Goal: Task Accomplishment & Management: Complete application form

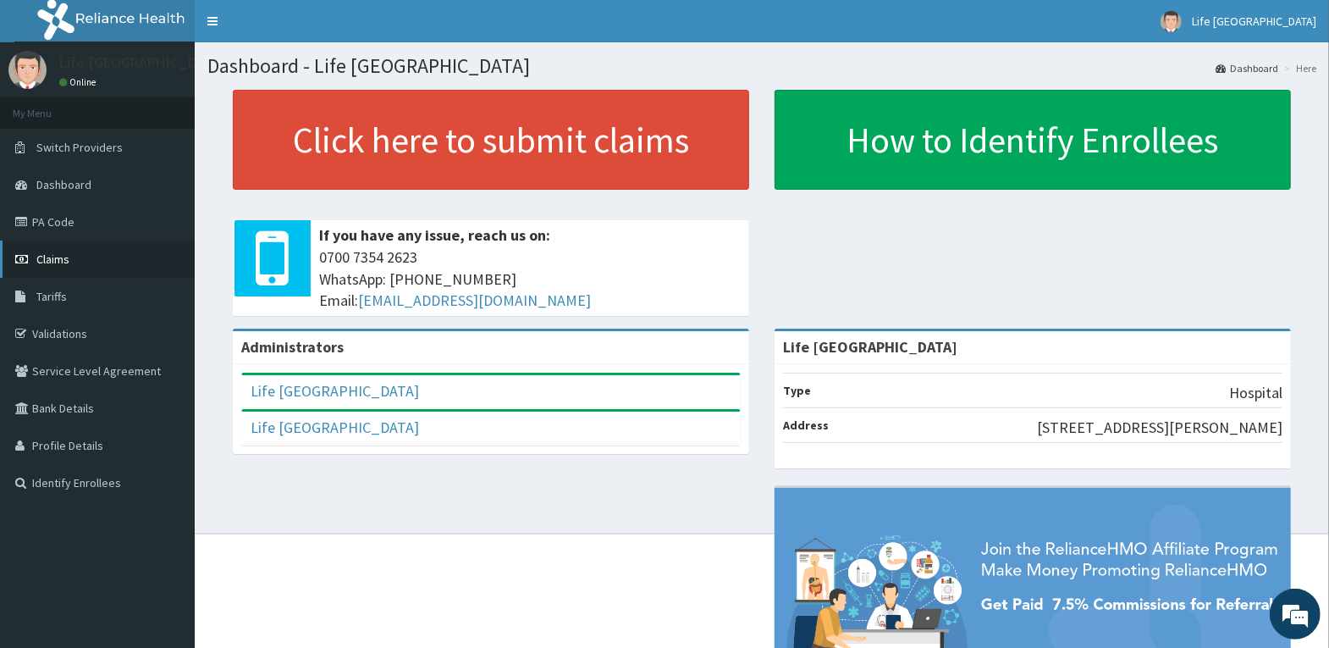
click at [96, 257] on link "Claims" at bounding box center [97, 258] width 195 height 37
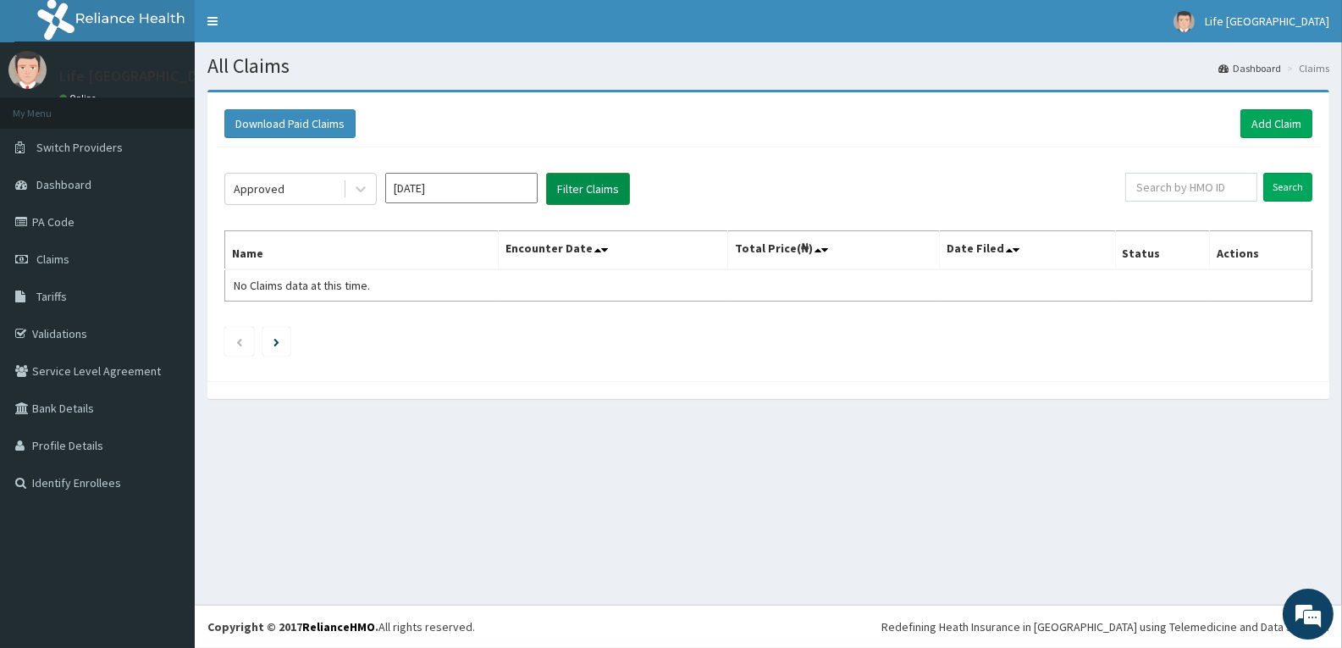
click at [571, 192] on button "Filter Claims" at bounding box center [588, 189] width 84 height 32
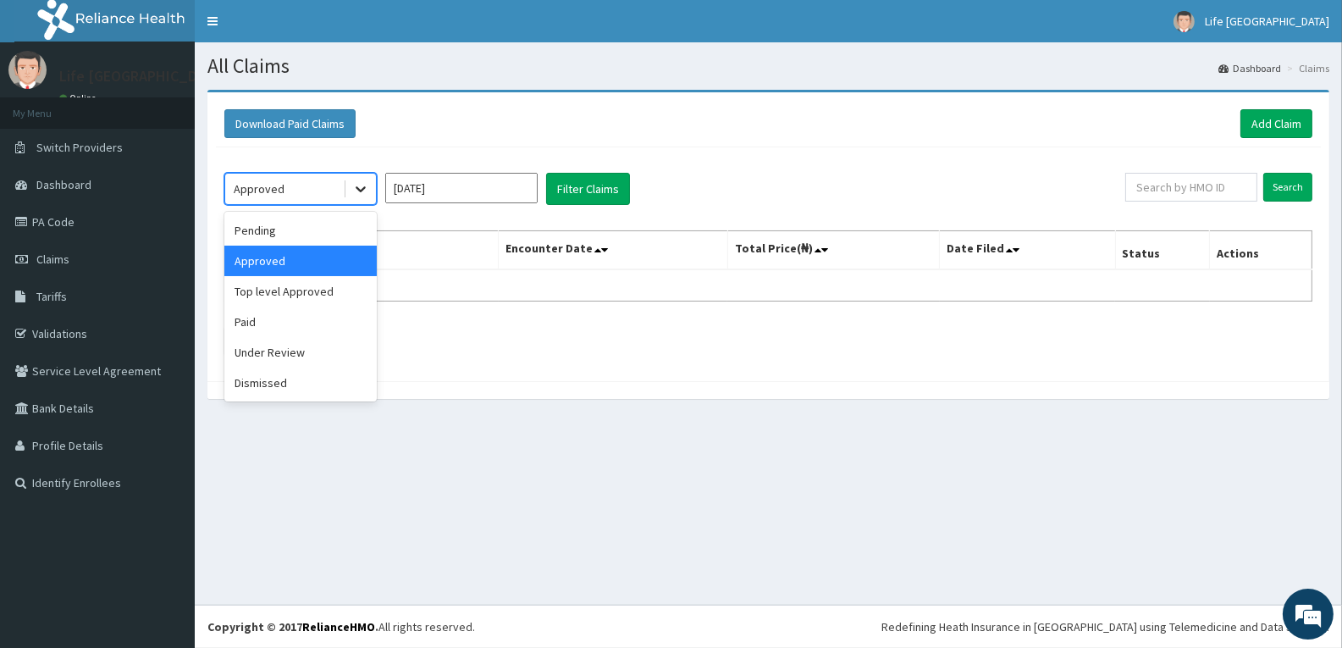
click at [362, 187] on icon at bounding box center [360, 188] width 17 height 17
click at [308, 326] on div "Paid" at bounding box center [300, 321] width 152 height 30
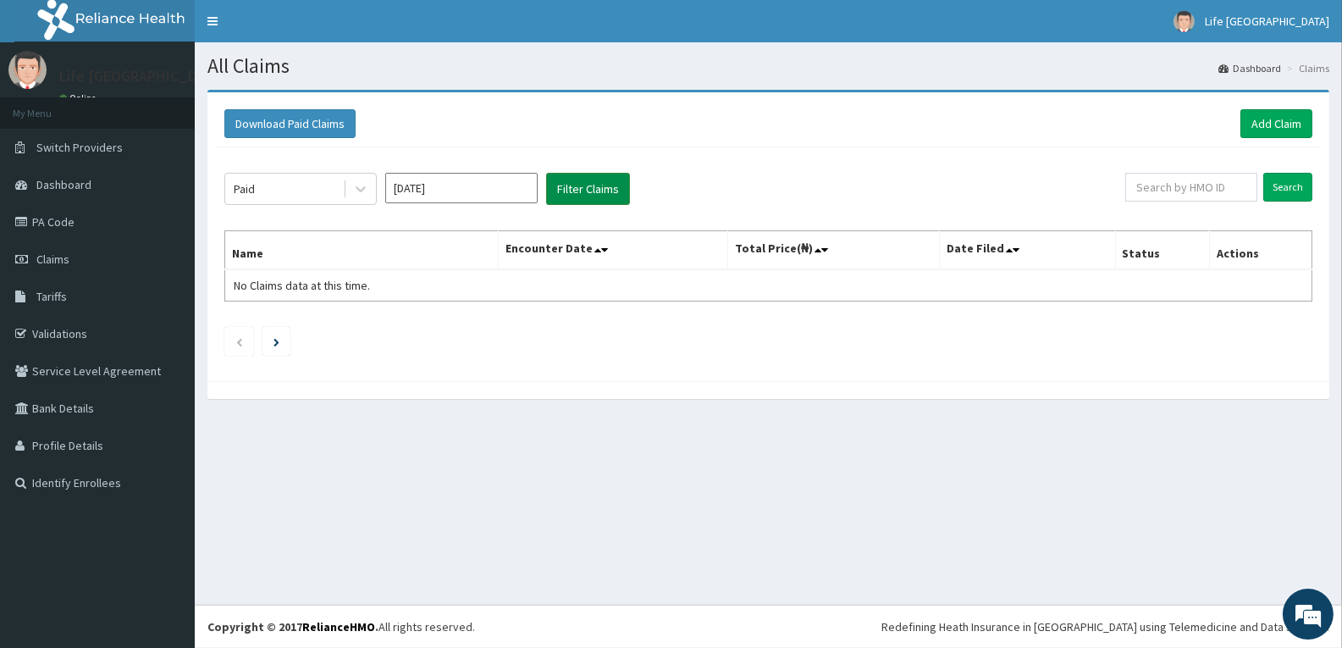
click at [594, 188] on button "Filter Claims" at bounding box center [588, 189] width 84 height 32
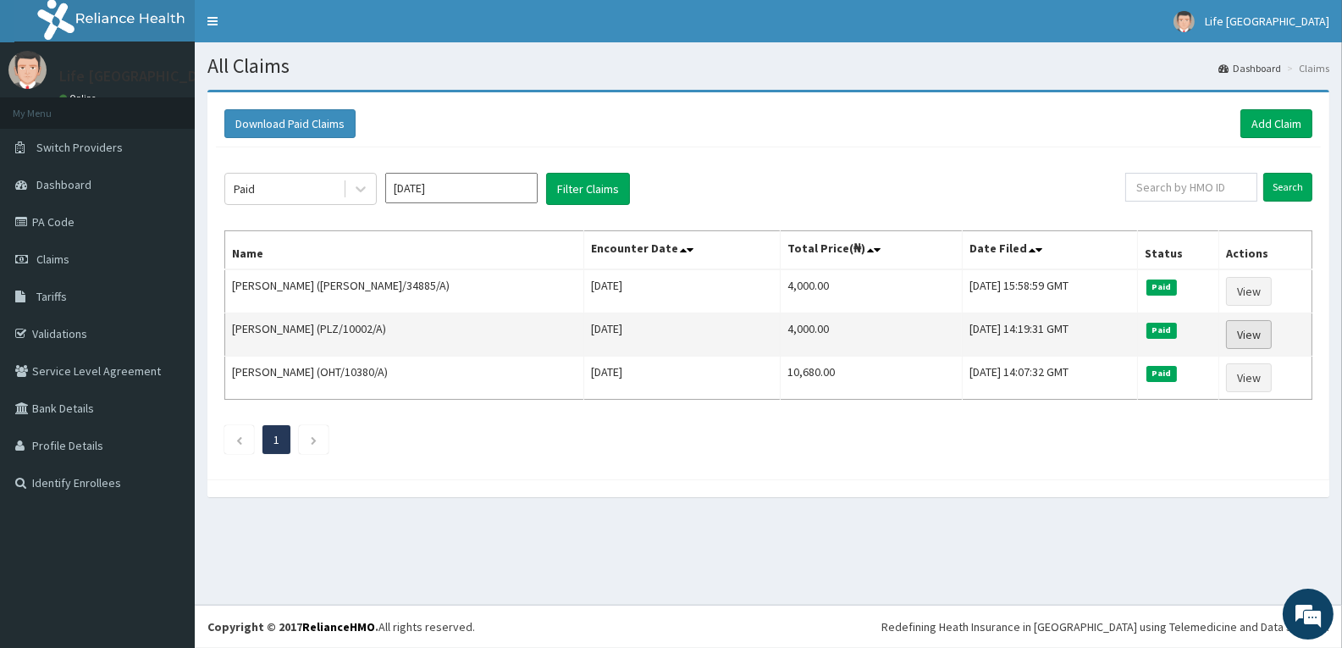
click at [1245, 326] on link "View" at bounding box center [1249, 334] width 46 height 29
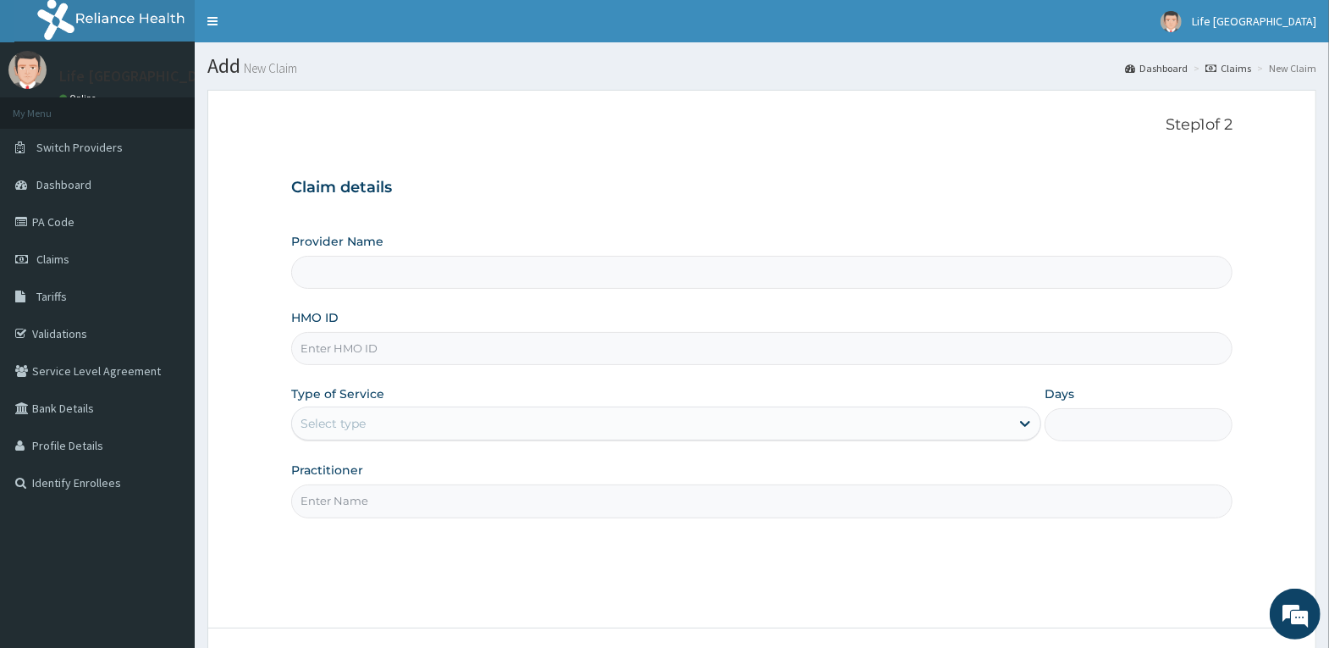
click at [434, 353] on input "HMO ID" at bounding box center [761, 348] width 941 height 33
type input "PLZ/10002/A"
click at [870, 428] on div "Select type" at bounding box center [651, 423] width 718 height 27
click at [868, 424] on div "Select type" at bounding box center [651, 423] width 718 height 27
click at [1029, 425] on icon at bounding box center [1025, 423] width 17 height 17
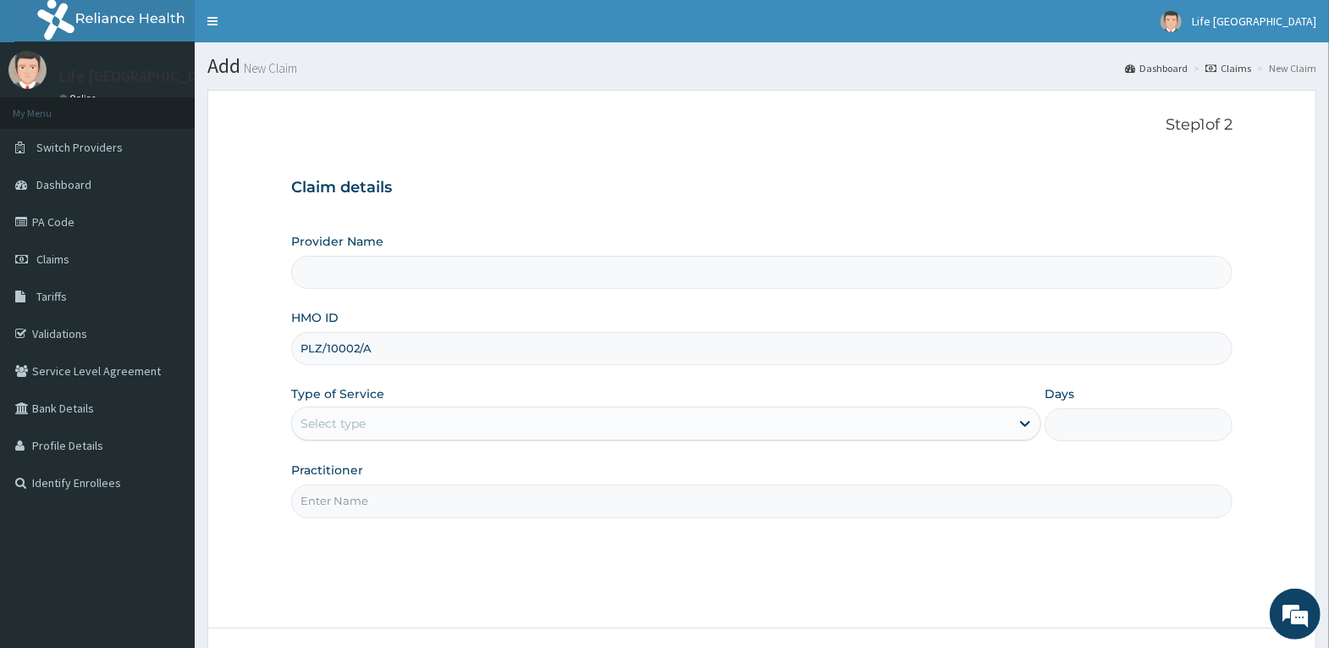
click at [941, 351] on input "PLZ/10002/A" at bounding box center [761, 348] width 941 height 33
click at [451, 401] on div "Type of Service Select type" at bounding box center [666, 413] width 750 height 56
click at [450, 420] on div "Select type" at bounding box center [651, 423] width 718 height 27
click at [542, 353] on input "HMO ID" at bounding box center [761, 348] width 941 height 33
type input "PLZ/10002/A"
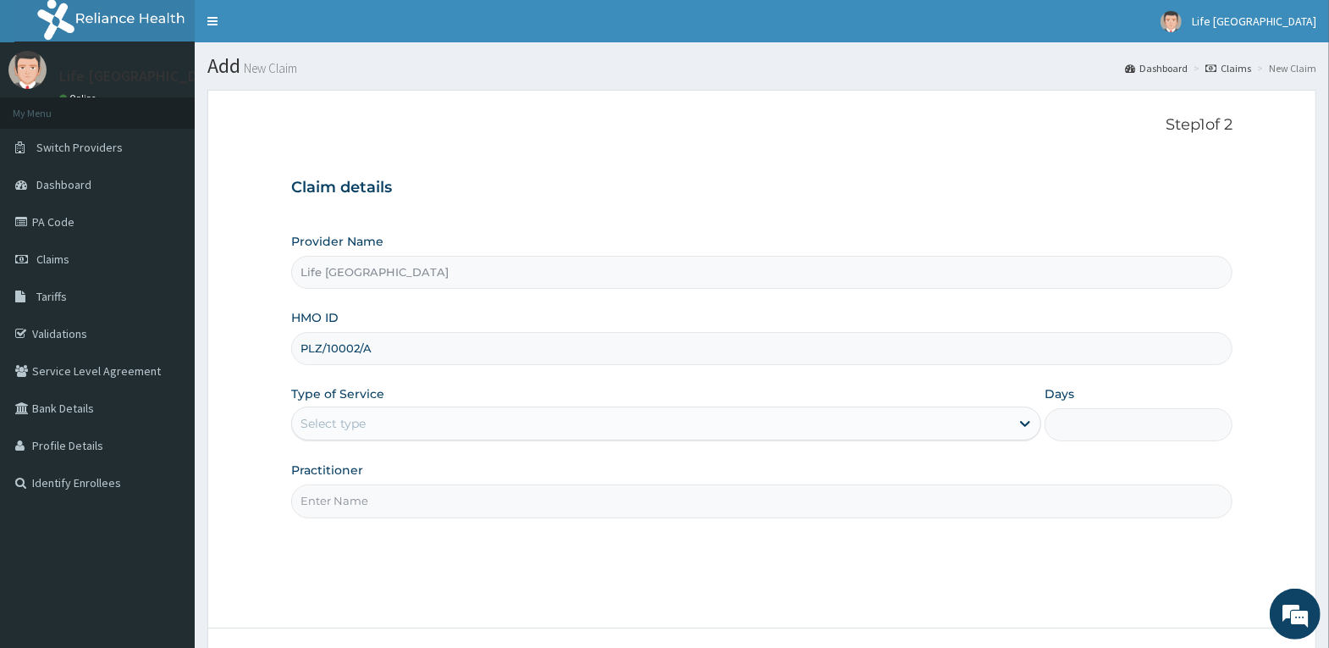
click at [657, 428] on div "Select type" at bounding box center [651, 423] width 718 height 27
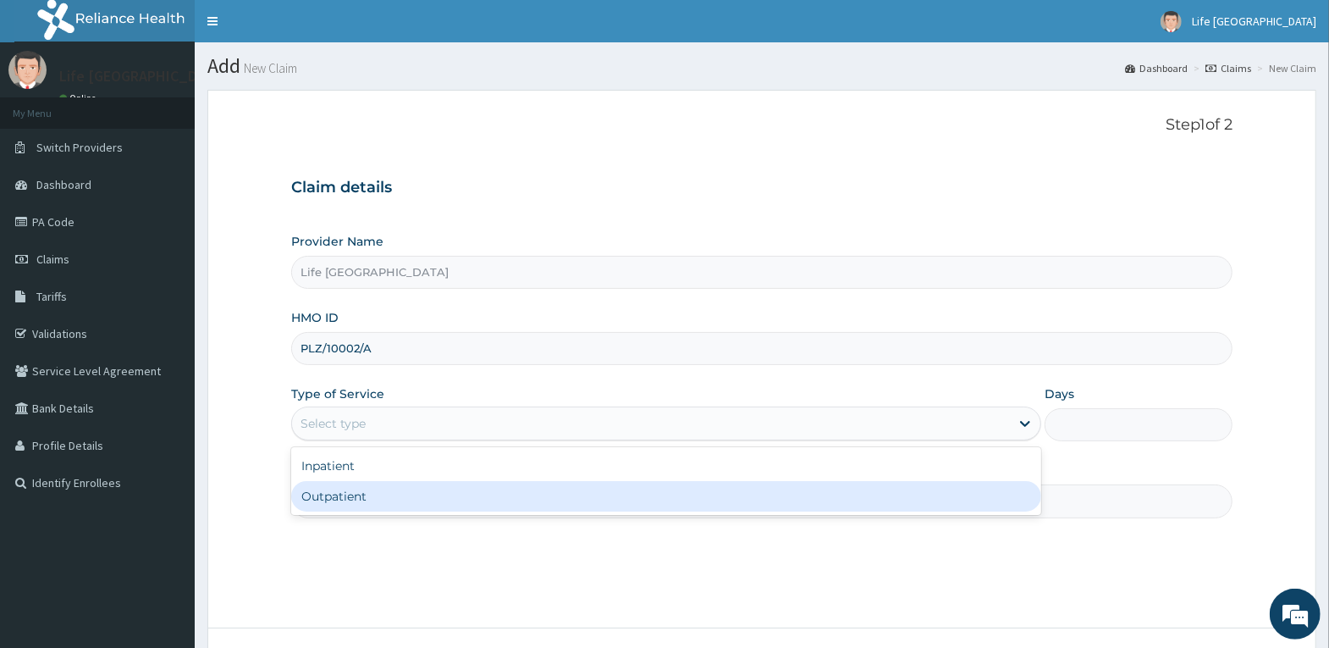
click at [628, 494] on div "Outpatient" at bounding box center [666, 496] width 750 height 30
type input "1"
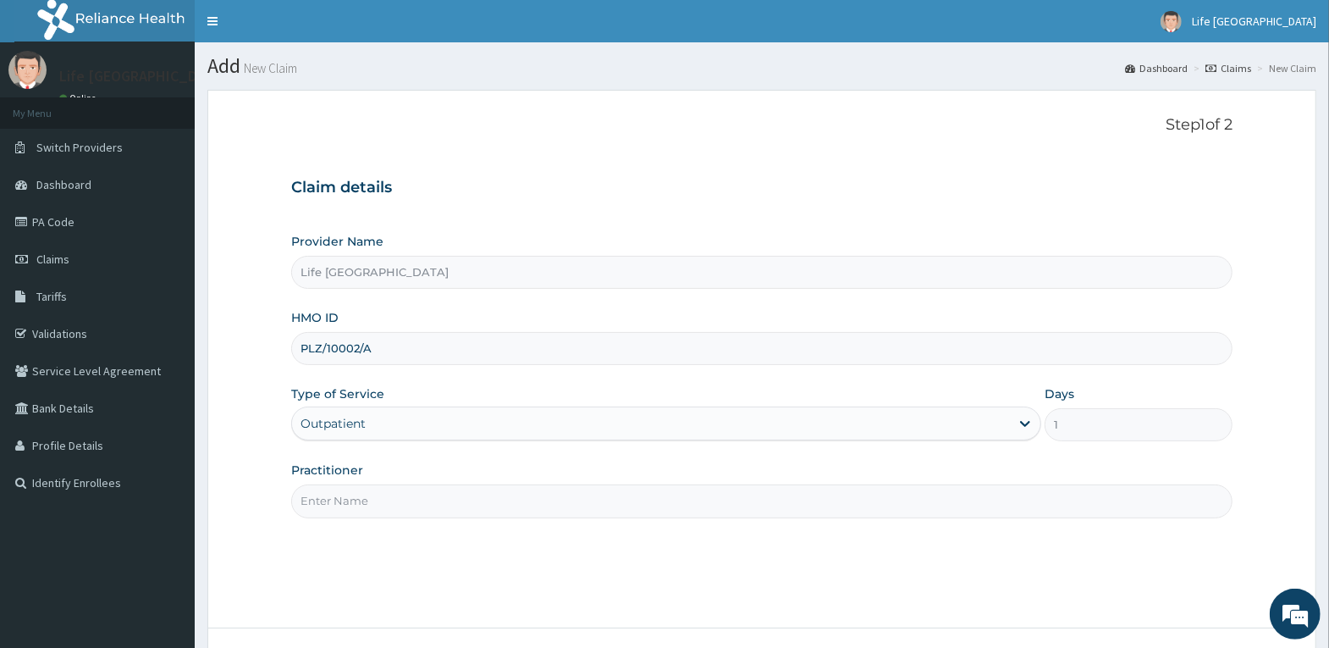
click at [863, 510] on input "Practitioner" at bounding box center [761, 500] width 941 height 33
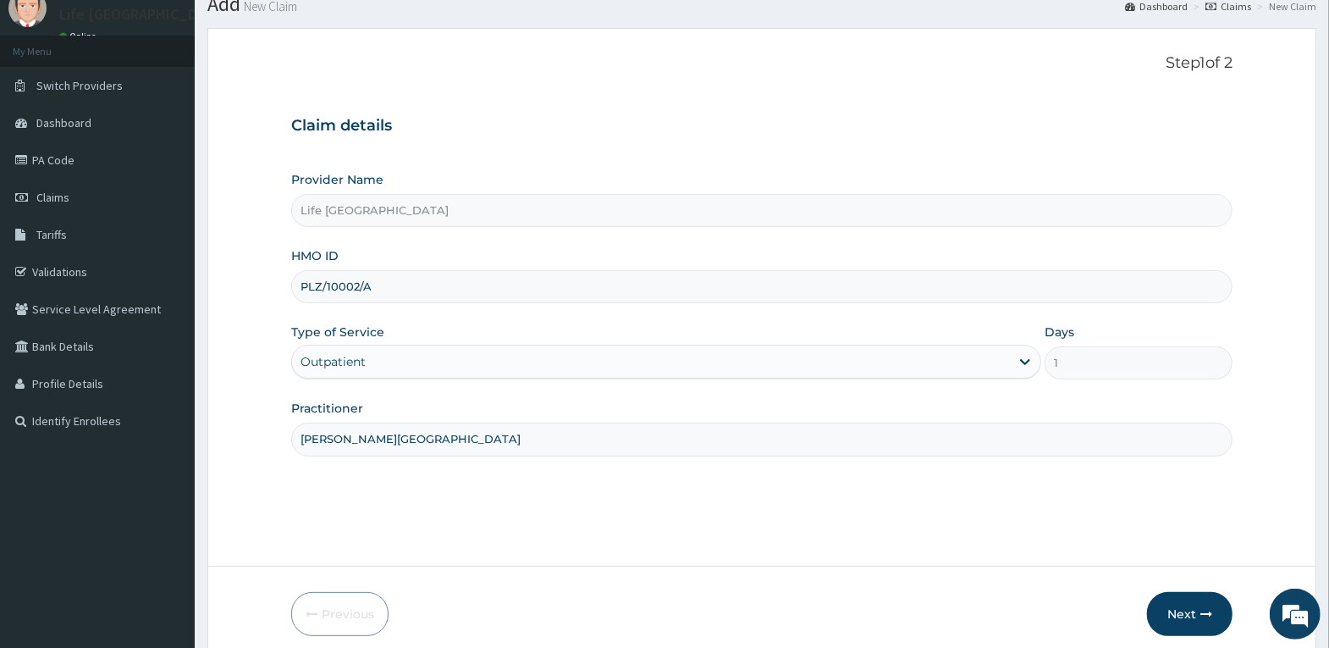
scroll to position [131, 0]
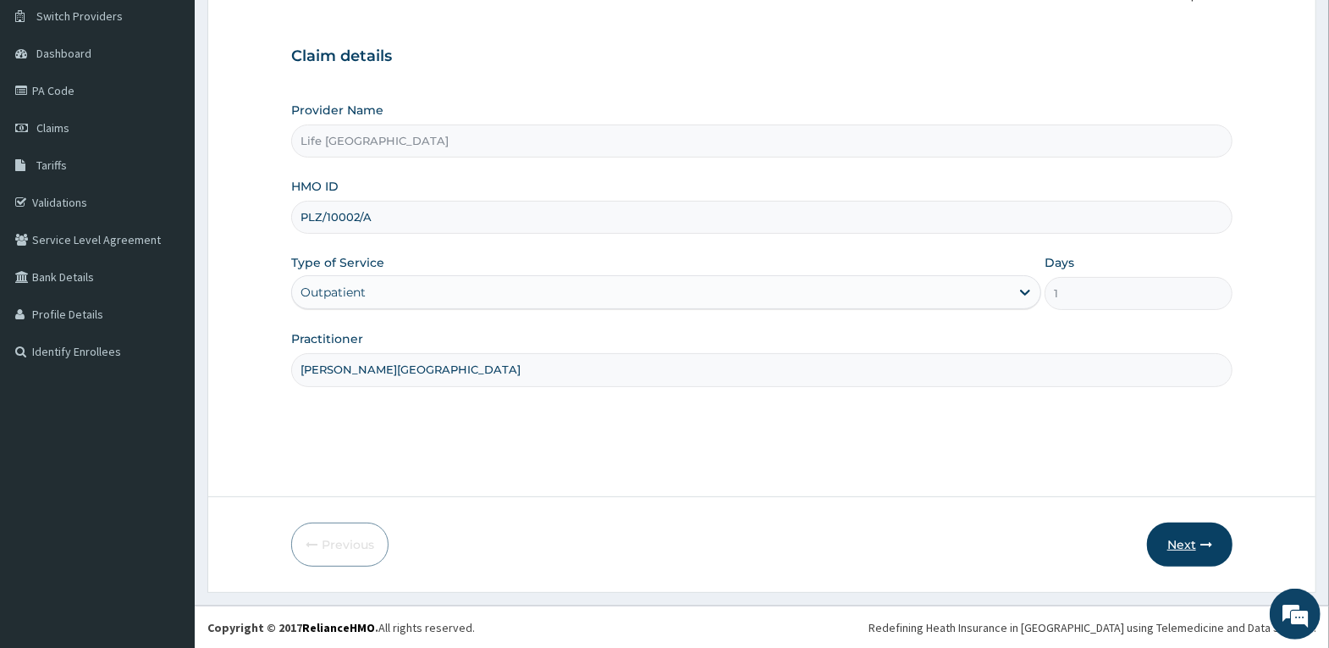
type input "DR. AGBOOLA"
click at [1202, 549] on icon "button" at bounding box center [1207, 544] width 12 height 12
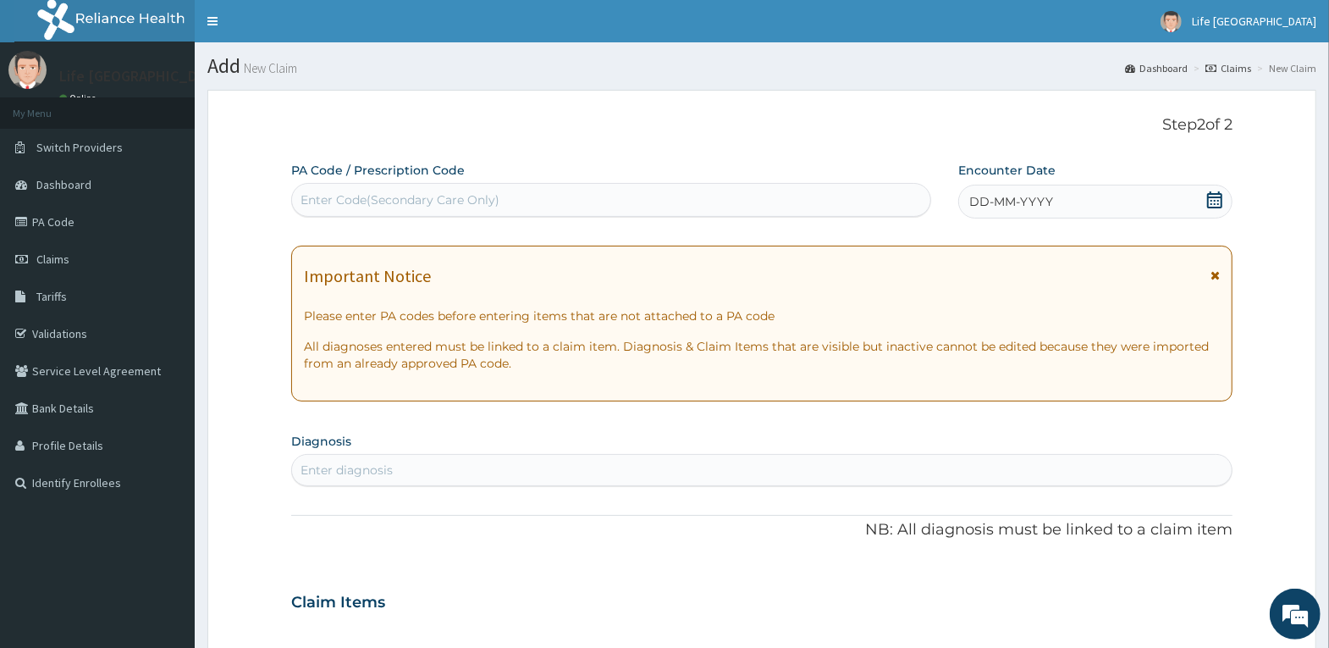
scroll to position [0, 0]
click at [1111, 196] on div "DD-MM-YYYY" at bounding box center [1095, 202] width 274 height 34
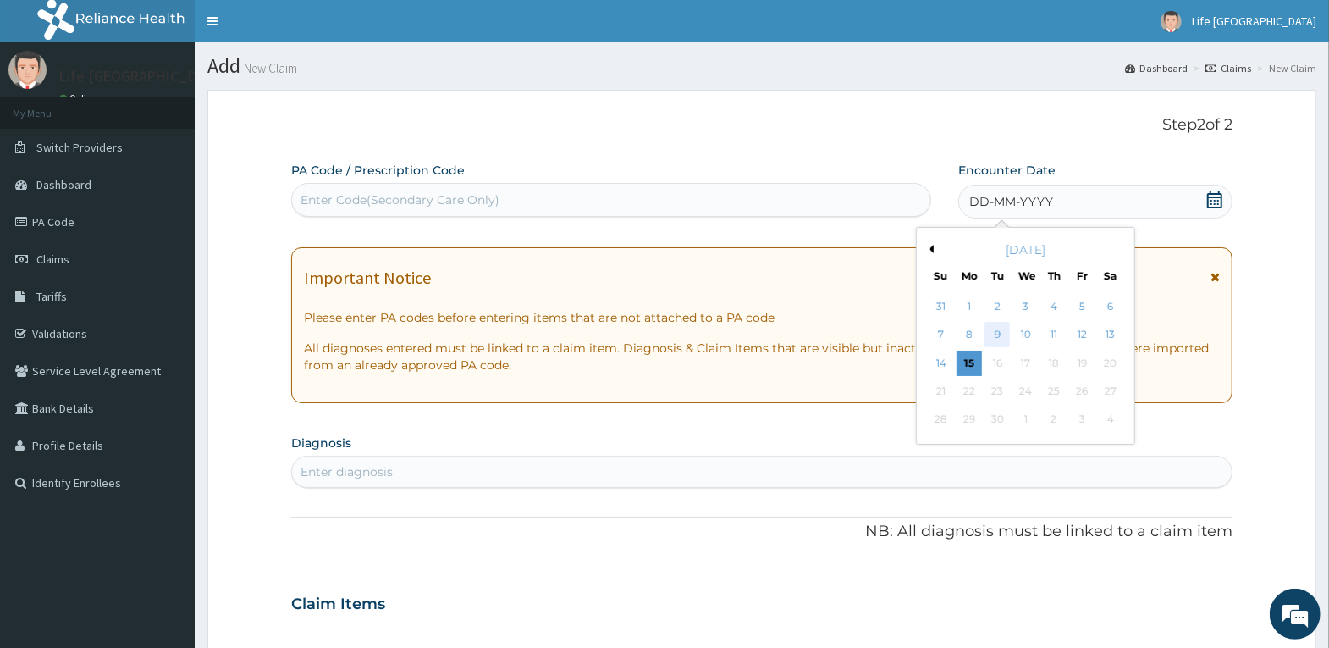
click at [997, 334] on div "9" at bounding box center [997, 335] width 25 height 25
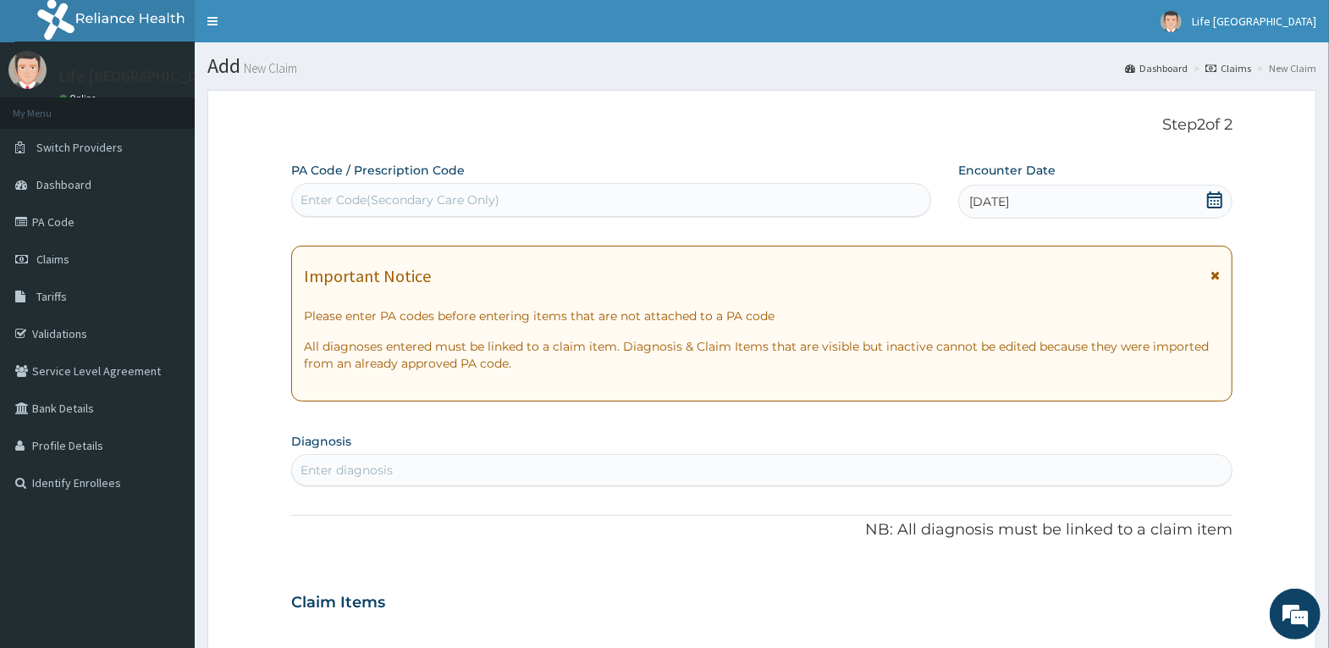
click at [428, 473] on div "Enter diagnosis" at bounding box center [762, 469] width 940 height 27
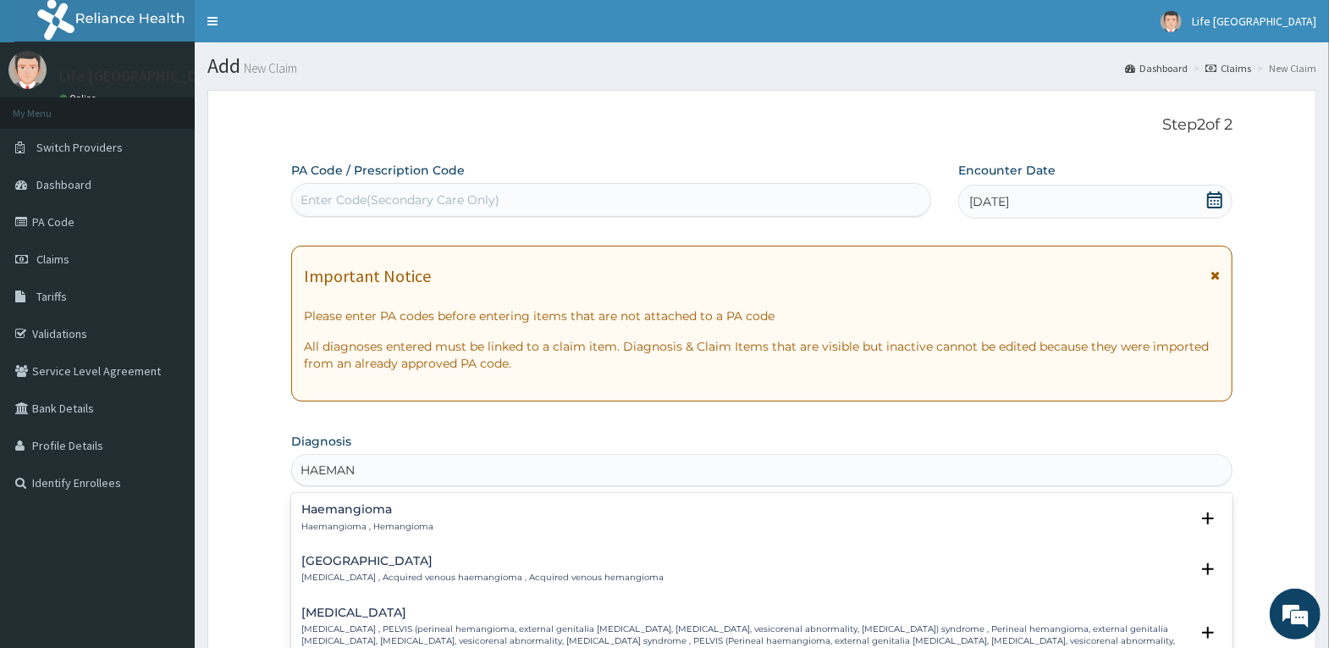
type input "HAEMANG"
click at [453, 525] on div "Haemangioma Haemangioma , Hemangioma" at bounding box center [761, 518] width 921 height 30
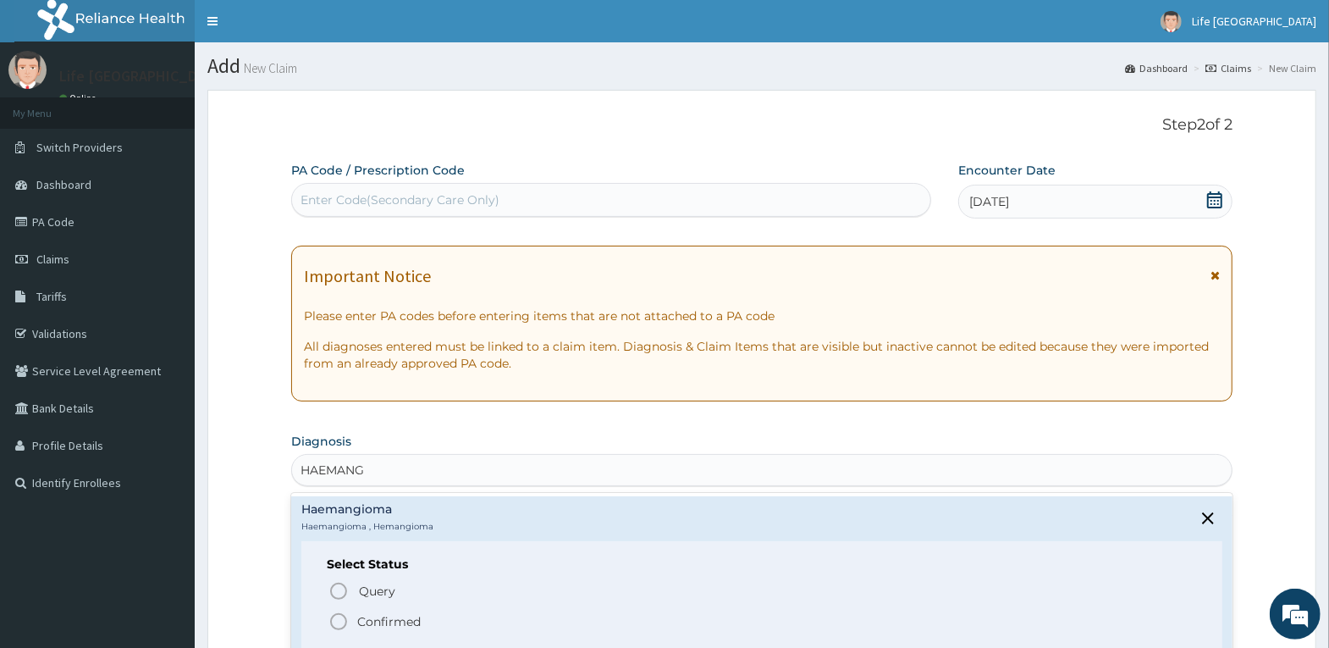
click at [403, 622] on p "Confirmed" at bounding box center [388, 621] width 63 height 17
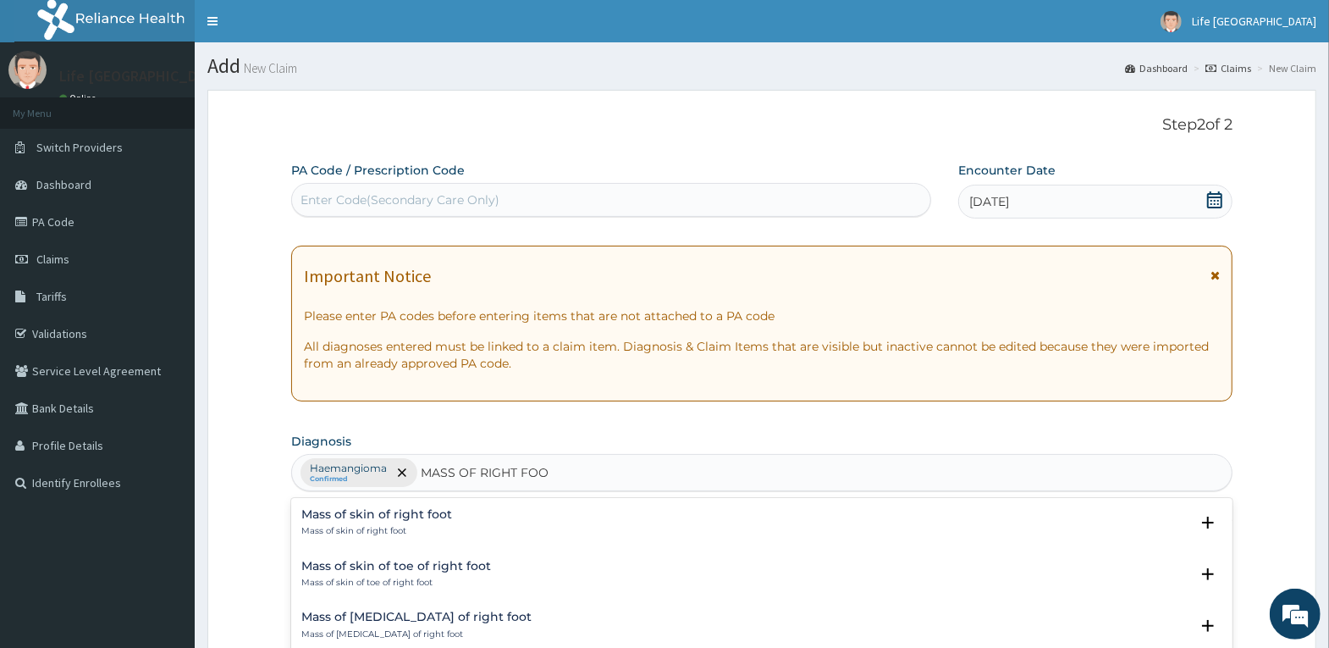
type input "MASS OF RIGHT FOOT"
click at [393, 516] on h4 "Mass of skin of right foot" at bounding box center [376, 514] width 151 height 13
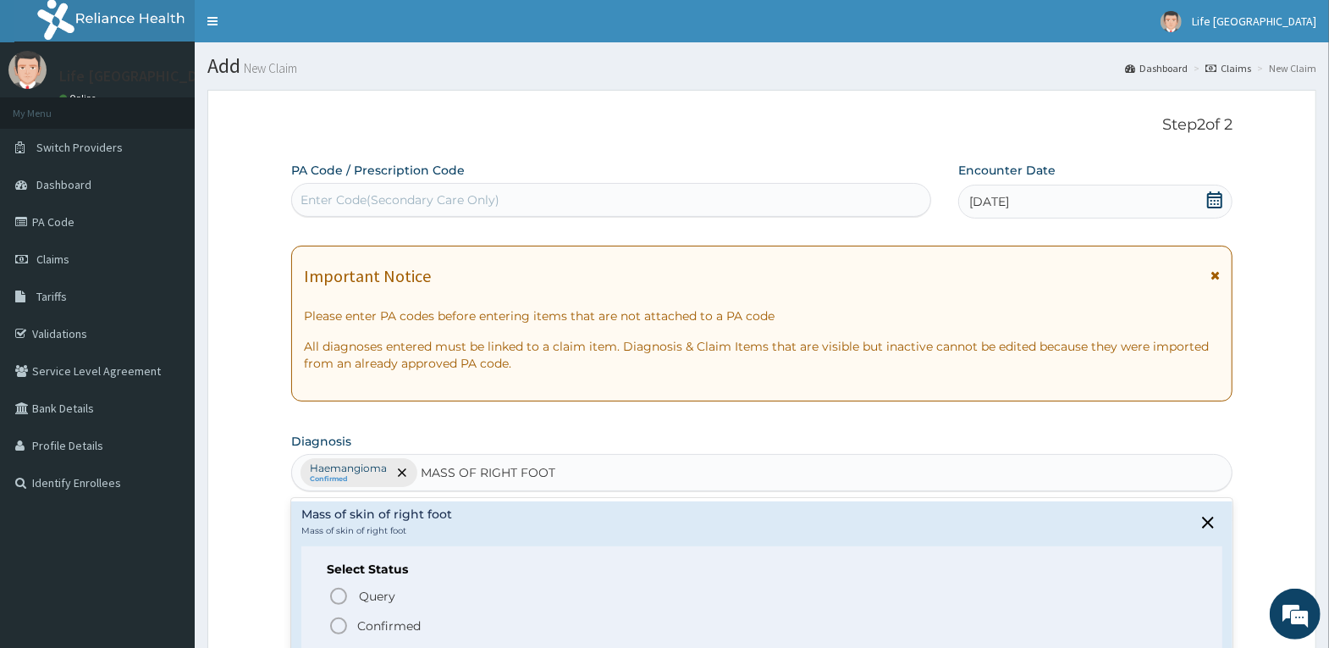
click at [382, 621] on p "Confirmed" at bounding box center [388, 625] width 63 height 17
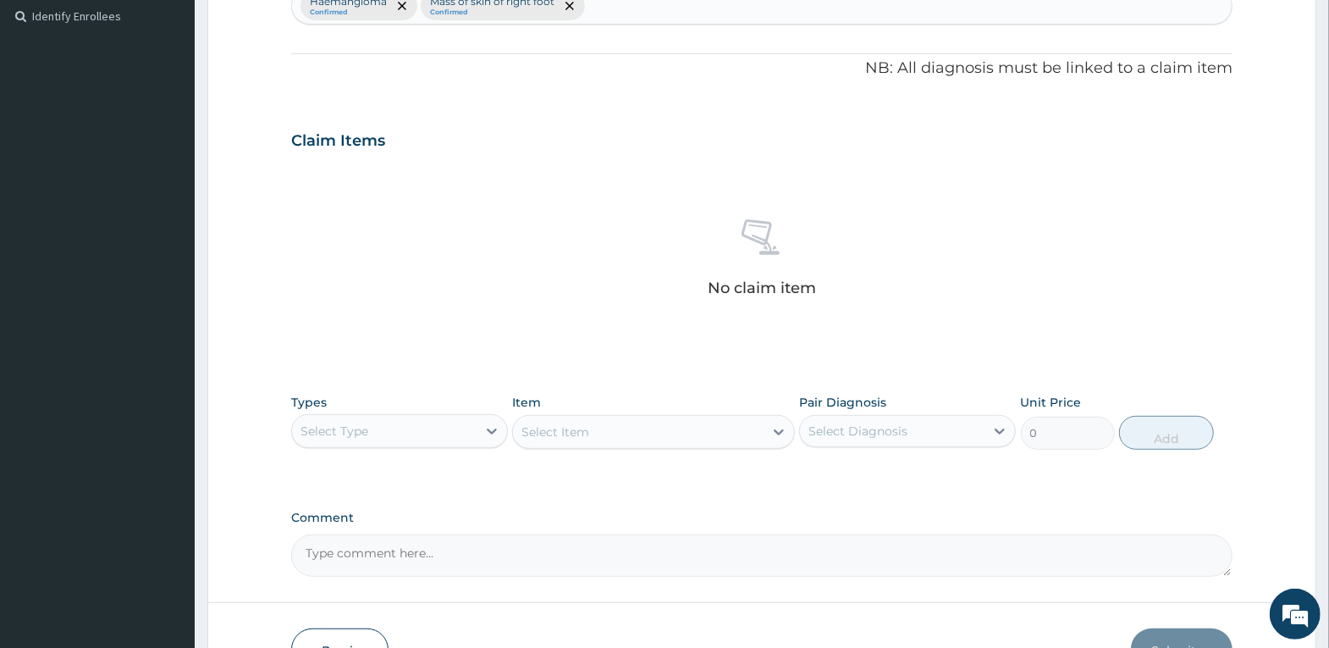
scroll to position [508, 0]
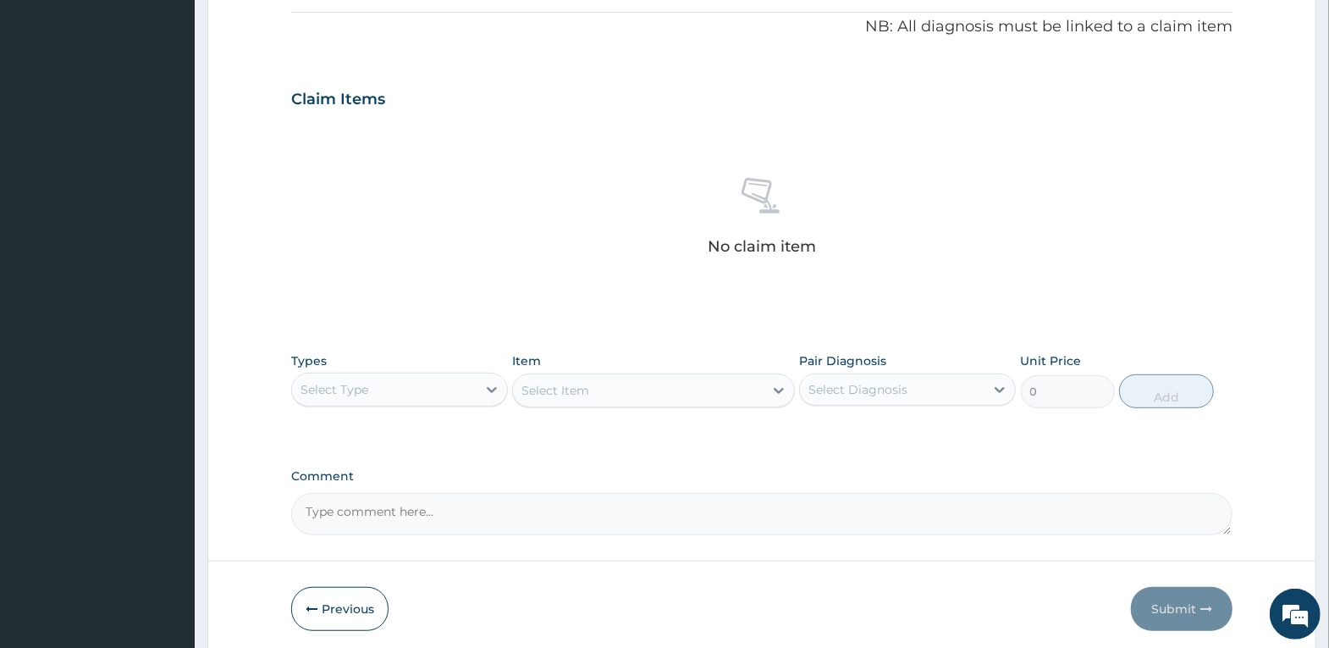
click at [455, 389] on div "Select Type" at bounding box center [384, 389] width 185 height 27
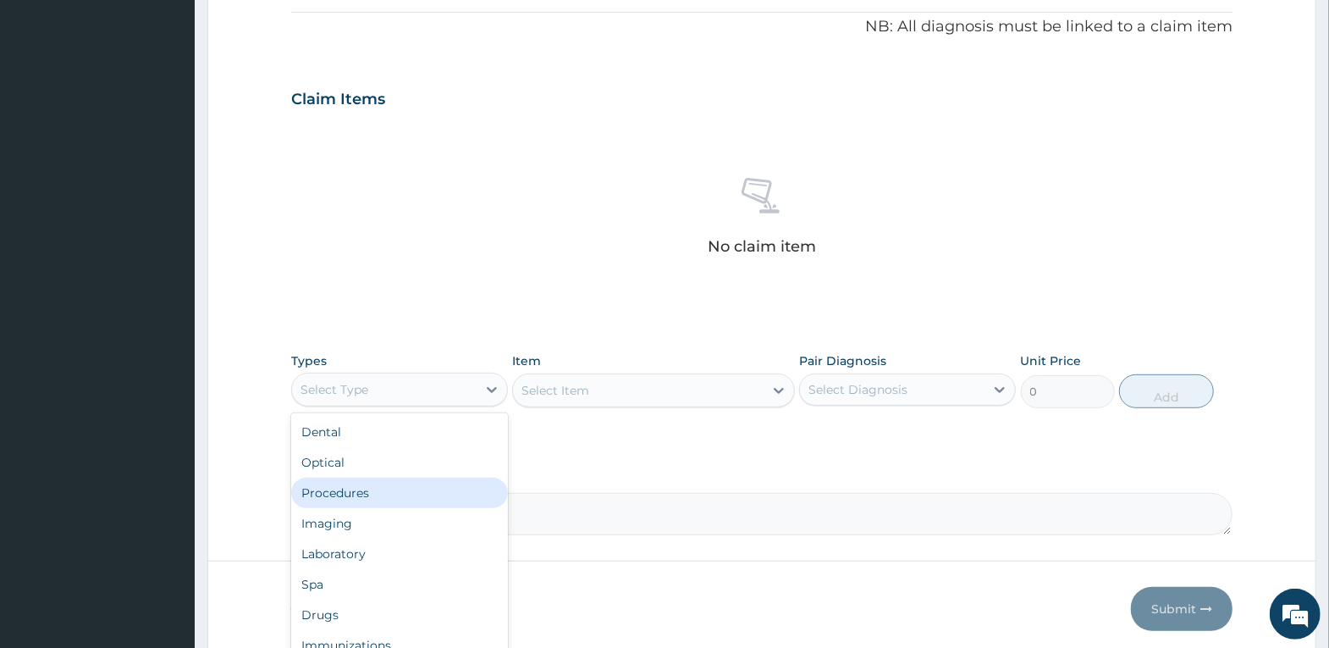
click at [422, 502] on div "Procedures" at bounding box center [399, 493] width 217 height 30
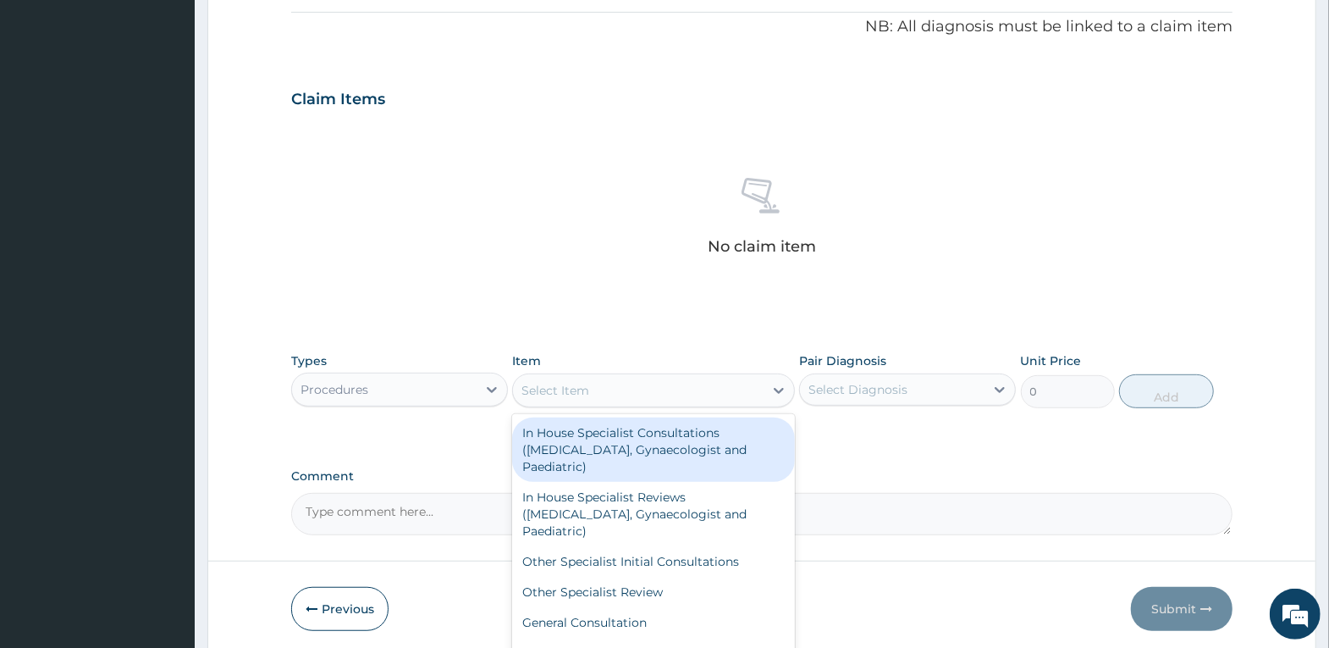
click at [682, 394] on div "Select Item" at bounding box center [638, 390] width 251 height 27
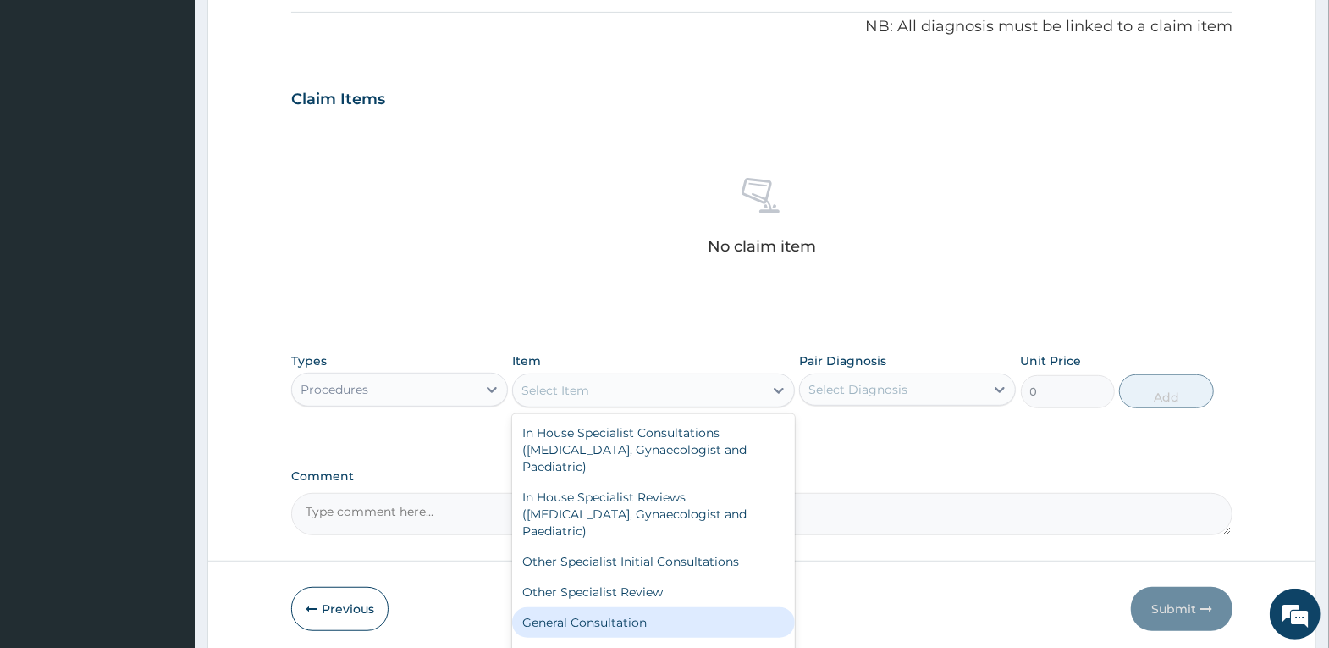
drag, startPoint x: 659, startPoint y: 616, endPoint x: 657, endPoint y: 607, distance: 8.6
click at [658, 616] on div "General Consultation" at bounding box center [653, 622] width 283 height 30
type input "4000"
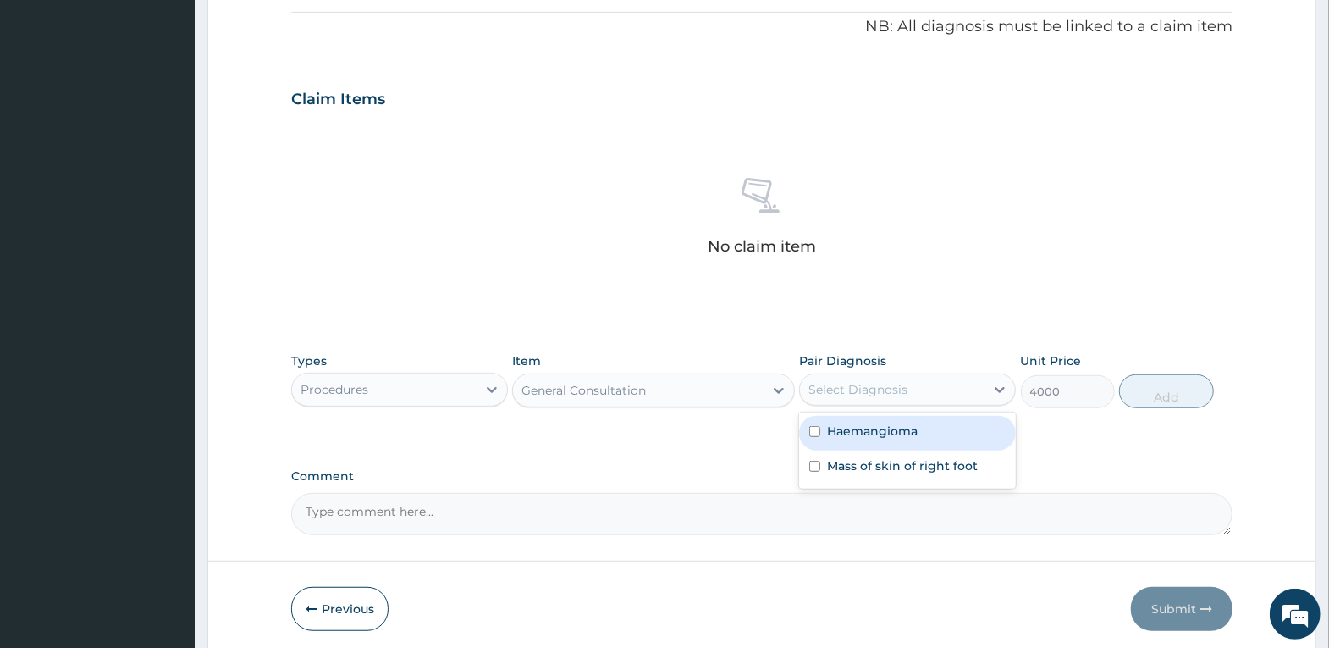
click at [941, 384] on div "Select Diagnosis" at bounding box center [892, 389] width 185 height 27
drag, startPoint x: 924, startPoint y: 434, endPoint x: 908, endPoint y: 464, distance: 33.3
click at [918, 448] on div "Haemangioma" at bounding box center [907, 433] width 217 height 35
checkbox input "true"
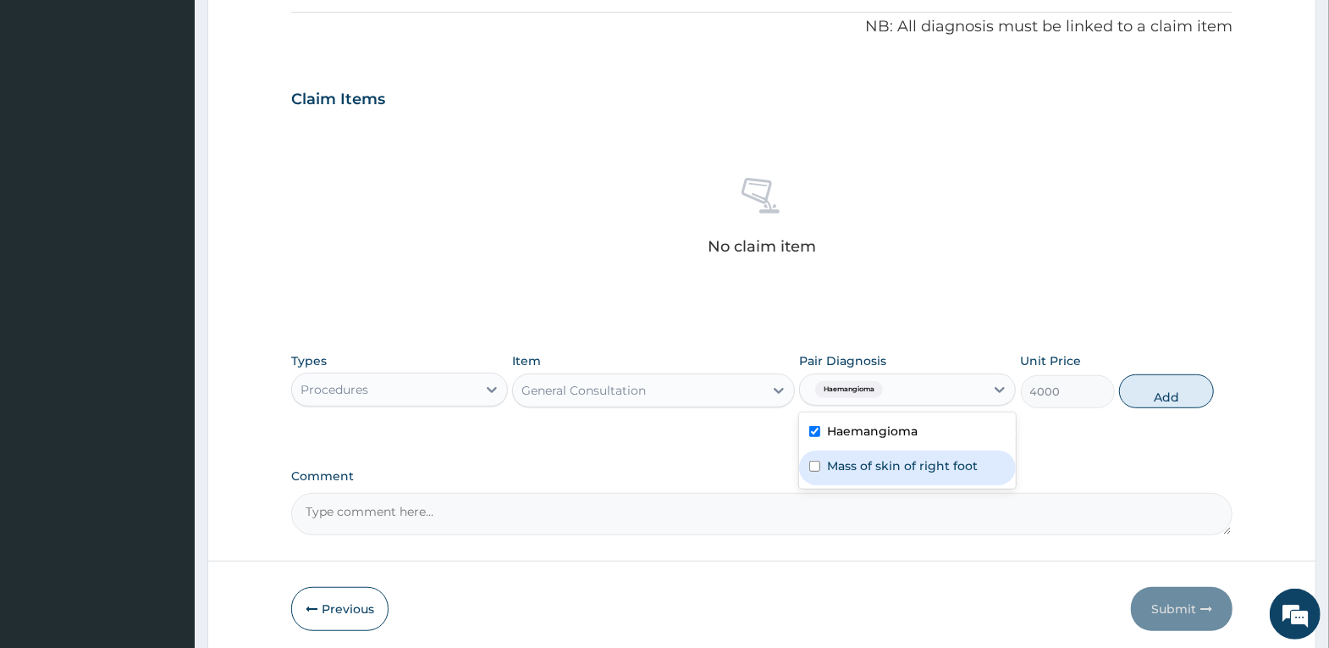
click at [905, 468] on label "Mass of skin of right foot" at bounding box center [902, 465] width 151 height 17
checkbox input "true"
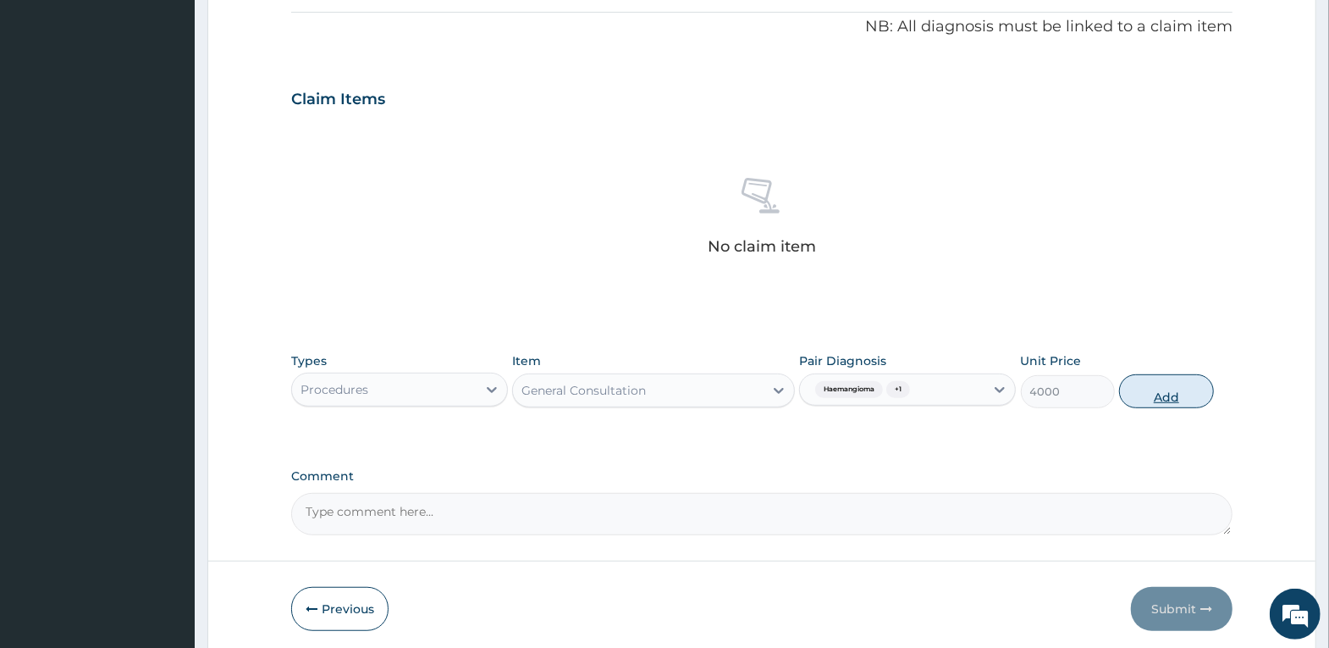
click at [1148, 391] on button "Add" at bounding box center [1166, 391] width 94 height 34
type input "0"
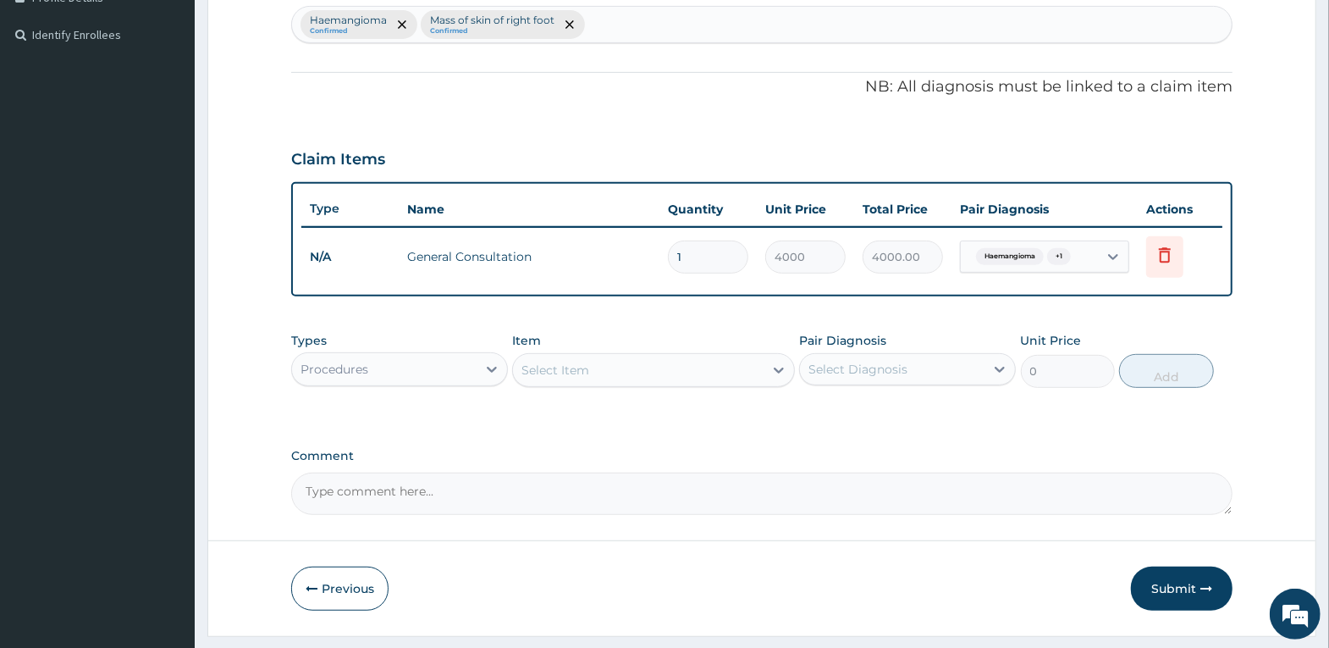
scroll to position [407, 0]
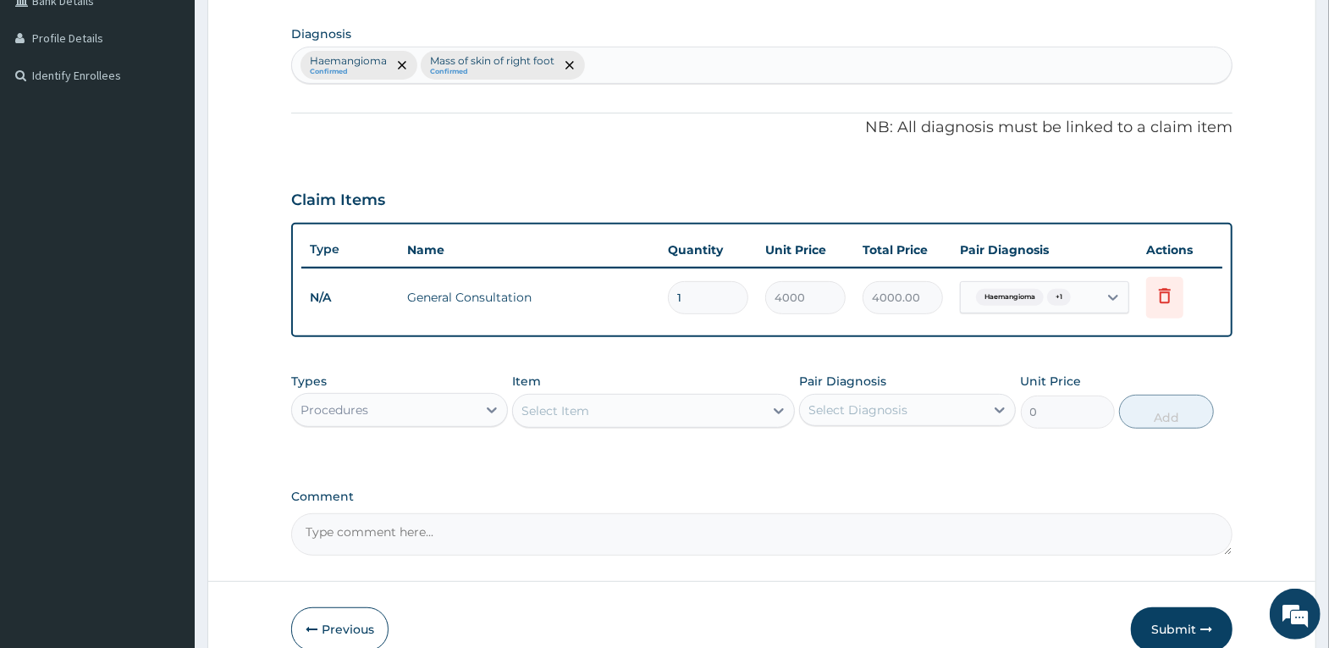
click at [456, 401] on div "Procedures" at bounding box center [384, 409] width 185 height 27
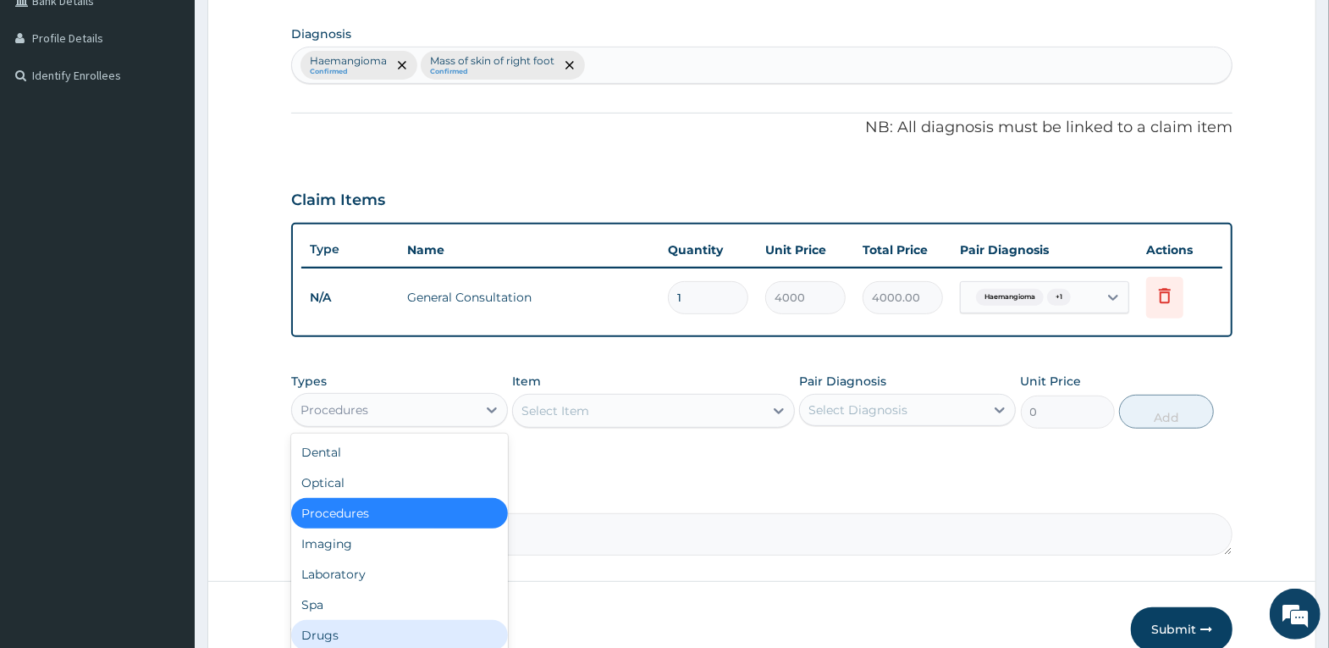
click at [383, 627] on div "Drugs" at bounding box center [399, 635] width 217 height 30
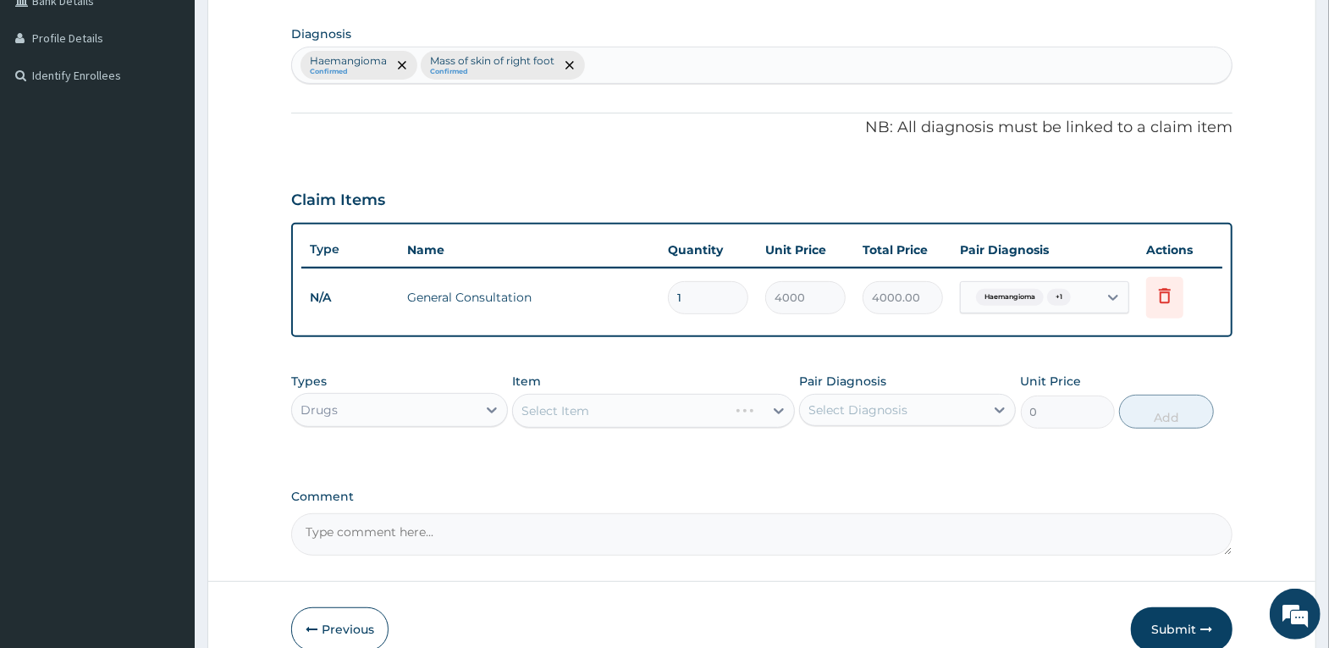
click at [658, 410] on div "Select Item" at bounding box center [653, 411] width 283 height 34
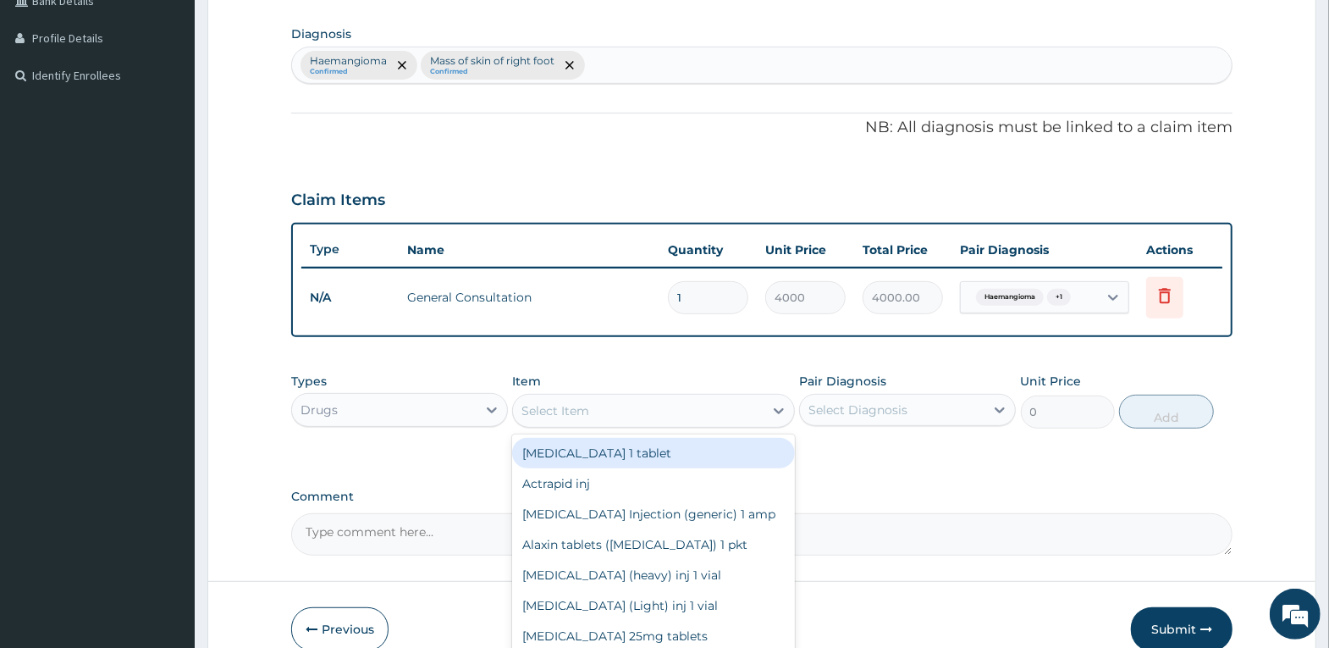
click at [658, 410] on div "Select Item" at bounding box center [638, 410] width 251 height 27
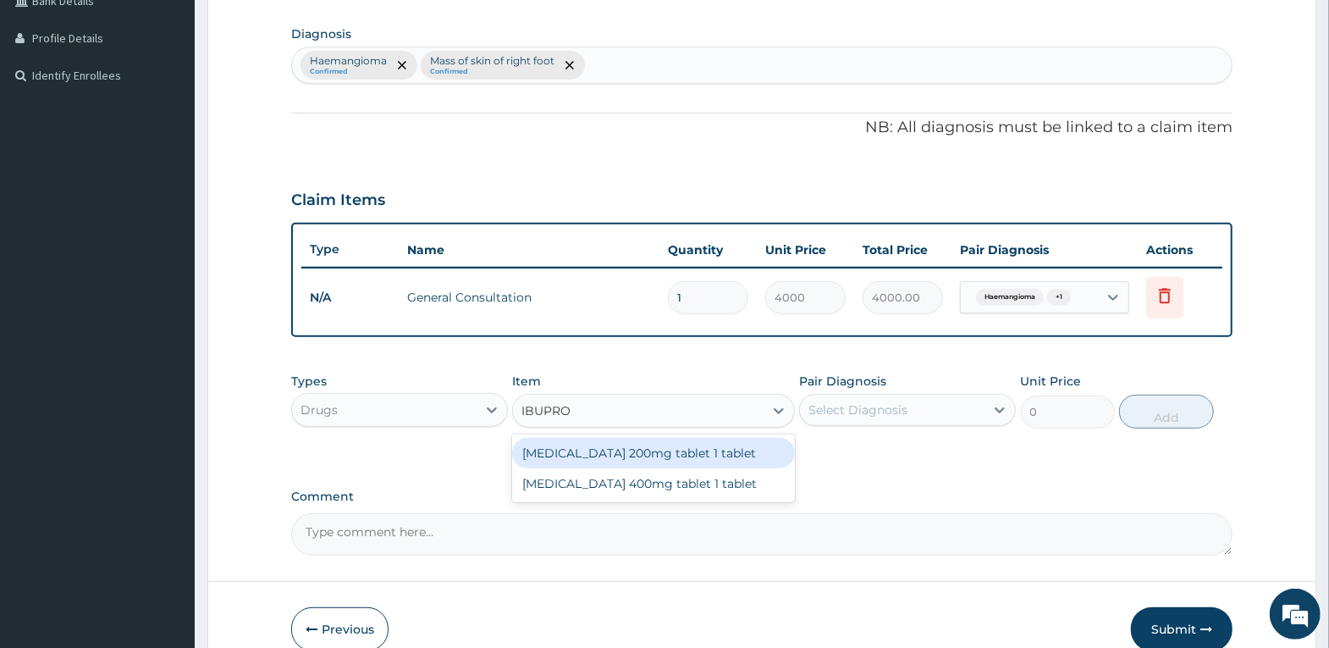
type input "IBUPROF"
click at [628, 453] on div "[MEDICAL_DATA] 200mg tablet 1 tablet" at bounding box center [653, 453] width 283 height 30
type input "80"
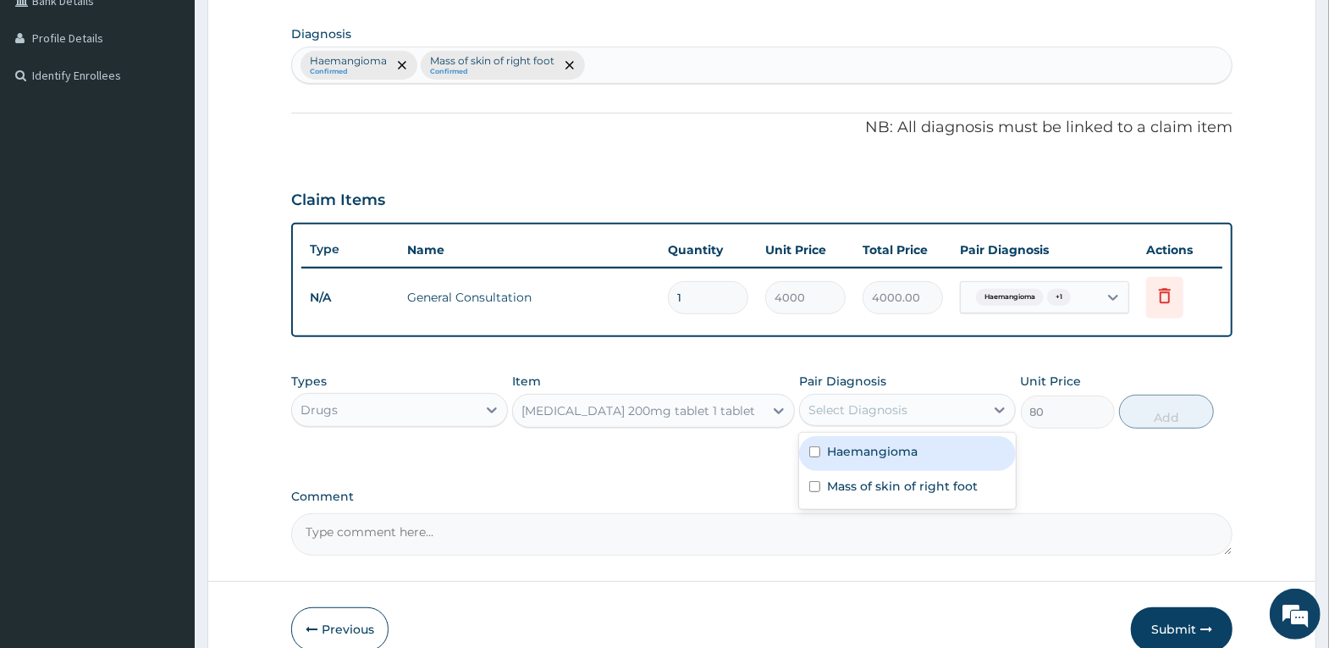
click at [897, 411] on div "Select Diagnosis" at bounding box center [858, 409] width 99 height 17
drag, startPoint x: 890, startPoint y: 456, endPoint x: 894, endPoint y: 481, distance: 24.9
click at [891, 467] on div "Haemangioma" at bounding box center [907, 453] width 217 height 35
checkbox input "true"
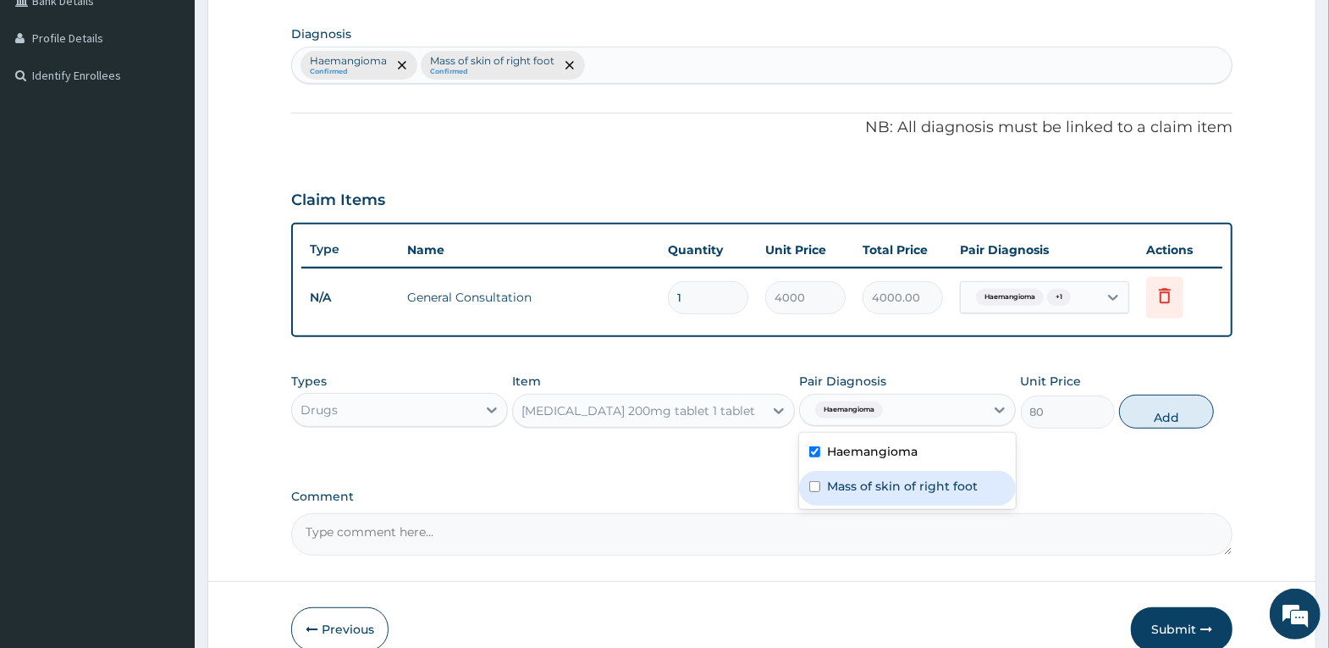
click at [897, 489] on label "Mass of skin of right foot" at bounding box center [902, 486] width 151 height 17
checkbox input "true"
drag, startPoint x: 1159, startPoint y: 419, endPoint x: 1029, endPoint y: 394, distance: 132.8
click at [1157, 419] on button "Add" at bounding box center [1166, 412] width 94 height 34
type input "0"
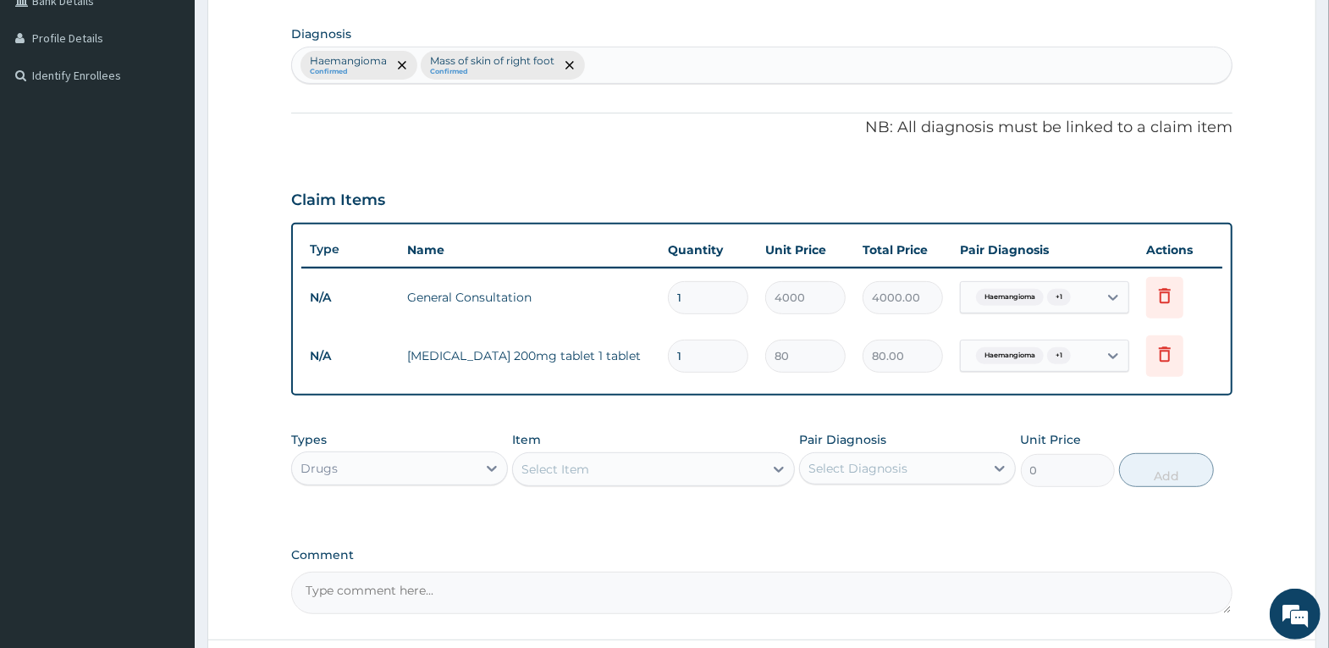
type input "15"
type input "1200.00"
type input "15"
click at [596, 461] on div "Select Item" at bounding box center [638, 469] width 251 height 27
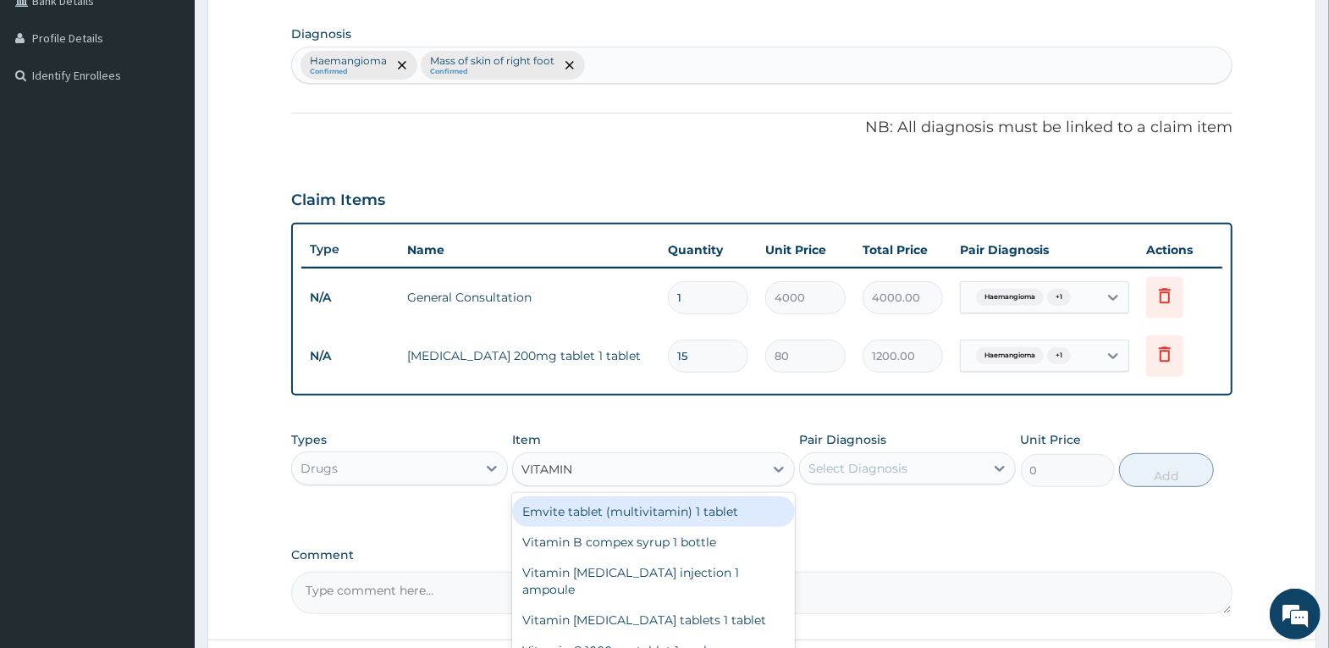
type input "VITAMIN C"
click at [693, 515] on div "Vitamin C 1000mg tablet 1 pack" at bounding box center [653, 511] width 283 height 30
type input "3000"
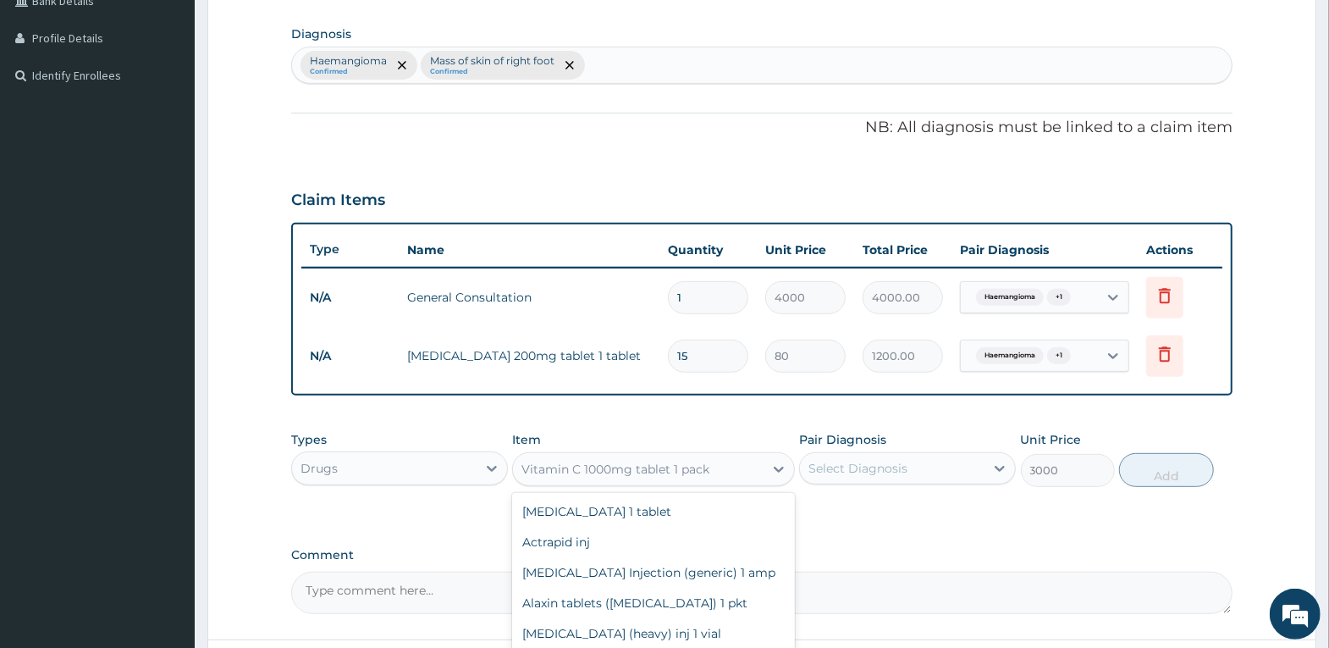
click at [667, 466] on div "Vitamin C 1000mg tablet 1 pack" at bounding box center [616, 469] width 188 height 17
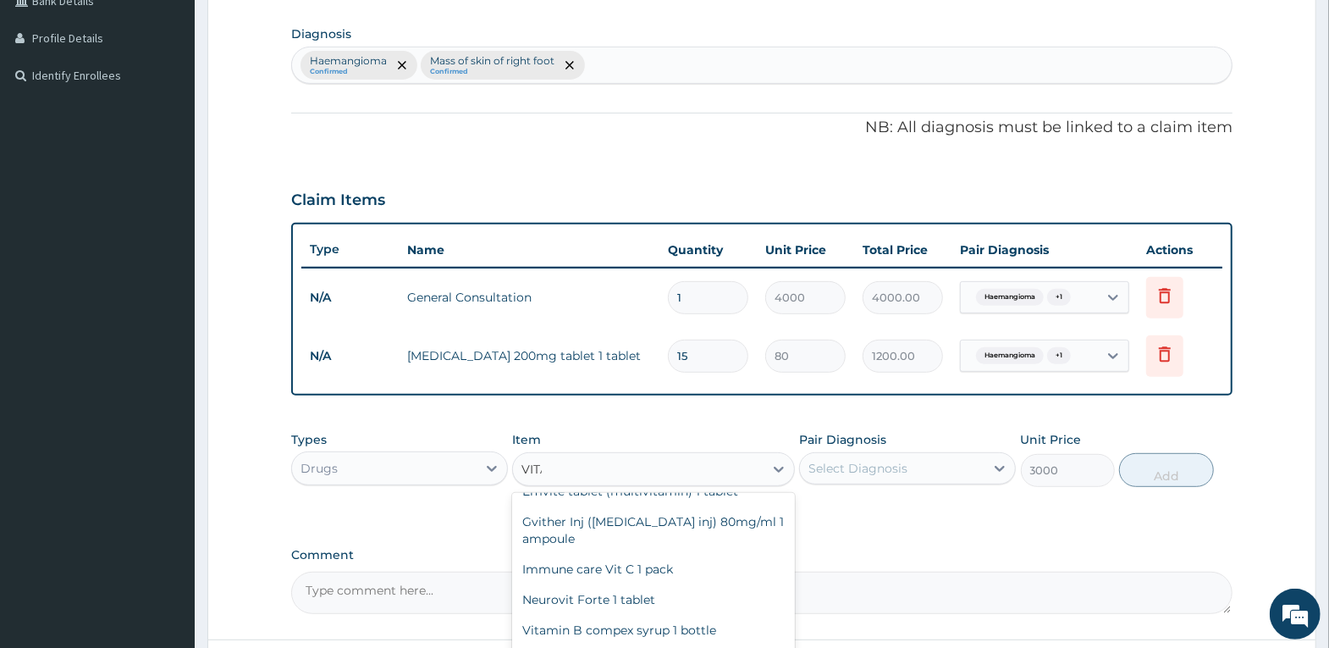
scroll to position [0, 0]
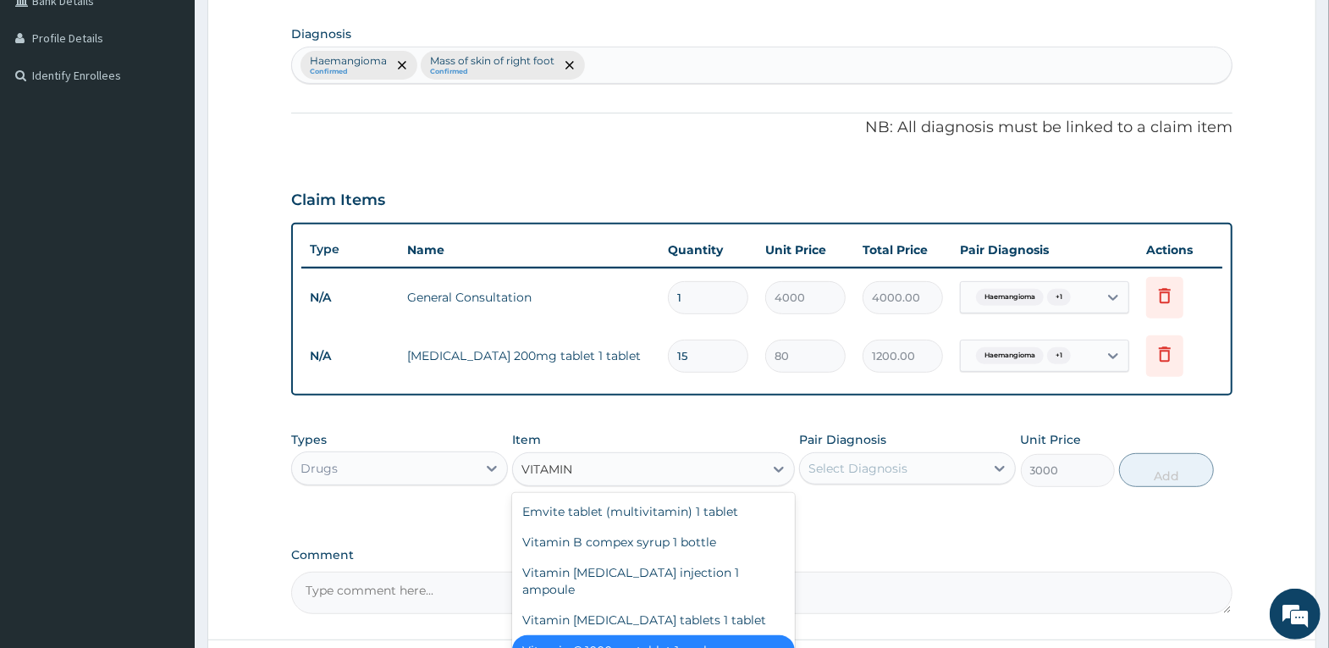
type input "VITAMIN C"
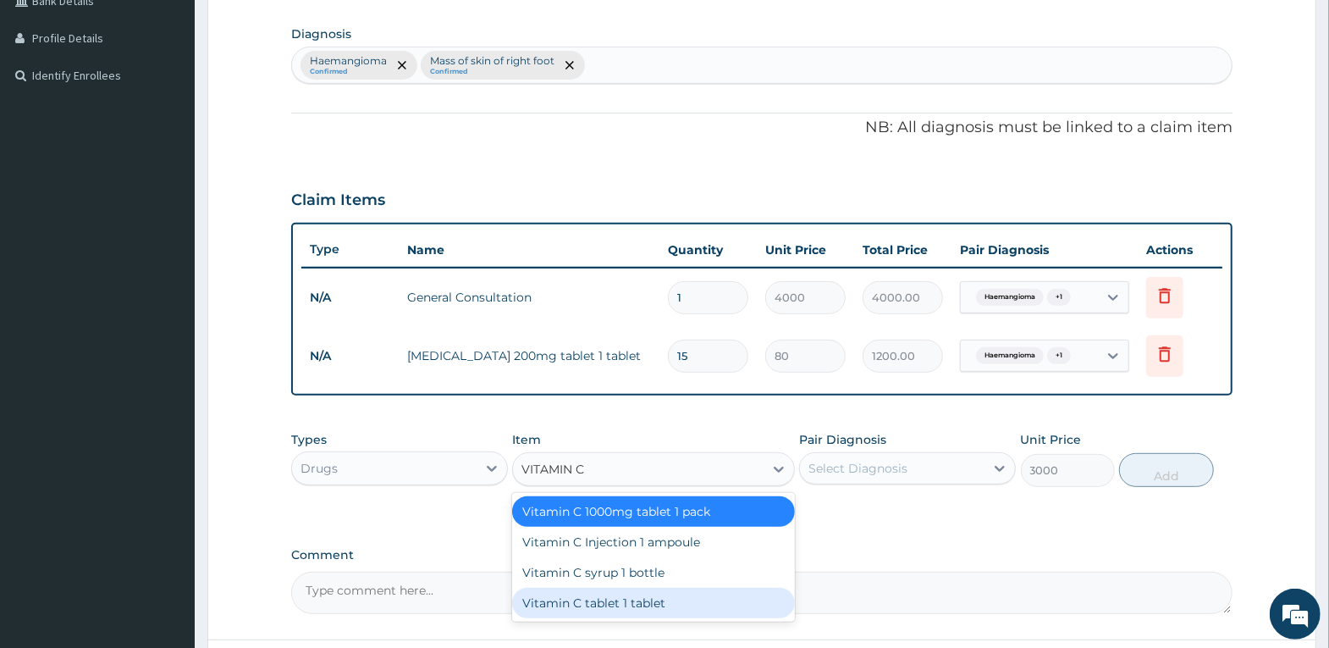
click at [679, 592] on div "Vitamin C tablet 1 tablet" at bounding box center [653, 603] width 283 height 30
type input "40"
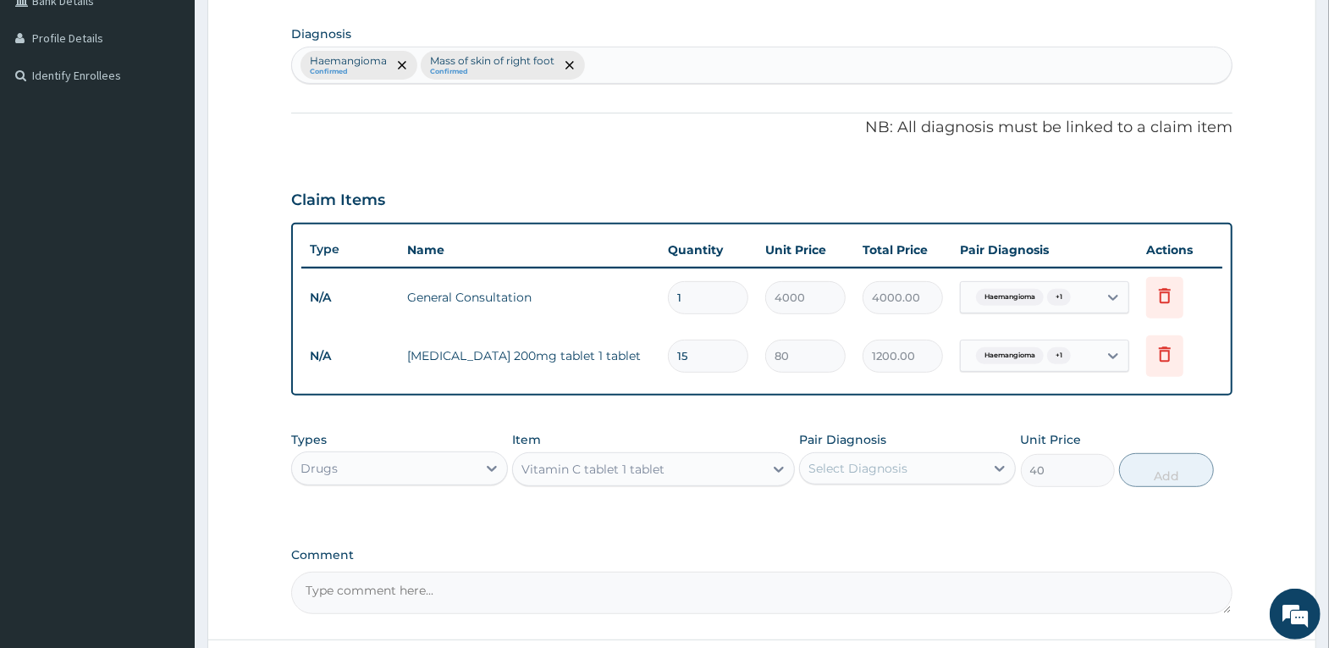
click at [920, 452] on div "Select Diagnosis" at bounding box center [907, 468] width 217 height 32
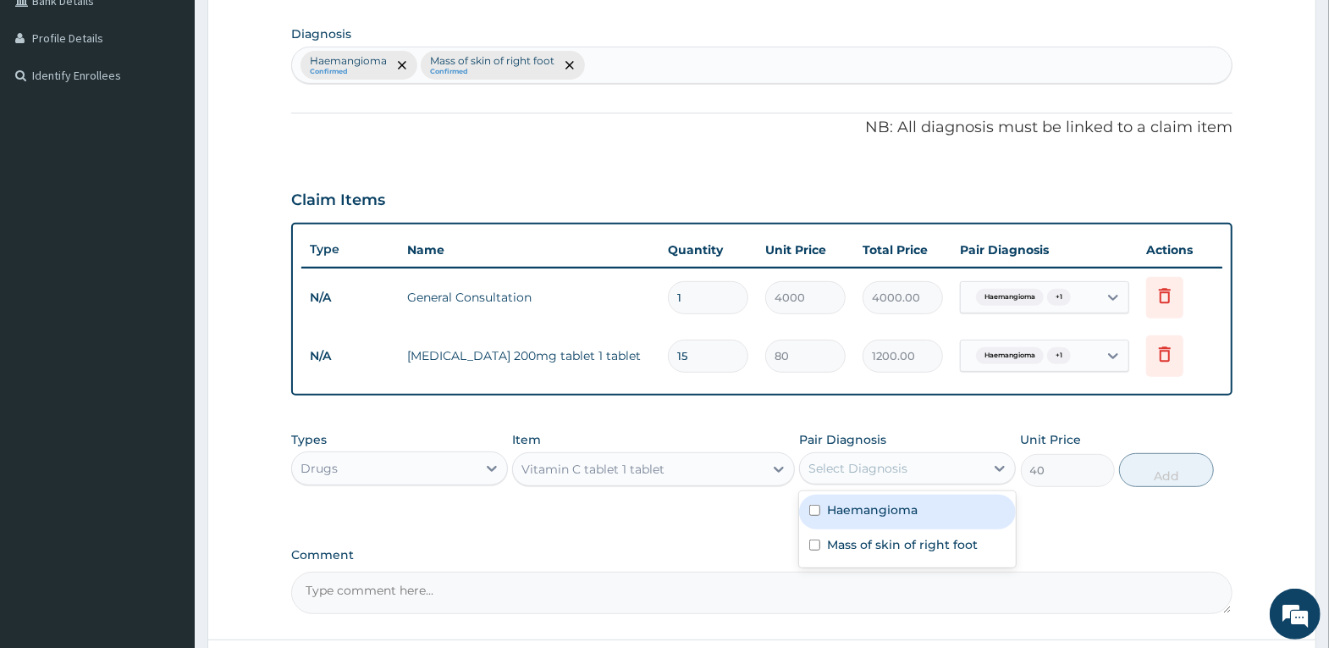
click at [903, 514] on label "Haemangioma" at bounding box center [872, 509] width 91 height 17
checkbox input "true"
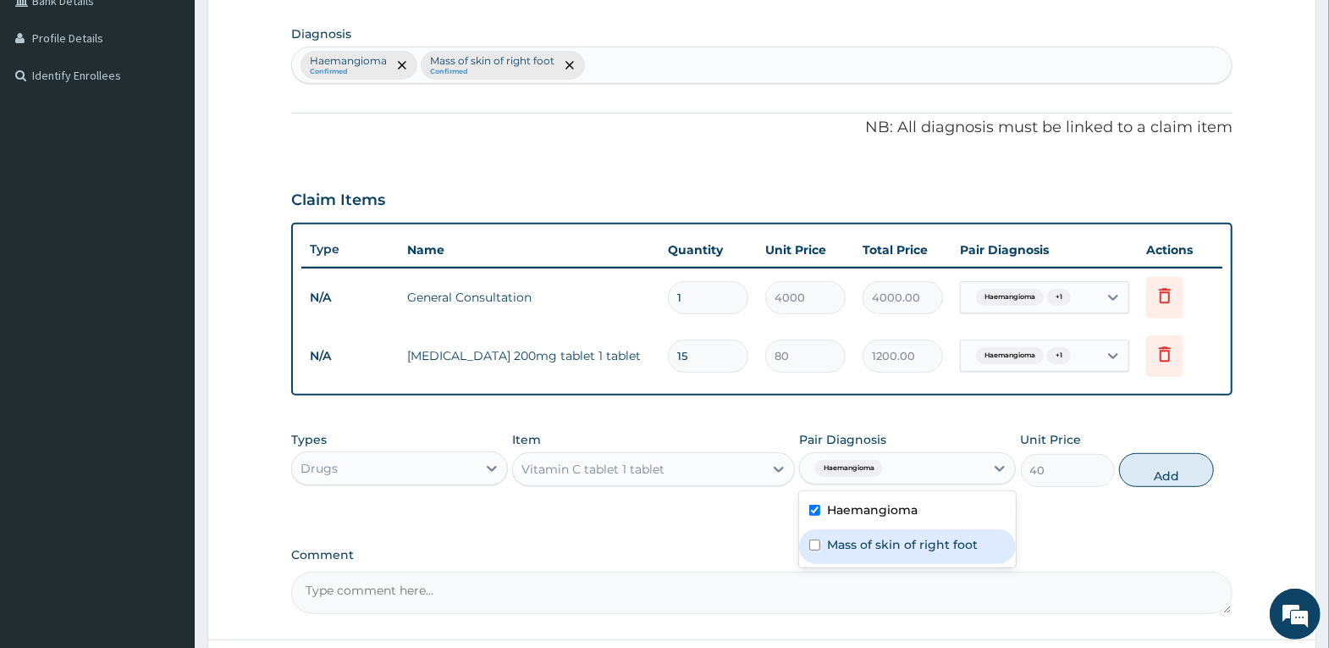
click at [905, 540] on label "Mass of skin of right foot" at bounding box center [902, 544] width 151 height 17
checkbox input "true"
drag, startPoint x: 1181, startPoint y: 474, endPoint x: 1157, endPoint y: 475, distance: 23.7
click at [1173, 475] on button "Add" at bounding box center [1166, 470] width 94 height 34
type input "0"
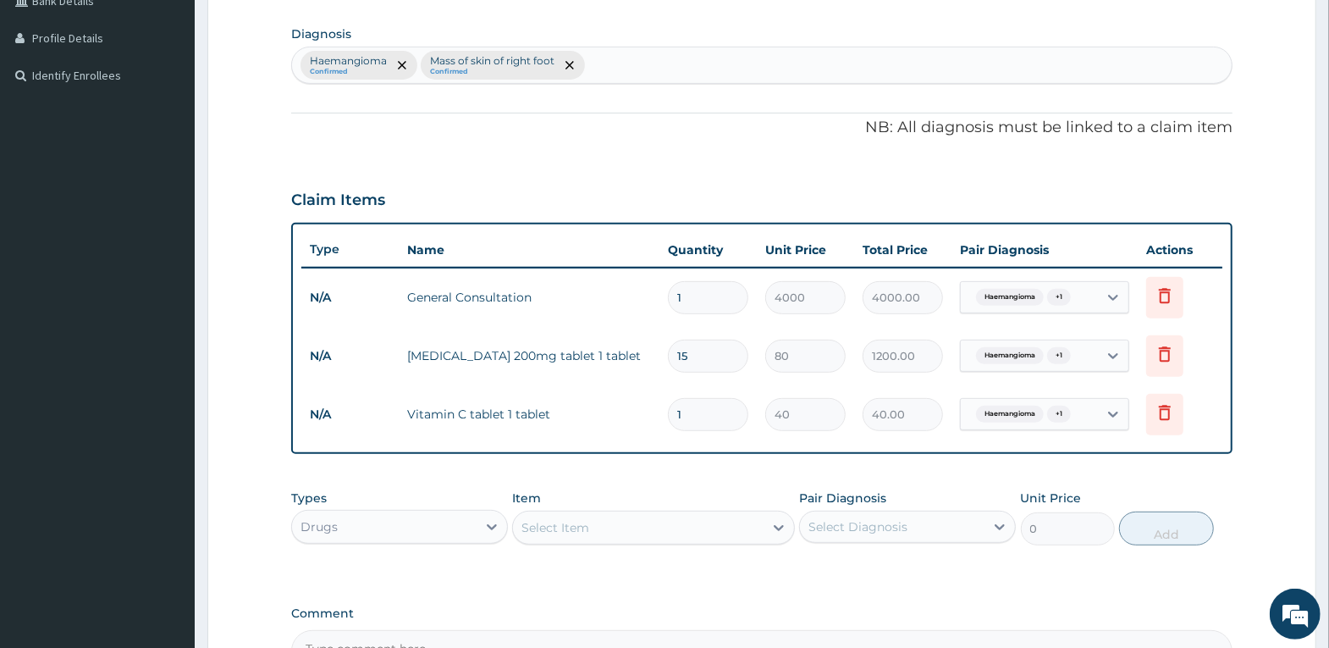
drag, startPoint x: 698, startPoint y: 422, endPoint x: 654, endPoint y: 417, distance: 44.2
click at [654, 417] on tr "N/A Vitamin C tablet 1 tablet 1 40 40.00 Haemangioma + 1 Delete" at bounding box center [761, 414] width 921 height 58
type input "2"
type input "80.00"
type input "21"
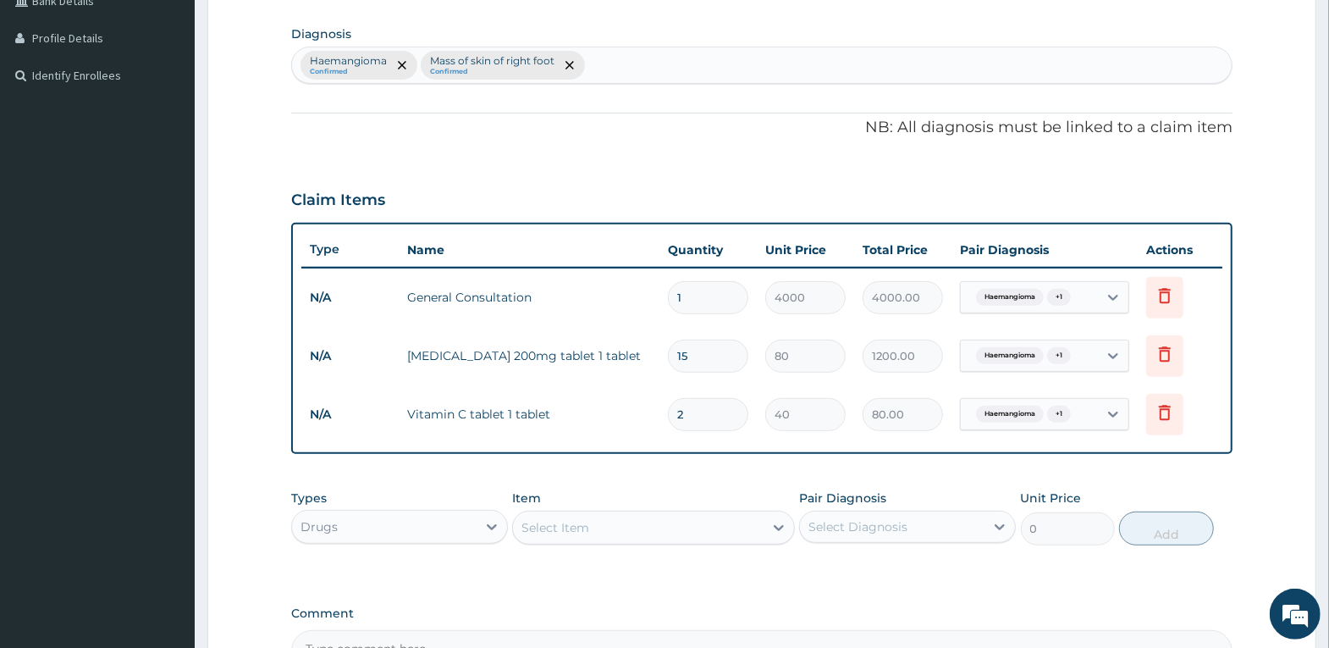
type input "840.00"
type input "21"
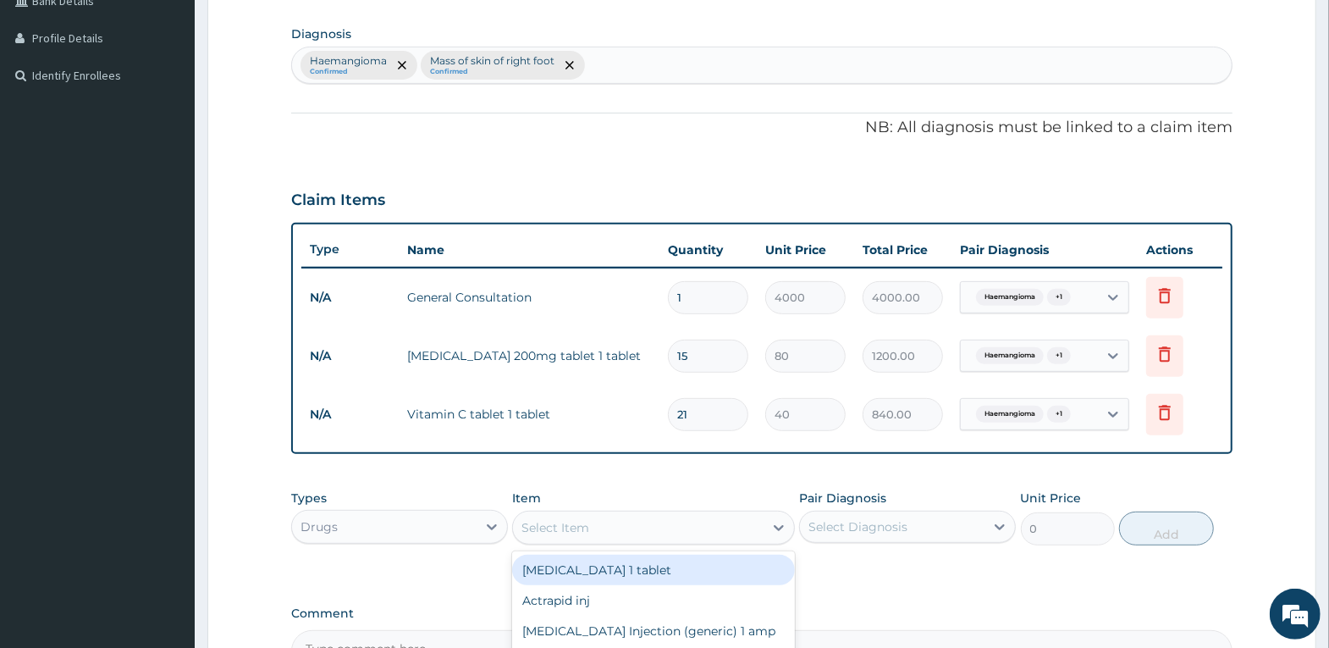
click at [704, 536] on div "Select Item" at bounding box center [638, 527] width 251 height 27
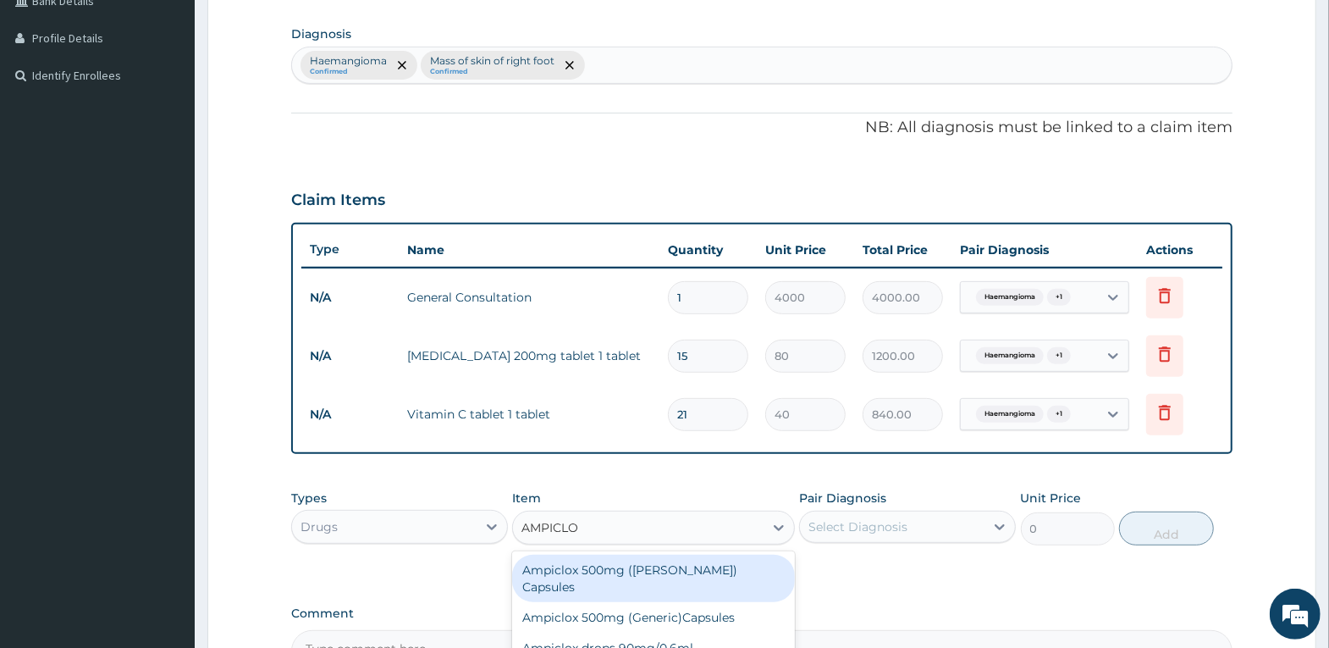
type input "AMPICLOX"
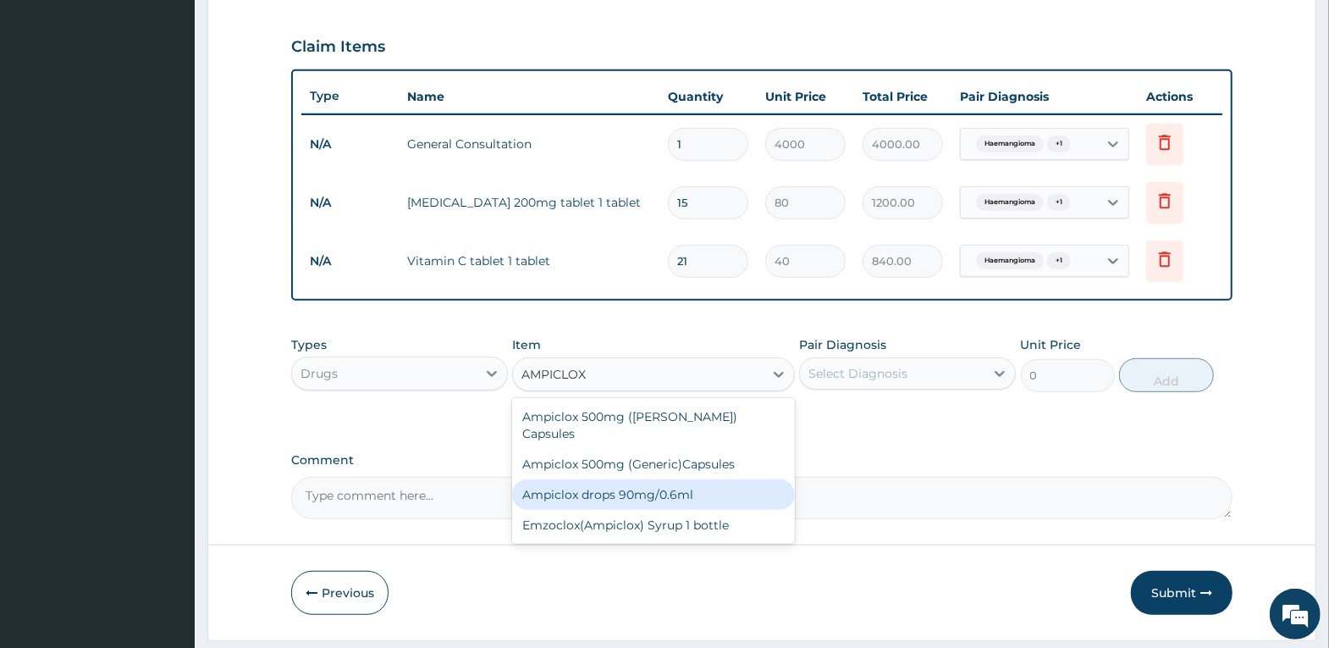
scroll to position [577, 0]
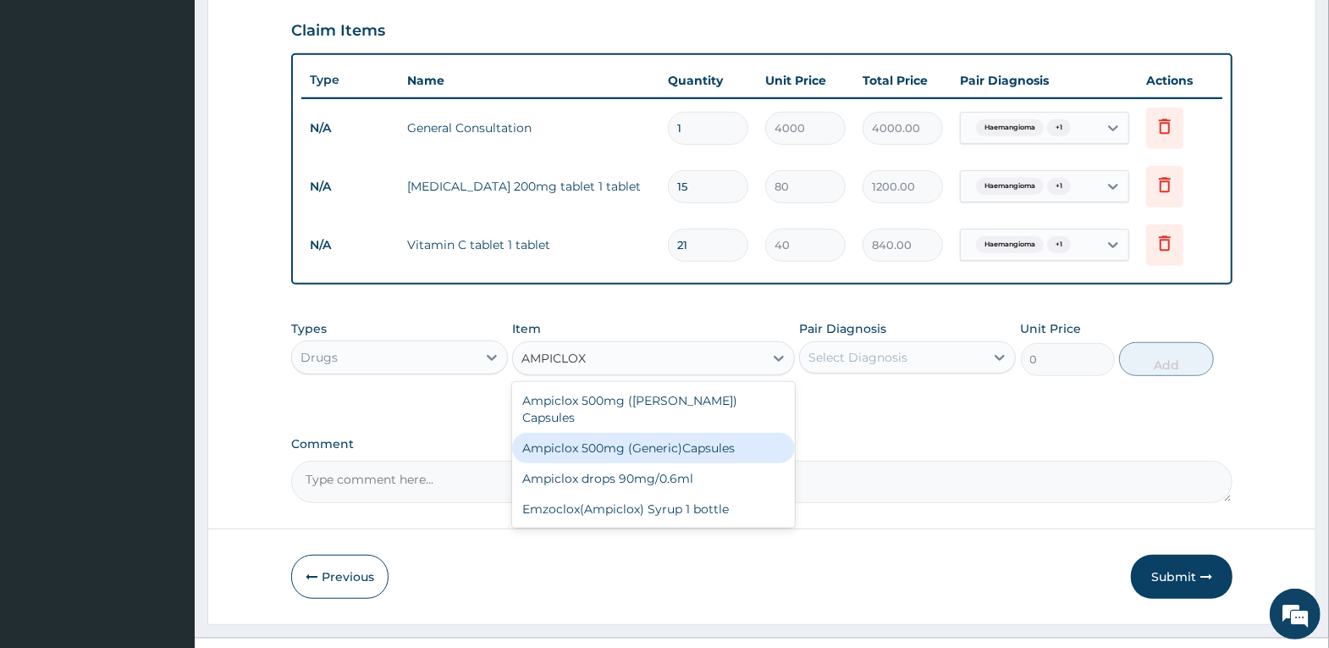
click at [717, 445] on div "Ampiclox 500mg (Beecham) Capsules Ampiclox 500mg (Generic)Capsules Ampiclox dro…" at bounding box center [653, 455] width 283 height 146
drag, startPoint x: 738, startPoint y: 432, endPoint x: 759, endPoint y: 427, distance: 21.8
click at [743, 433] on div "Ampiclox 500mg (Generic)Capsules" at bounding box center [653, 448] width 283 height 30
type input "150"
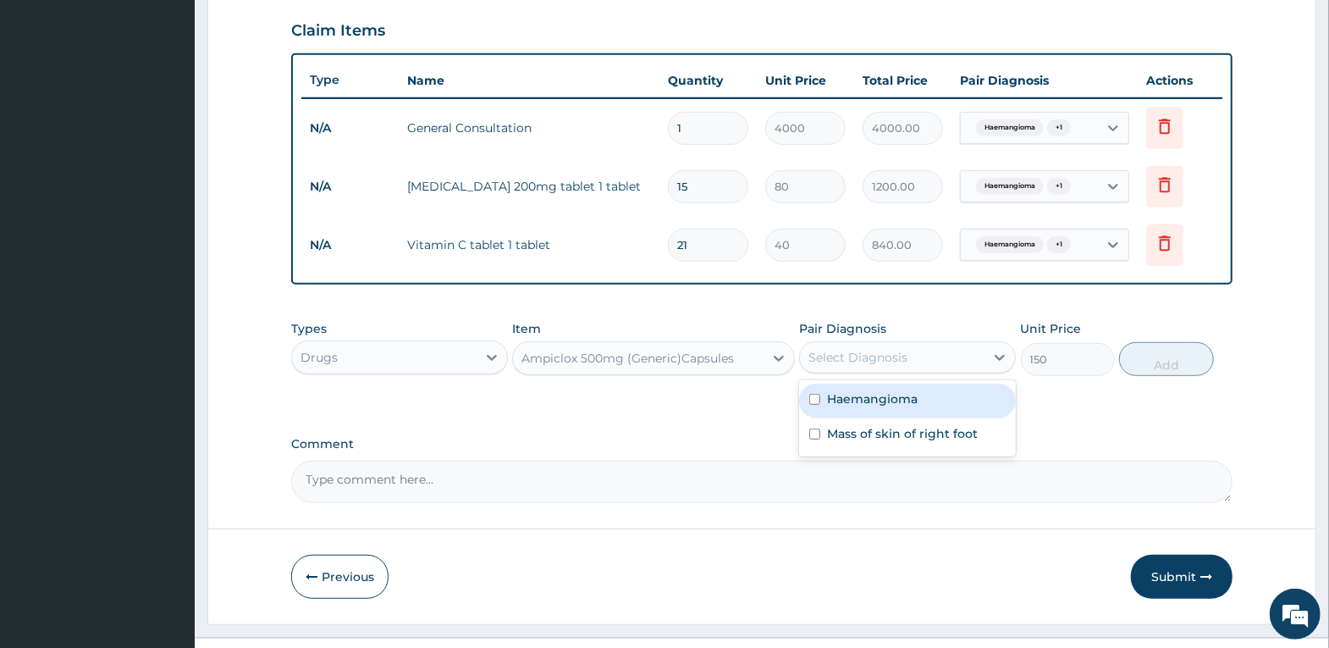
click at [885, 357] on div "Select Diagnosis" at bounding box center [858, 357] width 99 height 17
click at [867, 401] on label "Haemangioma" at bounding box center [872, 398] width 91 height 17
checkbox input "true"
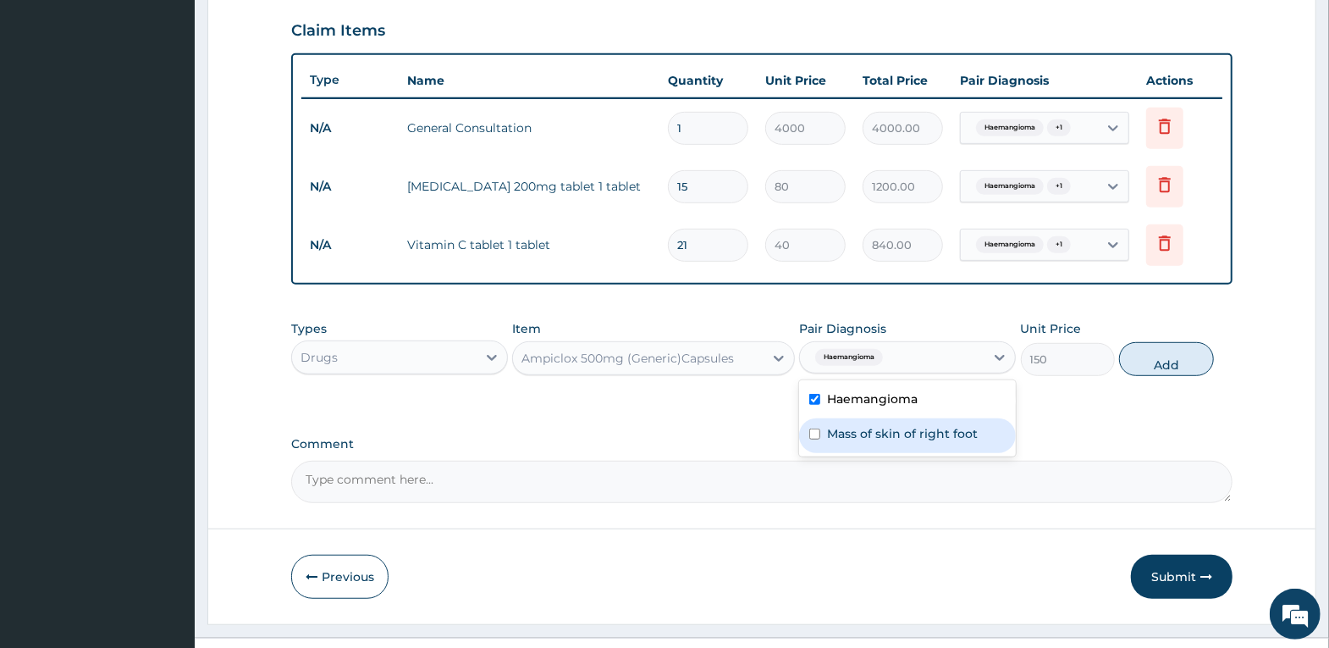
drag, startPoint x: 871, startPoint y: 434, endPoint x: 907, endPoint y: 432, distance: 35.7
click at [881, 434] on label "Mass of skin of right foot" at bounding box center [902, 433] width 151 height 17
checkbox input "true"
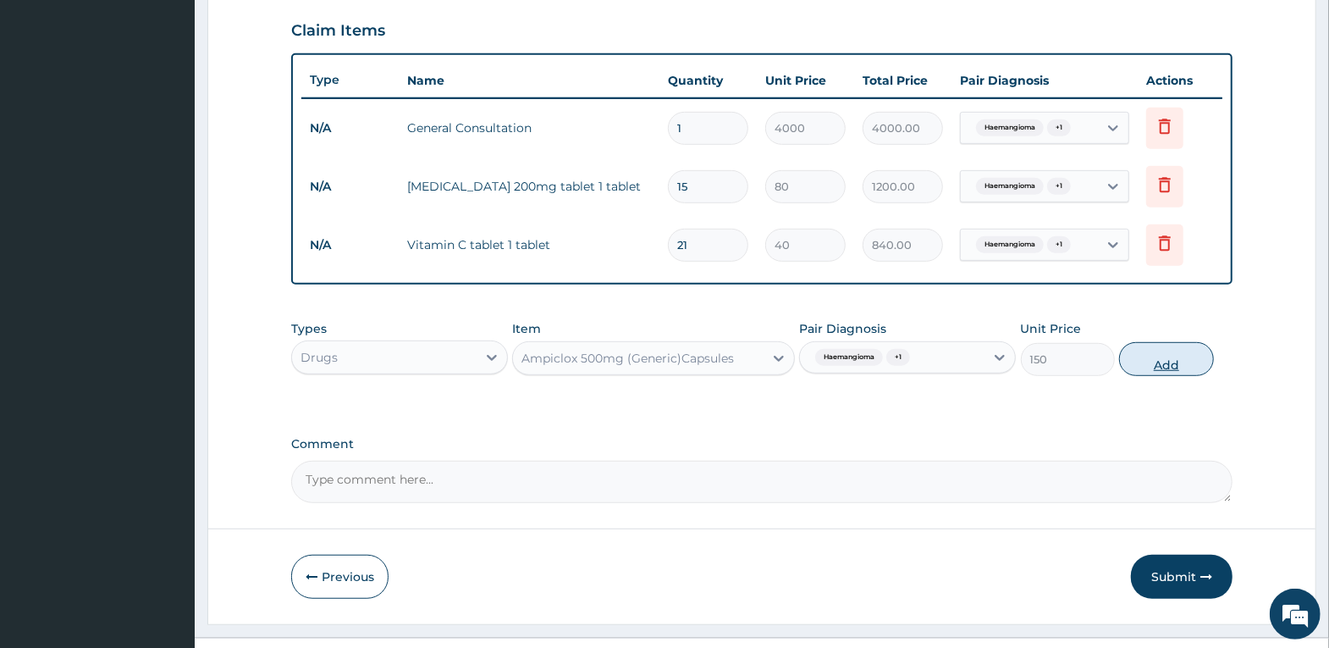
click at [1166, 360] on button "Add" at bounding box center [1166, 359] width 94 height 34
type input "0"
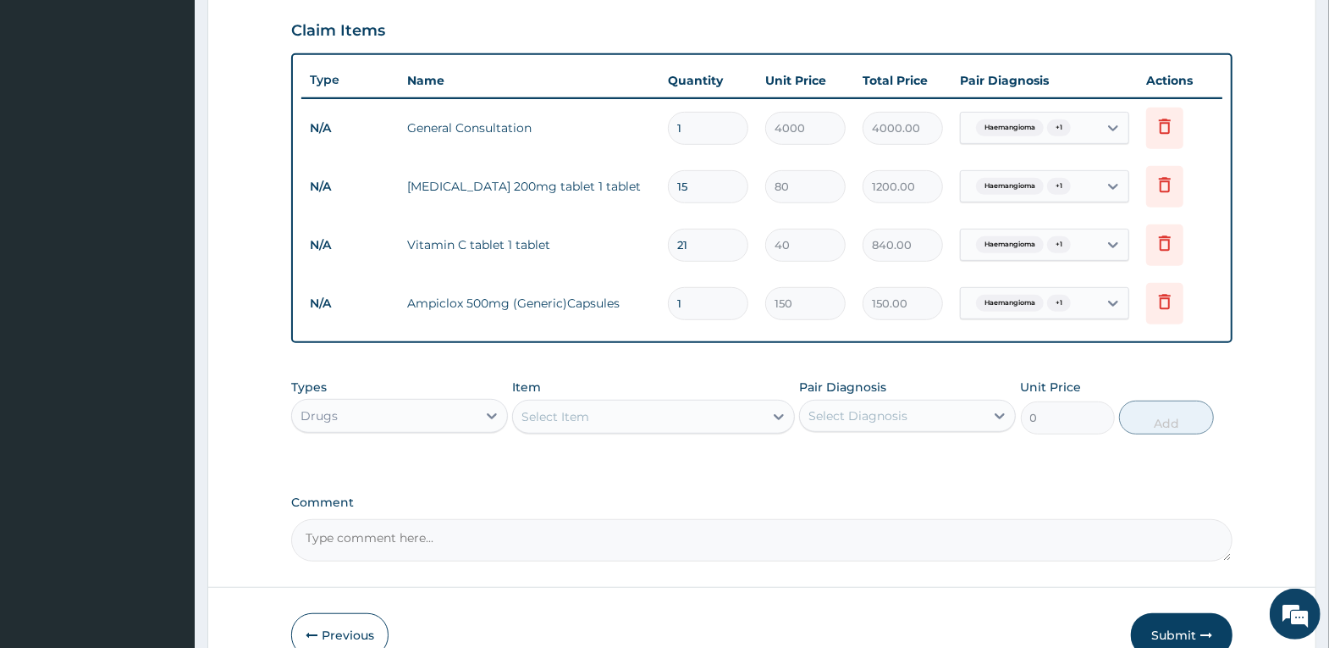
drag, startPoint x: 711, startPoint y: 303, endPoint x: 582, endPoint y: 316, distance: 129.3
click at [589, 316] on tr "N/A Ampiclox 500mg (Generic)Capsules 1 150 150.00 Haemangioma + 1 Delete" at bounding box center [761, 303] width 921 height 58
type input "2"
type input "300.00"
type input "20"
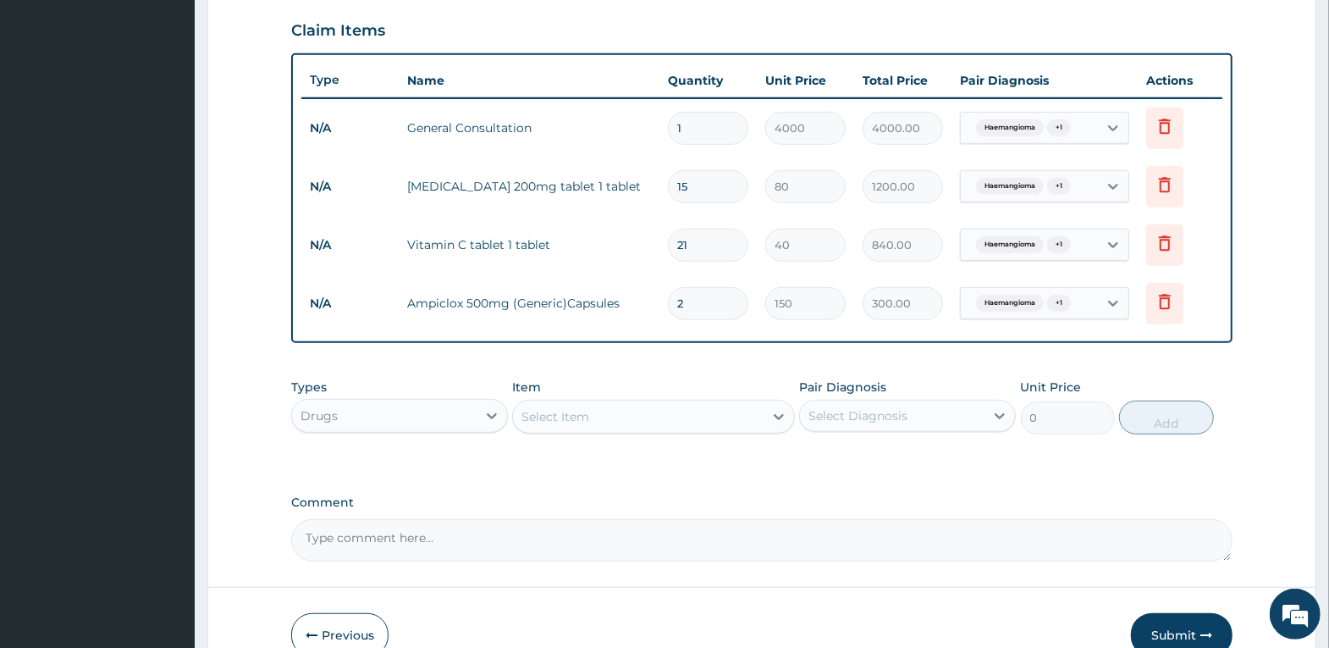
type input "3000.00"
type input "20"
click at [610, 398] on div "Item Select Item" at bounding box center [653, 406] width 283 height 56
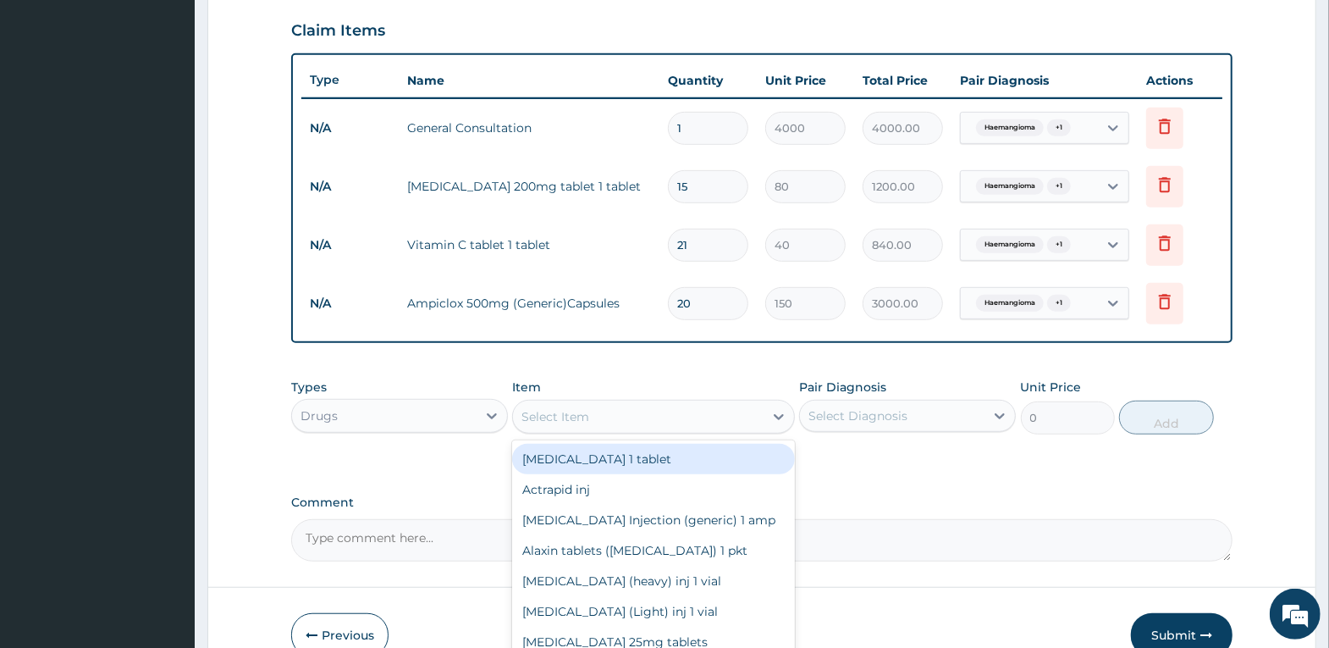
click at [606, 413] on div "Select Item" at bounding box center [638, 416] width 251 height 27
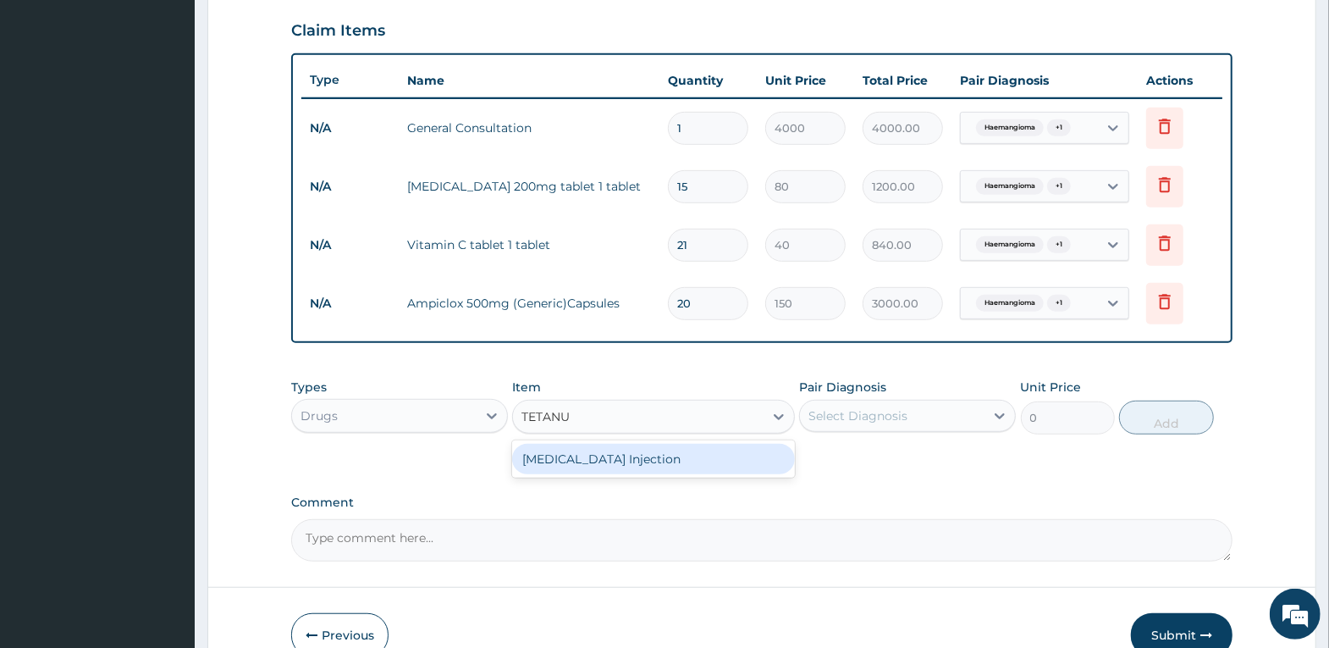
type input "TETANUS"
click at [624, 459] on div "[MEDICAL_DATA] Injection" at bounding box center [653, 459] width 283 height 30
type input "1200"
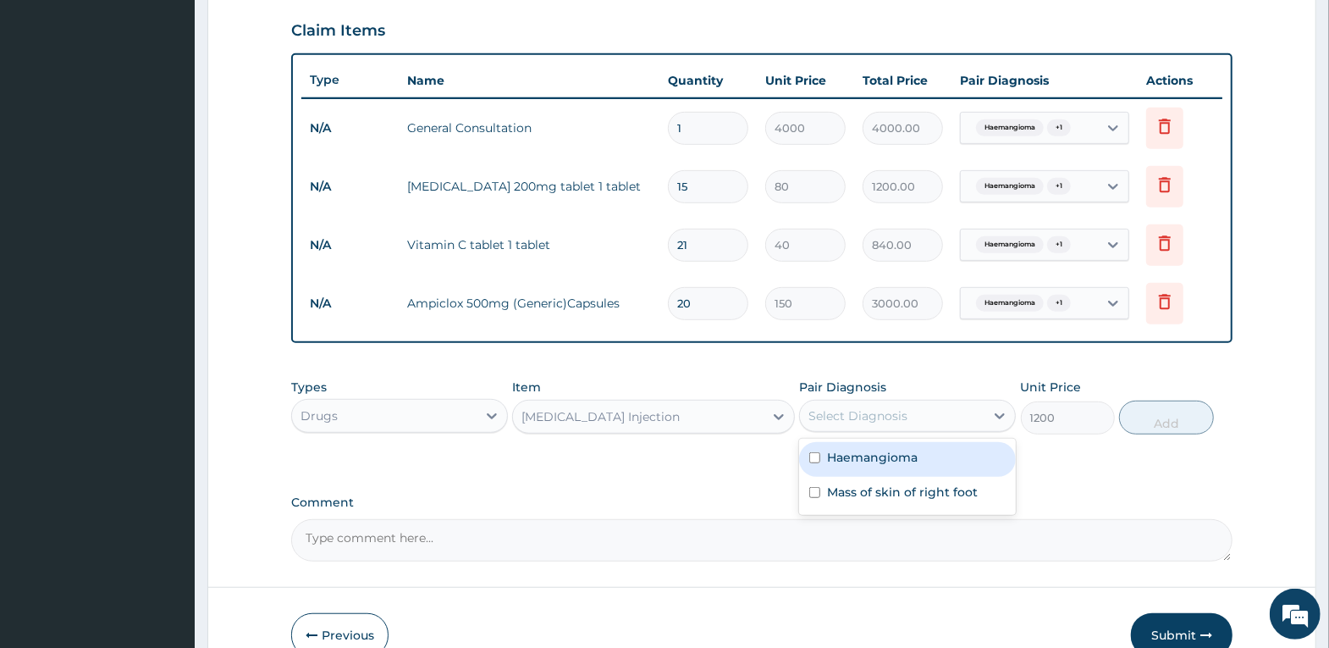
click at [859, 418] on div "Select Diagnosis" at bounding box center [858, 415] width 99 height 17
drag, startPoint x: 869, startPoint y: 459, endPoint x: 893, endPoint y: 529, distance: 74.4
click at [869, 461] on label "Haemangioma" at bounding box center [872, 457] width 91 height 17
checkbox input "true"
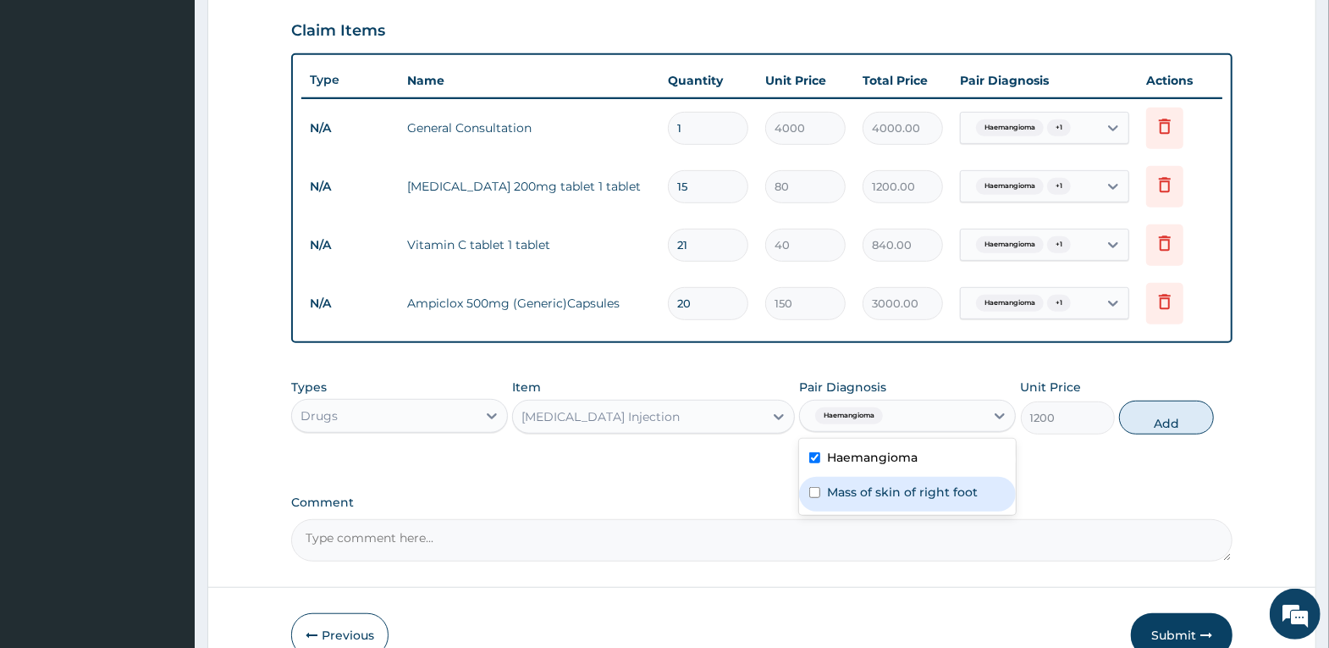
click at [903, 504] on div "Mass of skin of right foot" at bounding box center [907, 494] width 217 height 35
checkbox input "true"
click at [1152, 417] on button "Add" at bounding box center [1166, 417] width 94 height 34
type input "0"
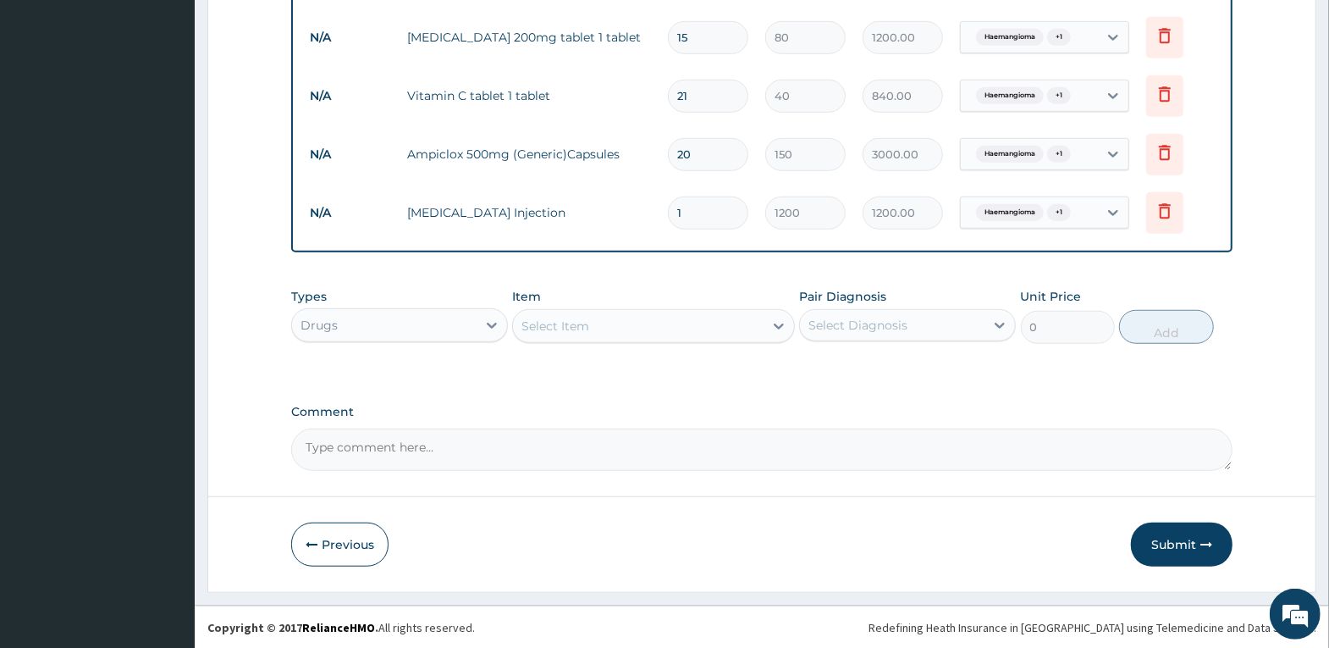
click at [1191, 532] on button "Submit" at bounding box center [1182, 544] width 102 height 44
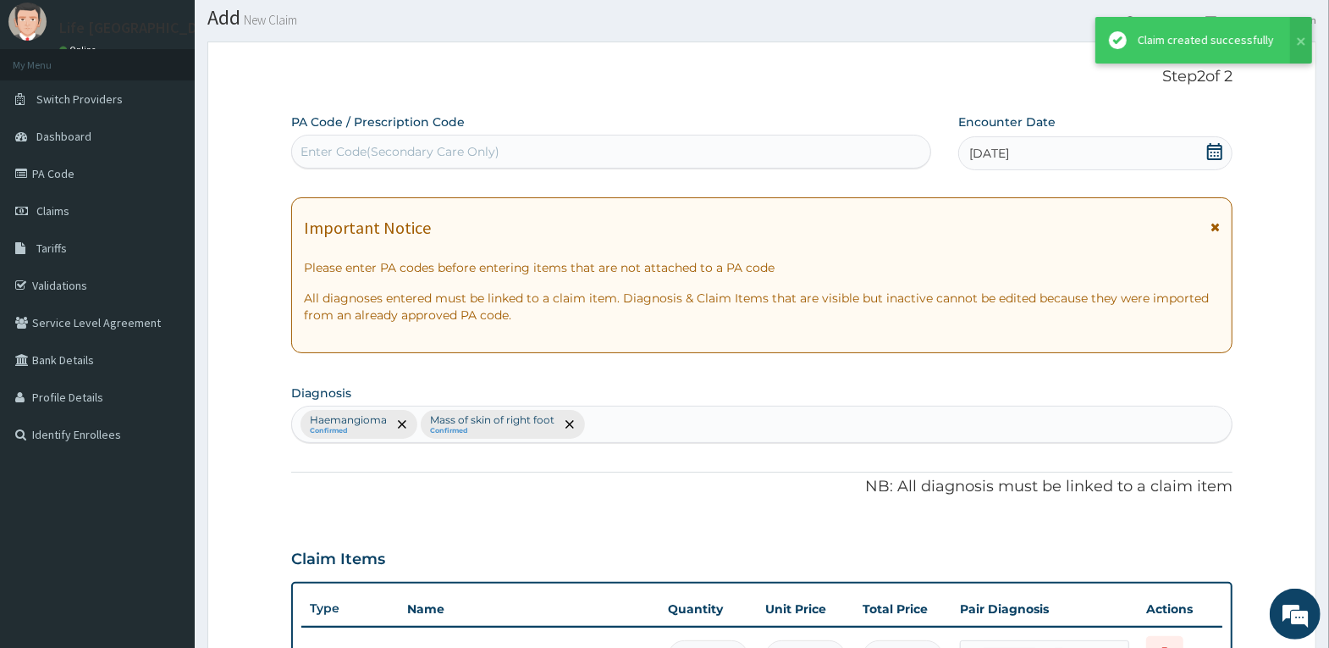
scroll to position [726, 0]
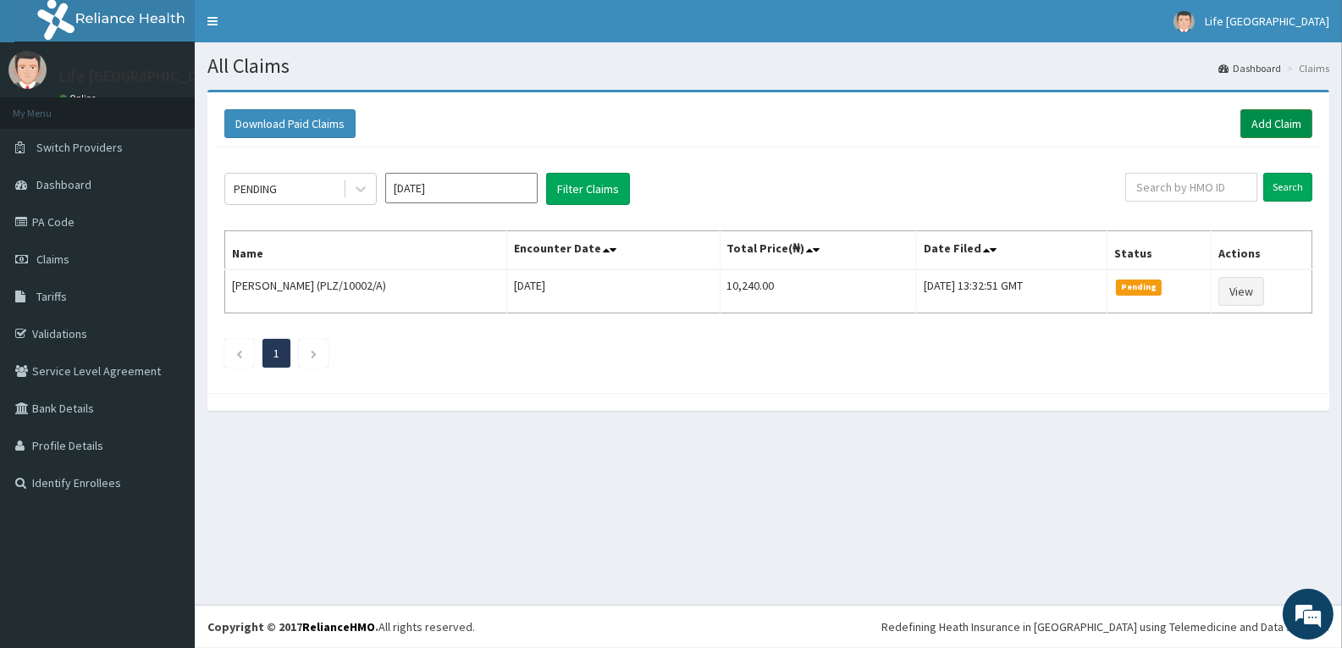
click at [1295, 124] on link "Add Claim" at bounding box center [1276, 123] width 72 height 29
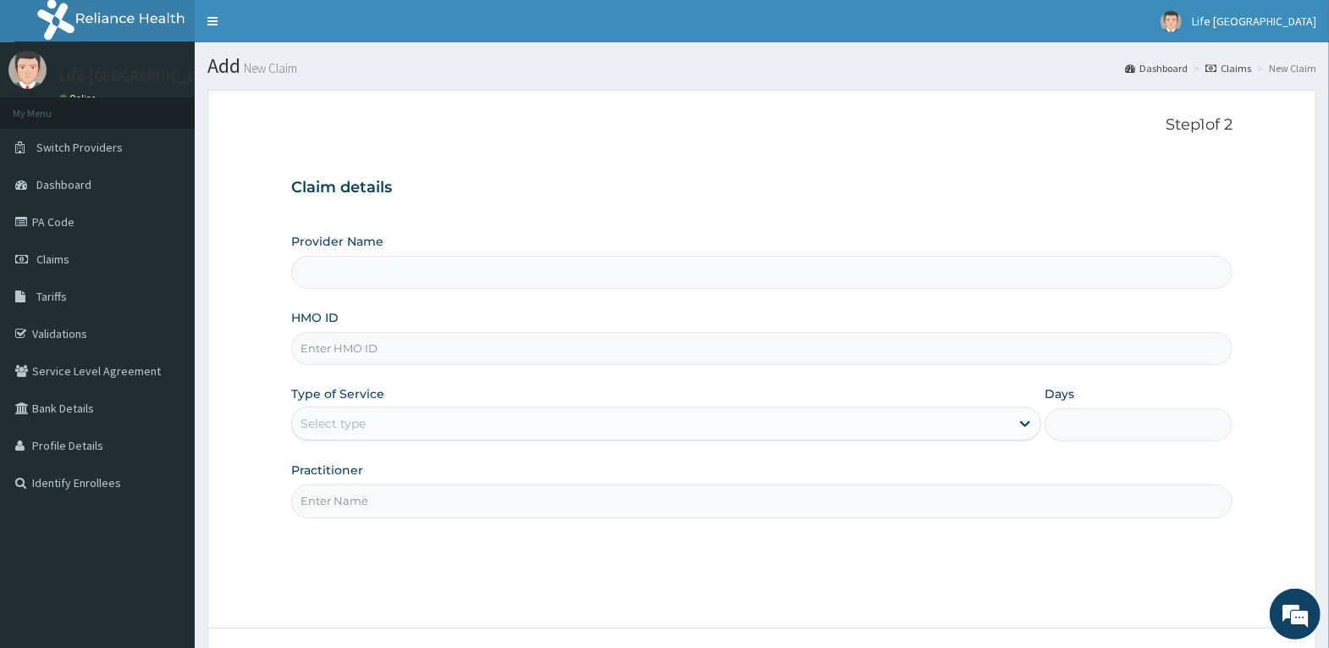
click at [418, 344] on input "HMO ID" at bounding box center [761, 348] width 941 height 33
type input "Life [GEOGRAPHIC_DATA]"
type input "FIE/10048/E"
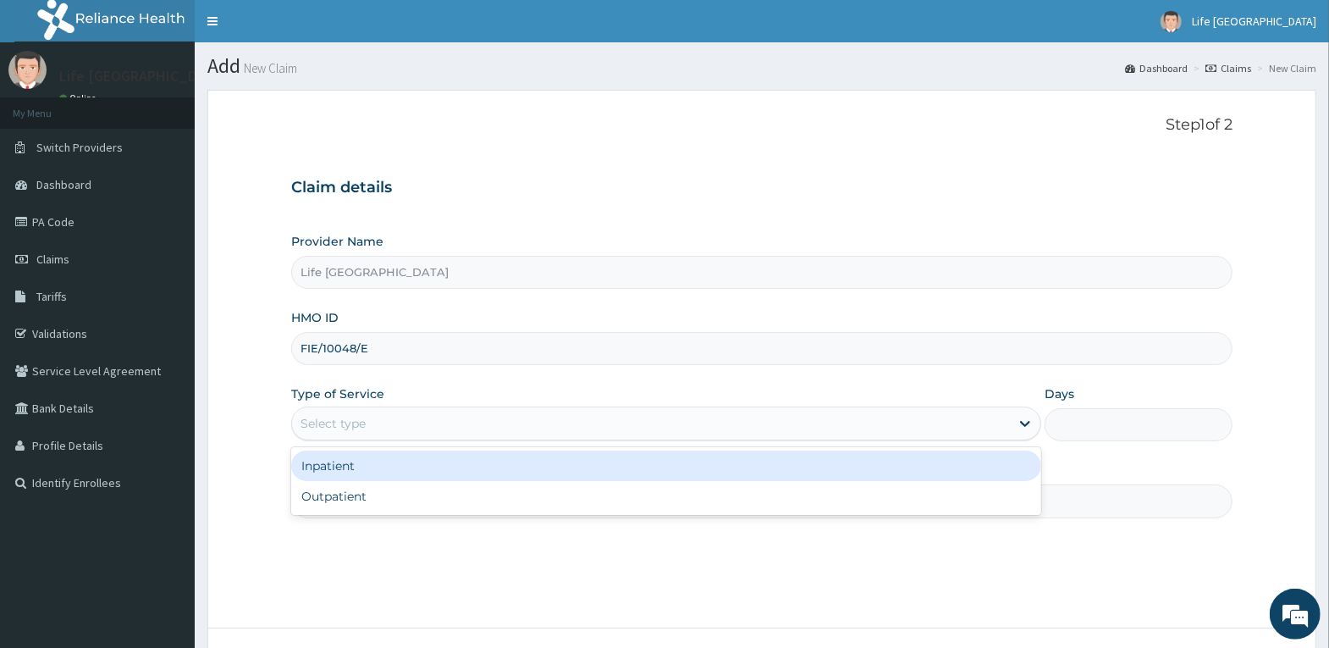
click at [438, 427] on div "Select type" at bounding box center [651, 423] width 718 height 27
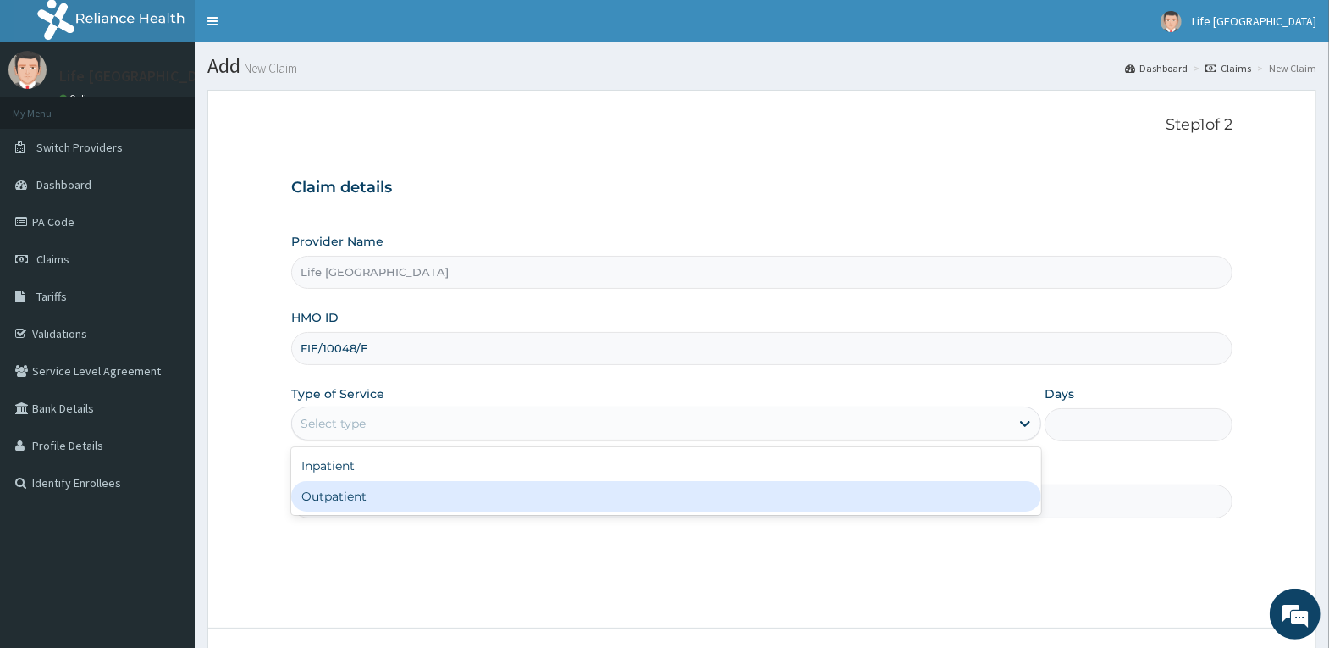
click at [425, 509] on div "Outpatient" at bounding box center [666, 496] width 750 height 30
type input "1"
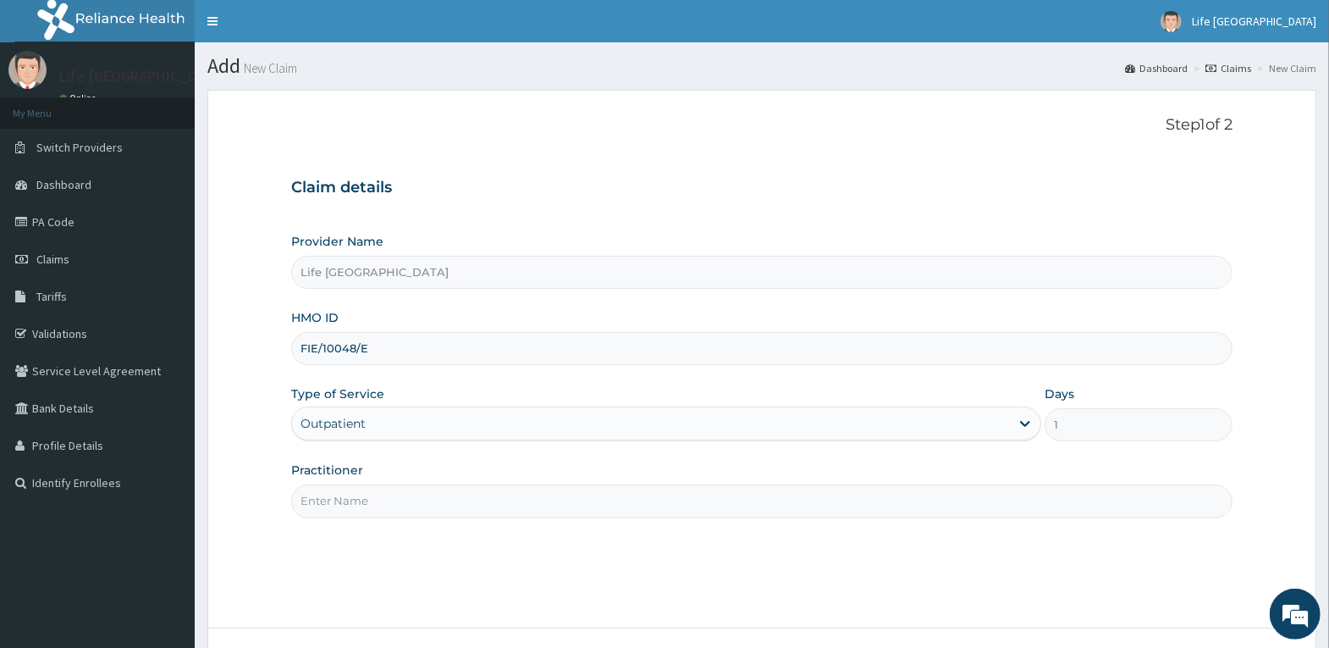
click at [427, 500] on input "Practitioner" at bounding box center [761, 500] width 941 height 33
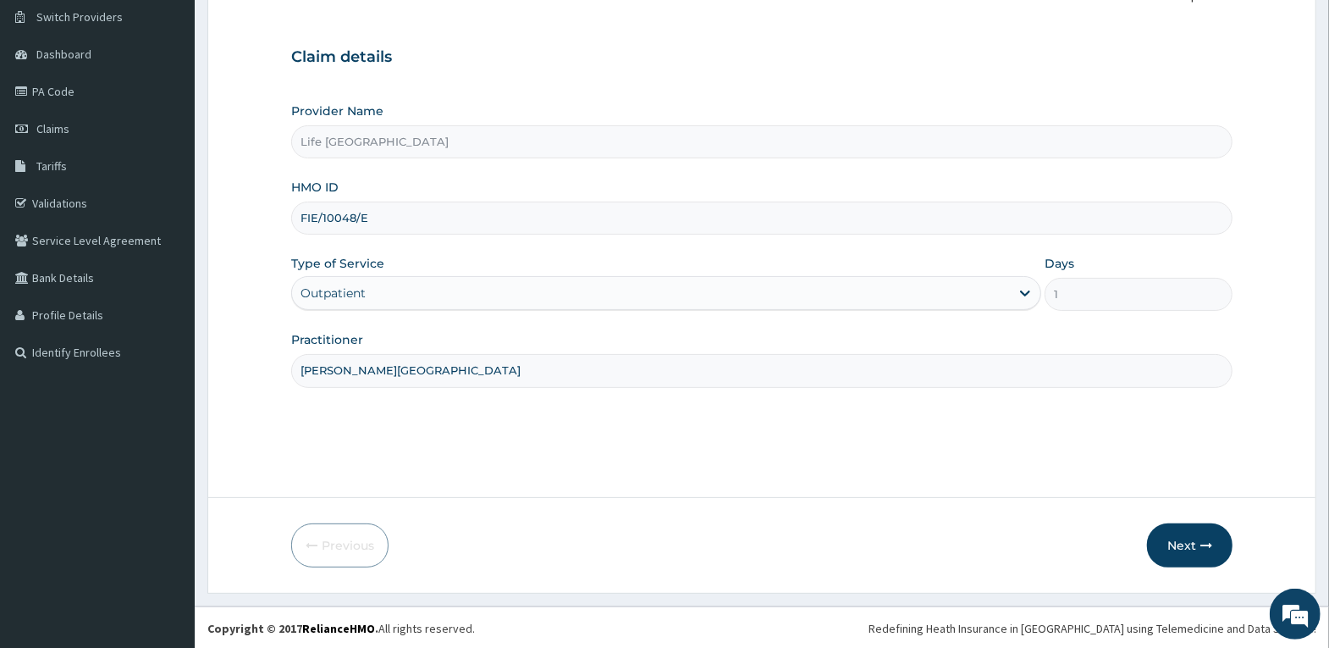
scroll to position [131, 0]
type input "[PERSON_NAME][GEOGRAPHIC_DATA]"
click at [1182, 538] on button "Next" at bounding box center [1190, 544] width 86 height 44
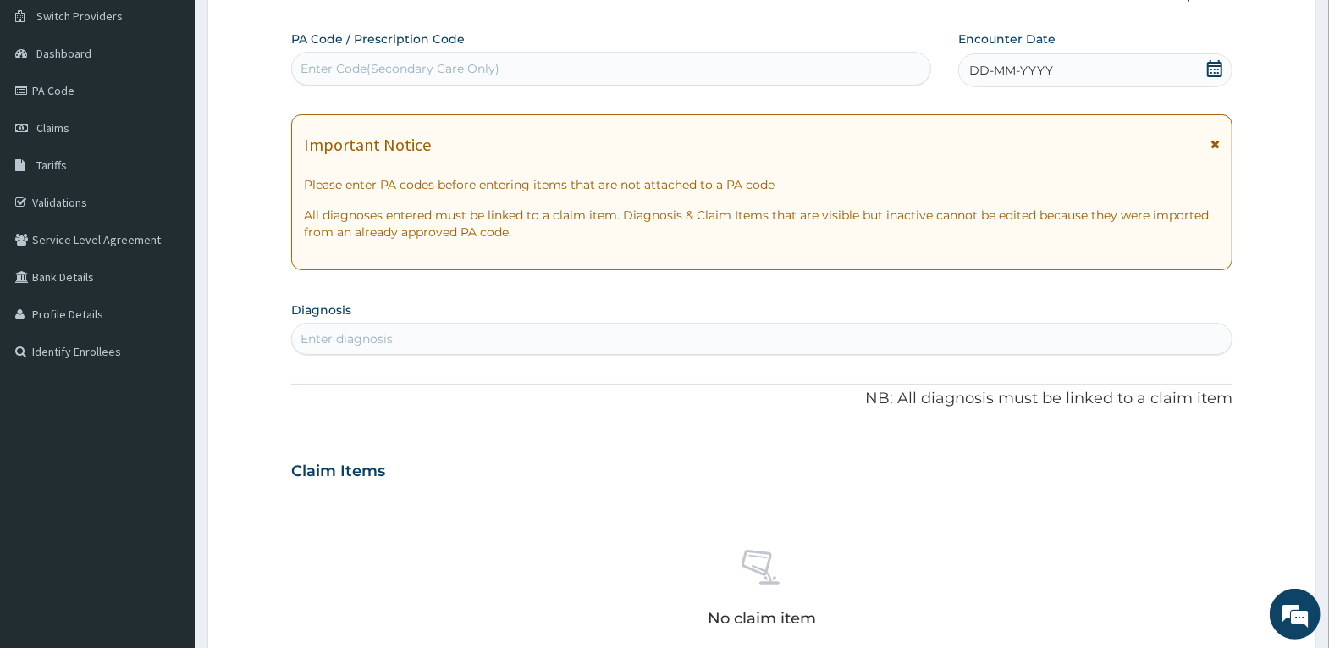
click at [1015, 72] on span "DD-MM-YYYY" at bounding box center [1011, 70] width 84 height 17
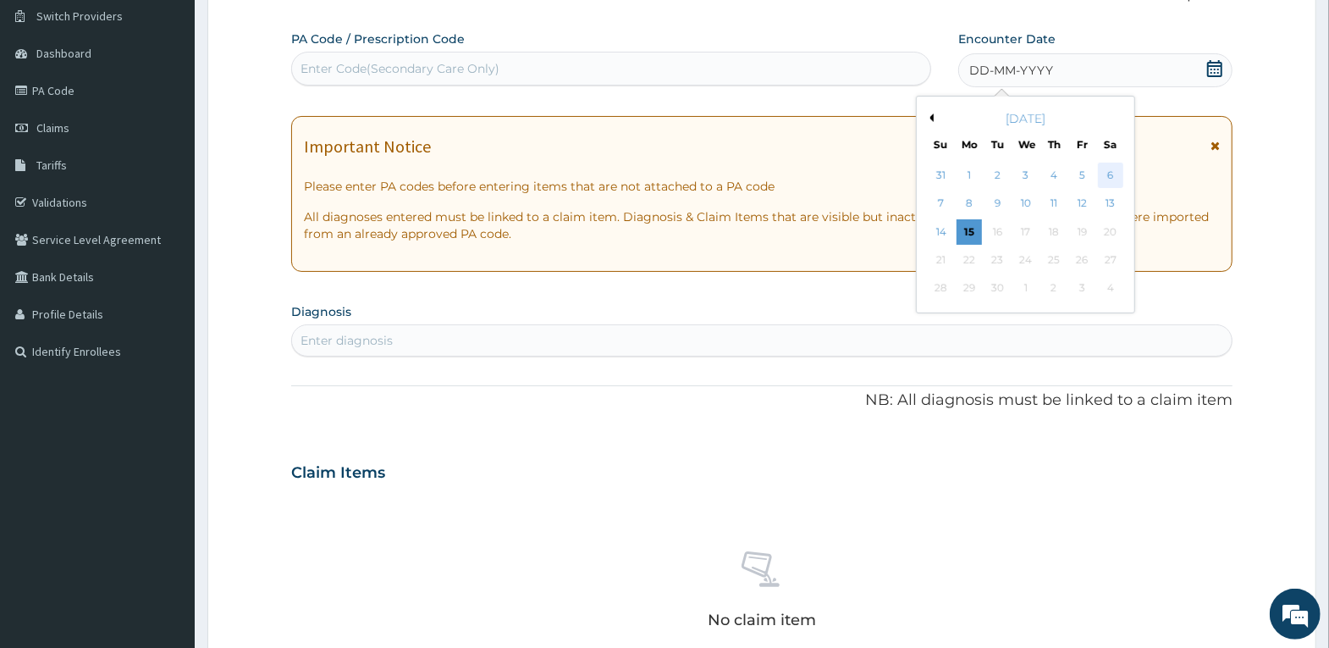
click at [1114, 174] on div "6" at bounding box center [1109, 175] width 25 height 25
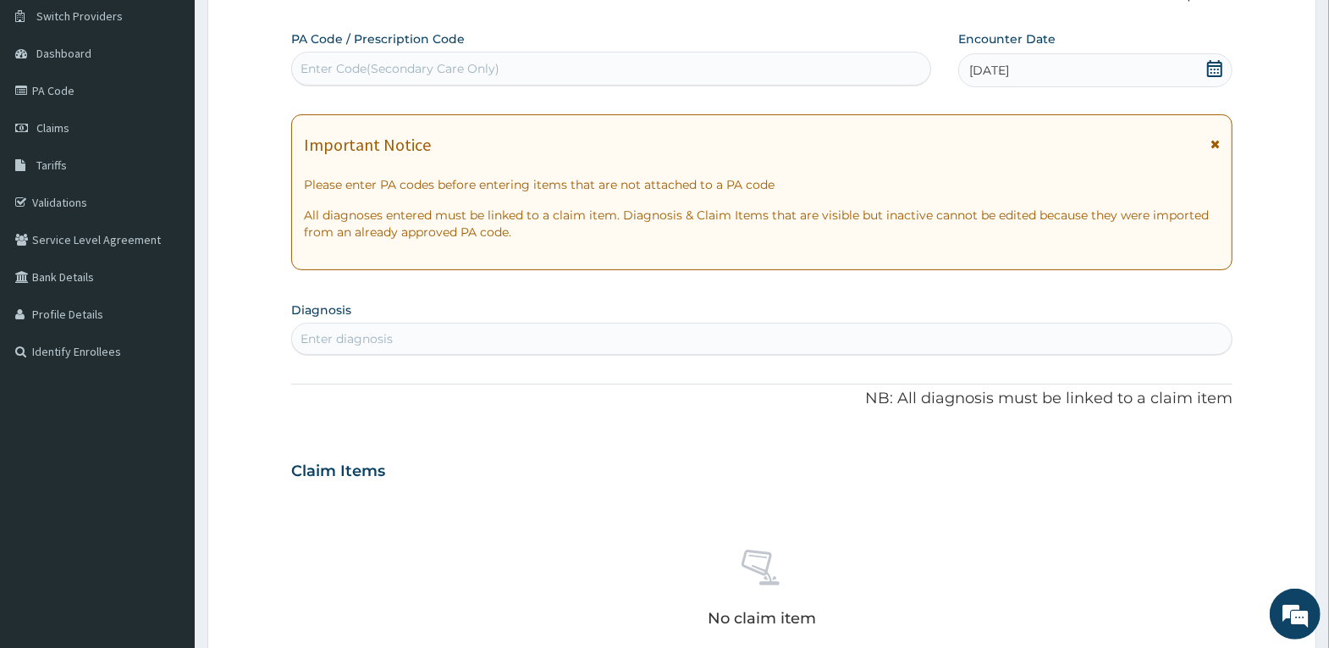
click at [683, 331] on div "Enter diagnosis" at bounding box center [762, 338] width 940 height 27
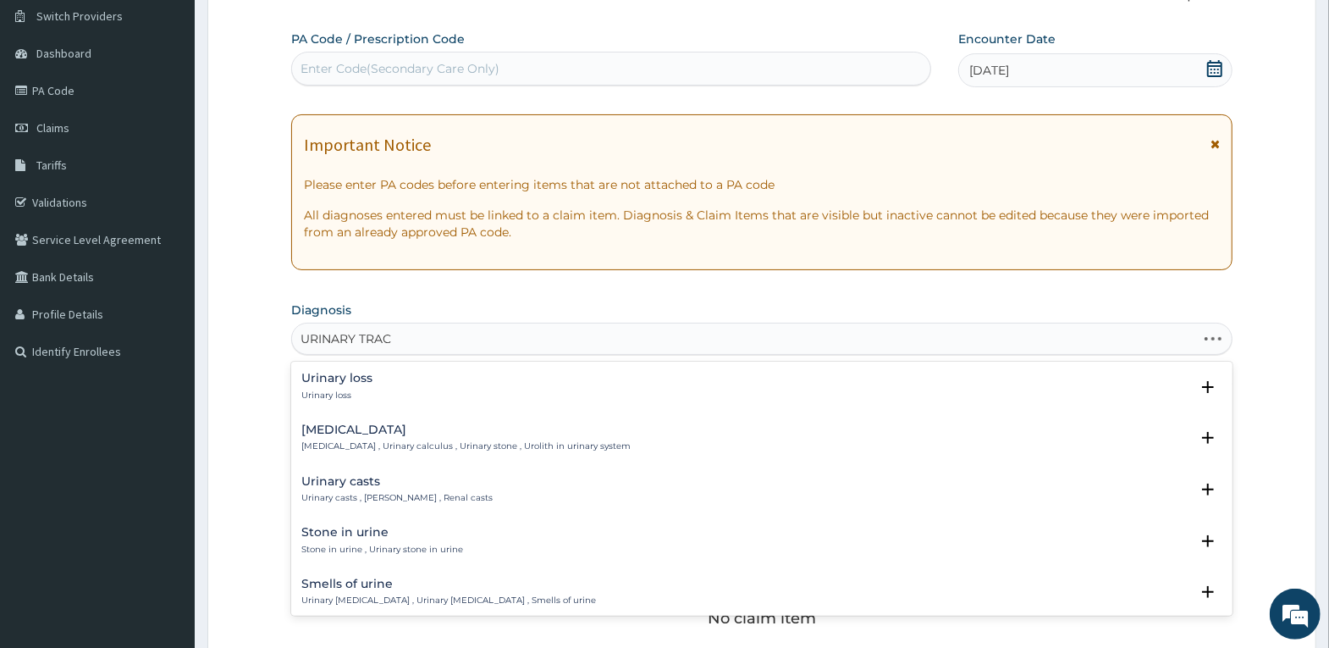
type input "URINARY TRACT"
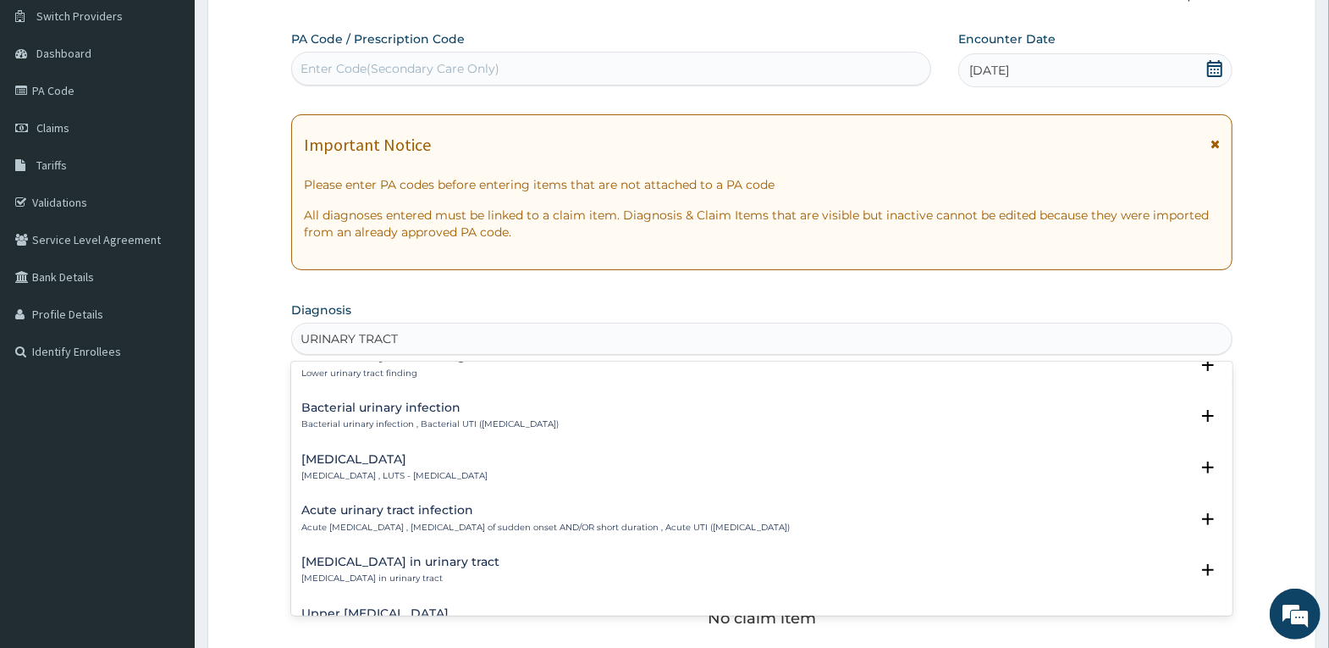
scroll to position [508, 0]
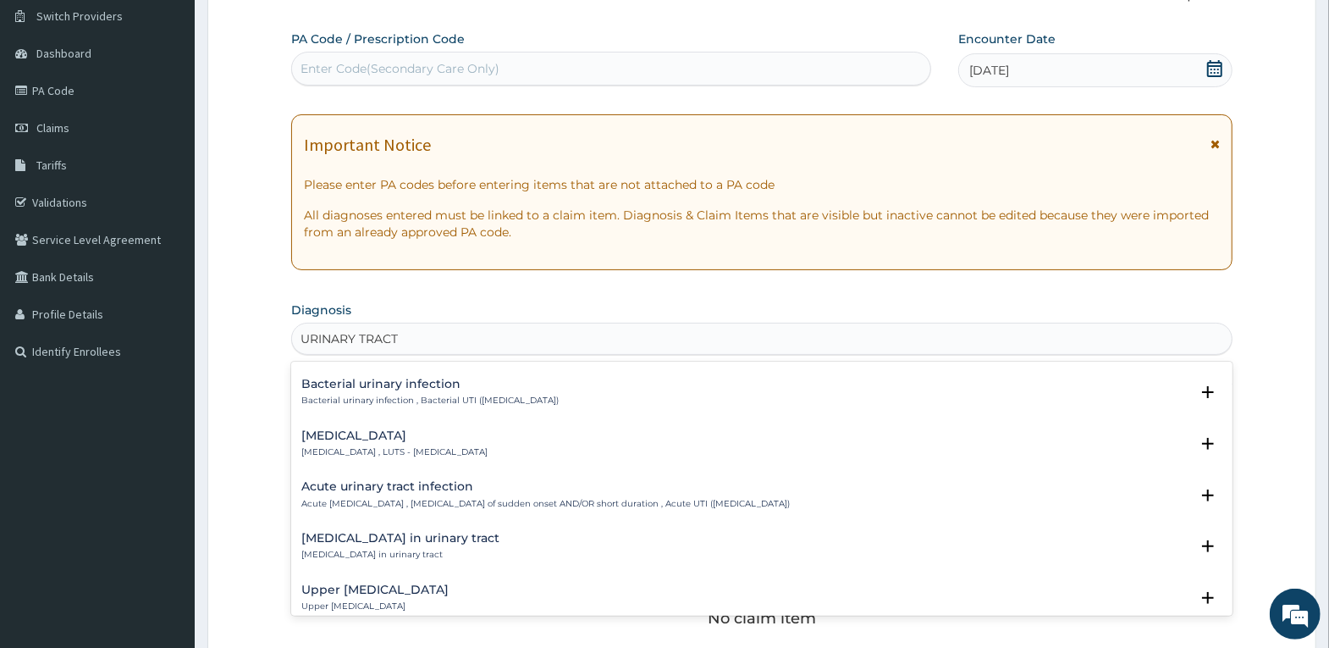
click at [471, 486] on h4 "Acute urinary tract infection" at bounding box center [545, 486] width 489 height 13
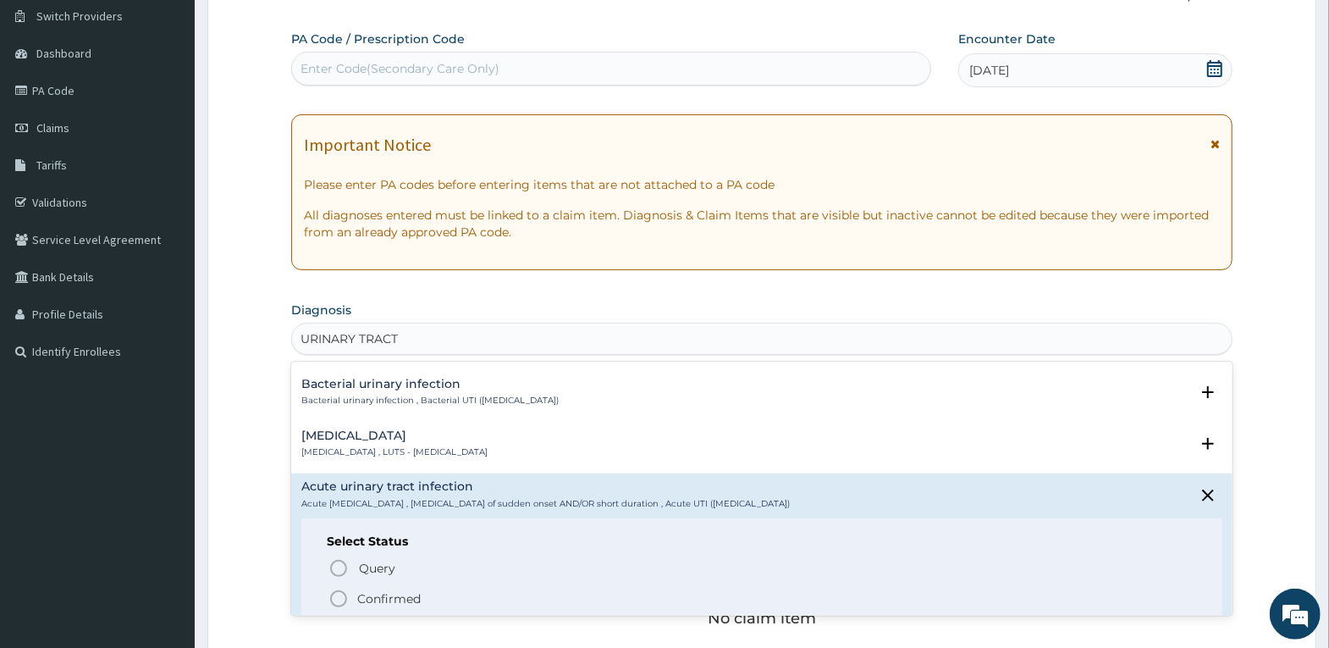
click at [404, 595] on p "Confirmed" at bounding box center [388, 598] width 63 height 17
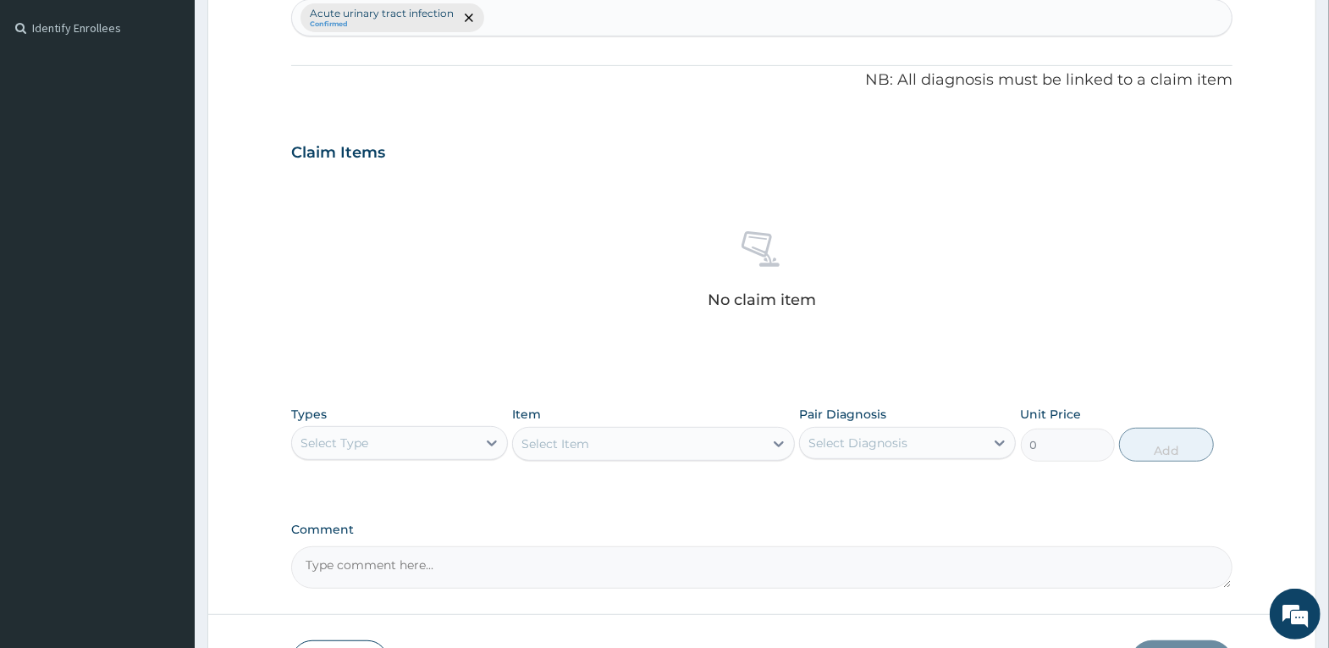
scroll to position [470, 0]
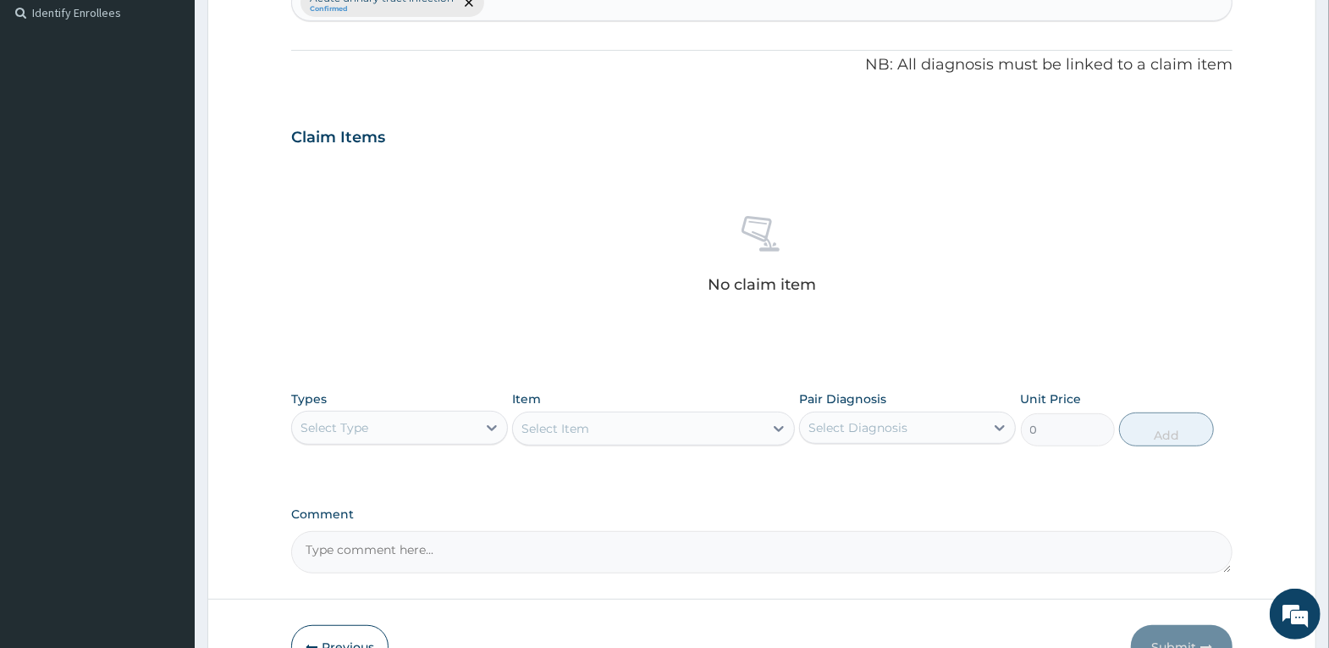
click at [392, 434] on div "Select Type" at bounding box center [384, 427] width 185 height 27
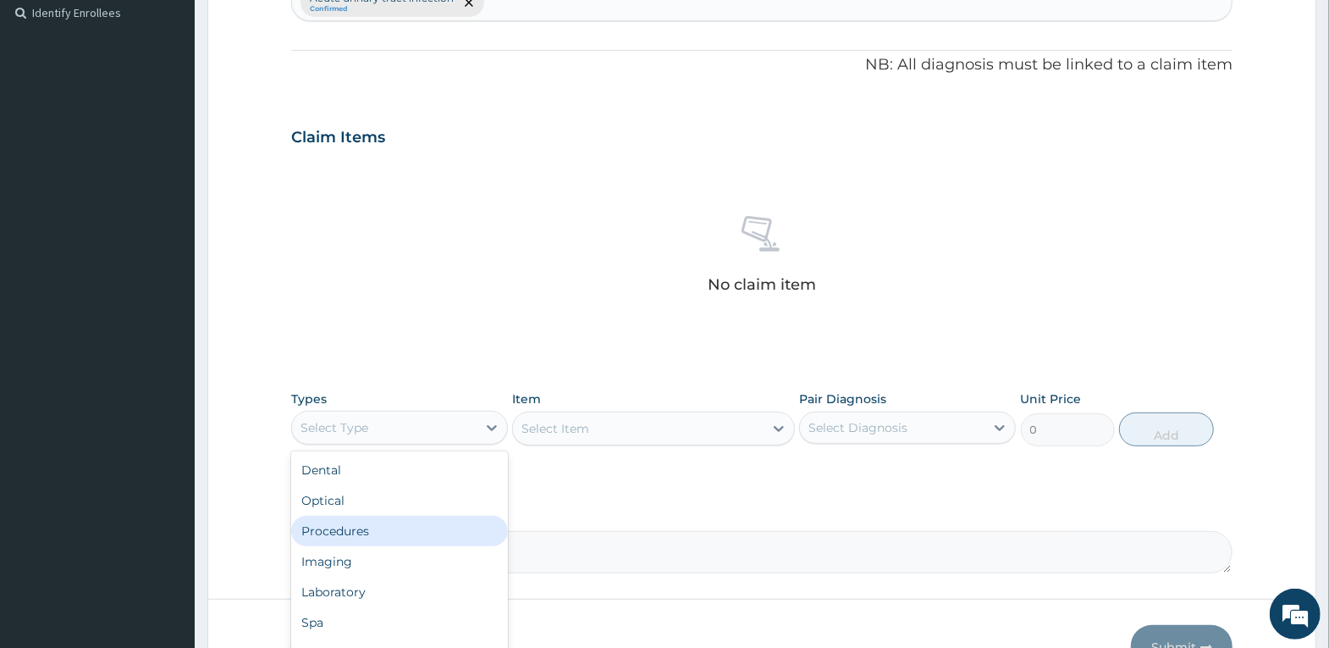
drag, startPoint x: 379, startPoint y: 523, endPoint x: 635, endPoint y: 426, distance: 273.6
click at [383, 524] on div "Procedures" at bounding box center [399, 531] width 217 height 30
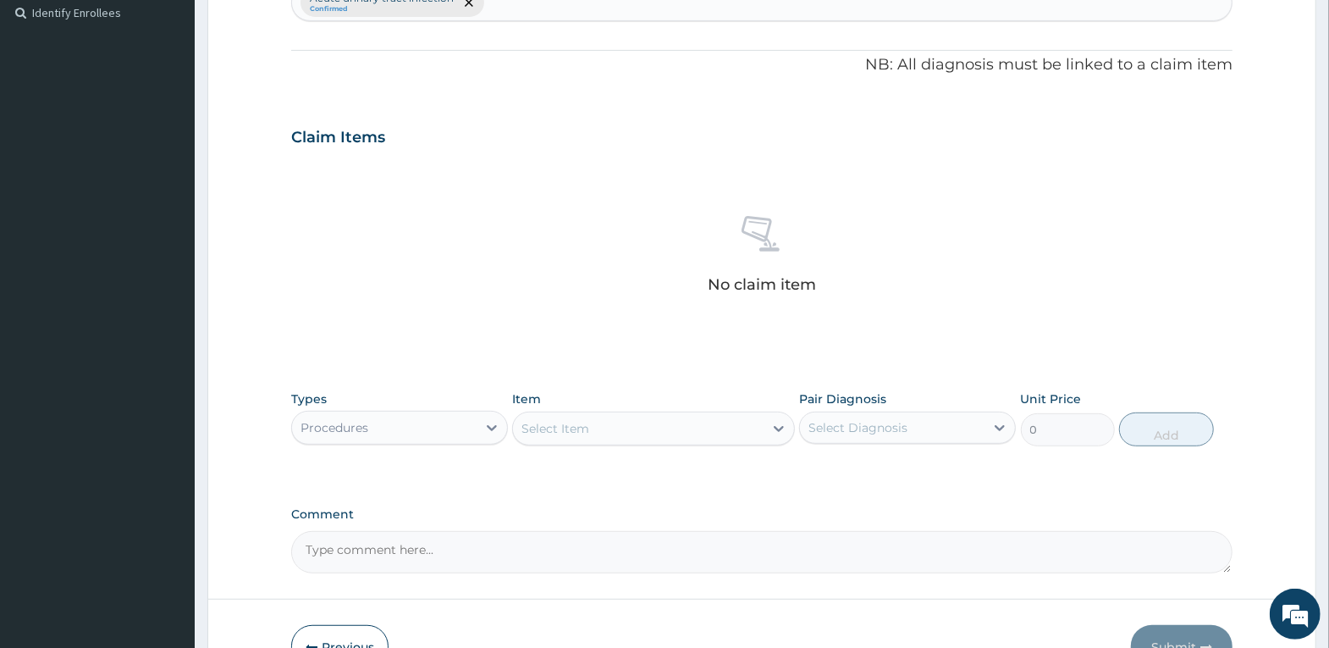
click at [625, 419] on div "Select Item" at bounding box center [638, 428] width 251 height 27
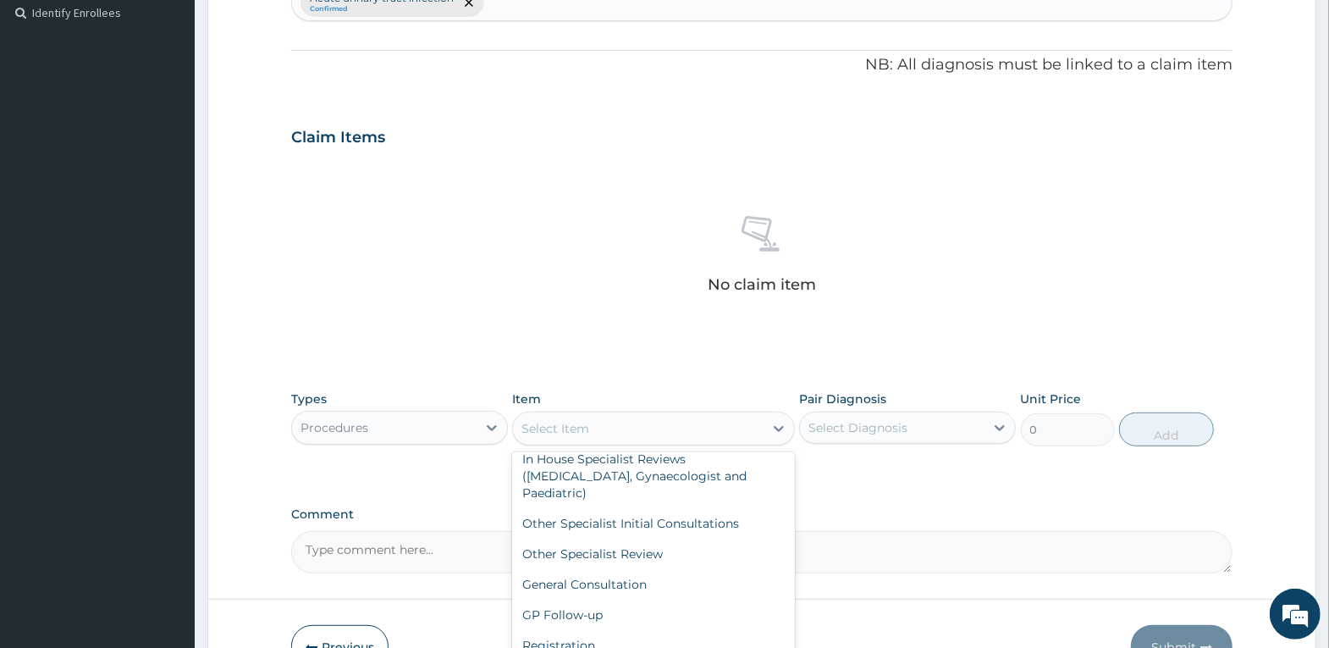
scroll to position [169, 0]
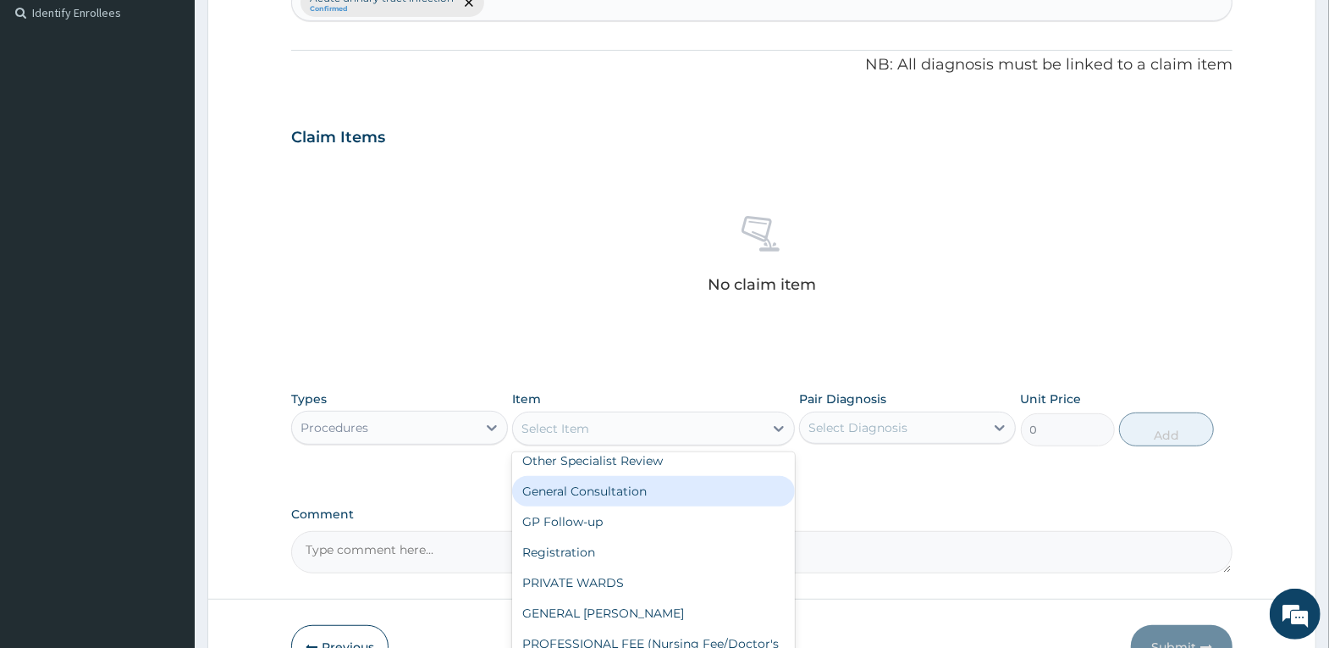
click at [602, 499] on div "General Consultation" at bounding box center [653, 491] width 283 height 30
type input "4000"
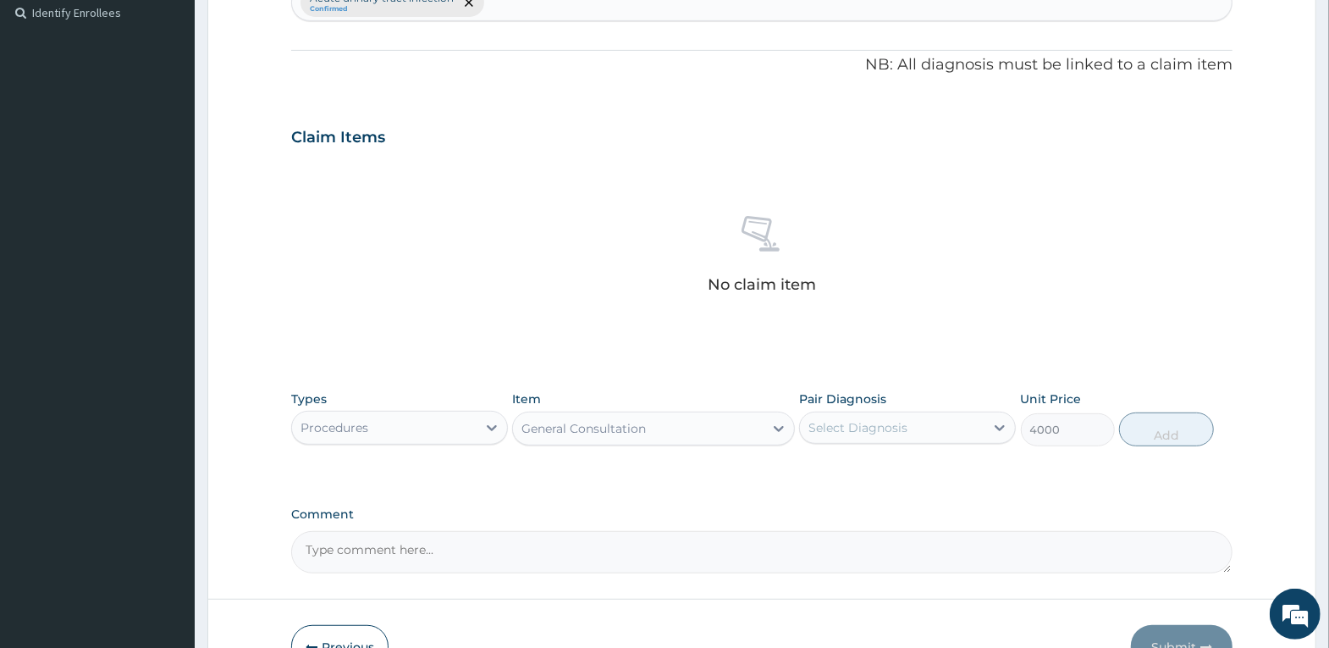
click at [872, 414] on div "Select Diagnosis" at bounding box center [892, 427] width 185 height 27
drag, startPoint x: 864, startPoint y: 476, endPoint x: 894, endPoint y: 466, distance: 31.3
click at [868, 476] on label "Acute urinary tract infection" at bounding box center [913, 469] width 172 height 17
checkbox input "true"
drag, startPoint x: 1166, startPoint y: 423, endPoint x: 820, endPoint y: 444, distance: 346.9
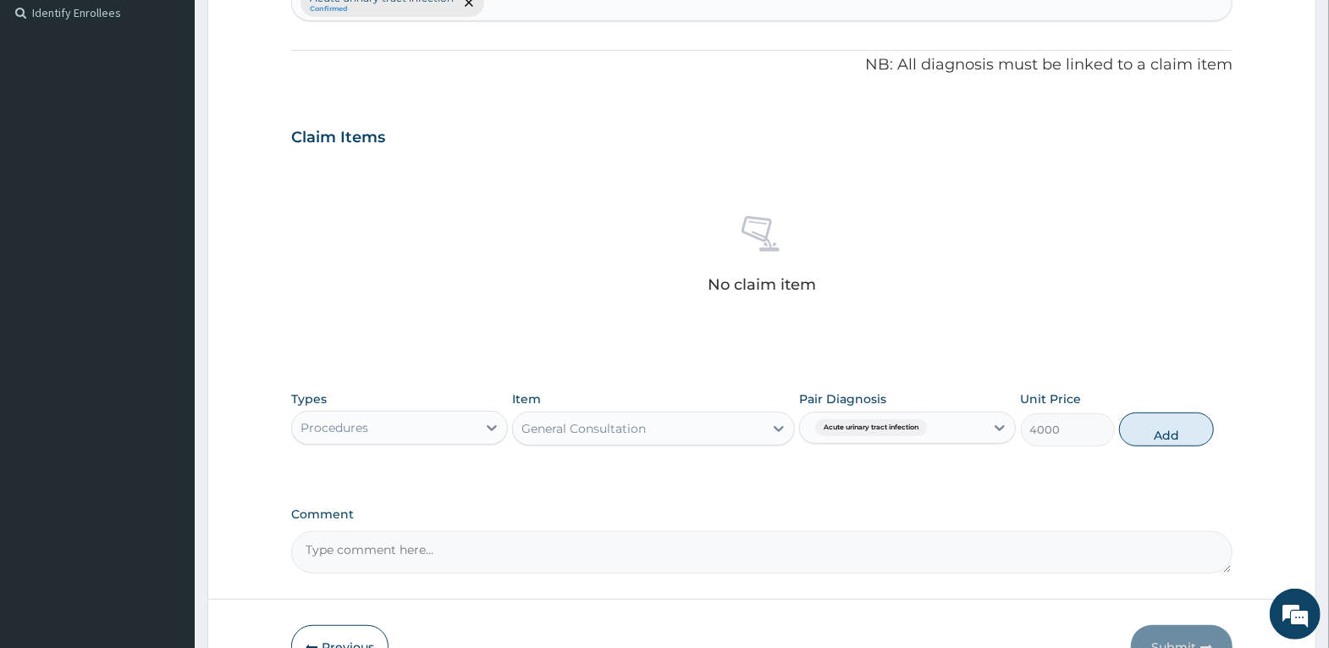
click at [1138, 425] on button "Add" at bounding box center [1166, 429] width 94 height 34
type input "0"
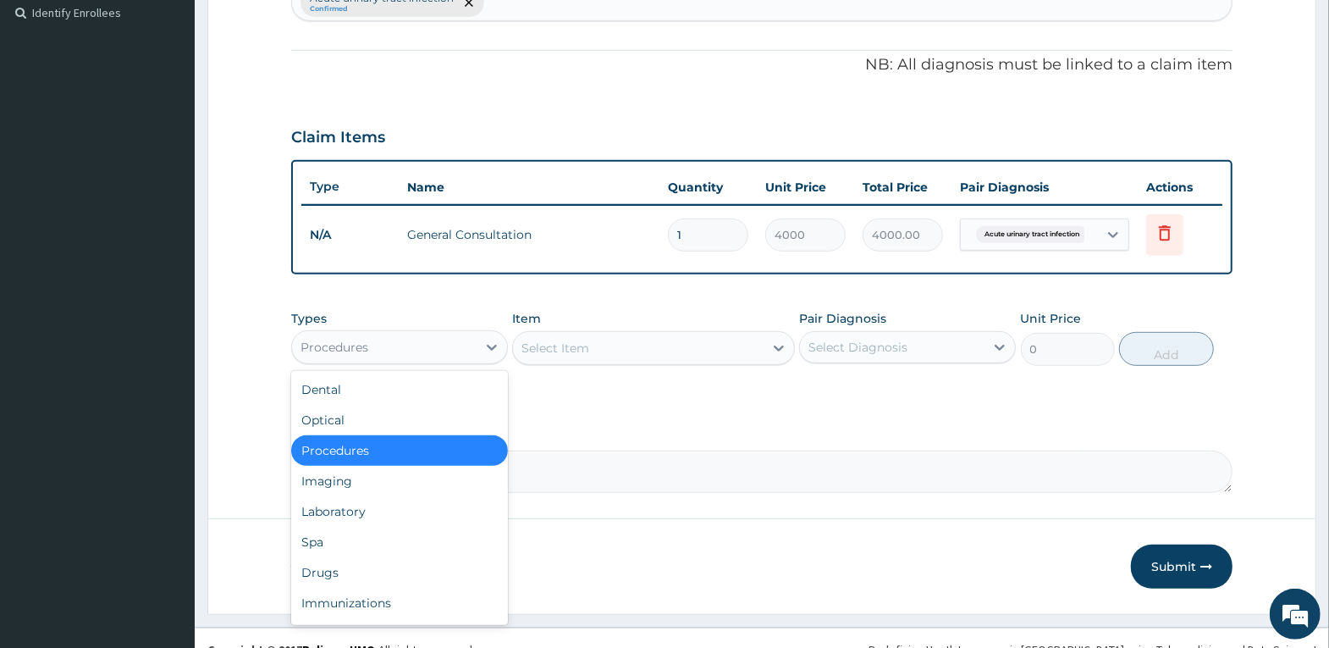
click at [441, 342] on div "Procedures" at bounding box center [384, 347] width 185 height 27
click at [389, 516] on div "Laboratory" at bounding box center [399, 511] width 217 height 30
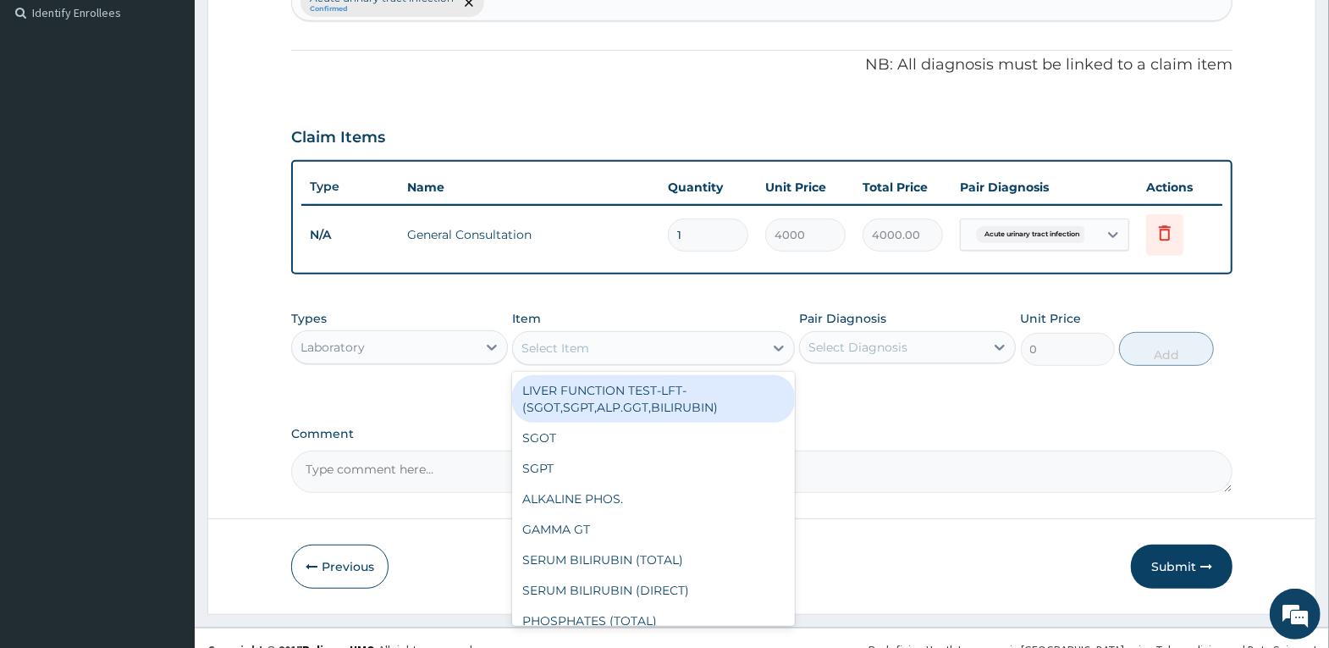
click at [609, 345] on div "Select Item" at bounding box center [638, 347] width 251 height 27
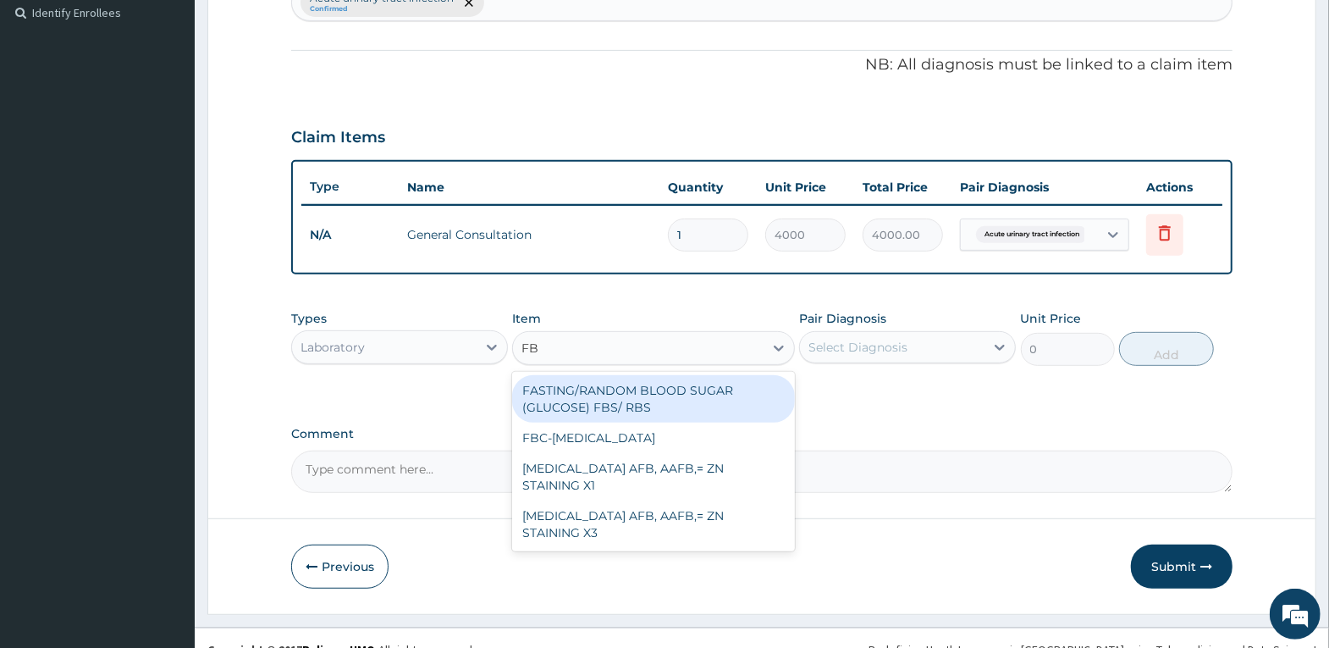
type input "FBC"
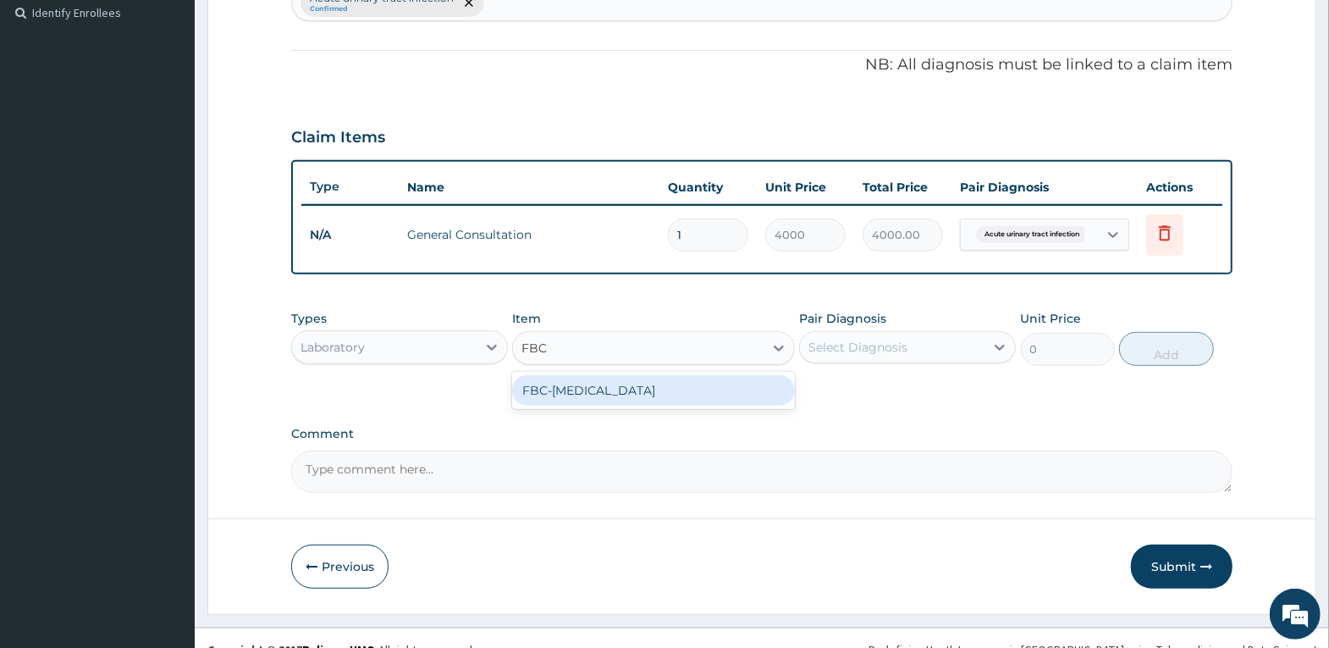
drag, startPoint x: 662, startPoint y: 399, endPoint x: 811, endPoint y: 372, distance: 151.5
click at [671, 399] on div "FBC-FULL BLOOD COUNT" at bounding box center [653, 390] width 283 height 30
type input "4000"
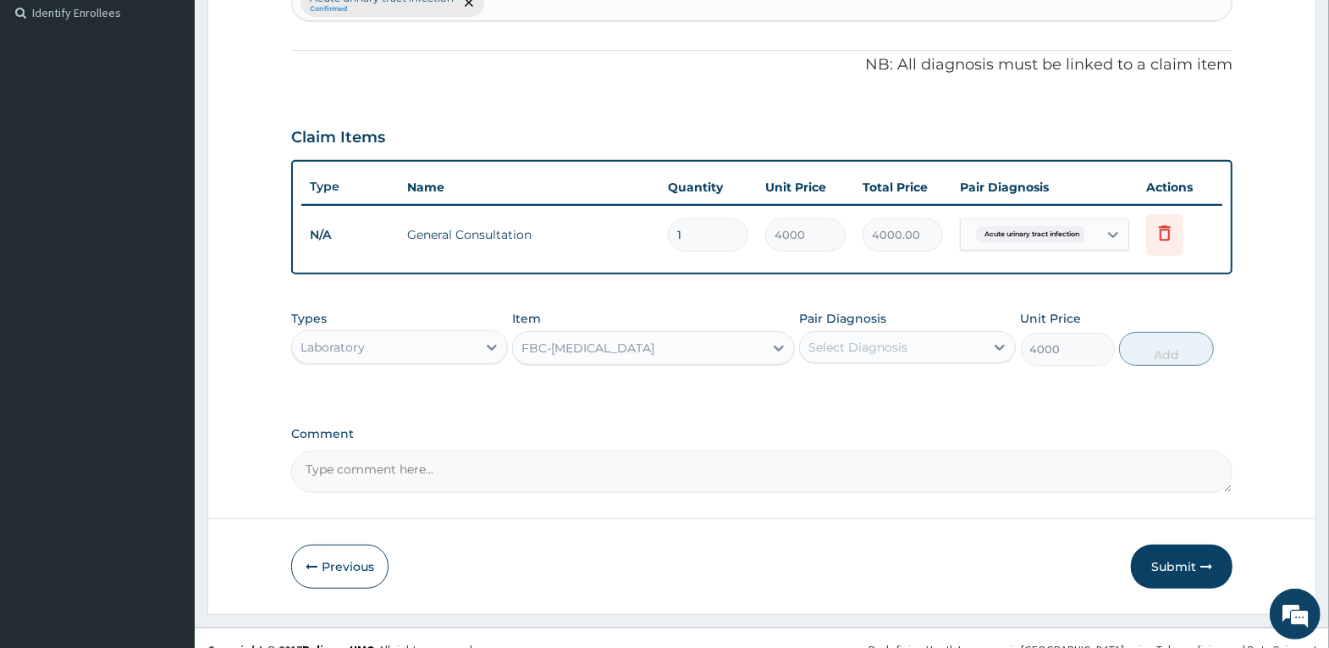
drag, startPoint x: 847, startPoint y: 339, endPoint x: 860, endPoint y: 363, distance: 28.0
click at [848, 339] on div "Select Diagnosis" at bounding box center [858, 347] width 99 height 17
drag, startPoint x: 872, startPoint y: 392, endPoint x: 1110, endPoint y: 374, distance: 238.6
click at [874, 392] on label "Acute urinary tract infection" at bounding box center [913, 388] width 172 height 17
checkbox input "true"
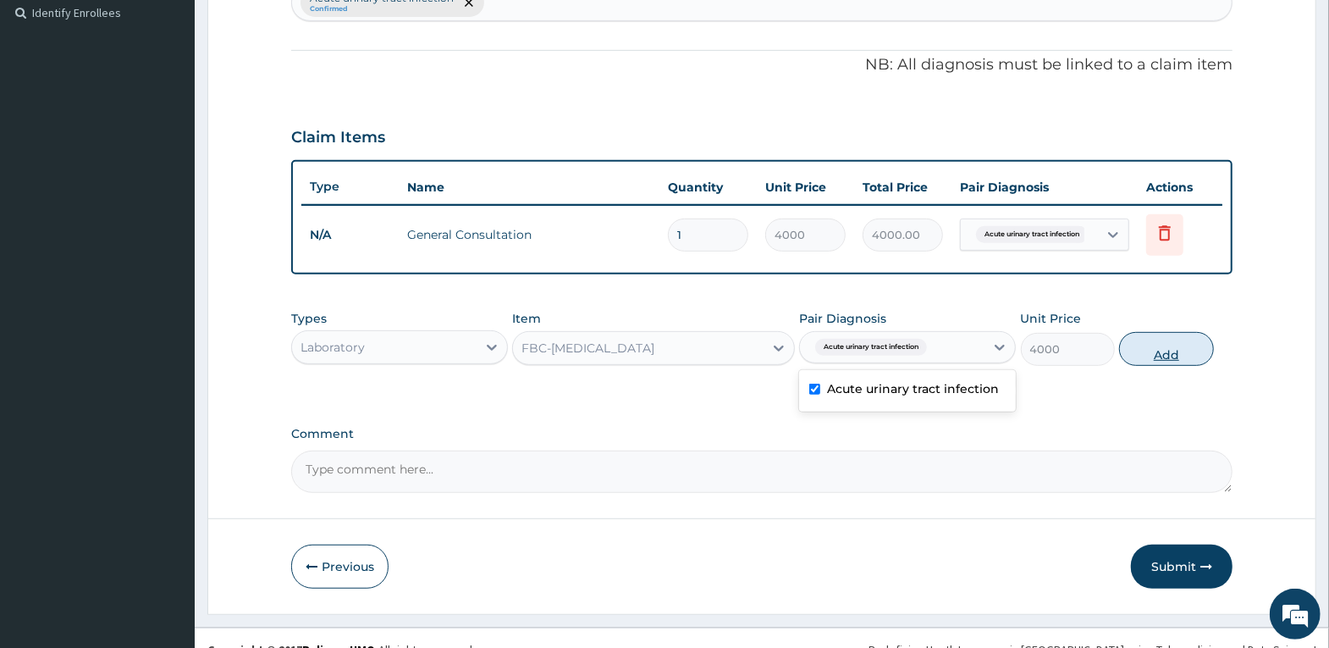
click at [1184, 354] on button "Add" at bounding box center [1166, 349] width 94 height 34
type input "0"
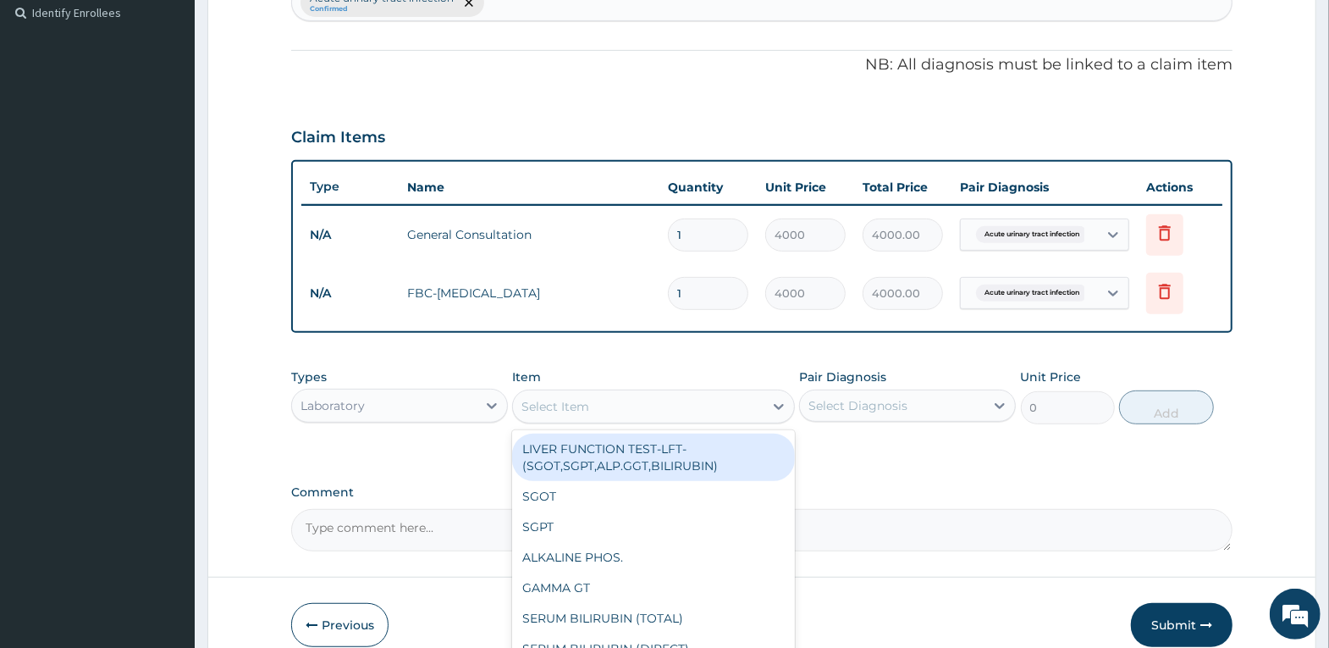
click at [648, 407] on div "Select Item" at bounding box center [638, 406] width 251 height 27
click at [343, 404] on div "Laboratory" at bounding box center [333, 405] width 64 height 17
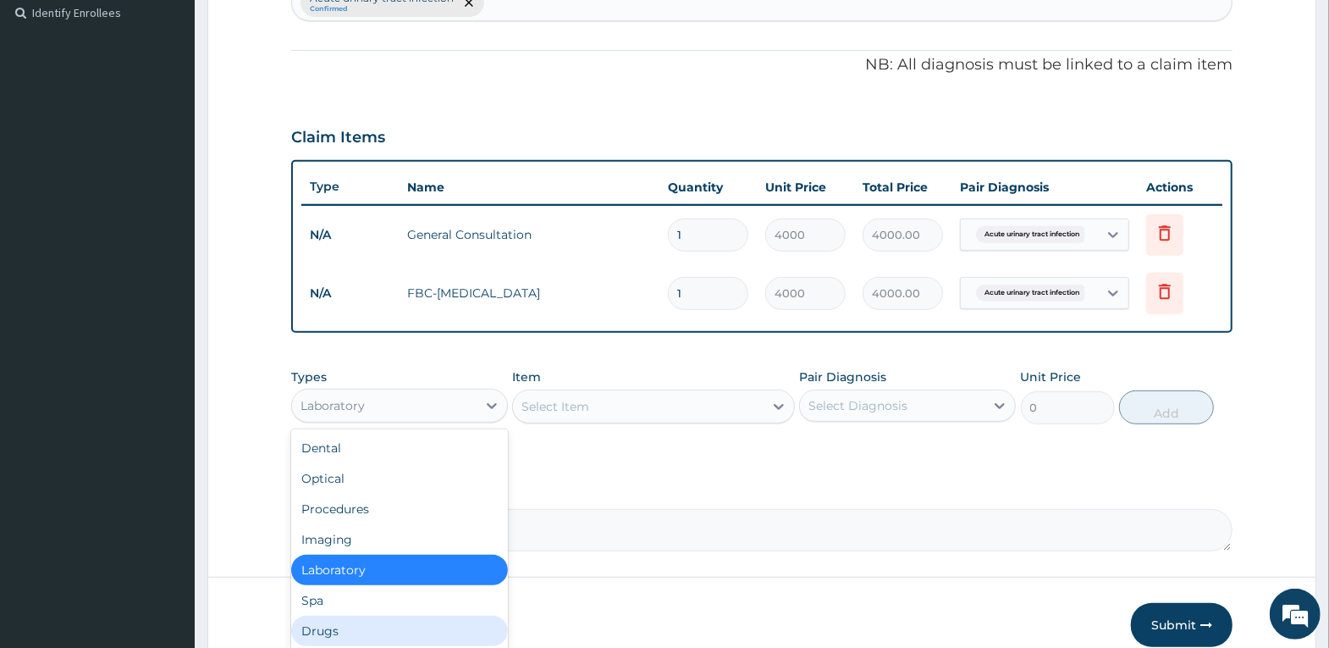
click at [338, 619] on div "Drugs" at bounding box center [399, 631] width 217 height 30
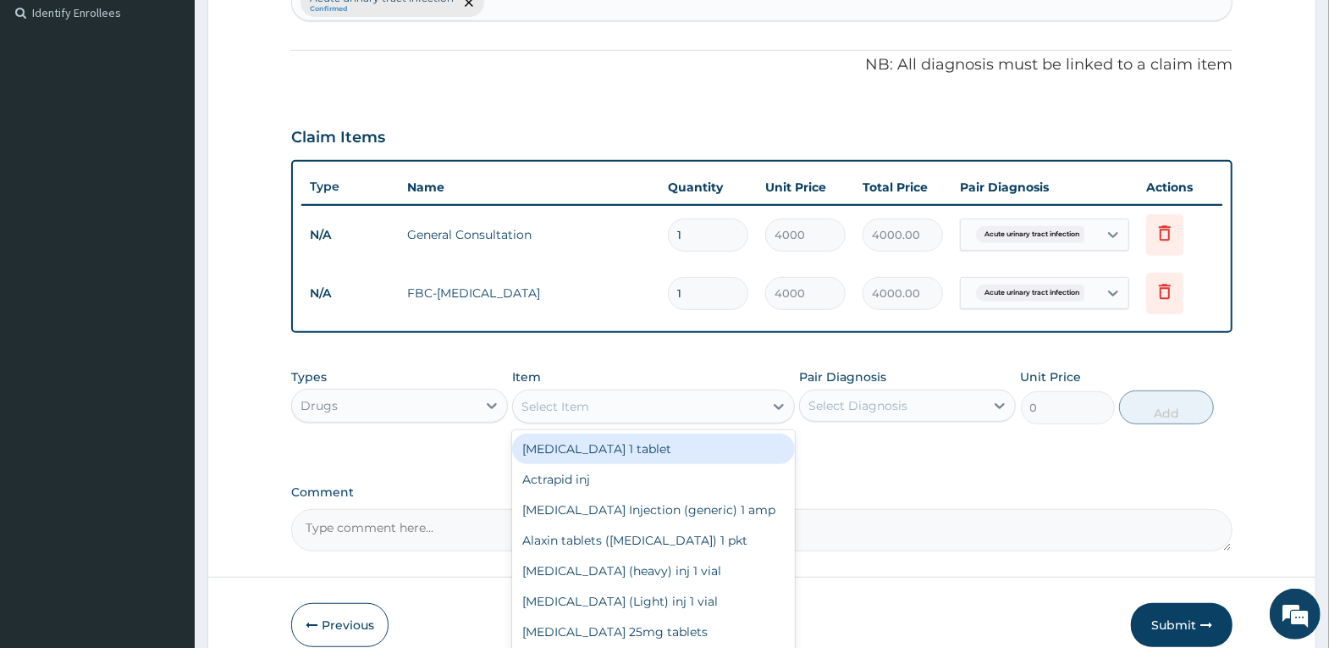
click at [641, 401] on div "Select Item" at bounding box center [638, 406] width 251 height 27
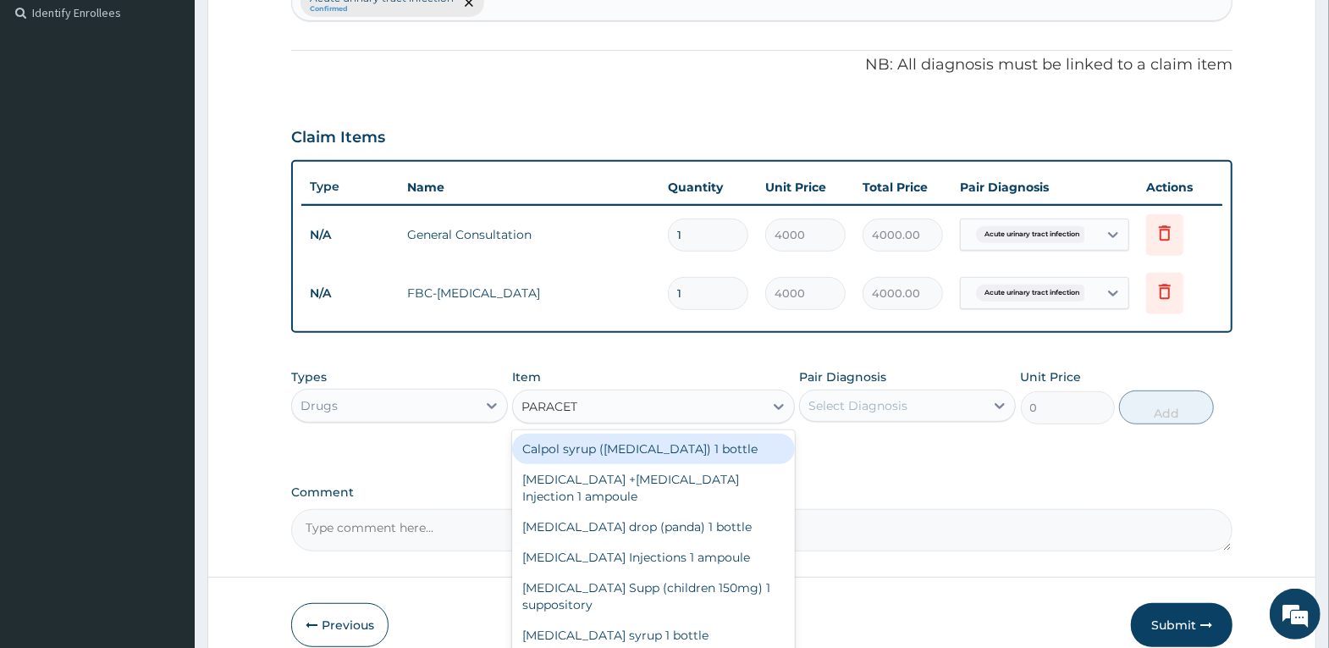
type input "PARACETA"
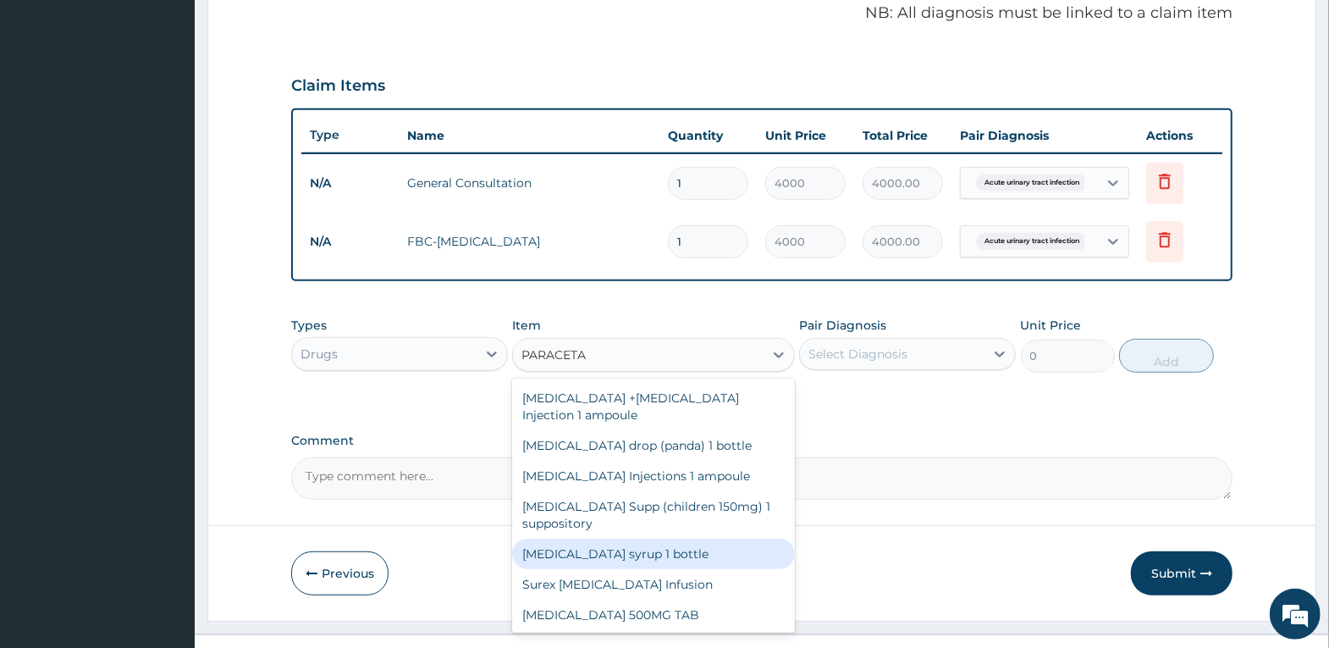
scroll to position [550, 0]
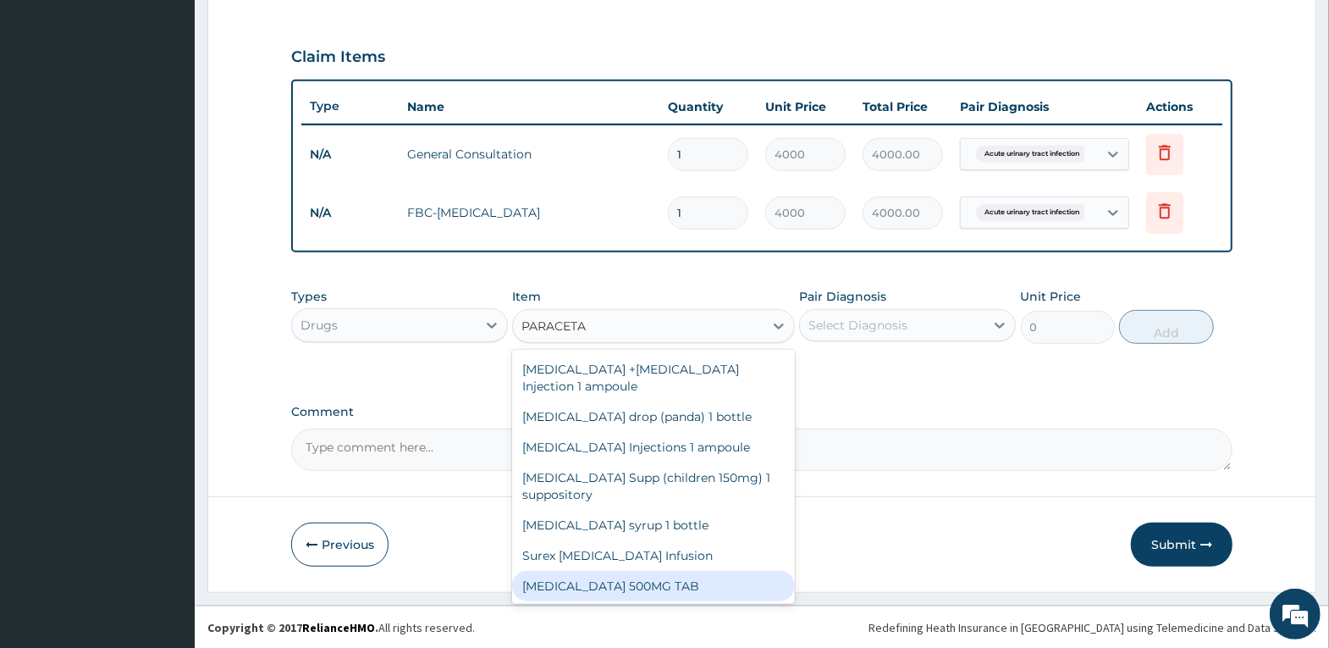
click at [703, 591] on div "[MEDICAL_DATA] 500MG TAB" at bounding box center [653, 586] width 283 height 30
type input "20"
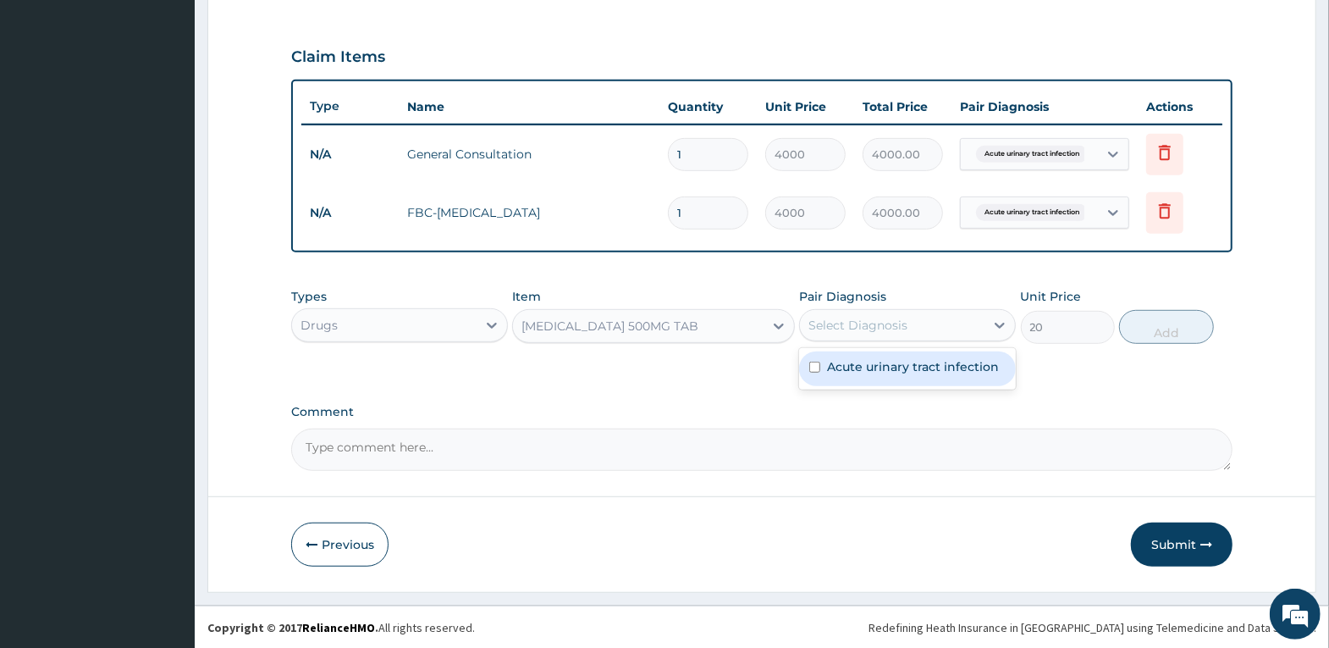
click at [930, 322] on div "Select Diagnosis" at bounding box center [892, 325] width 185 height 27
click at [928, 362] on label "Acute urinary tract infection" at bounding box center [913, 366] width 172 height 17
checkbox input "true"
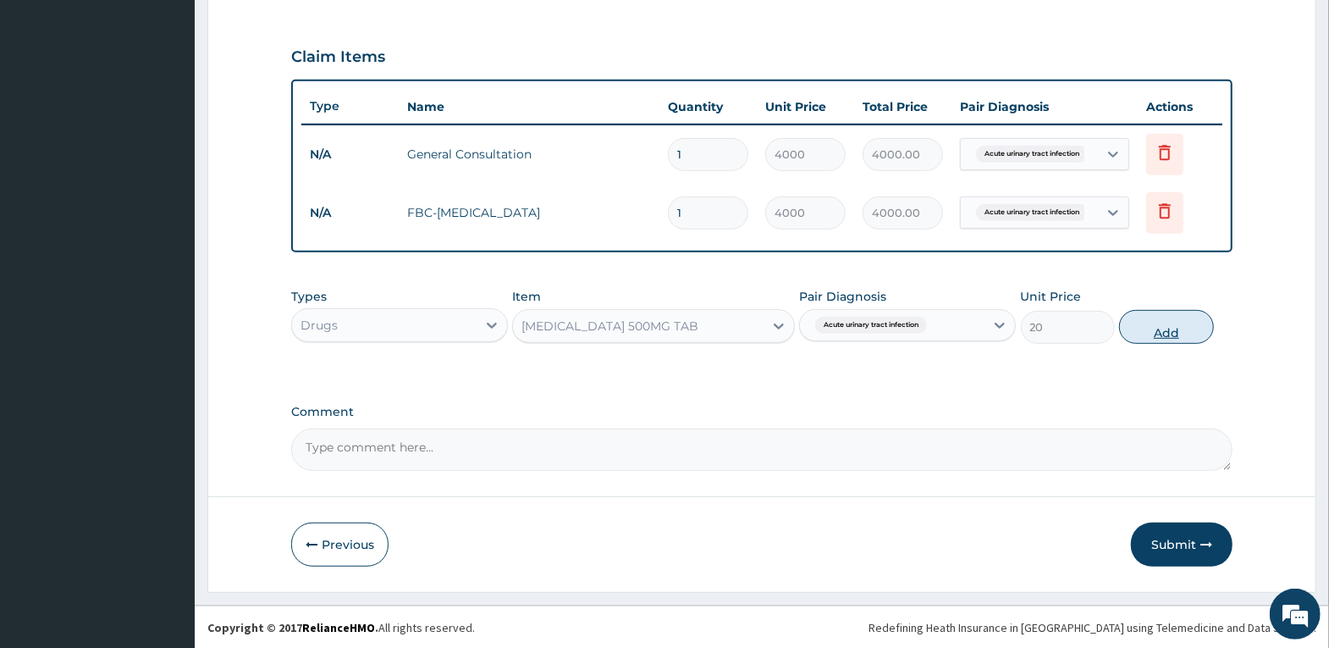
click at [1182, 329] on button "Add" at bounding box center [1166, 327] width 94 height 34
type input "0"
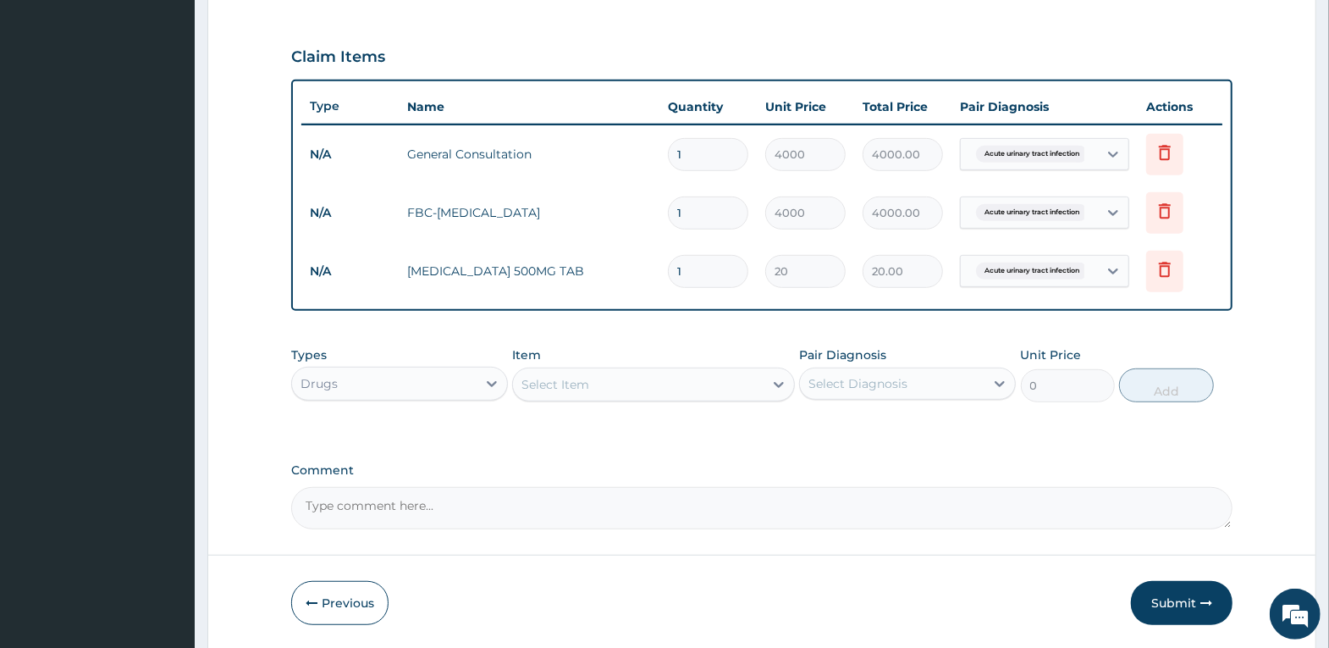
click at [723, 269] on input "1" at bounding box center [708, 271] width 80 height 33
type input "18"
type input "360.00"
type input "18"
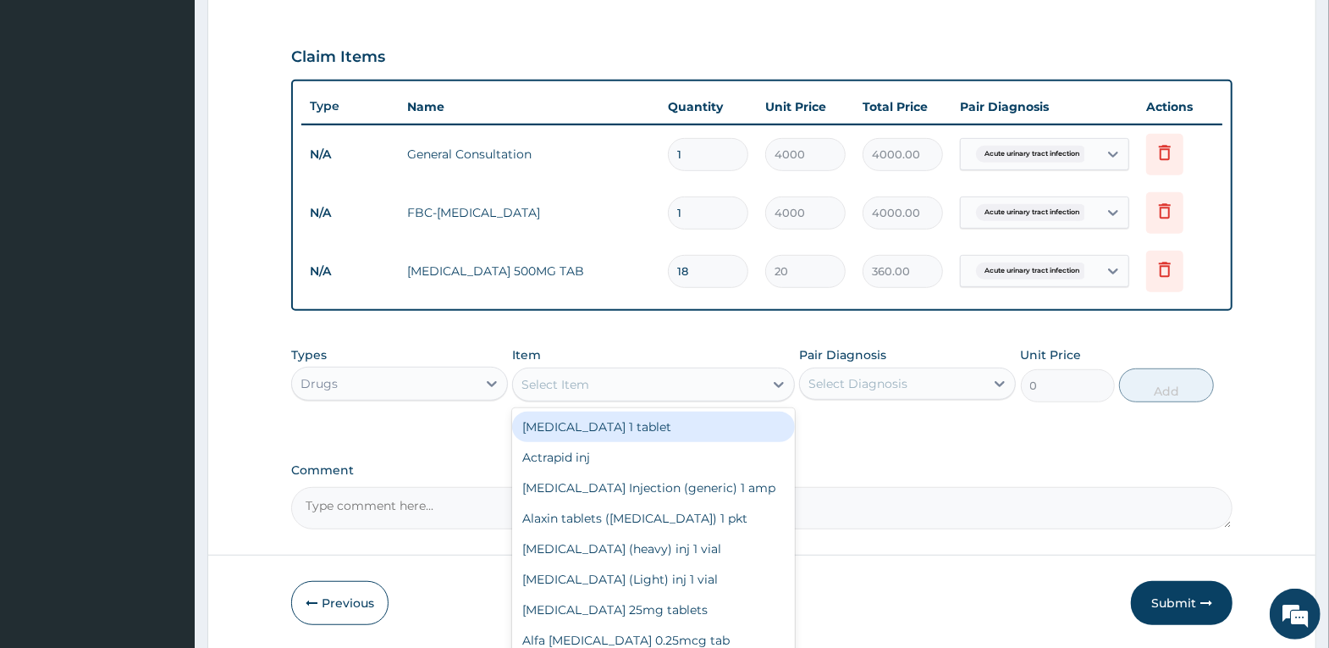
click at [652, 394] on div "Select Item" at bounding box center [638, 384] width 251 height 27
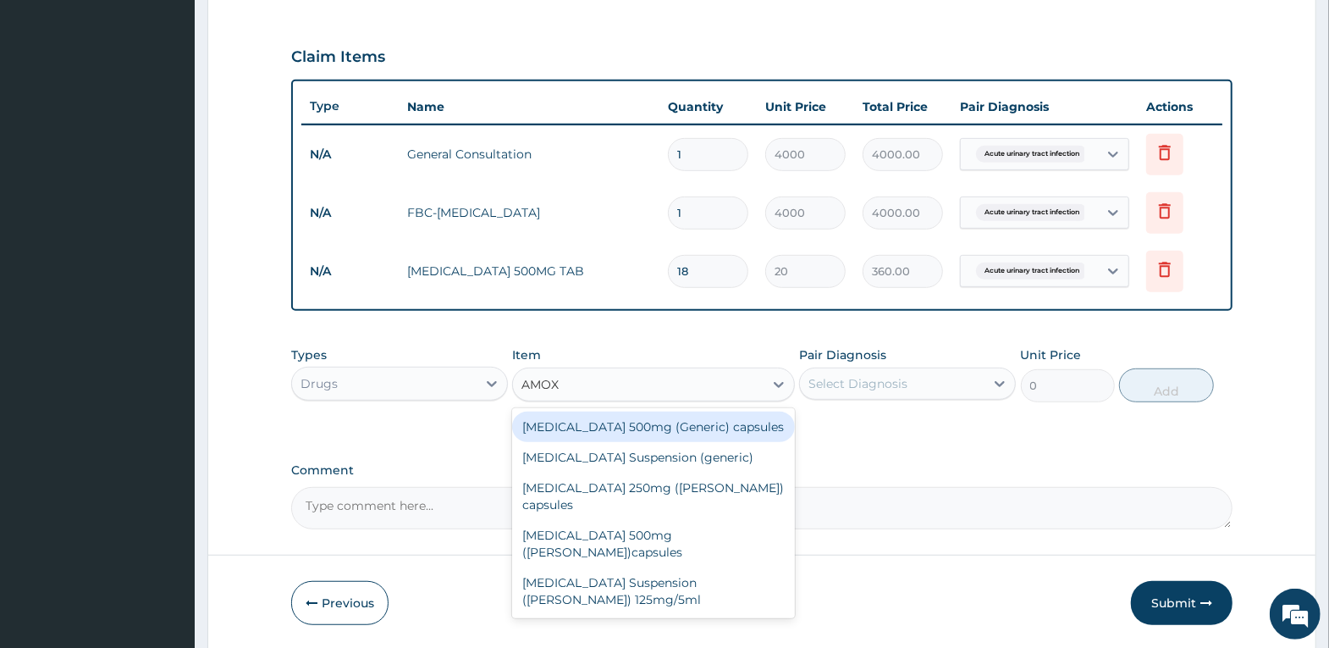
type input "AMOXI"
drag, startPoint x: 689, startPoint y: 427, endPoint x: 777, endPoint y: 398, distance: 92.6
click at [690, 426] on div "[MEDICAL_DATA] 500mg (Generic) capsules" at bounding box center [653, 426] width 283 height 30
type input "150"
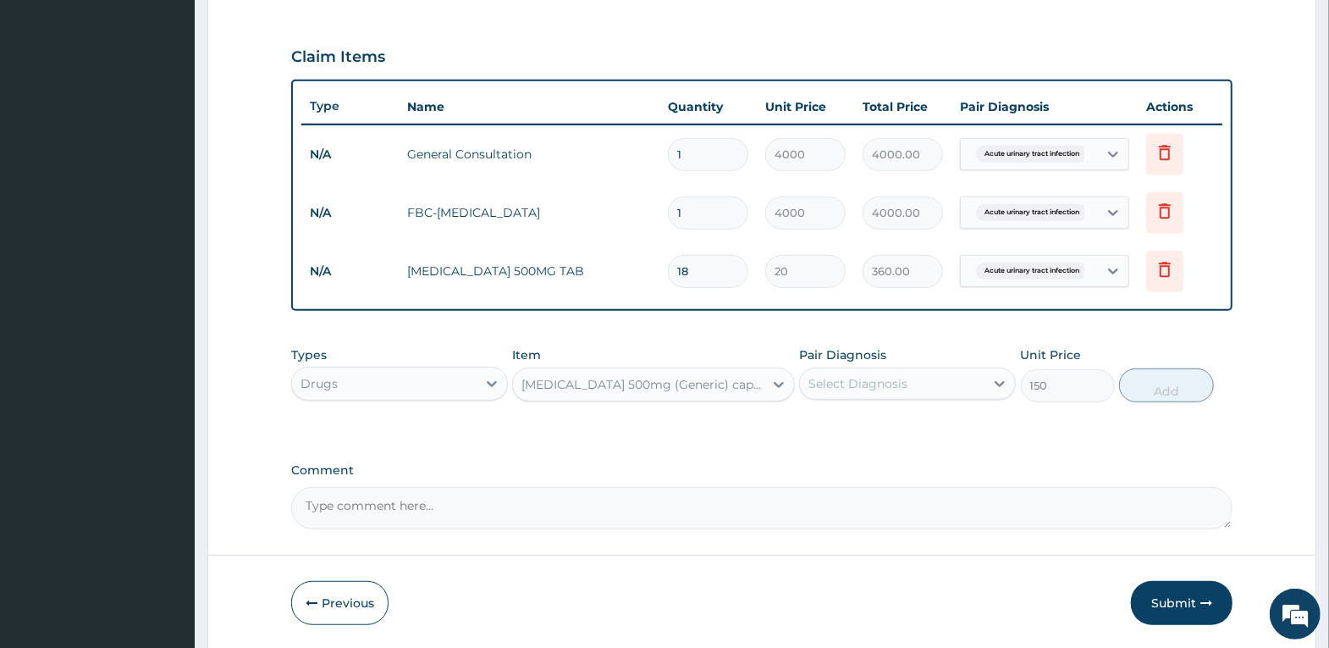
click at [831, 380] on div "Select Diagnosis" at bounding box center [858, 383] width 99 height 17
drag, startPoint x: 836, startPoint y: 431, endPoint x: 940, endPoint y: 404, distance: 106.8
click at [847, 431] on label "Acute urinary tract infection" at bounding box center [913, 425] width 172 height 17
checkbox input "true"
click at [1166, 386] on button "Add" at bounding box center [1166, 385] width 94 height 34
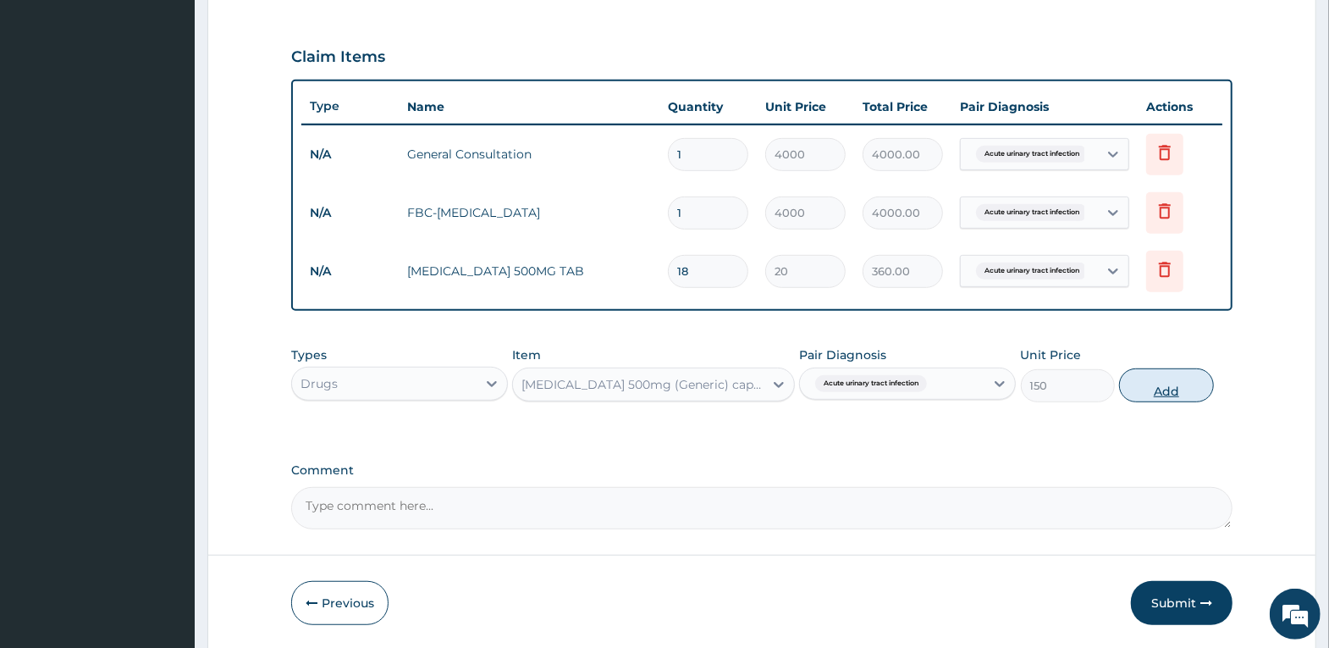
type input "0"
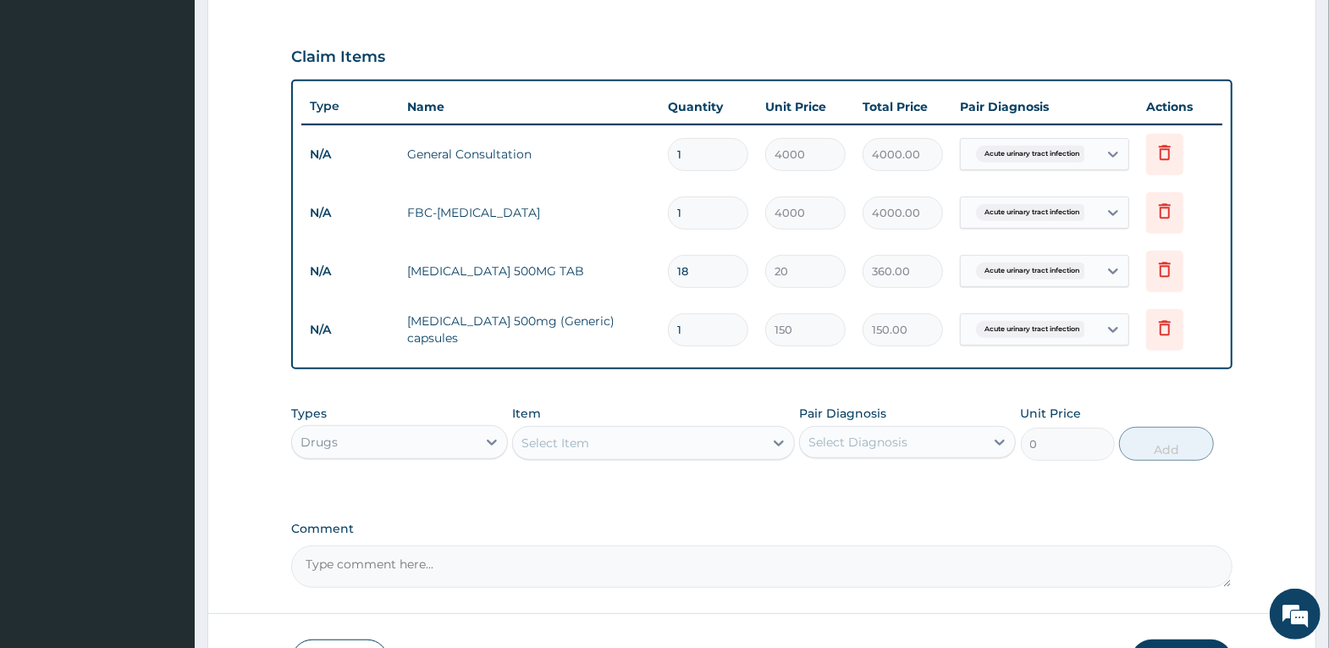
type input "15"
type input "2250.00"
type input "15"
click at [931, 382] on div "PA Code / Prescription Code Enter Code(Secondary Care Only) Encounter Date 06-0…" at bounding box center [761, 99] width 941 height 976
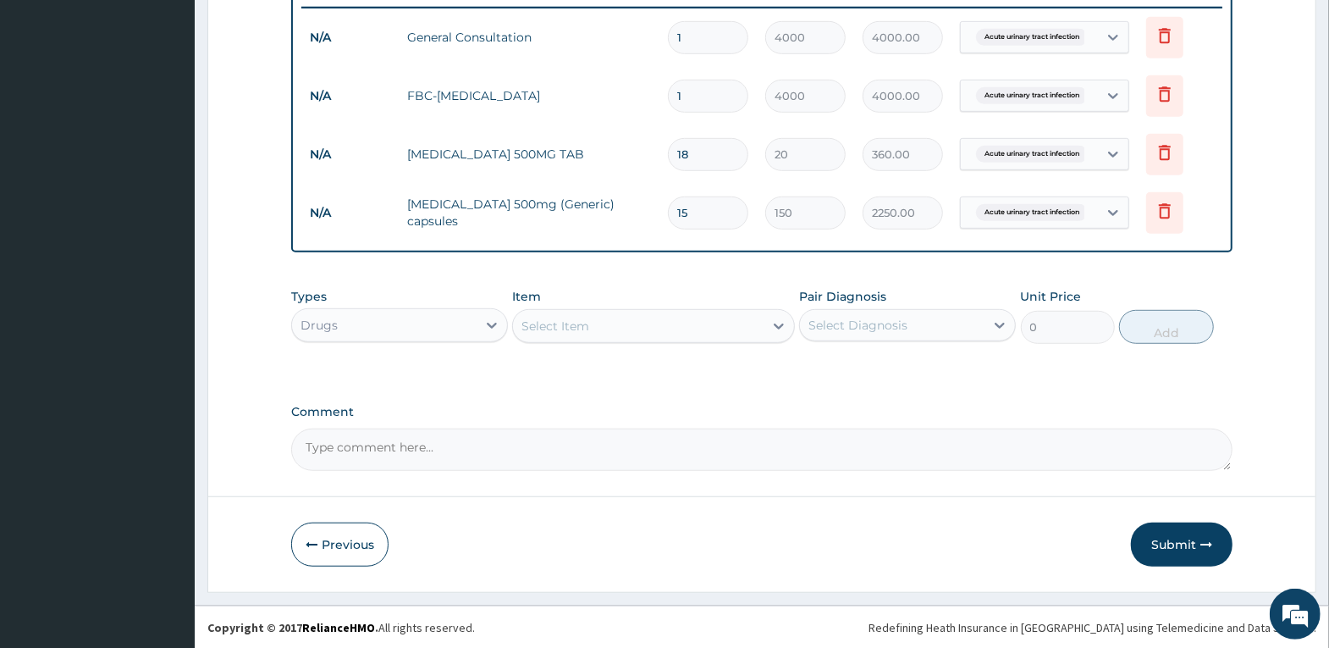
drag, startPoint x: 1184, startPoint y: 539, endPoint x: 1340, endPoint y: 359, distance: 238.9
click at [1212, 526] on button "Submit" at bounding box center [1182, 544] width 102 height 44
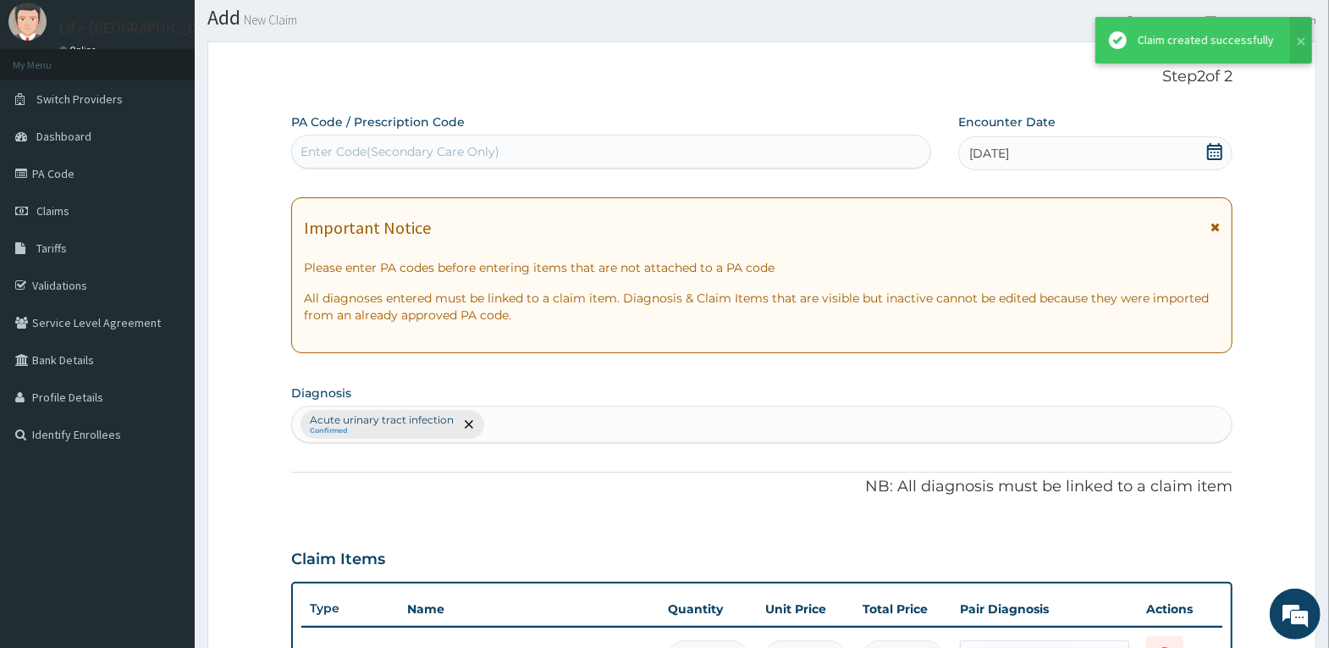
scroll to position [667, 0]
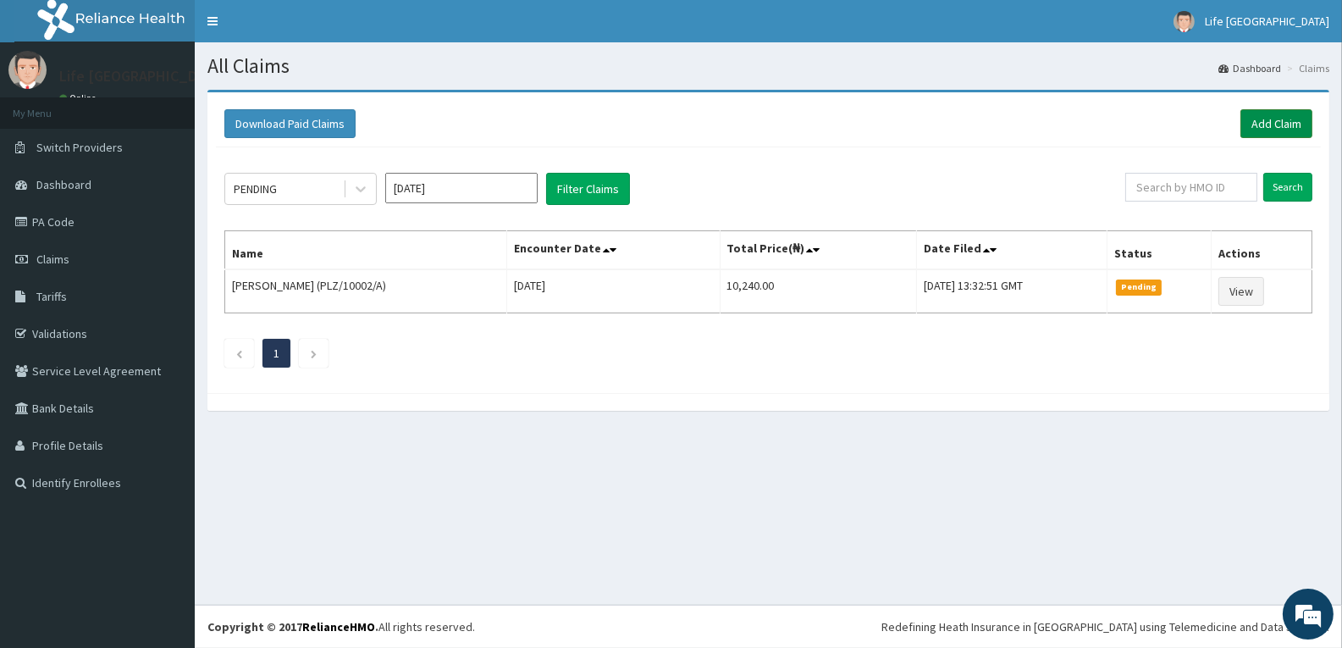
click at [1288, 117] on link "Add Claim" at bounding box center [1276, 123] width 72 height 29
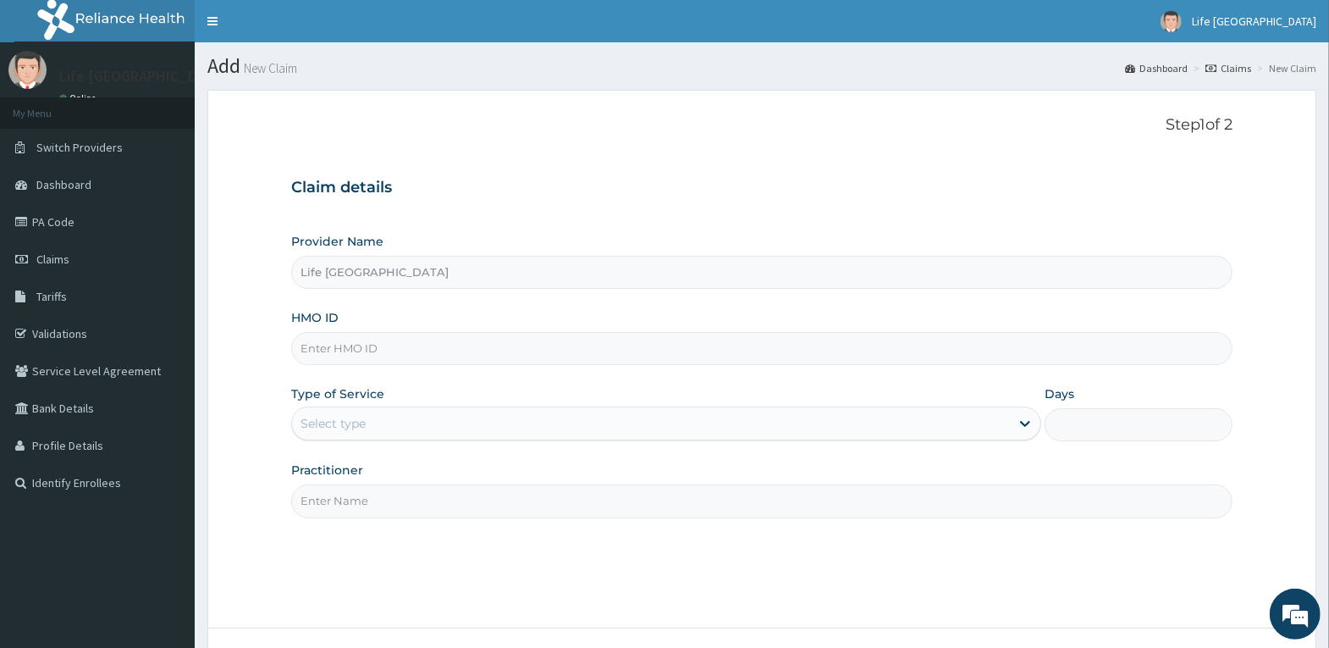
type input "Life [GEOGRAPHIC_DATA]"
drag, startPoint x: 444, startPoint y: 331, endPoint x: 437, endPoint y: 345, distance: 15.9
click at [444, 332] on input "HMO ID" at bounding box center [761, 348] width 941 height 33
type input "RET/34885/A"
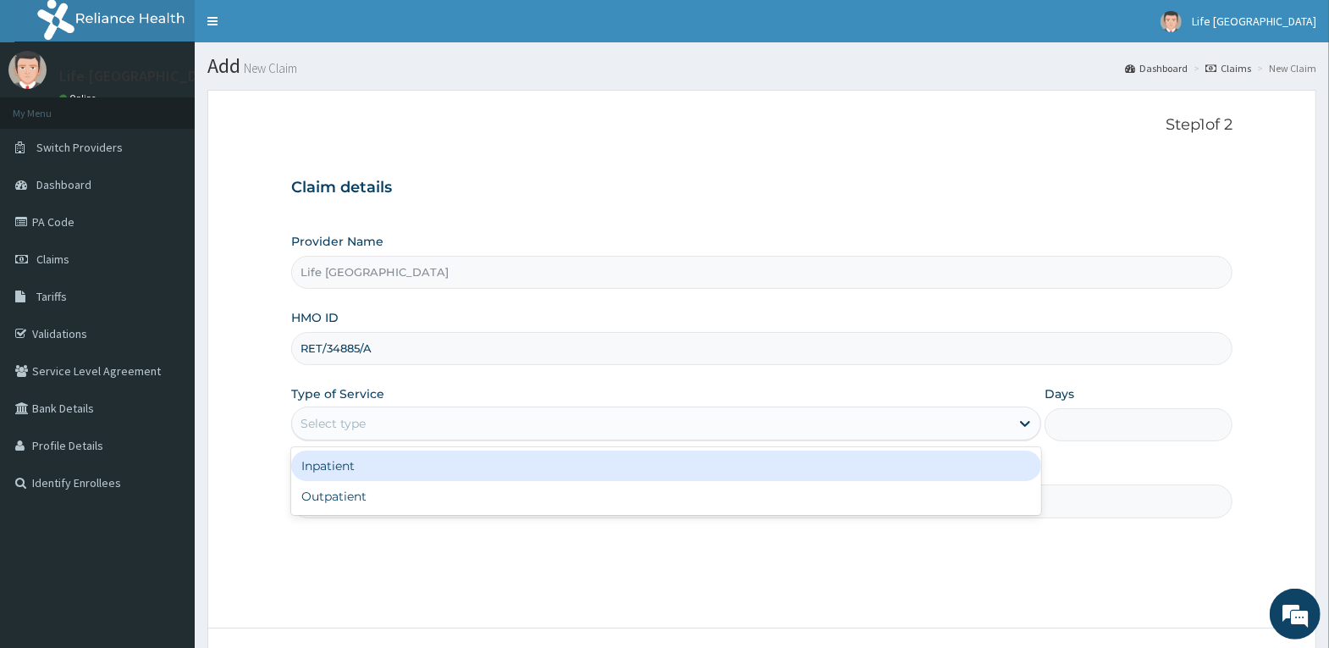
click at [441, 415] on div "Select type" at bounding box center [651, 423] width 718 height 27
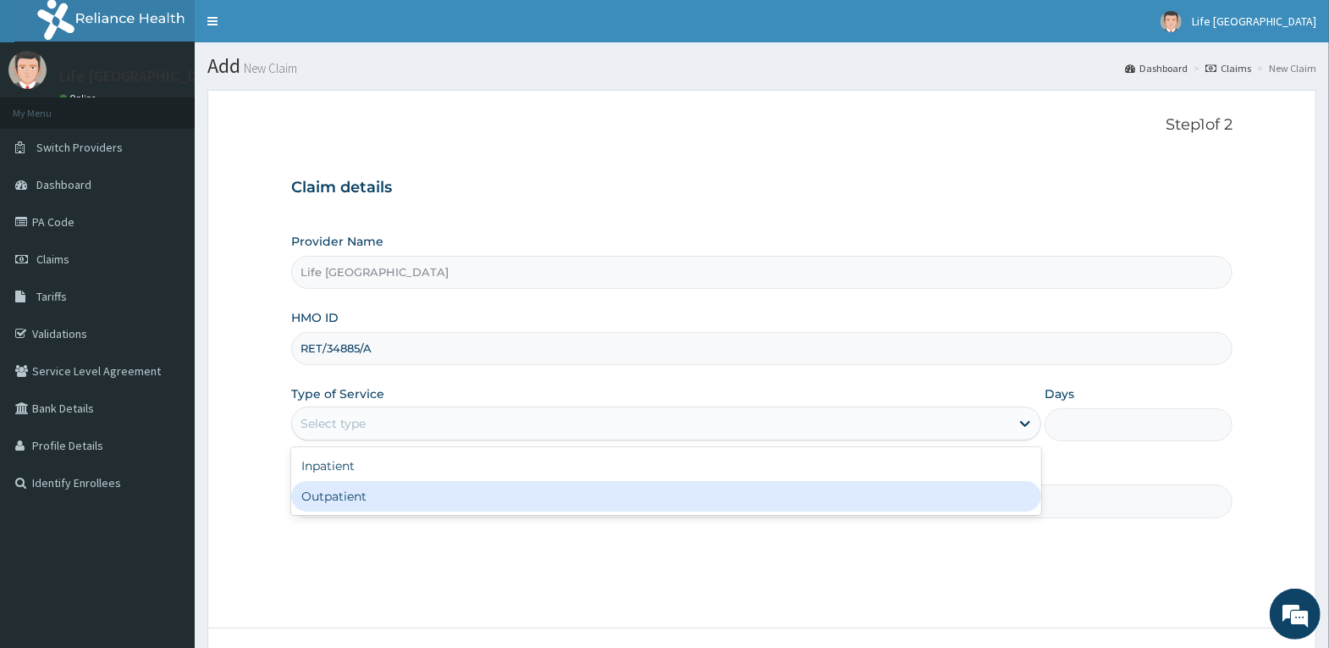
click at [422, 509] on div "Outpatient" at bounding box center [666, 496] width 750 height 30
type input "1"
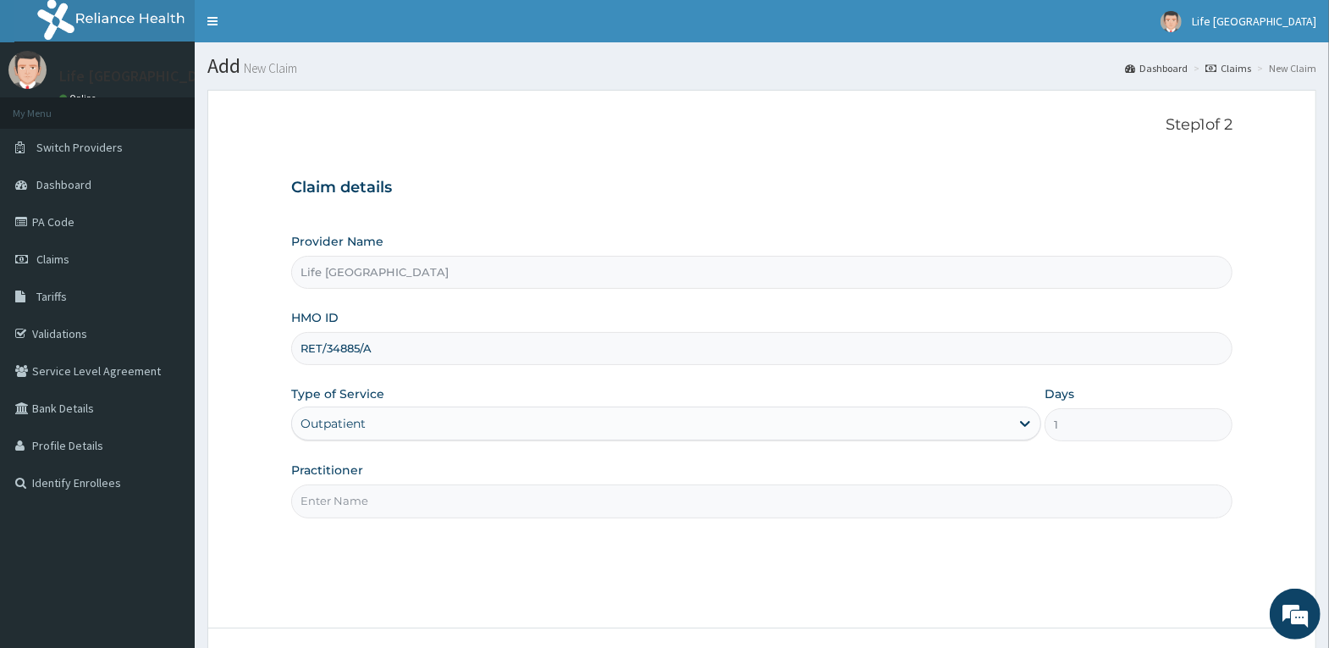
click at [476, 504] on input "Practitioner" at bounding box center [761, 500] width 941 height 33
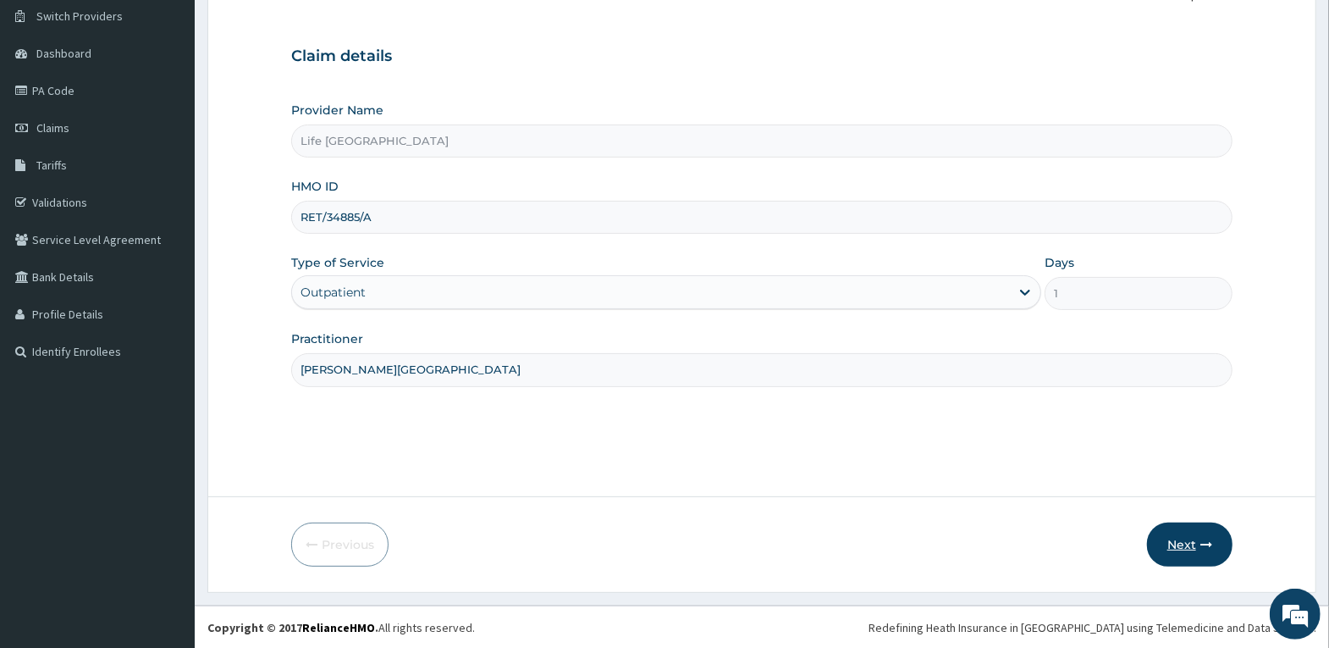
type input "[PERSON_NAME][GEOGRAPHIC_DATA]"
click at [1193, 545] on button "Next" at bounding box center [1190, 544] width 86 height 44
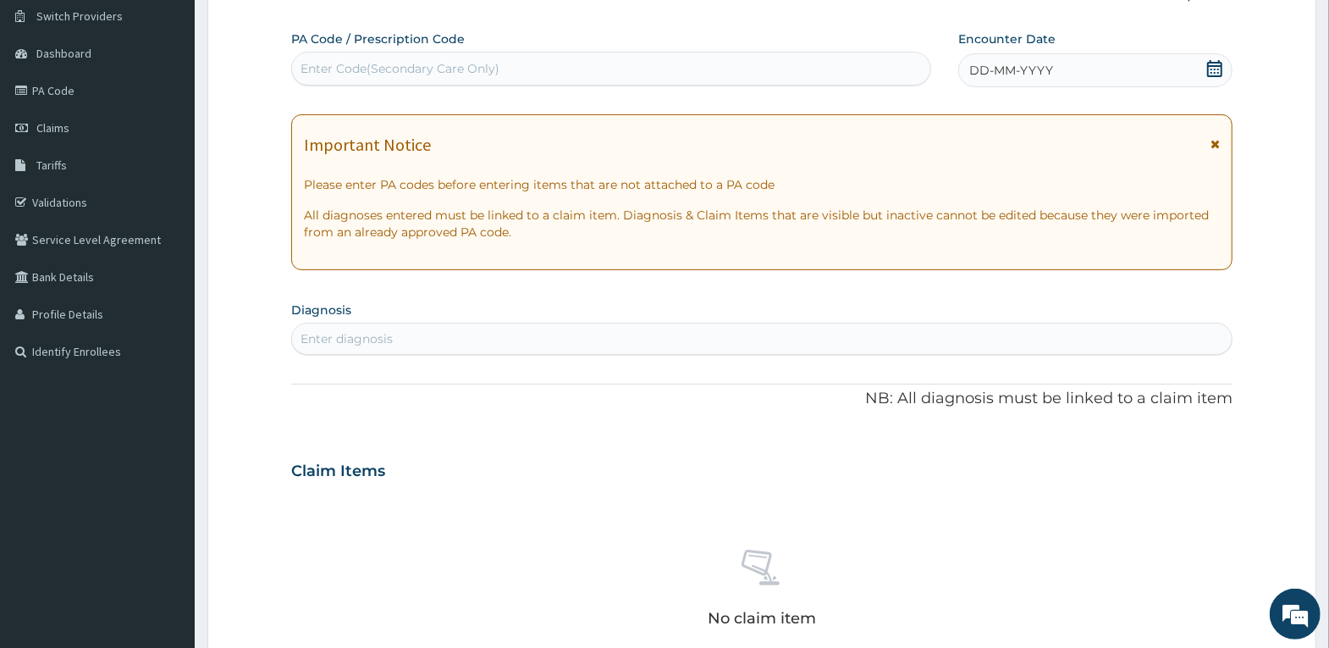
click at [1151, 62] on div "DD-MM-YYYY" at bounding box center [1095, 70] width 274 height 34
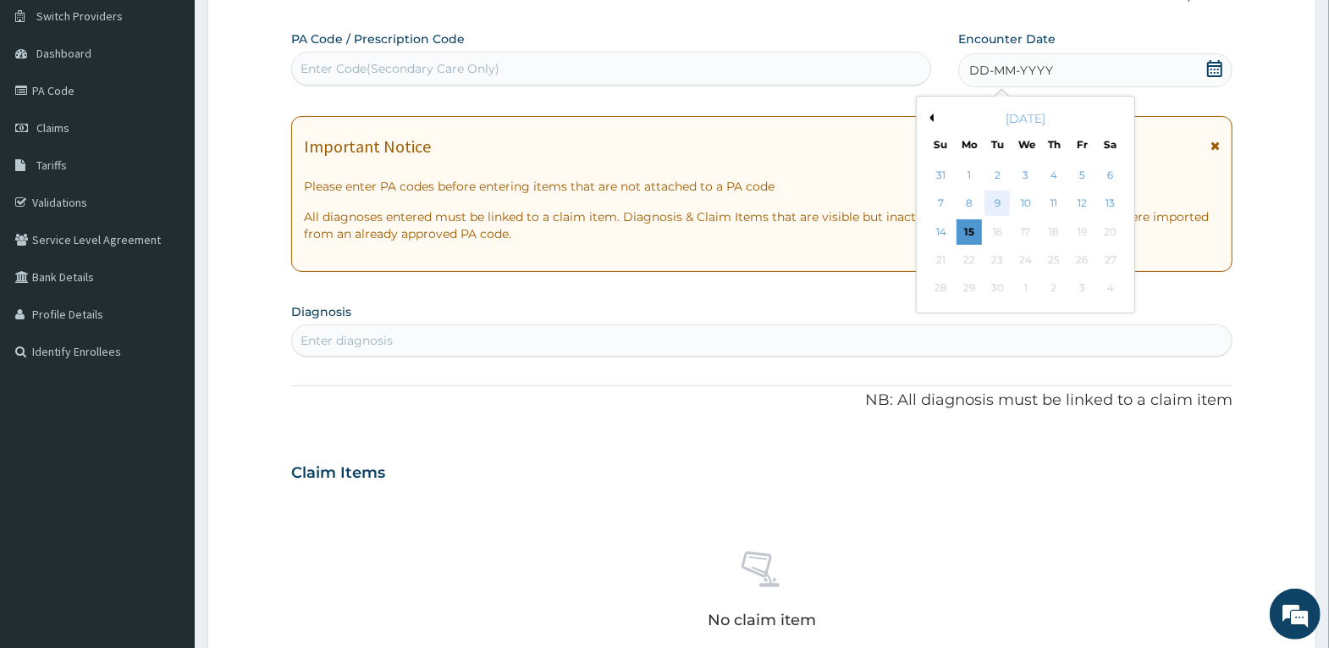
click at [996, 207] on div "9" at bounding box center [997, 203] width 25 height 25
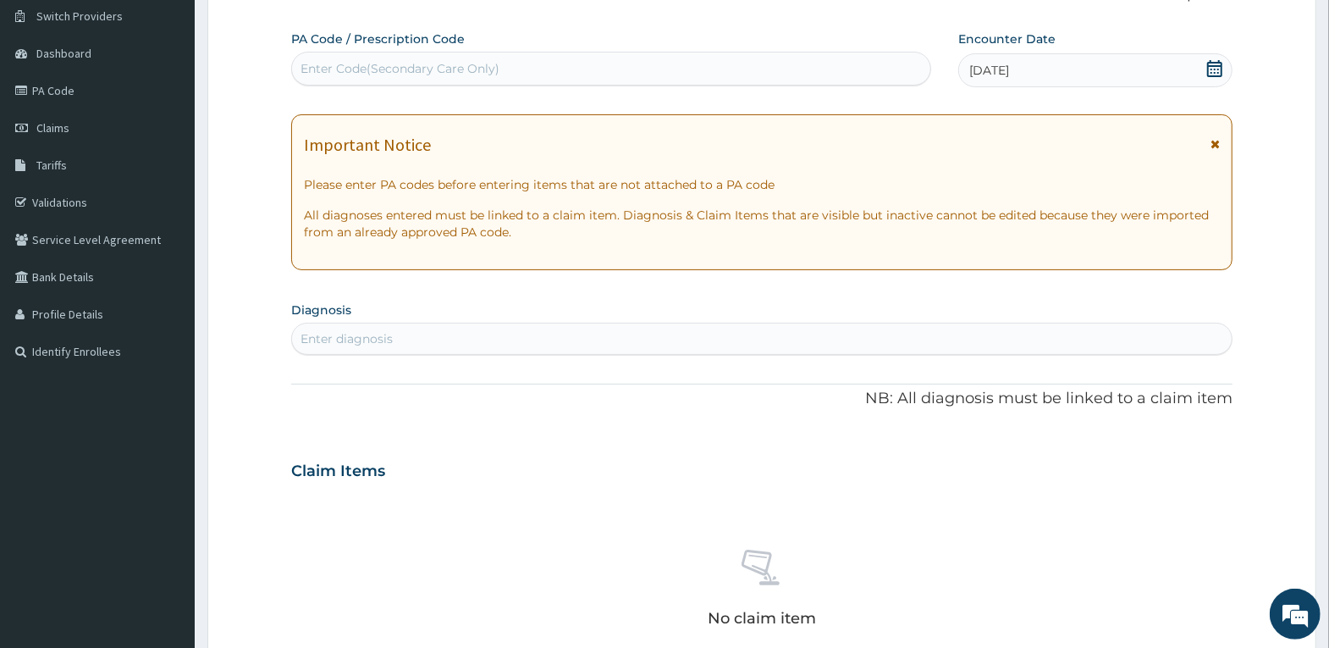
click at [450, 344] on div "Enter diagnosis" at bounding box center [762, 338] width 940 height 27
type input "TACHY"
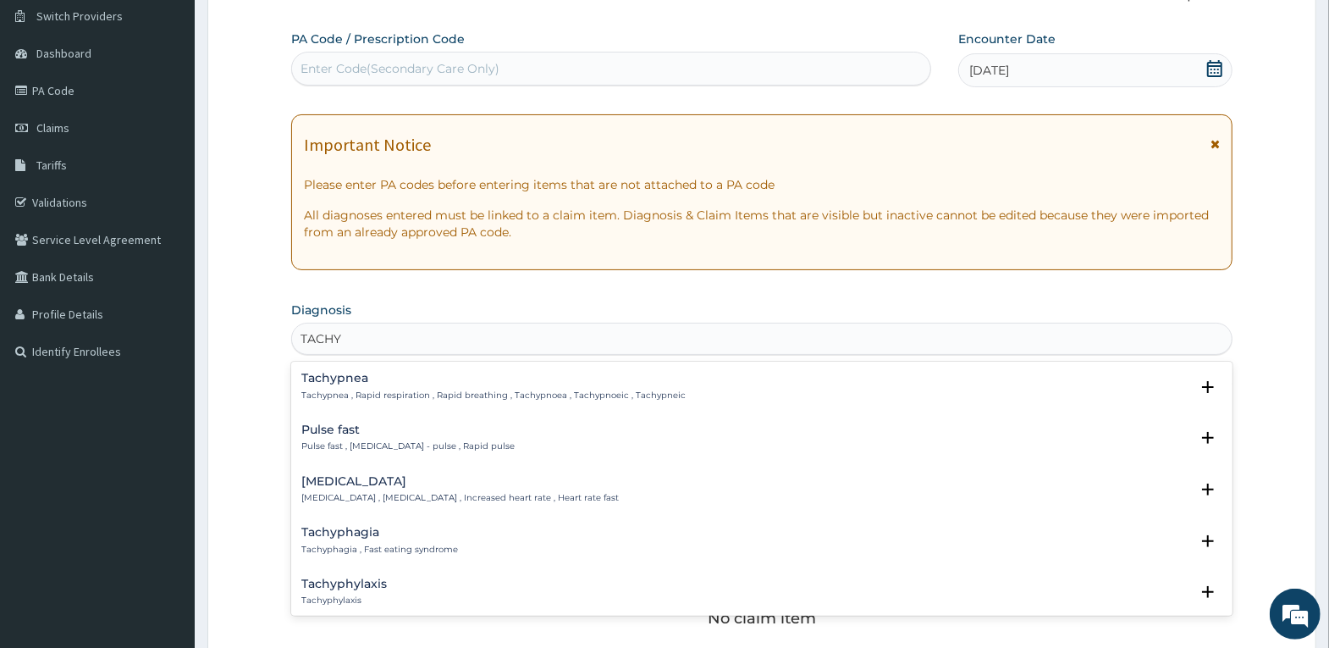
click at [478, 495] on p "Tachycardia , Rapid heart beat , Increased heart rate , Heart rate fast" at bounding box center [459, 498] width 317 height 12
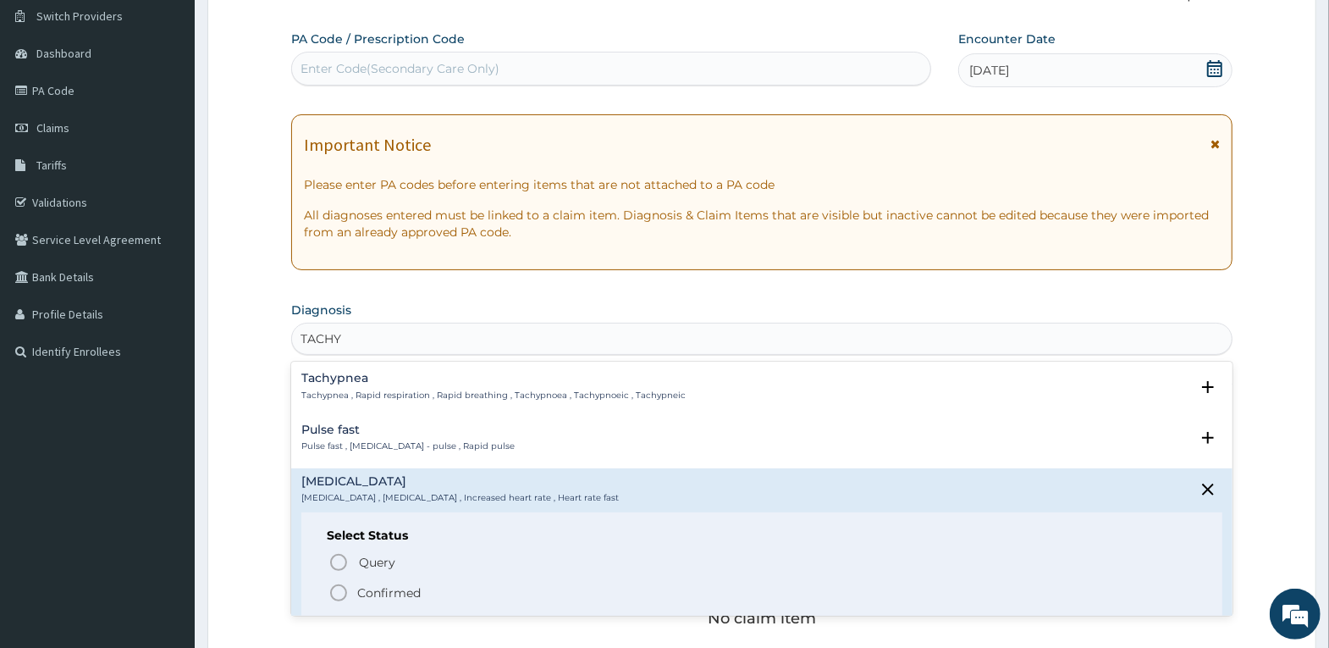
click at [395, 584] on p "Confirmed" at bounding box center [388, 592] width 63 height 17
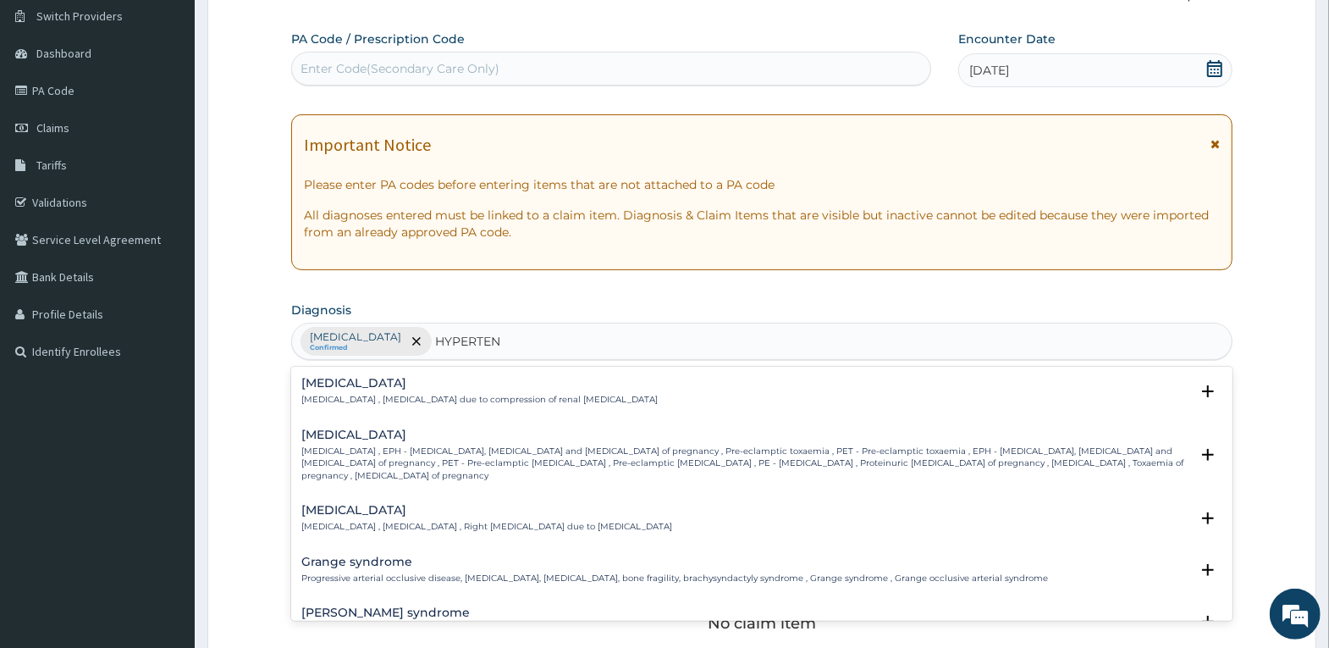
type input "HYPERTENS"
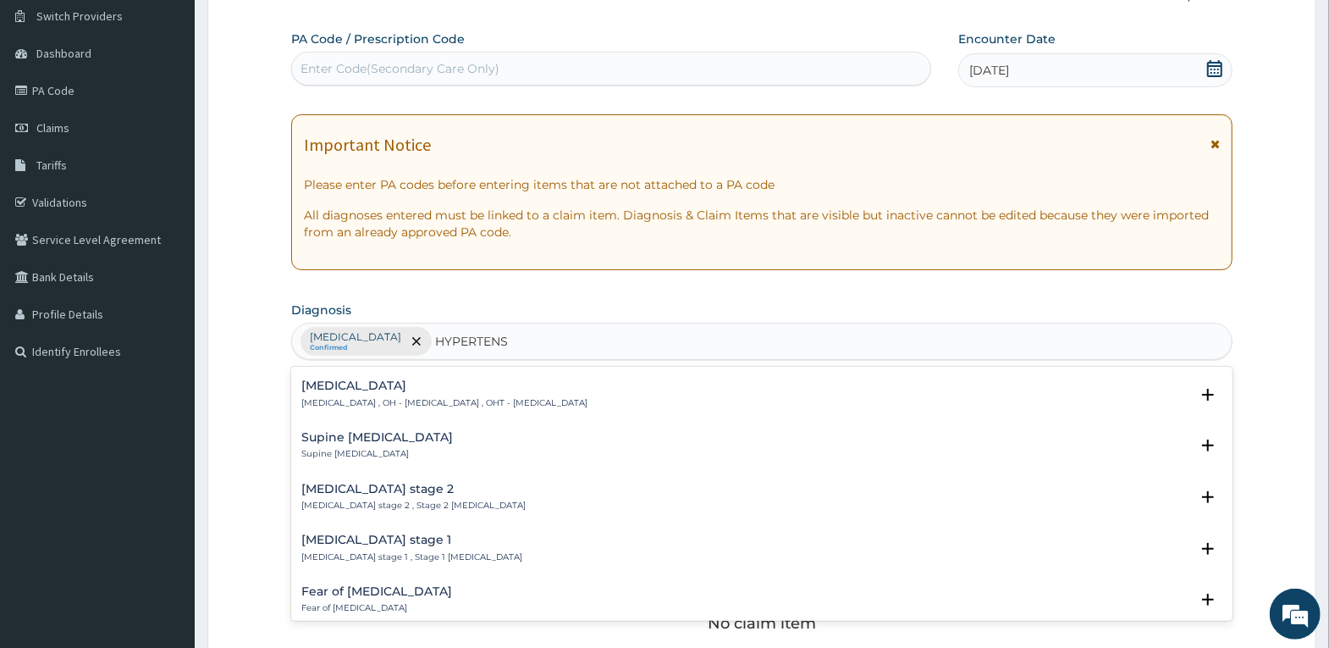
scroll to position [578, 0]
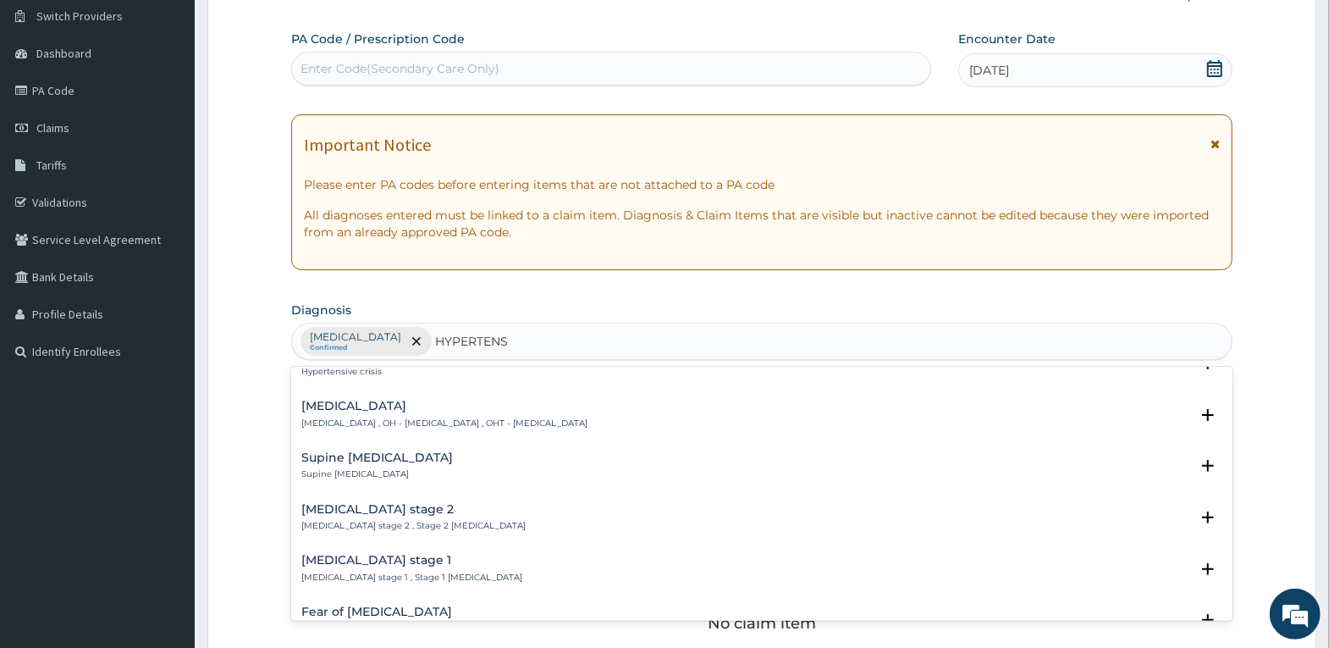
click at [416, 554] on h4 "Hypertension stage 1" at bounding box center [411, 560] width 221 height 13
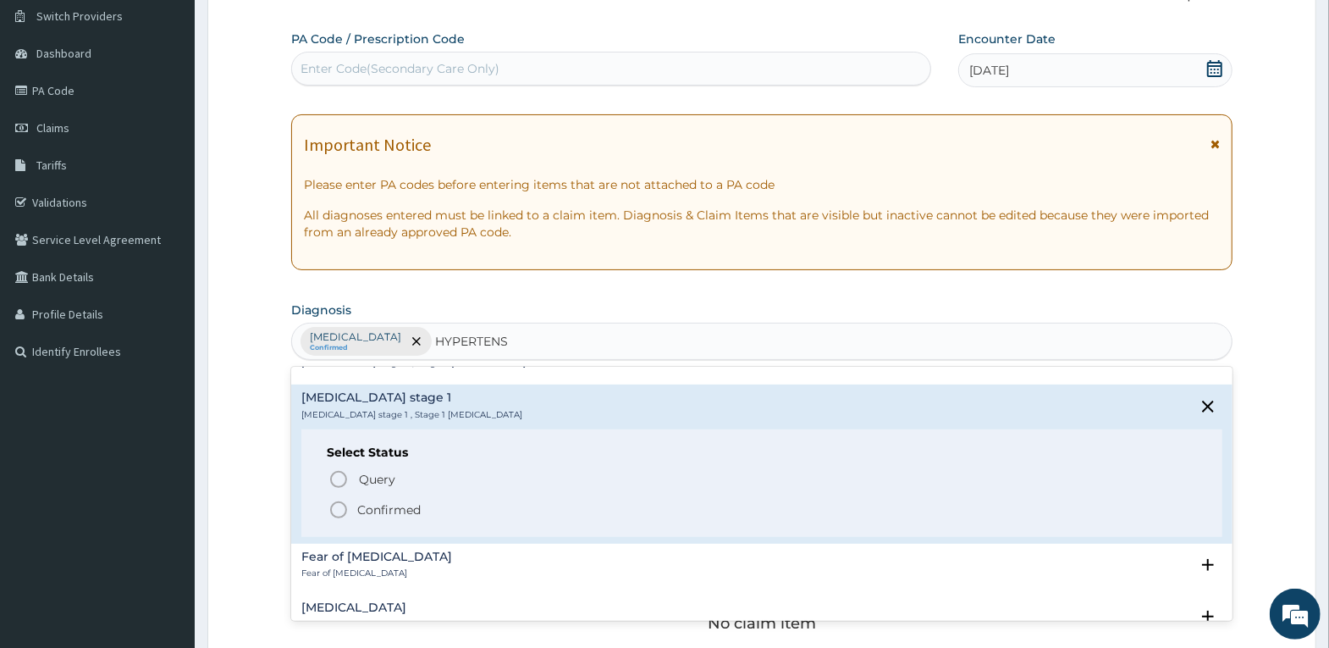
scroll to position [748, 0]
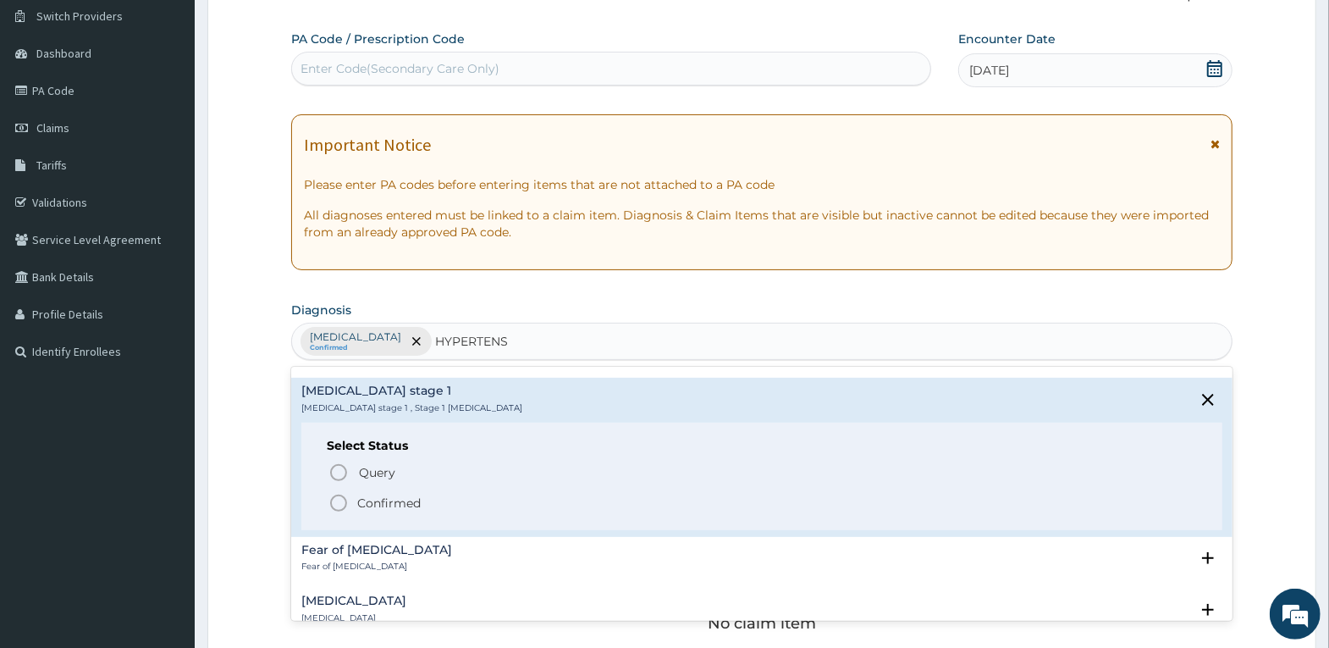
click at [404, 494] on p "Confirmed" at bounding box center [388, 502] width 63 height 17
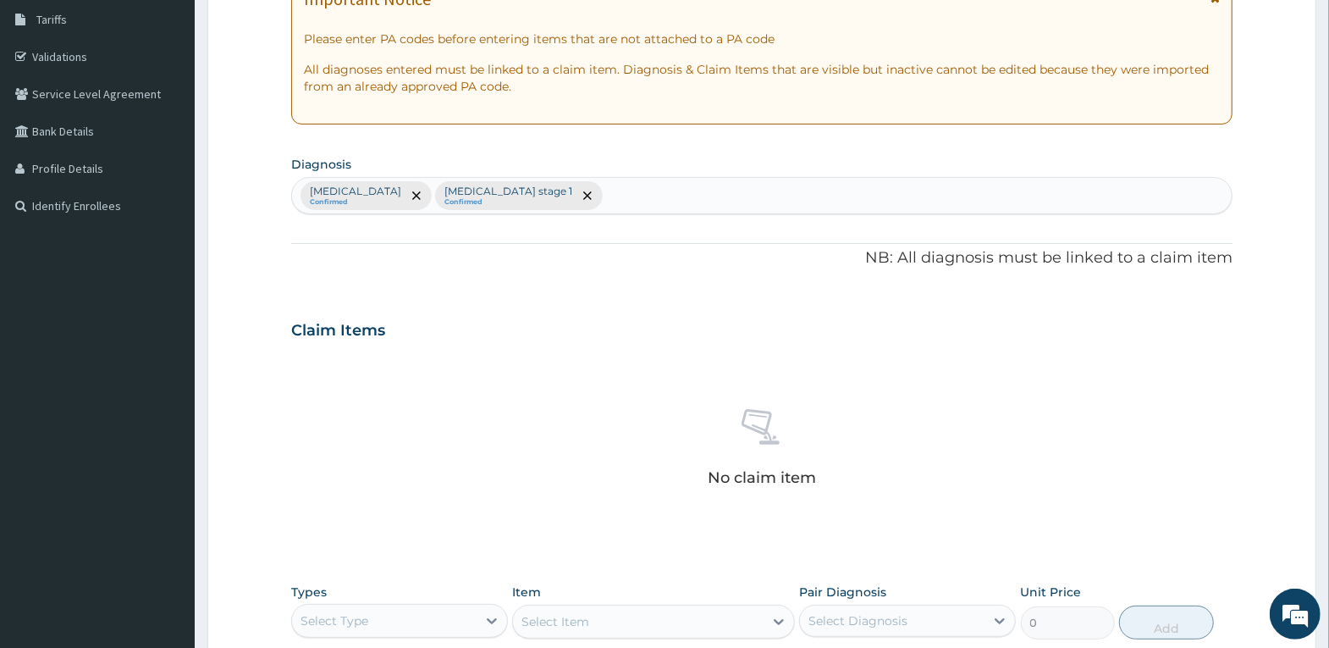
scroll to position [216, 0]
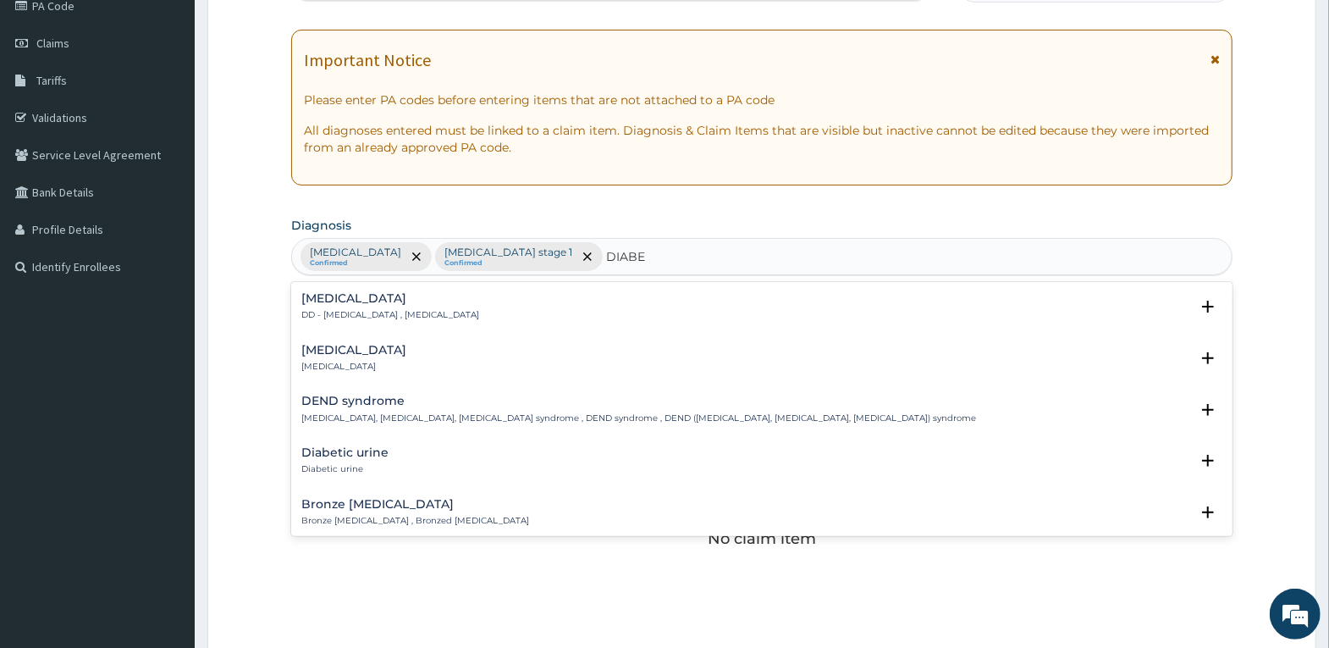
type input "DIABET"
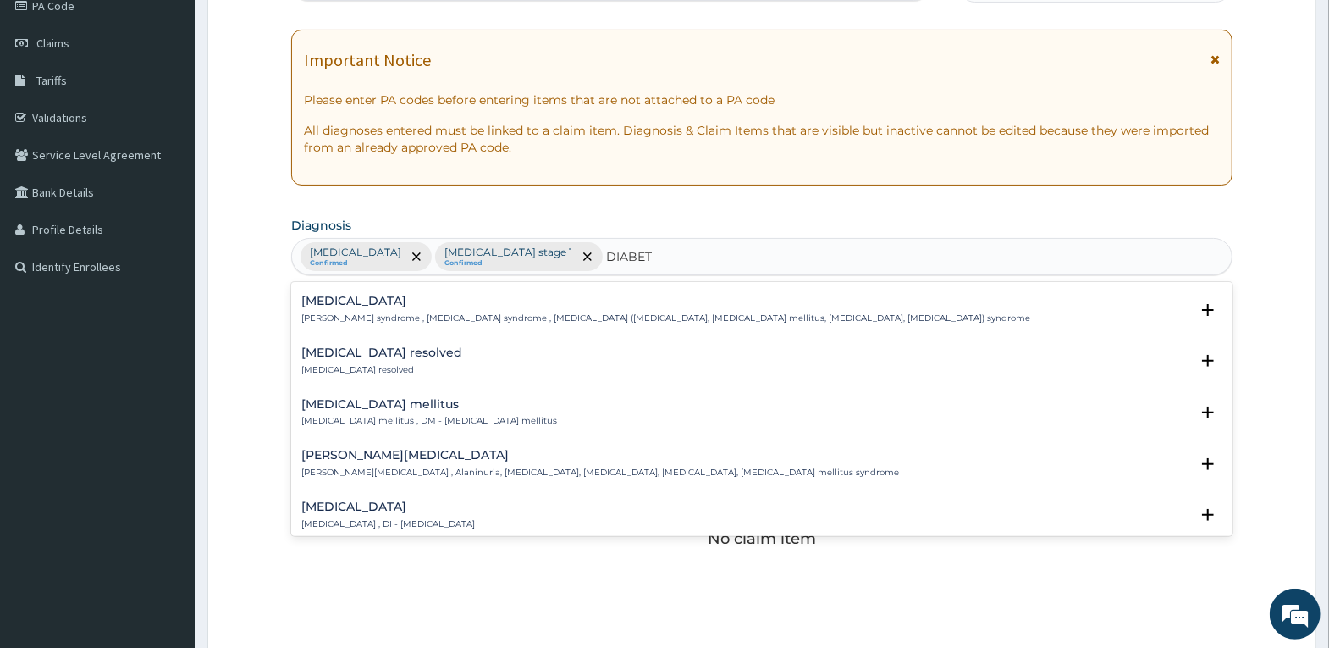
scroll to position [339, 0]
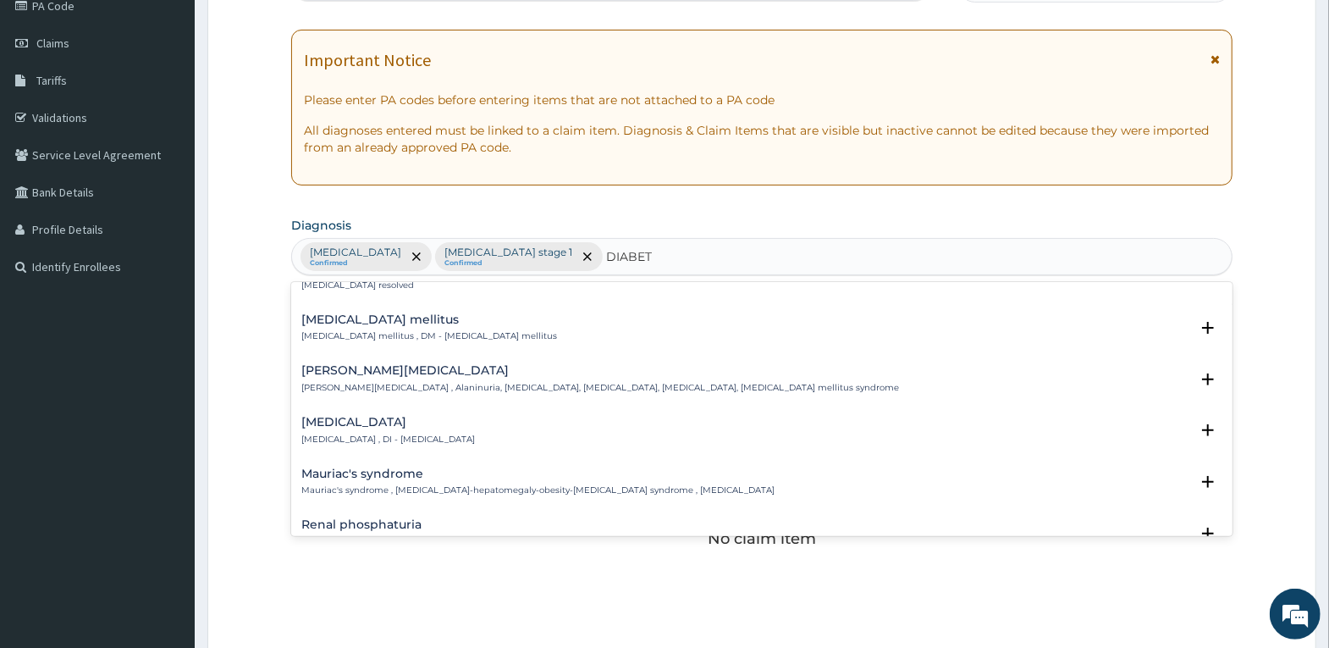
click at [444, 320] on h4 "Diabetes mellitus" at bounding box center [429, 319] width 256 height 13
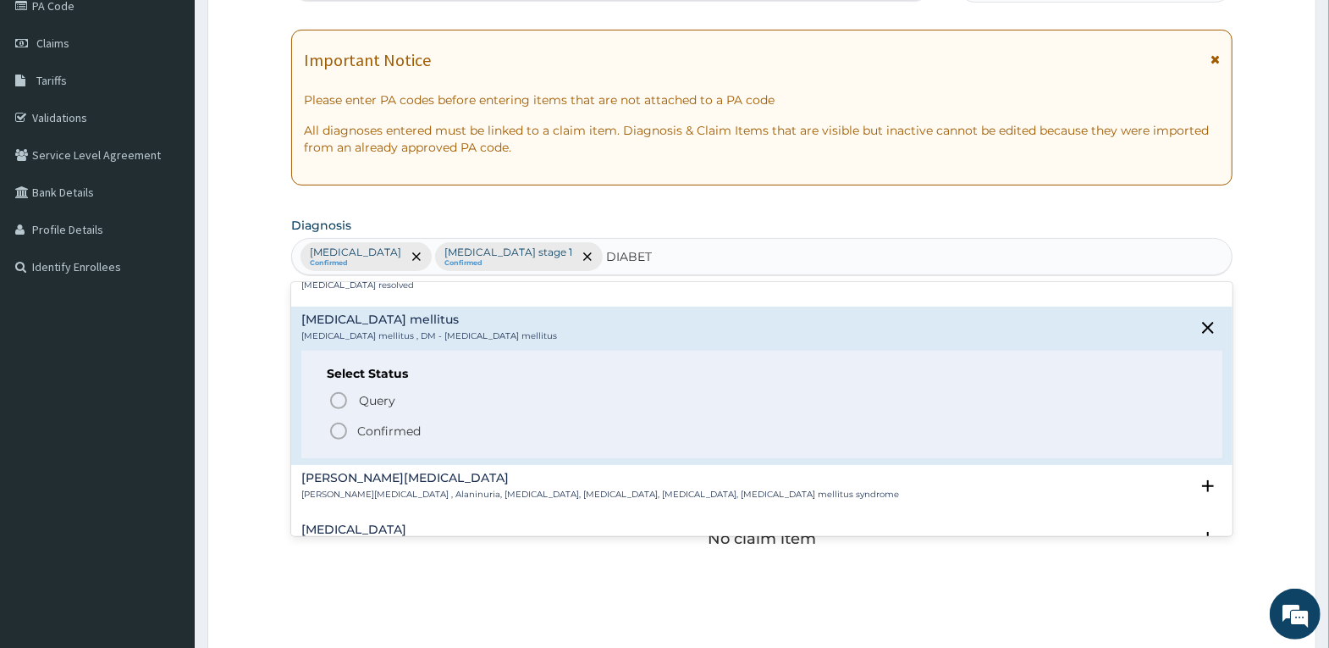
click at [357, 433] on p "Confirmed" at bounding box center [388, 430] width 63 height 17
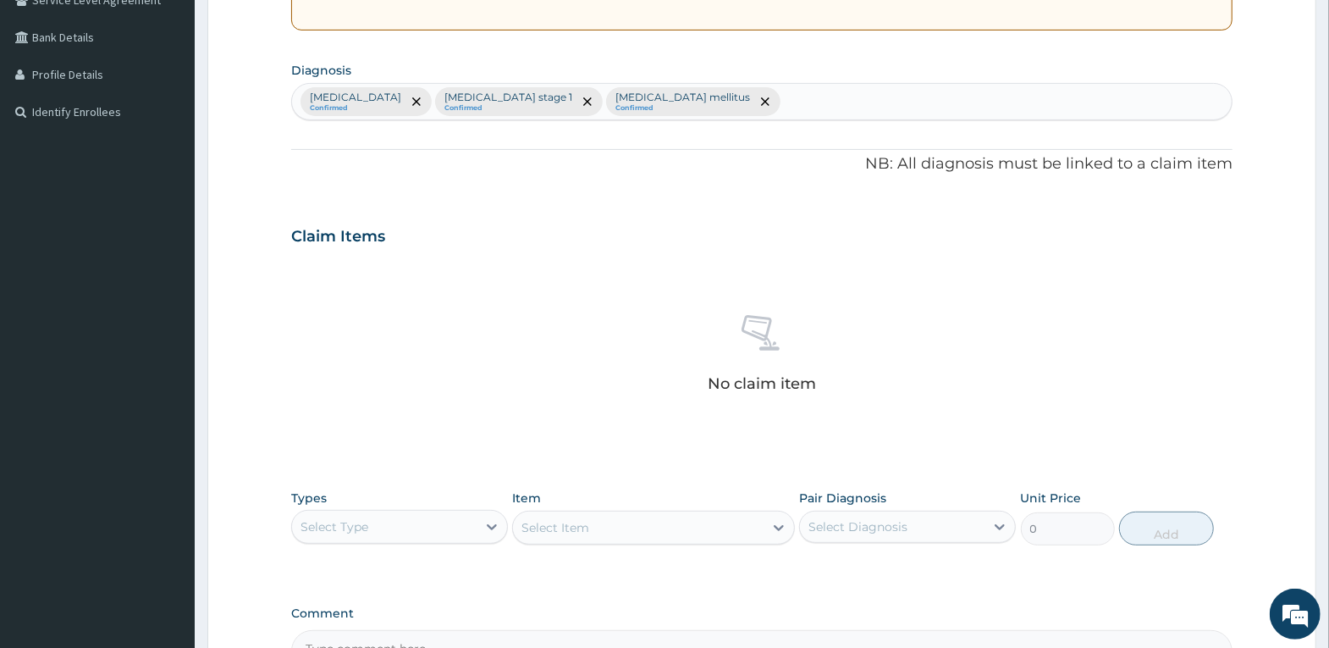
scroll to position [470, 0]
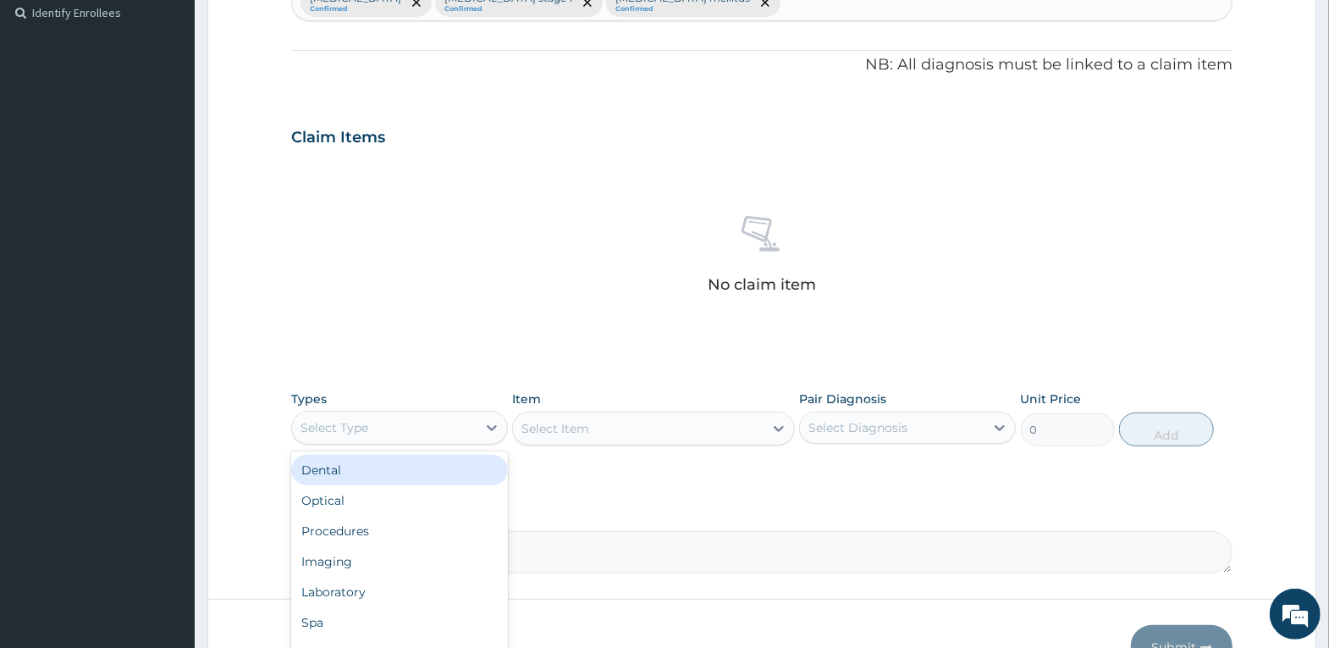
click at [424, 429] on div "Select Type" at bounding box center [384, 427] width 185 height 27
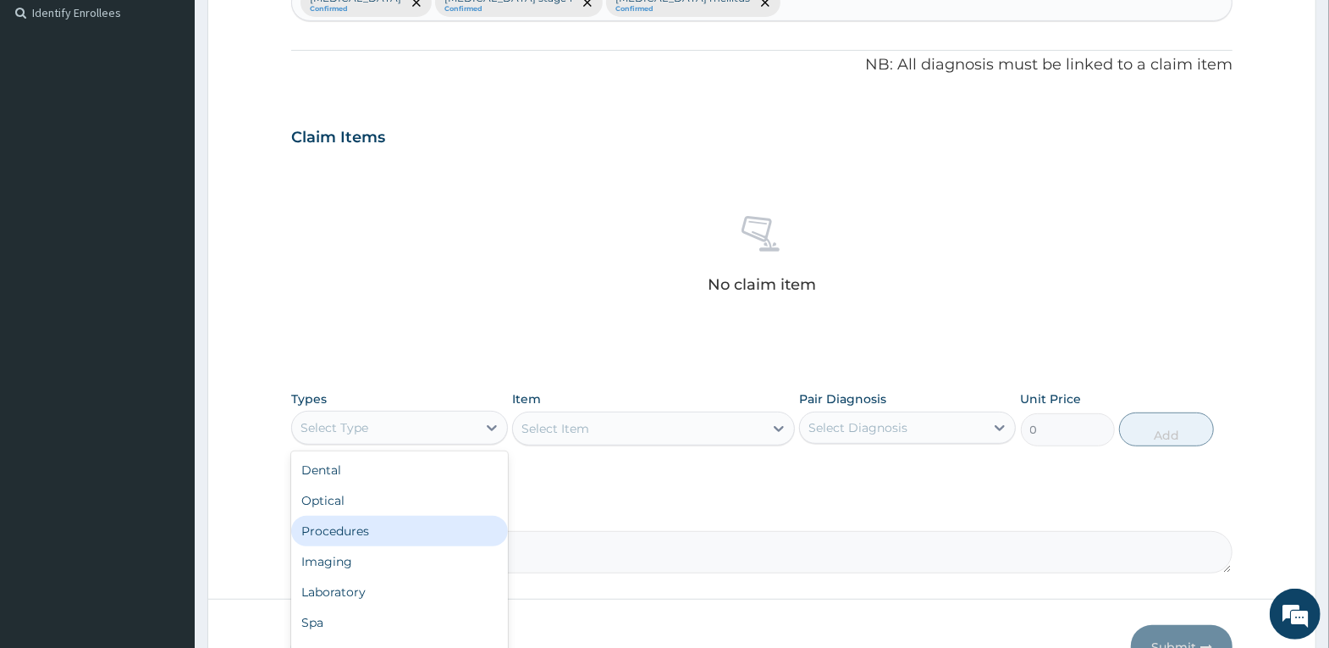
click at [406, 527] on div "Procedures" at bounding box center [399, 531] width 217 height 30
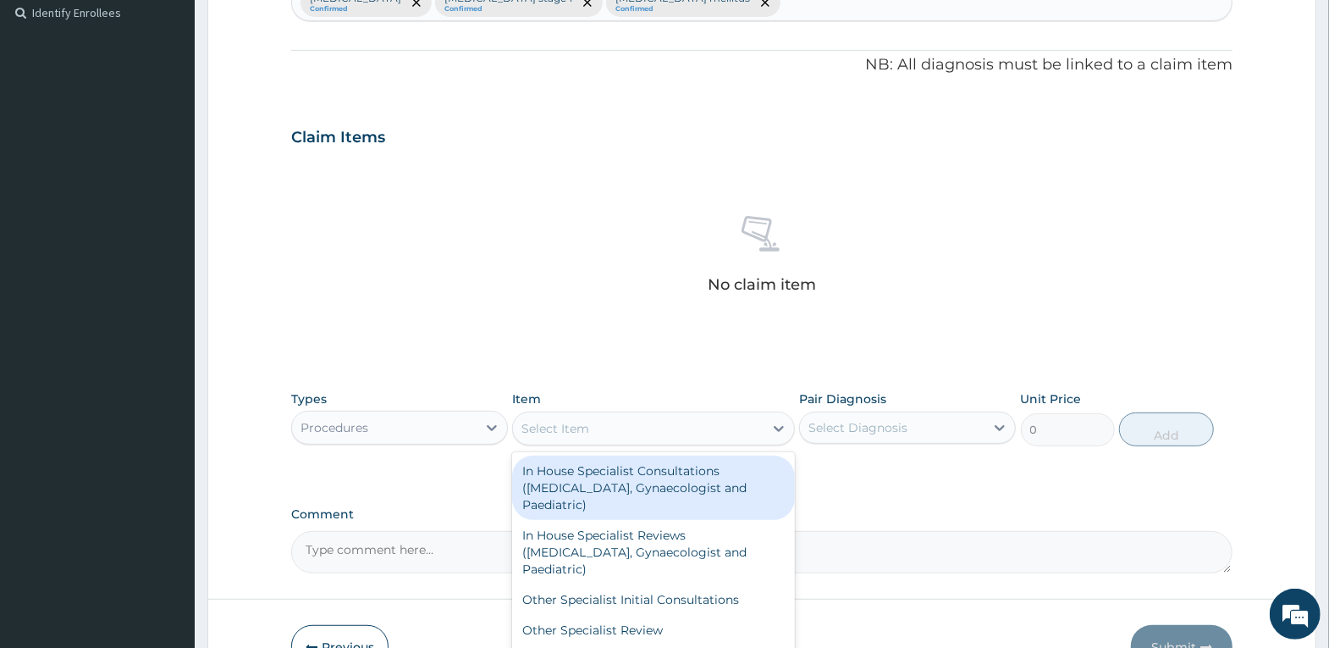
click at [594, 429] on div "Select Item" at bounding box center [638, 428] width 251 height 27
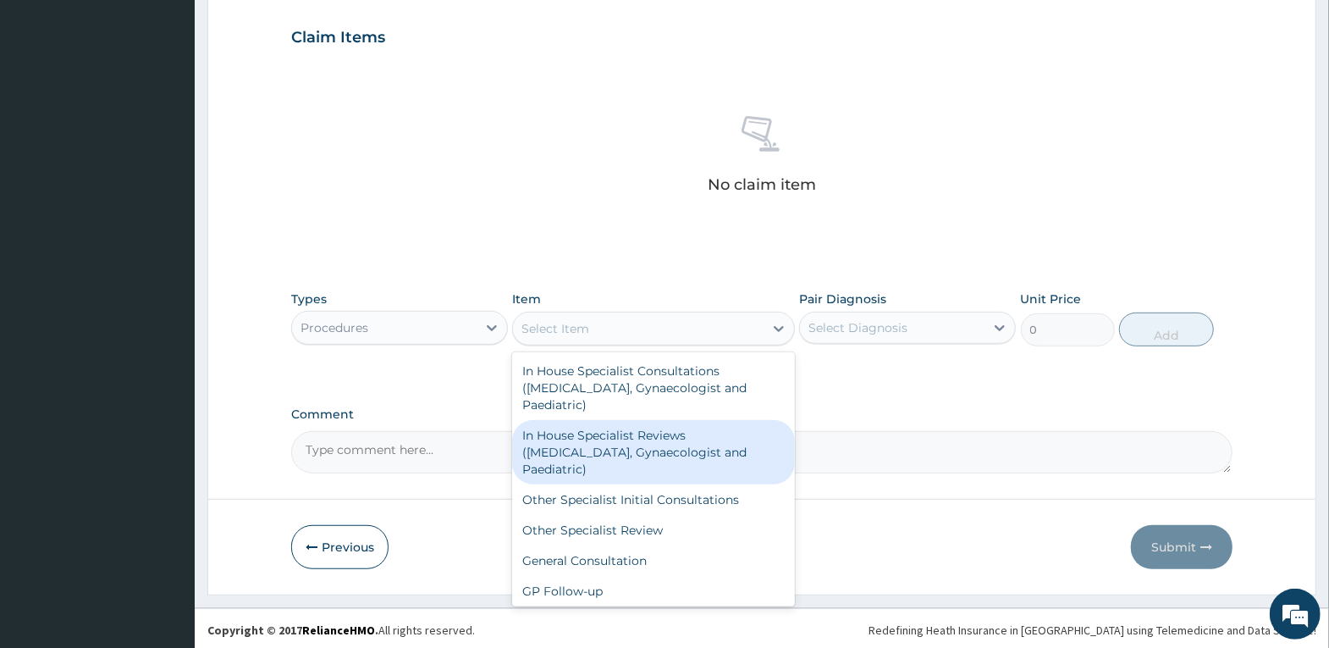
scroll to position [572, 0]
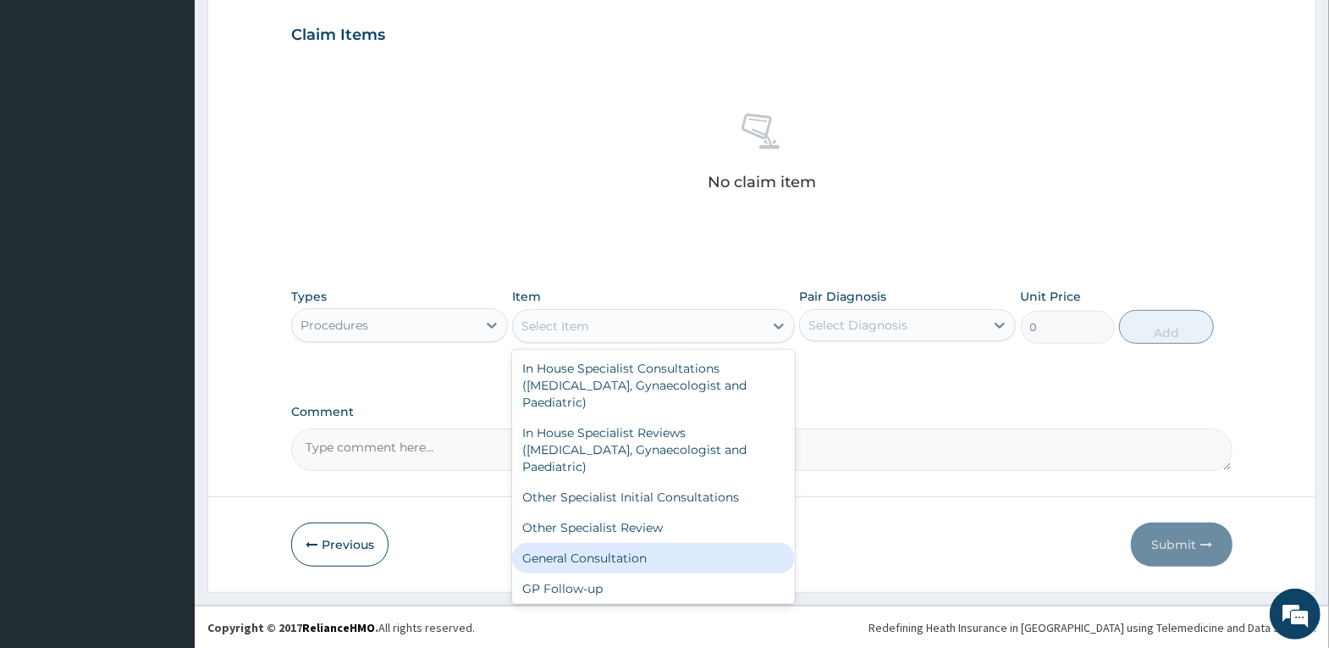
click at [619, 555] on div "General Consultation" at bounding box center [653, 558] width 283 height 30
type input "4000"
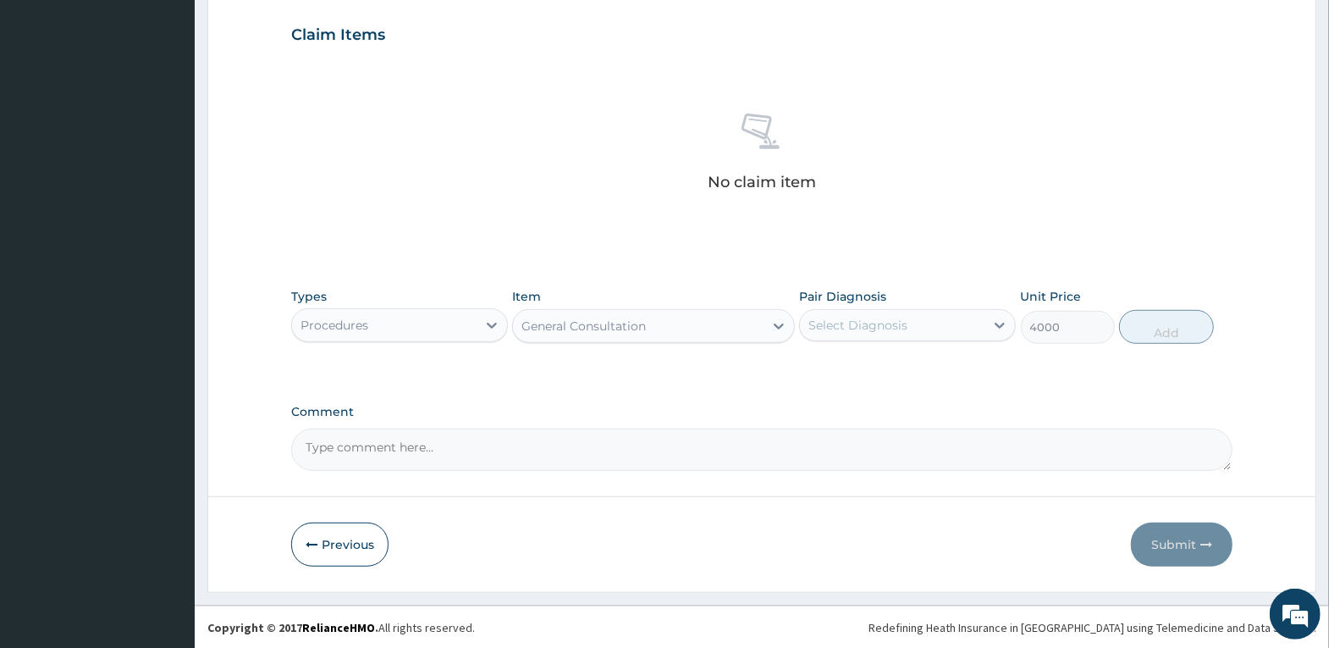
click at [899, 328] on div "Select Diagnosis" at bounding box center [858, 325] width 99 height 17
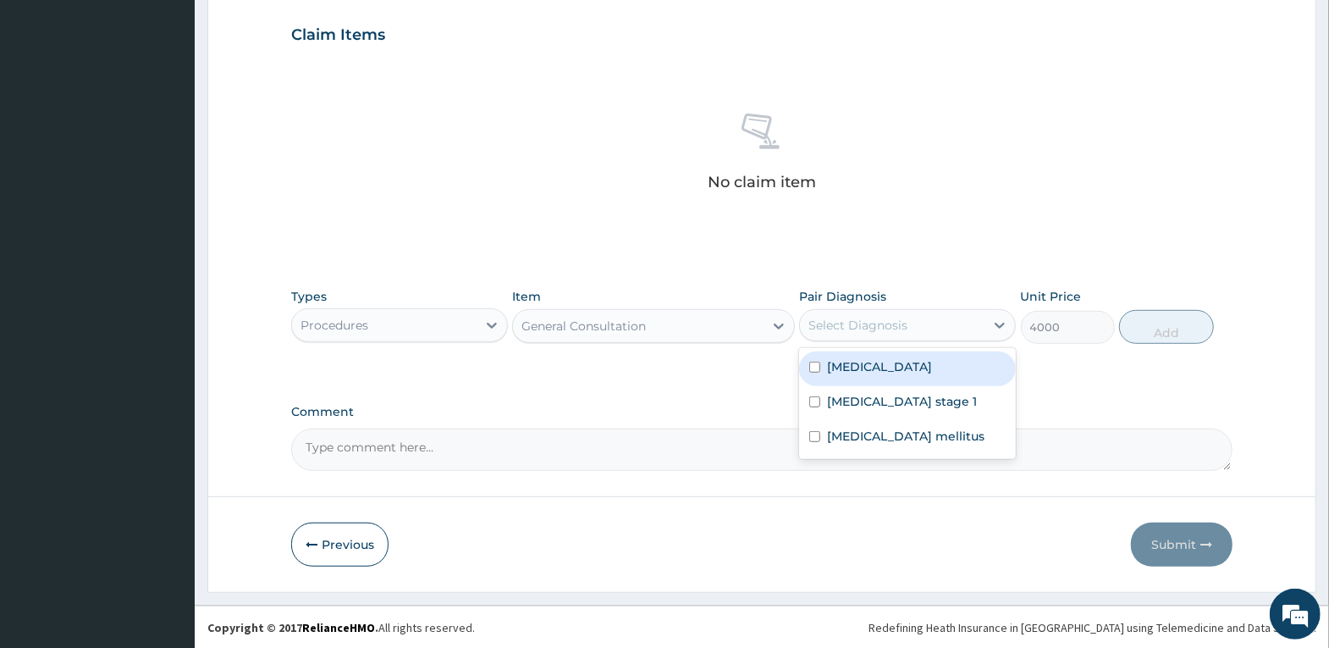
click at [900, 363] on div "Tachycardia" at bounding box center [907, 368] width 217 height 35
checkbox input "true"
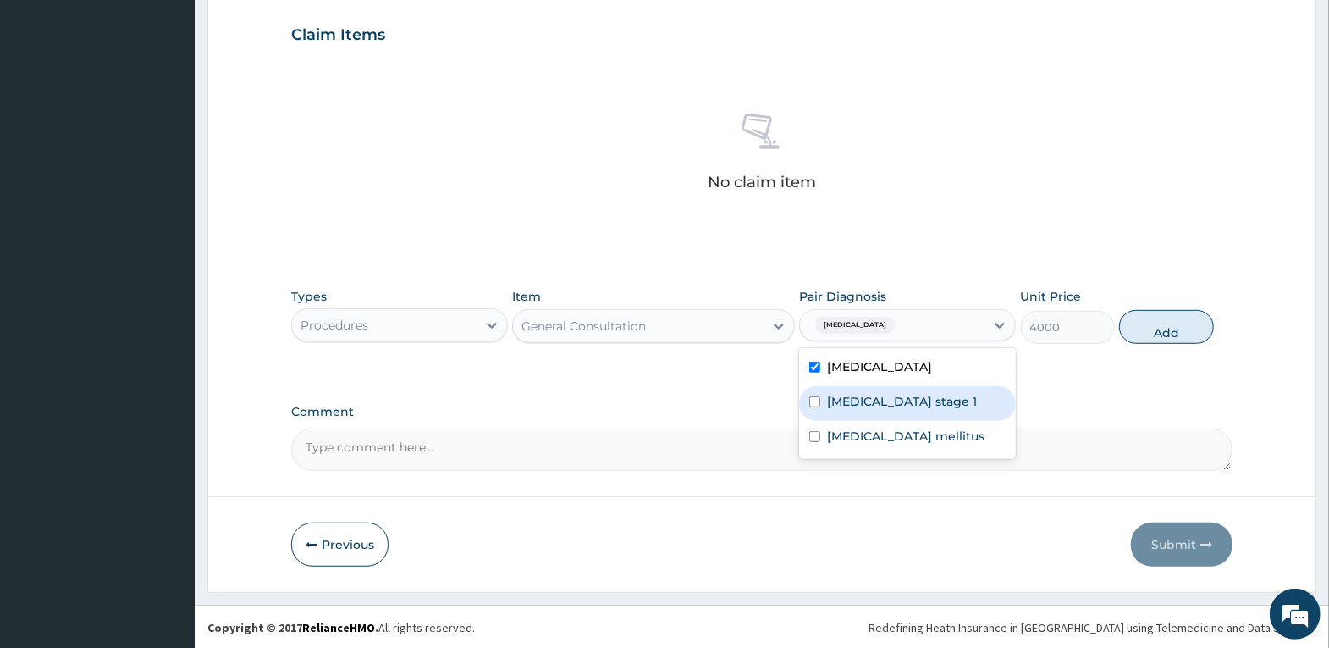
click at [895, 400] on label "Hypertension stage 1" at bounding box center [902, 401] width 150 height 17
checkbox input "true"
click at [894, 437] on label "Diabetes mellitus" at bounding box center [905, 436] width 157 height 17
checkbox input "true"
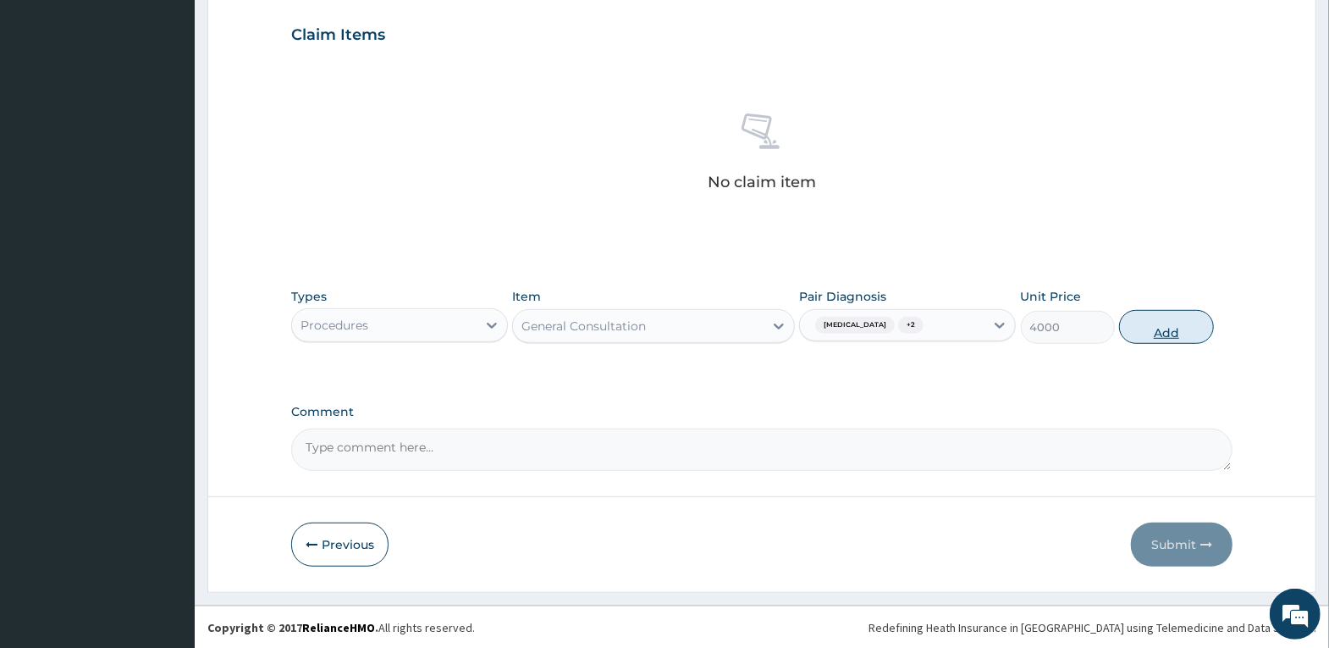
click at [1161, 323] on button "Add" at bounding box center [1166, 327] width 94 height 34
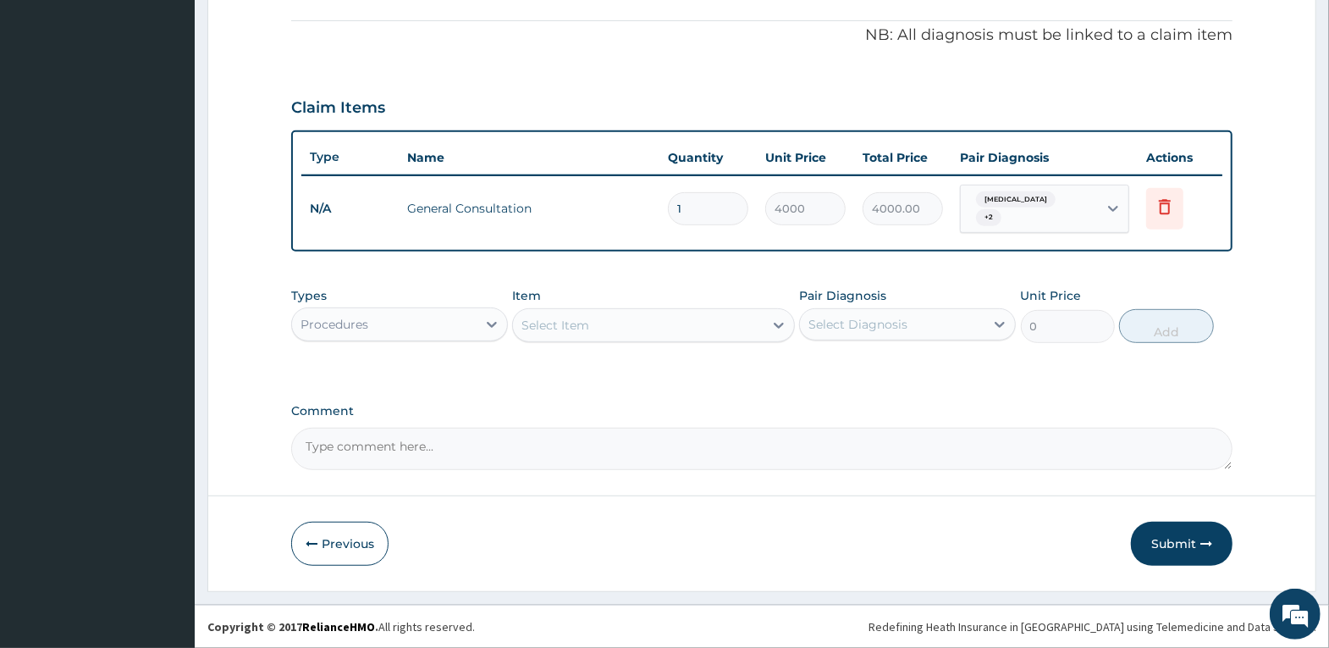
scroll to position [492, 0]
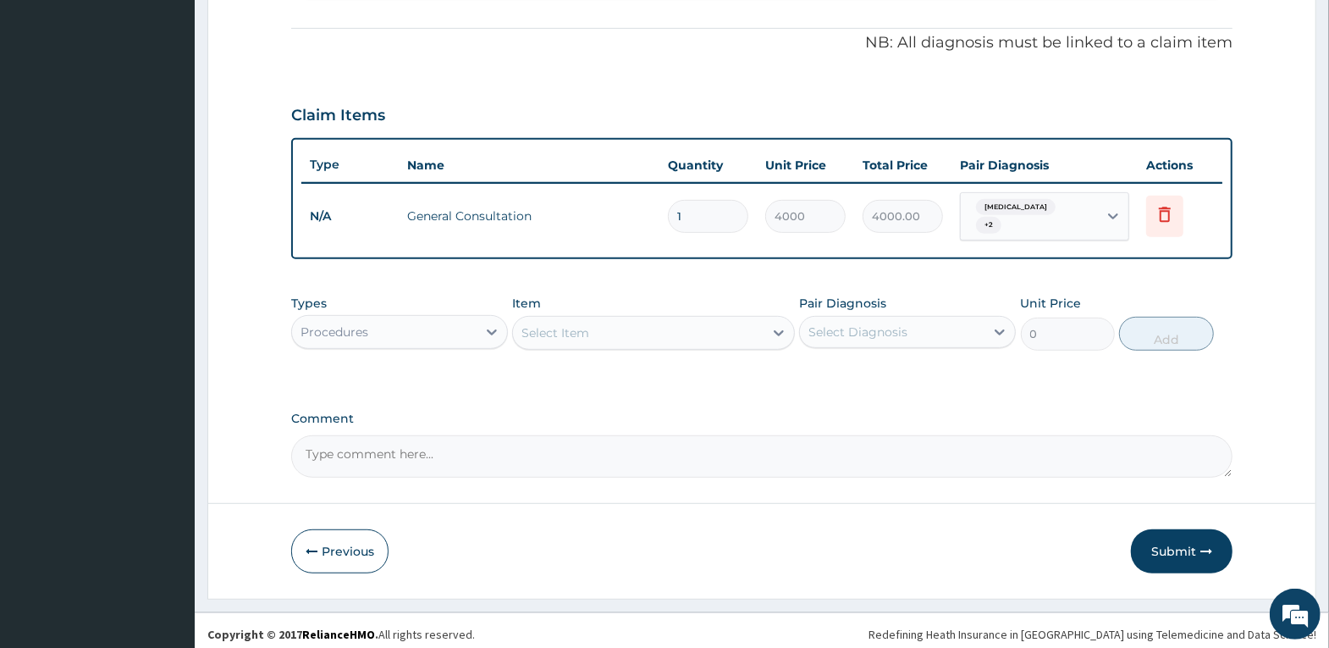
drag, startPoint x: 481, startPoint y: 295, endPoint x: 472, endPoint y: 358, distance: 63.2
click at [481, 305] on div "Types Procedures" at bounding box center [399, 323] width 217 height 56
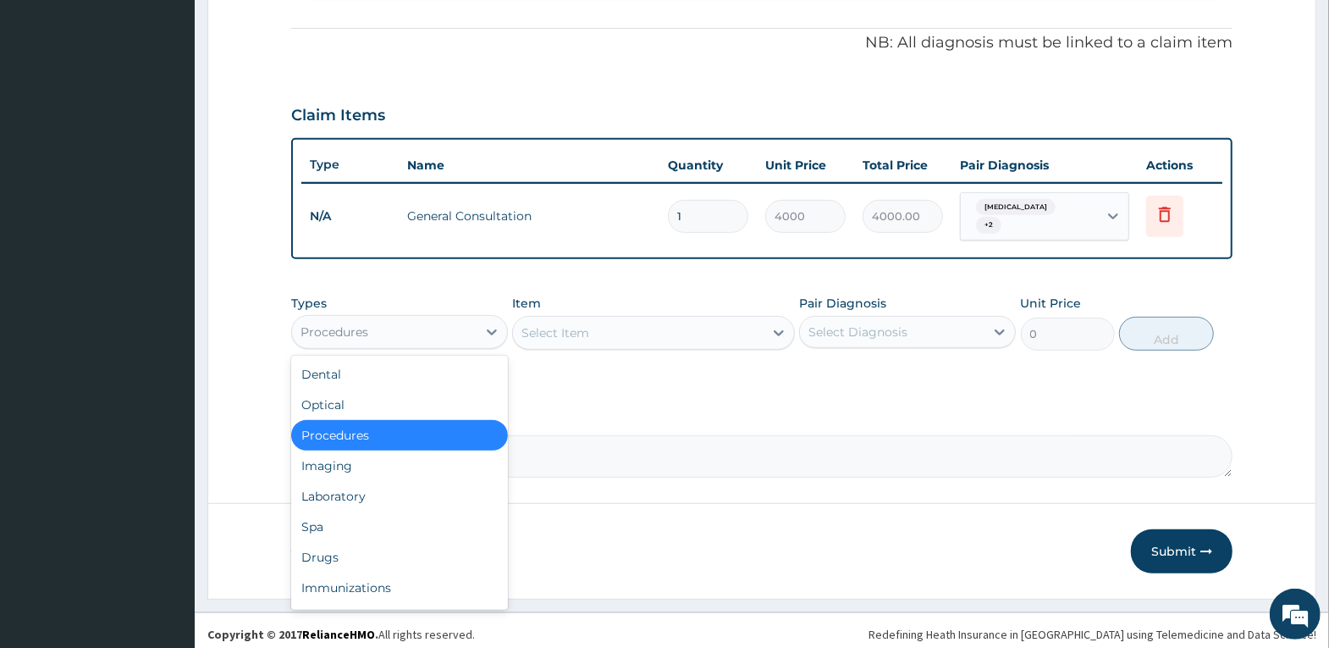
click at [470, 330] on div "Procedures" at bounding box center [384, 331] width 185 height 27
click at [431, 482] on div "Laboratory" at bounding box center [399, 496] width 217 height 30
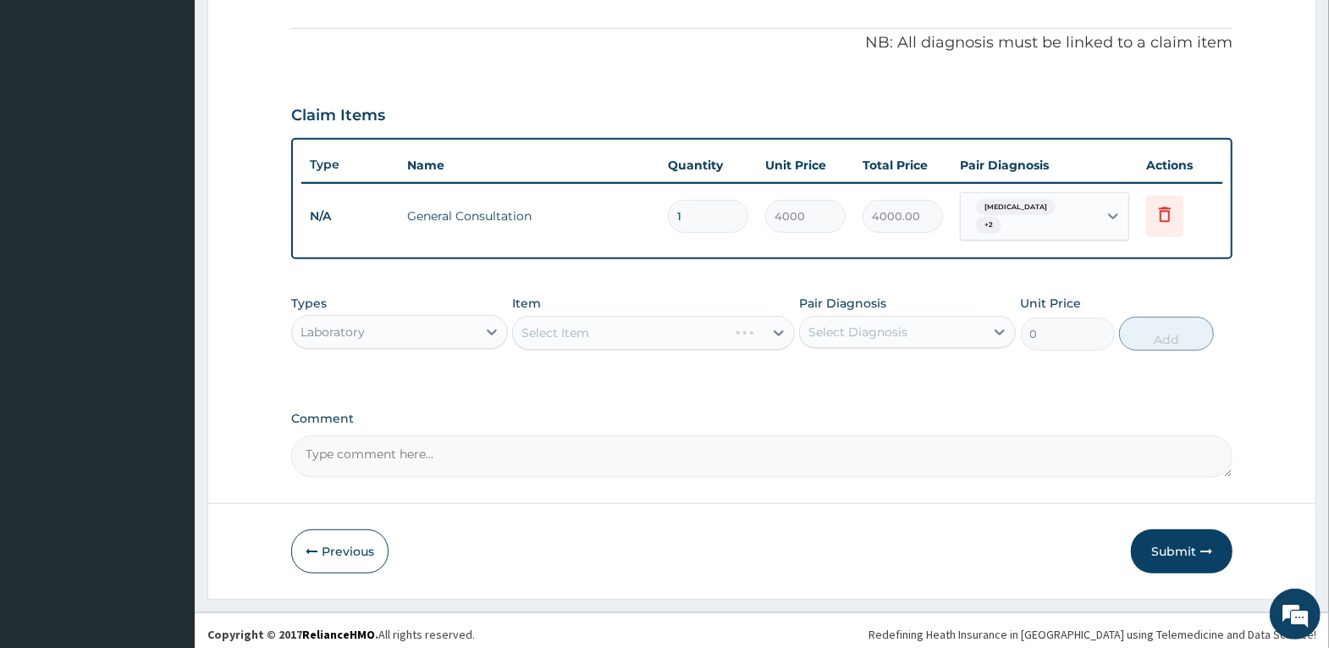
click at [592, 335] on div "Select Item" at bounding box center [653, 333] width 283 height 34
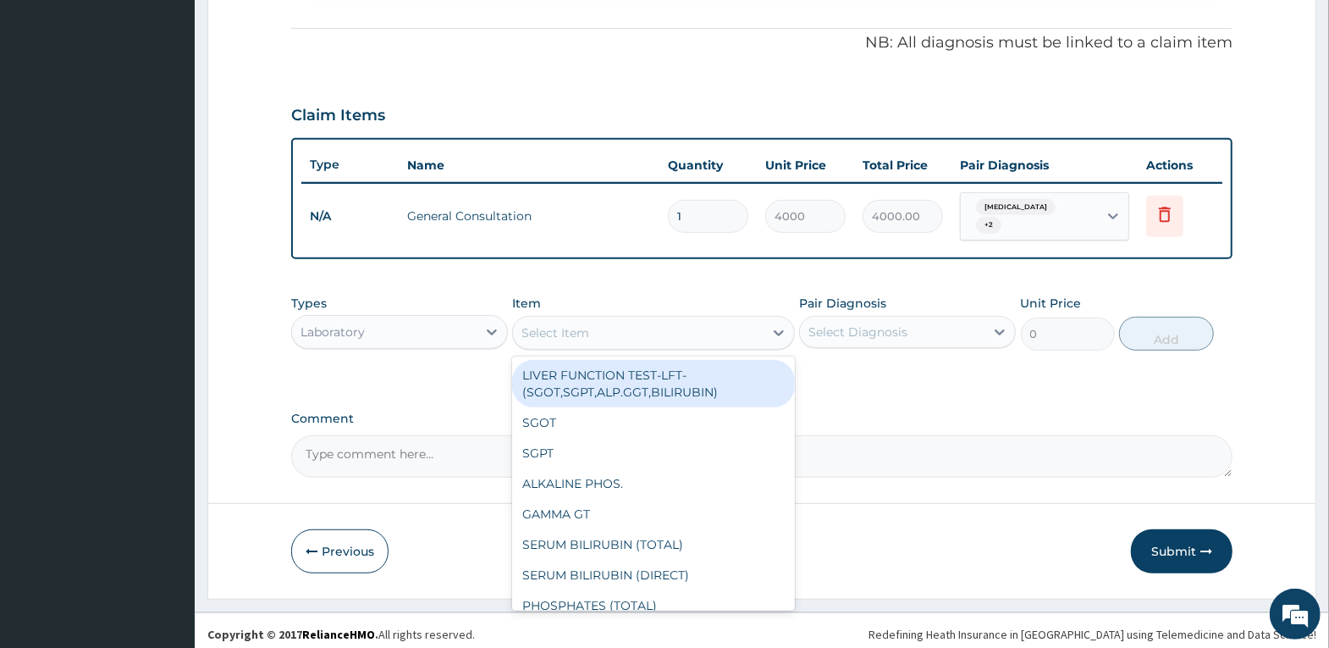
click at [607, 324] on div "Select Item" at bounding box center [638, 332] width 251 height 27
type input "9000"
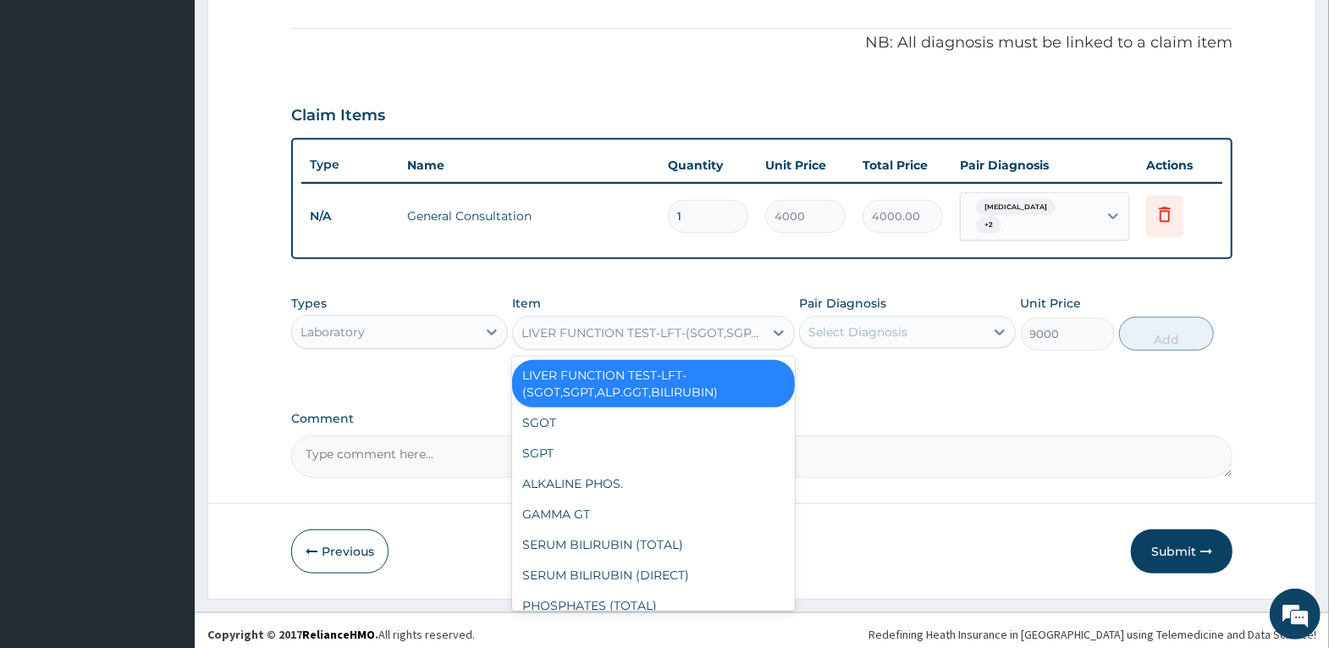
click at [632, 328] on div "LIVER FUNCTION TEST-LFT-(SGOT,SGPT,ALP.GGT,BILIRUBIN)" at bounding box center [644, 332] width 244 height 17
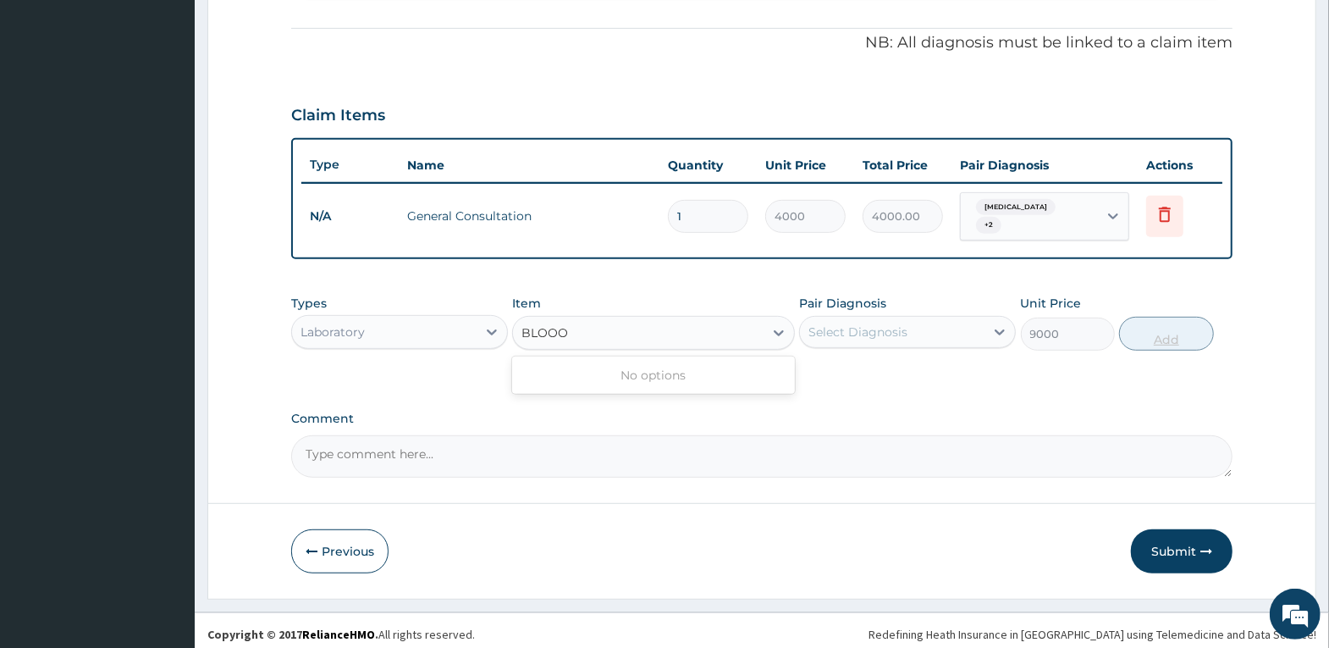
type input "BLOO"
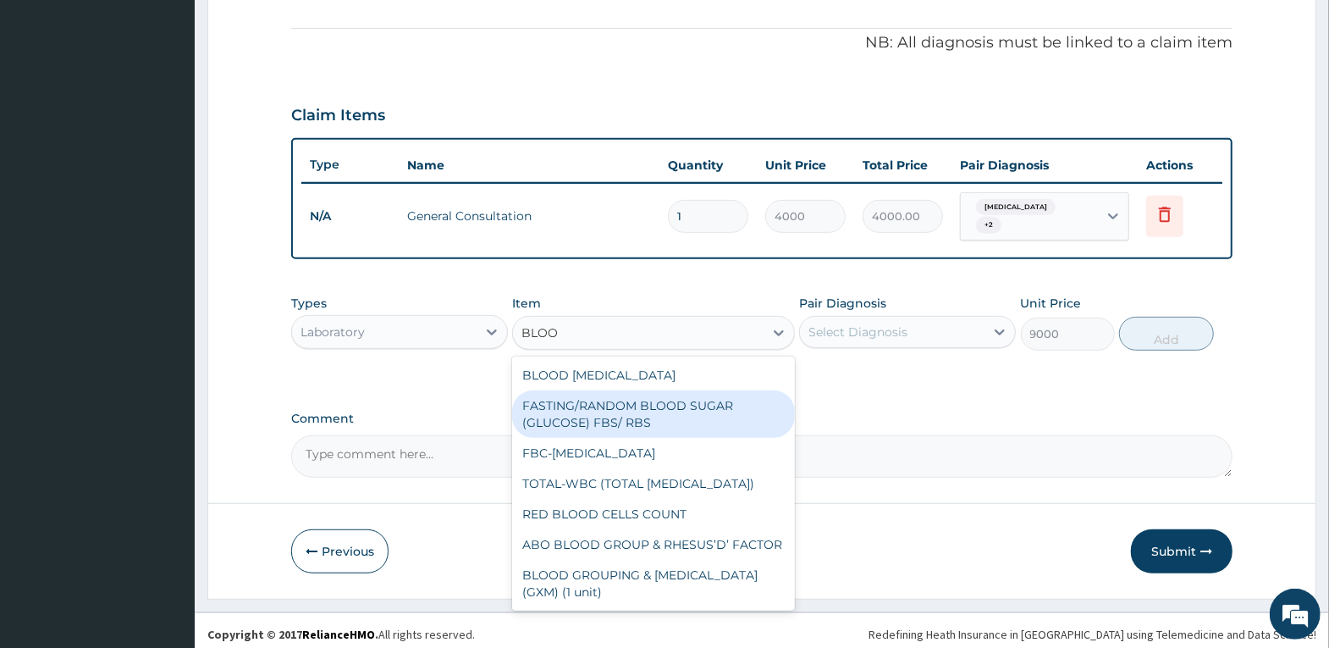
click at [668, 397] on div "FASTING/RANDOM BLOOD SUGAR (GLUCOSE) FBS/ RBS" at bounding box center [653, 413] width 283 height 47
type input "2000"
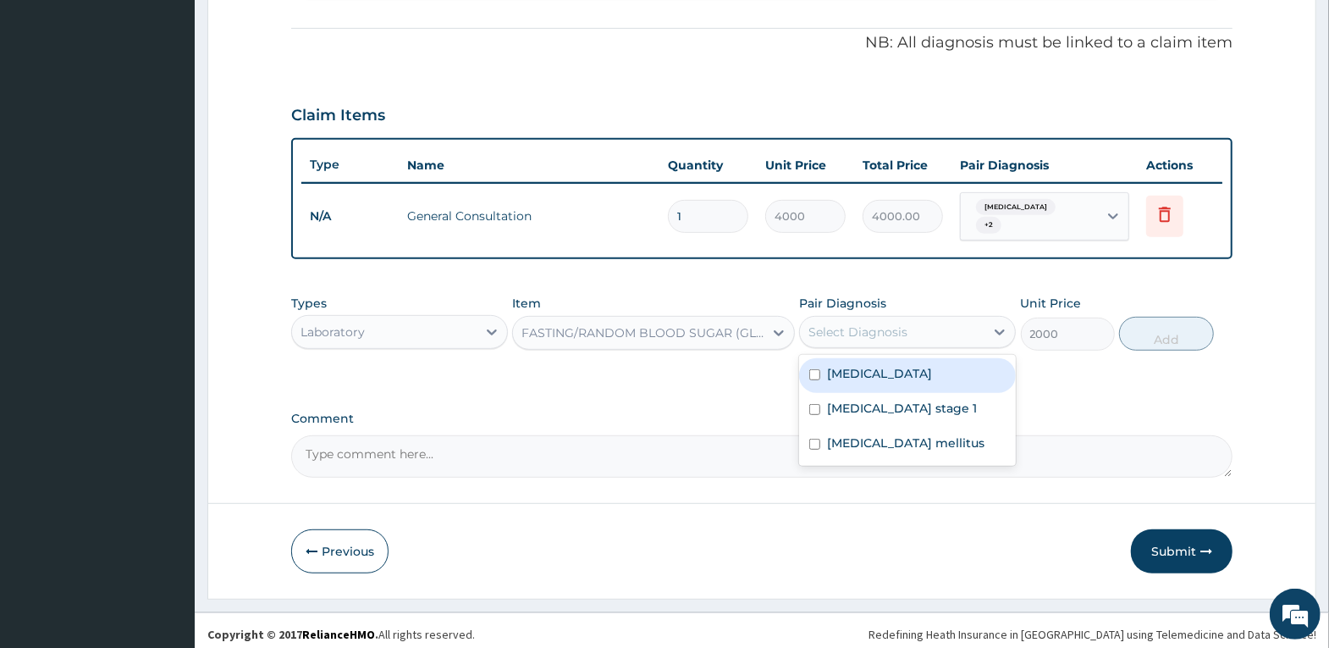
click at [969, 318] on div "Select Diagnosis" at bounding box center [892, 331] width 185 height 27
click at [881, 365] on label "[MEDICAL_DATA]" at bounding box center [879, 373] width 105 height 17
checkbox input "true"
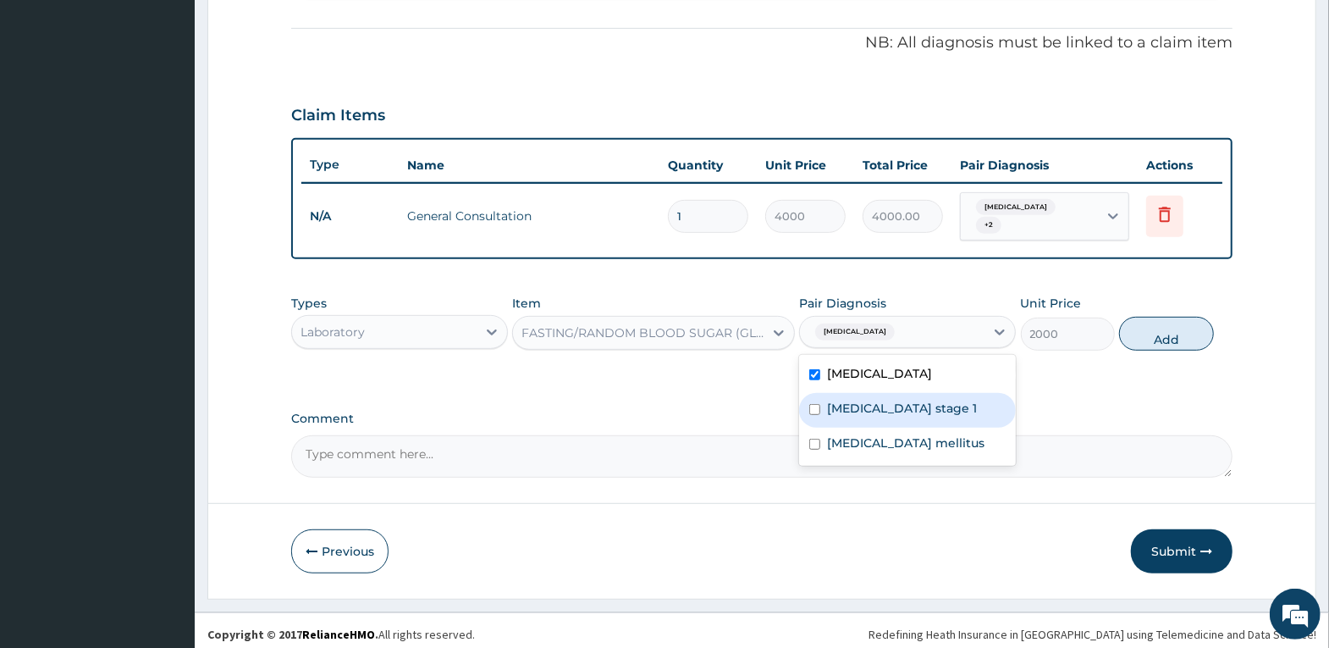
click at [875, 401] on label "Hypertension stage 1" at bounding box center [902, 408] width 150 height 17
checkbox input "true"
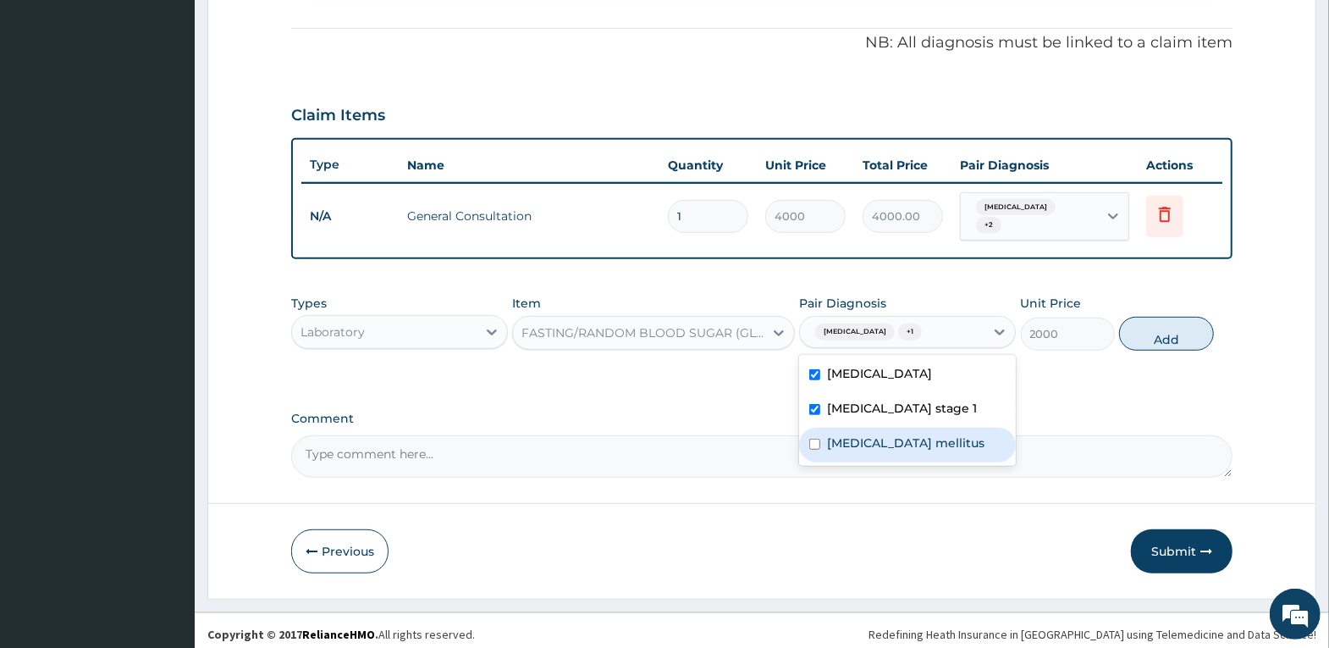
drag, startPoint x: 877, startPoint y: 432, endPoint x: 909, endPoint y: 428, distance: 32.4
click at [883, 434] on label "Diabetes mellitus" at bounding box center [905, 442] width 157 height 17
checkbox input "true"
click at [1167, 324] on button "Add" at bounding box center [1166, 334] width 94 height 34
type input "0"
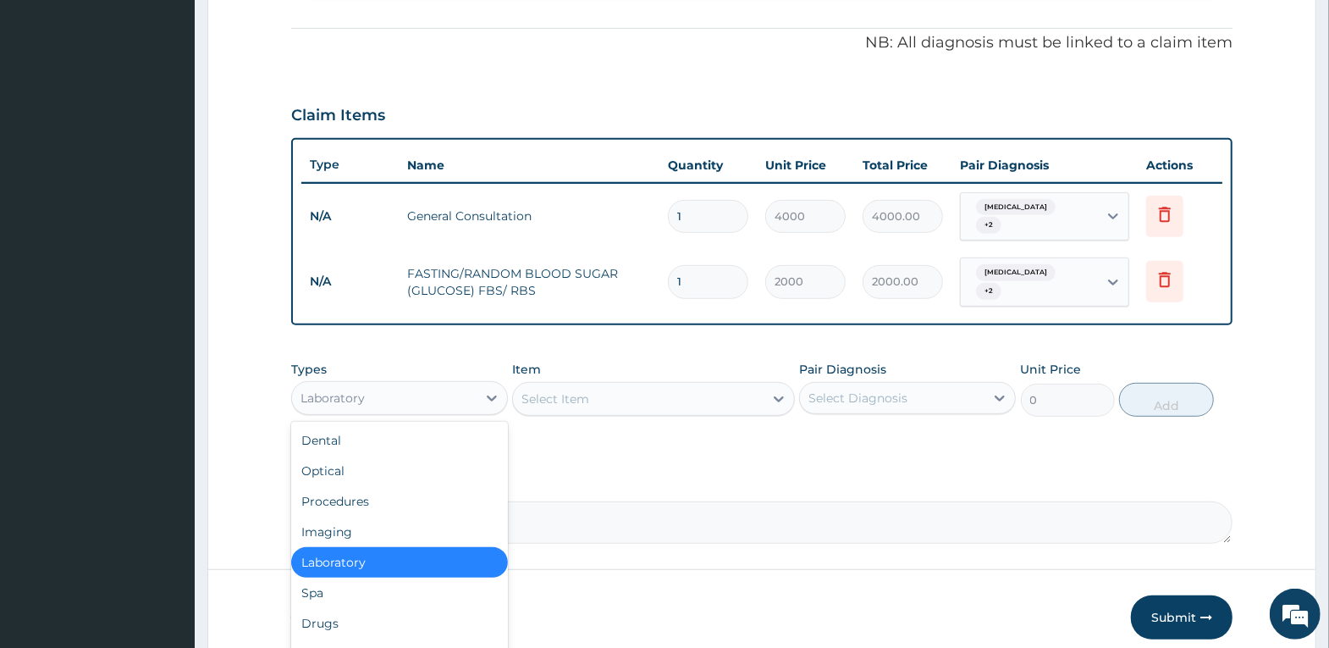
click at [426, 387] on div "Laboratory" at bounding box center [384, 397] width 185 height 27
drag, startPoint x: 352, startPoint y: 615, endPoint x: 385, endPoint y: 586, distance: 43.8
click at [362, 613] on div "Drugs" at bounding box center [399, 623] width 217 height 30
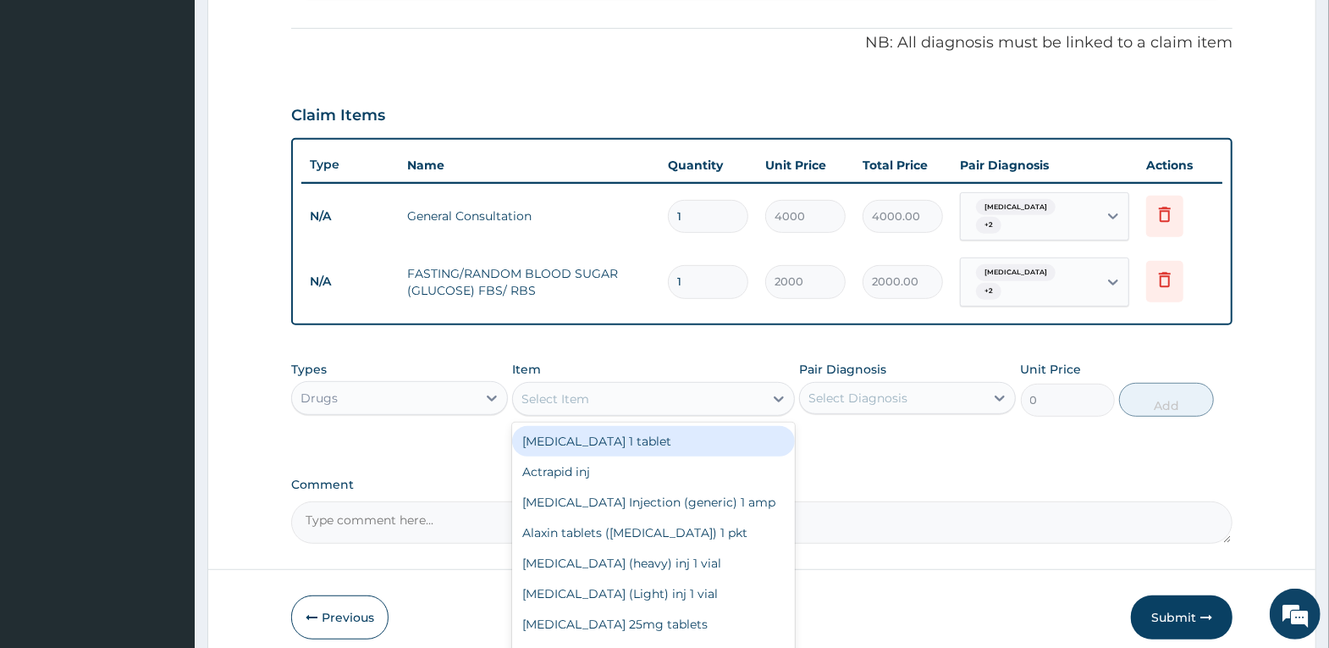
click at [621, 385] on div "Select Item" at bounding box center [638, 398] width 251 height 27
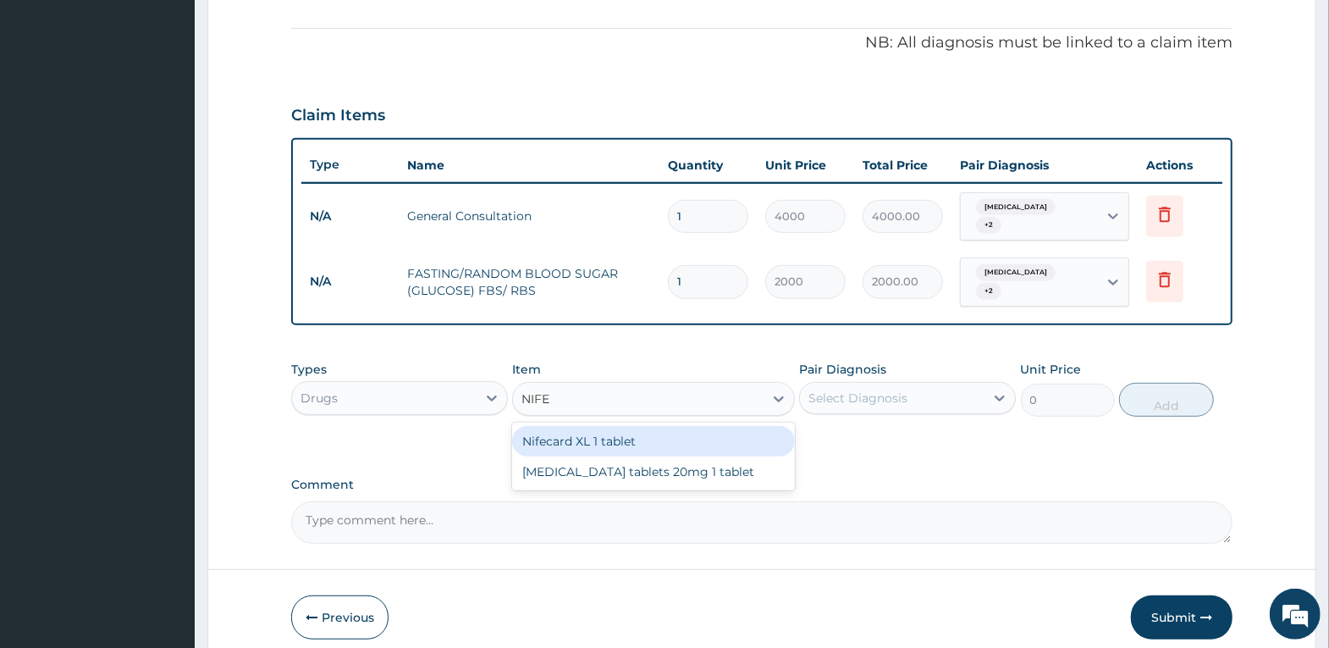
type input "NIFE"
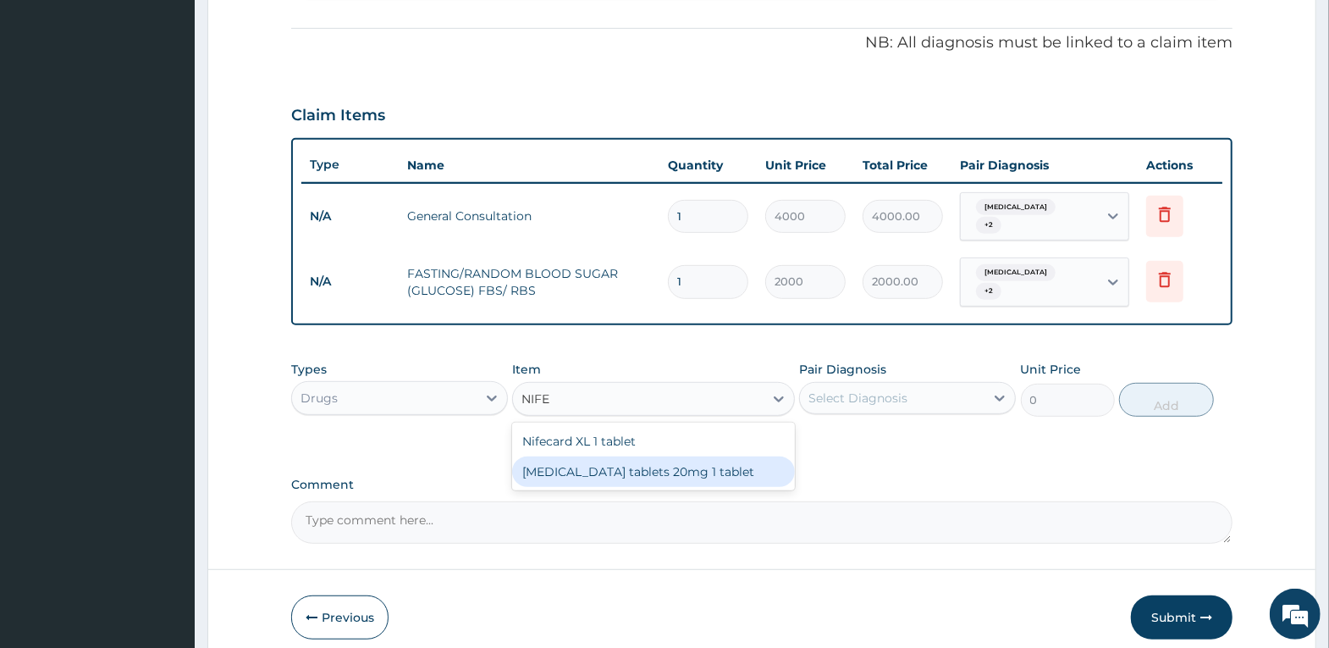
drag, startPoint x: 652, startPoint y: 455, endPoint x: 901, endPoint y: 412, distance: 252.5
click at [653, 456] on div "Nifedipine tablets 20mg 1 tablet" at bounding box center [653, 471] width 283 height 30
type input "100"
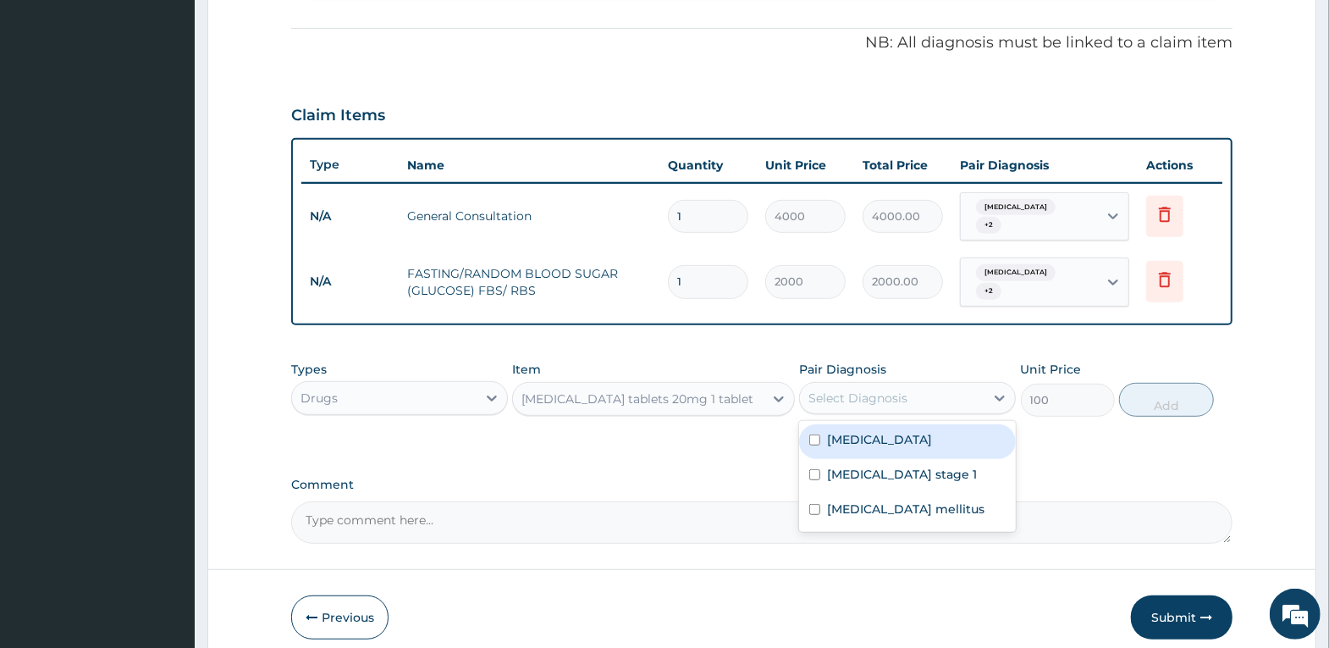
click at [892, 389] on div "Select Diagnosis" at bounding box center [858, 397] width 99 height 17
click at [881, 433] on div "Tachycardia" at bounding box center [907, 441] width 217 height 35
checkbox input "true"
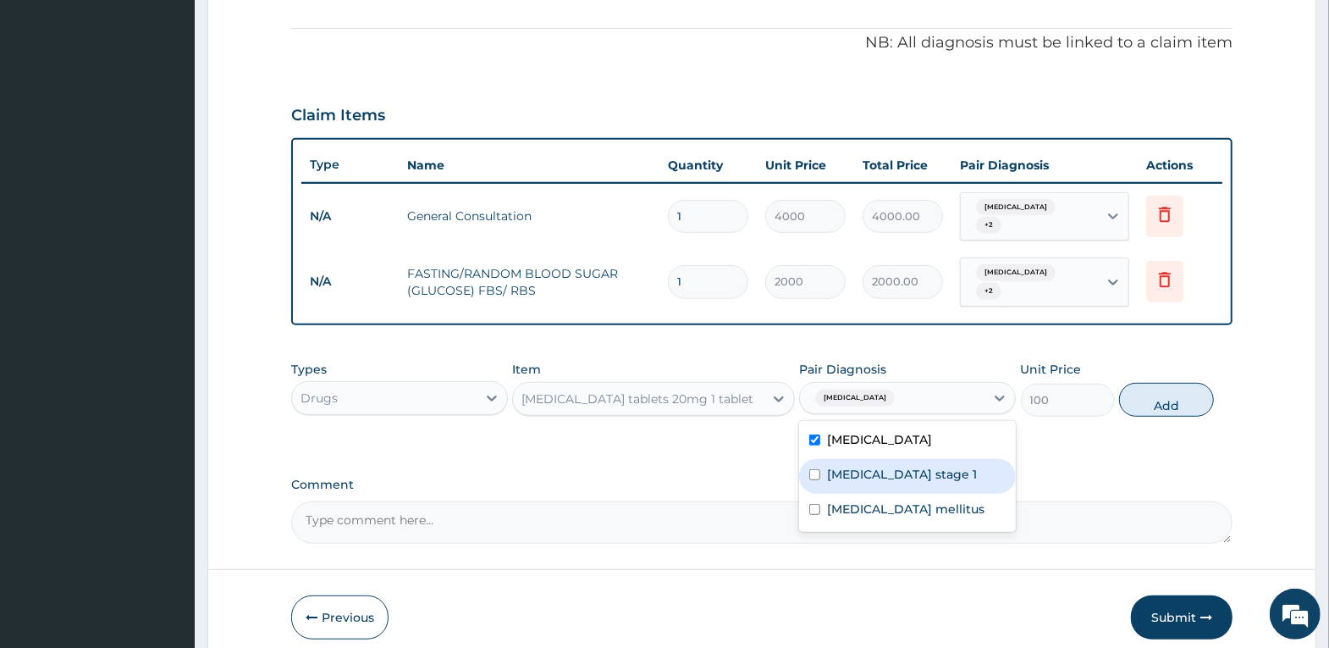
click at [885, 466] on label "Hypertension stage 1" at bounding box center [902, 474] width 150 height 17
checkbox input "true"
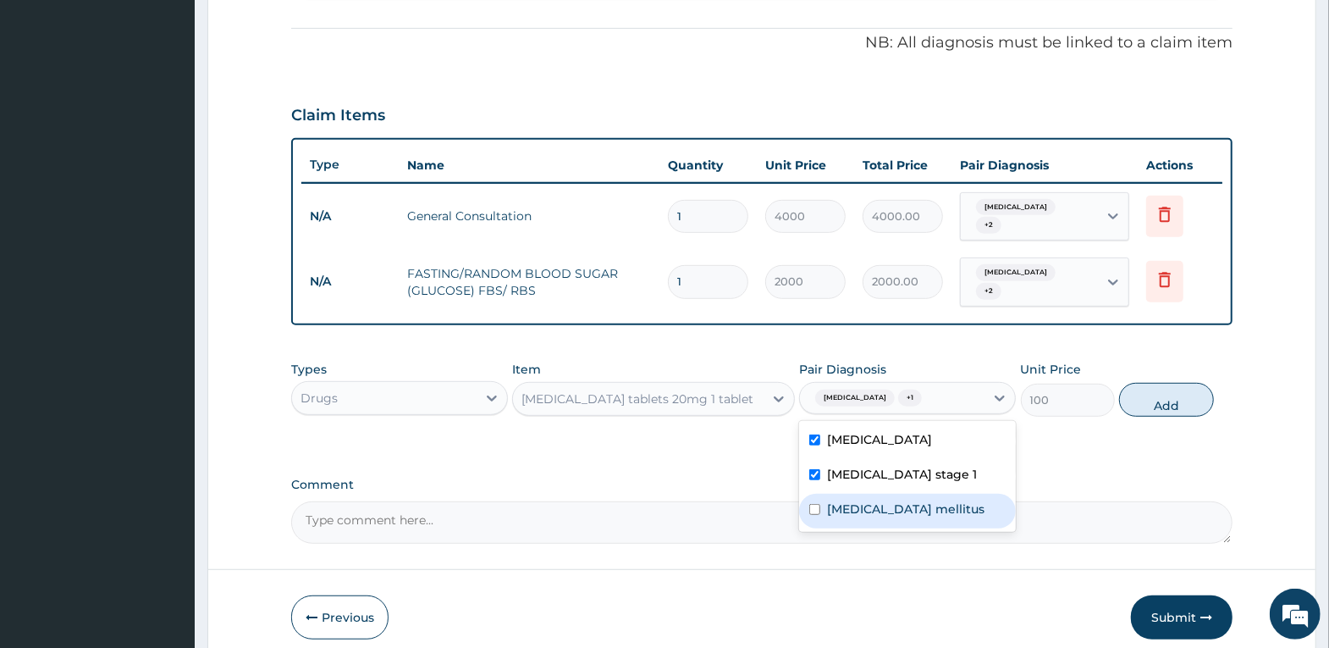
click at [884, 507] on div "Diabetes mellitus" at bounding box center [907, 511] width 217 height 35
checkbox input "true"
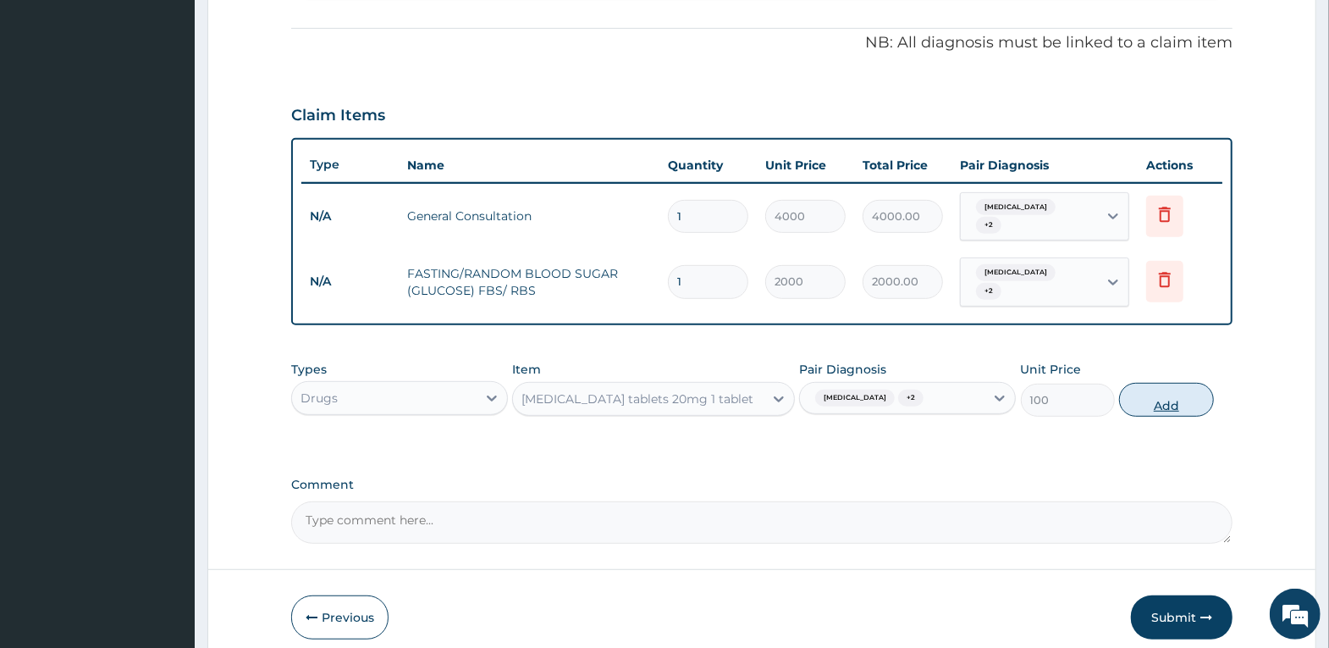
click at [1154, 387] on button "Add" at bounding box center [1166, 400] width 94 height 34
type input "0"
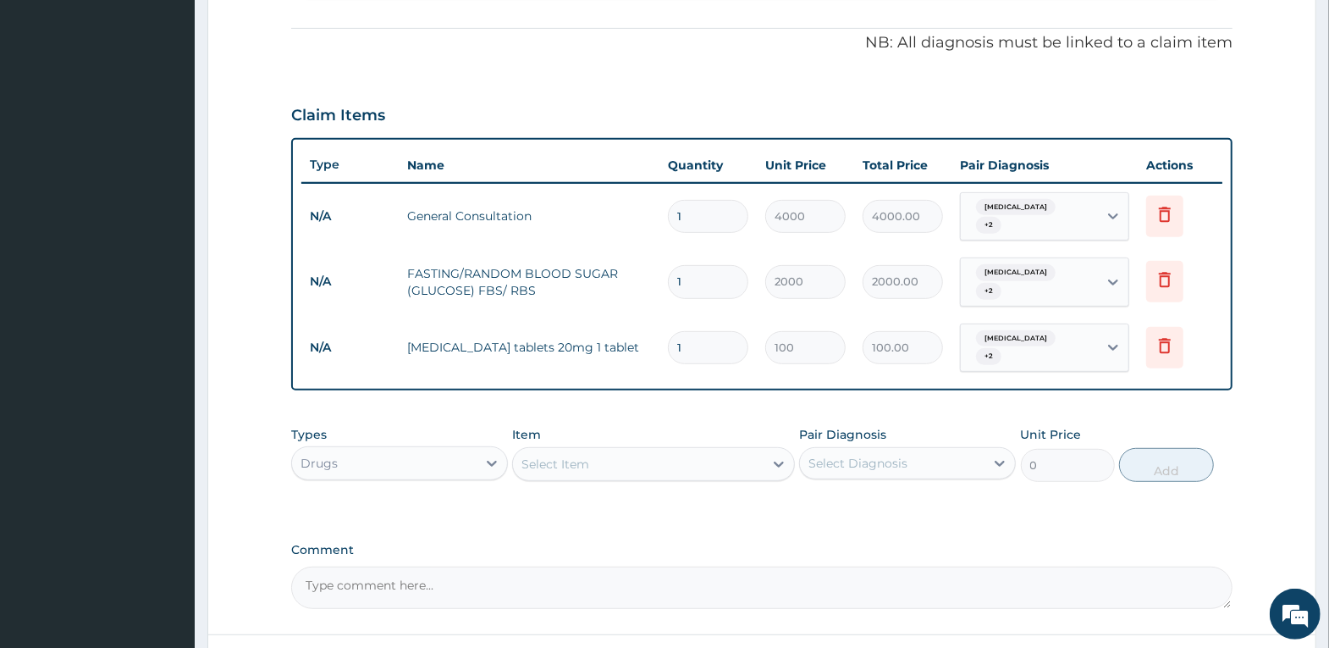
drag, startPoint x: 706, startPoint y: 333, endPoint x: 627, endPoint y: 337, distance: 78.9
click at [627, 337] on tr "N/A Nifedipine tablets 20mg 1 tablet 1 100 100.00 Tachycardia + 2 Delete" at bounding box center [761, 348] width 921 height 66
type input "3"
type input "300.00"
type input "30"
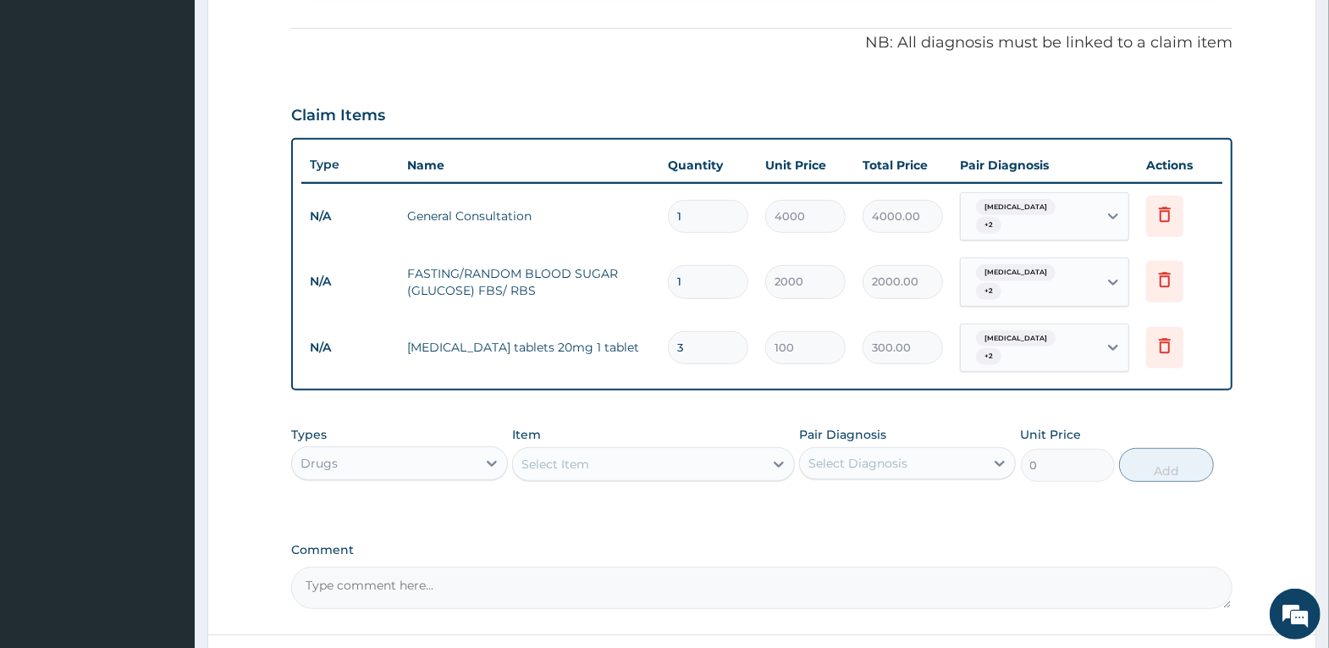
type input "3000.00"
type input "30"
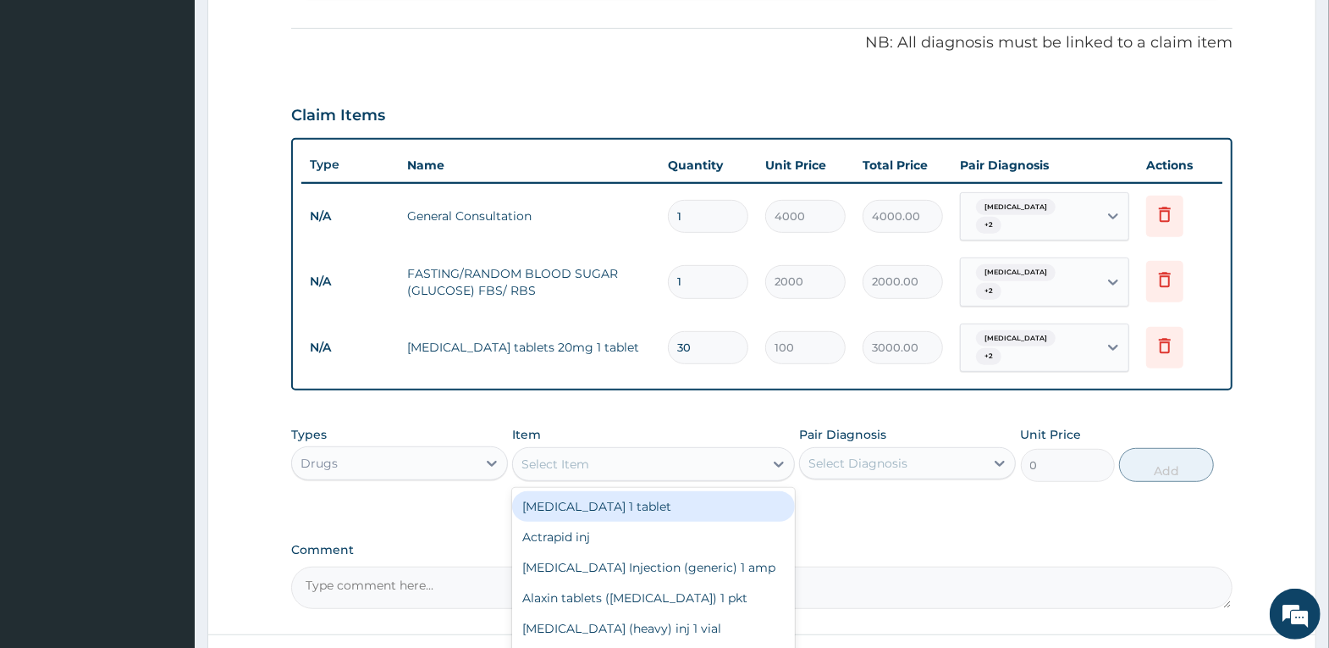
click at [698, 450] on div "Select Item" at bounding box center [638, 463] width 251 height 27
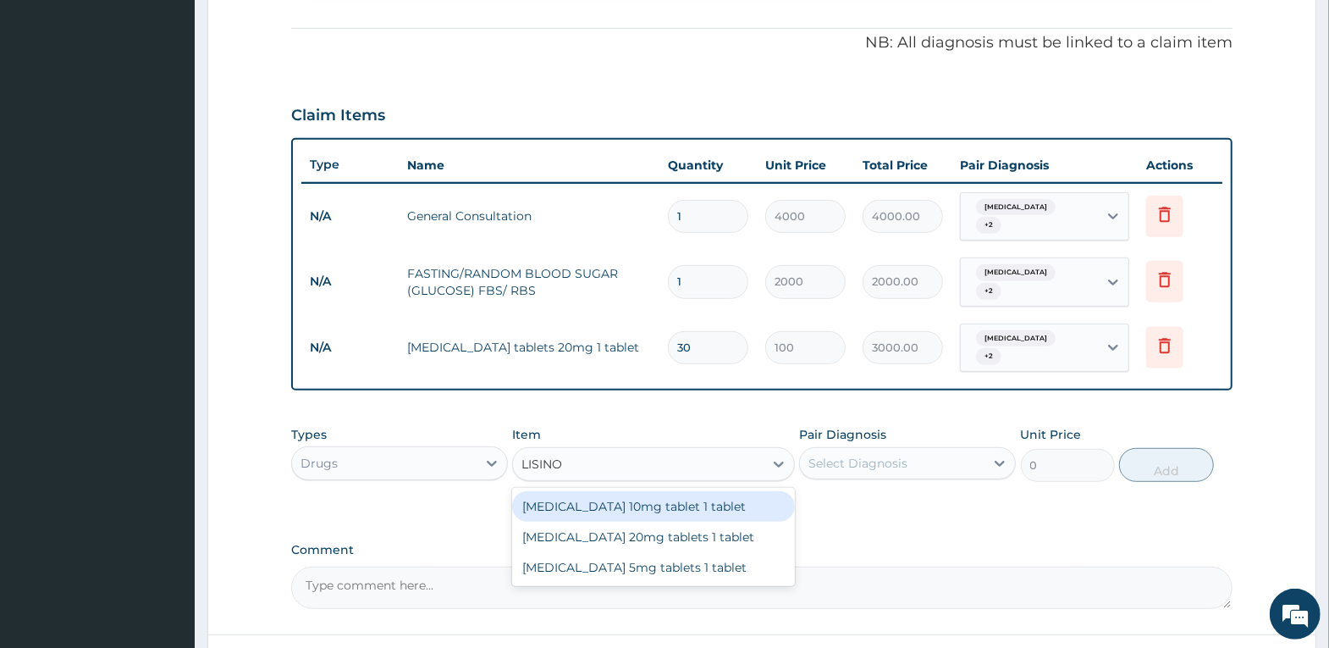
type input "LISINOP"
click at [694, 491] on div "Lisinopril 10mg tablet 1 tablet" at bounding box center [653, 506] width 283 height 30
type input "120"
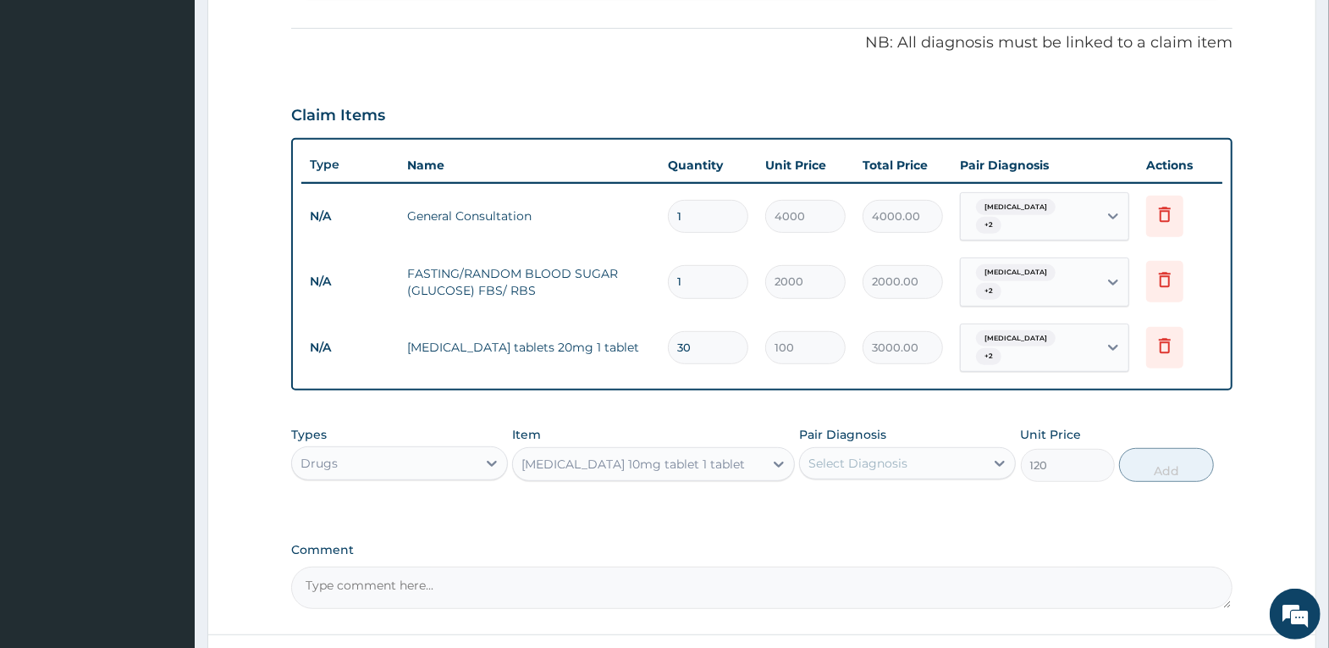
click at [939, 450] on div "Select Diagnosis" at bounding box center [892, 463] width 185 height 27
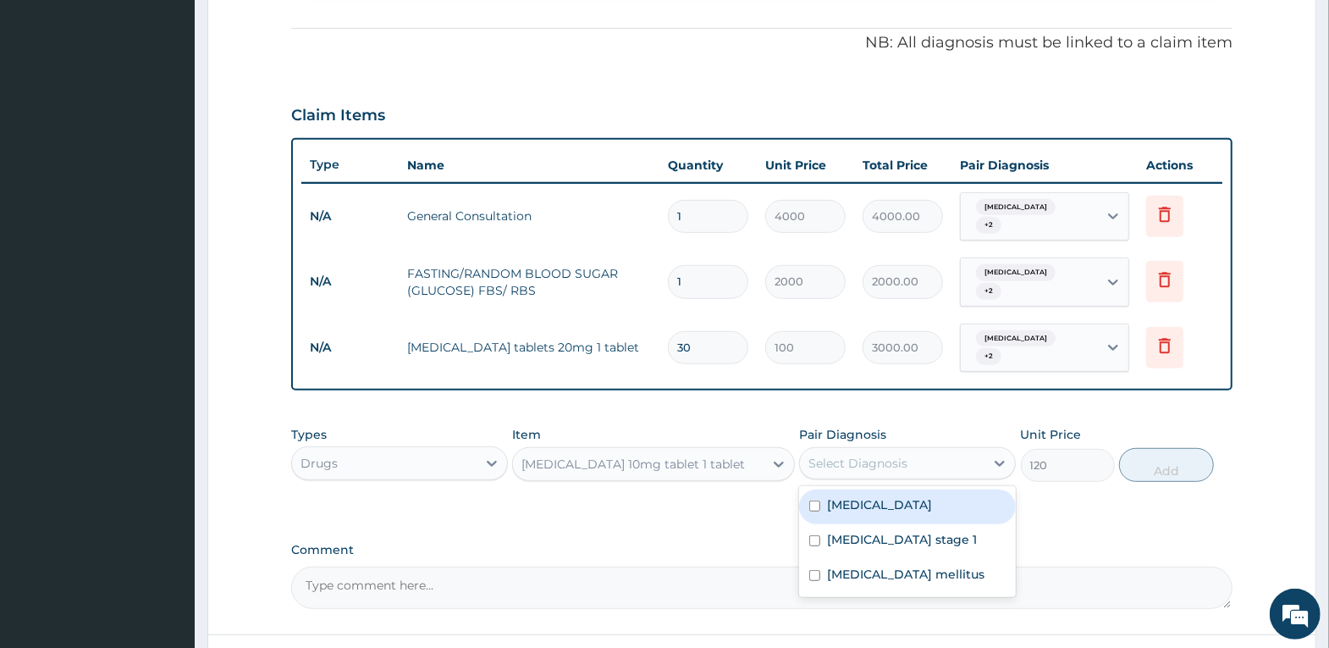
click at [905, 492] on div "Tachycardia" at bounding box center [907, 506] width 217 height 35
checkbox input "true"
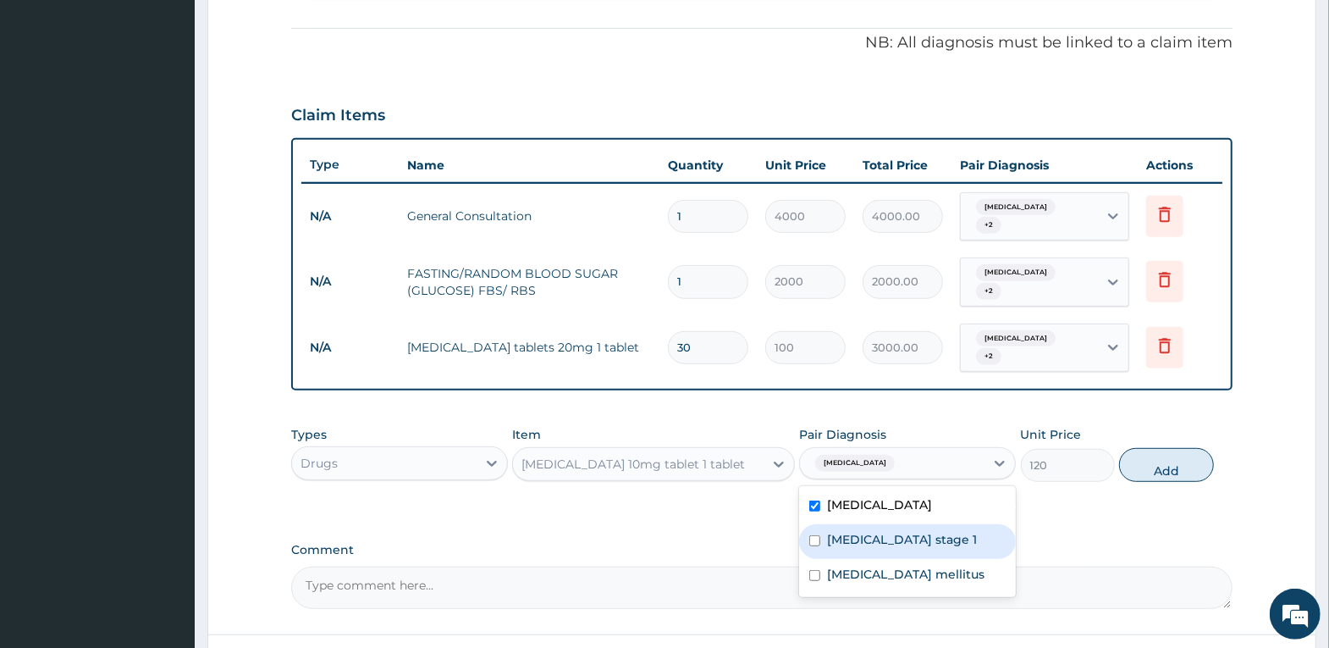
click at [901, 531] on label "Hypertension stage 1" at bounding box center [902, 539] width 150 height 17
checkbox input "true"
click at [892, 566] on label "Diabetes mellitus" at bounding box center [905, 574] width 157 height 17
checkbox input "true"
drag, startPoint x: 1171, startPoint y: 445, endPoint x: 1052, endPoint y: 445, distance: 119.4
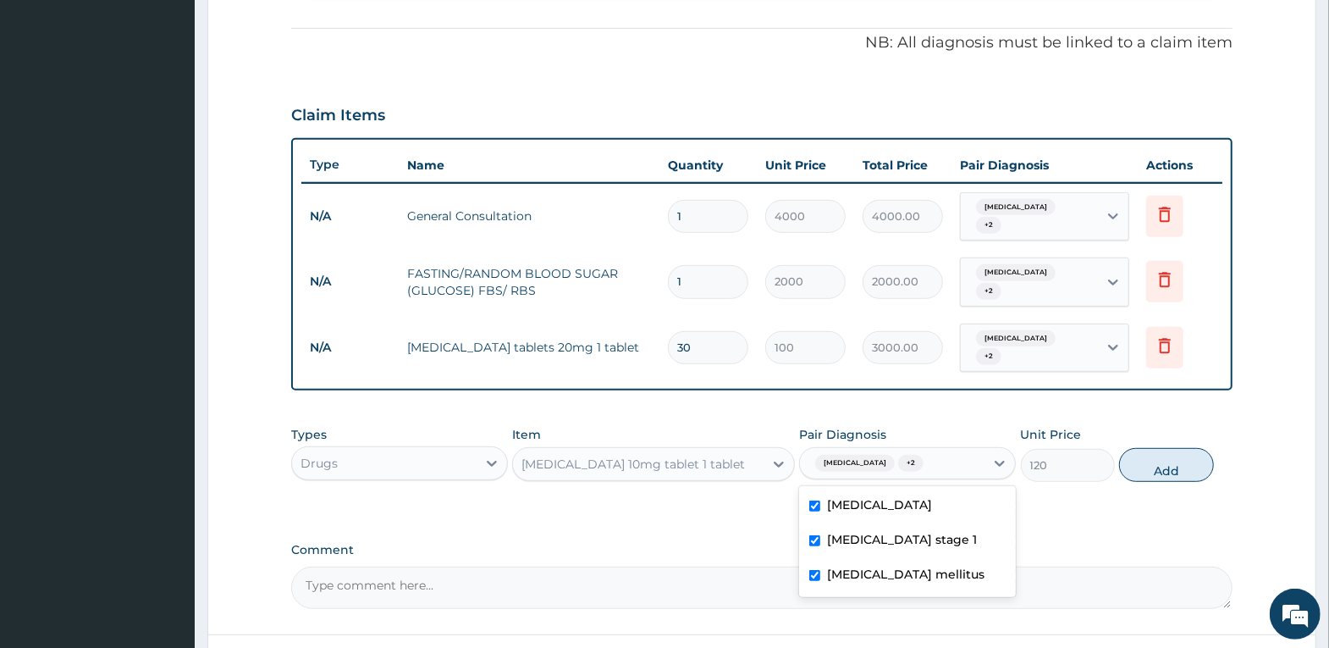
click at [1157, 448] on button "Add" at bounding box center [1166, 465] width 94 height 34
type input "0"
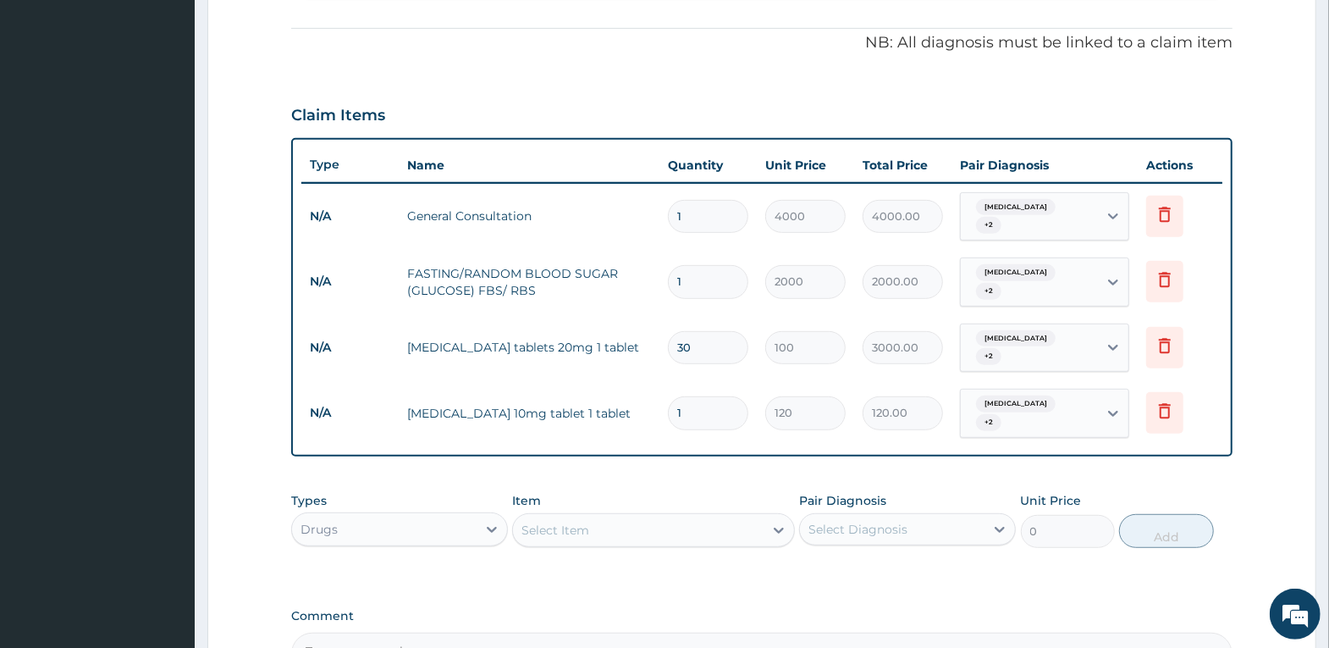
type input "15"
type input "1800.00"
type input "15"
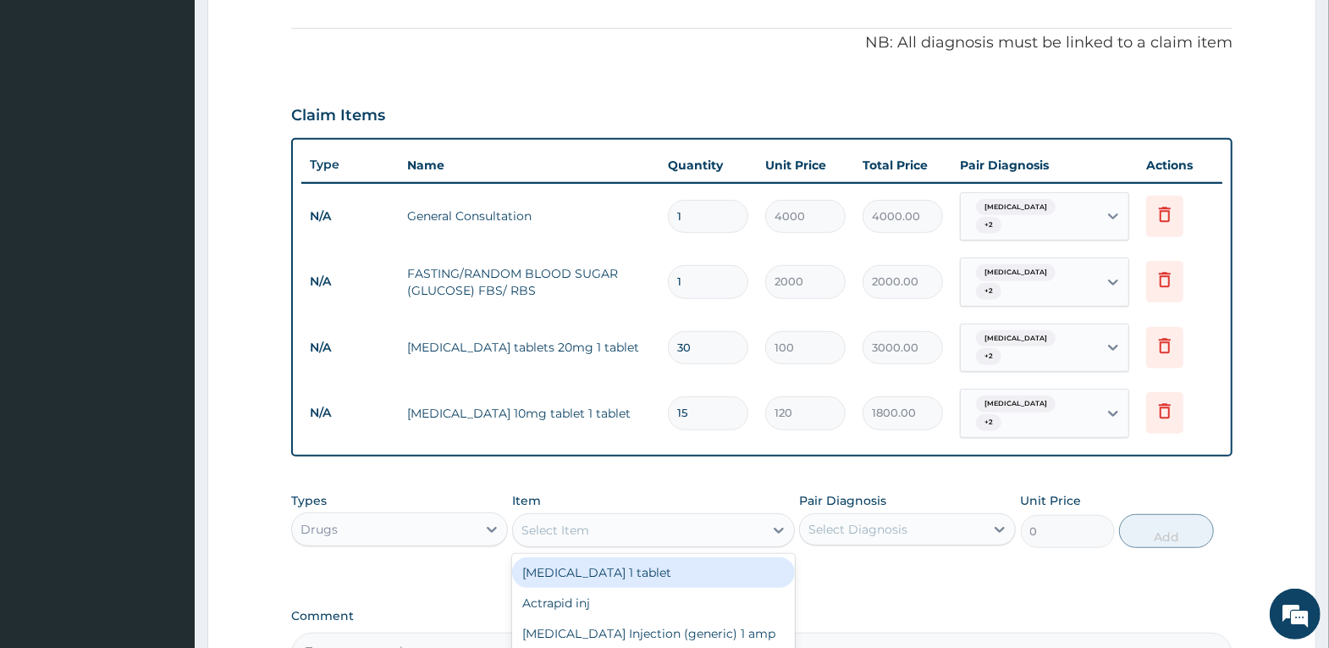
click at [592, 516] on div "Select Item" at bounding box center [638, 529] width 251 height 27
type input "ACTRAP"
click at [647, 557] on div "Actrapid inj" at bounding box center [653, 572] width 283 height 30
type input "6000"
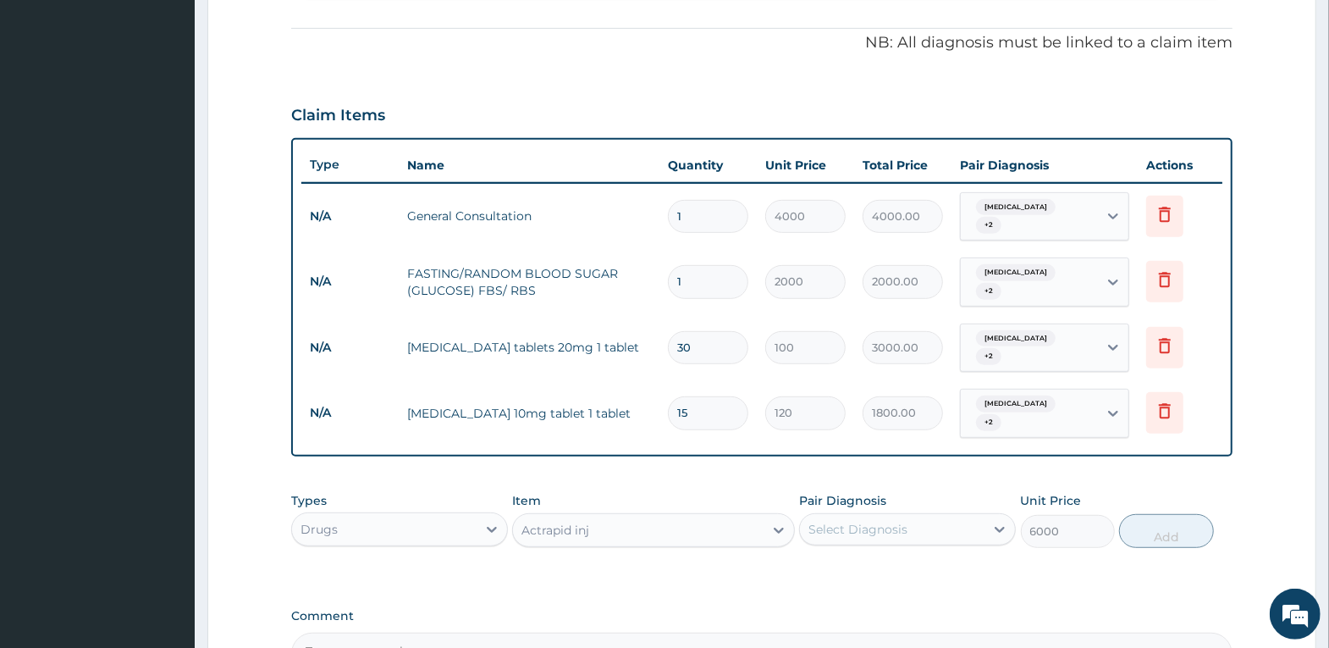
click at [858, 521] on div "Select Diagnosis" at bounding box center [858, 529] width 99 height 17
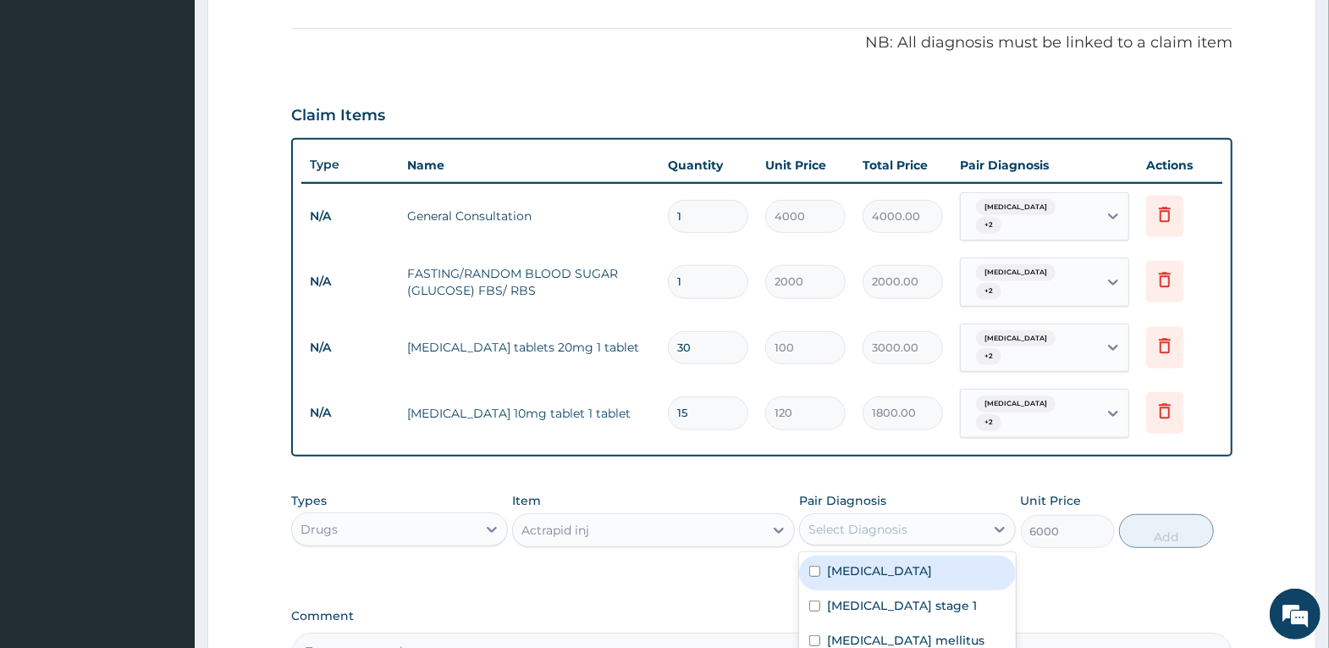
drag, startPoint x: 853, startPoint y: 547, endPoint x: 856, endPoint y: 566, distance: 19.6
click at [856, 565] on div "Tachycardia Hypertension stage 1 Diabetes mellitus" at bounding box center [907, 607] width 217 height 111
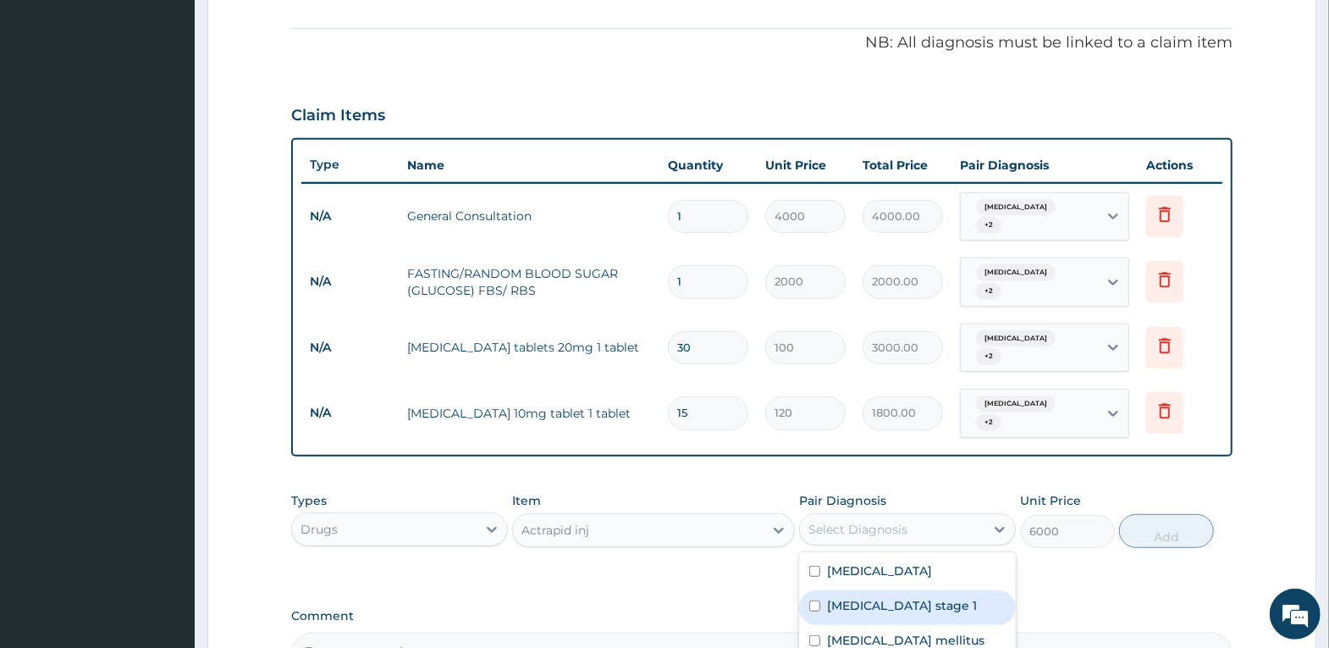
drag, startPoint x: 856, startPoint y: 572, endPoint x: 858, endPoint y: 603, distance: 30.5
click at [855, 597] on label "Hypertension stage 1" at bounding box center [902, 605] width 150 height 17
checkbox input "true"
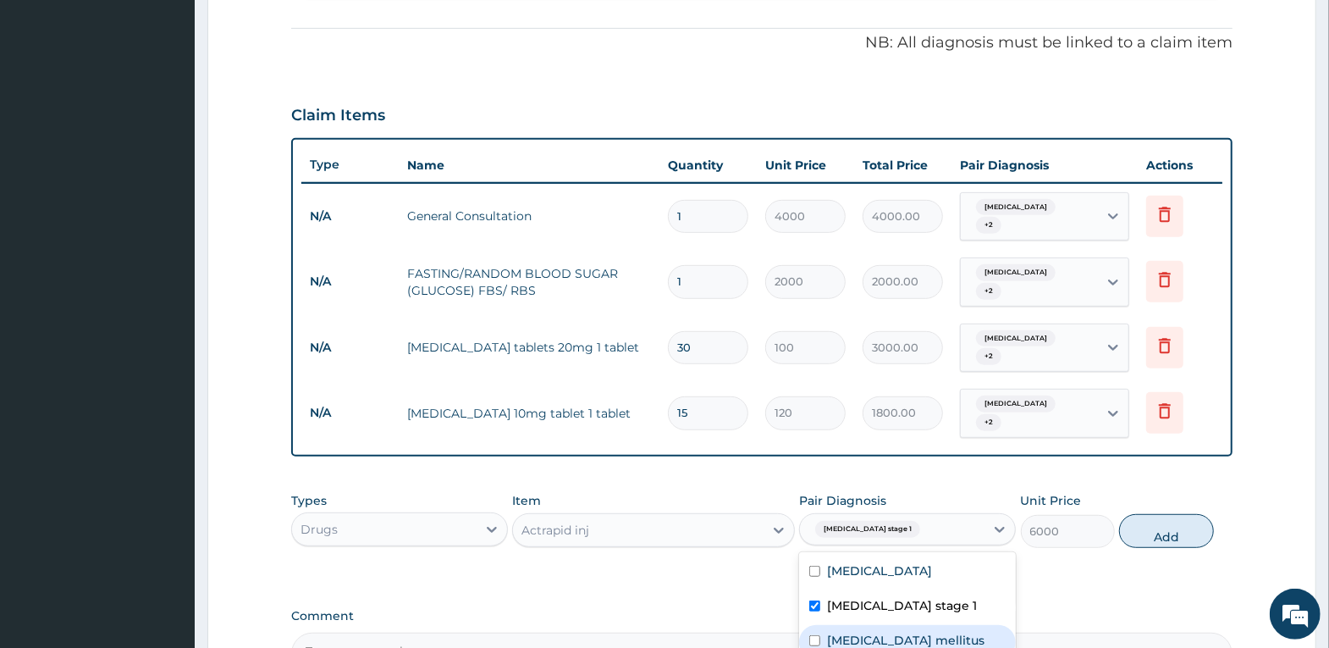
click at [860, 632] on label "Diabetes mellitus" at bounding box center [905, 640] width 157 height 17
checkbox input "true"
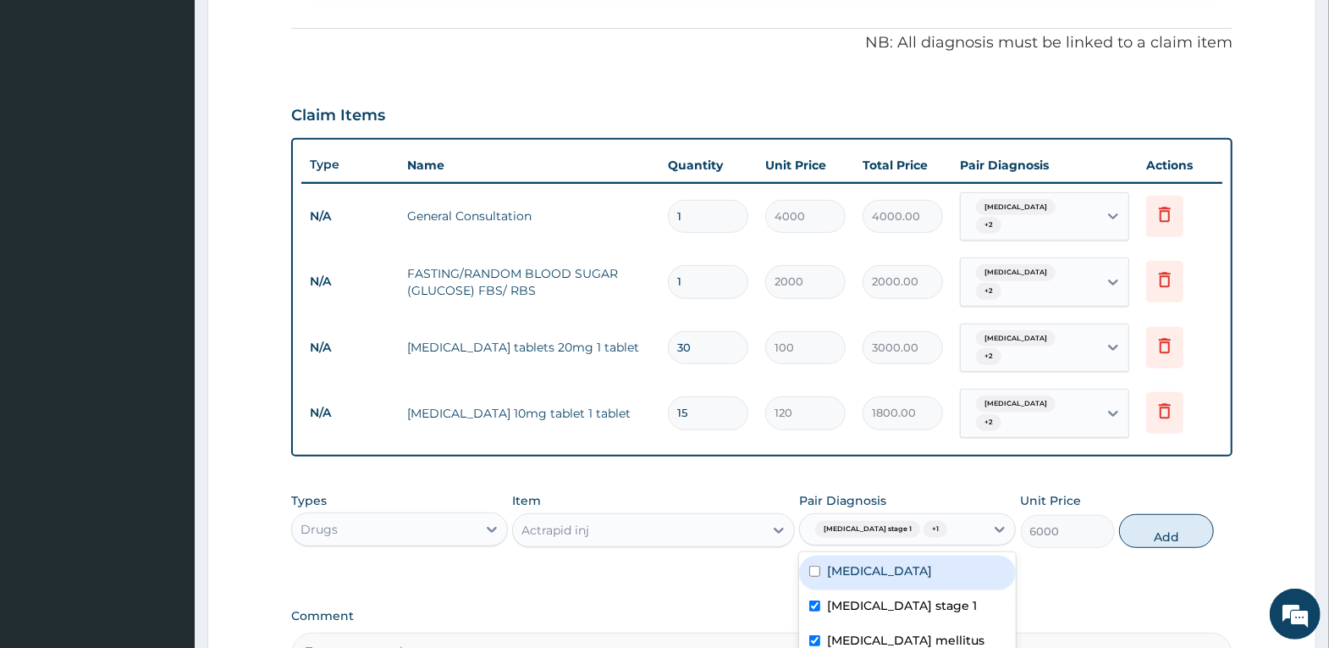
click at [877, 562] on label "Tachycardia" at bounding box center [879, 570] width 105 height 17
checkbox input "true"
drag, startPoint x: 1166, startPoint y: 495, endPoint x: 1083, endPoint y: 500, distance: 83.1
click at [1157, 514] on button "Add" at bounding box center [1166, 531] width 94 height 34
type input "0"
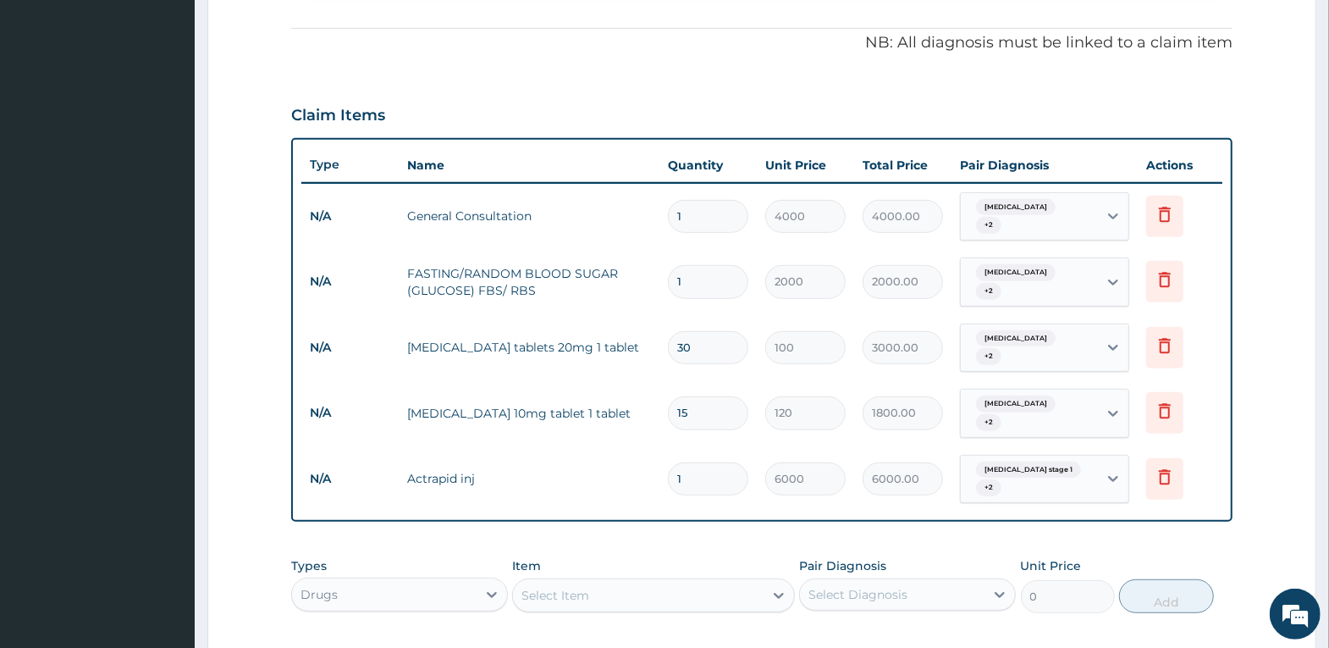
click at [620, 582] on div "Select Item" at bounding box center [638, 595] width 251 height 27
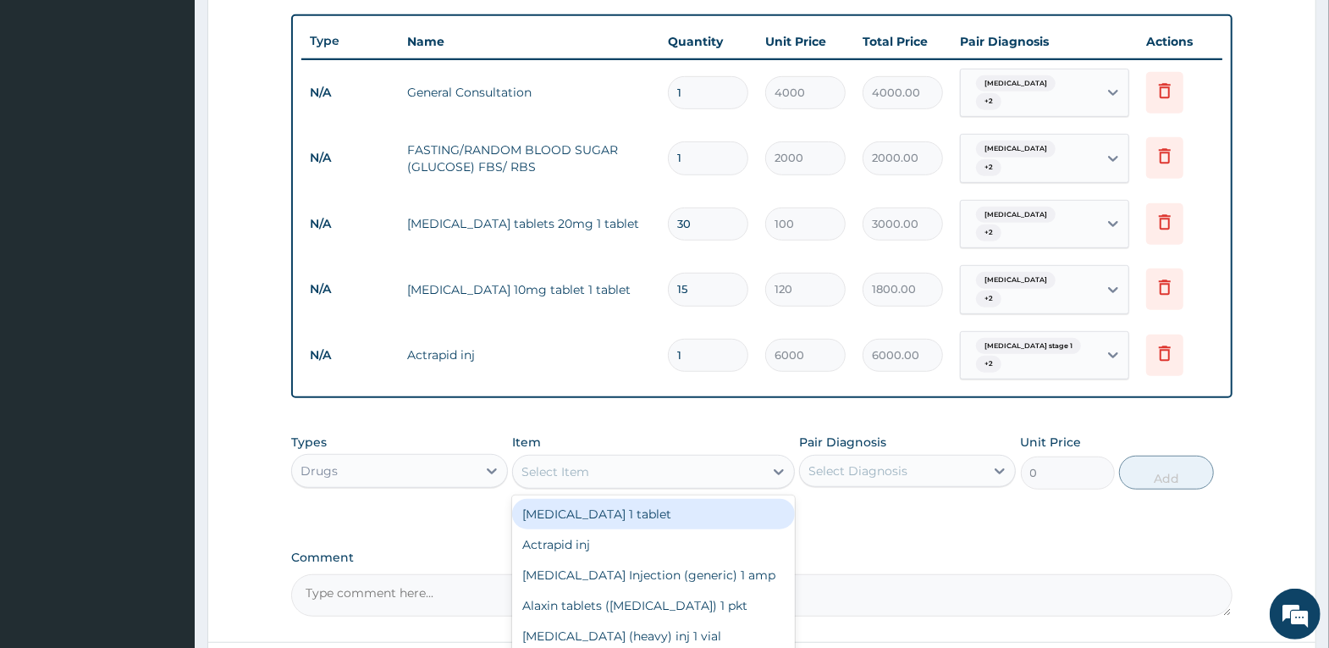
scroll to position [661, 0]
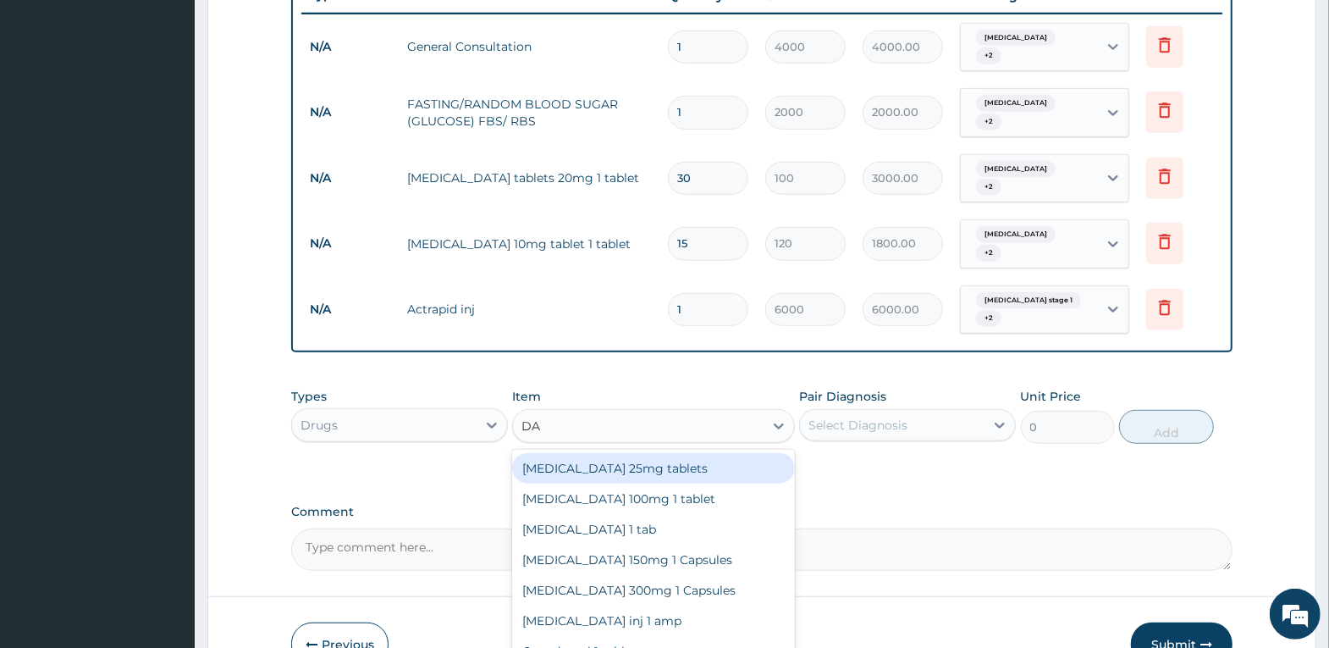
type input "D"
type input "GLUCOP"
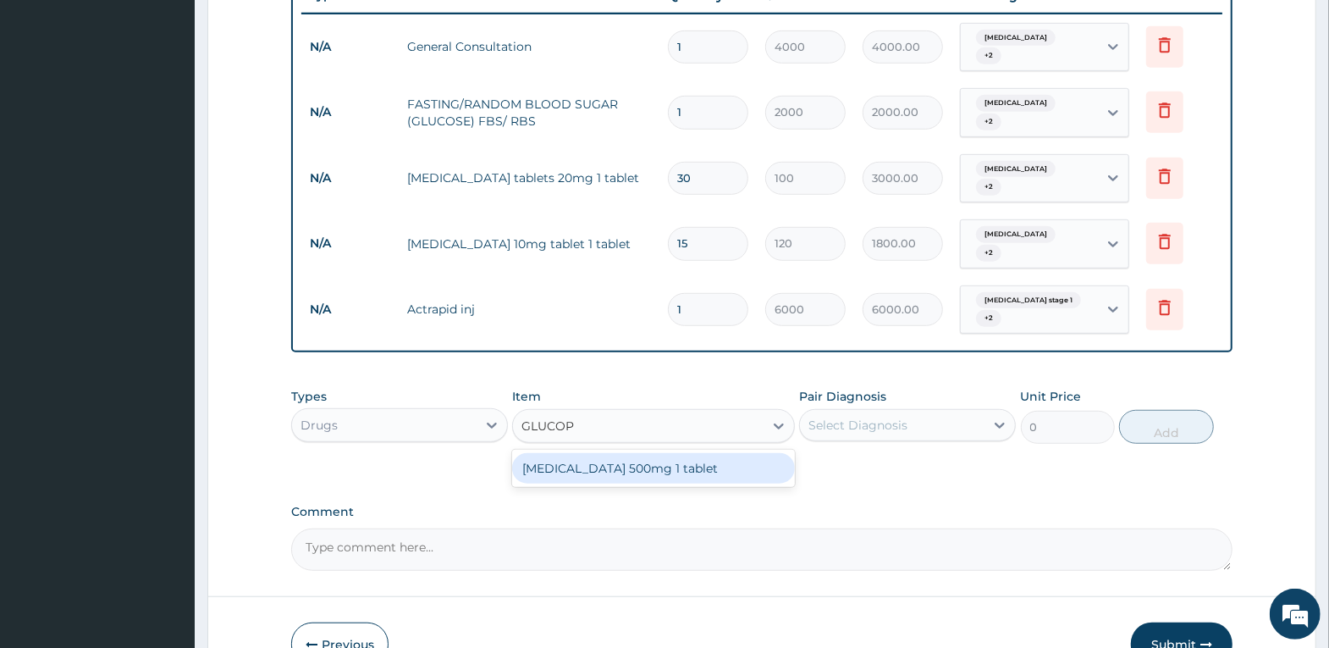
click at [749, 453] on div "Glucophage 500mg 1 tablet" at bounding box center [653, 468] width 283 height 30
type input "150"
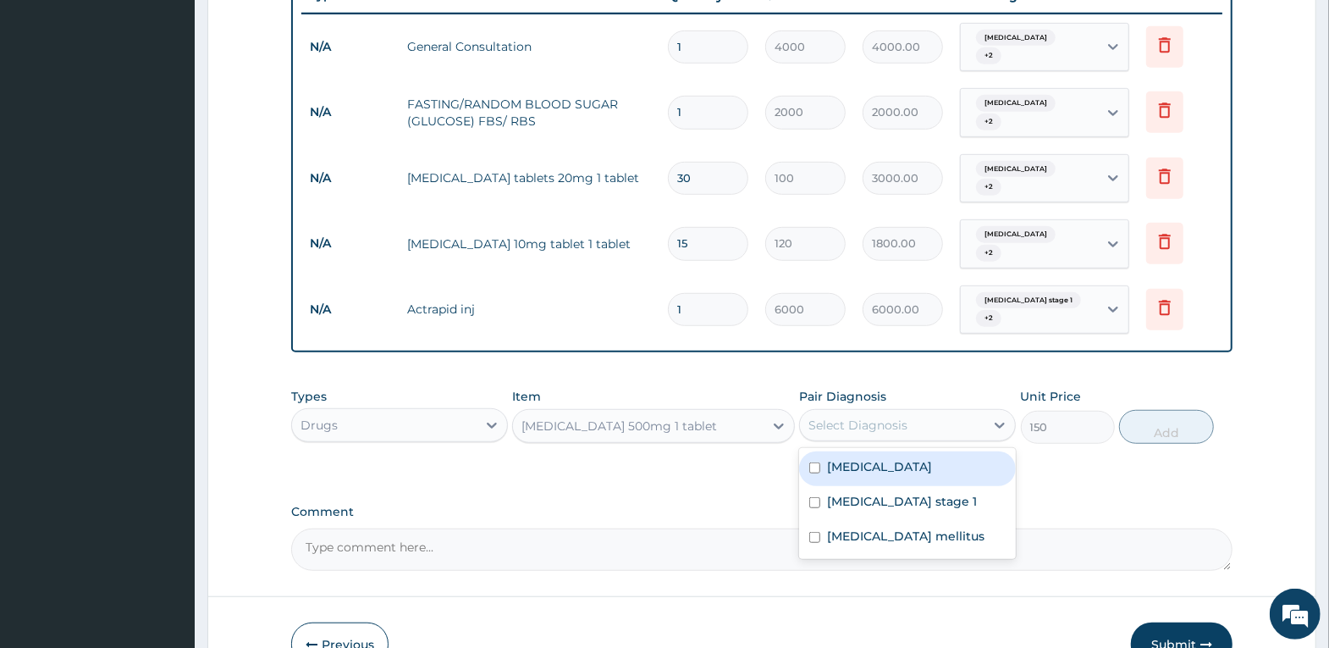
click at [909, 411] on div "Select Diagnosis" at bounding box center [892, 424] width 185 height 27
drag, startPoint x: 897, startPoint y: 429, endPoint x: 892, endPoint y: 442, distance: 13.4
click at [894, 458] on label "Tachycardia" at bounding box center [879, 466] width 105 height 17
checkbox input "true"
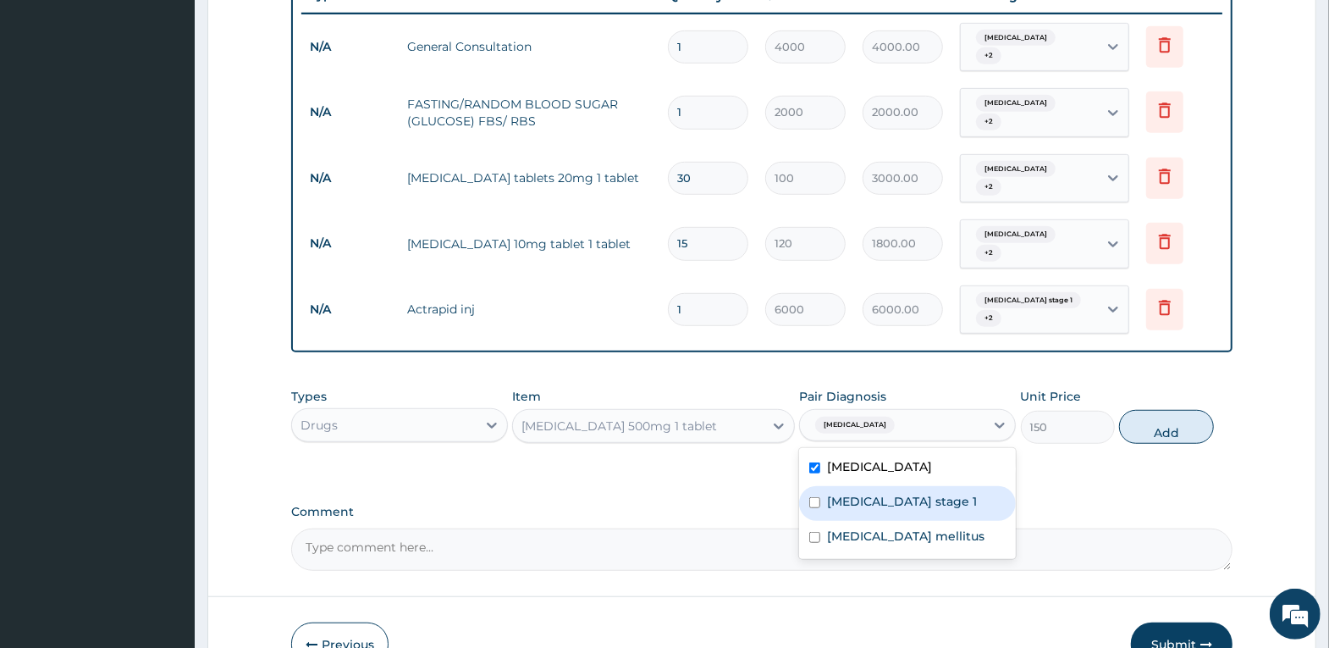
click at [892, 493] on label "Hypertension stage 1" at bounding box center [902, 501] width 150 height 17
checkbox input "true"
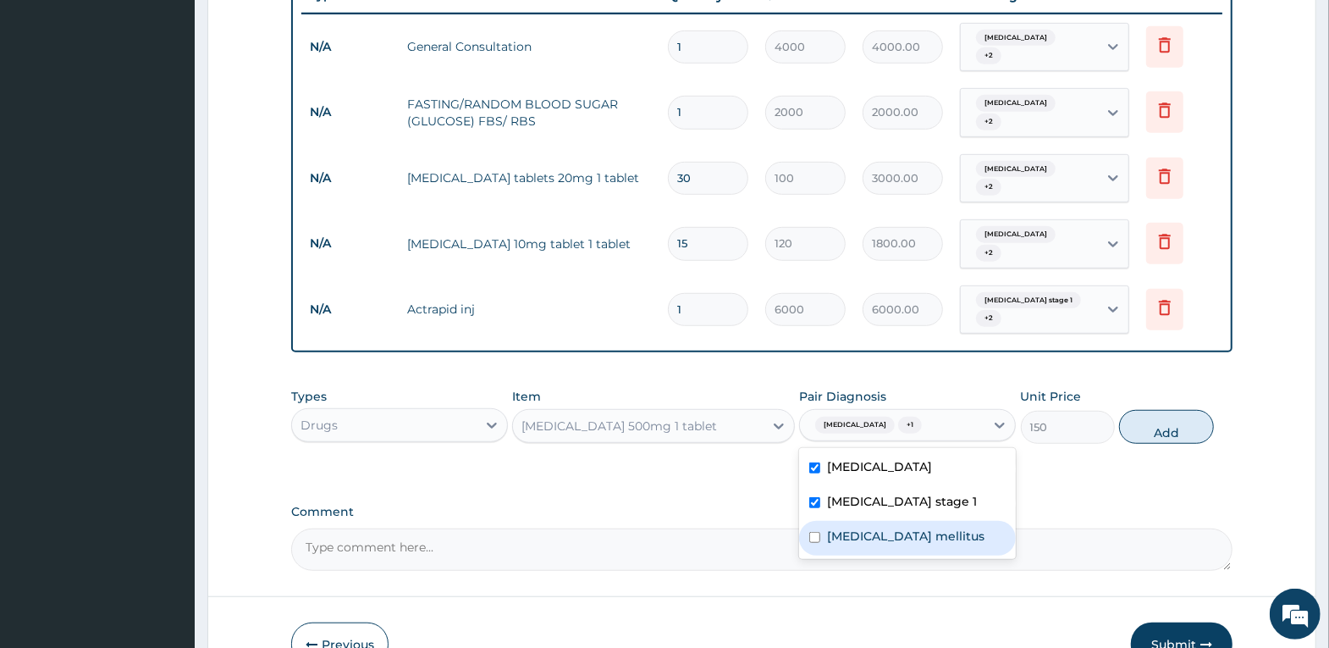
click at [889, 521] on div "Diabetes mellitus" at bounding box center [907, 538] width 217 height 35
checkbox input "true"
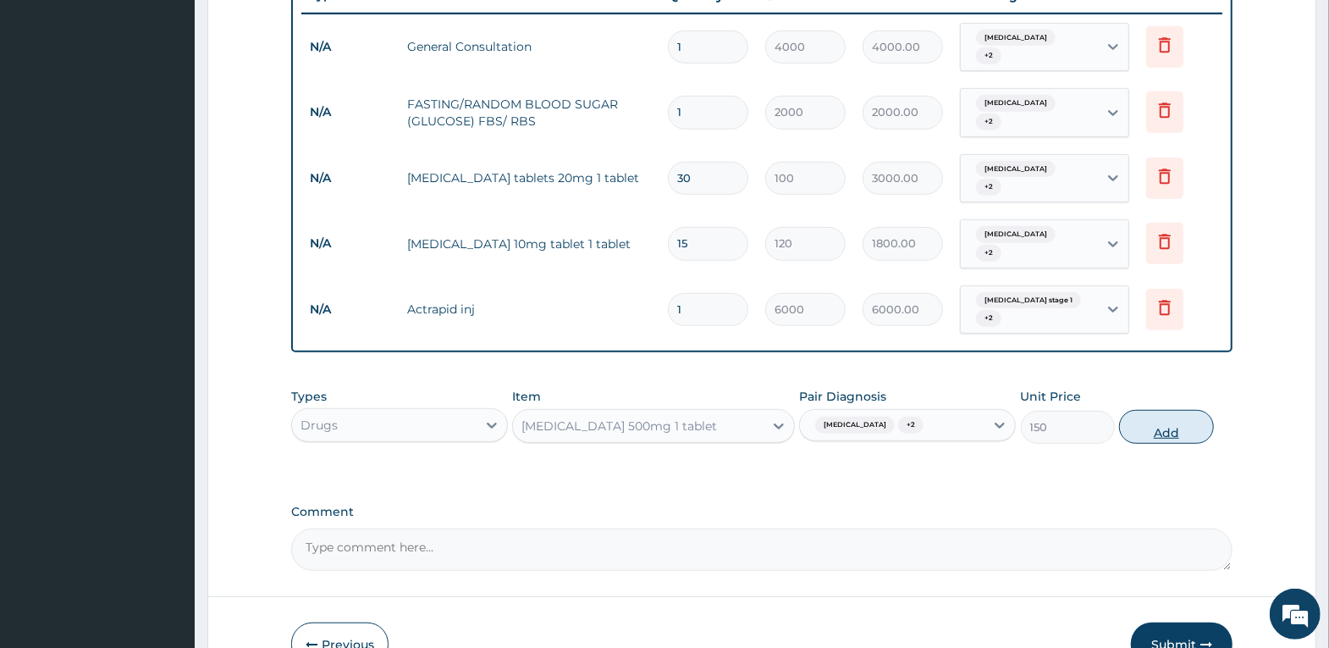
click at [1157, 410] on button "Add" at bounding box center [1166, 427] width 94 height 34
type input "0"
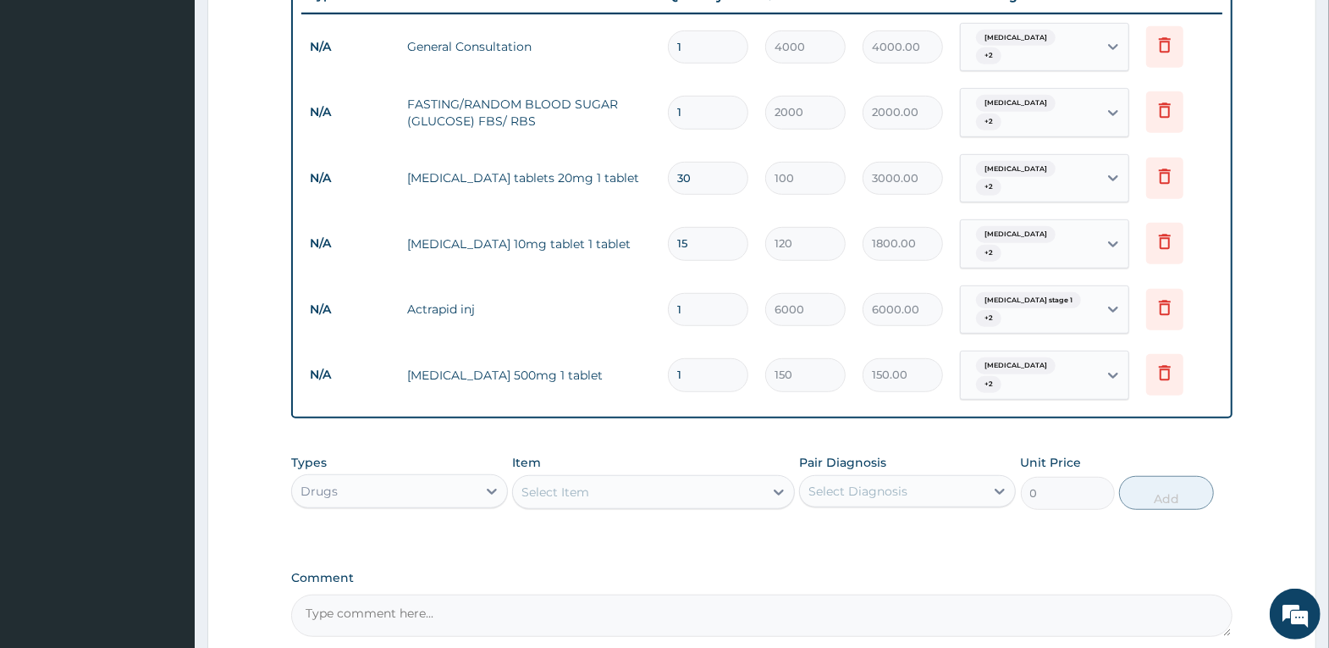
drag, startPoint x: 696, startPoint y: 340, endPoint x: 603, endPoint y: 350, distance: 93.7
click at [603, 350] on tr "N/A Glucophage 500mg 1 tablet 1 150 150.00 Tachycardia + 2 Delete" at bounding box center [761, 375] width 921 height 66
type input "3"
type input "450.00"
type input "30"
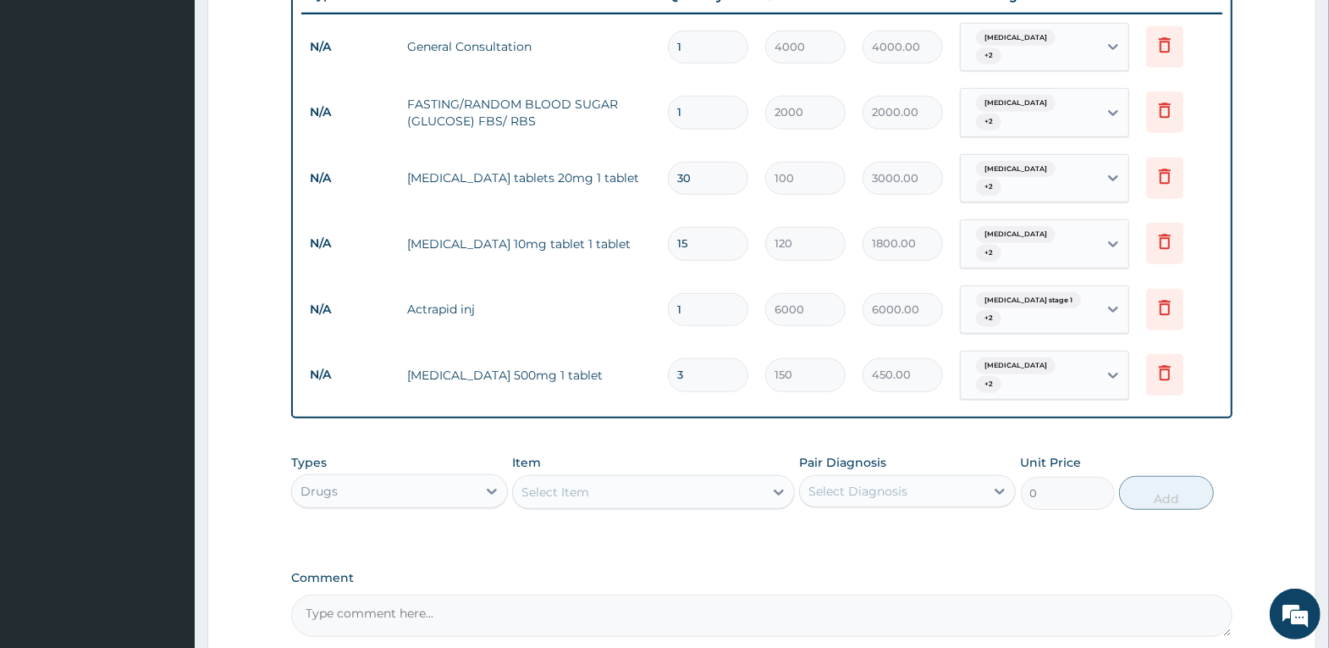
type input "4500.00"
type input "30"
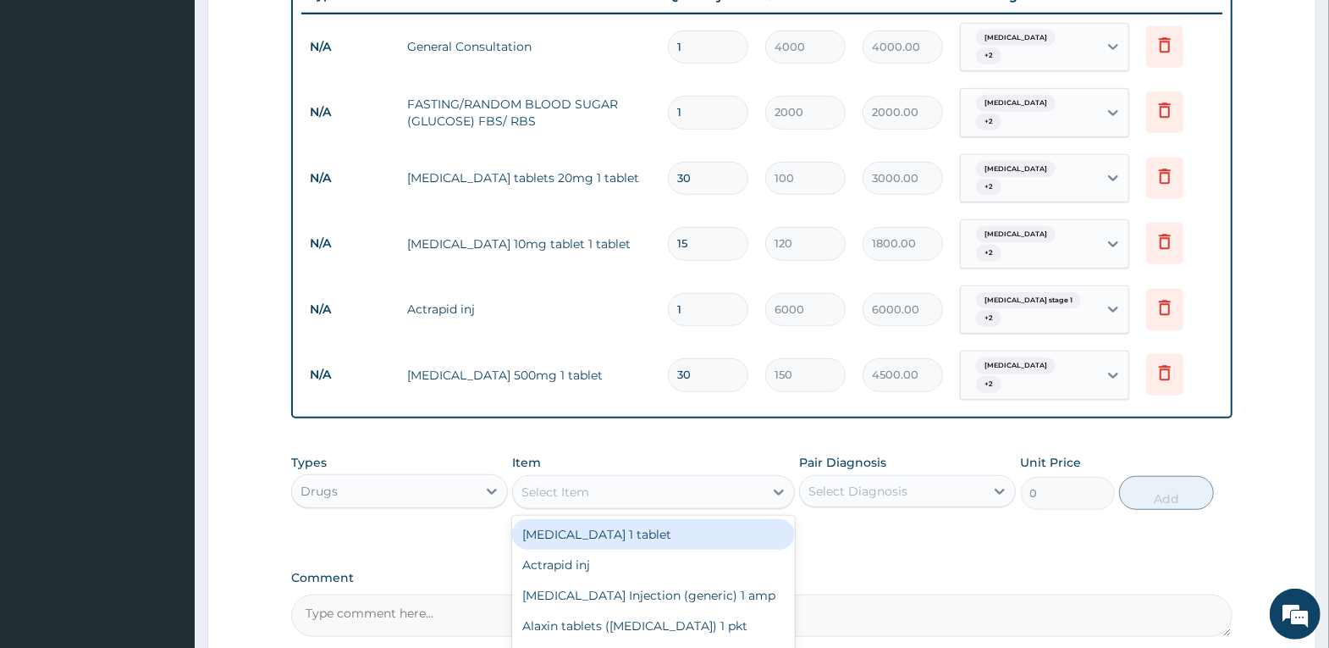
click at [705, 478] on div "Select Item" at bounding box center [638, 491] width 251 height 27
type input "BISOP"
click at [680, 519] on div "Bisoprolol 5mg 1 tab" at bounding box center [653, 534] width 283 height 30
type input "150"
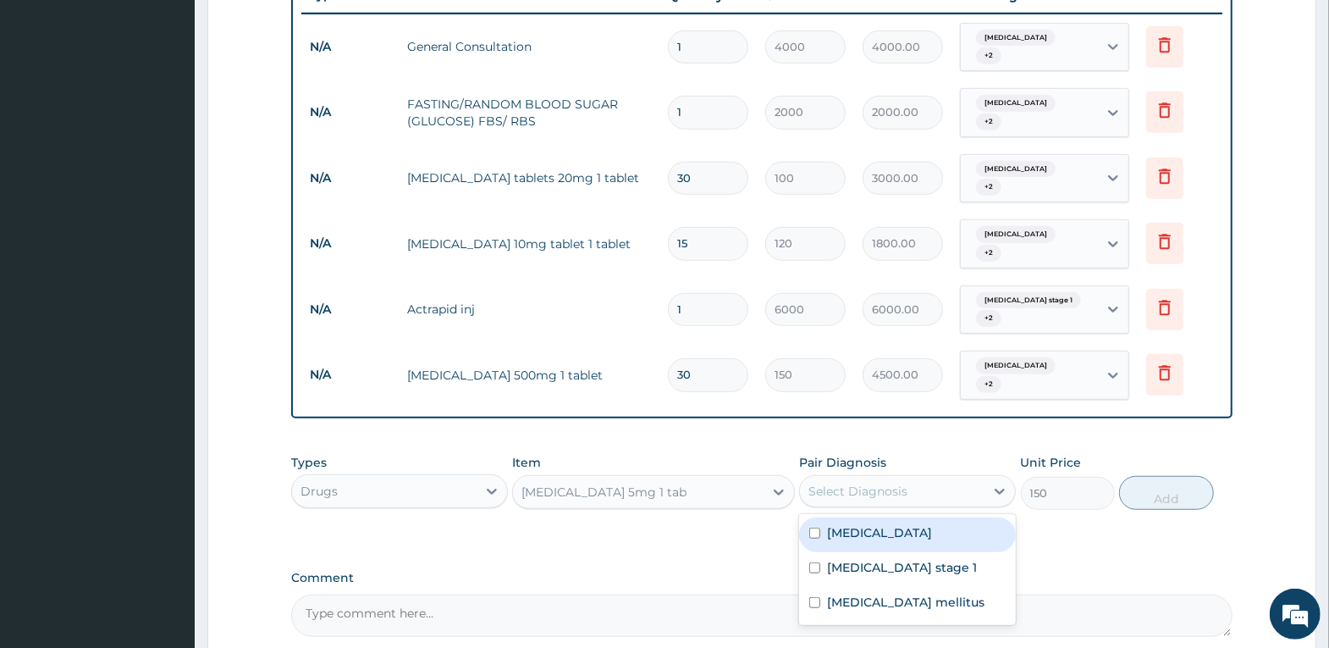
click at [846, 483] on div "Select Diagnosis" at bounding box center [858, 491] width 99 height 17
drag, startPoint x: 853, startPoint y: 495, endPoint x: 853, endPoint y: 544, distance: 49.1
click at [853, 524] on label "Tachycardia" at bounding box center [879, 532] width 105 height 17
checkbox input "true"
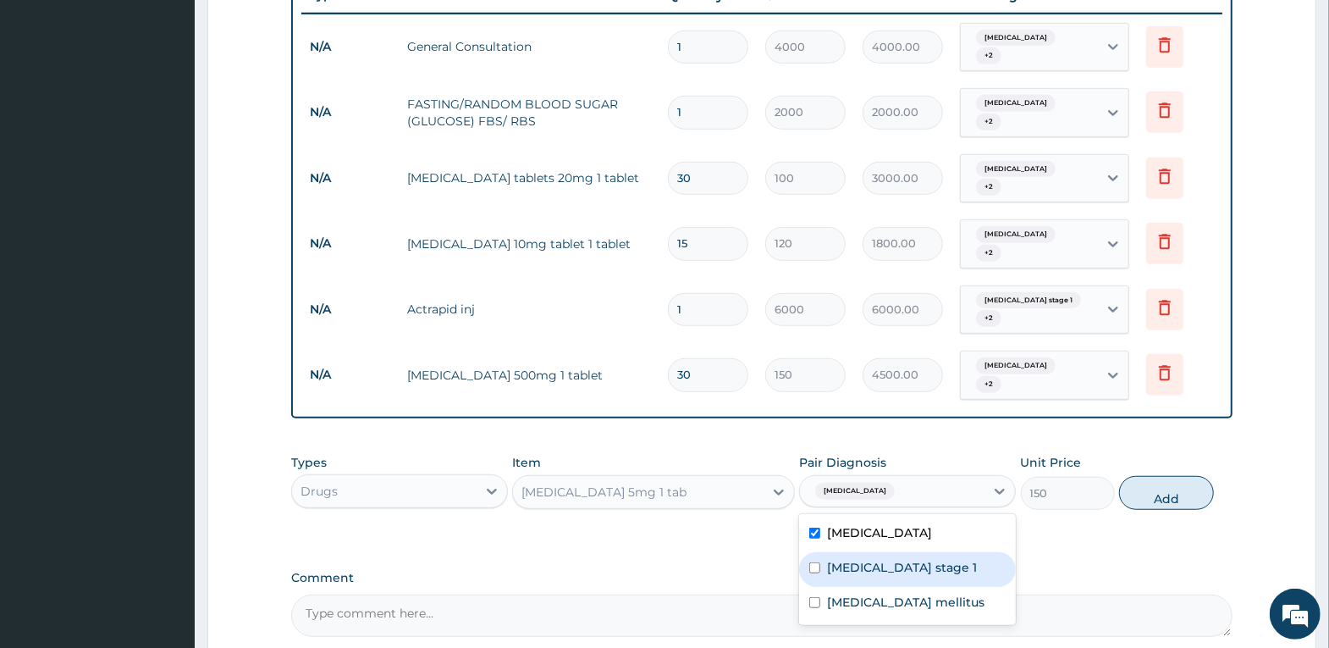
click at [853, 552] on div "Hypertension stage 1" at bounding box center [907, 569] width 217 height 35
checkbox input "true"
drag, startPoint x: 861, startPoint y: 578, endPoint x: 886, endPoint y: 574, distance: 24.9
click at [864, 587] on div "Diabetes mellitus" at bounding box center [907, 604] width 217 height 35
checkbox input "true"
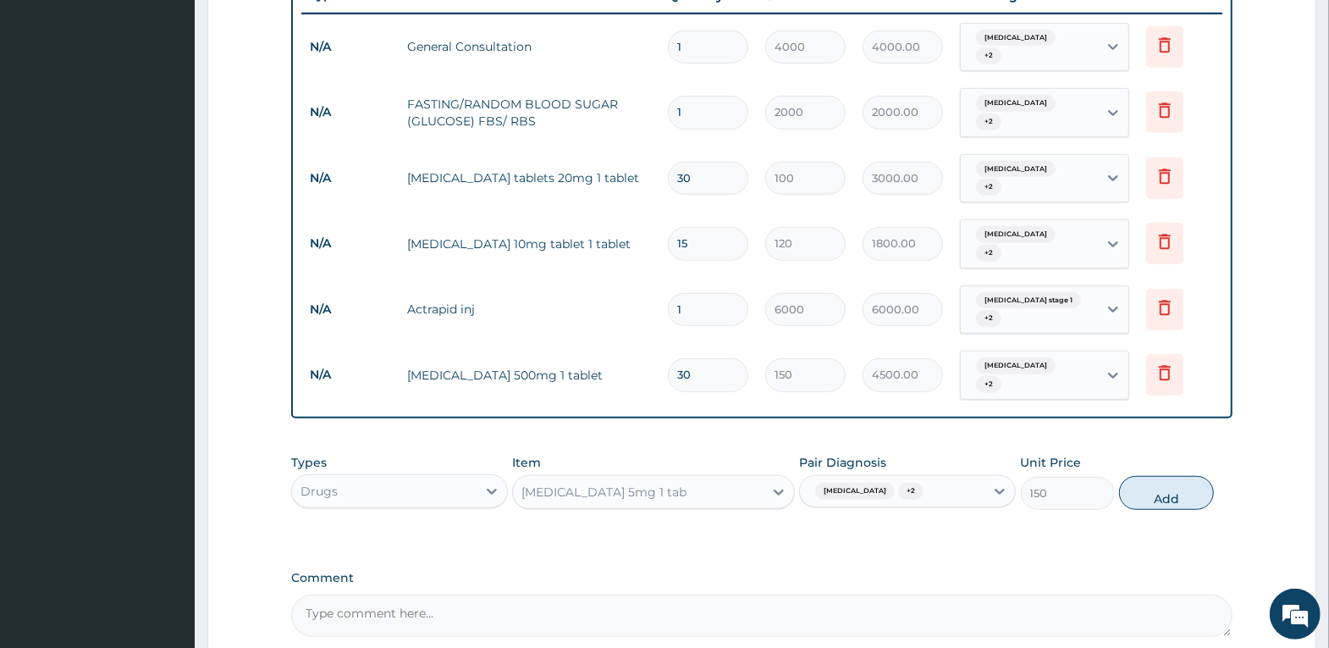
drag, startPoint x: 1164, startPoint y: 451, endPoint x: 900, endPoint y: 441, distance: 264.4
click at [1154, 476] on button "Add" at bounding box center [1166, 493] width 94 height 34
type input "0"
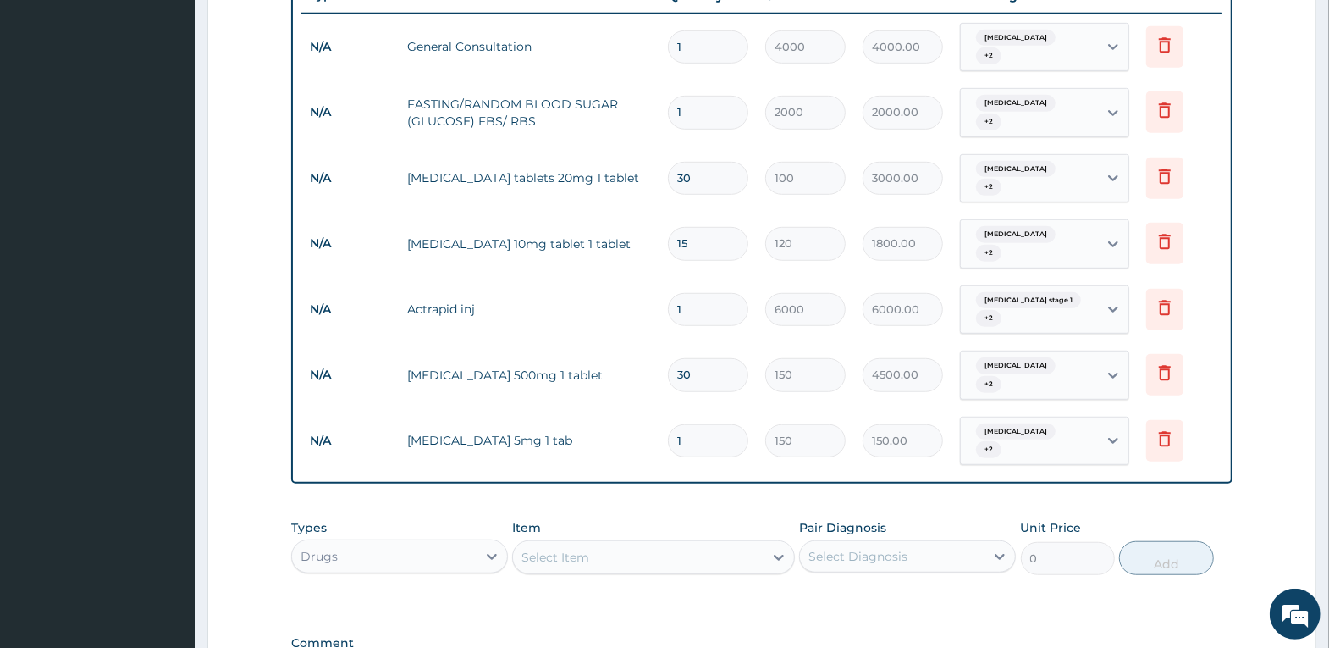
type input "15"
type input "2250.00"
type input "15"
click at [691, 544] on div "Select Item" at bounding box center [638, 557] width 251 height 27
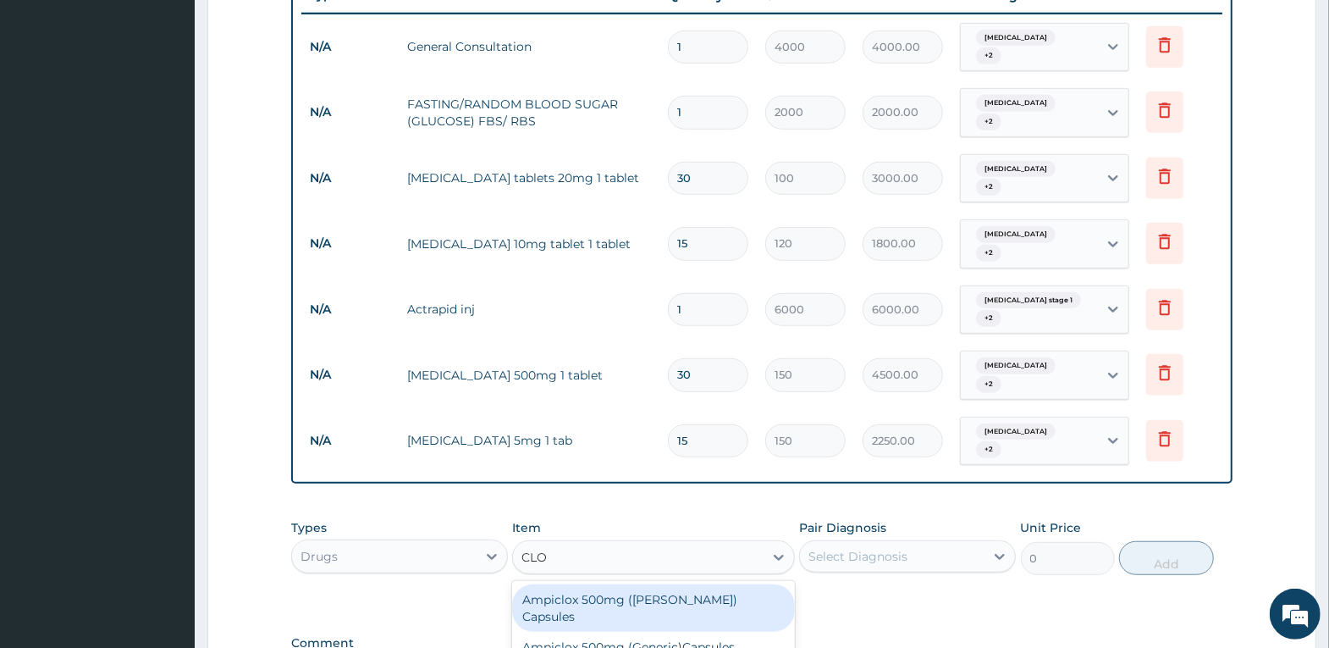
type input "CLOP"
click at [670, 584] on div "Clopidogrel 75mg 1 tablets" at bounding box center [653, 599] width 283 height 30
type input "200"
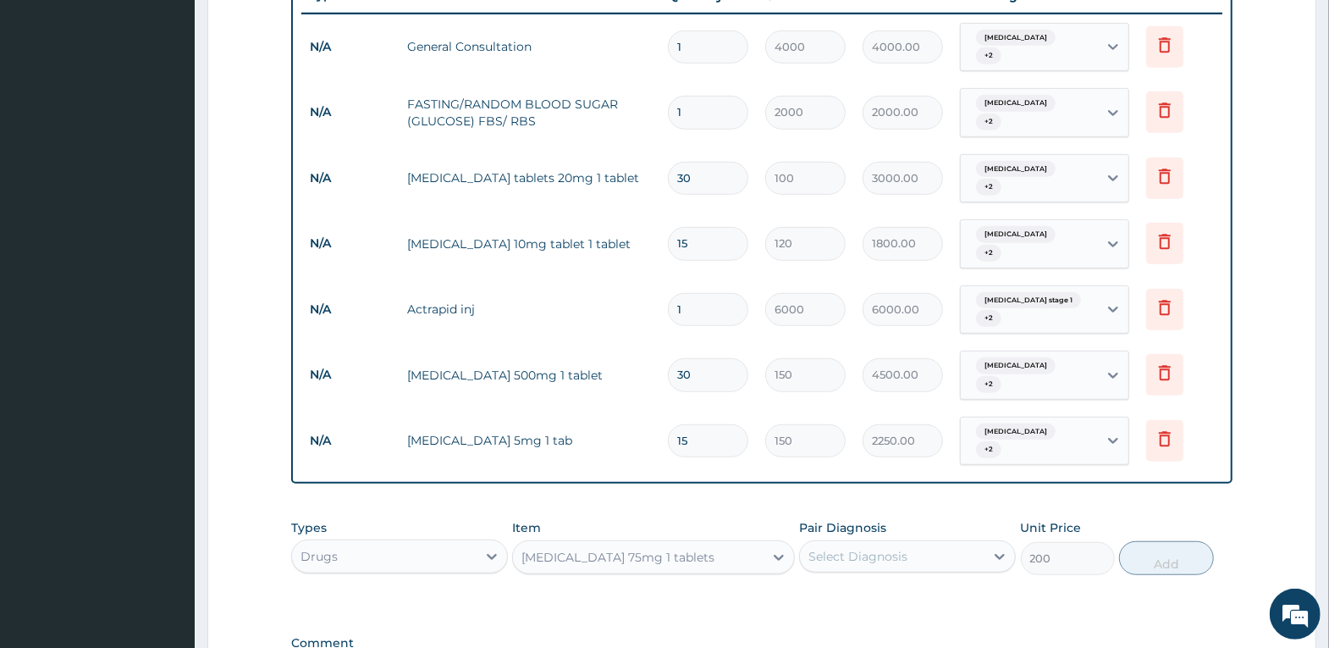
click at [864, 548] on div "Select Diagnosis" at bounding box center [858, 556] width 99 height 17
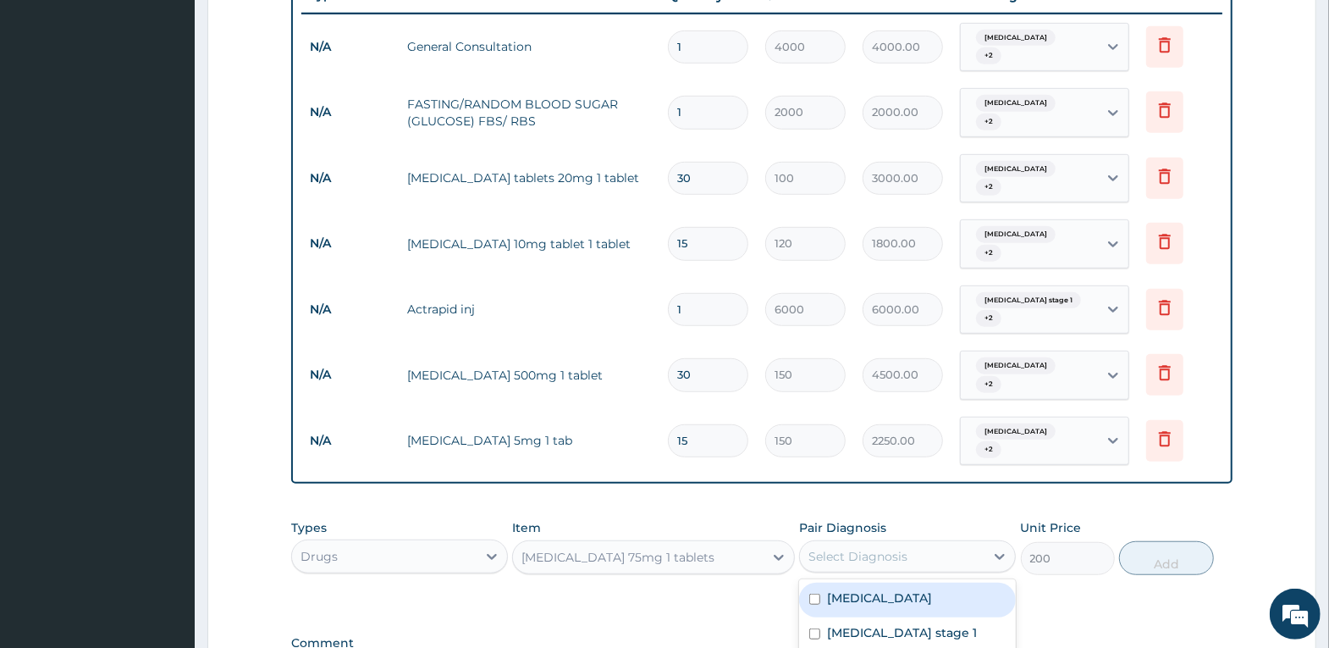
click at [847, 589] on label "Tachycardia" at bounding box center [879, 597] width 105 height 17
checkbox input "true"
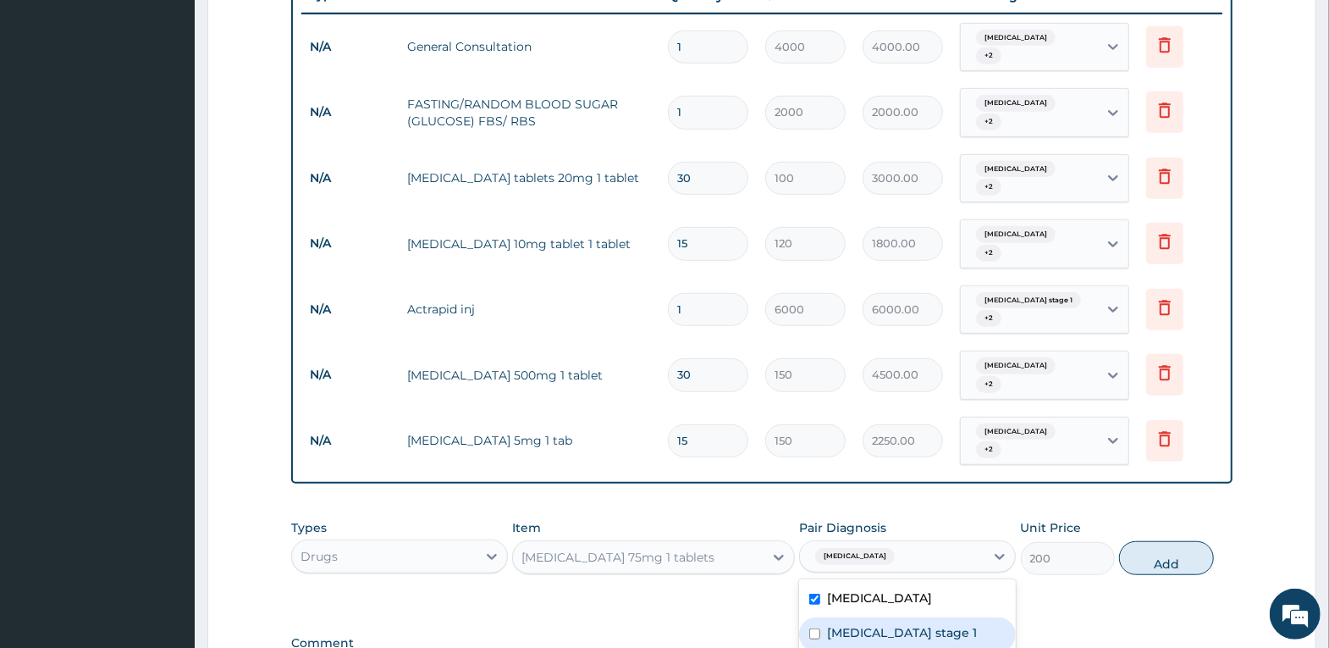
click at [853, 624] on label "Hypertension stage 1" at bounding box center [902, 632] width 150 height 17
checkbox input "true"
drag, startPoint x: 857, startPoint y: 628, endPoint x: 1154, endPoint y: 538, distance: 310.7
checkbox input "true"
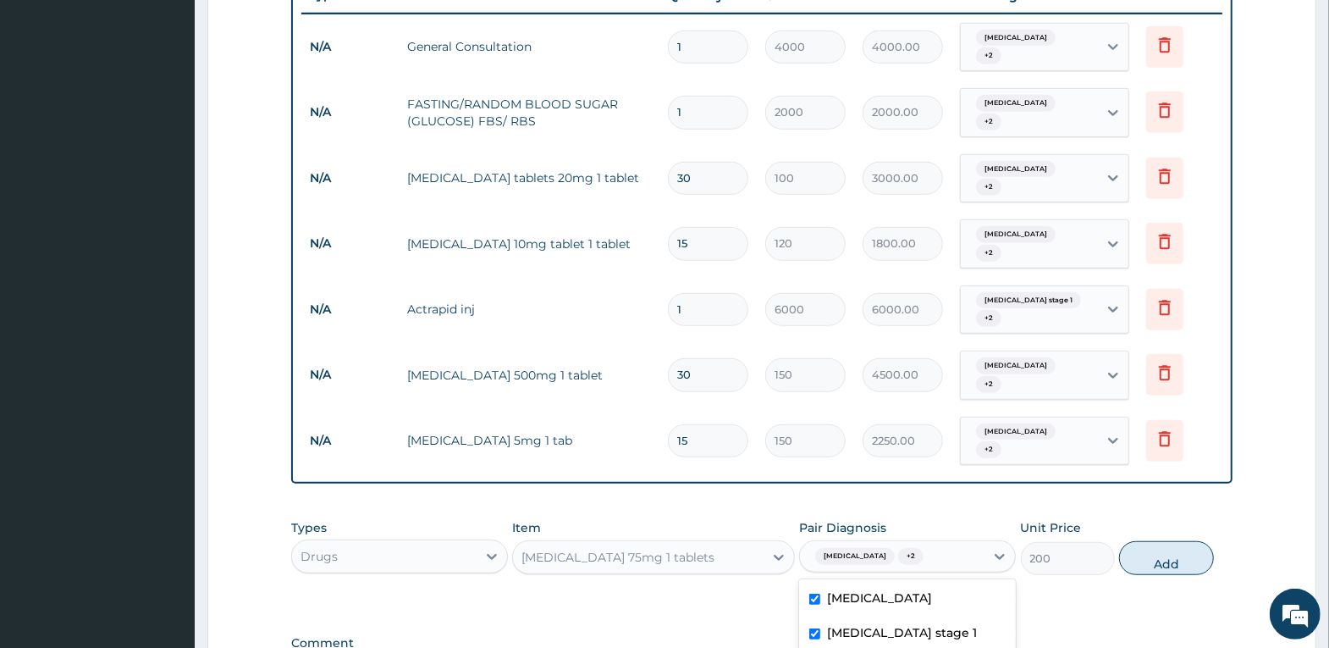
drag, startPoint x: 1193, startPoint y: 516, endPoint x: 1083, endPoint y: 505, distance: 110.7
click at [1187, 541] on button "Add" at bounding box center [1166, 558] width 94 height 34
type input "0"
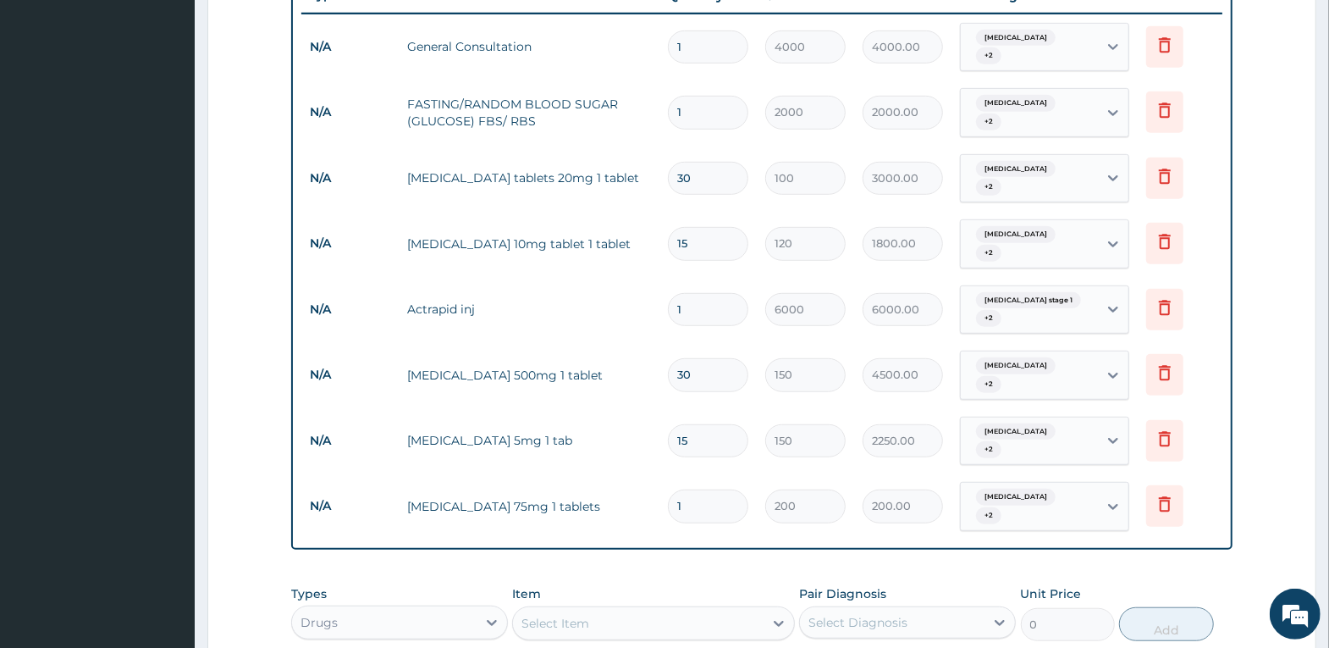
click at [704, 489] on input "1" at bounding box center [708, 505] width 80 height 33
type input "10"
type input "2000.00"
type input "9"
type input "1800.00"
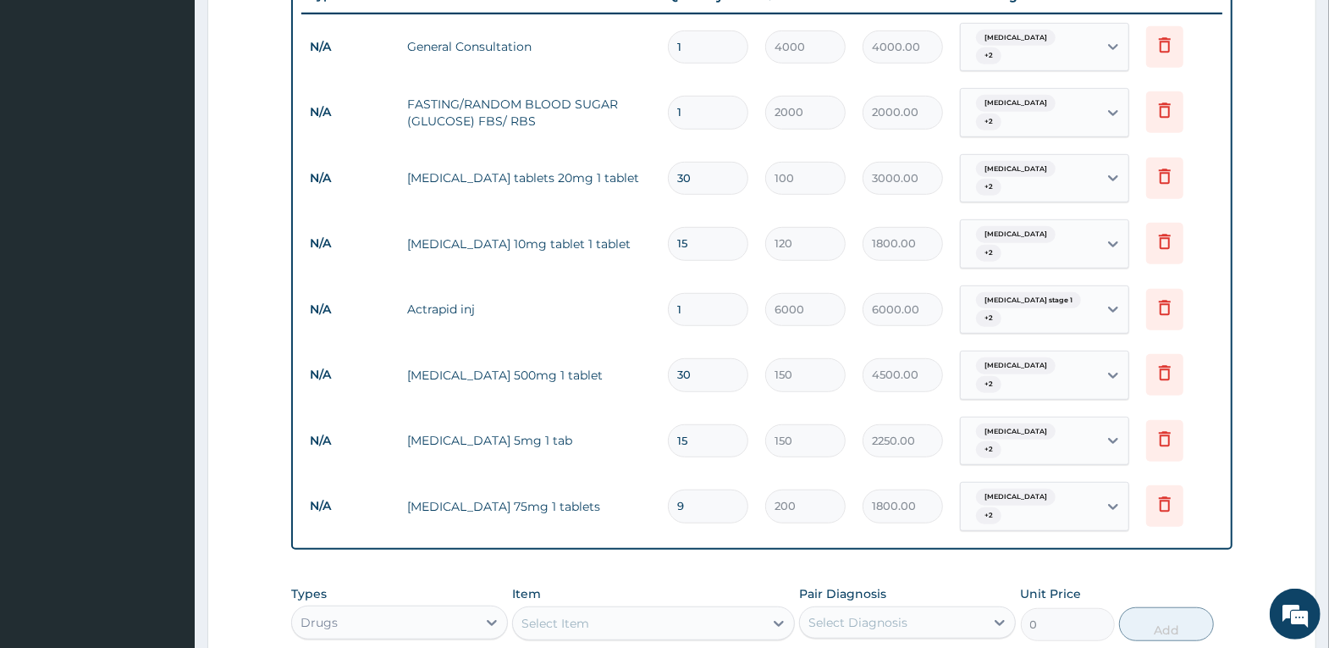
type input "8"
type input "1600.00"
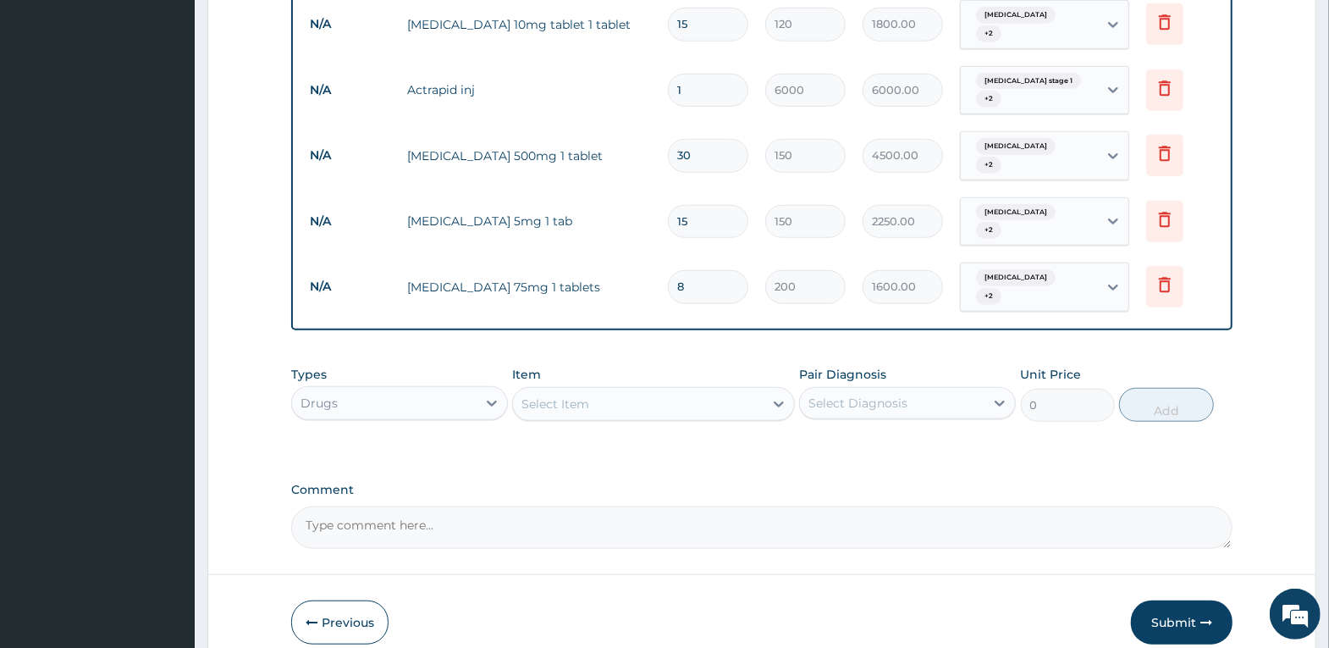
scroll to position [908, 0]
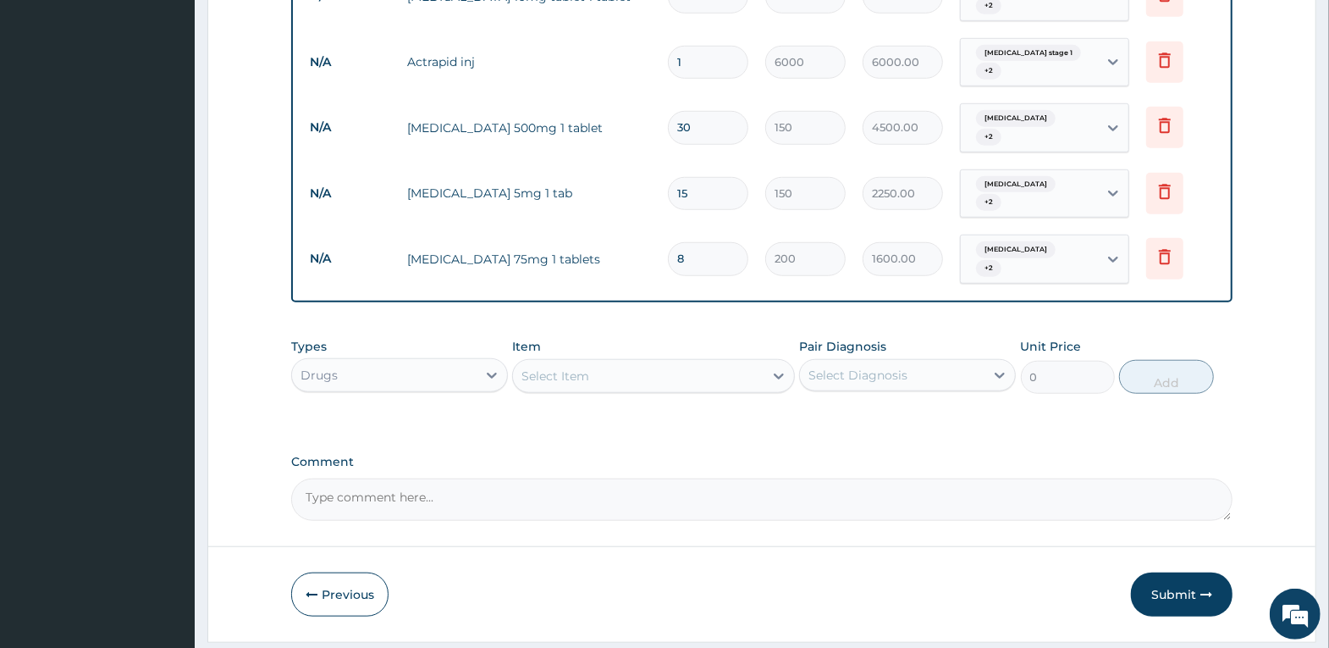
type input "8"
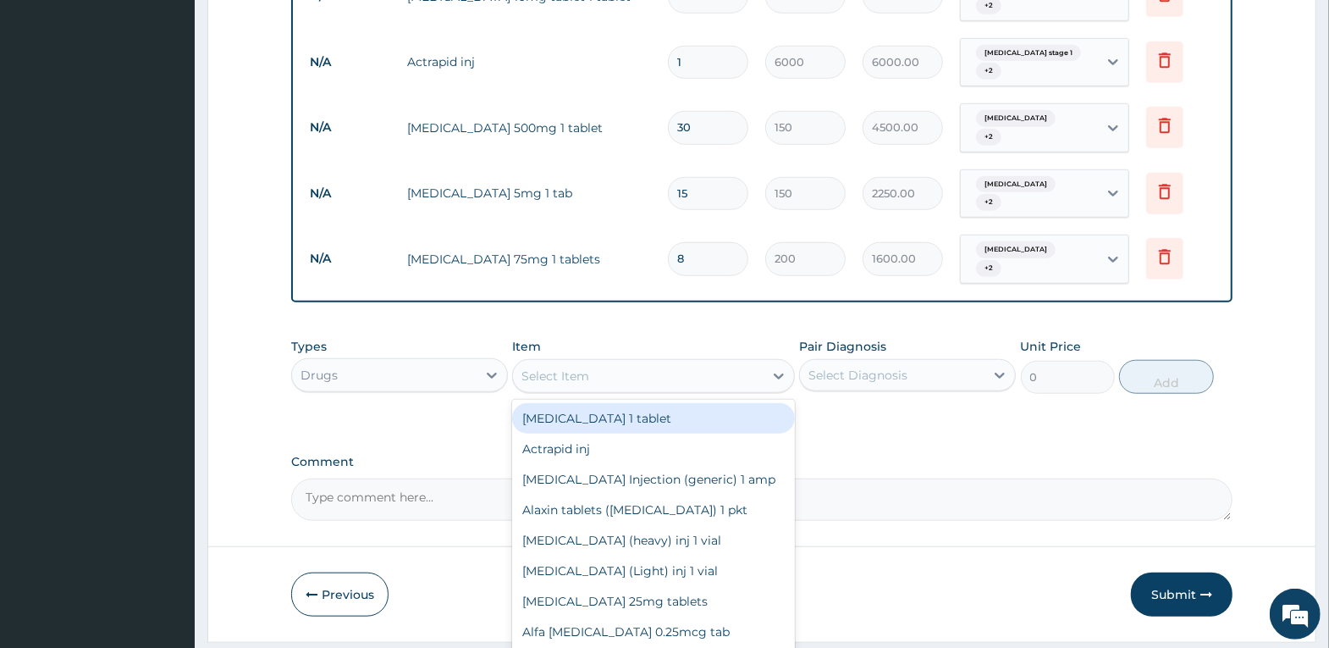
click at [663, 362] on div "Select Item" at bounding box center [638, 375] width 251 height 27
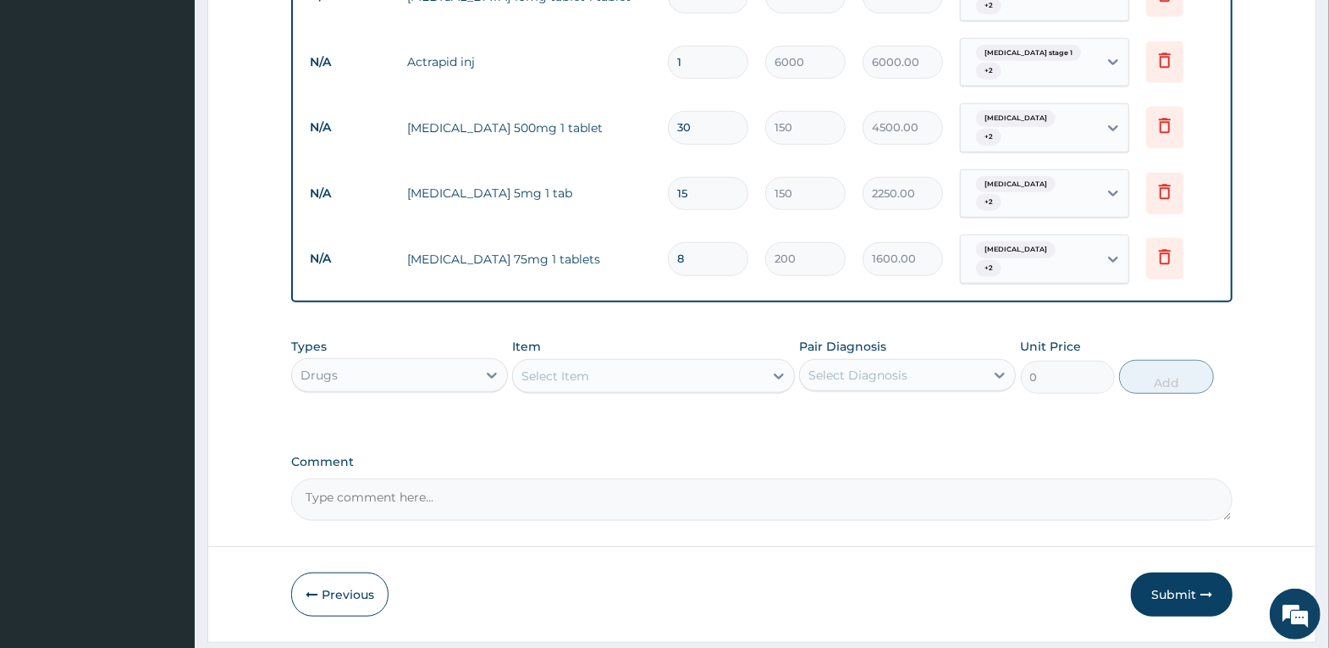
click at [569, 367] on div "Select Item" at bounding box center [556, 375] width 68 height 17
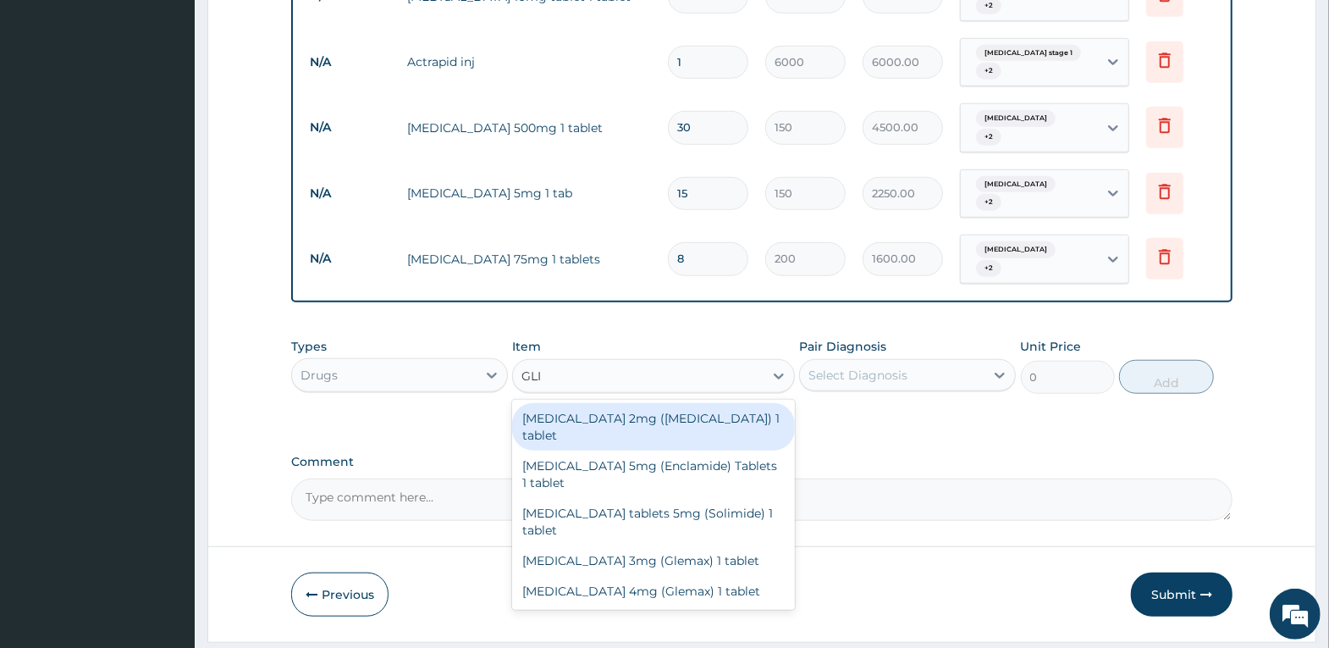
type input "GLIB"
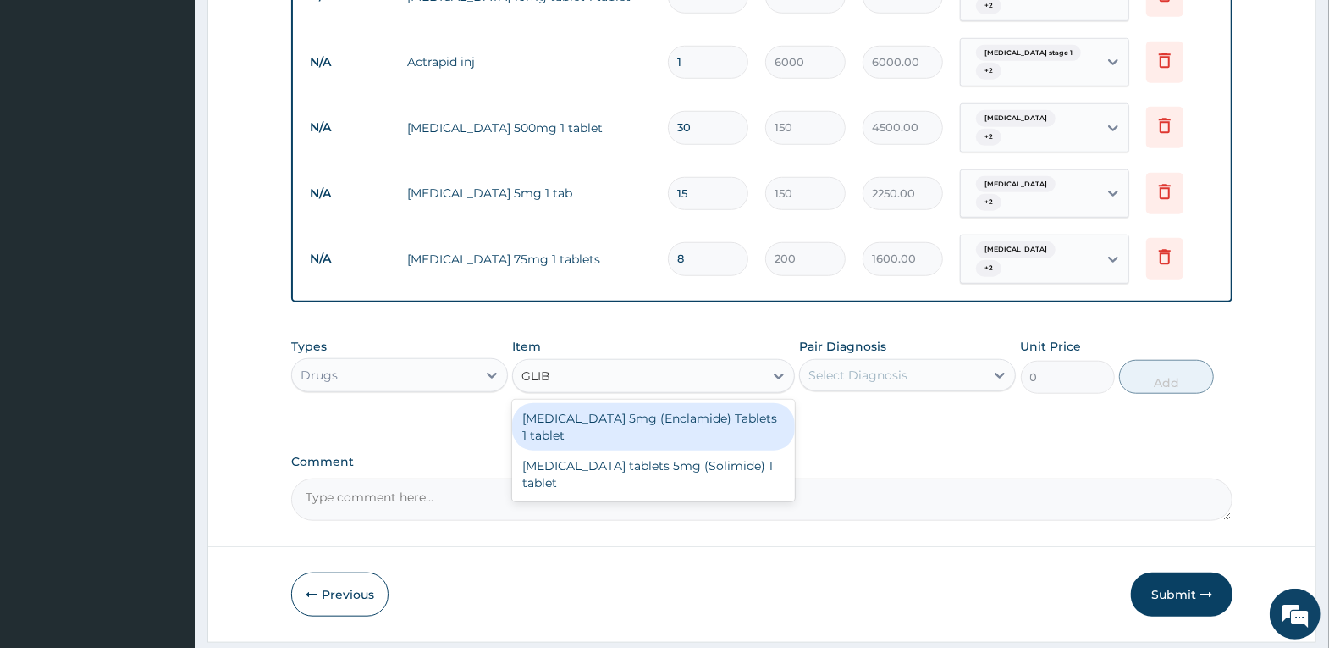
click at [596, 403] on div "Glibenclamide 5mg (Enclamide) Tablets 1 tablet" at bounding box center [653, 426] width 283 height 47
type input "100"
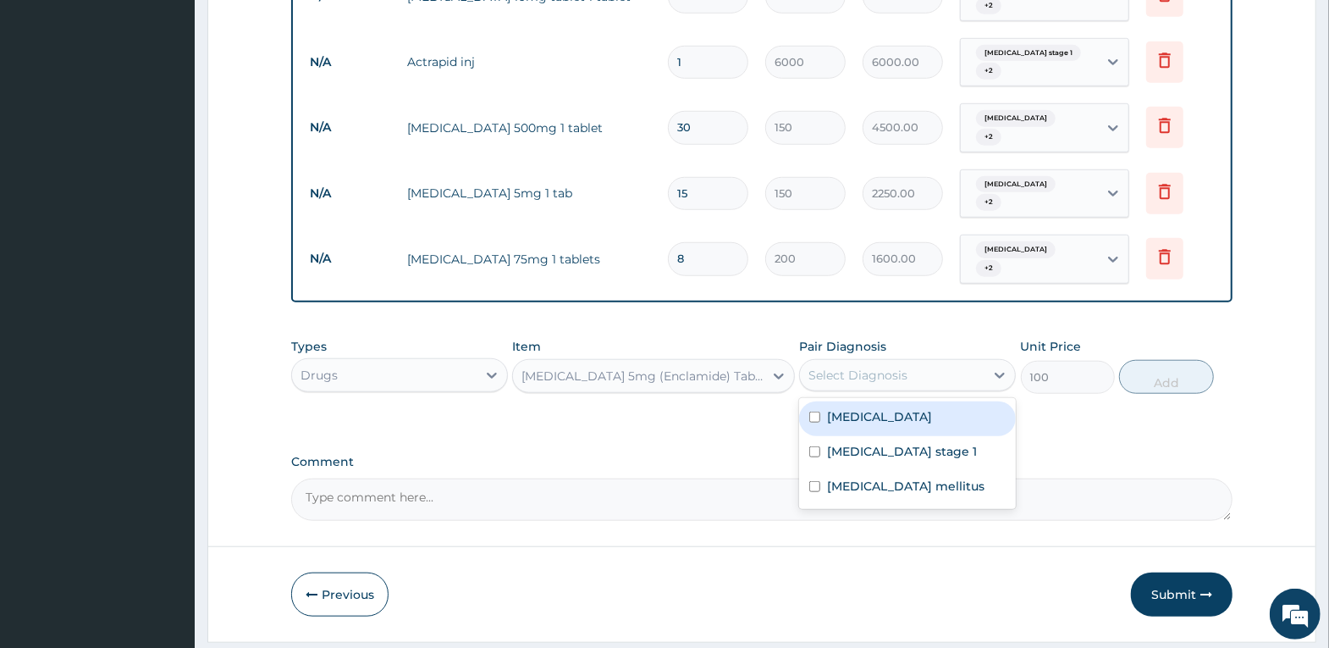
click at [851, 367] on div "Select Diagnosis" at bounding box center [858, 375] width 99 height 17
click at [871, 408] on label "Tachycardia" at bounding box center [879, 416] width 105 height 17
checkbox input "true"
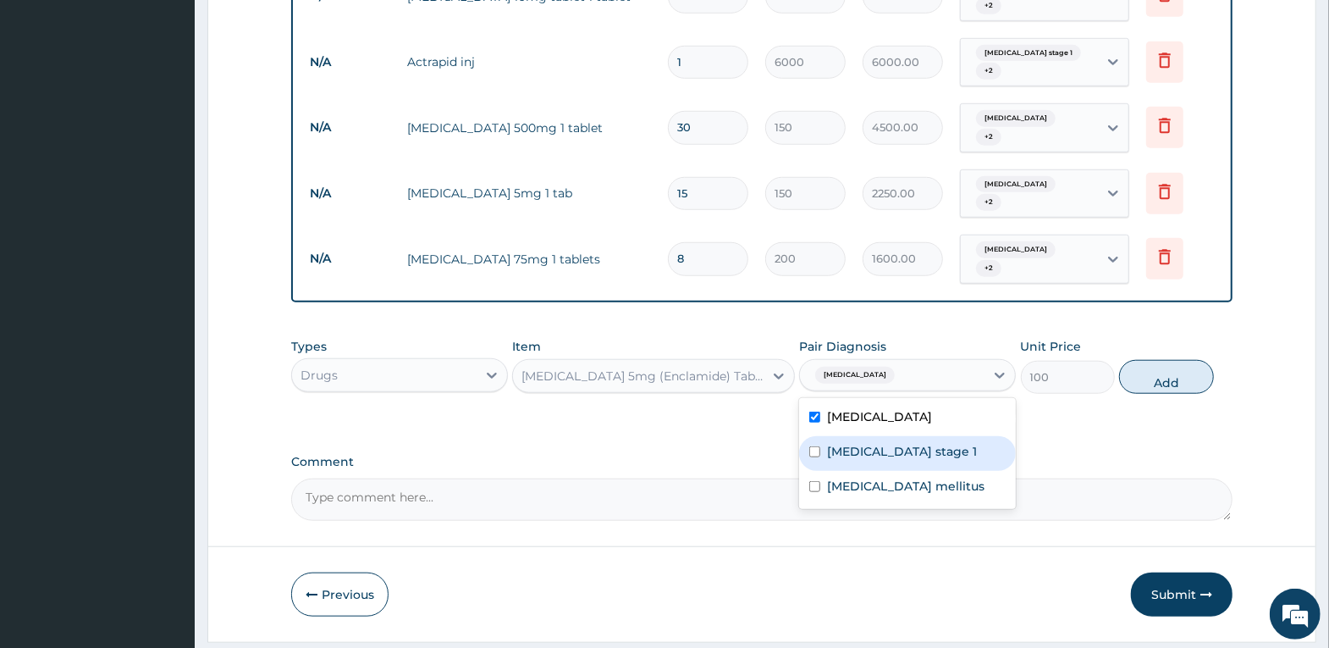
click at [859, 443] on label "Hypertension stage 1" at bounding box center [902, 451] width 150 height 17
checkbox input "true"
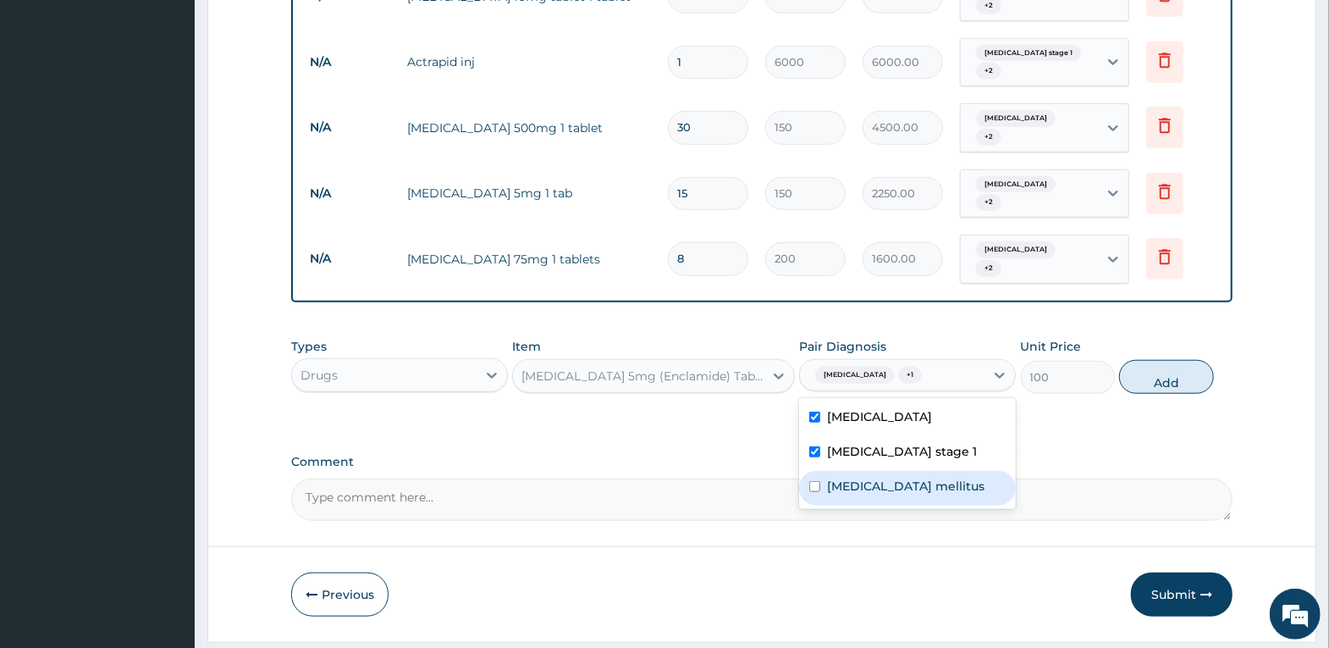
drag, startPoint x: 861, startPoint y: 441, endPoint x: 963, endPoint y: 409, distance: 107.4
click at [882, 478] on label "Diabetes mellitus" at bounding box center [905, 486] width 157 height 17
checkbox input "true"
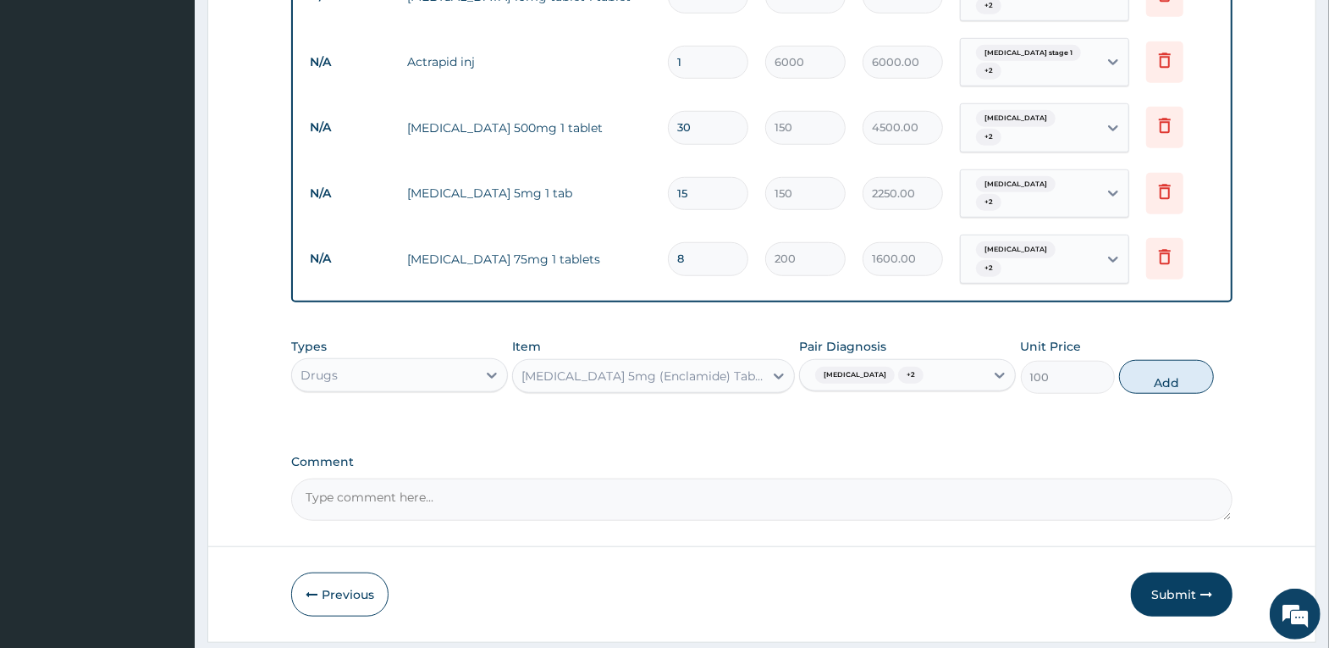
drag, startPoint x: 1170, startPoint y: 318, endPoint x: 975, endPoint y: 321, distance: 195.6
click at [1167, 360] on button "Add" at bounding box center [1166, 377] width 94 height 34
type input "0"
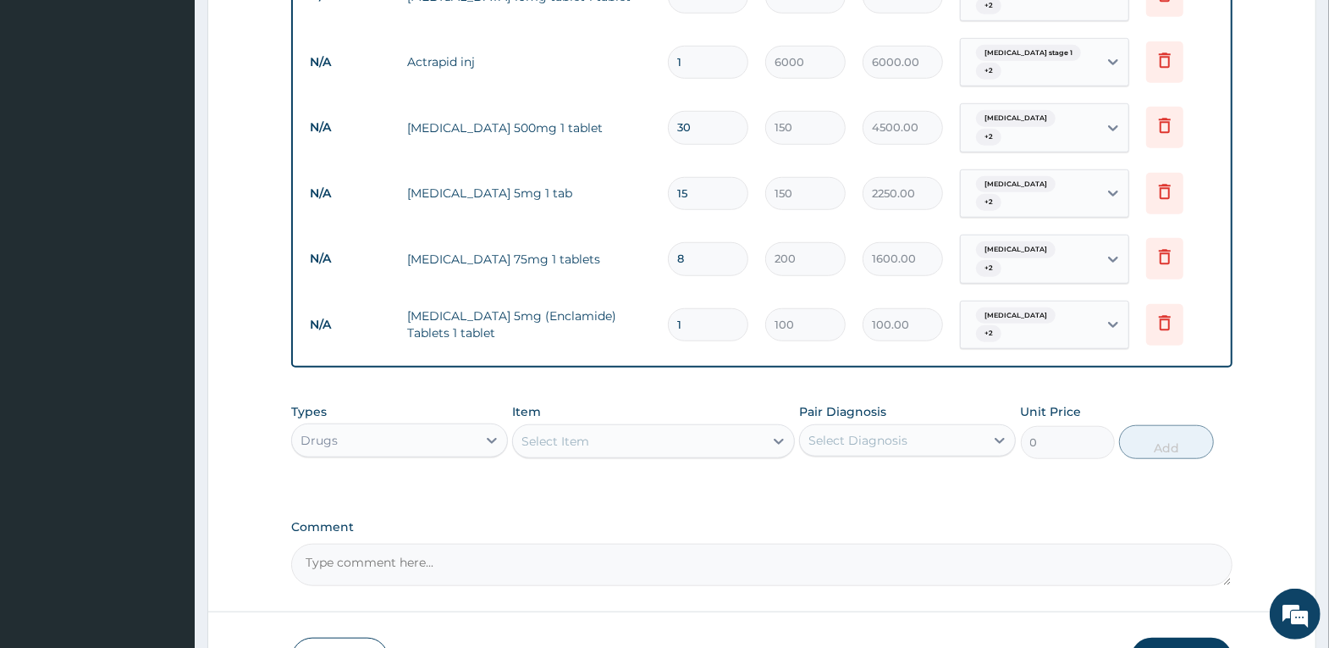
type input "15"
type input "1500.00"
type input "15"
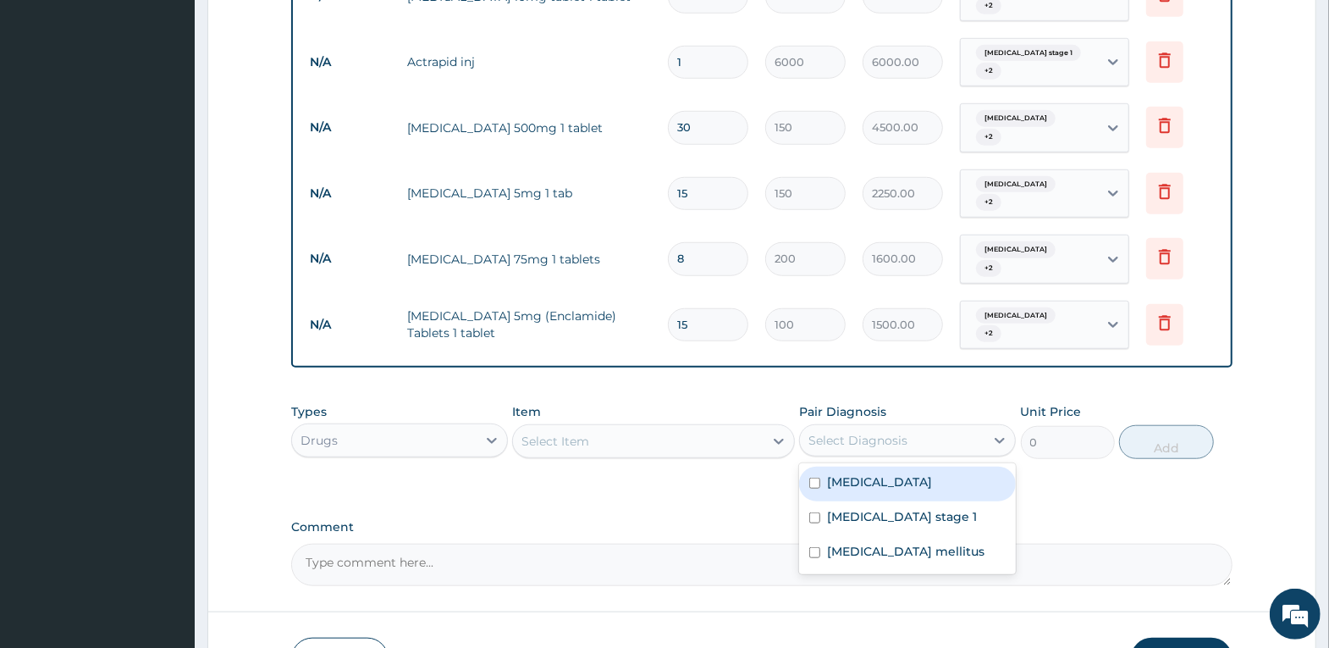
click at [829, 432] on div "Select Diagnosis" at bounding box center [858, 440] width 99 height 17
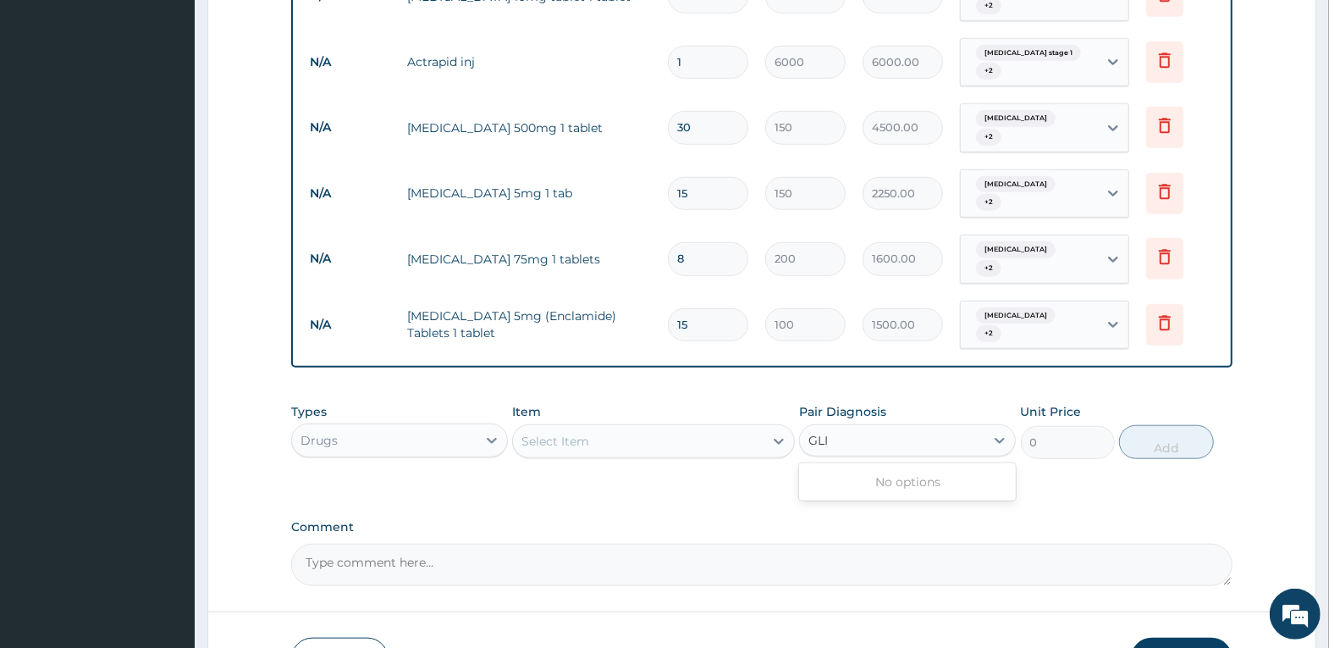
type input "GLI"
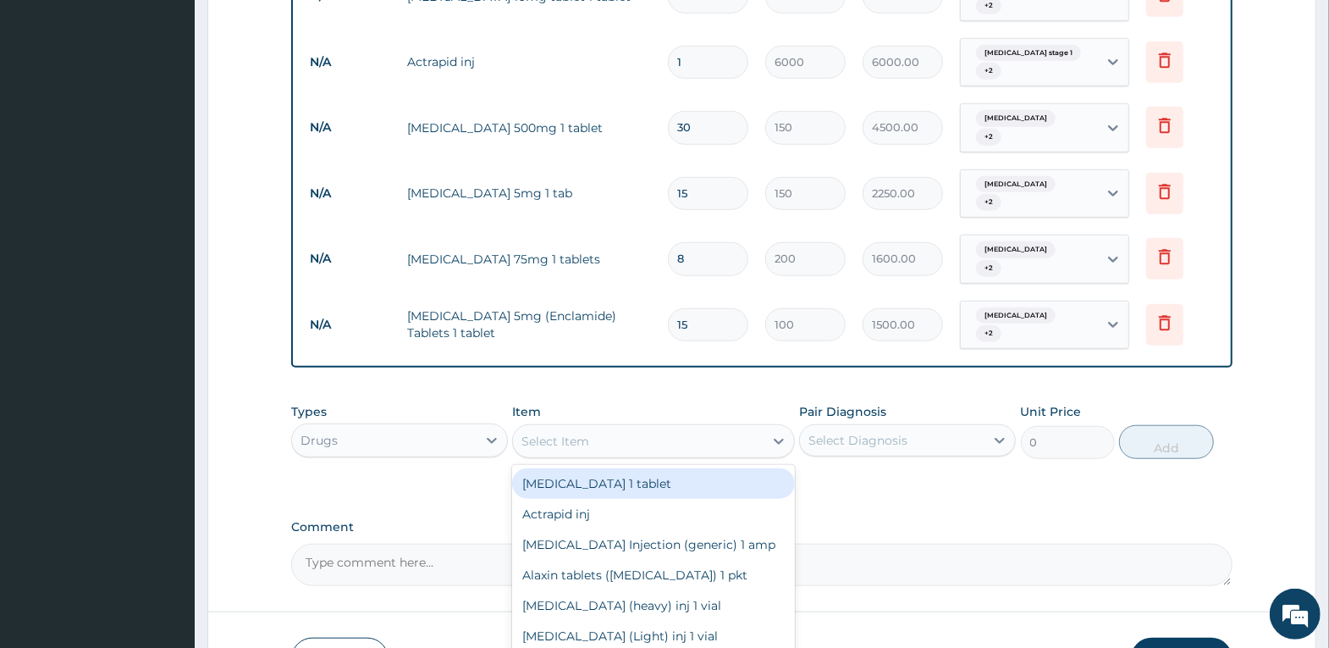
click at [634, 428] on div "Select Item" at bounding box center [638, 441] width 251 height 27
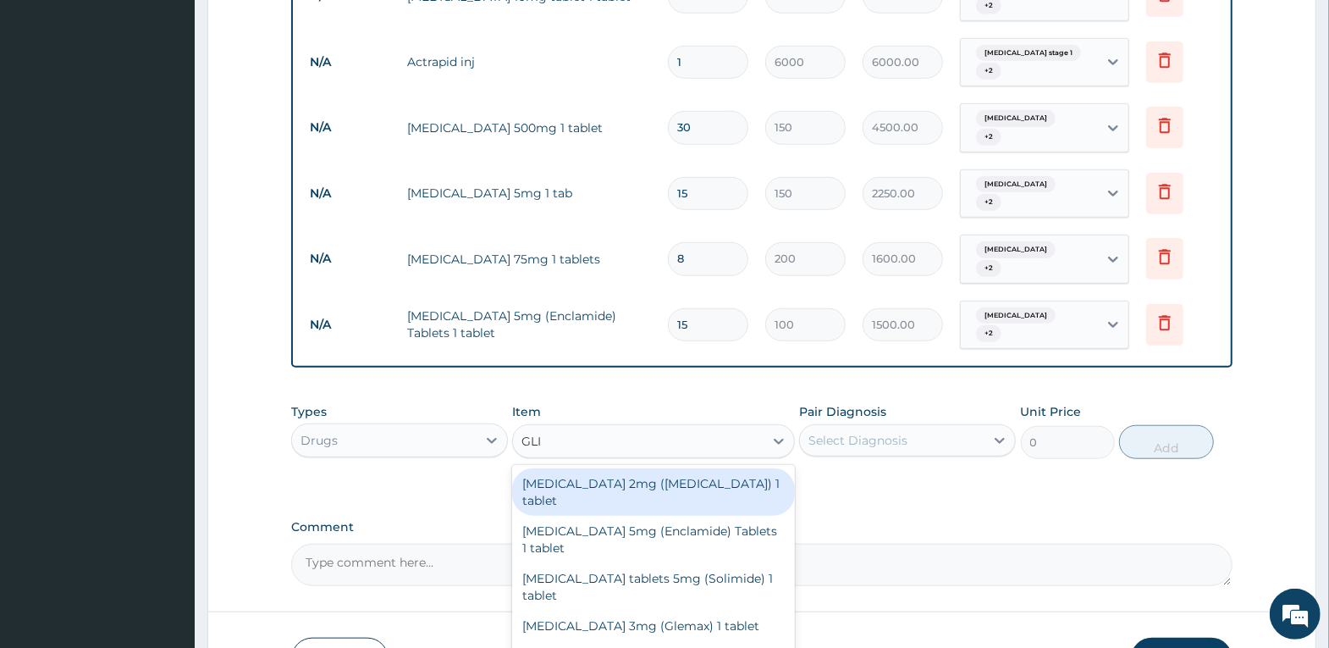
type input "GLIB"
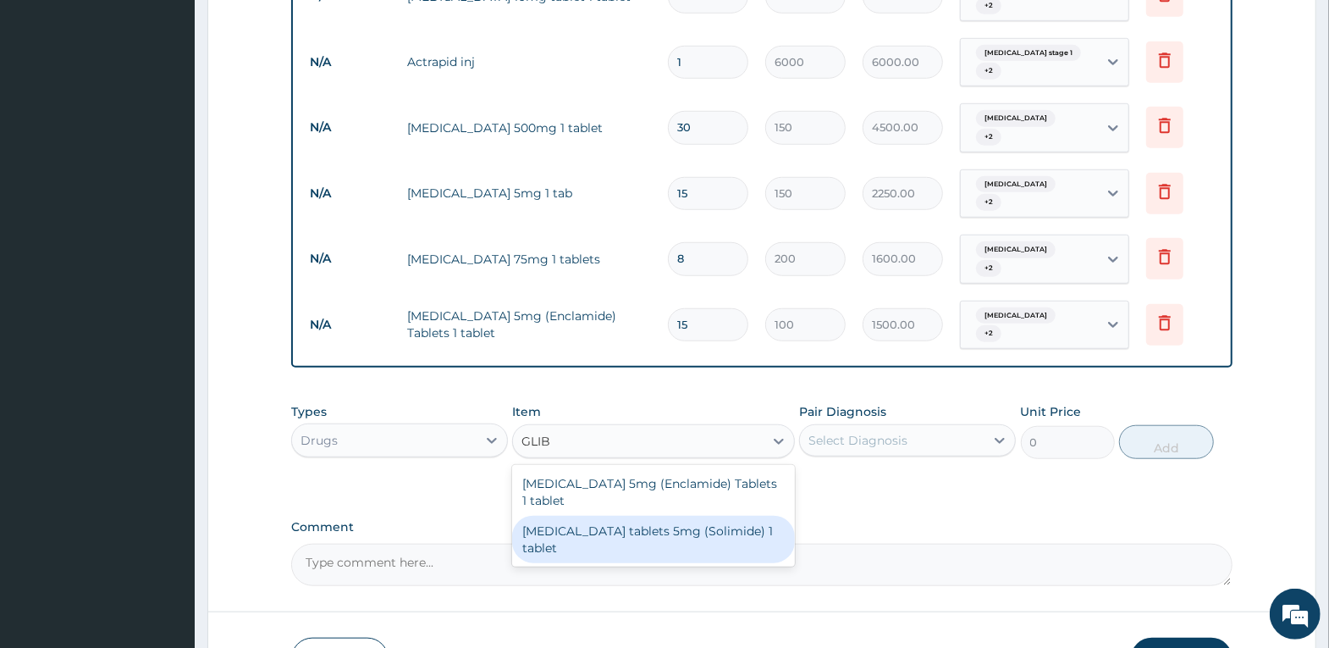
click at [642, 516] on div "Glibenclamide tablets 5mg (Solimide) 1 tablet" at bounding box center [653, 539] width 283 height 47
type input "100"
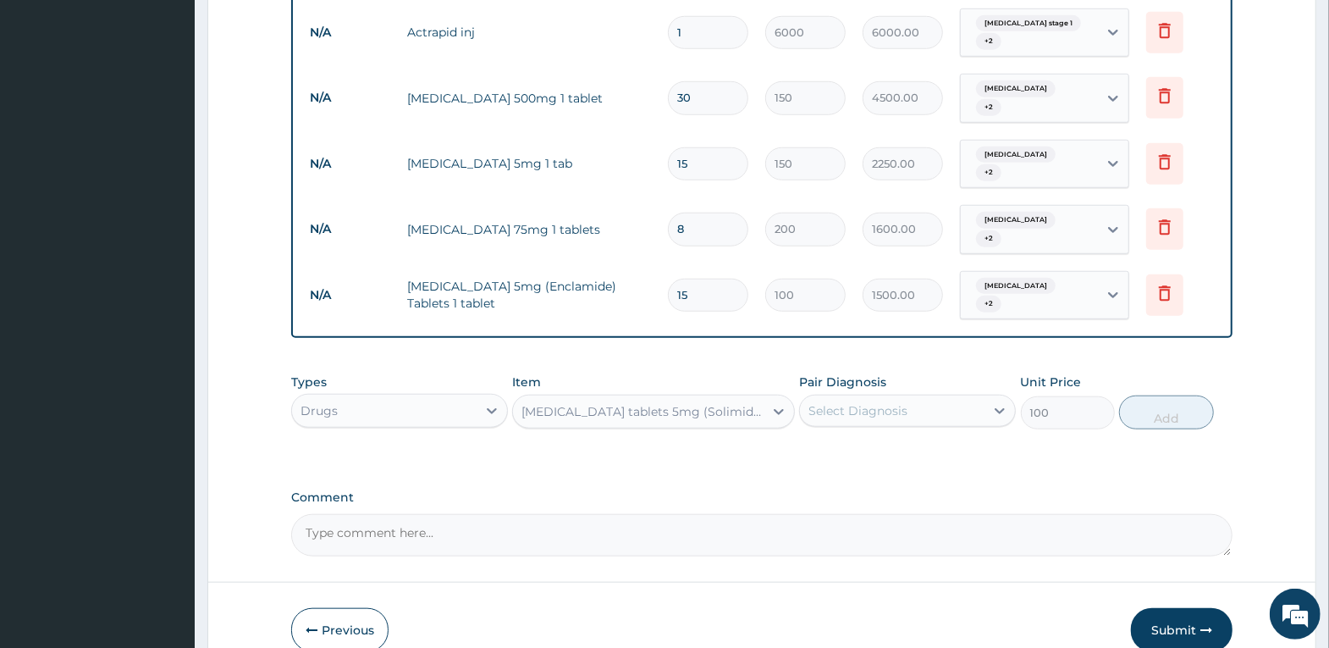
scroll to position [967, 0]
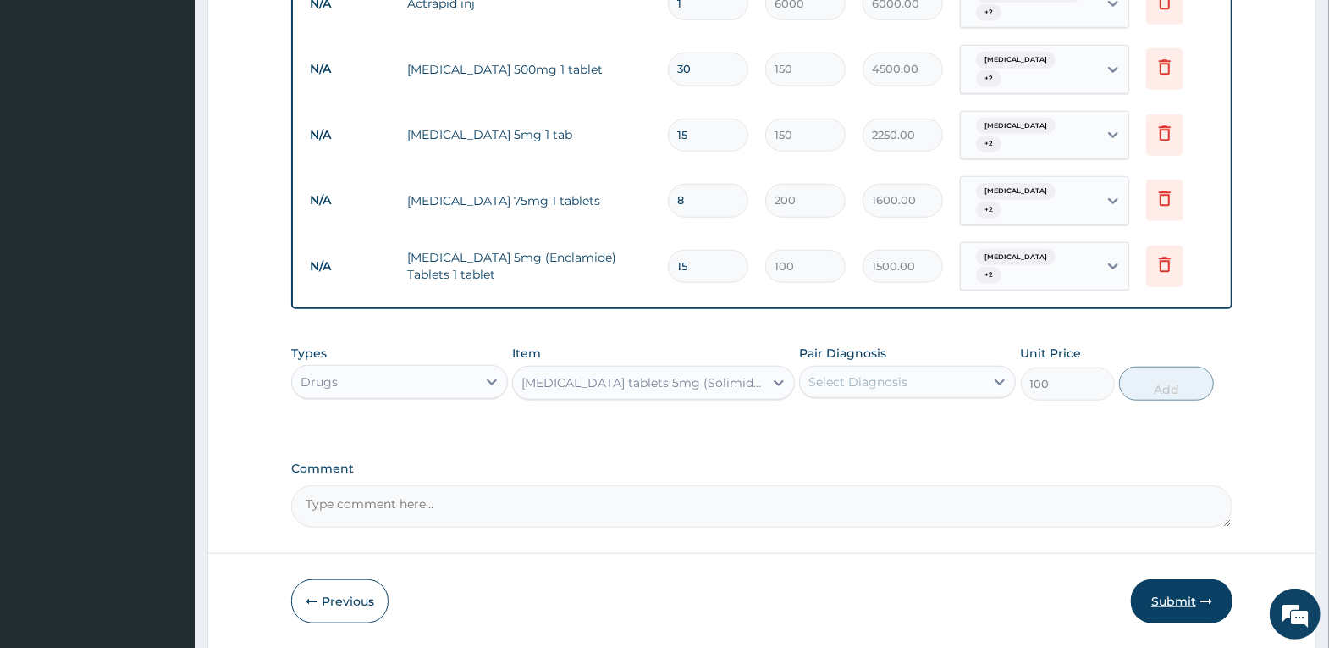
click at [1158, 579] on button "Submit" at bounding box center [1182, 601] width 102 height 44
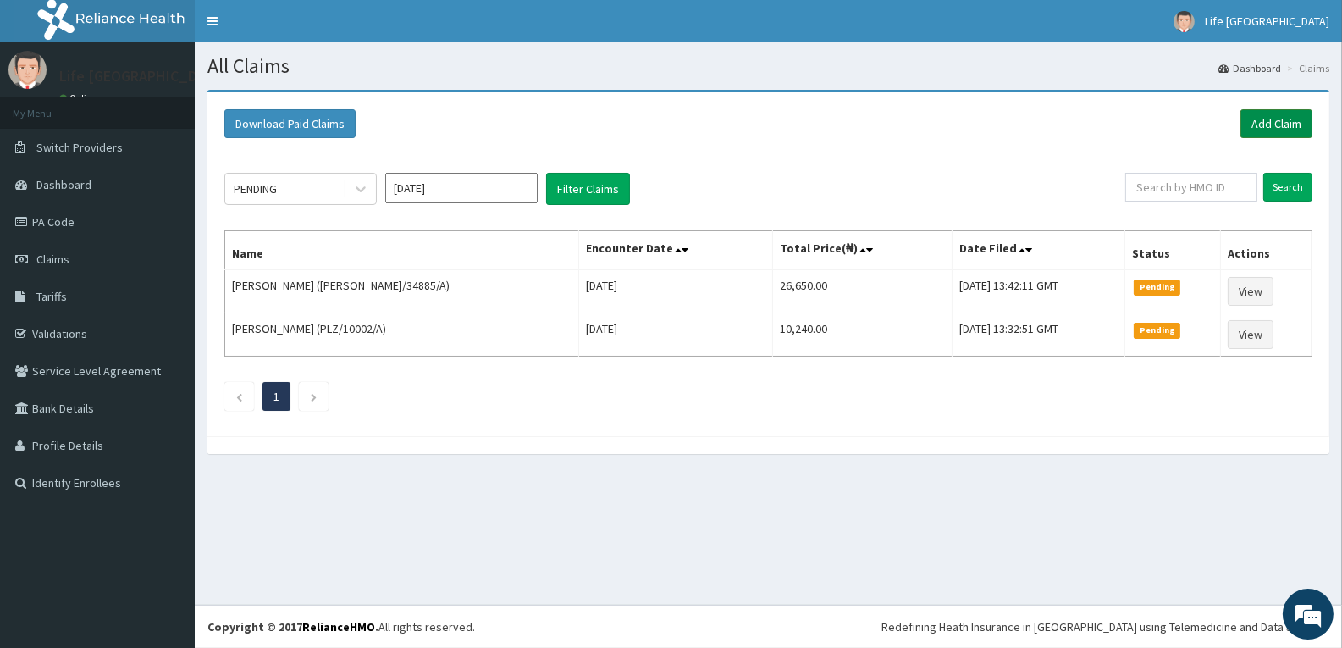
click at [1280, 119] on link "Add Claim" at bounding box center [1276, 123] width 72 height 29
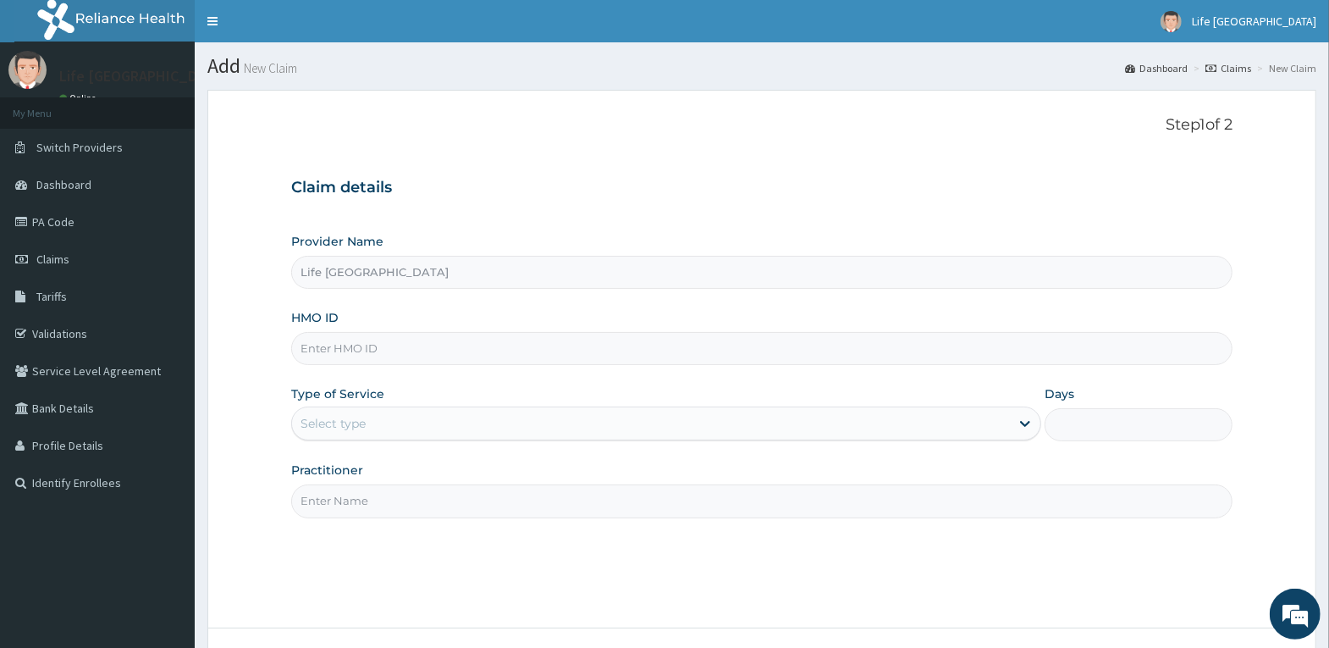
type input "Life [GEOGRAPHIC_DATA]"
click at [476, 343] on input "HMO ID" at bounding box center [761, 348] width 941 height 33
type input "CRH/10224/A"
click at [418, 412] on div "Select type" at bounding box center [651, 423] width 718 height 27
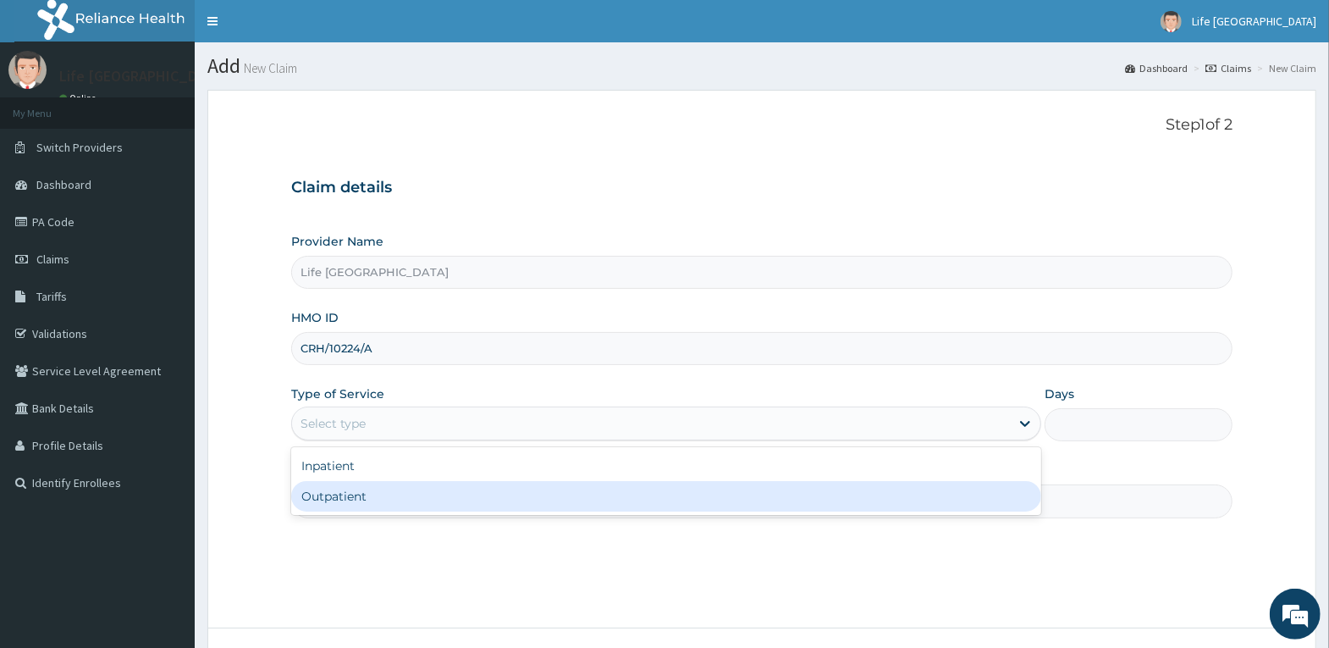
click at [407, 492] on div "Outpatient" at bounding box center [666, 496] width 750 height 30
type input "1"
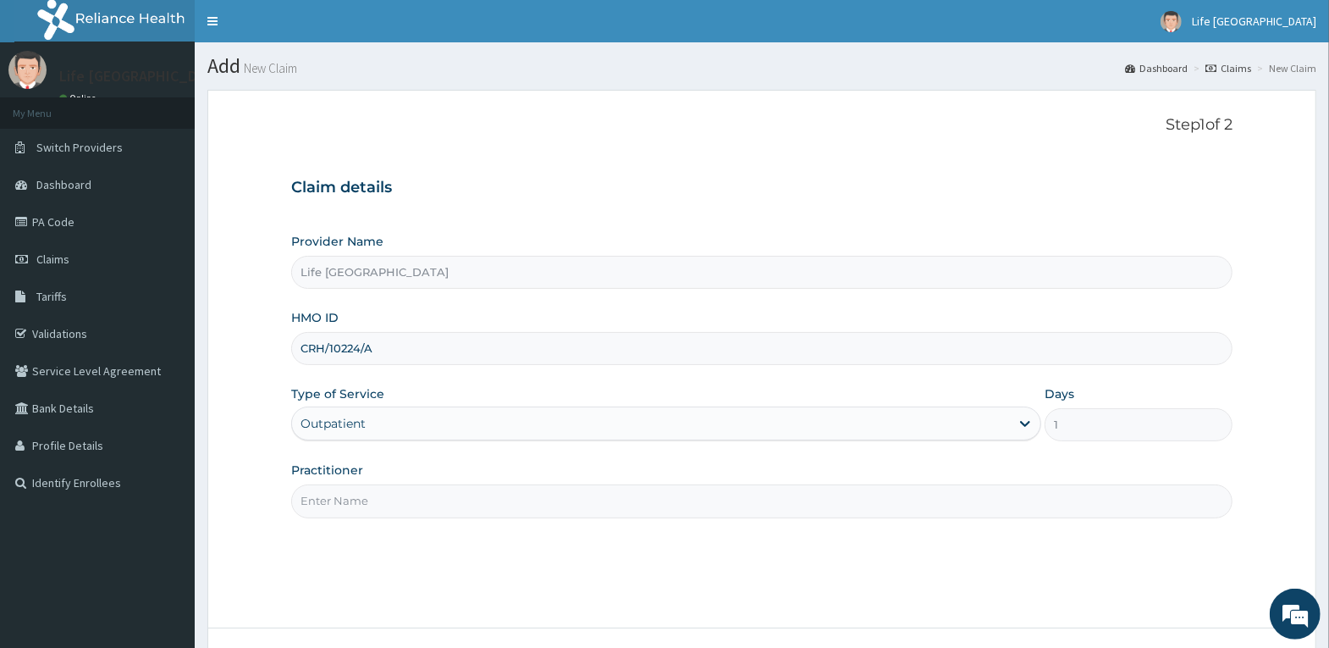
click at [410, 493] on input "Practitioner" at bounding box center [761, 500] width 941 height 33
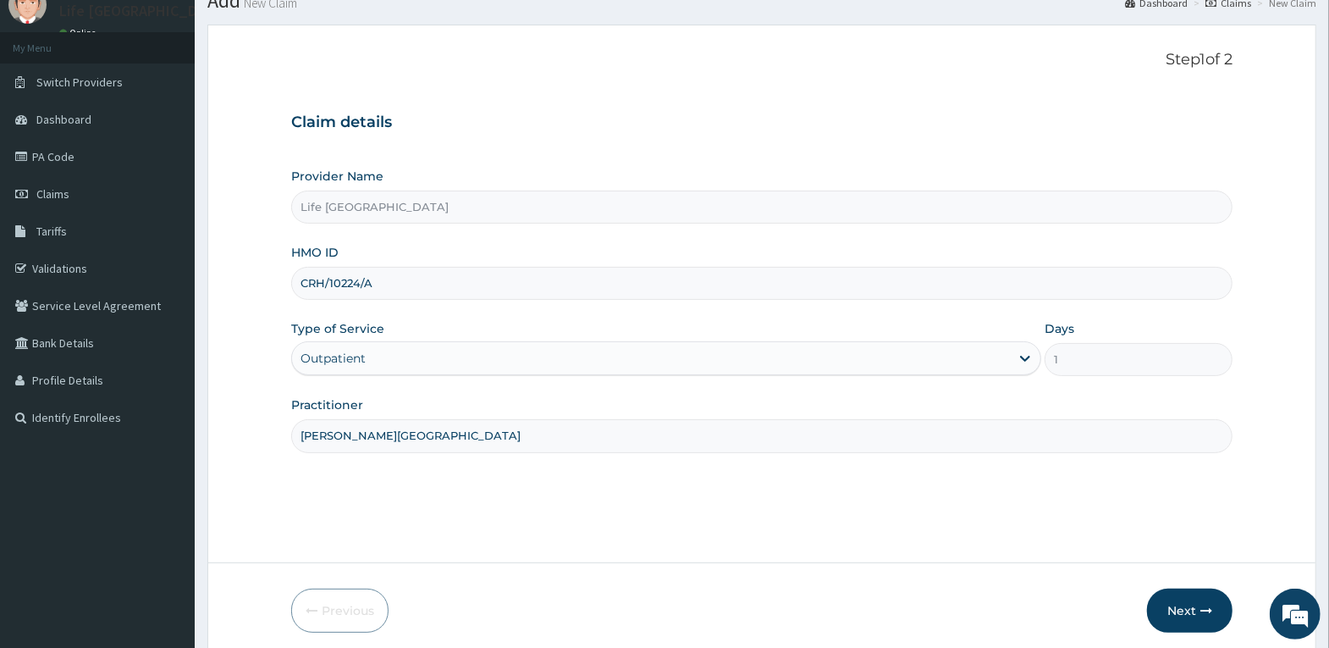
scroll to position [131, 0]
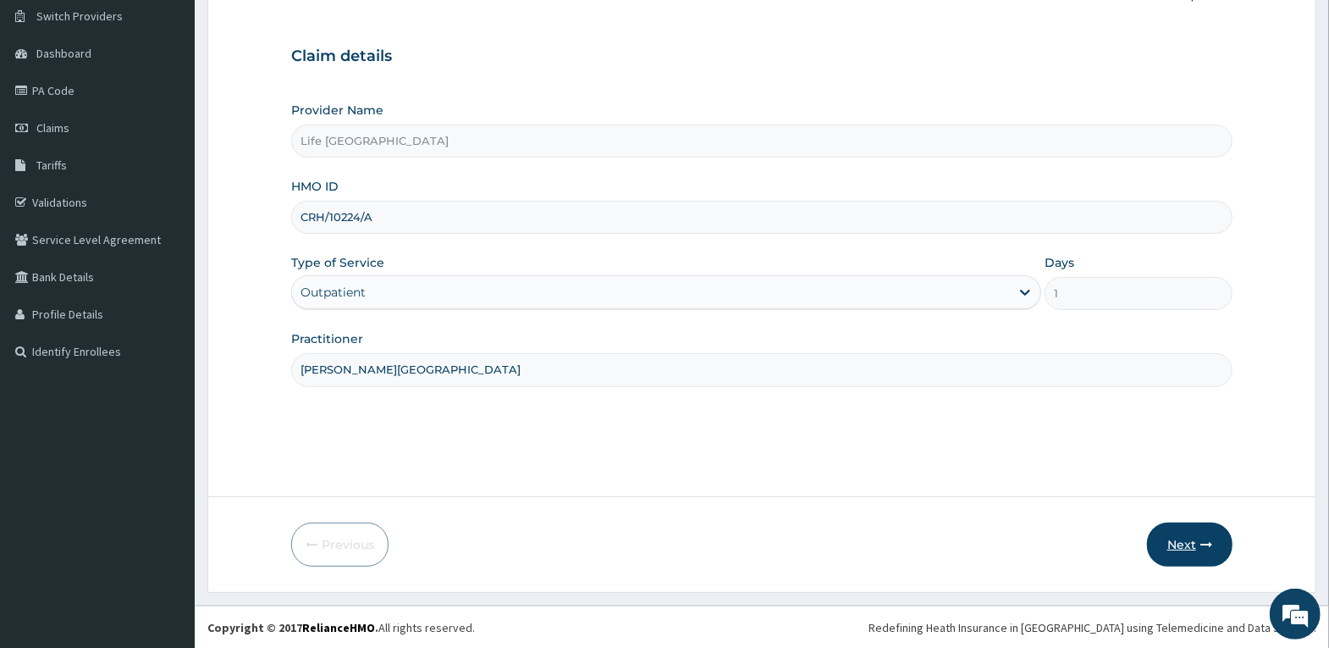
type input "[PERSON_NAME][GEOGRAPHIC_DATA]"
click at [1168, 534] on button "Next" at bounding box center [1190, 544] width 86 height 44
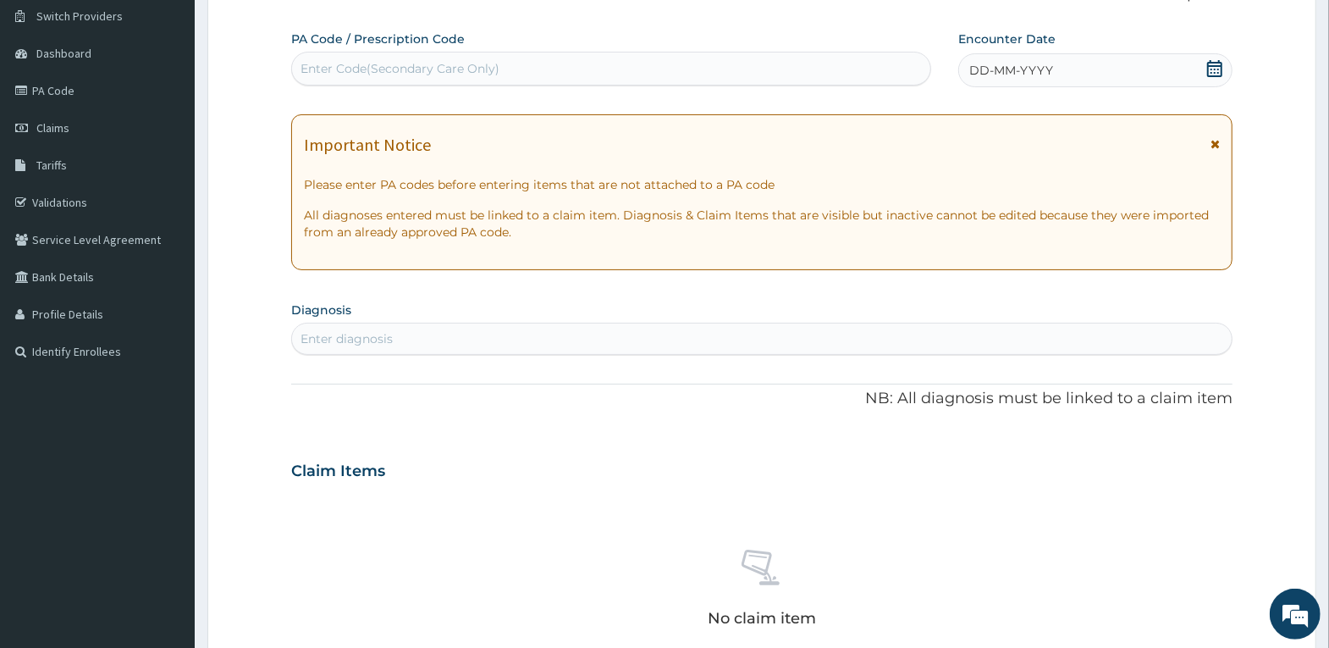
click at [1069, 65] on div "DD-MM-YYYY" at bounding box center [1095, 70] width 274 height 34
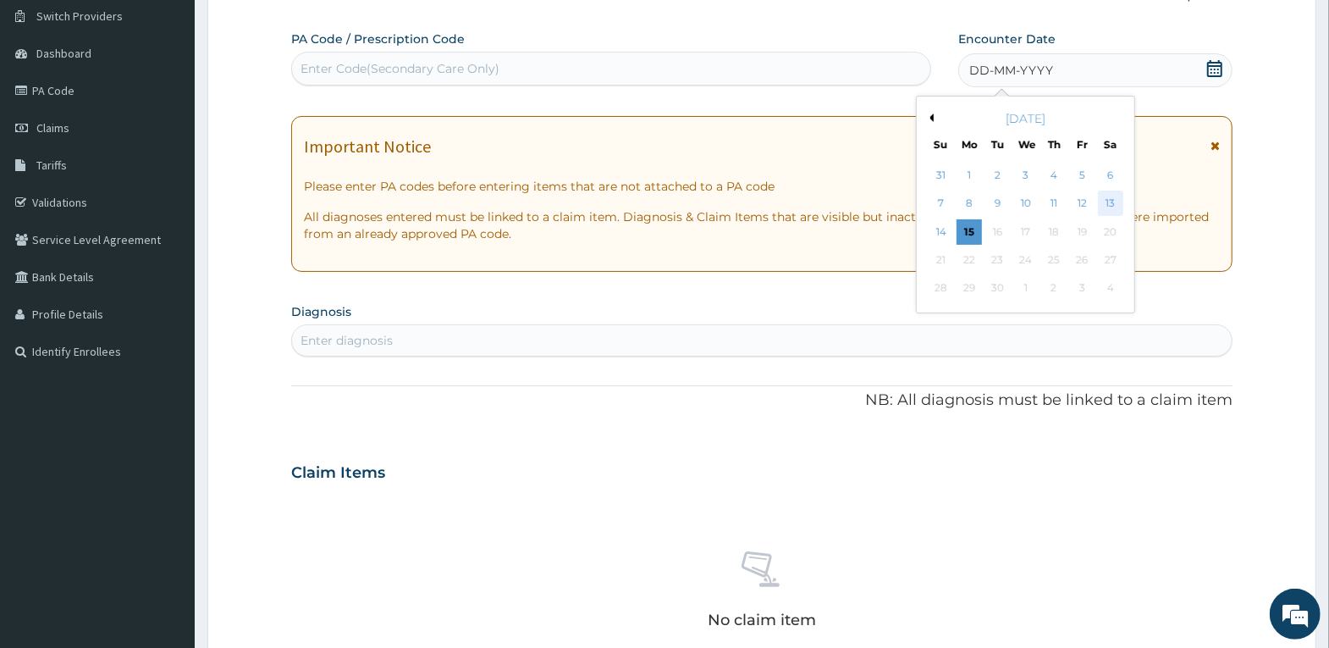
click at [1119, 203] on div "13" at bounding box center [1109, 203] width 25 height 25
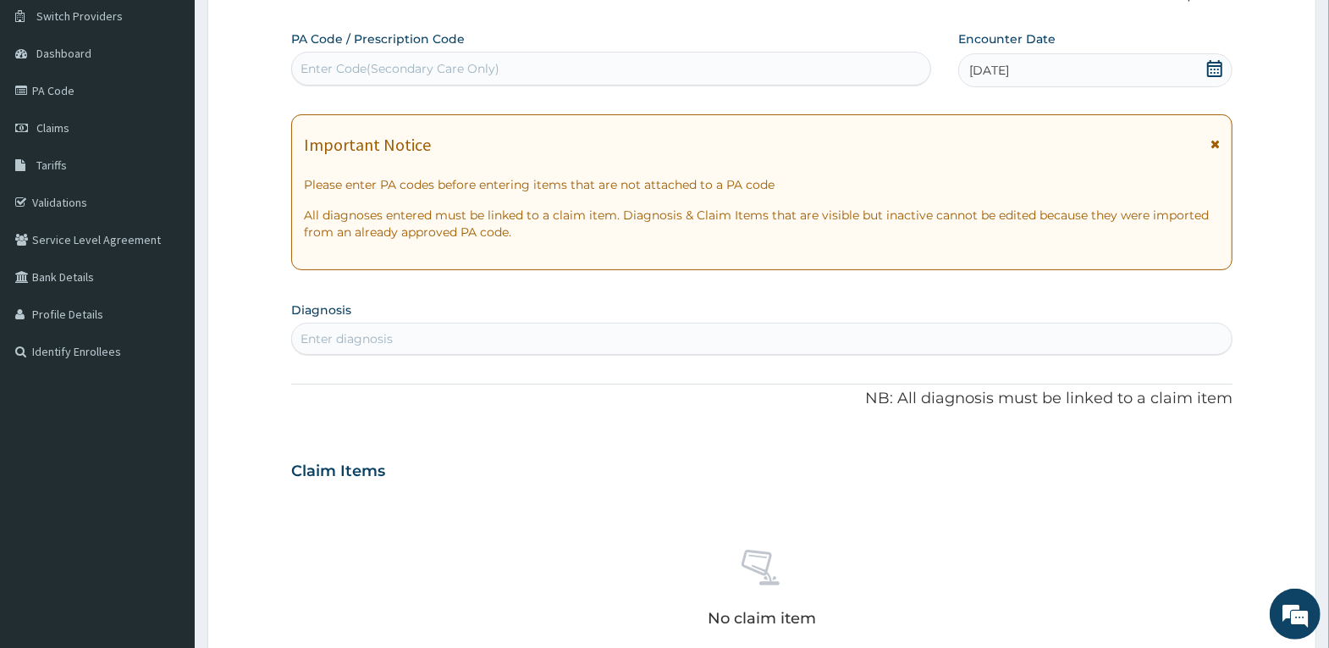
click at [676, 329] on div "Enter diagnosis" at bounding box center [762, 338] width 940 height 27
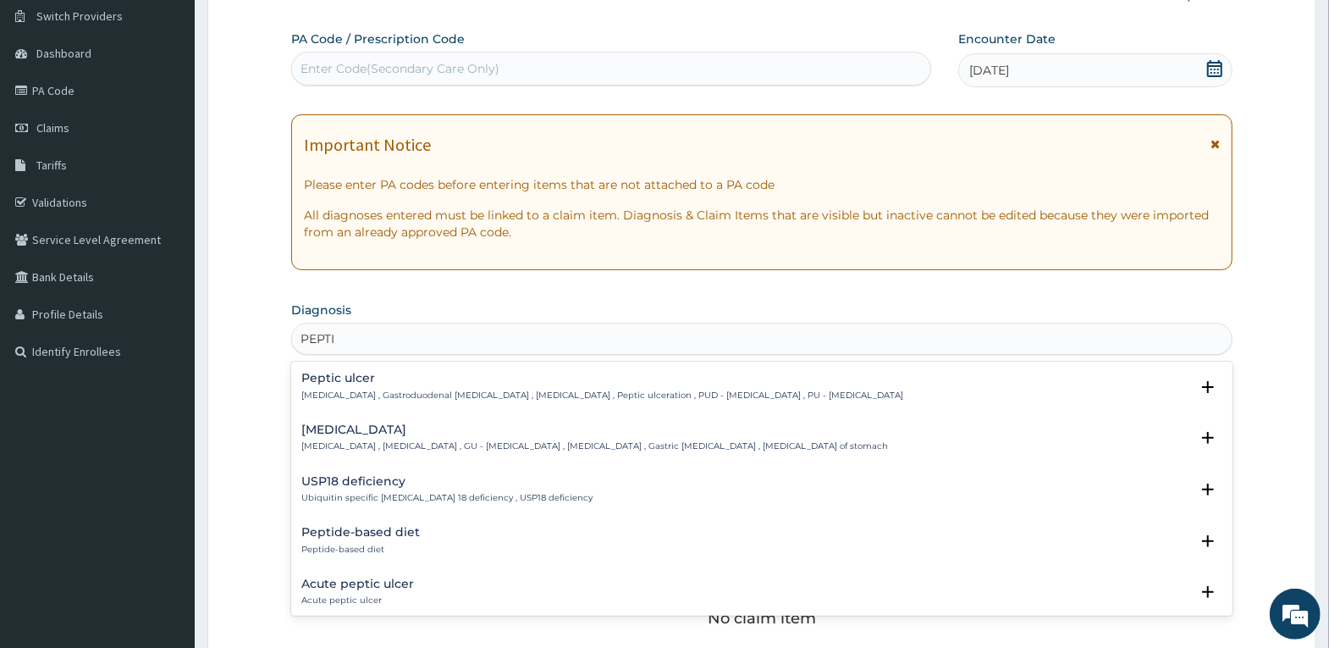
type input "PEPTIC"
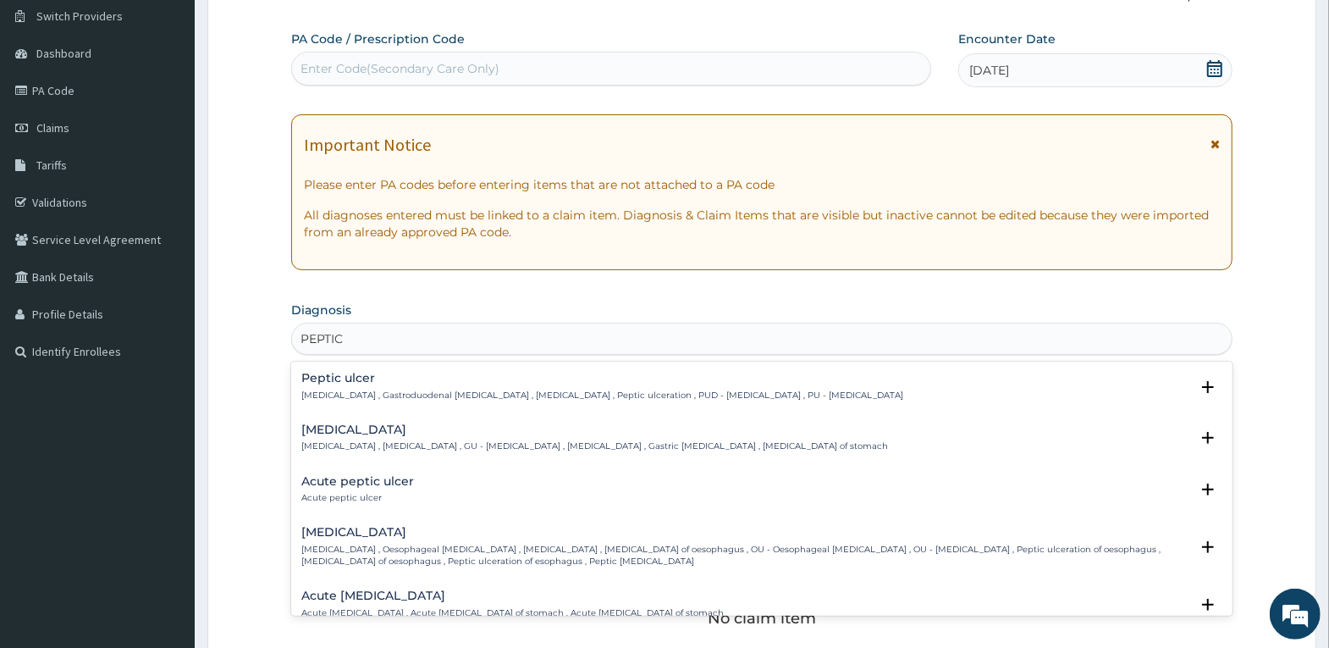
click at [523, 378] on h4 "Peptic ulcer" at bounding box center [602, 378] width 602 height 13
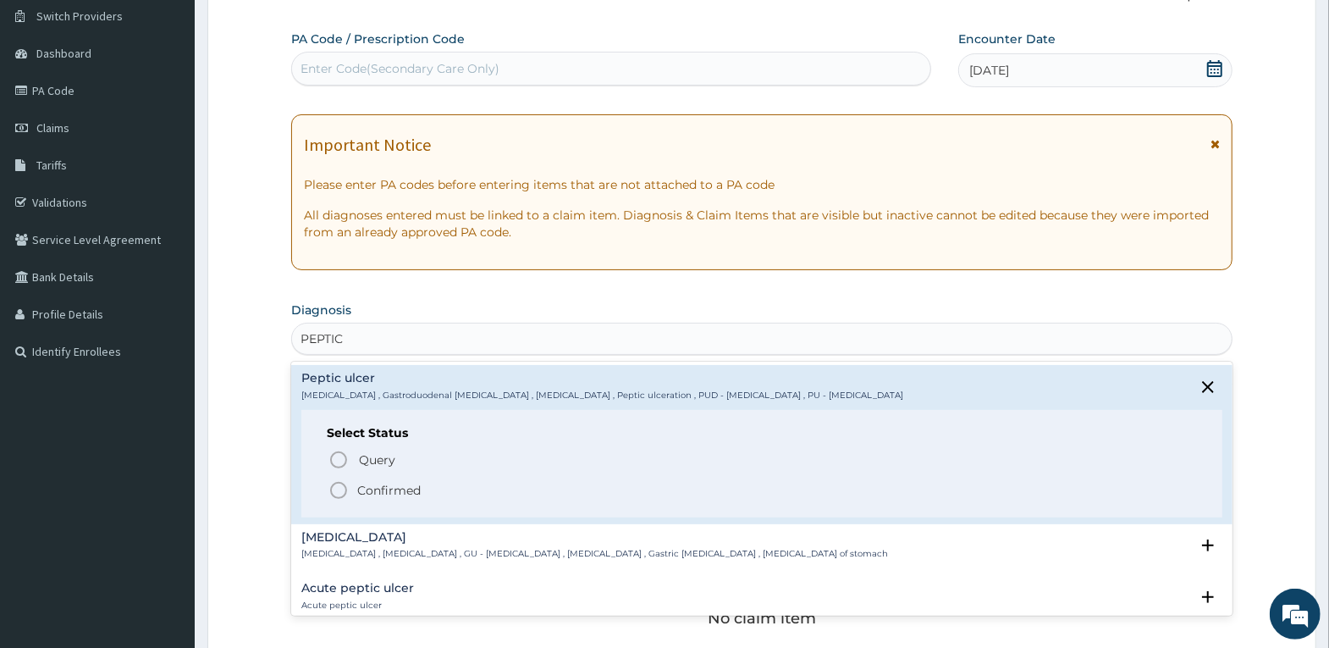
click at [402, 480] on span "Confirmed" at bounding box center [763, 490] width 869 height 20
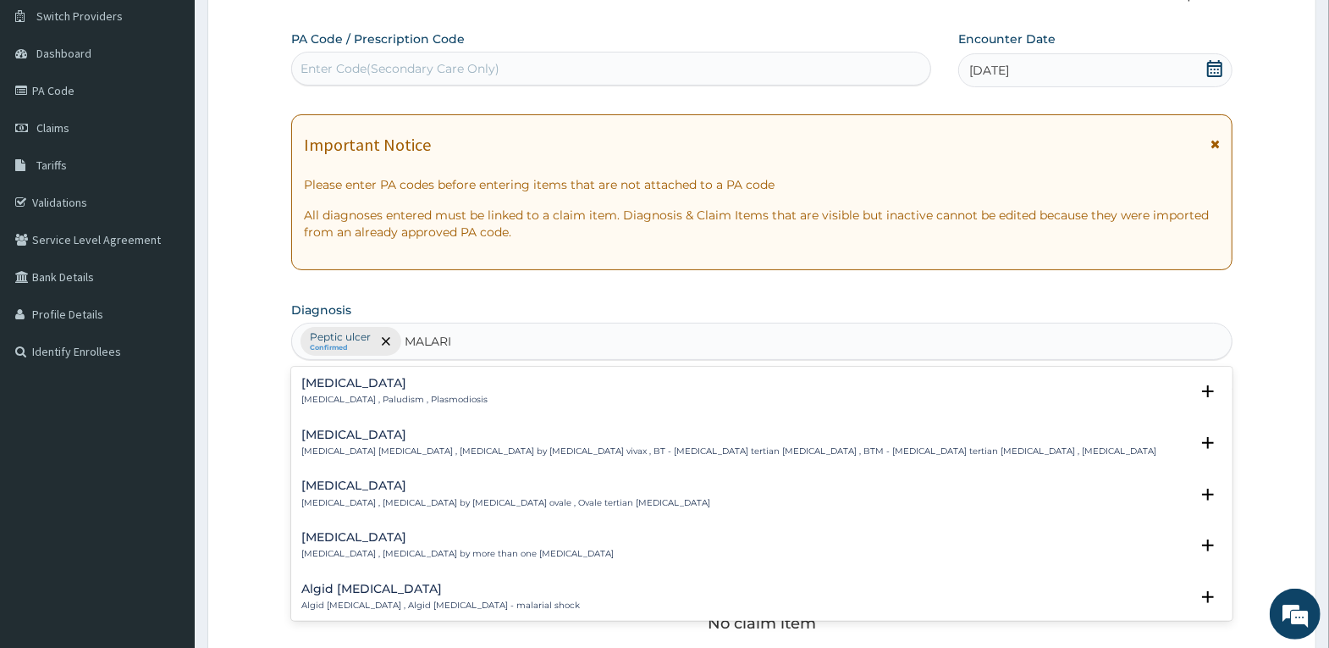
type input "[MEDICAL_DATA]"
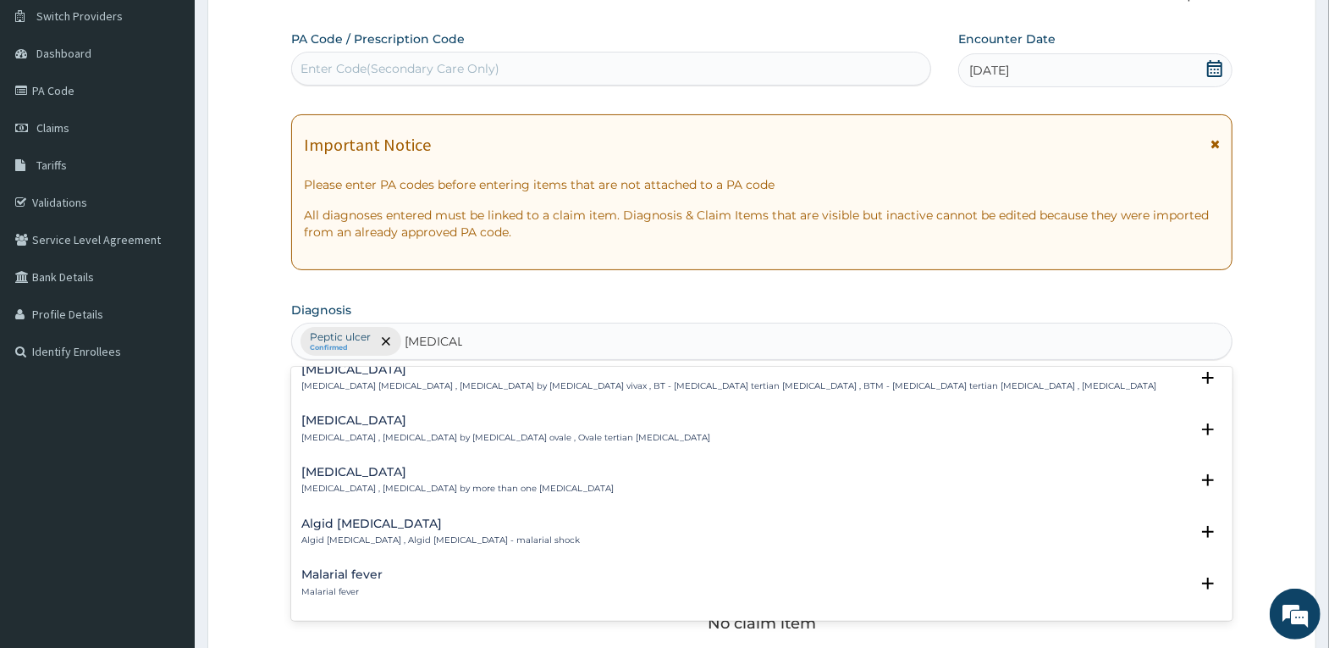
scroll to position [0, 0]
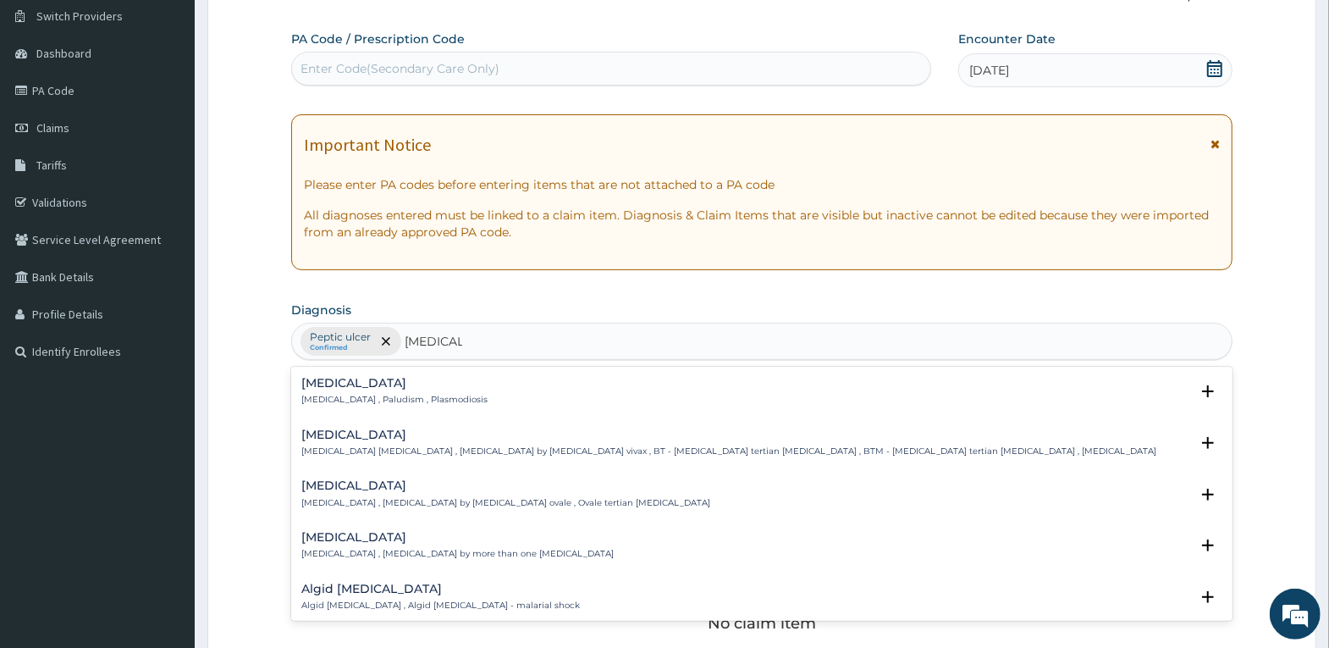
click at [353, 382] on h4 "[MEDICAL_DATA]" at bounding box center [394, 383] width 186 height 13
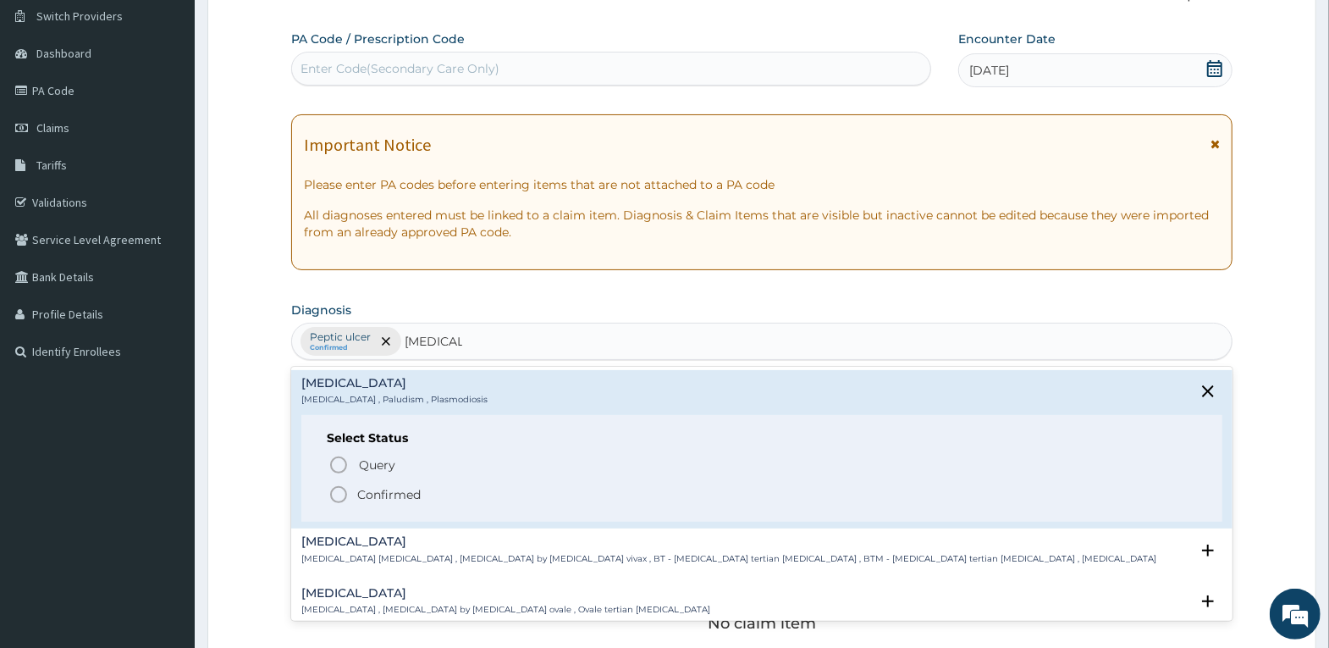
click at [398, 493] on p "Confirmed" at bounding box center [388, 494] width 63 height 17
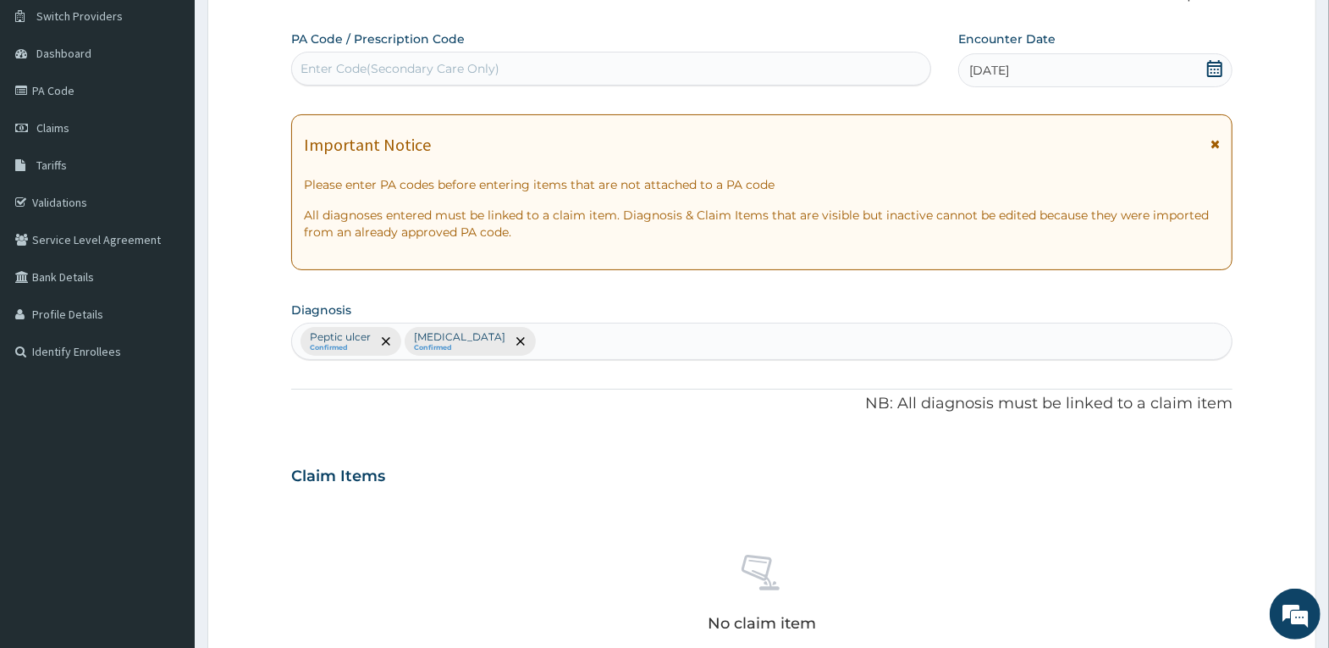
scroll to position [301, 0]
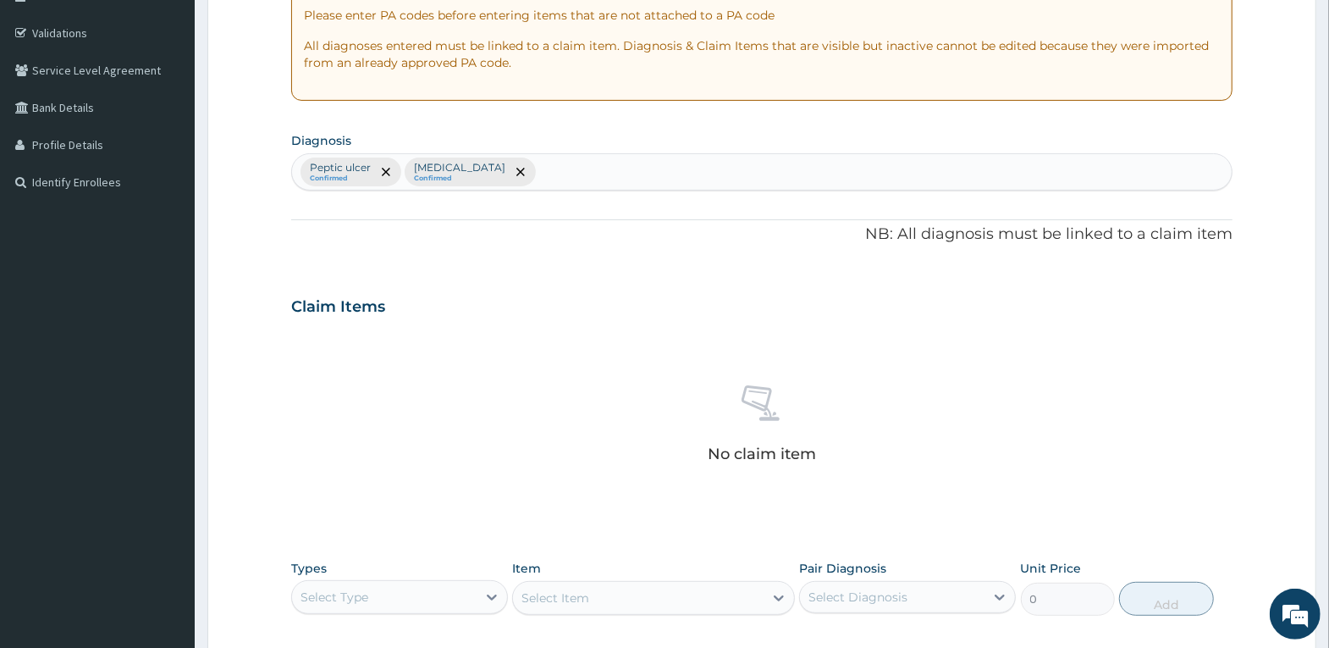
click at [441, 591] on div "Select Type" at bounding box center [384, 596] width 185 height 27
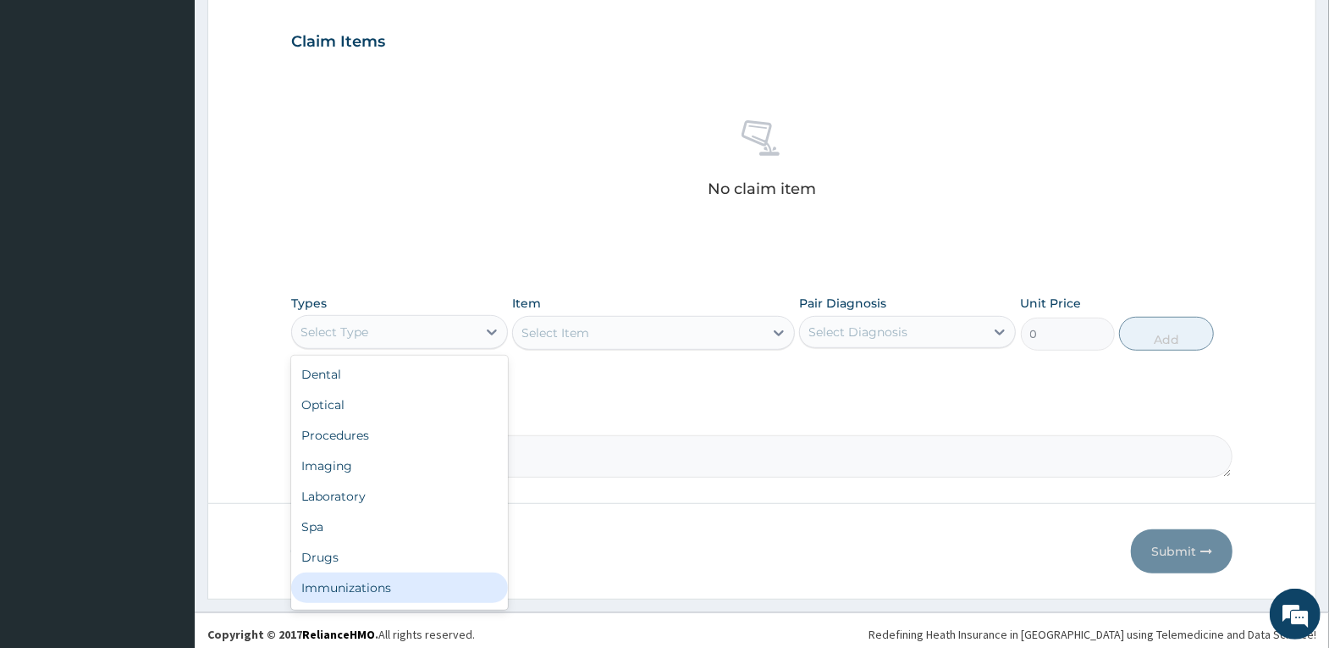
scroll to position [572, 0]
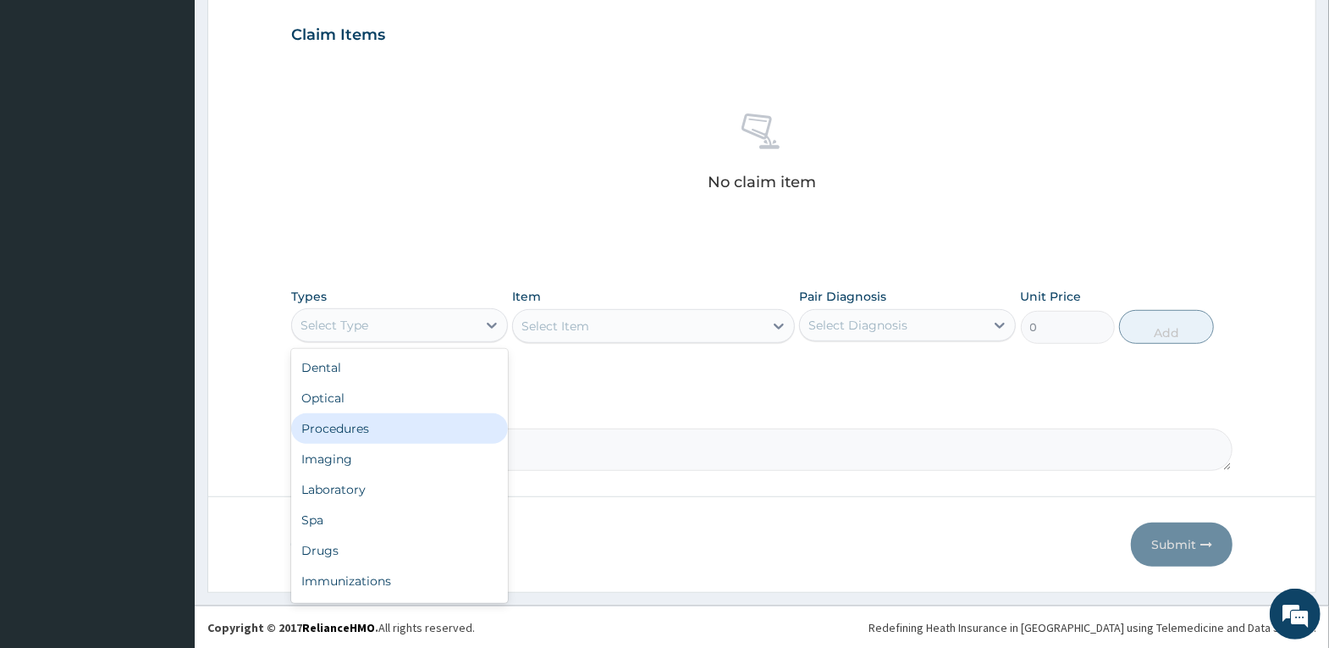
drag, startPoint x: 424, startPoint y: 433, endPoint x: 451, endPoint y: 416, distance: 31.9
click at [427, 429] on div "Procedures" at bounding box center [399, 428] width 217 height 30
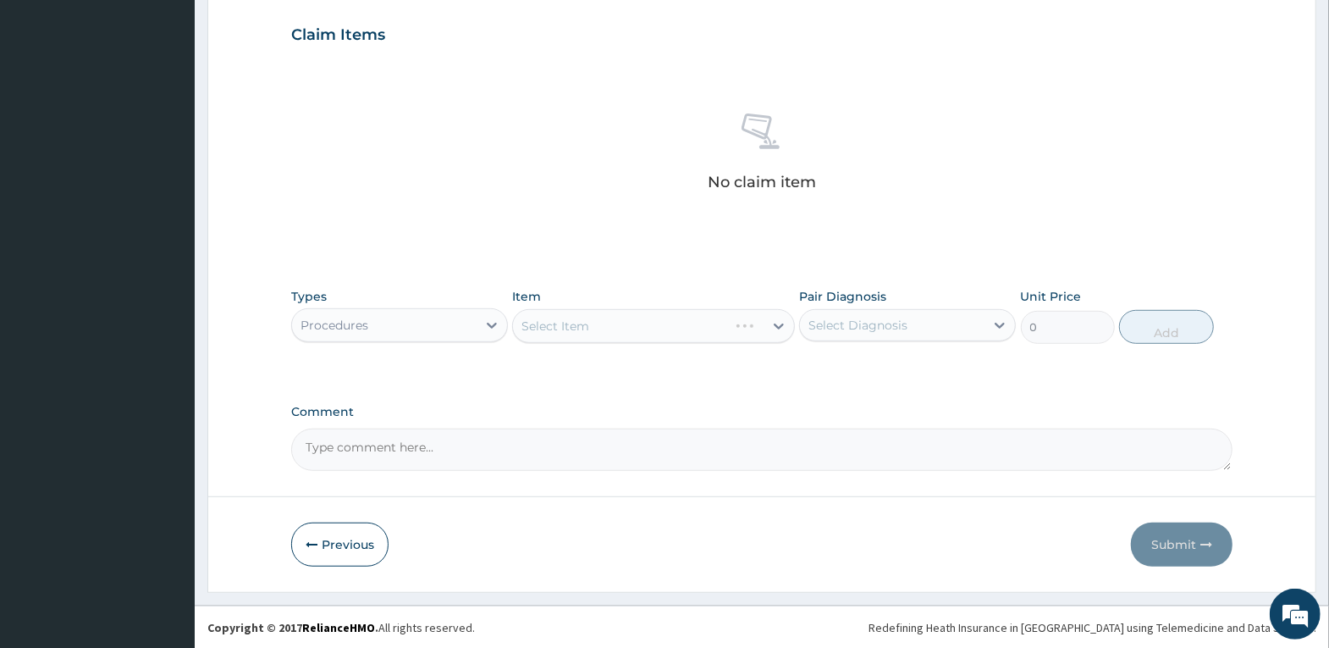
click at [620, 320] on div "Select Item" at bounding box center [653, 326] width 283 height 34
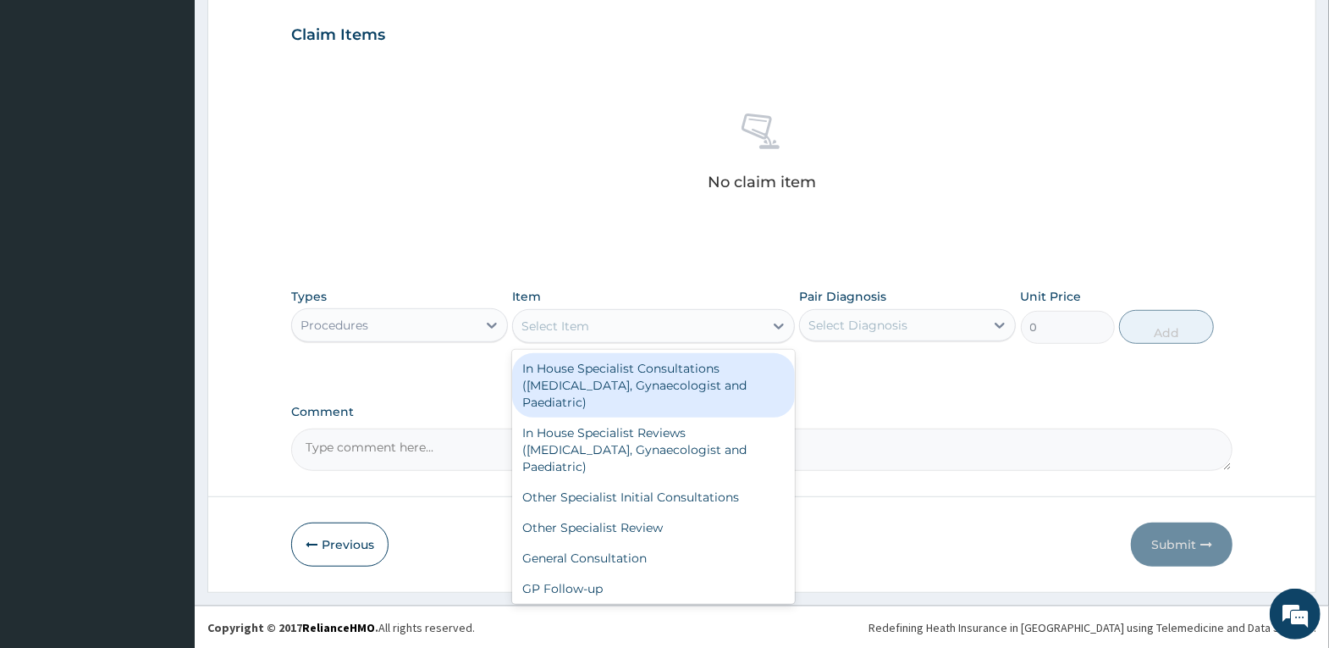
click at [660, 329] on div "Select Item" at bounding box center [638, 325] width 251 height 27
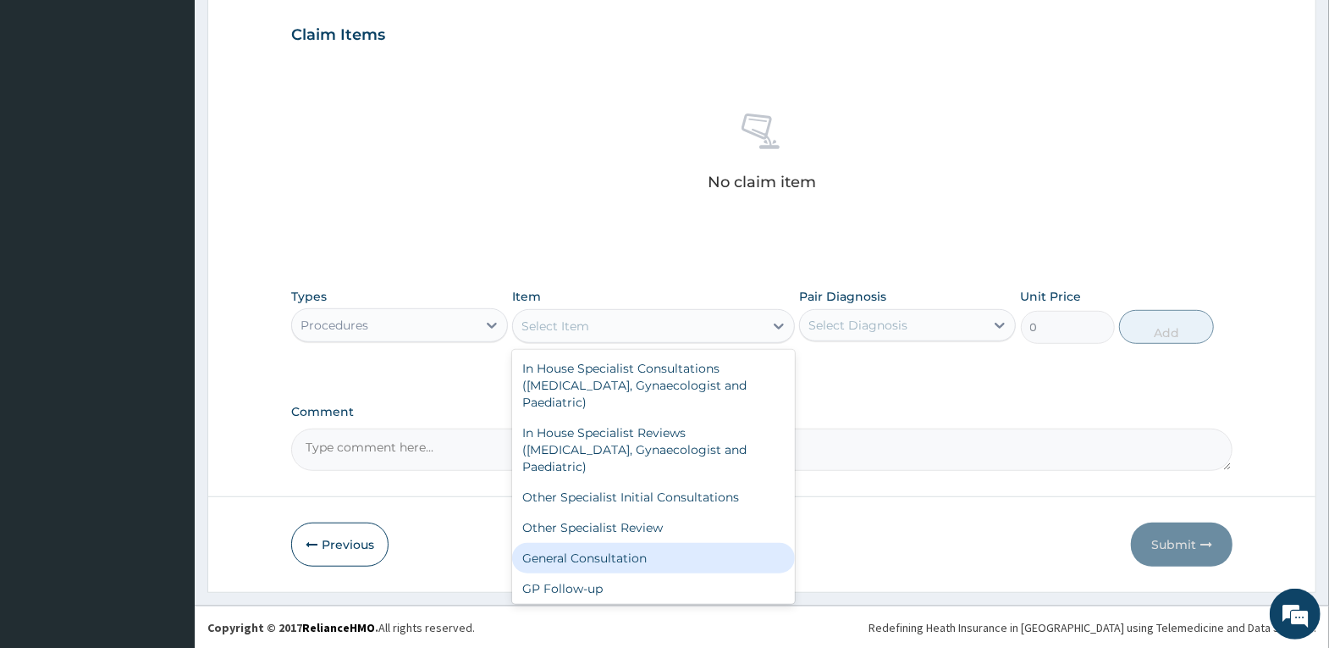
drag, startPoint x: 632, startPoint y: 559, endPoint x: 824, endPoint y: 345, distance: 286.6
click at [643, 550] on div "General Consultation" at bounding box center [653, 558] width 283 height 30
type input "4000"
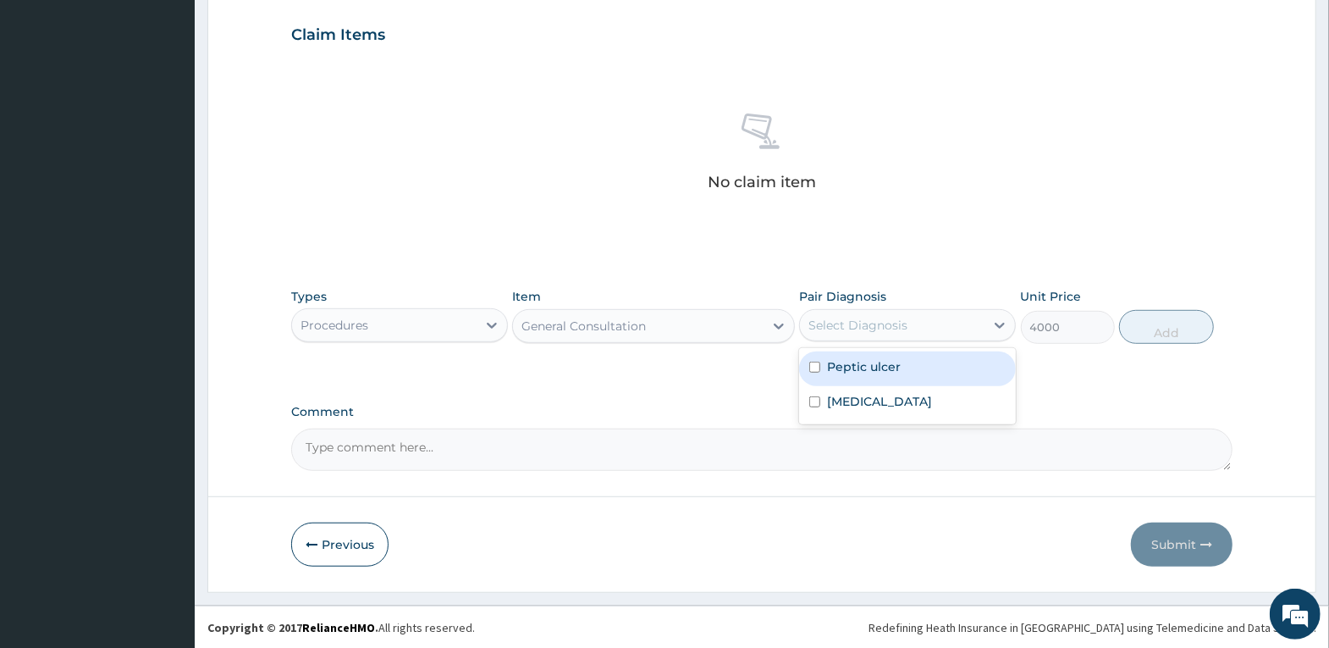
click at [840, 323] on div "Select Diagnosis" at bounding box center [858, 325] width 99 height 17
click at [847, 372] on label "Peptic ulcer" at bounding box center [864, 366] width 74 height 17
checkbox input "true"
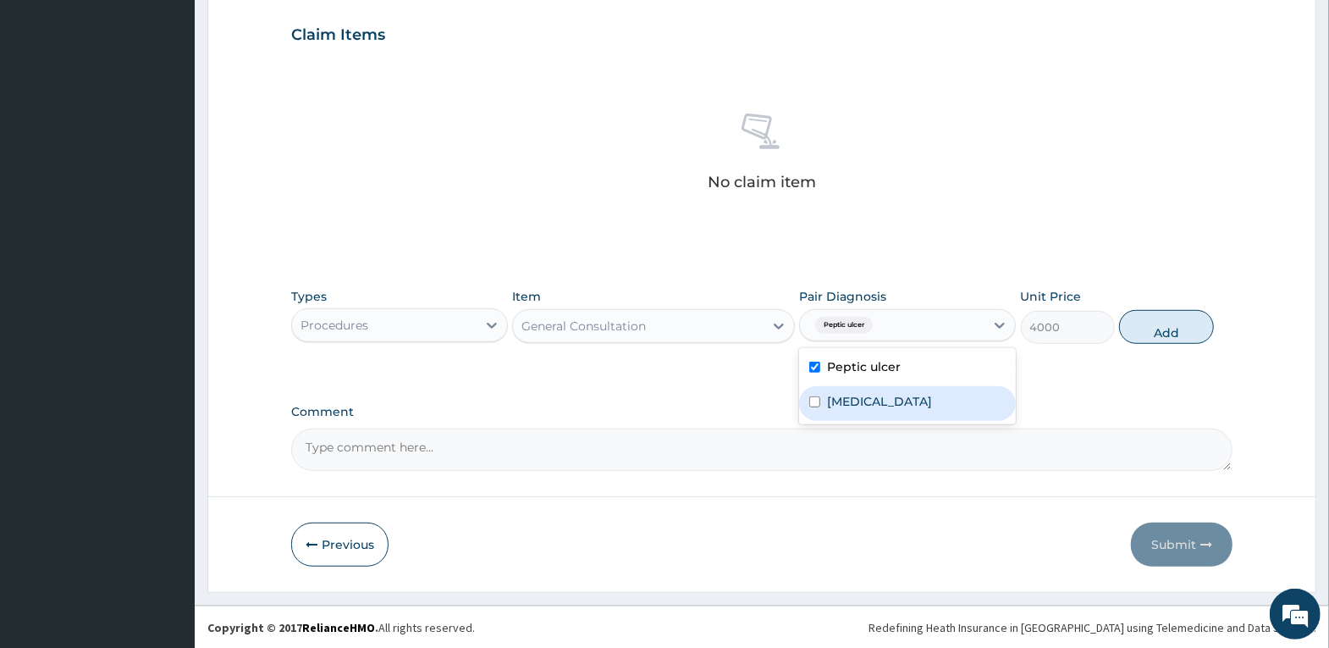
drag, startPoint x: 844, startPoint y: 403, endPoint x: 949, endPoint y: 374, distance: 108.9
click at [847, 403] on label "[MEDICAL_DATA]" at bounding box center [879, 401] width 105 height 17
checkbox input "true"
click at [1130, 323] on button "Add" at bounding box center [1166, 327] width 94 height 34
type input "0"
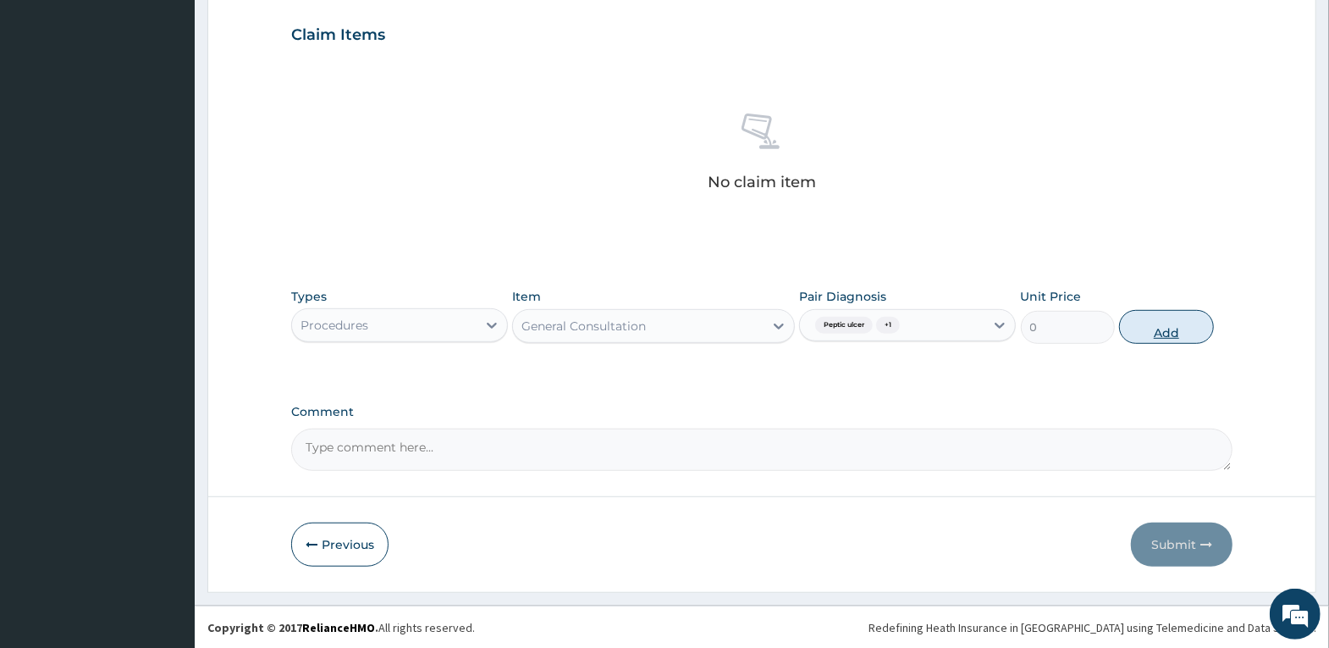
scroll to position [492, 0]
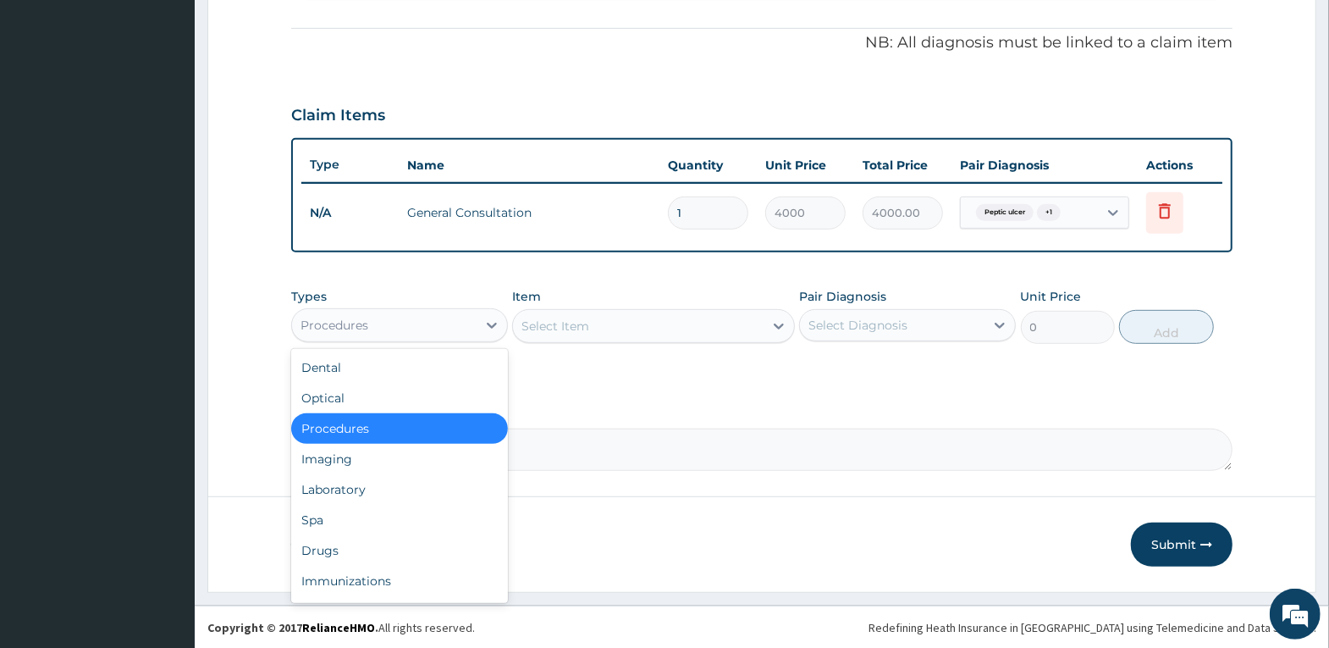
click at [406, 329] on div "Procedures" at bounding box center [384, 325] width 185 height 27
click at [416, 531] on div "Spa" at bounding box center [399, 520] width 217 height 30
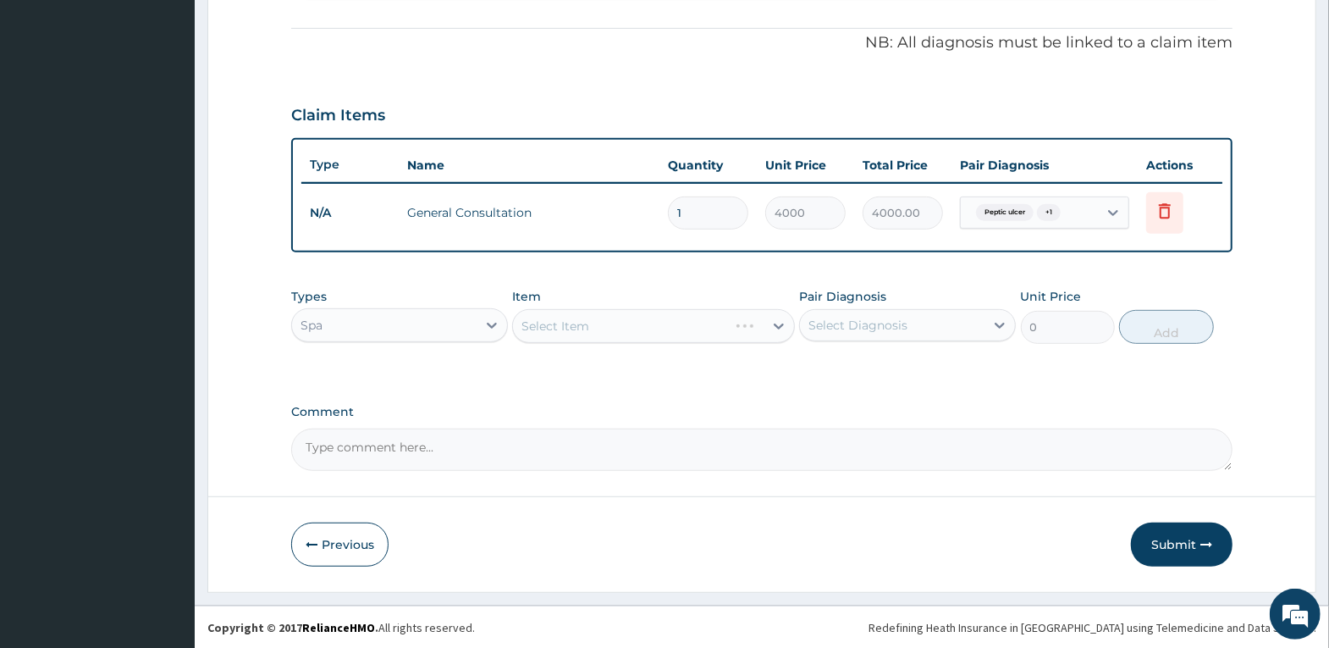
click at [416, 531] on div "Previous Submit" at bounding box center [761, 544] width 941 height 44
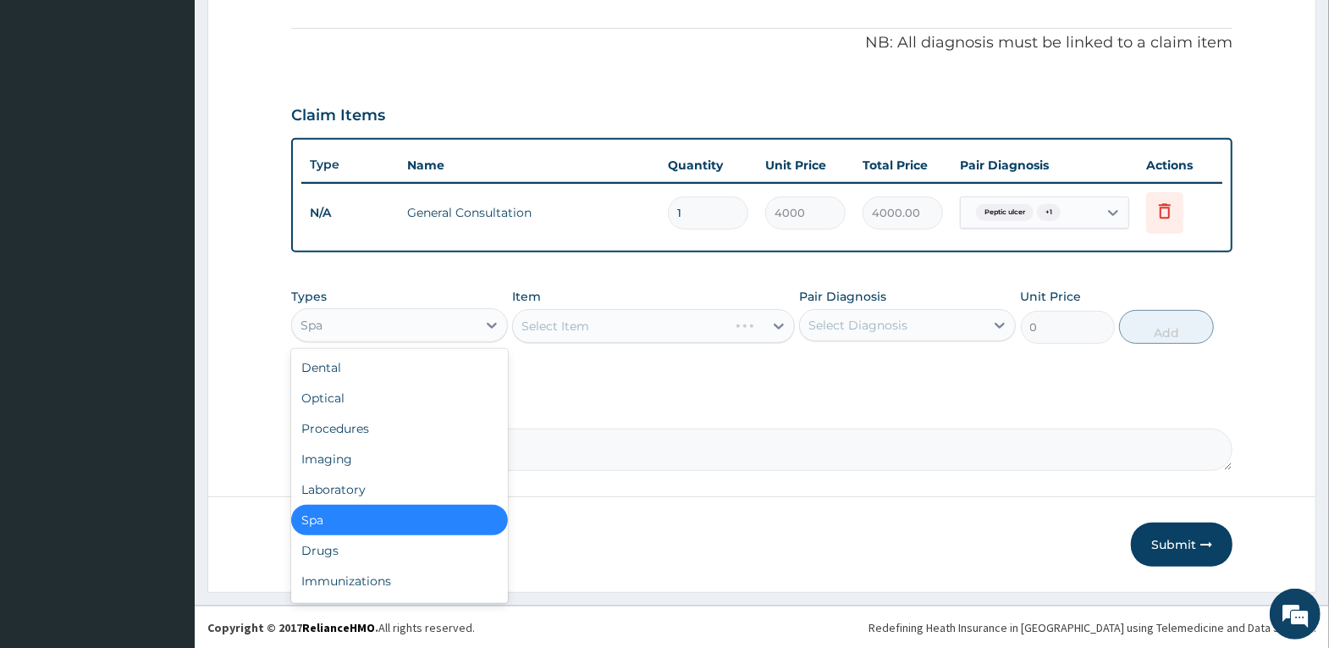
click at [413, 324] on div "Spa" at bounding box center [384, 325] width 185 height 27
click at [404, 546] on div "Drugs" at bounding box center [399, 550] width 217 height 30
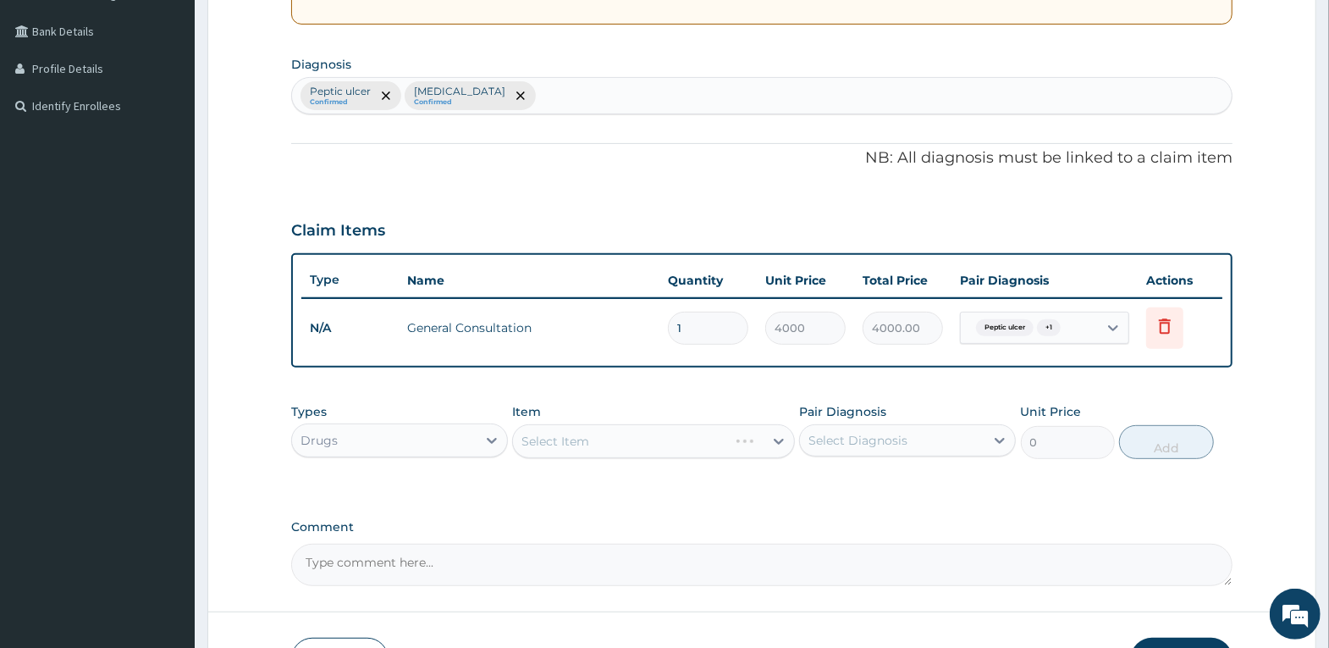
scroll to position [407, 0]
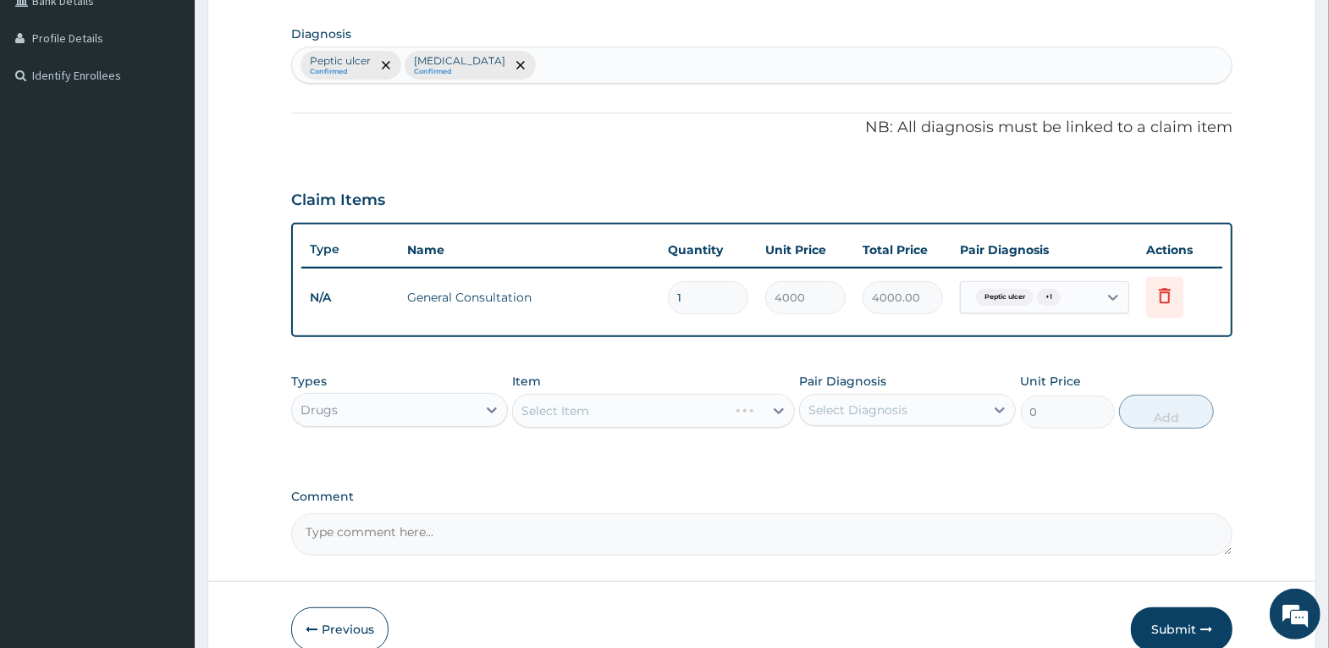
click at [571, 406] on div "Select Item" at bounding box center [653, 411] width 283 height 34
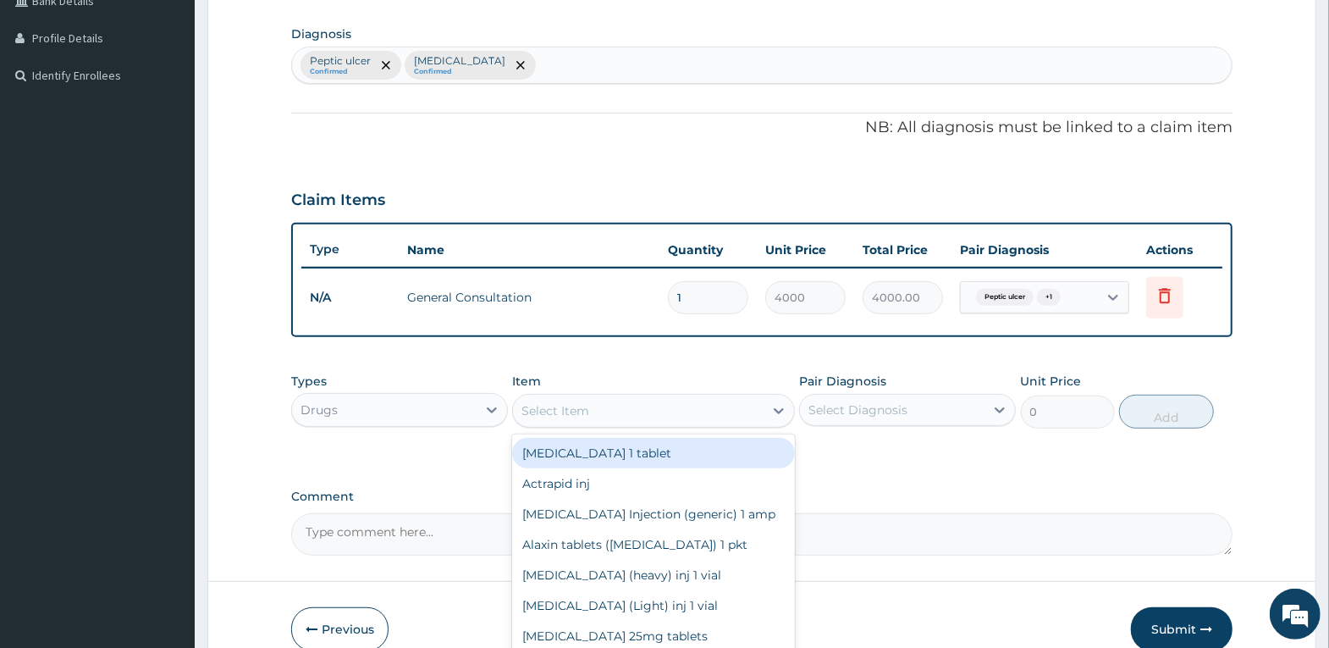
click at [571, 406] on div "Select Item" at bounding box center [556, 410] width 68 height 17
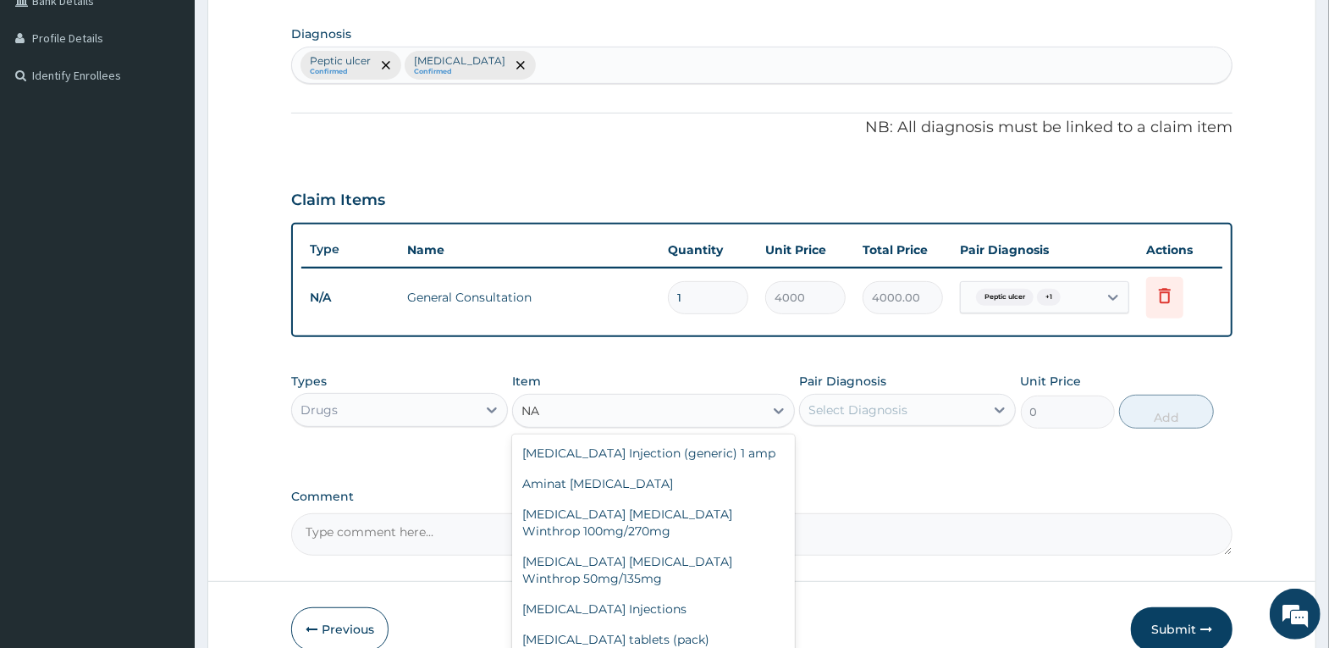
type input "N"
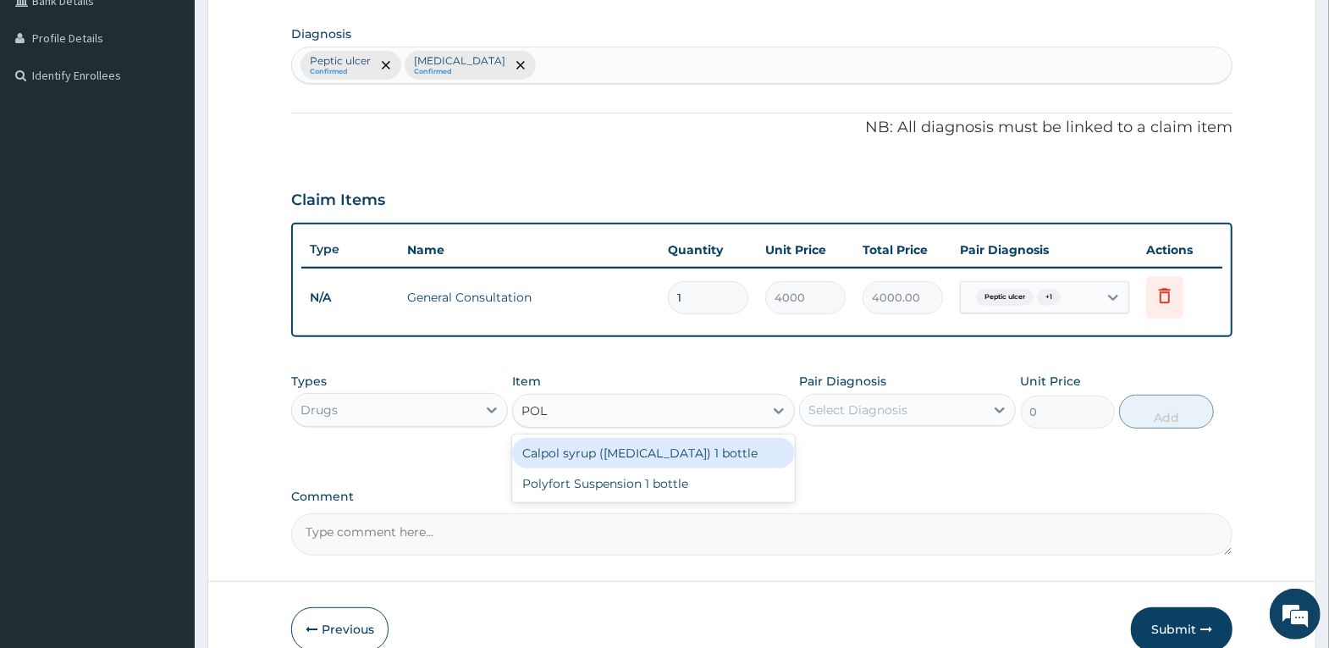
type input "POLY"
click at [610, 451] on div "Polyfort Suspension 1 bottle" at bounding box center [653, 453] width 283 height 30
type input "1000"
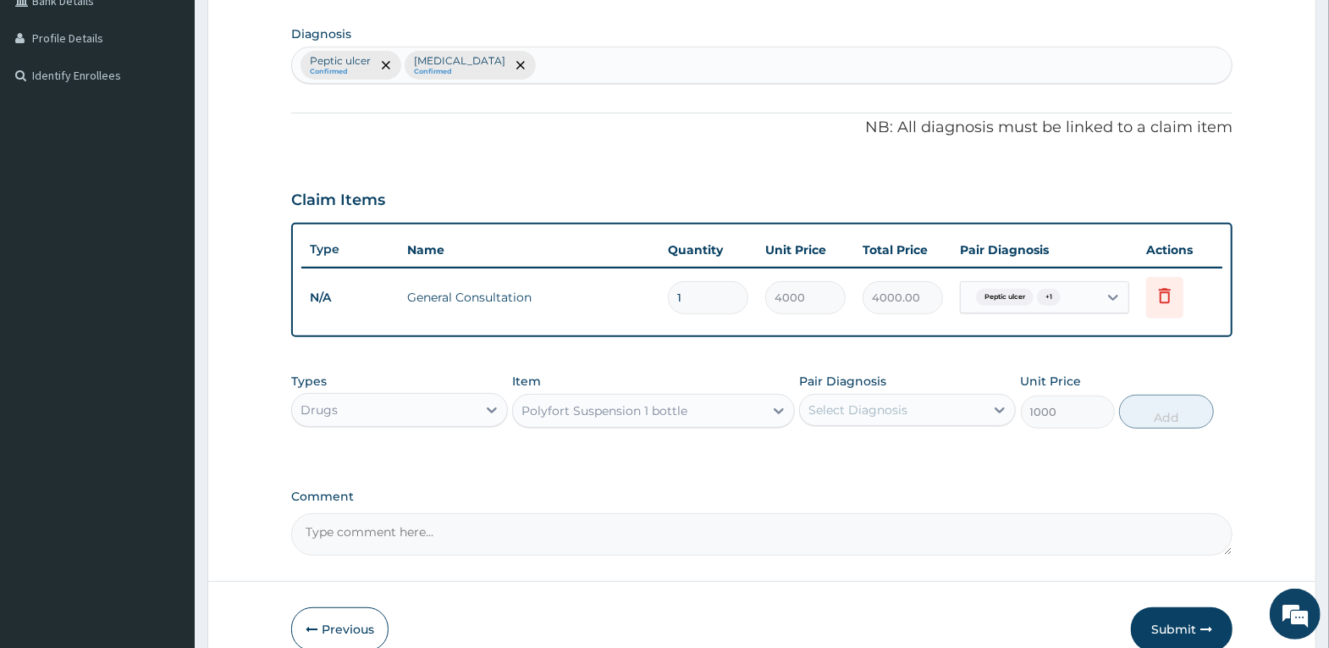
click at [853, 405] on div "Select Diagnosis" at bounding box center [858, 409] width 99 height 17
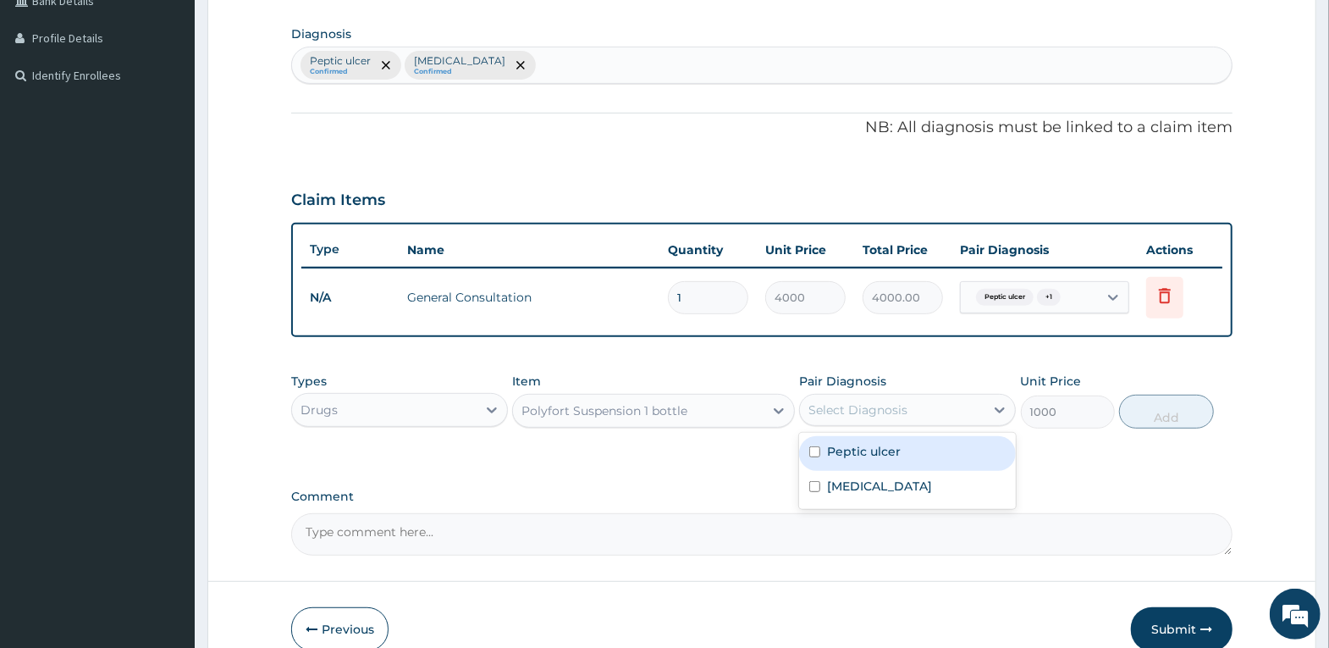
drag, startPoint x: 854, startPoint y: 452, endPoint x: 858, endPoint y: 477, distance: 24.8
click at [855, 457] on label "Peptic ulcer" at bounding box center [864, 451] width 74 height 17
checkbox input "true"
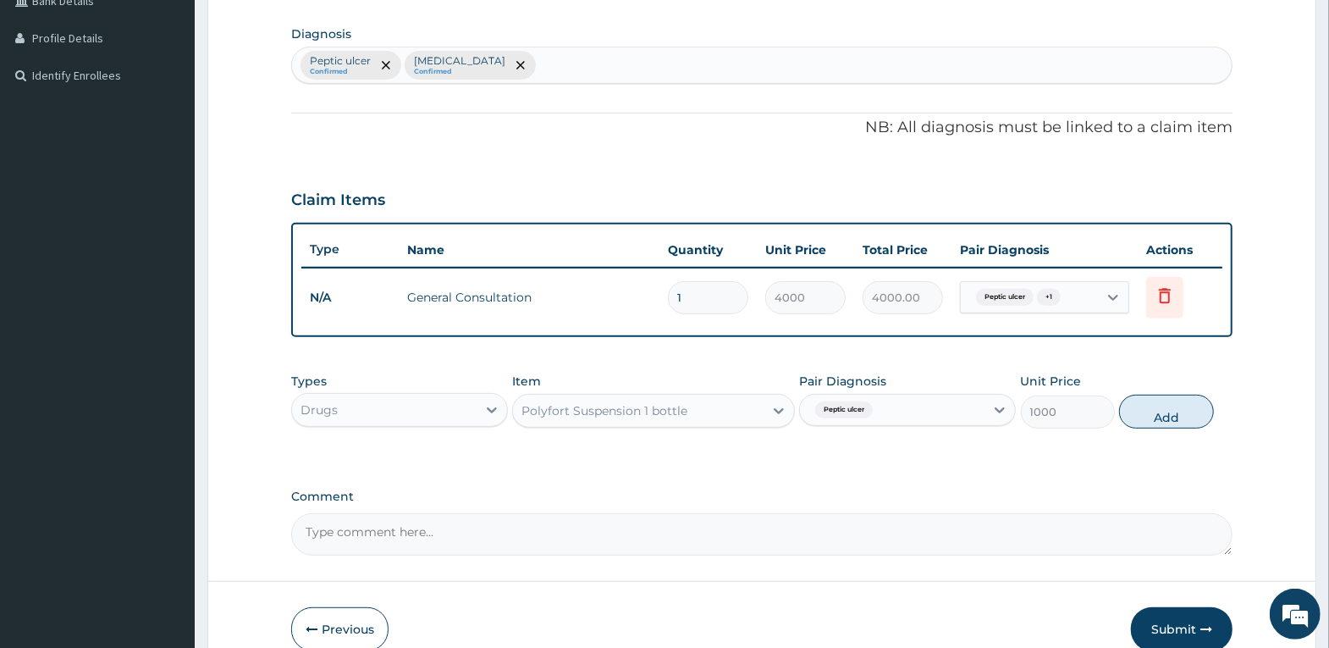
drag, startPoint x: 1169, startPoint y: 414, endPoint x: 1066, endPoint y: 419, distance: 103.4
click at [1168, 412] on button "Add" at bounding box center [1166, 412] width 94 height 34
type input "0"
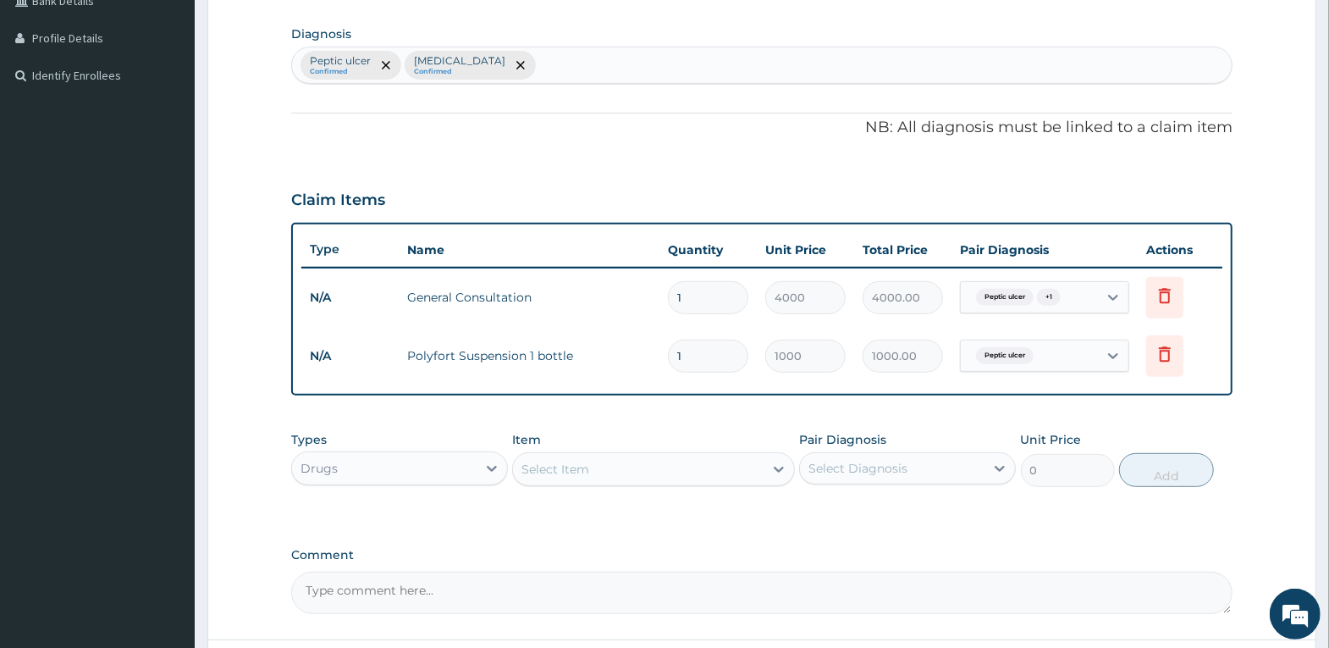
click at [742, 464] on div "Select Item" at bounding box center [638, 469] width 251 height 27
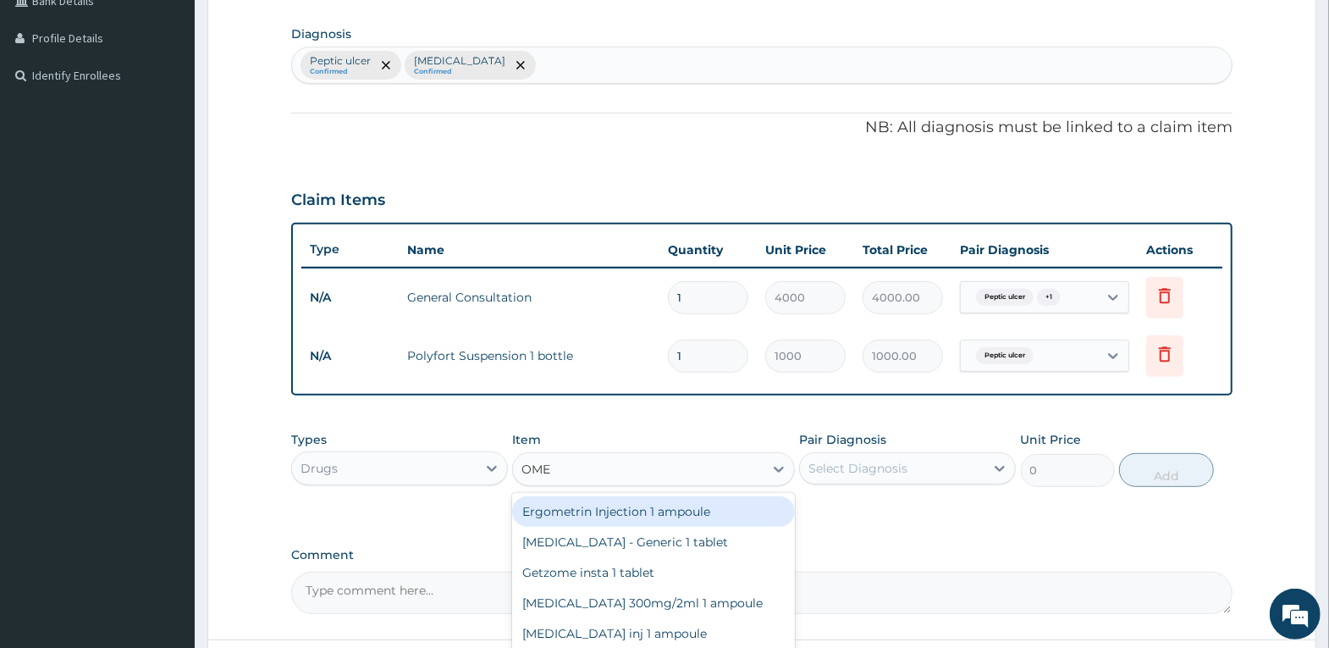
type input "OMEP"
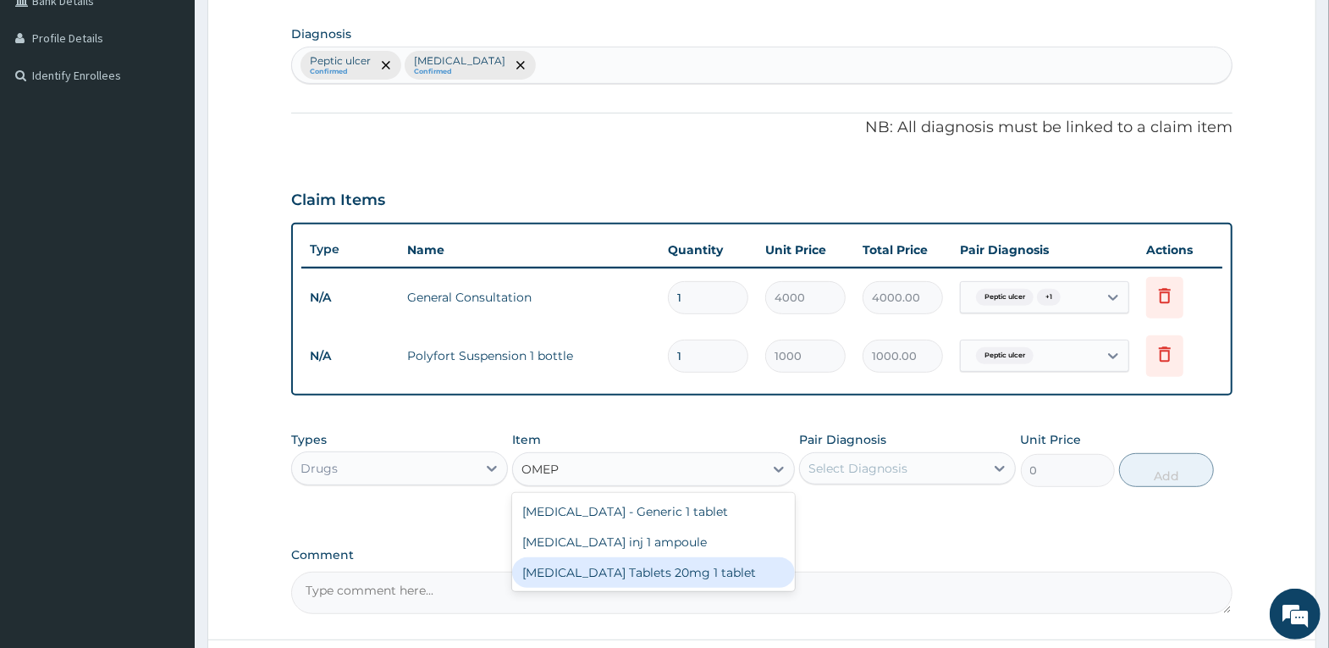
click at [687, 566] on div "[MEDICAL_DATA] Tablets 20mg 1 tablet" at bounding box center [653, 572] width 283 height 30
type input "120"
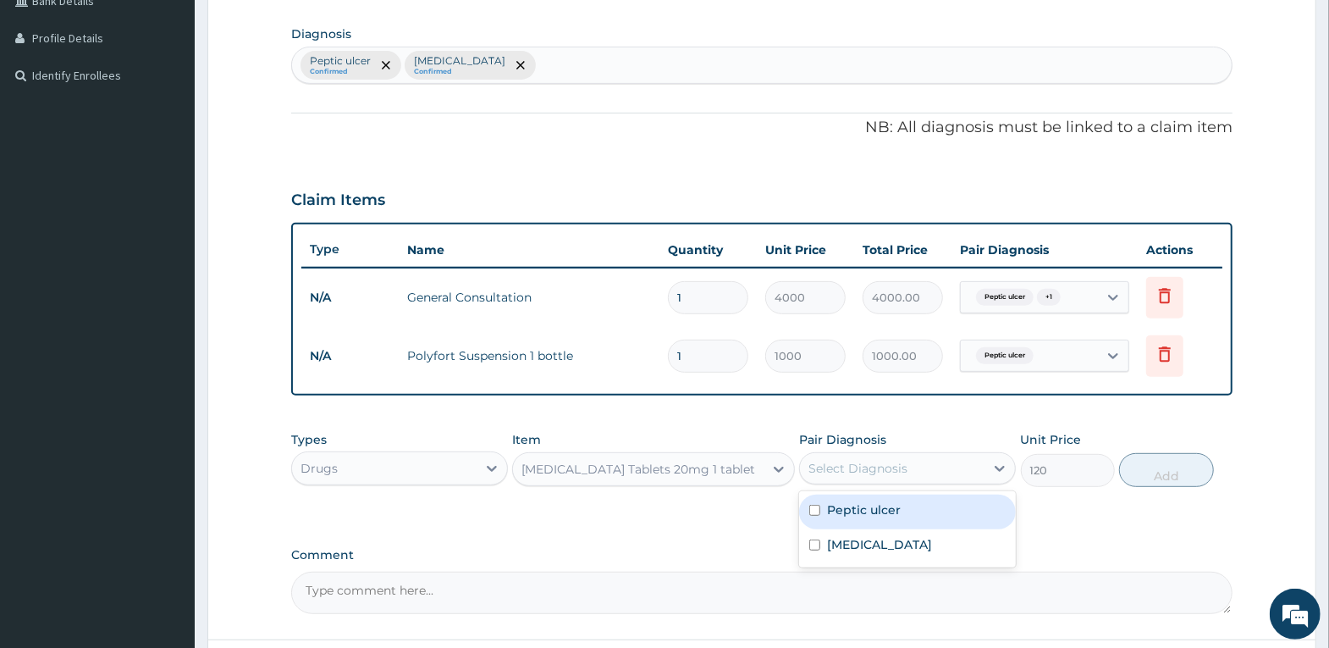
drag, startPoint x: 836, startPoint y: 465, endPoint x: 842, endPoint y: 481, distance: 17.1
click at [837, 465] on div "Select Diagnosis" at bounding box center [858, 468] width 99 height 17
click at [850, 505] on label "Peptic ulcer" at bounding box center [864, 509] width 74 height 17
checkbox input "true"
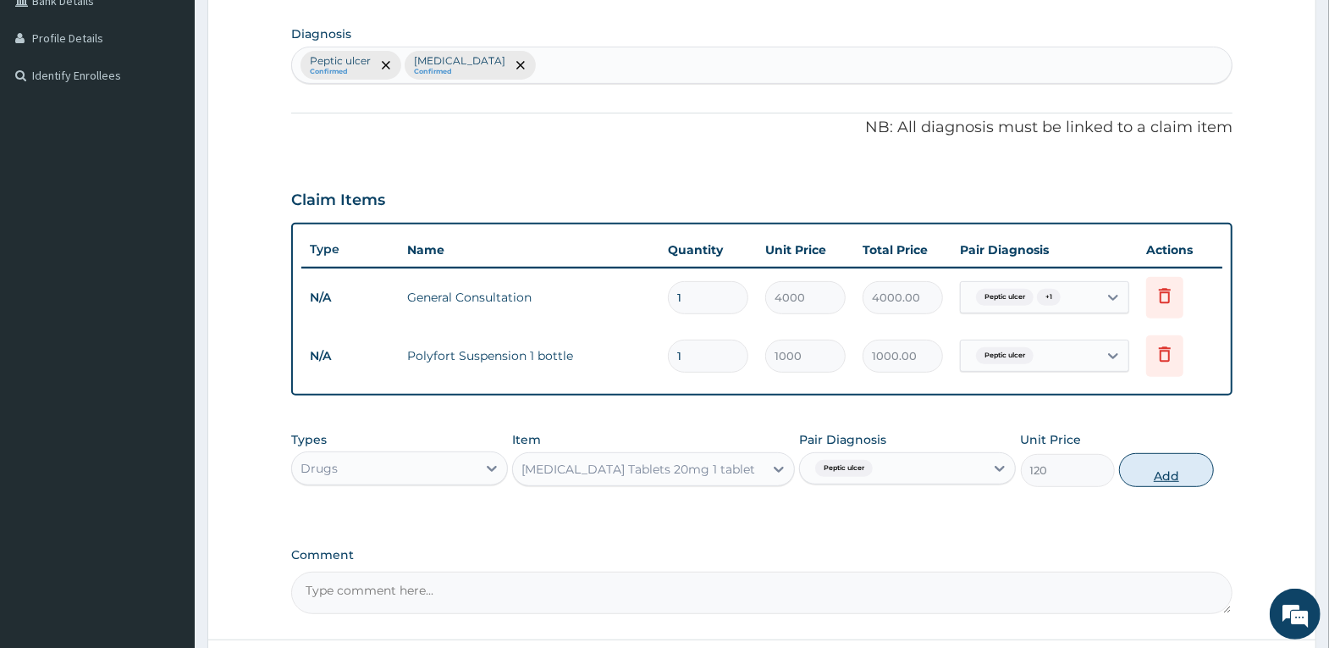
click at [1157, 467] on button "Add" at bounding box center [1166, 470] width 94 height 34
type input "0"
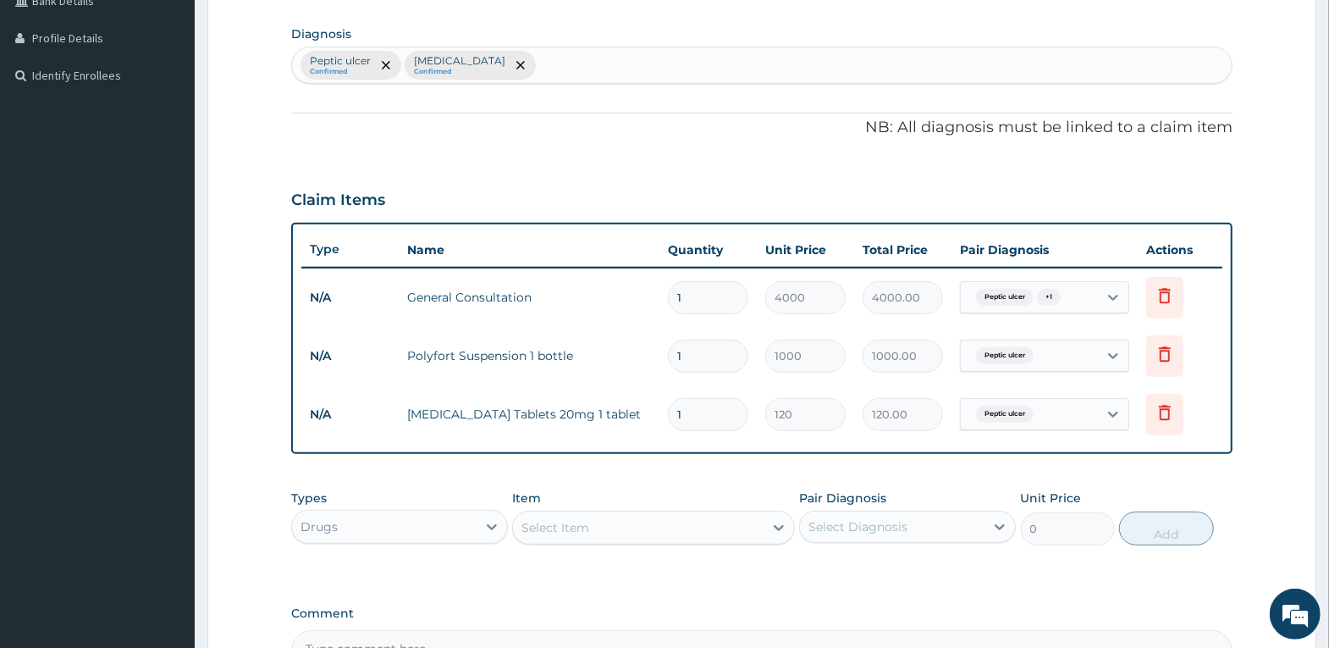
type input "14"
type input "1680.00"
type input "14"
click at [676, 524] on div "Select Item" at bounding box center [638, 527] width 251 height 27
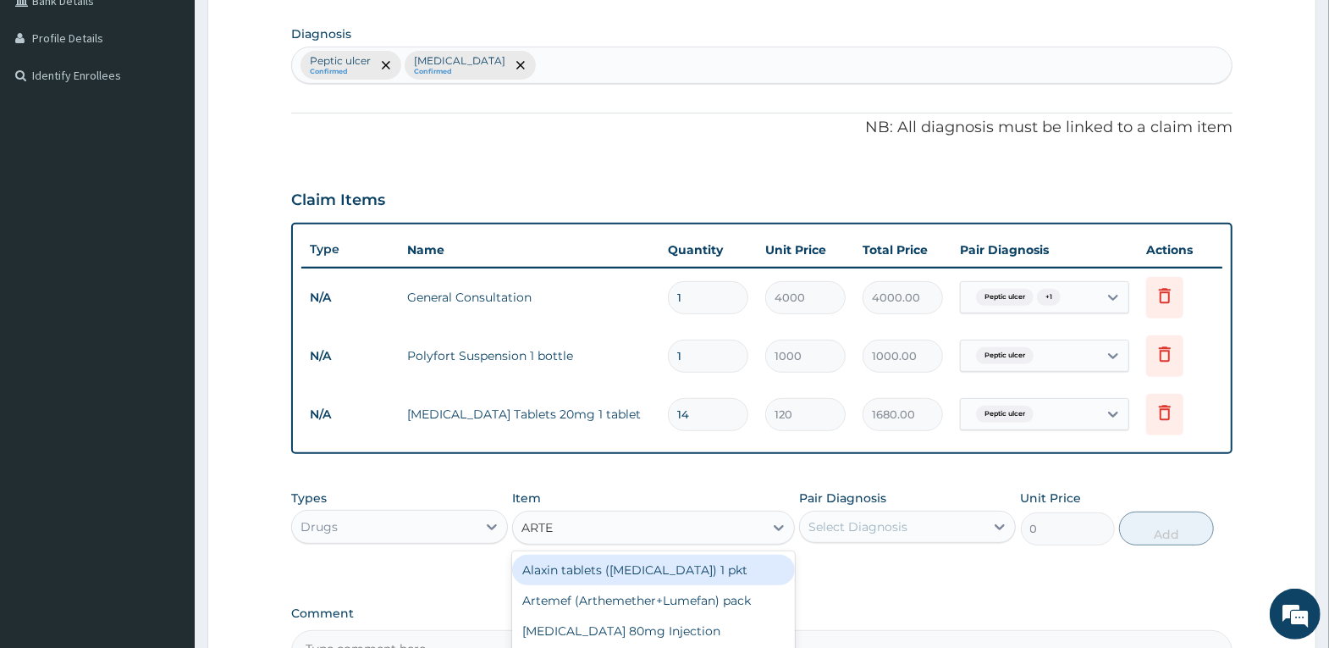
type input "ARTEM"
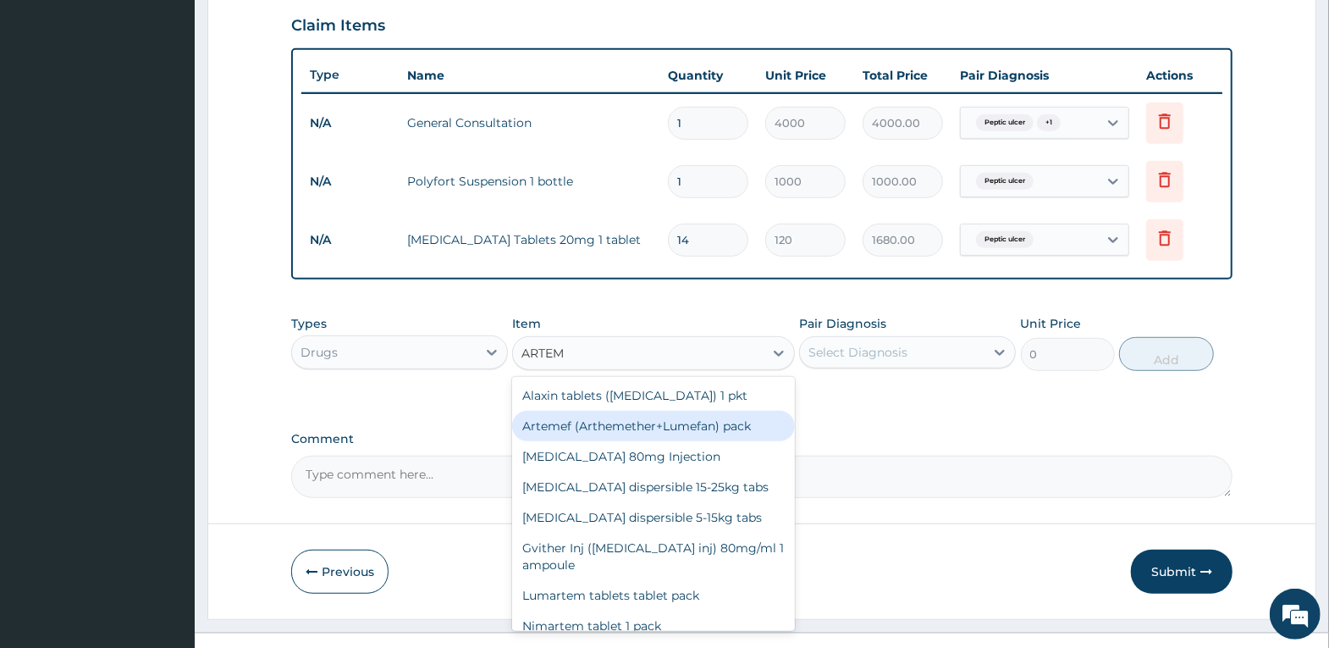
scroll to position [608, 0]
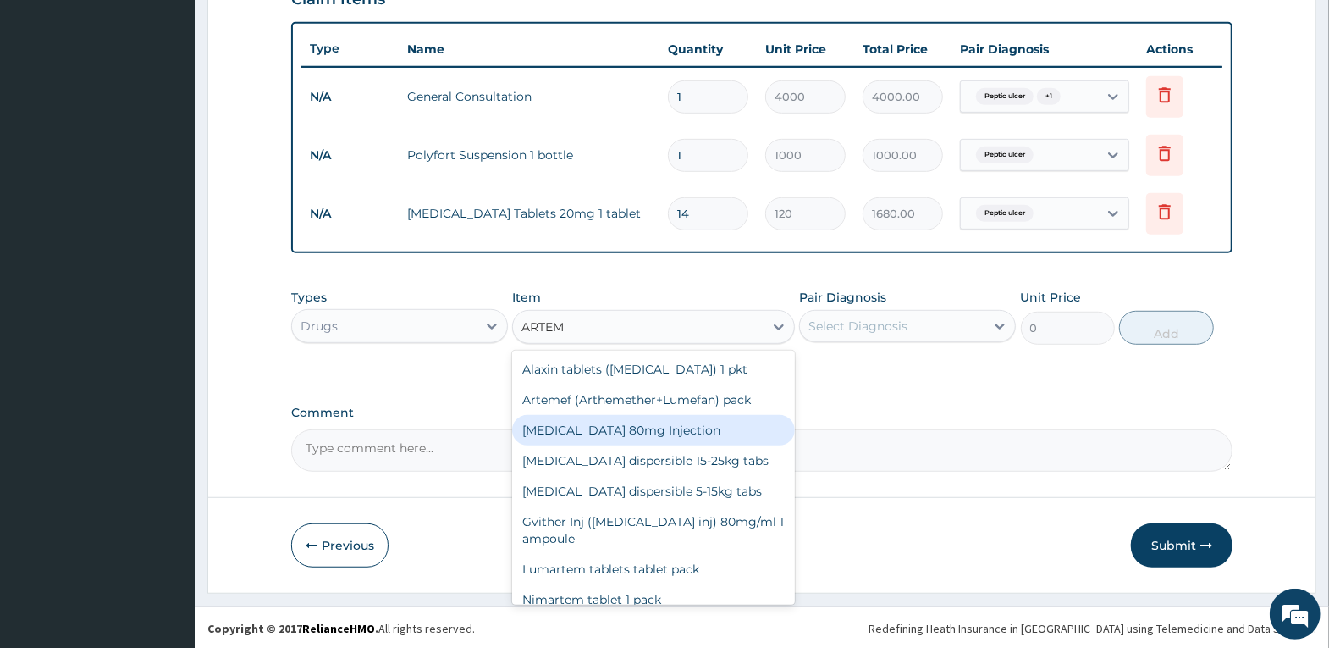
click at [720, 433] on div "[MEDICAL_DATA] 80mg Injection" at bounding box center [653, 430] width 283 height 30
type input "1600"
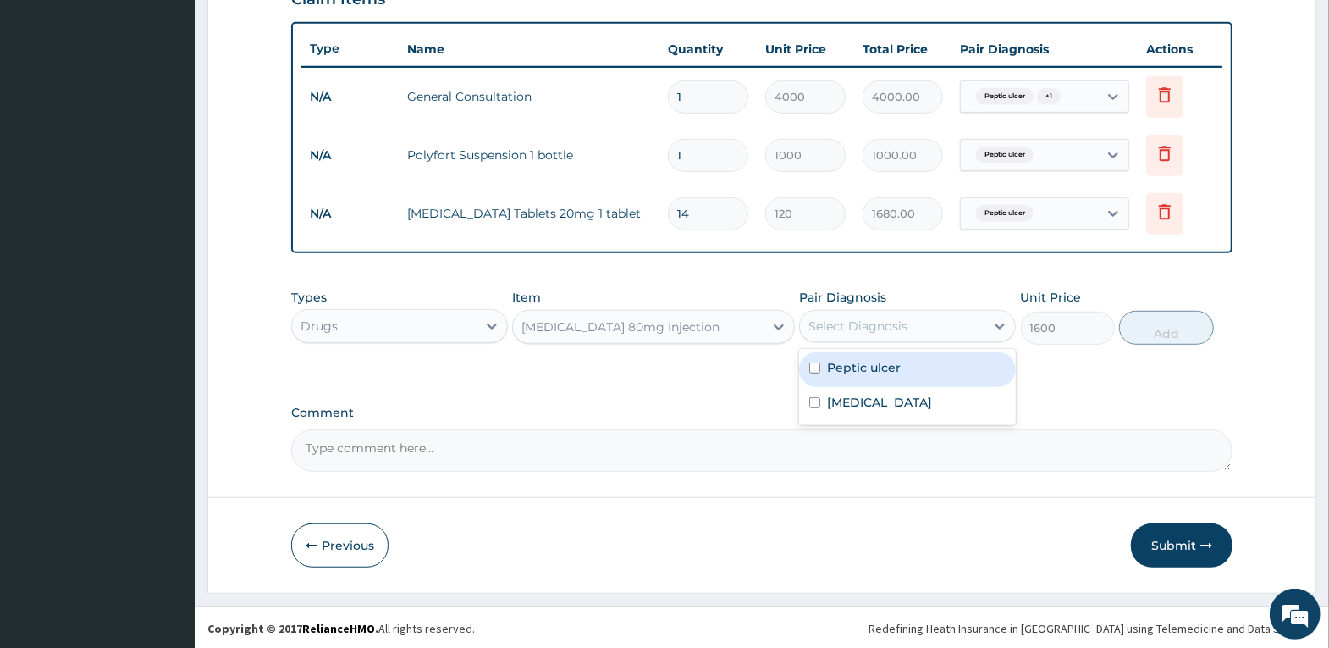
click at [879, 327] on div "Select Diagnosis" at bounding box center [858, 325] width 99 height 17
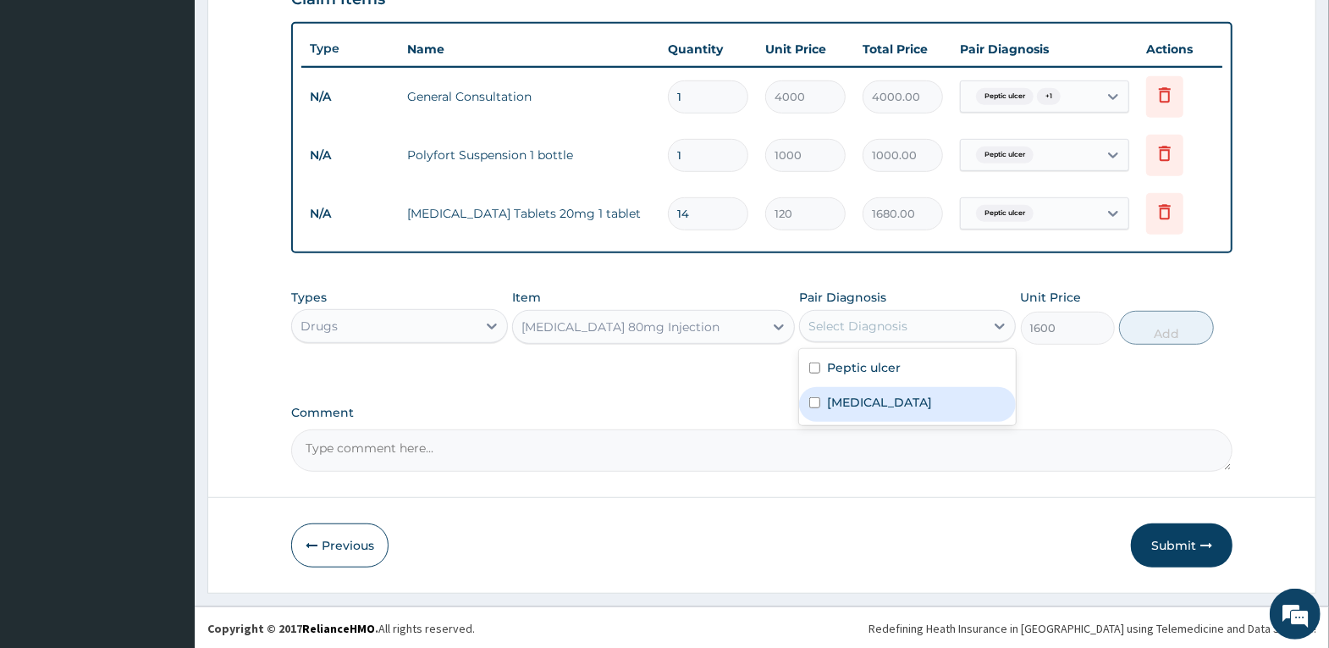
click at [887, 407] on div "[MEDICAL_DATA]" at bounding box center [907, 404] width 217 height 35
checkbox input "true"
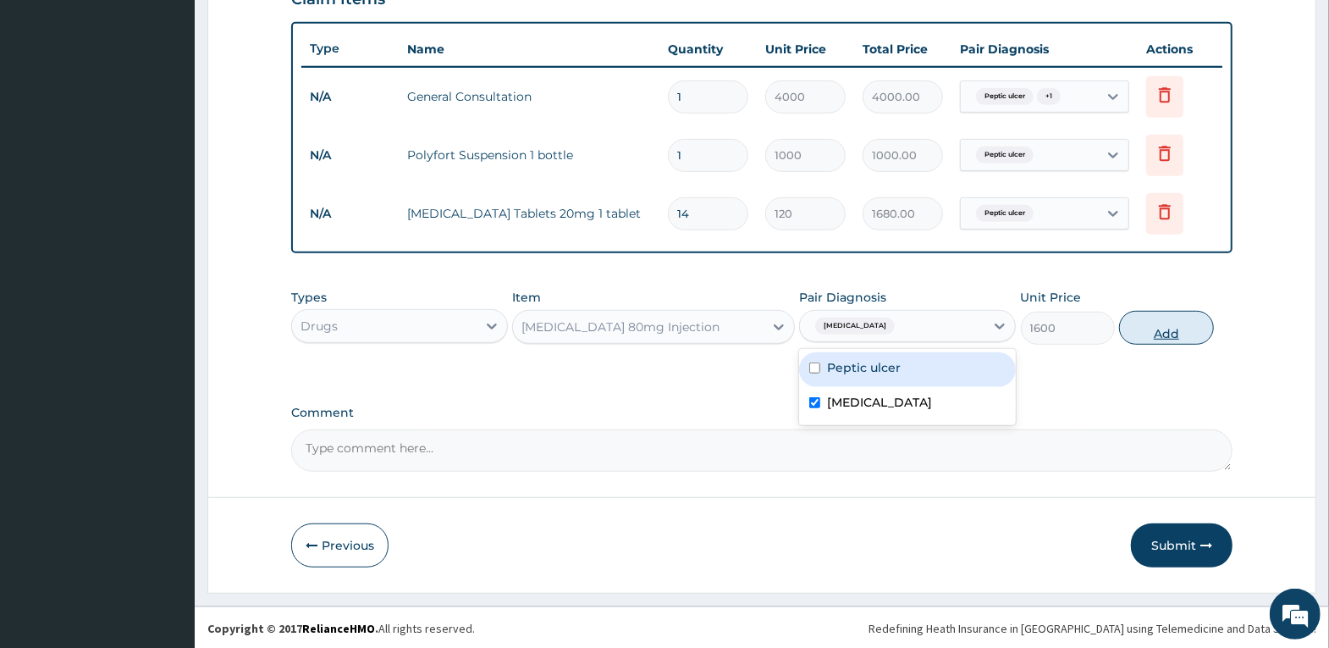
drag, startPoint x: 1164, startPoint y: 330, endPoint x: 1058, endPoint y: 317, distance: 106.7
click at [1162, 330] on button "Add" at bounding box center [1166, 328] width 94 height 34
type input "0"
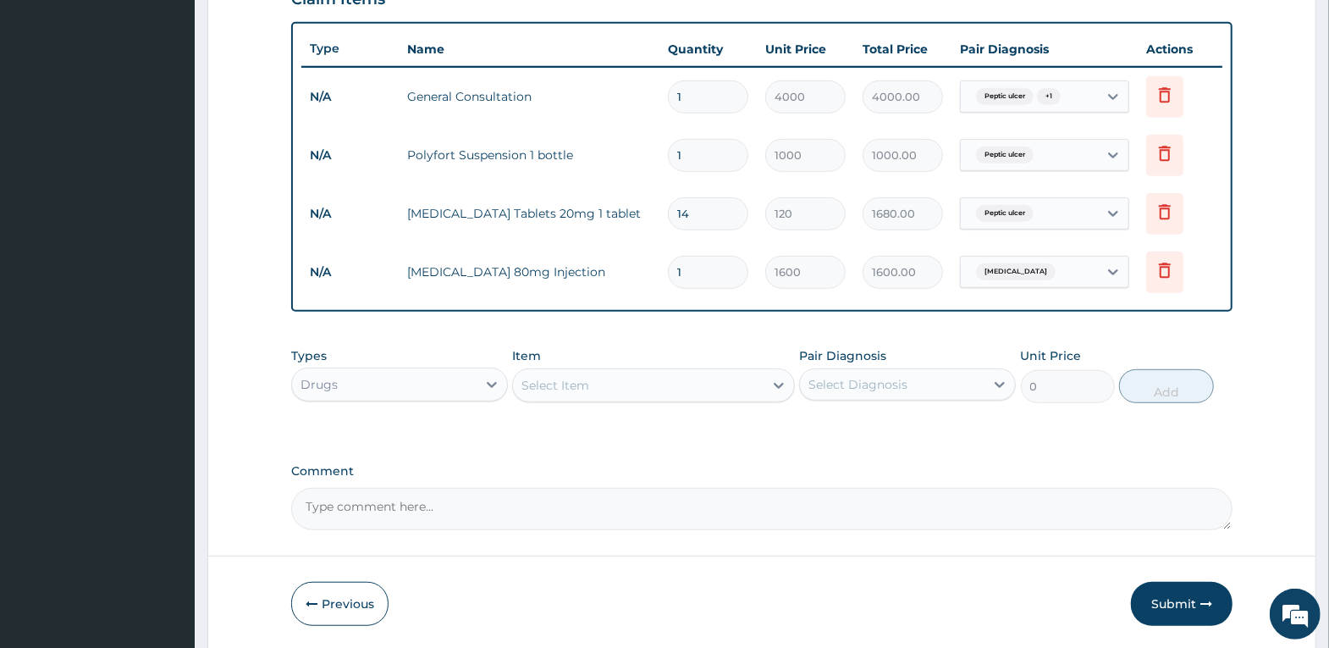
drag, startPoint x: 705, startPoint y: 268, endPoint x: 526, endPoint y: 276, distance: 179.7
click at [526, 276] on tr "N/A [MEDICAL_DATA] 80mg Injection 1 1600 1600.00 [MEDICAL_DATA] Delete" at bounding box center [761, 272] width 921 height 58
type input "3"
type input "4800.00"
type input "3"
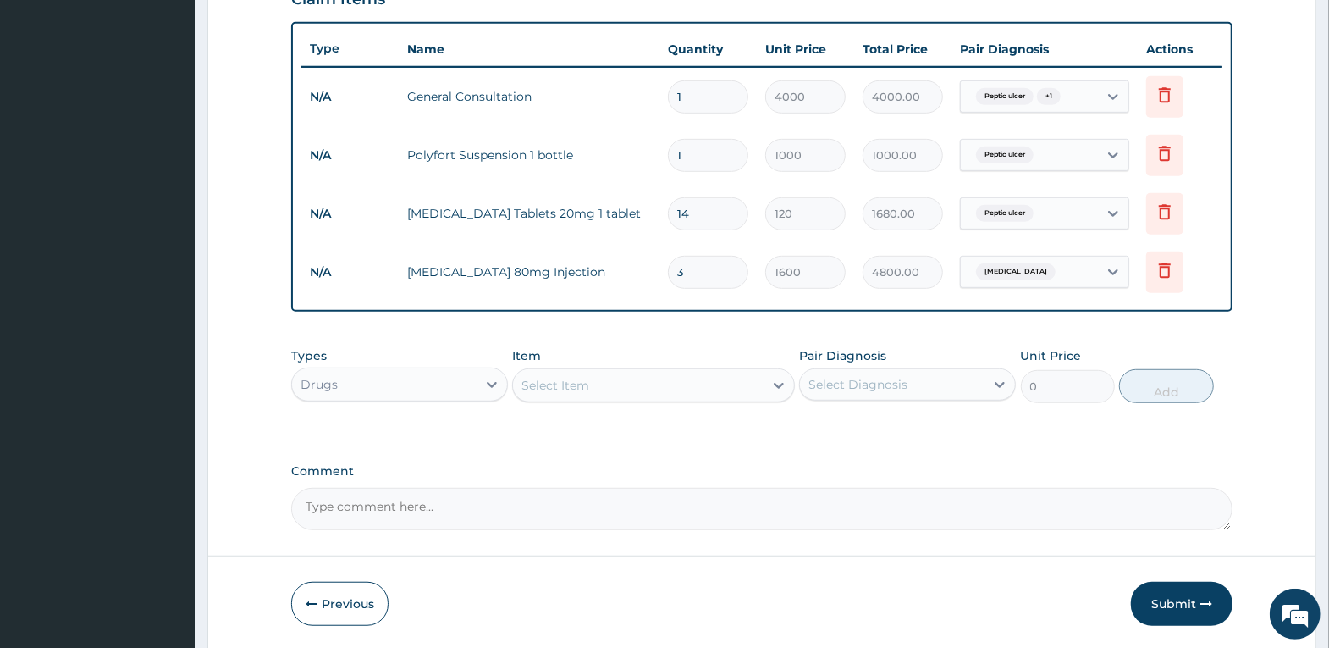
click at [716, 386] on div "Select Item" at bounding box center [638, 385] width 251 height 27
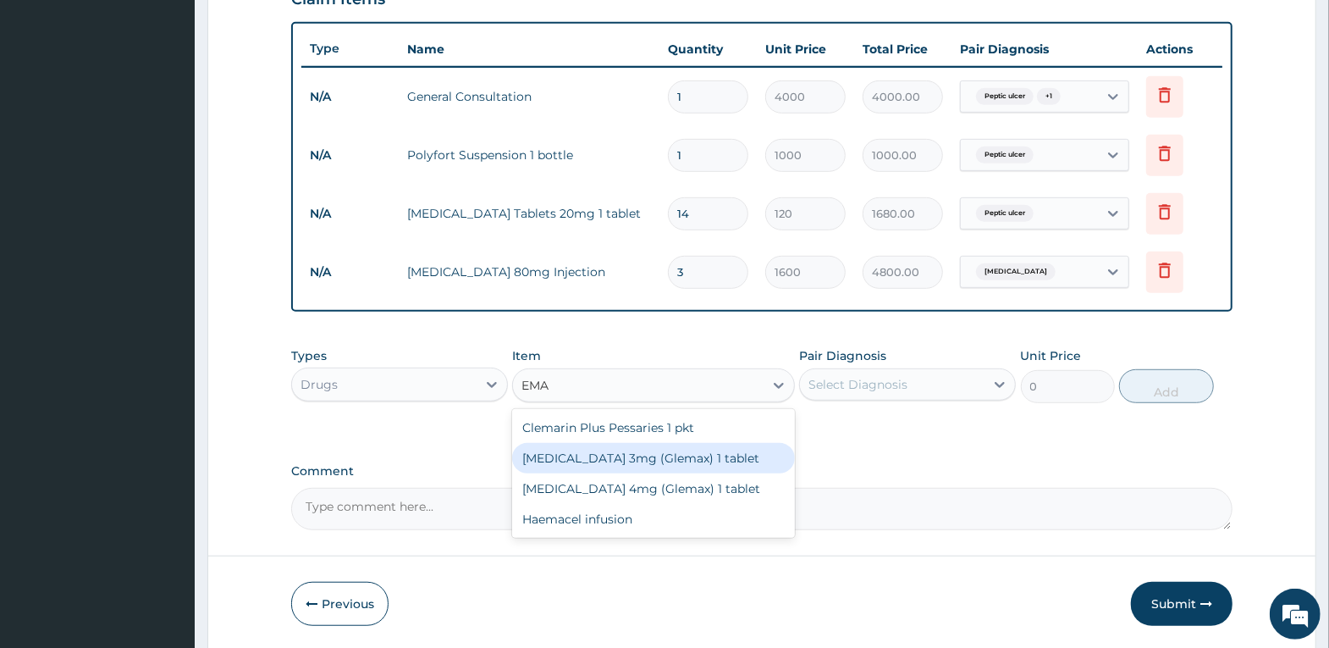
type input "EM"
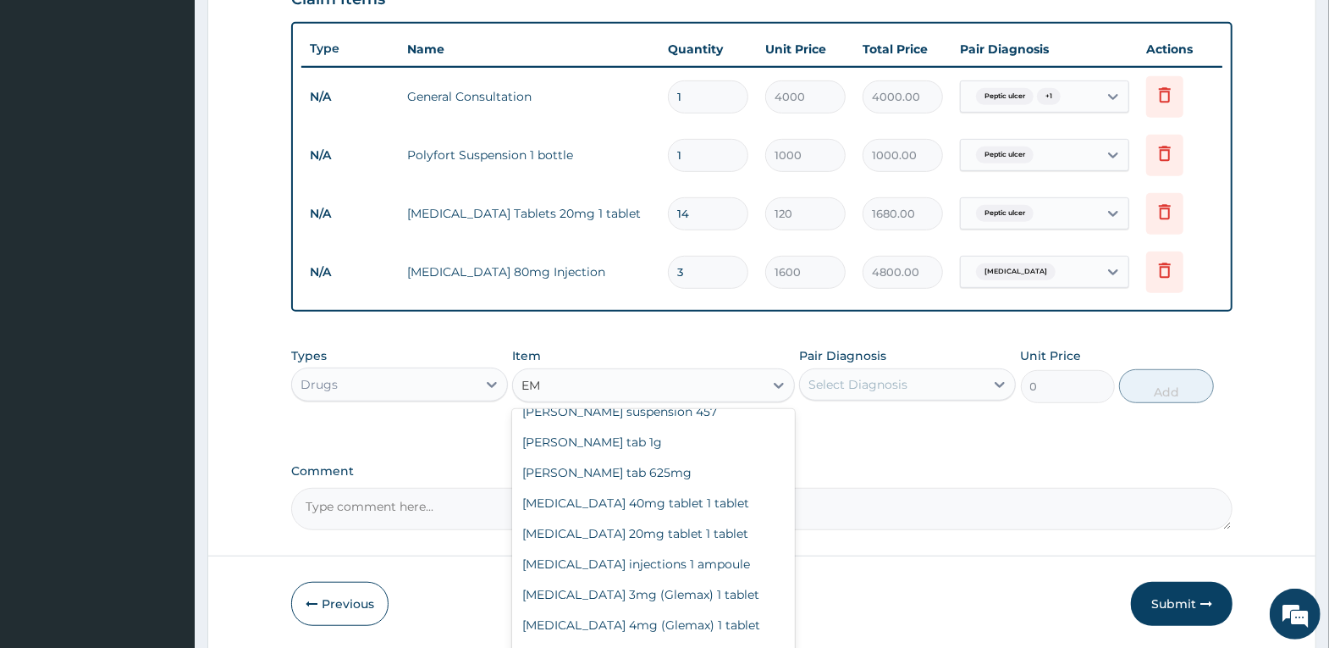
scroll to position [762, 0]
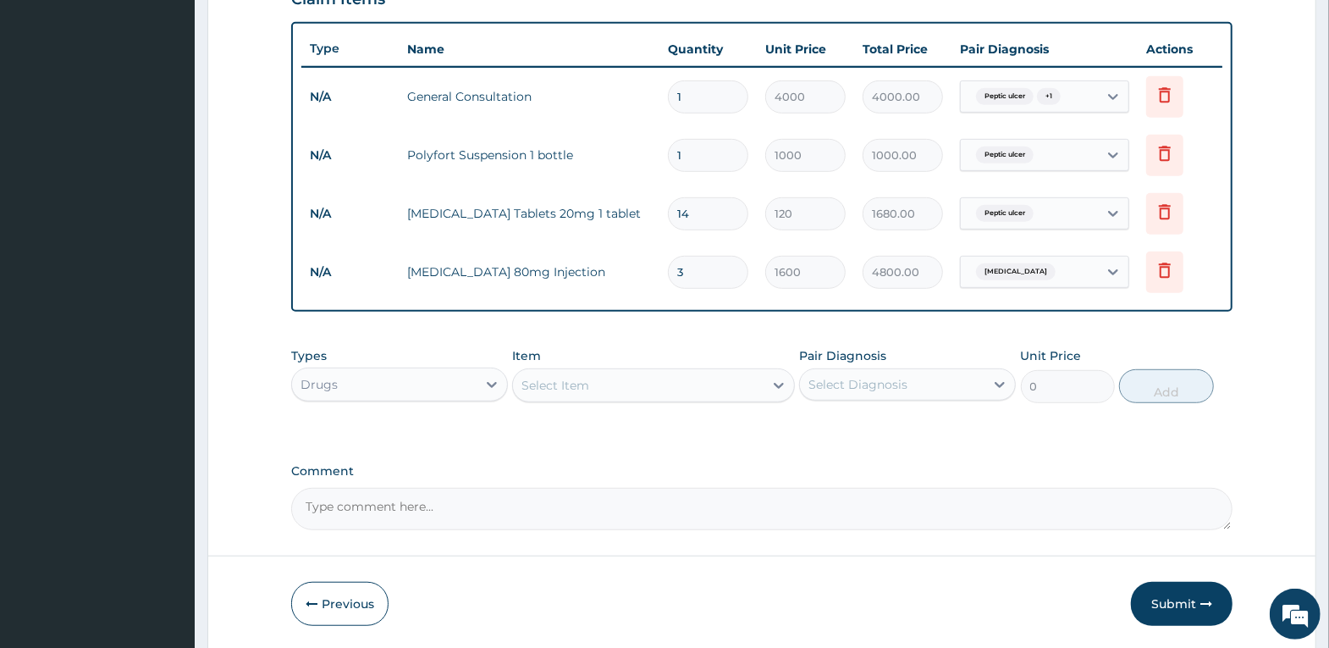
drag, startPoint x: 597, startPoint y: 385, endPoint x: 544, endPoint y: 378, distance: 53.8
click at [544, 378] on div "Select Item" at bounding box center [638, 385] width 251 height 27
click at [580, 379] on div "Select Item" at bounding box center [556, 385] width 68 height 17
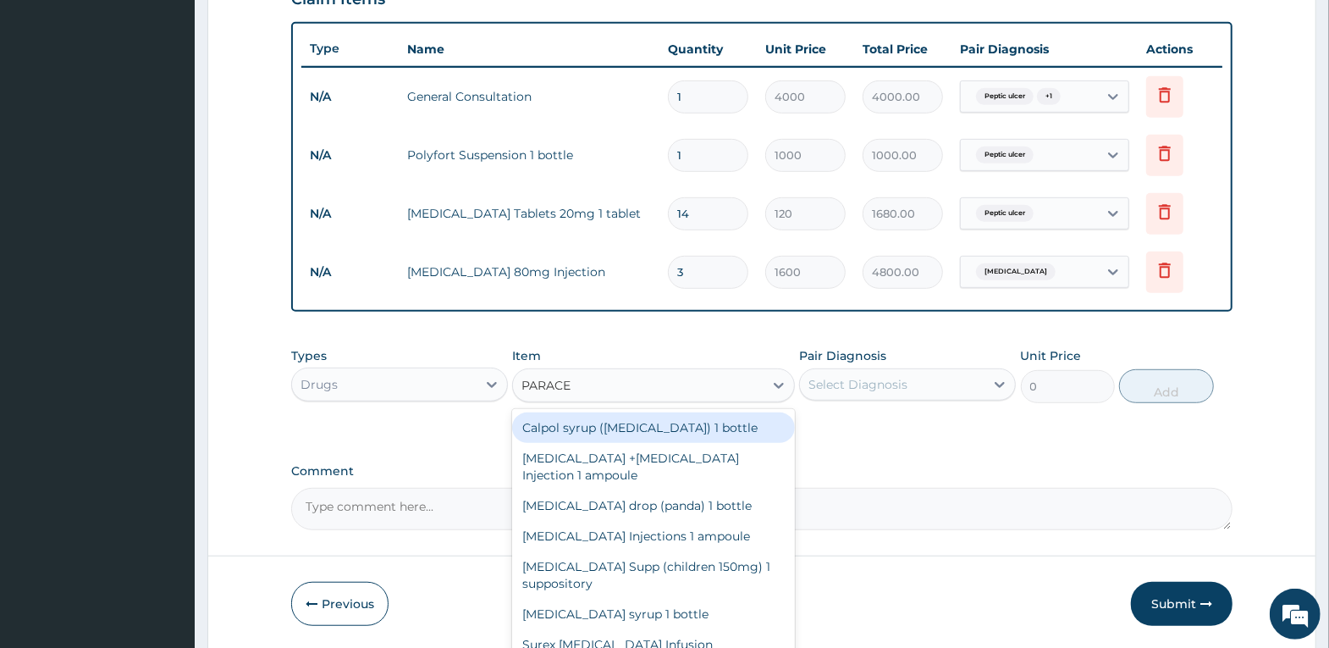
type input "PARACET"
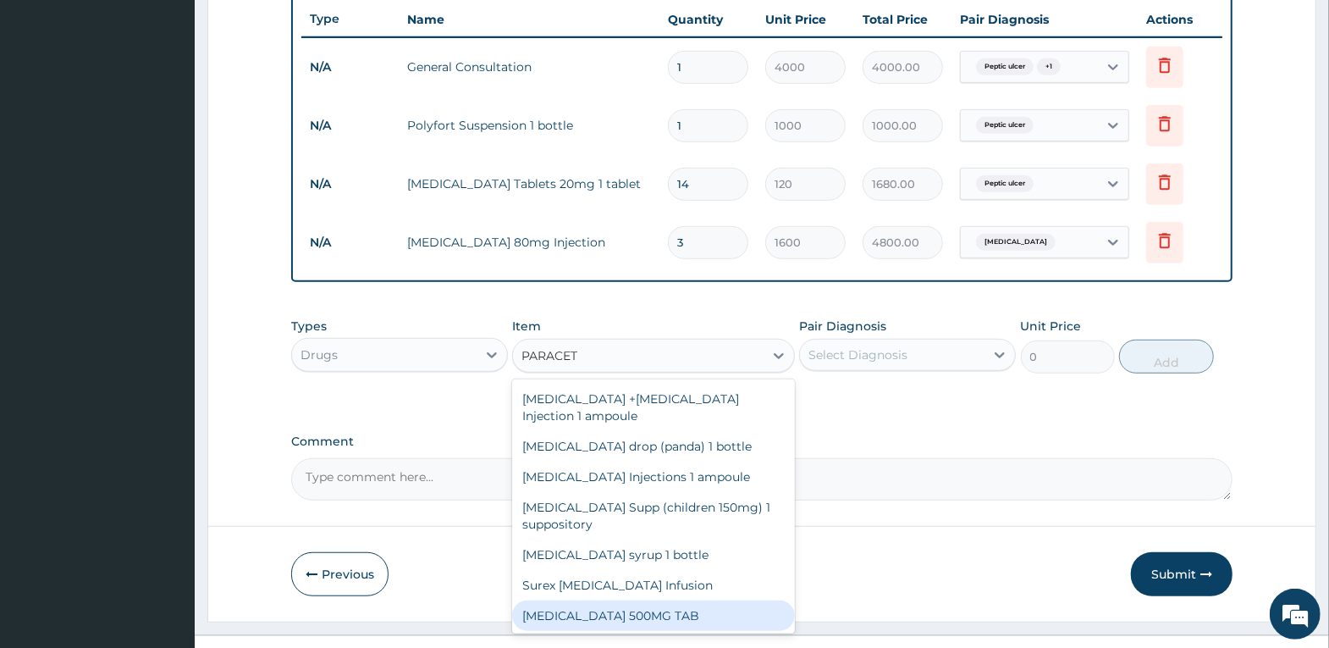
scroll to position [667, 0]
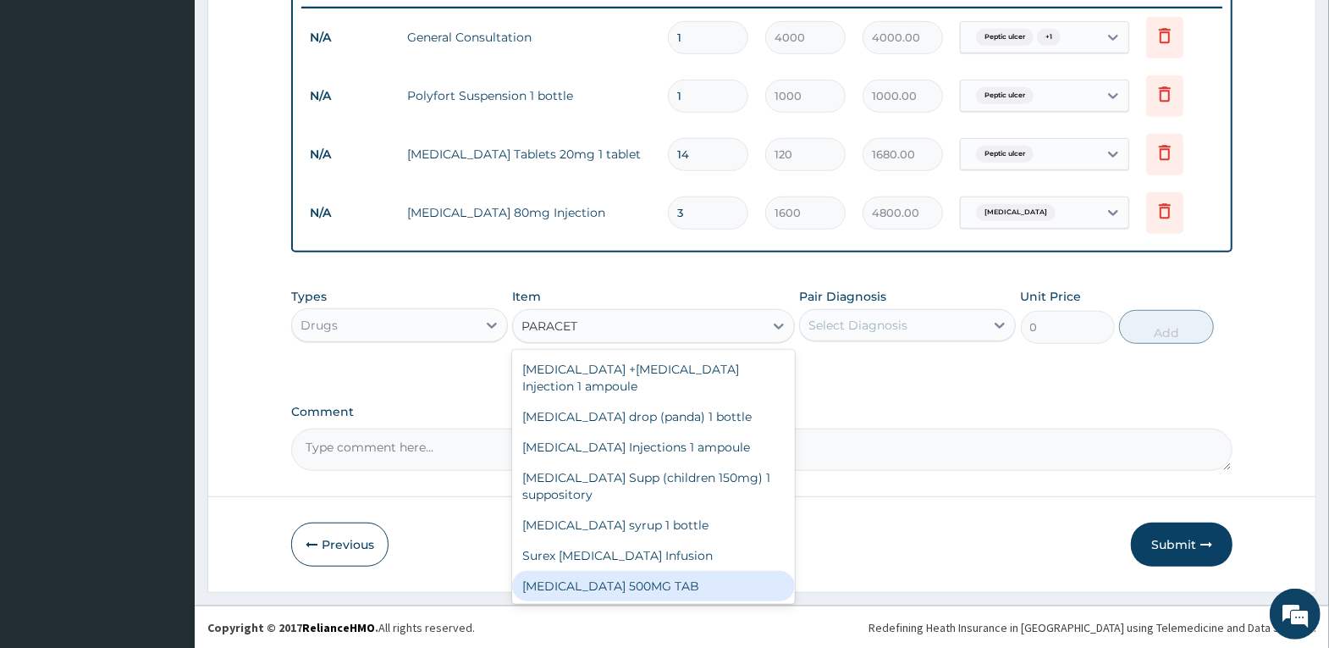
click at [676, 584] on div "[MEDICAL_DATA] 500MG TAB" at bounding box center [653, 586] width 283 height 30
type input "20"
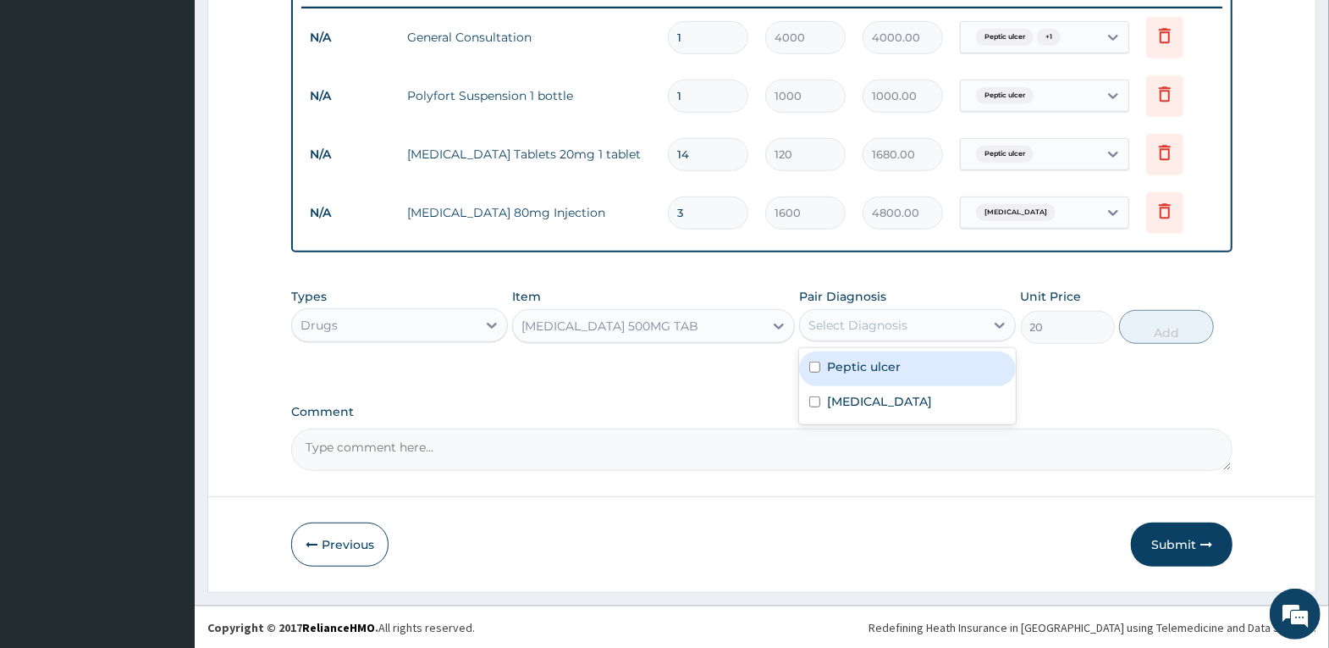
drag, startPoint x: 913, startPoint y: 314, endPoint x: 914, endPoint y: 324, distance: 10.2
click at [913, 315] on div "Select Diagnosis" at bounding box center [892, 325] width 185 height 27
click at [892, 362] on label "Peptic ulcer" at bounding box center [864, 366] width 74 height 17
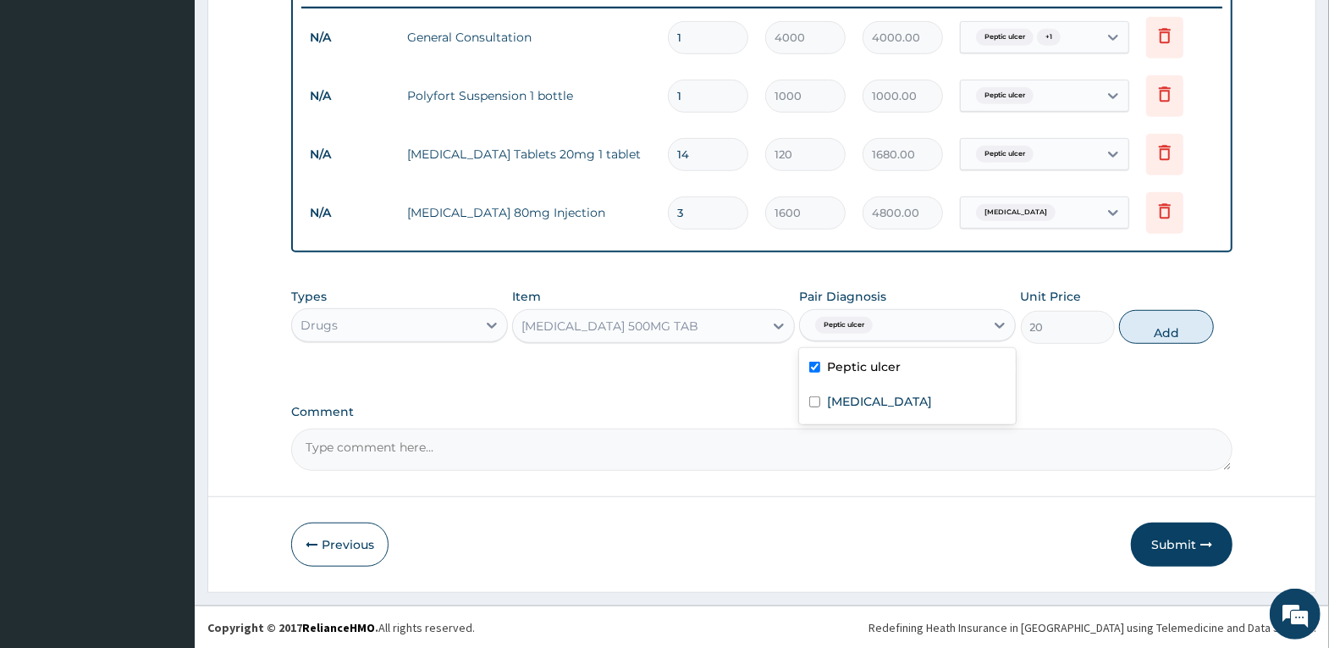
checkbox input "true"
click at [884, 395] on div "[MEDICAL_DATA]" at bounding box center [907, 403] width 217 height 35
checkbox input "true"
drag, startPoint x: 1169, startPoint y: 307, endPoint x: 1146, endPoint y: 332, distance: 33.5
click at [1166, 309] on div "Types Drugs Item [MEDICAL_DATA] 500MG TAB Pair Diagnosis [MEDICAL_DATA] + 1 Uni…" at bounding box center [761, 315] width 941 height 73
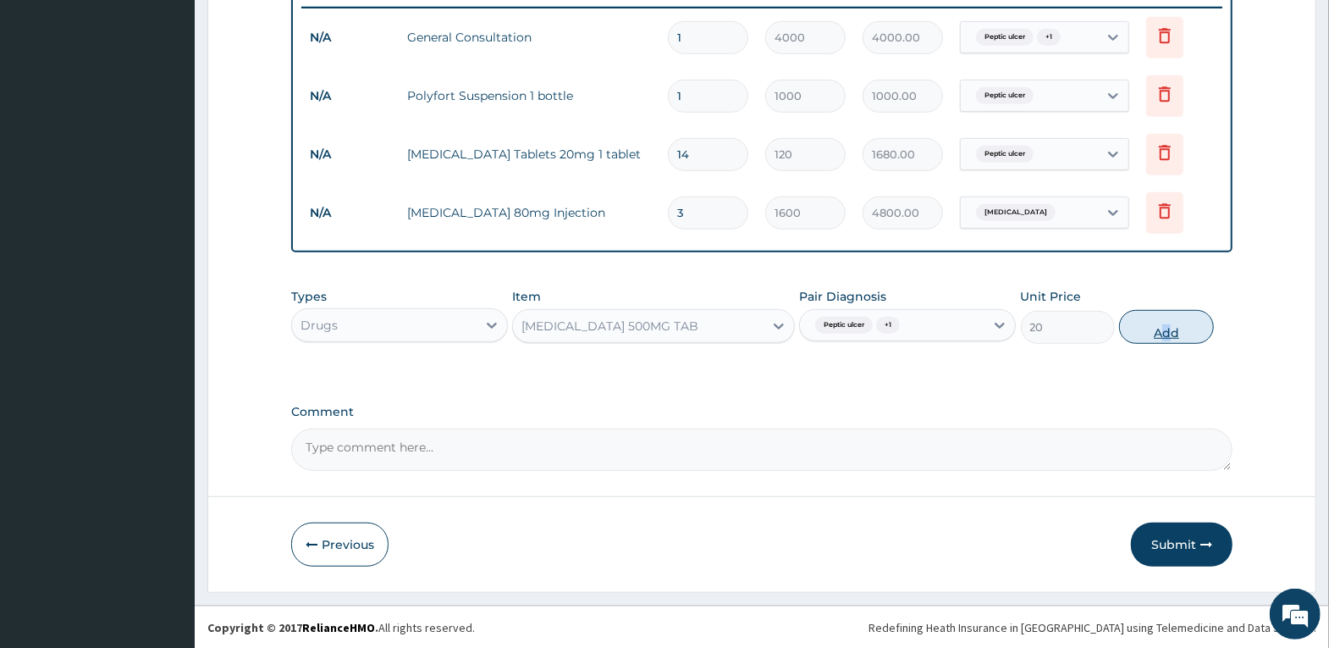
click at [1146, 332] on button "Add" at bounding box center [1166, 327] width 94 height 34
type input "0"
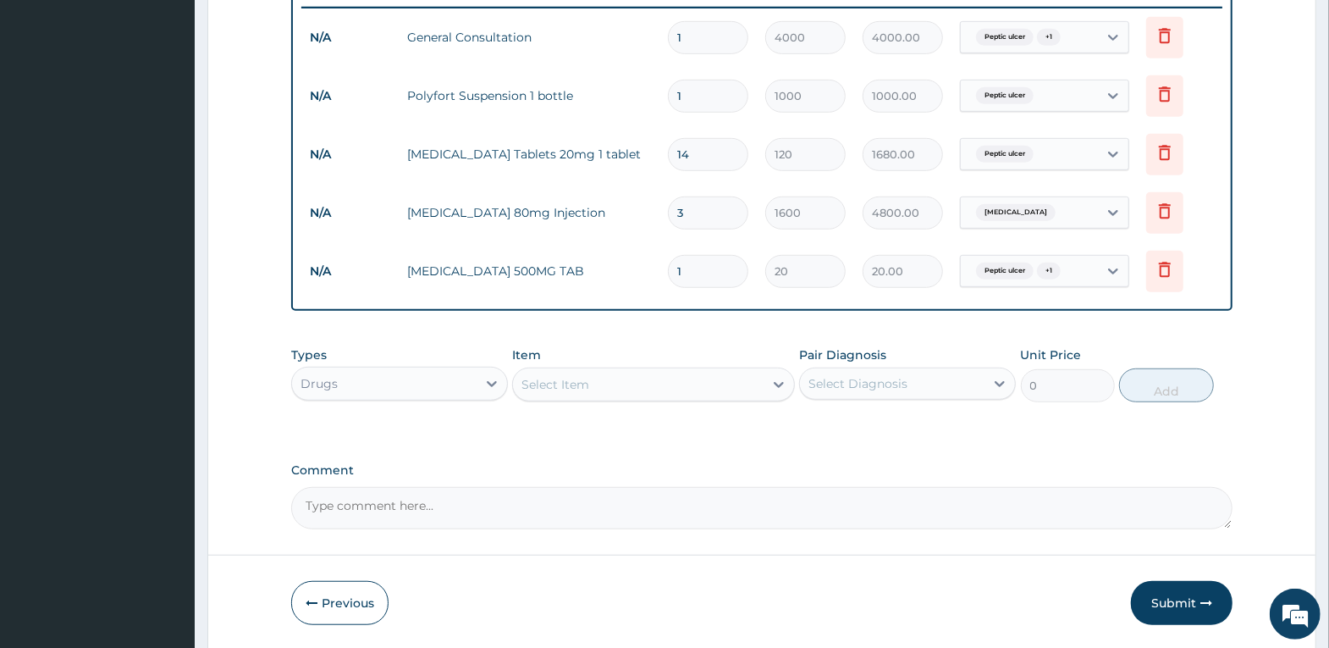
type input "18"
type input "360.00"
type input "18"
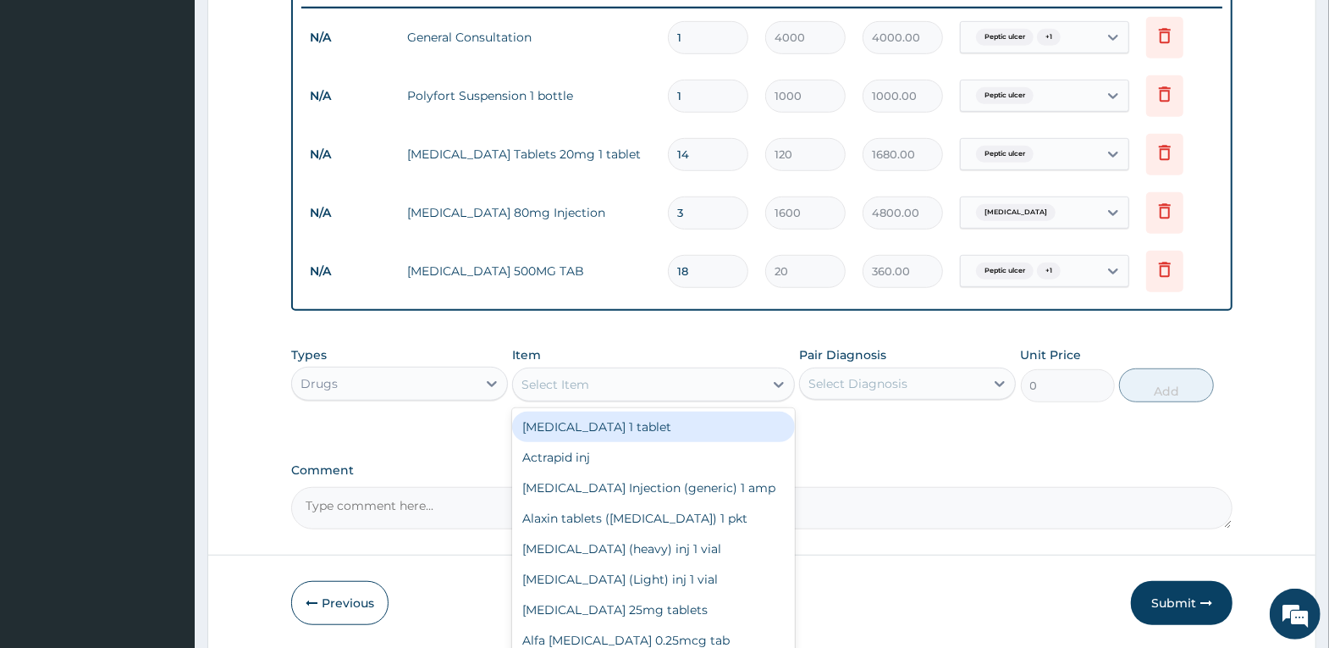
click at [654, 384] on div "Select Item" at bounding box center [638, 384] width 251 height 27
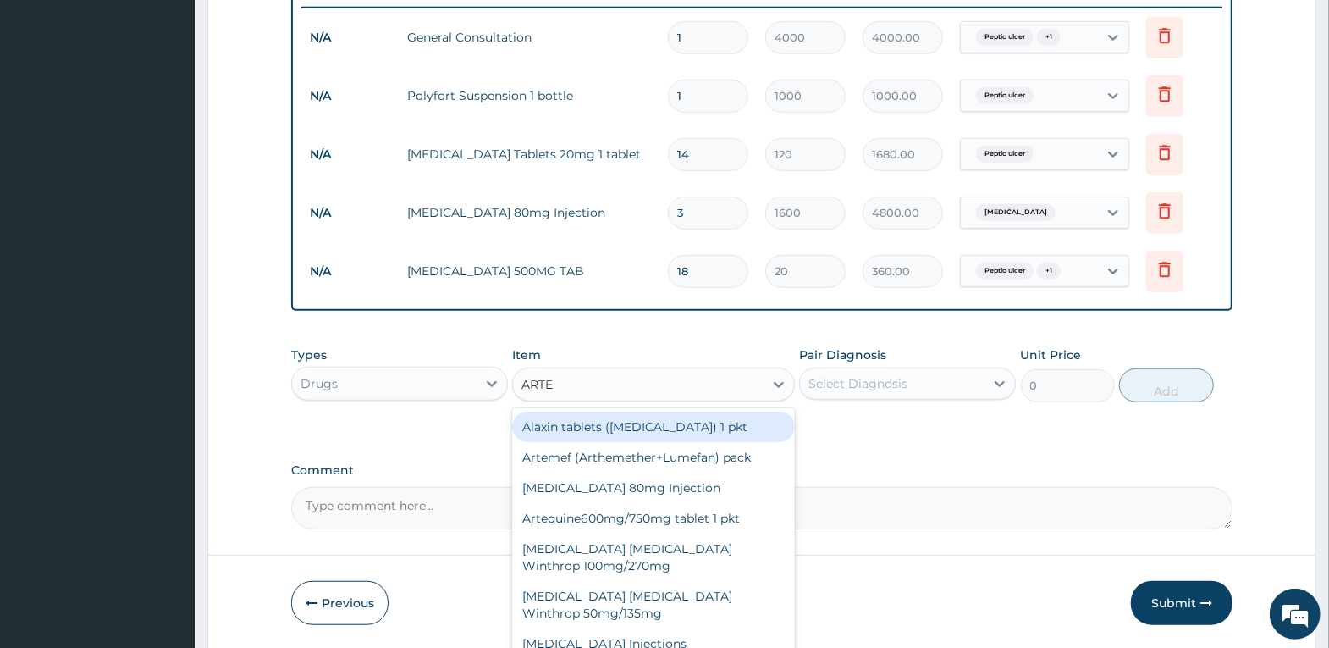
type input "ARTEM"
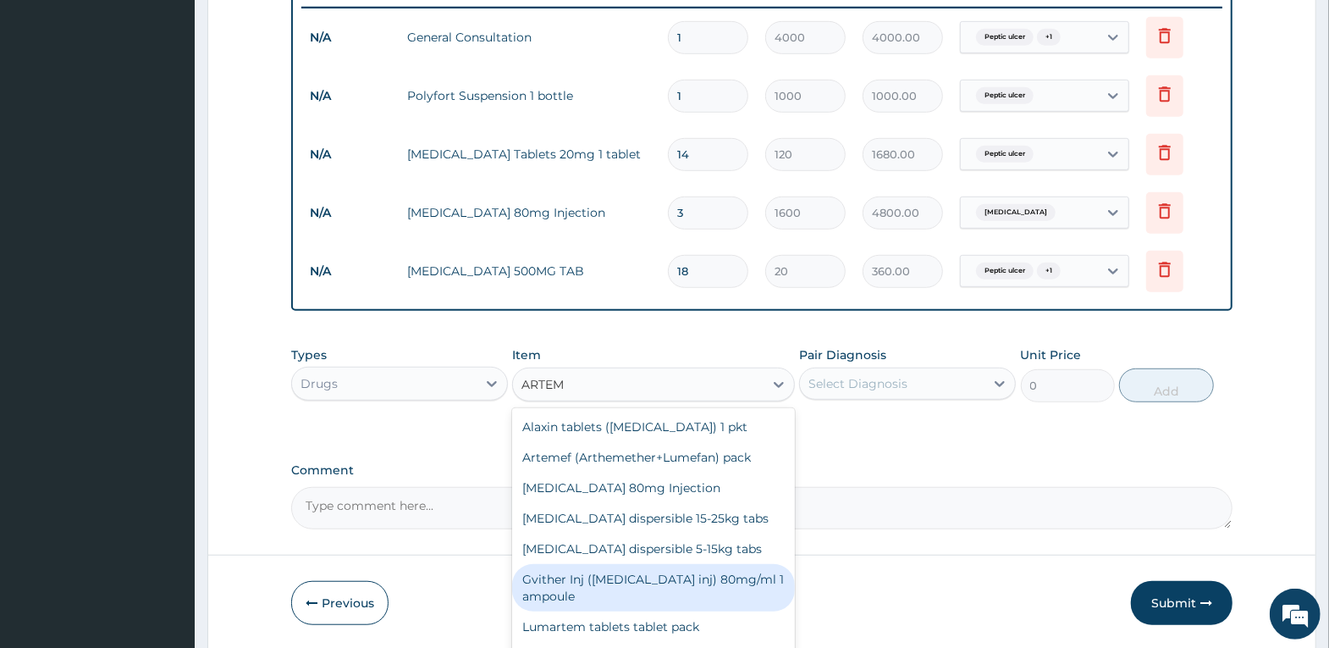
scroll to position [13, 0]
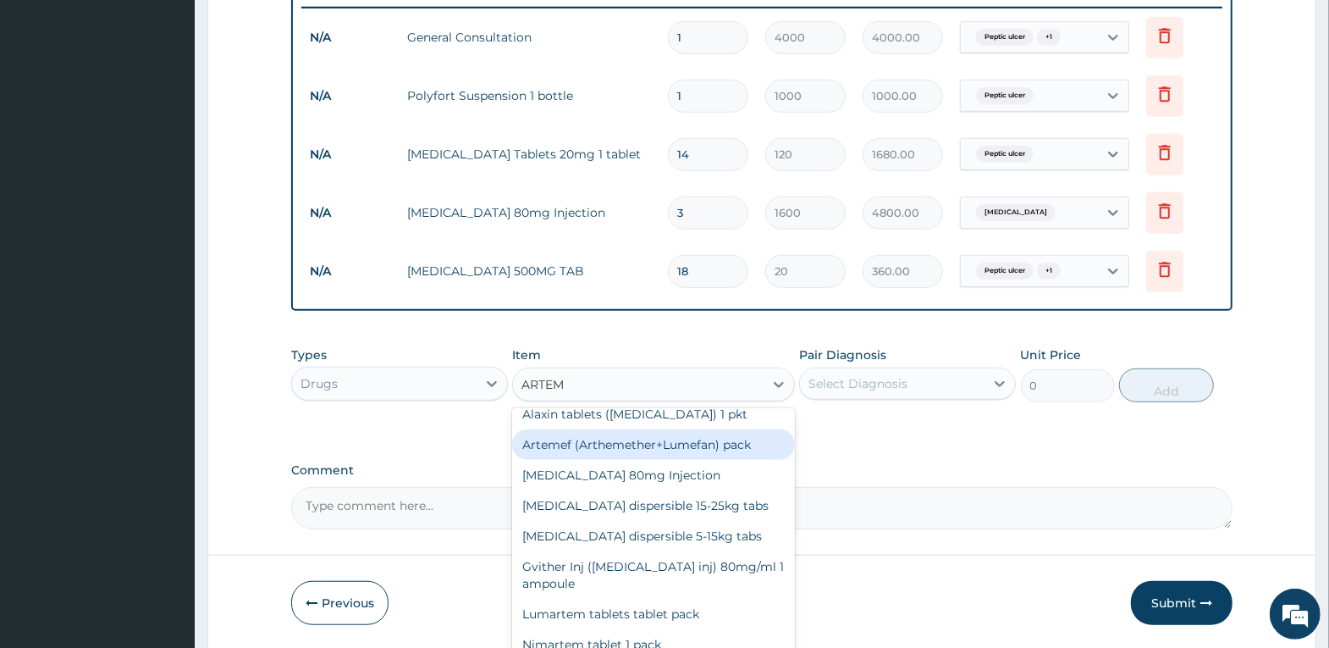
click at [704, 448] on div "Artemef (Arthemether+Lumefan) pack" at bounding box center [653, 444] width 283 height 30
type input "2500"
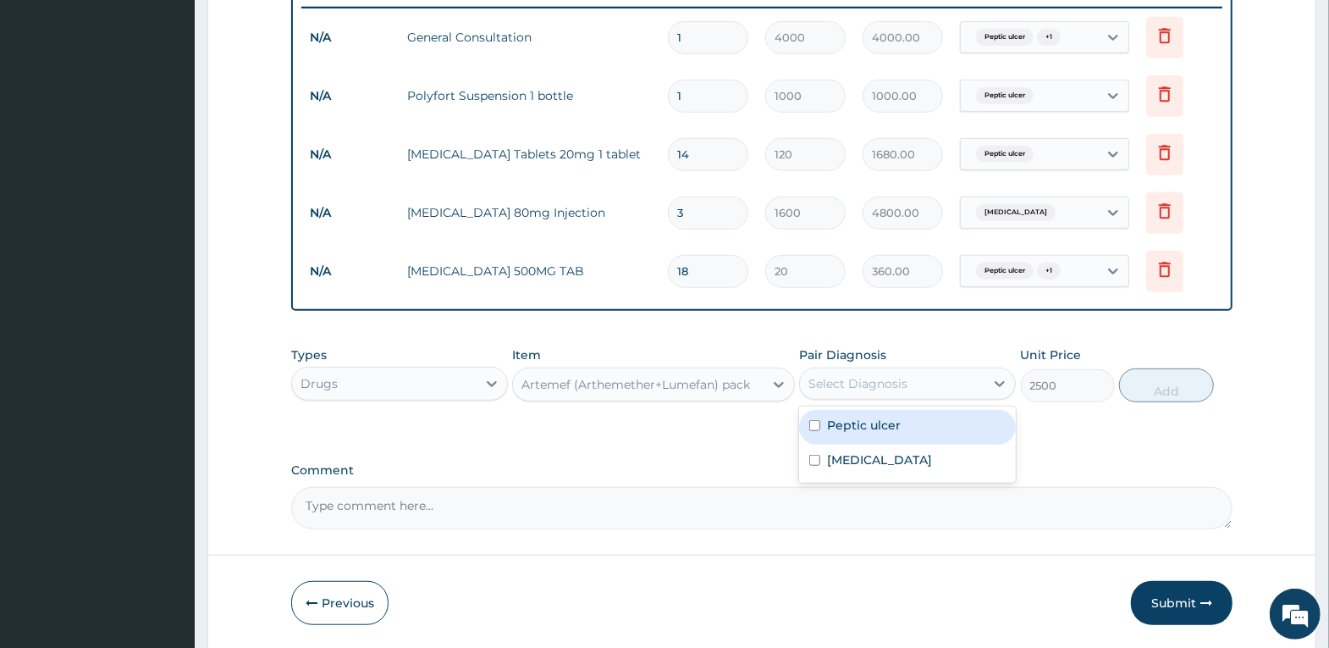
click at [842, 375] on div "Select Diagnosis" at bounding box center [858, 383] width 99 height 17
click at [850, 423] on label "Peptic ulcer" at bounding box center [864, 425] width 74 height 17
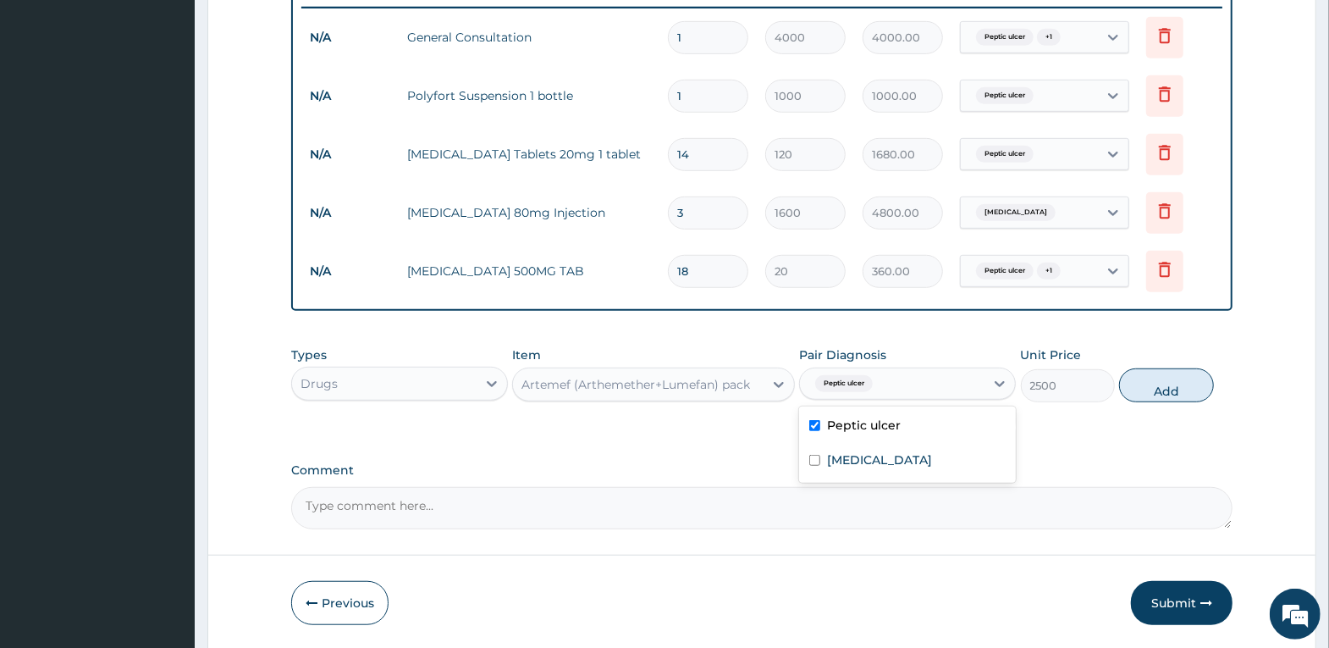
click at [856, 424] on label "Peptic ulcer" at bounding box center [864, 425] width 74 height 17
checkbox input "false"
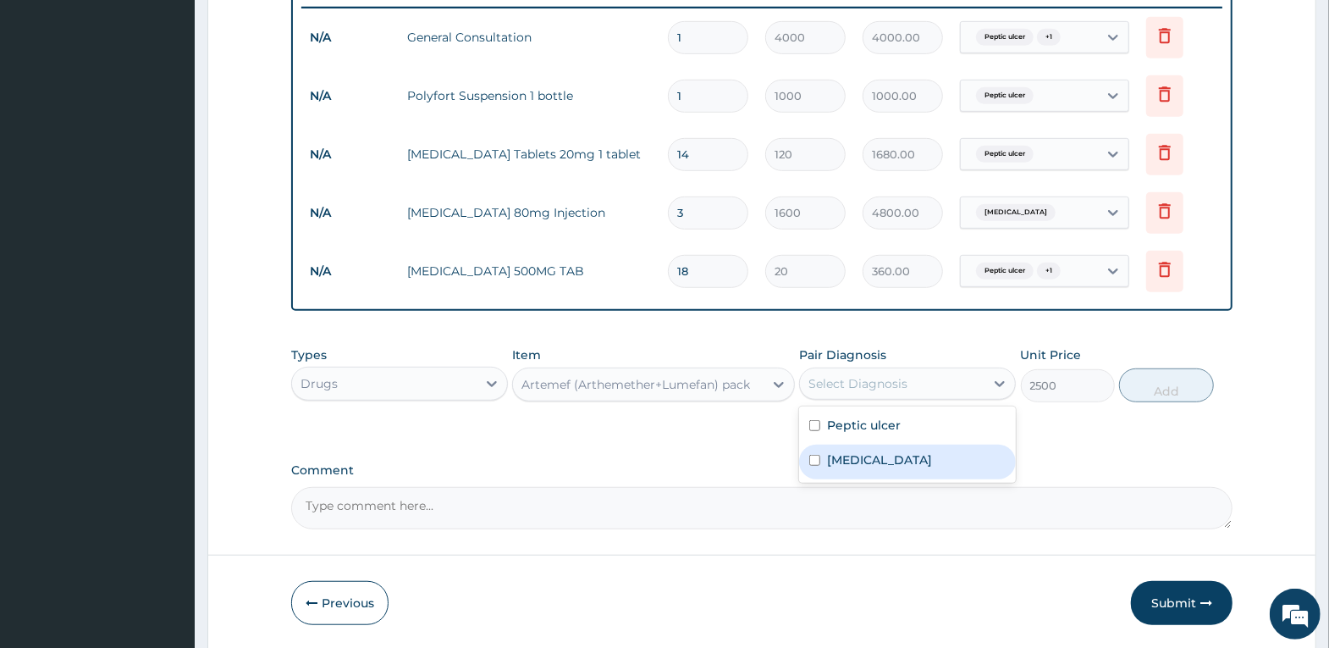
drag, startPoint x: 858, startPoint y: 469, endPoint x: 906, endPoint y: 444, distance: 54.1
click at [859, 469] on div "[MEDICAL_DATA]" at bounding box center [907, 461] width 217 height 35
checkbox input "true"
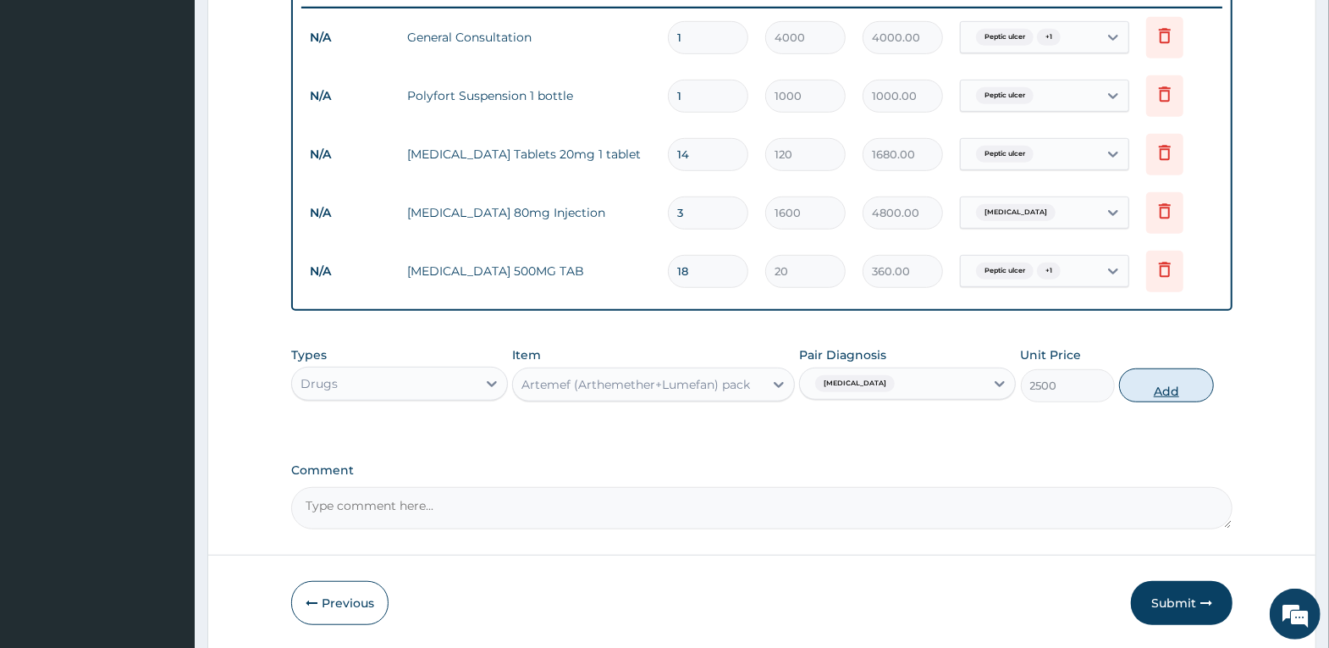
click at [1157, 379] on button "Add" at bounding box center [1166, 385] width 94 height 34
type input "0"
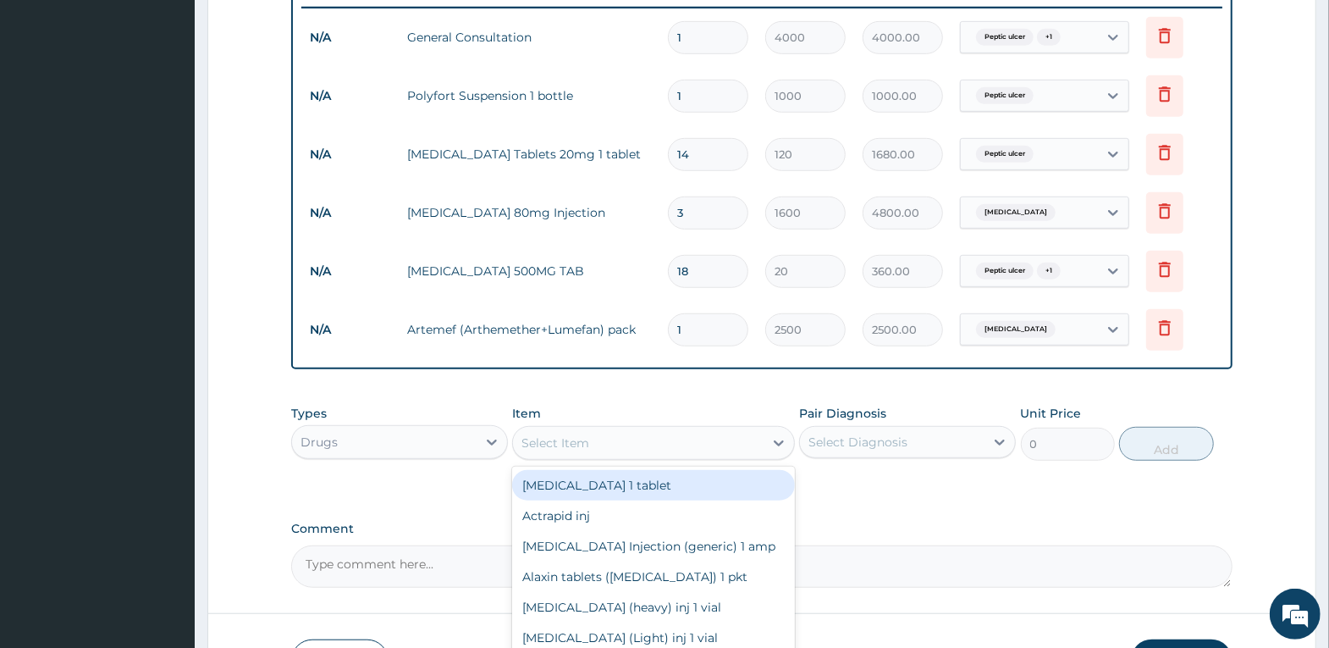
click at [685, 451] on div "Select Item" at bounding box center [638, 442] width 251 height 27
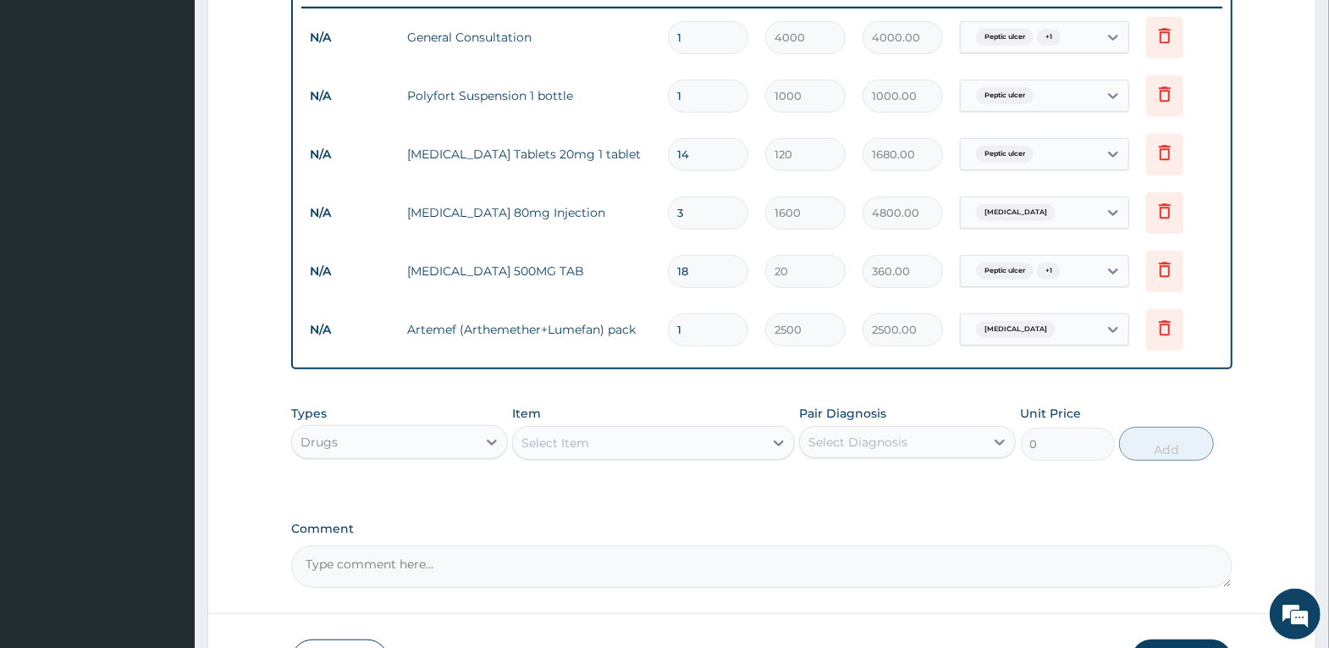
click at [1031, 495] on div "PA Code / Prescription Code Enter Code(Secondary Care Only) Encounter Date [DAT…" at bounding box center [761, 41] width 941 height 1093
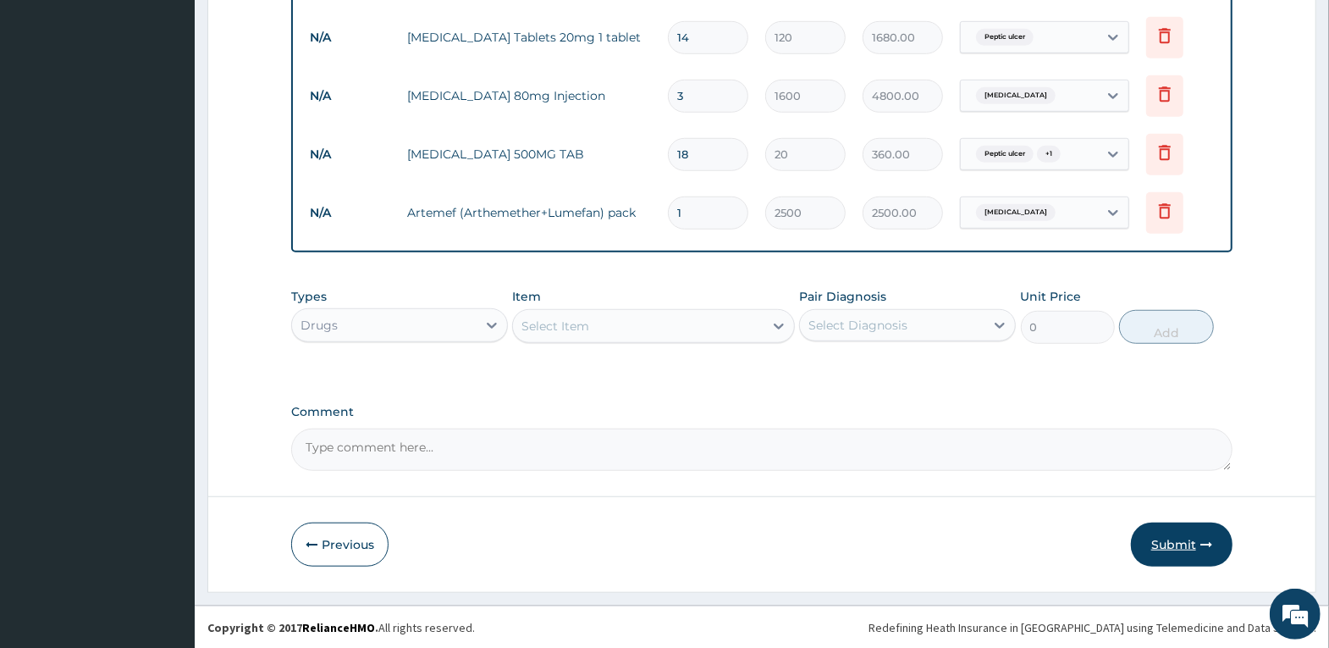
click at [1171, 541] on button "Submit" at bounding box center [1182, 544] width 102 height 44
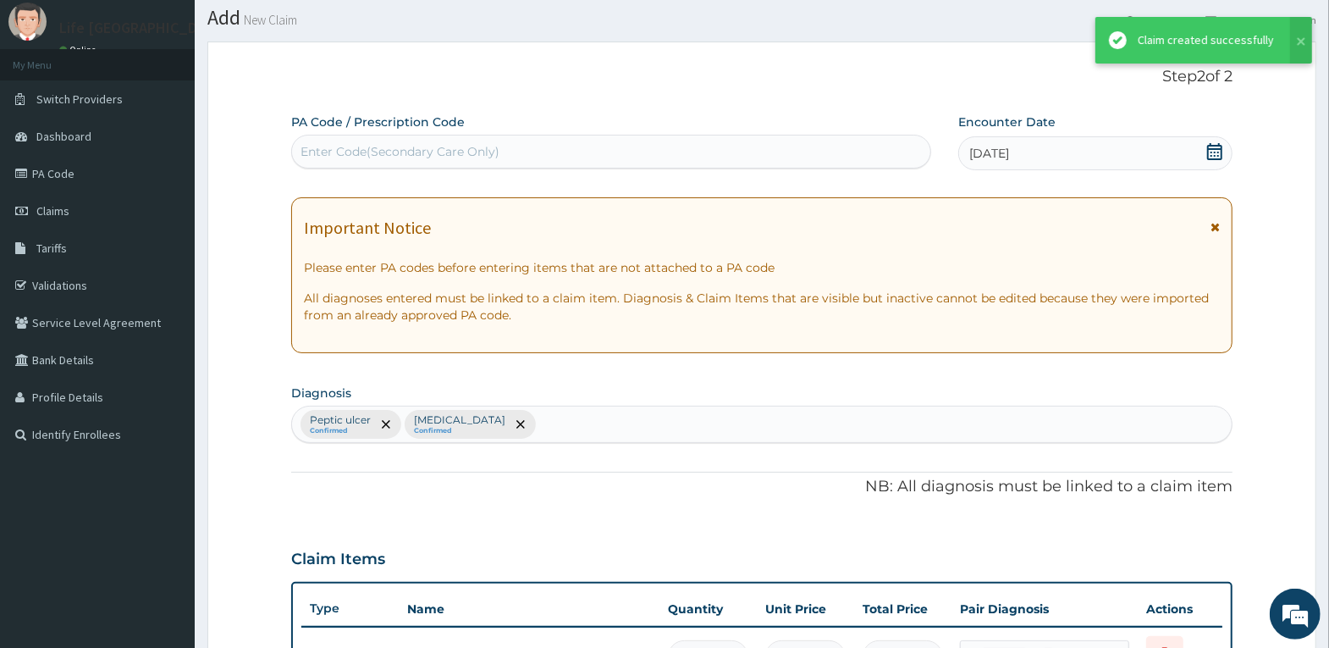
scroll to position [784, 0]
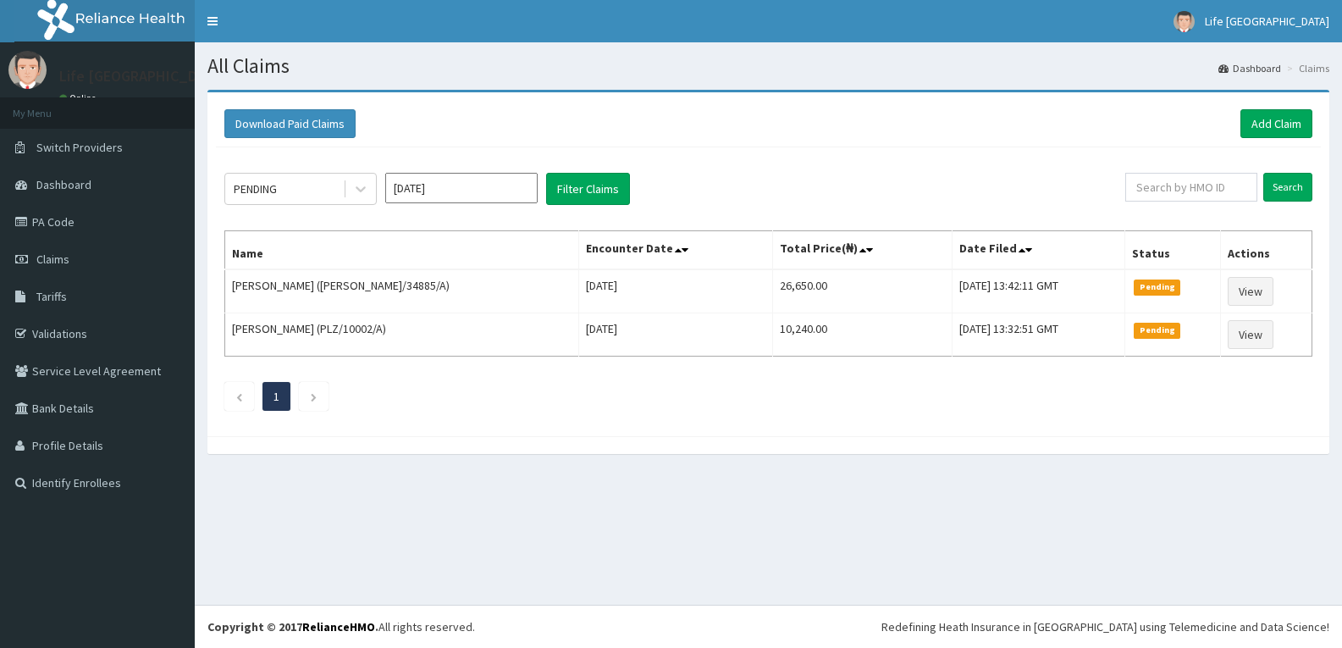
click at [1281, 119] on link "Add Claim" at bounding box center [1276, 123] width 72 height 29
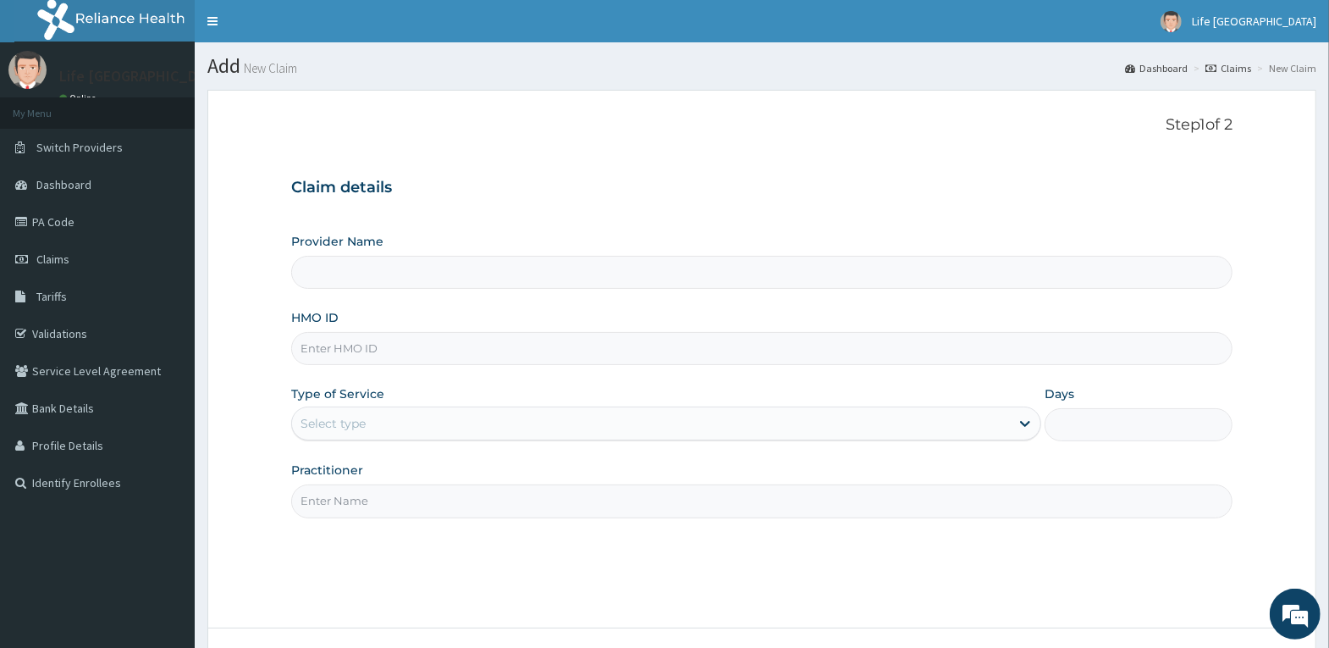
type input "Life Fountain Medical Centre"
click at [607, 352] on input "HMO ID" at bounding box center [761, 348] width 941 height 33
type input "ION/10004/A"
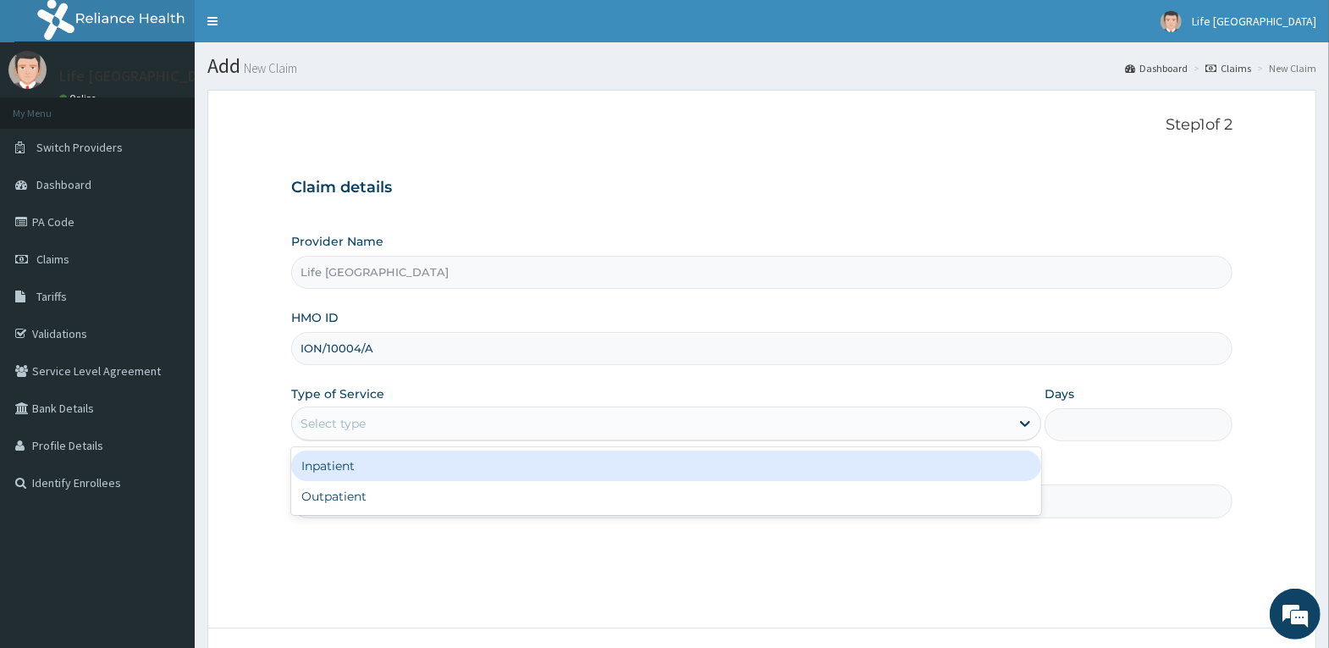
click at [558, 422] on div "Select type" at bounding box center [651, 423] width 718 height 27
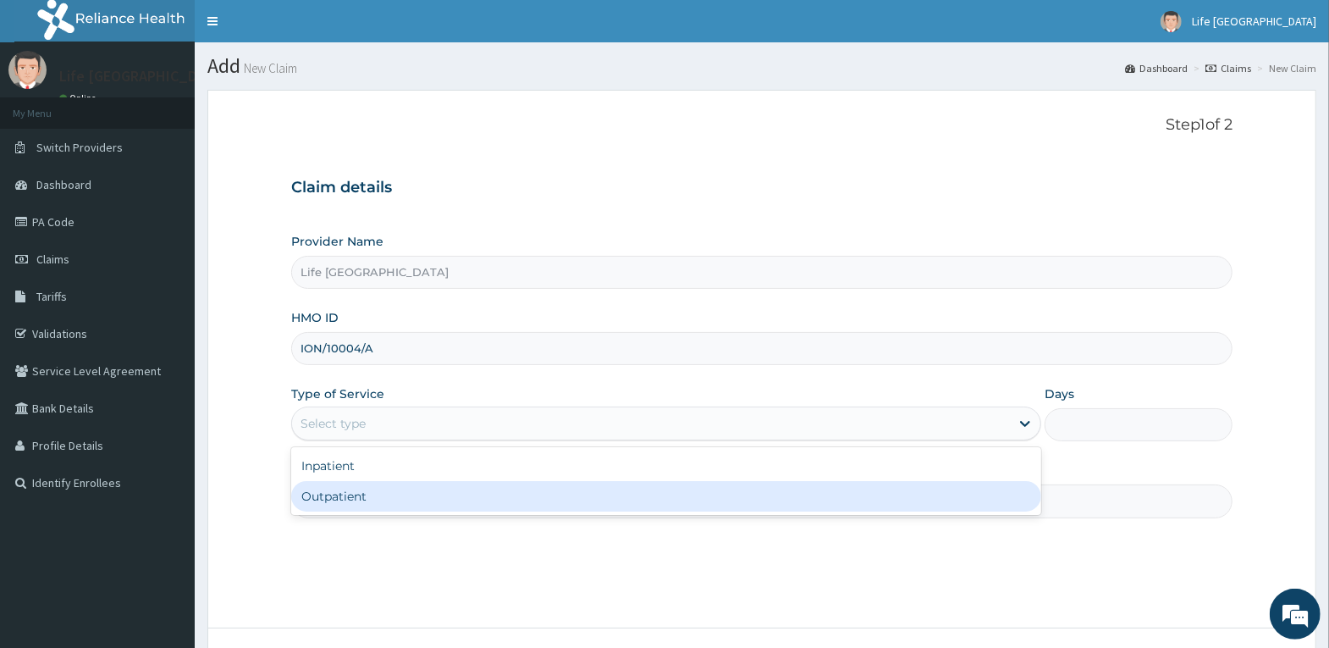
click at [533, 505] on div "Outpatient" at bounding box center [666, 496] width 750 height 30
type input "1"
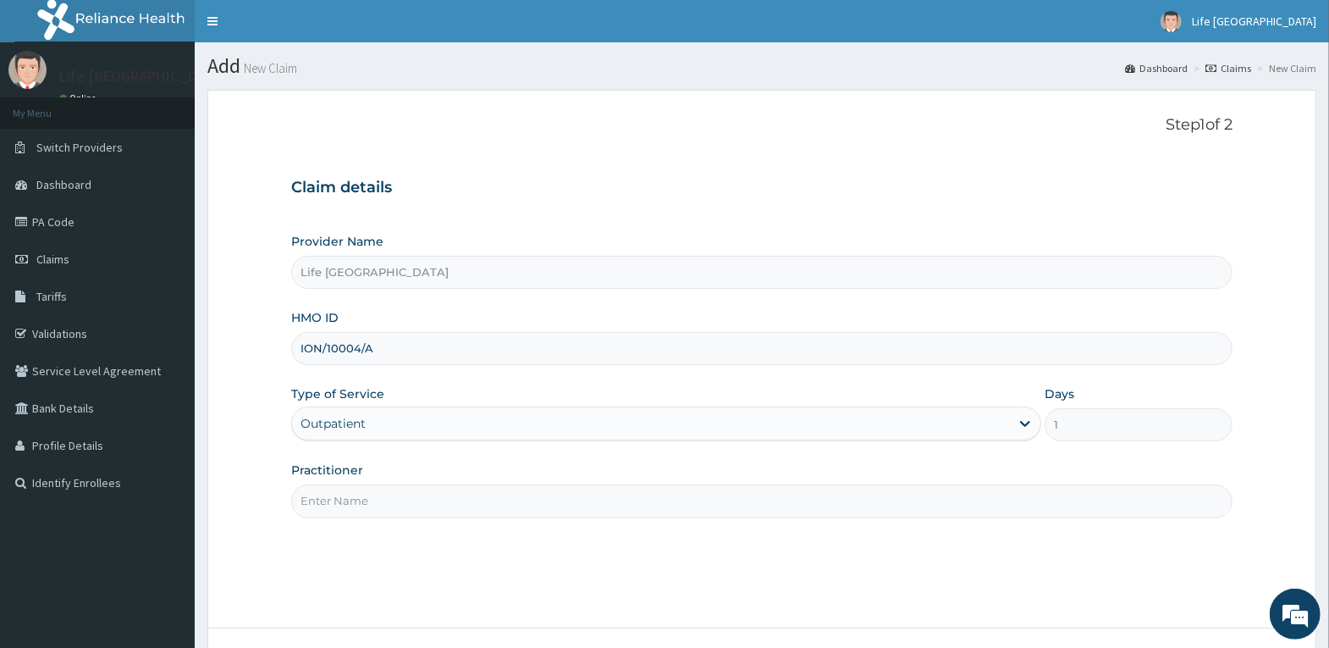
click at [522, 500] on input "Practitioner" at bounding box center [761, 500] width 941 height 33
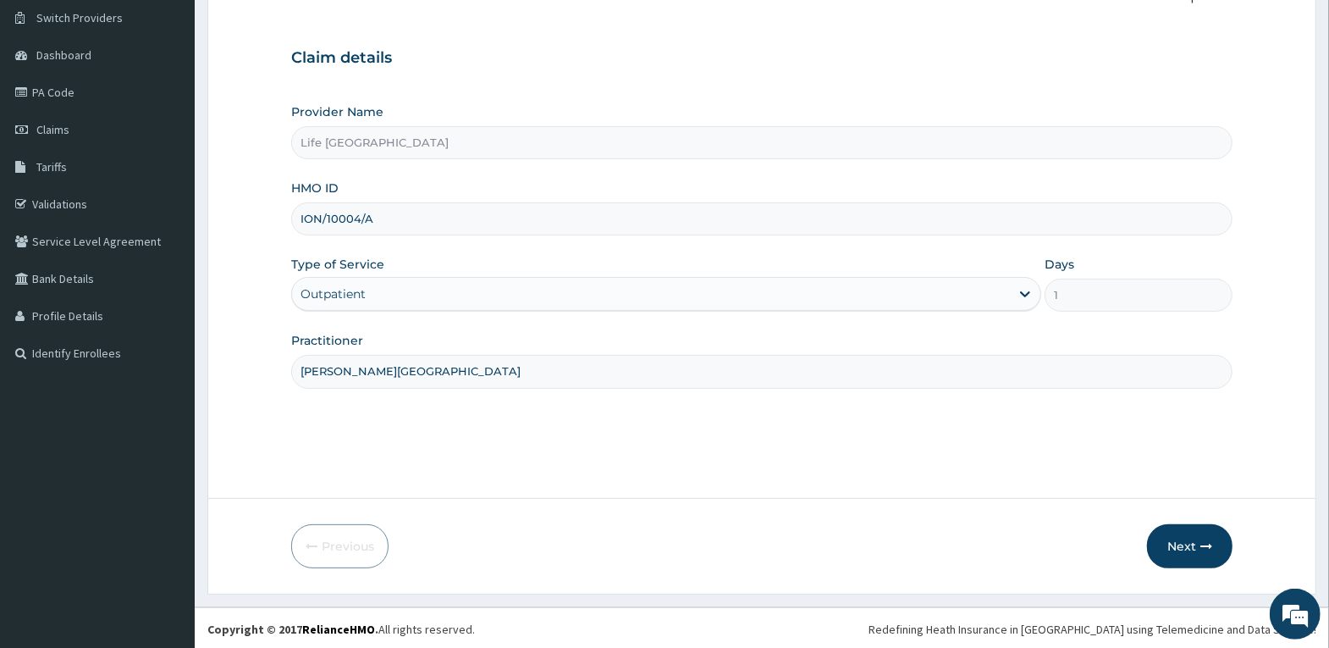
scroll to position [131, 0]
type input "[PERSON_NAME][GEOGRAPHIC_DATA]"
click at [1179, 542] on button "Next" at bounding box center [1190, 544] width 86 height 44
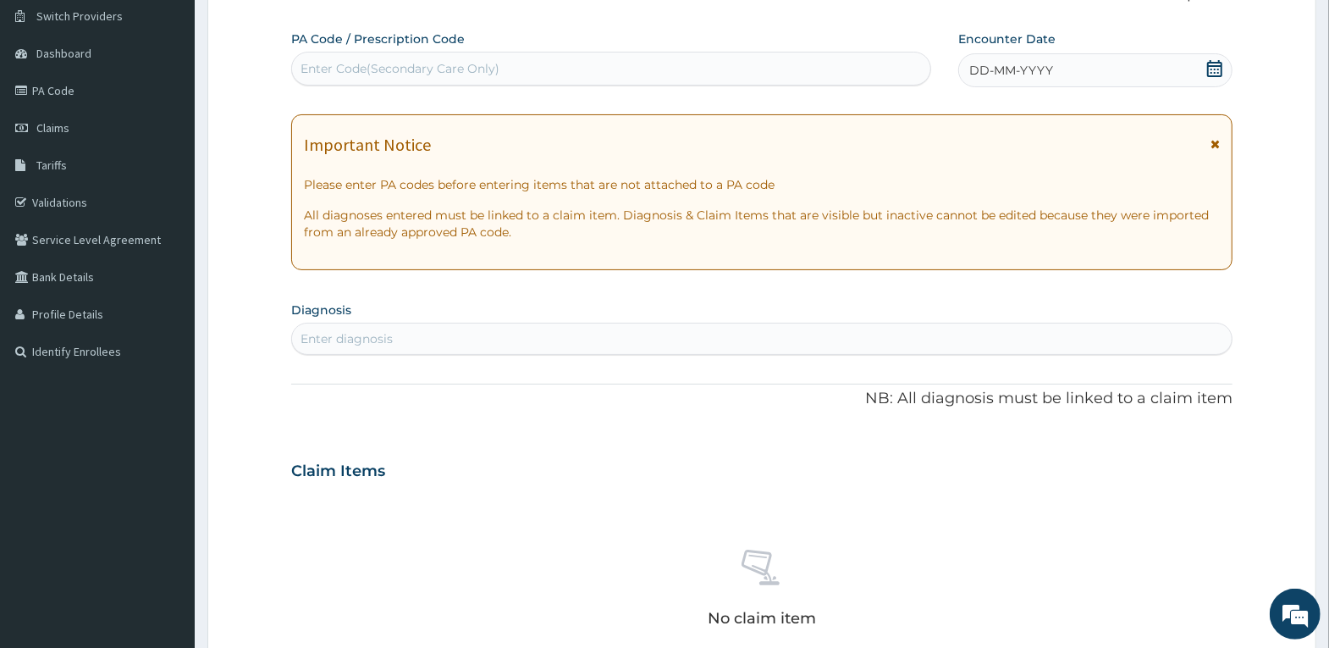
click at [1024, 76] on span "DD-MM-YYYY" at bounding box center [1011, 70] width 84 height 17
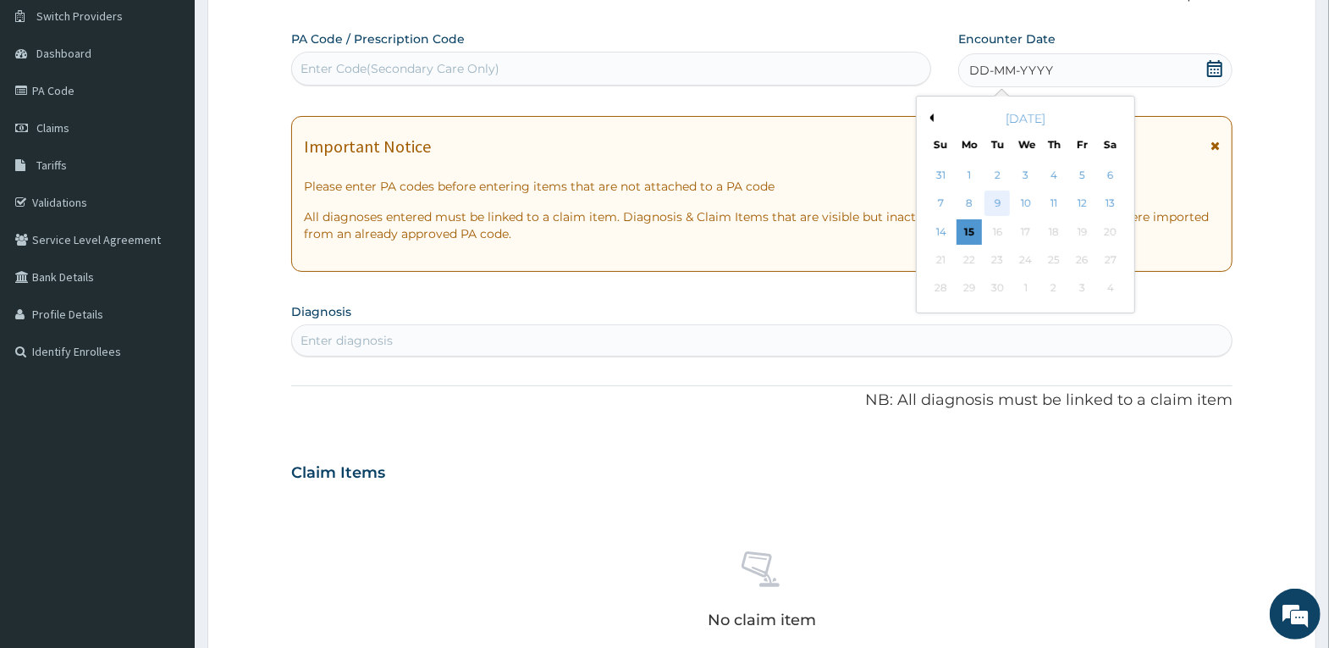
click at [991, 202] on div "9" at bounding box center [997, 203] width 25 height 25
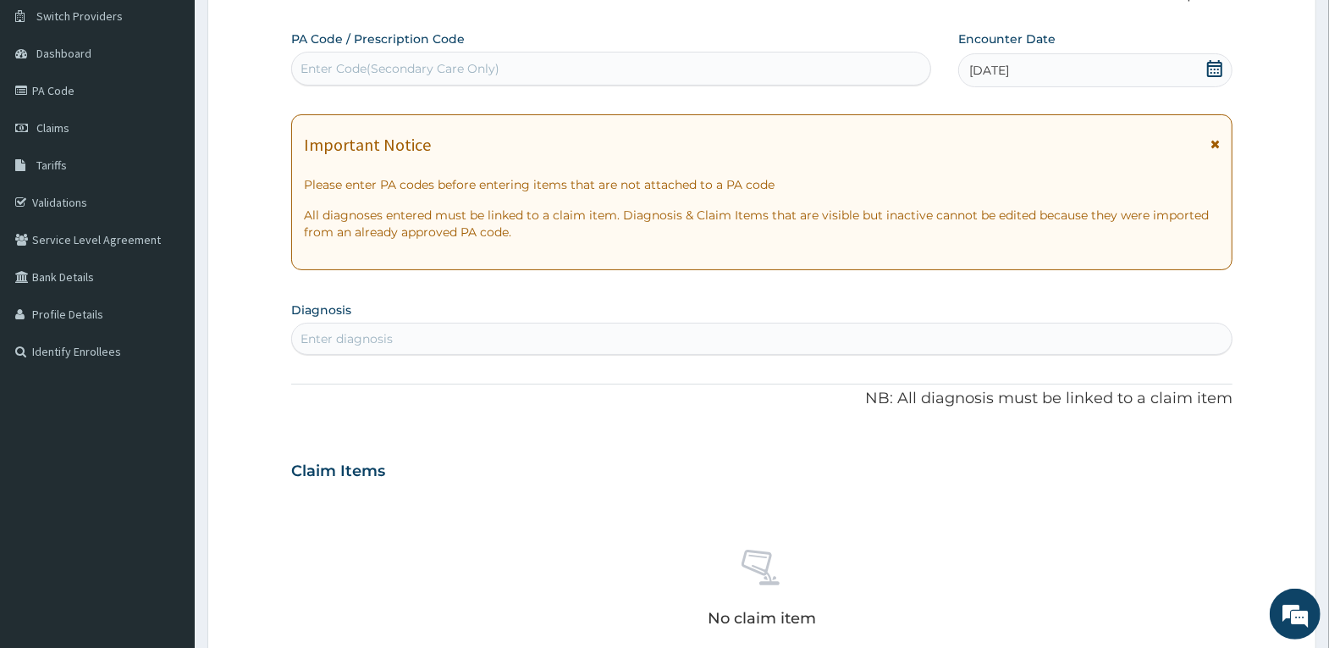
click at [582, 337] on div "Enter diagnosis" at bounding box center [762, 338] width 940 height 27
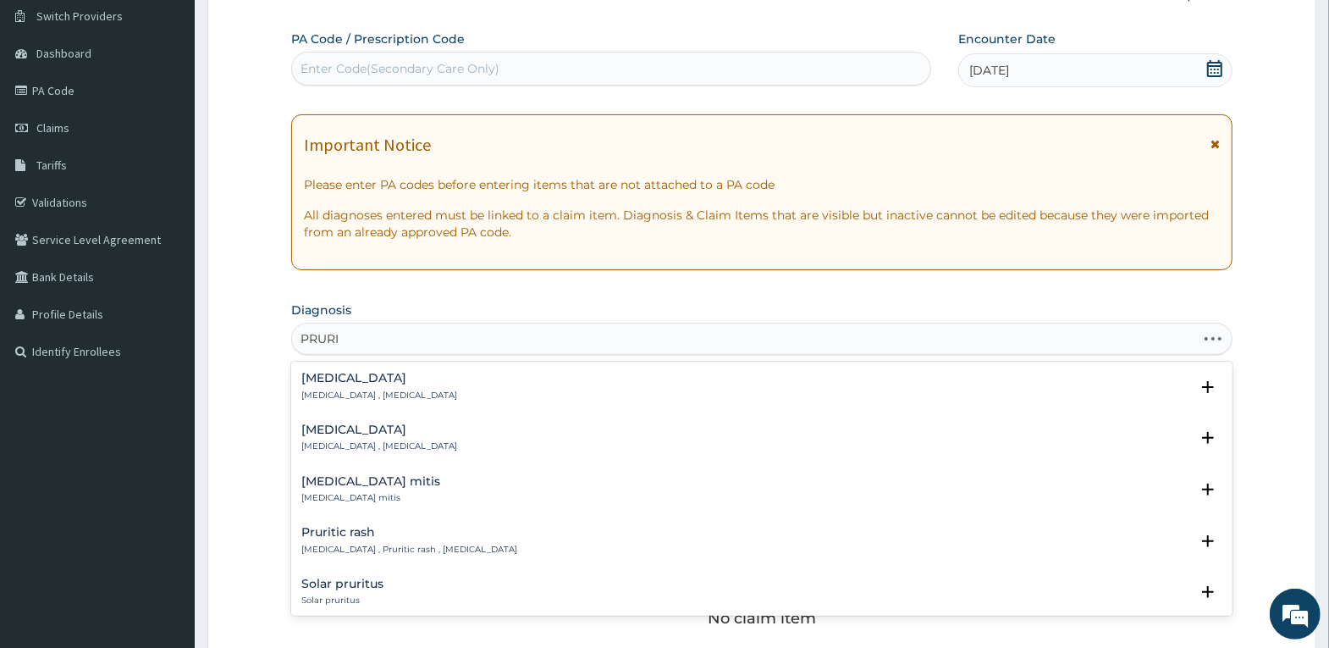
type input "PRURIT"
click at [431, 444] on div "Pruritus ani Pruritus ani , Anal itch" at bounding box center [761, 438] width 921 height 30
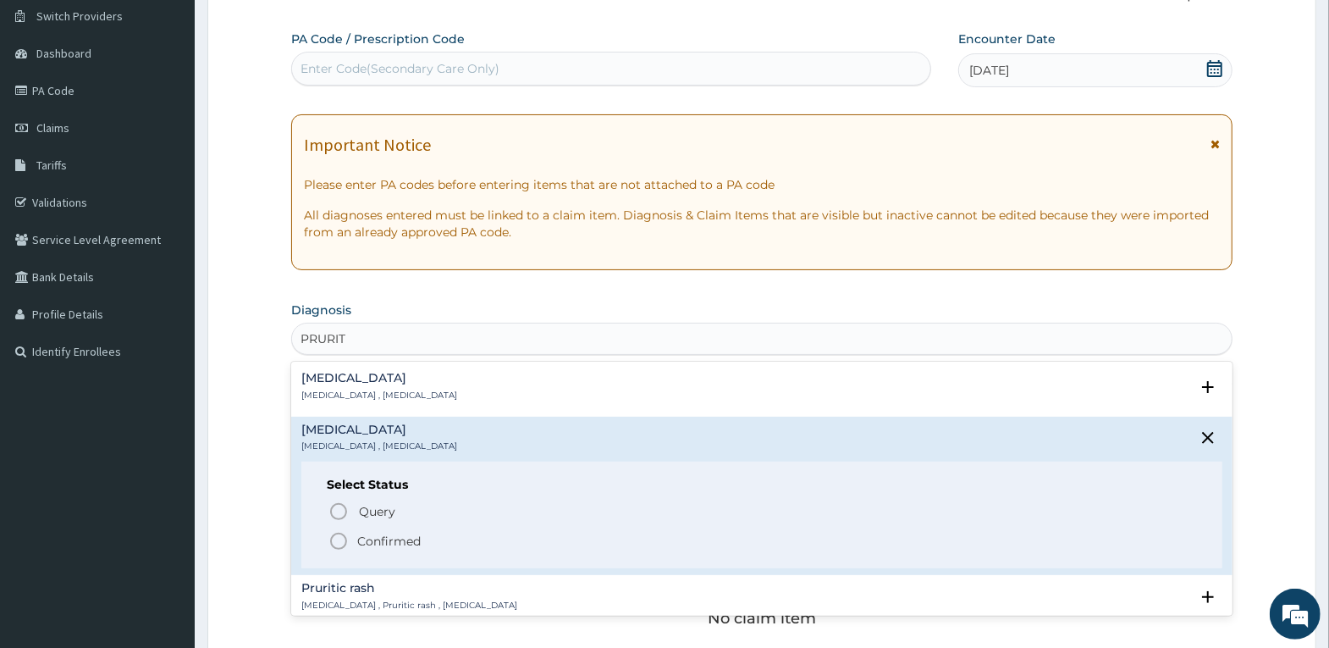
click at [395, 540] on p "Confirmed" at bounding box center [388, 541] width 63 height 17
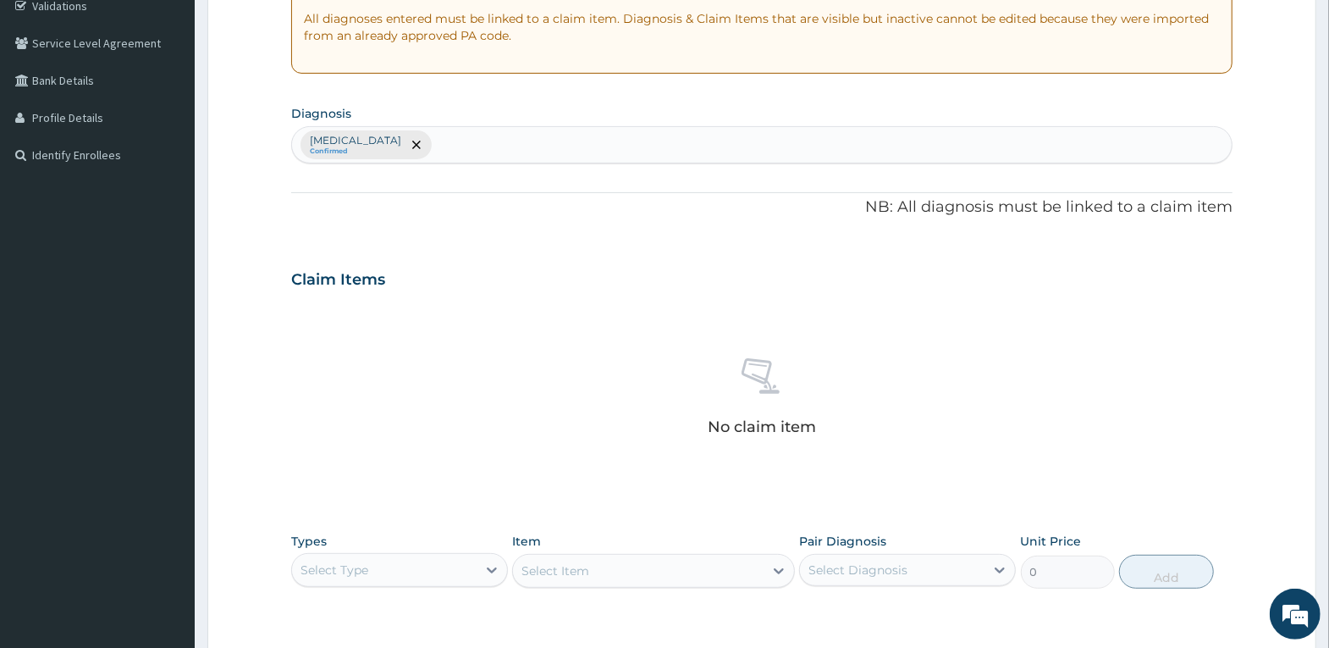
scroll to position [385, 0]
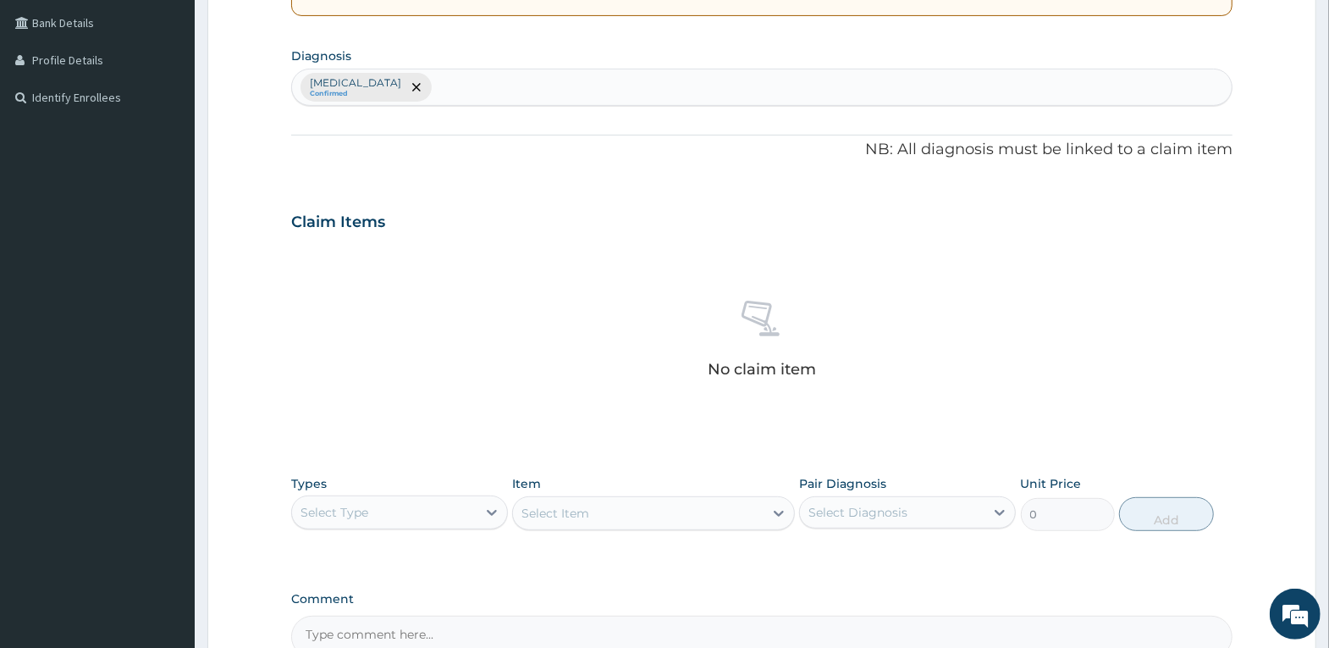
click at [400, 517] on div "Select Type" at bounding box center [384, 512] width 185 height 27
drag, startPoint x: 398, startPoint y: 616, endPoint x: 631, endPoint y: 497, distance: 261.7
click at [397, 616] on div "Procedures" at bounding box center [399, 615] width 217 height 30
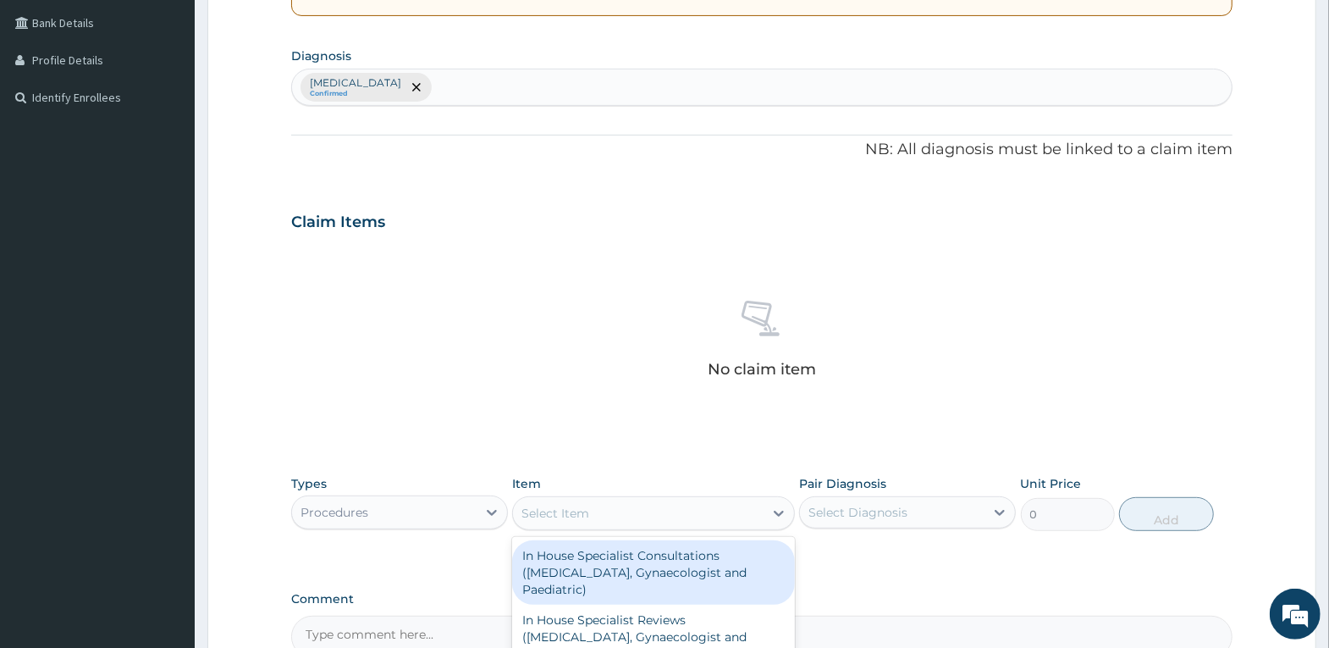
click at [630, 509] on div "Select Item" at bounding box center [638, 513] width 251 height 27
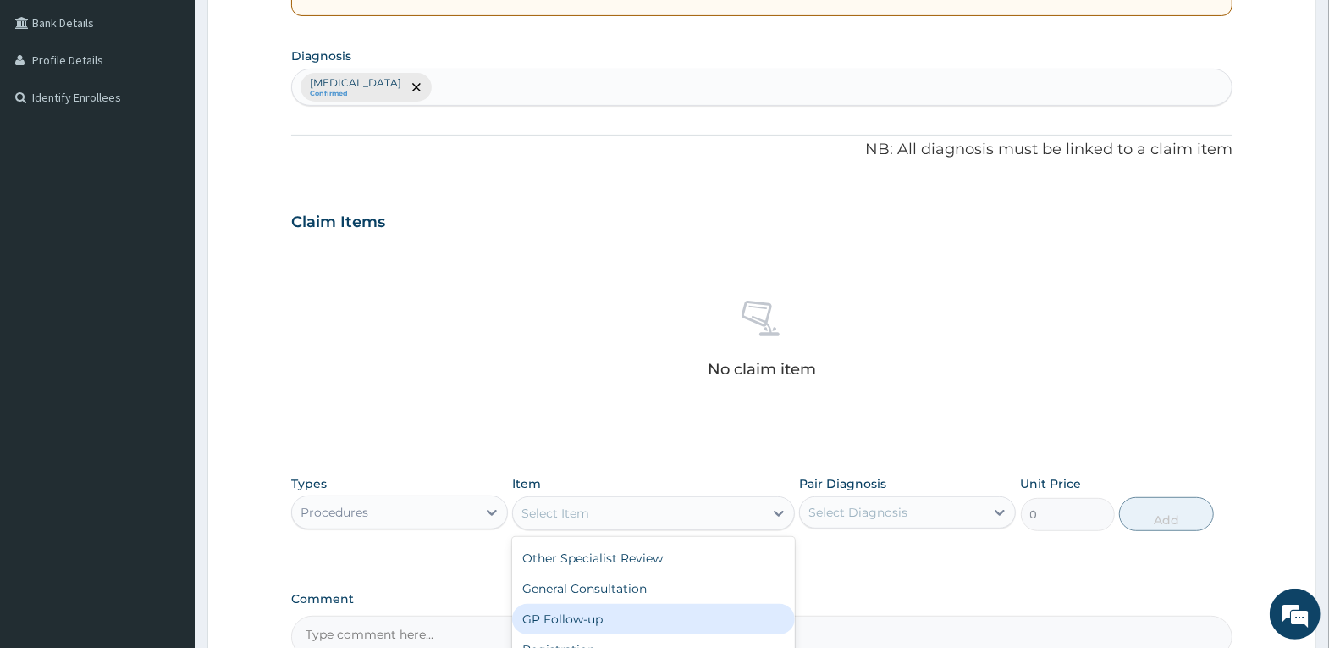
scroll to position [169, 0]
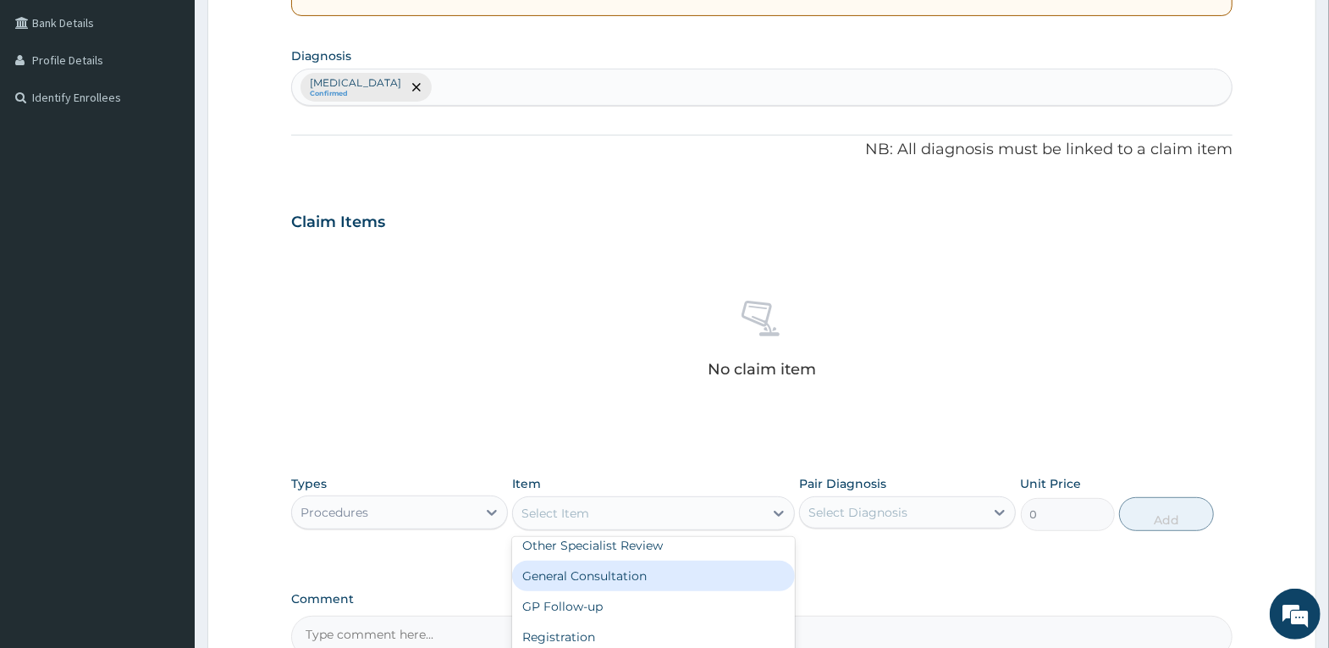
click at [638, 571] on div "General Consultation" at bounding box center [653, 575] width 283 height 30
type input "4000"
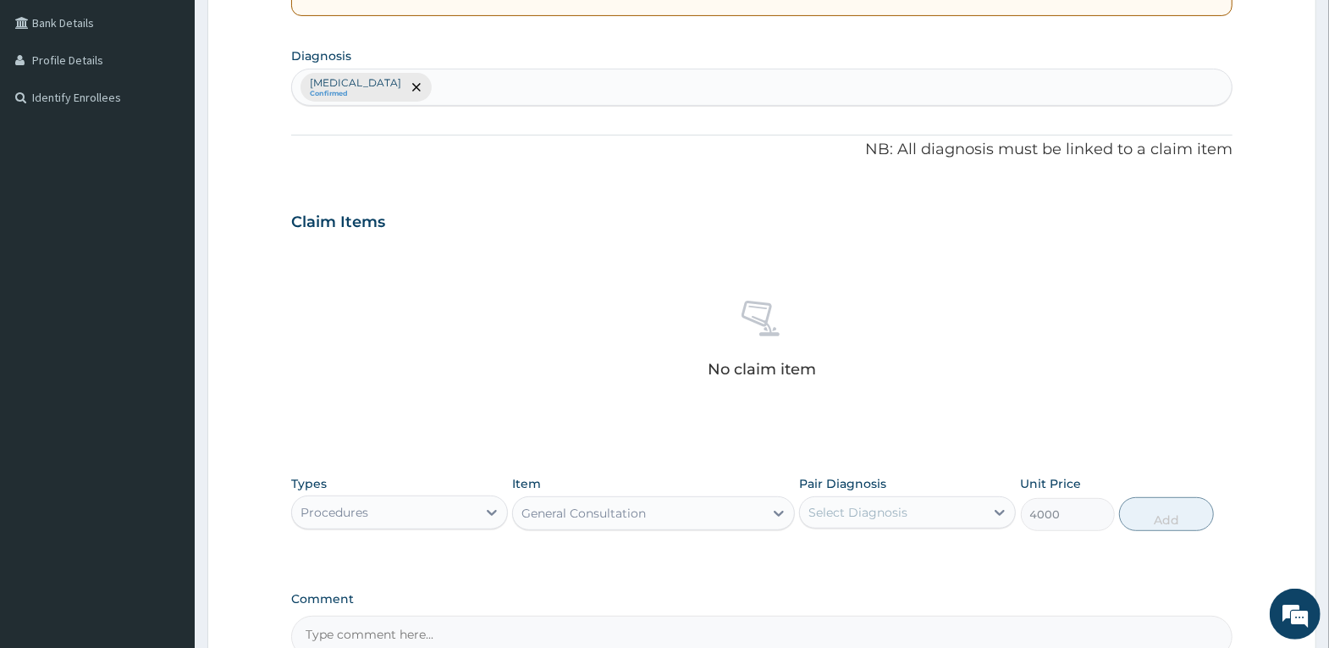
click at [898, 512] on div "Select Diagnosis" at bounding box center [858, 512] width 99 height 17
drag, startPoint x: 872, startPoint y: 558, endPoint x: 1071, endPoint y: 514, distance: 203.8
click at [900, 552] on div "Pruritus ani" at bounding box center [907, 555] width 217 height 35
checkbox input "true"
drag, startPoint x: 1181, startPoint y: 516, endPoint x: 1096, endPoint y: 519, distance: 85.5
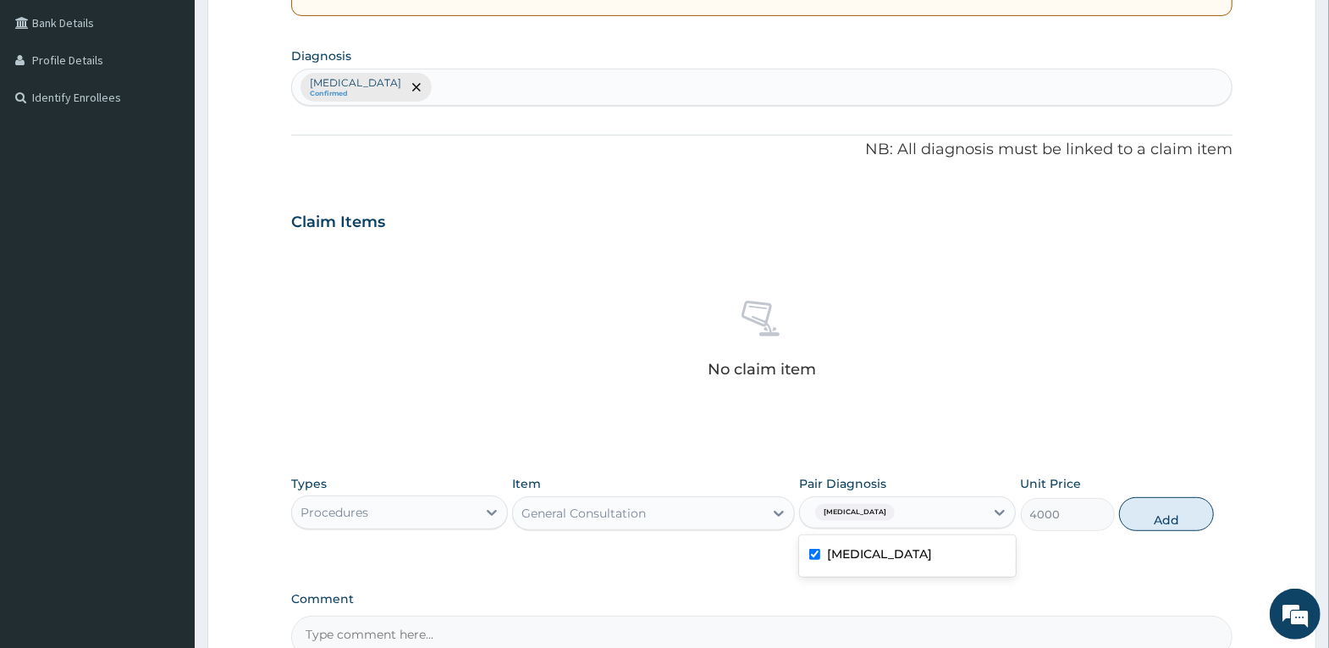
click at [1176, 515] on button "Add" at bounding box center [1166, 514] width 94 height 34
type input "0"
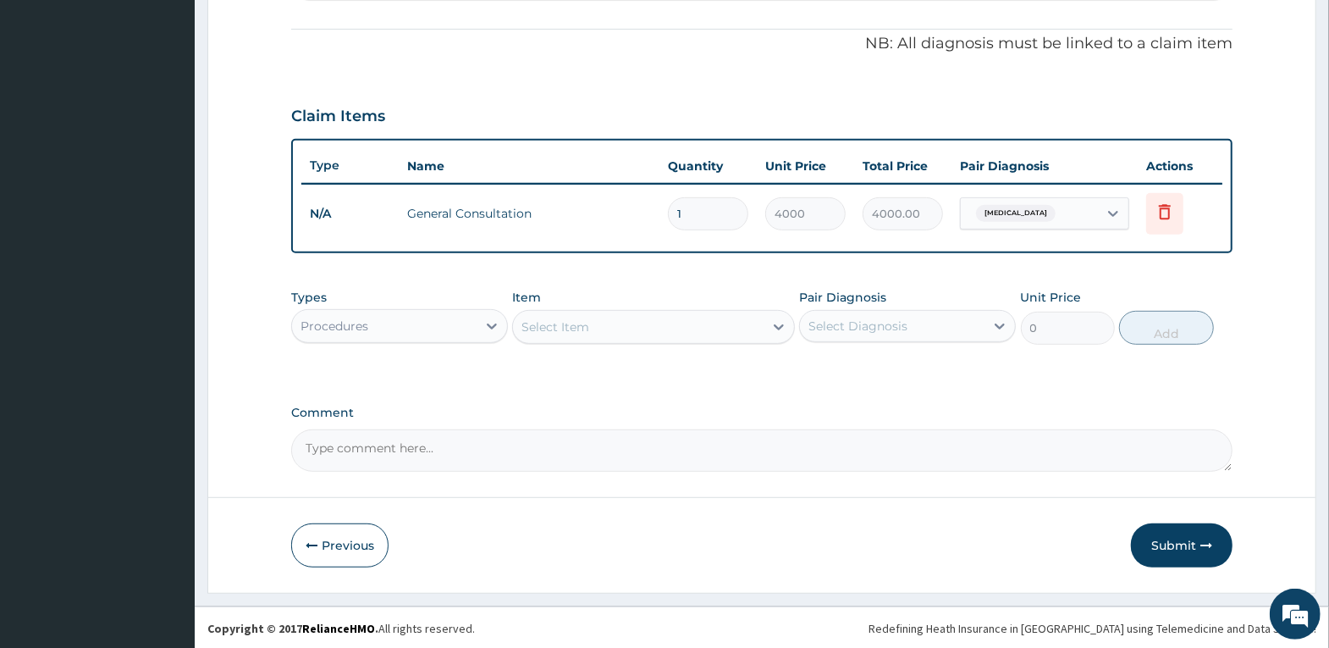
scroll to position [492, 0]
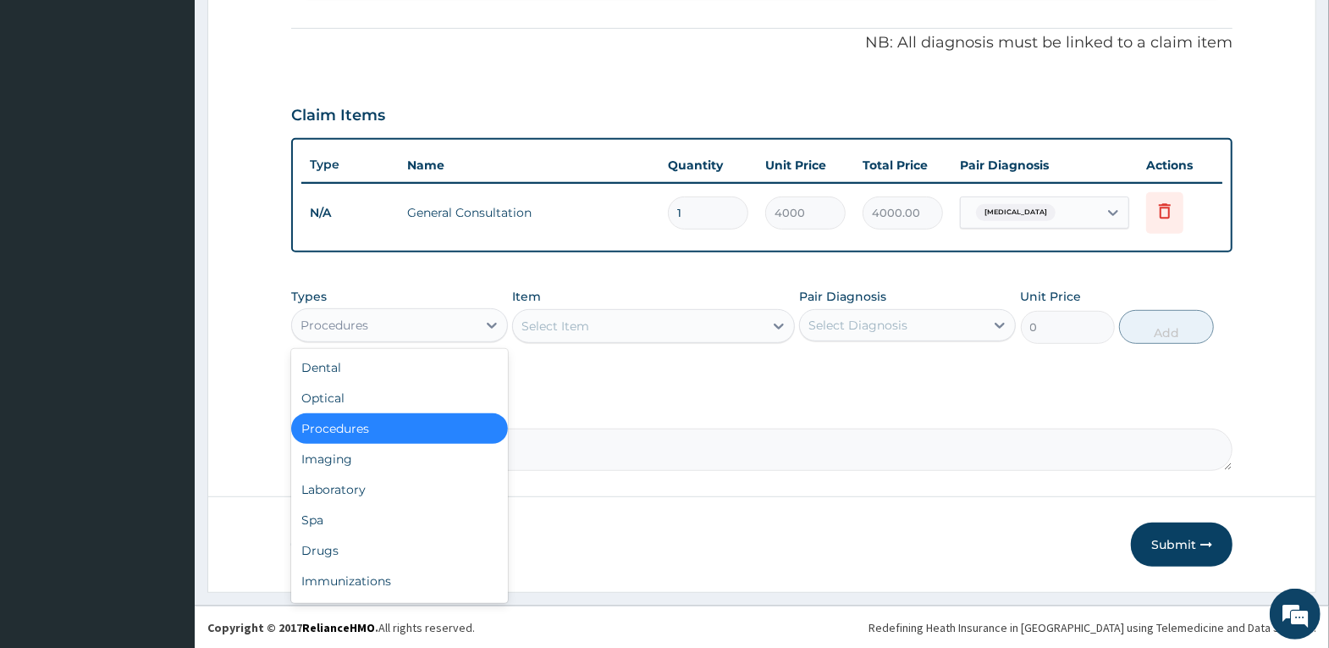
click at [389, 323] on div "Procedures" at bounding box center [384, 325] width 185 height 27
click at [378, 546] on div "Drugs" at bounding box center [399, 550] width 217 height 30
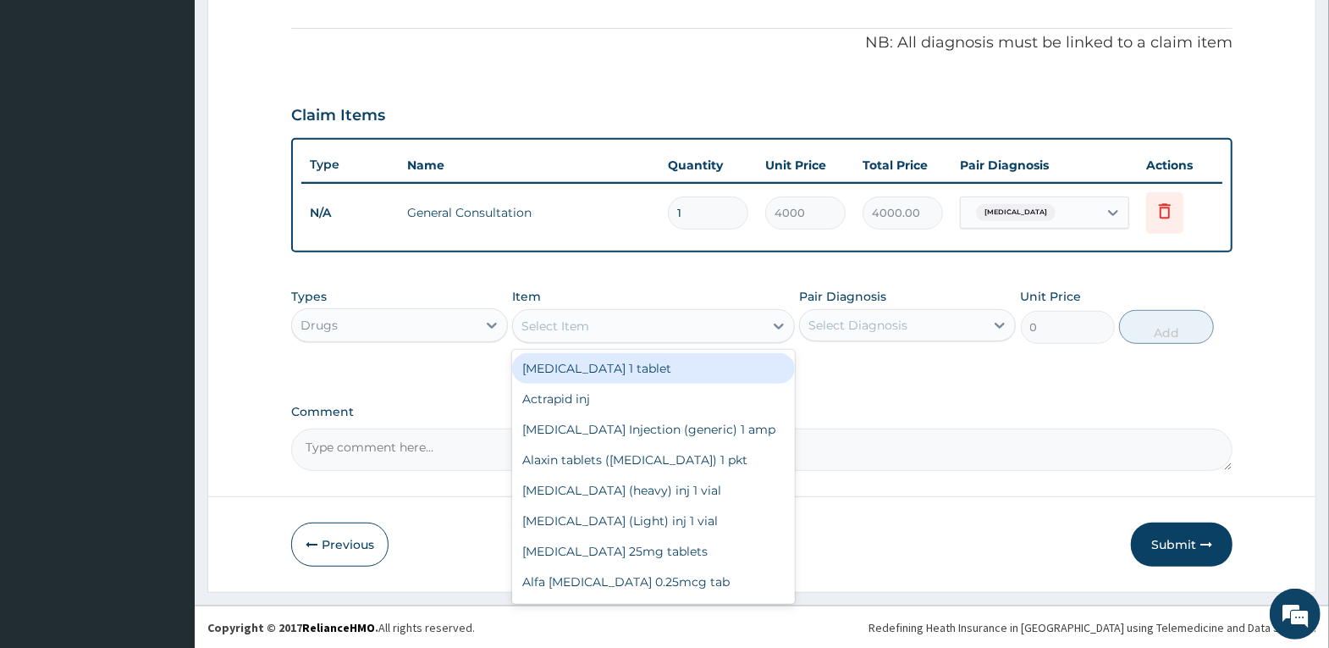
click at [646, 331] on div "Select Item" at bounding box center [638, 325] width 251 height 27
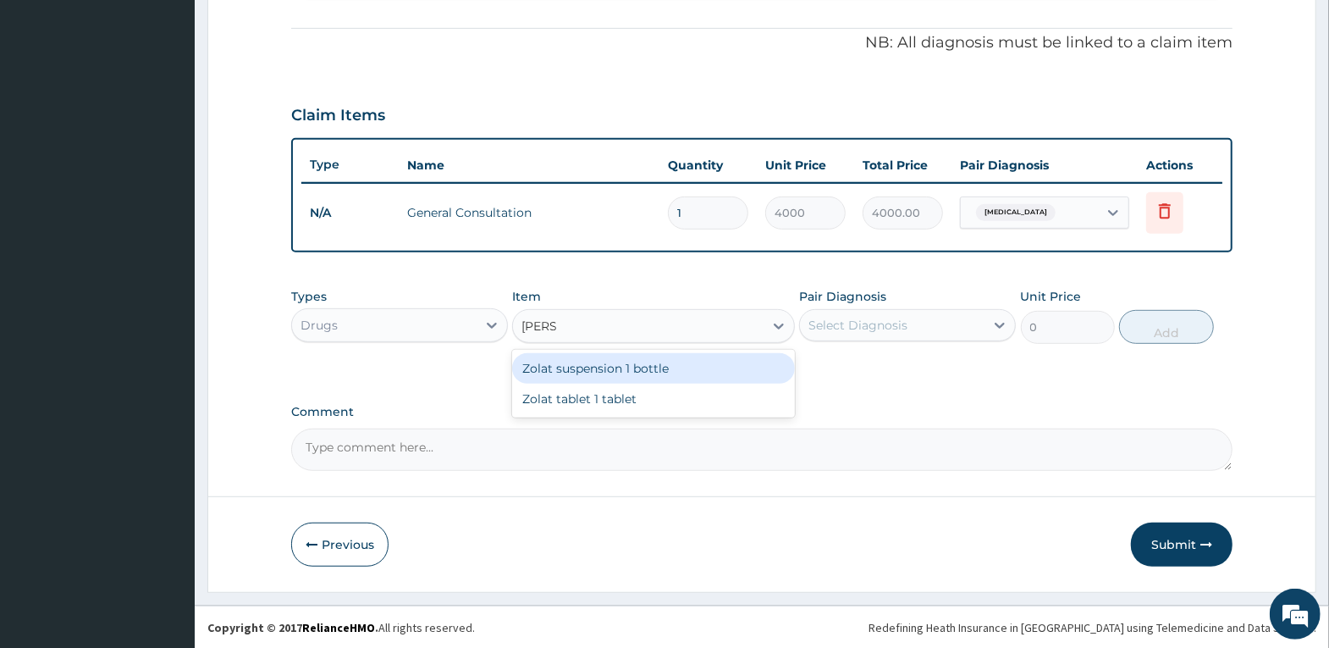
type input "ZOLAT"
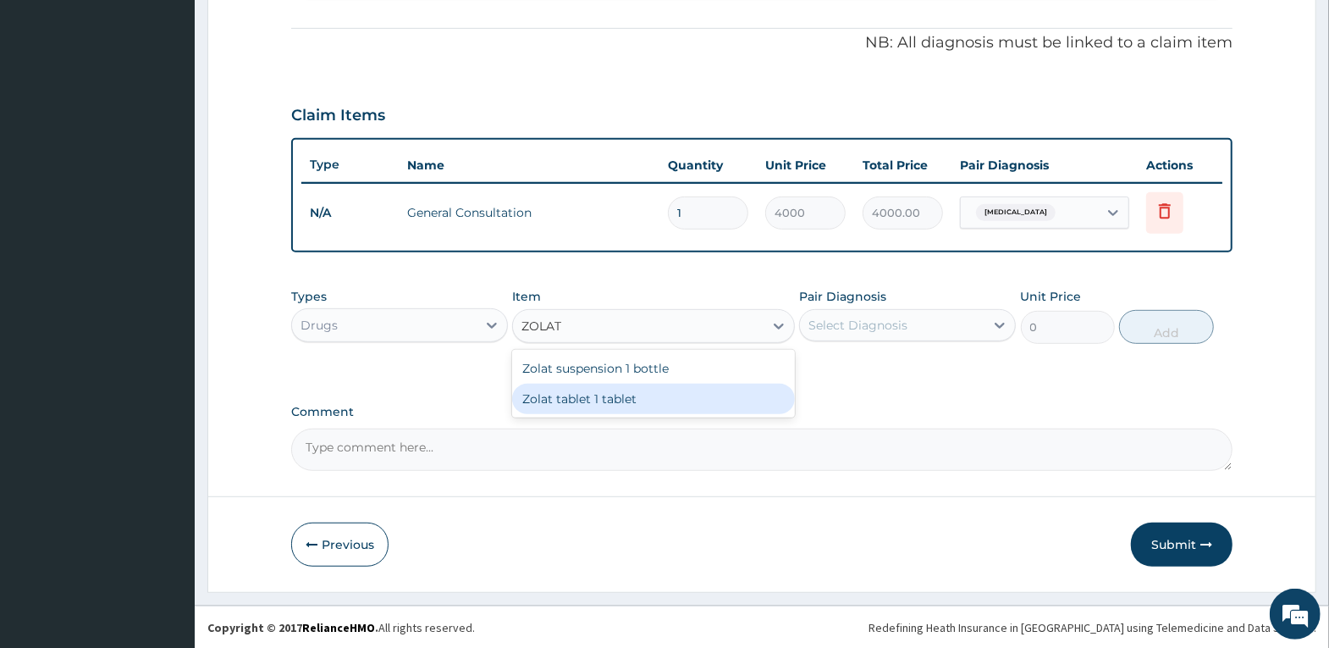
click at [634, 389] on div "Zolat tablet 1 tablet" at bounding box center [653, 399] width 283 height 30
type input "420"
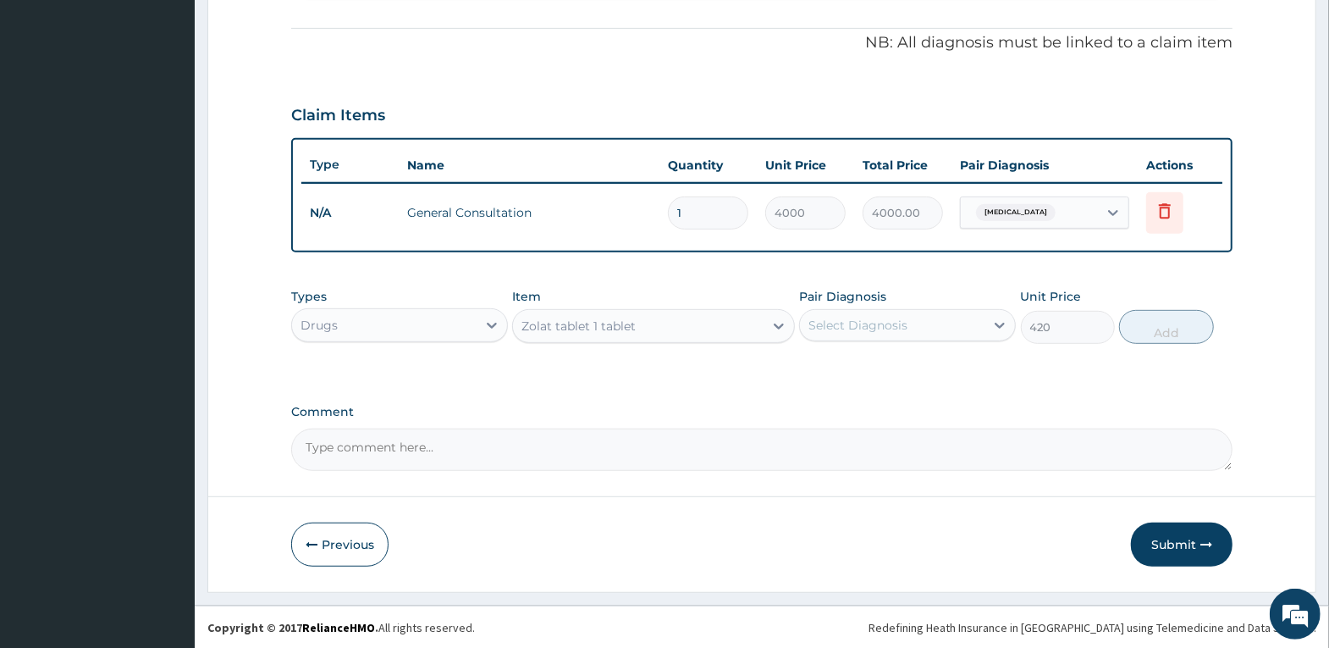
click at [860, 318] on div "Select Diagnosis" at bounding box center [858, 325] width 99 height 17
click at [852, 366] on label "Pruritus ani" at bounding box center [879, 366] width 105 height 17
checkbox input "true"
drag, startPoint x: 1171, startPoint y: 329, endPoint x: 932, endPoint y: 310, distance: 239.5
click at [1153, 329] on button "Add" at bounding box center [1166, 327] width 94 height 34
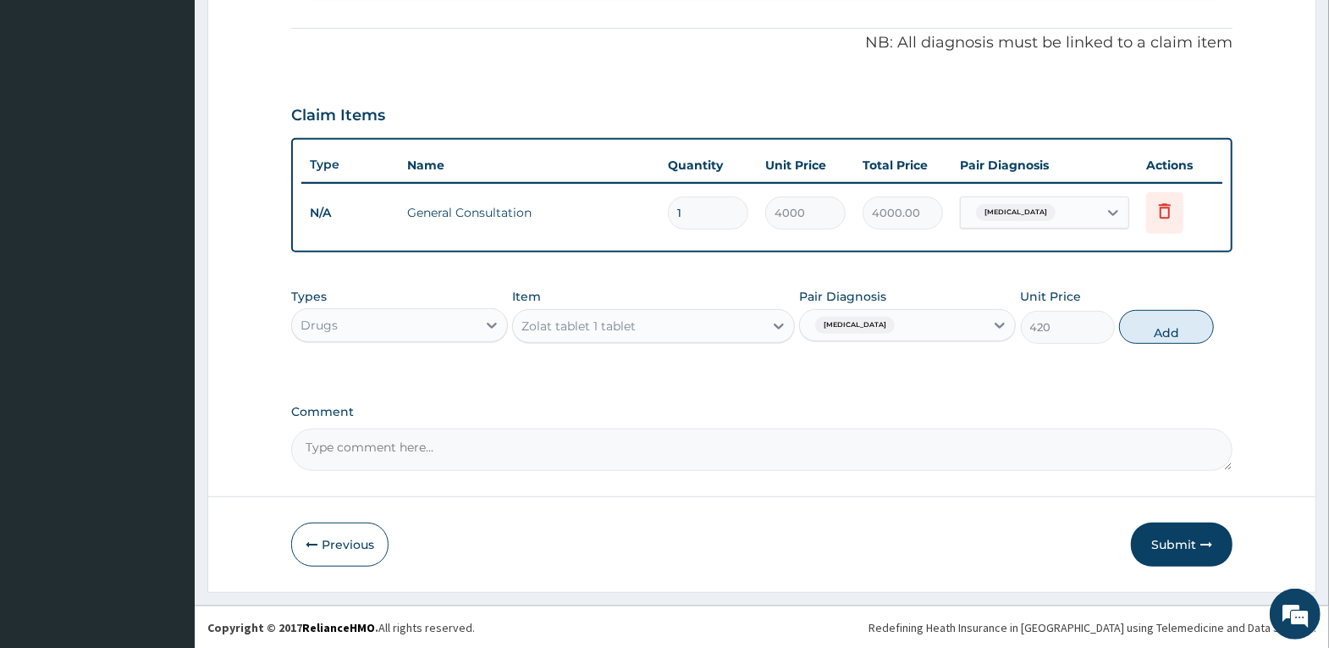
type input "0"
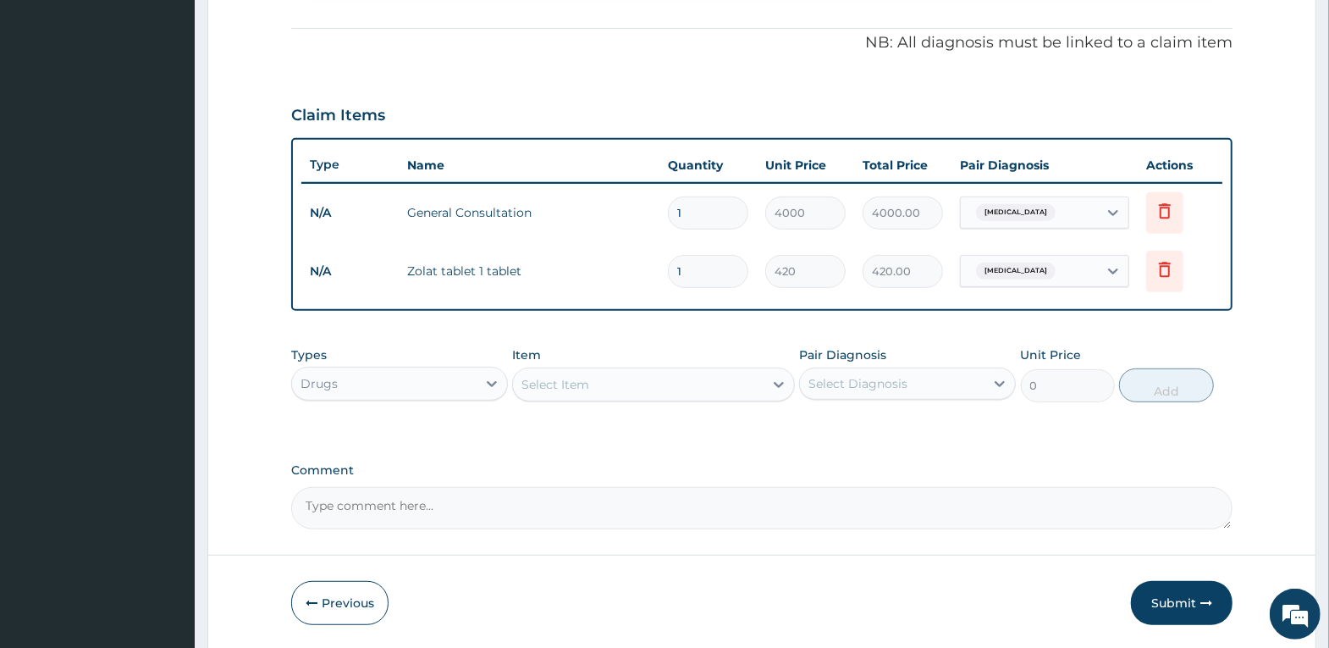
drag, startPoint x: 700, startPoint y: 270, endPoint x: 579, endPoint y: 270, distance: 121.1
click at [587, 270] on tr "N/A Zolat tablet 1 tablet 1 420 420.00 Pruritus ani Delete" at bounding box center [761, 271] width 921 height 58
type input "2"
type input "840.00"
type input "2"
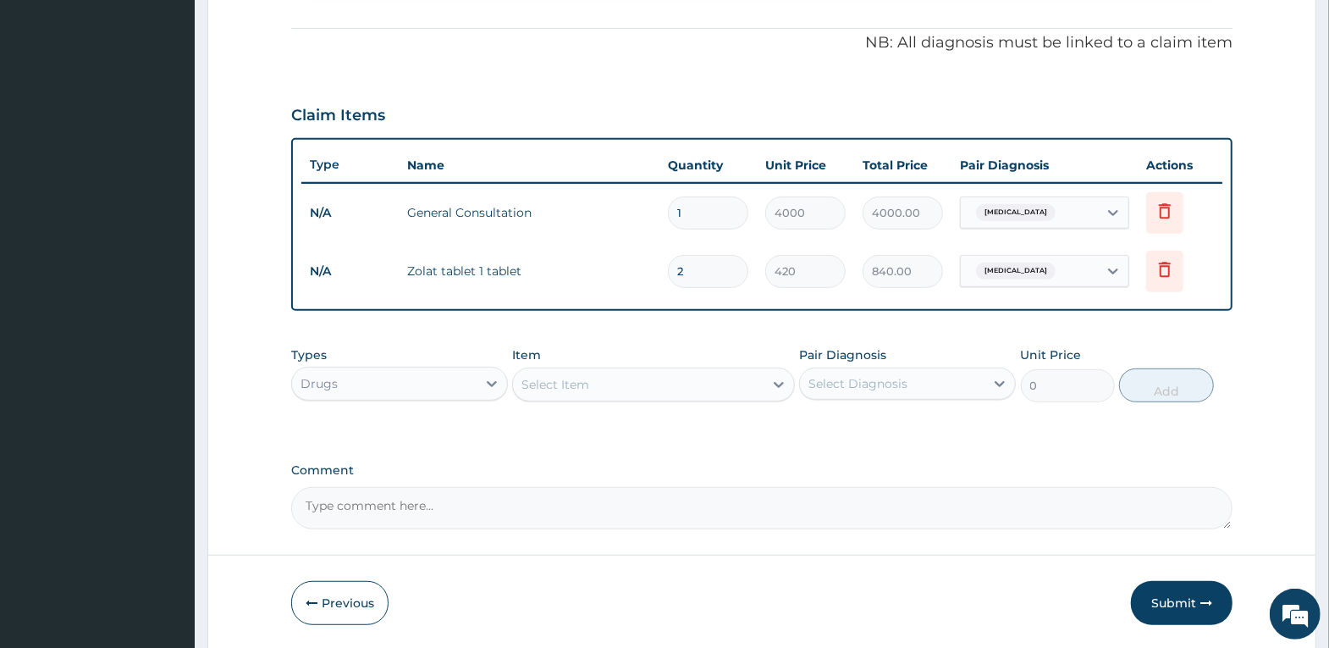
click at [709, 380] on div "Select Item" at bounding box center [638, 384] width 251 height 27
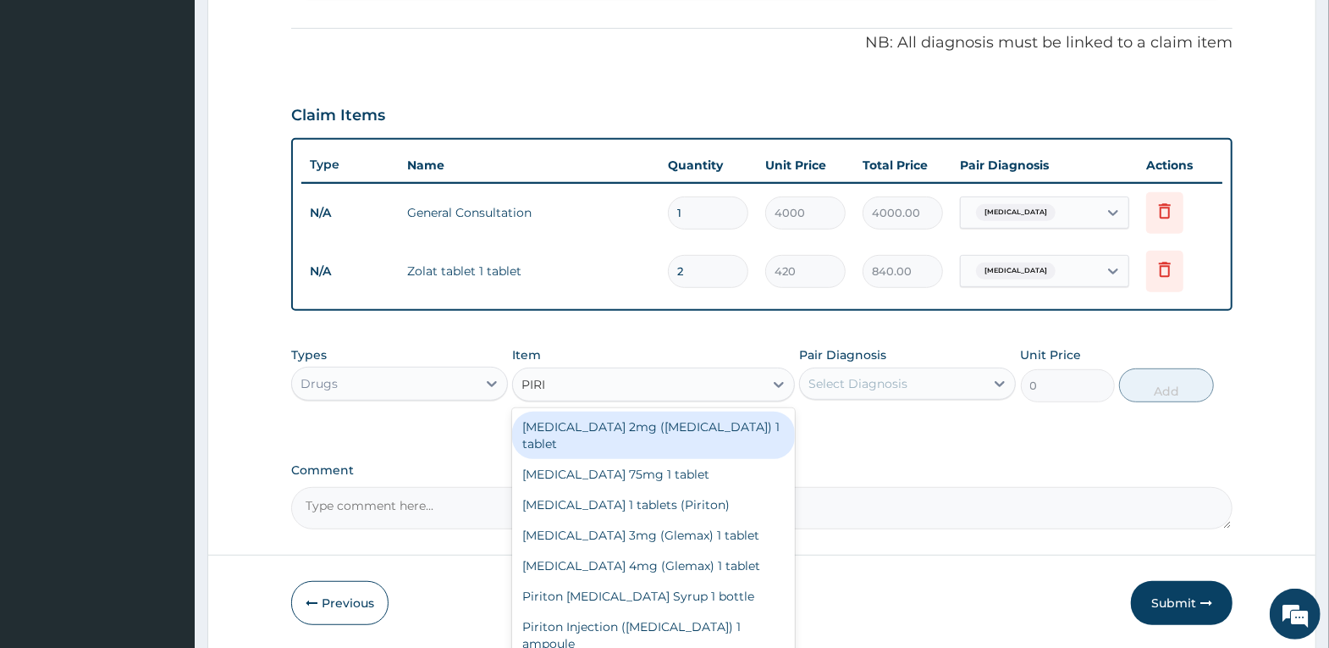
type input "PIRIT"
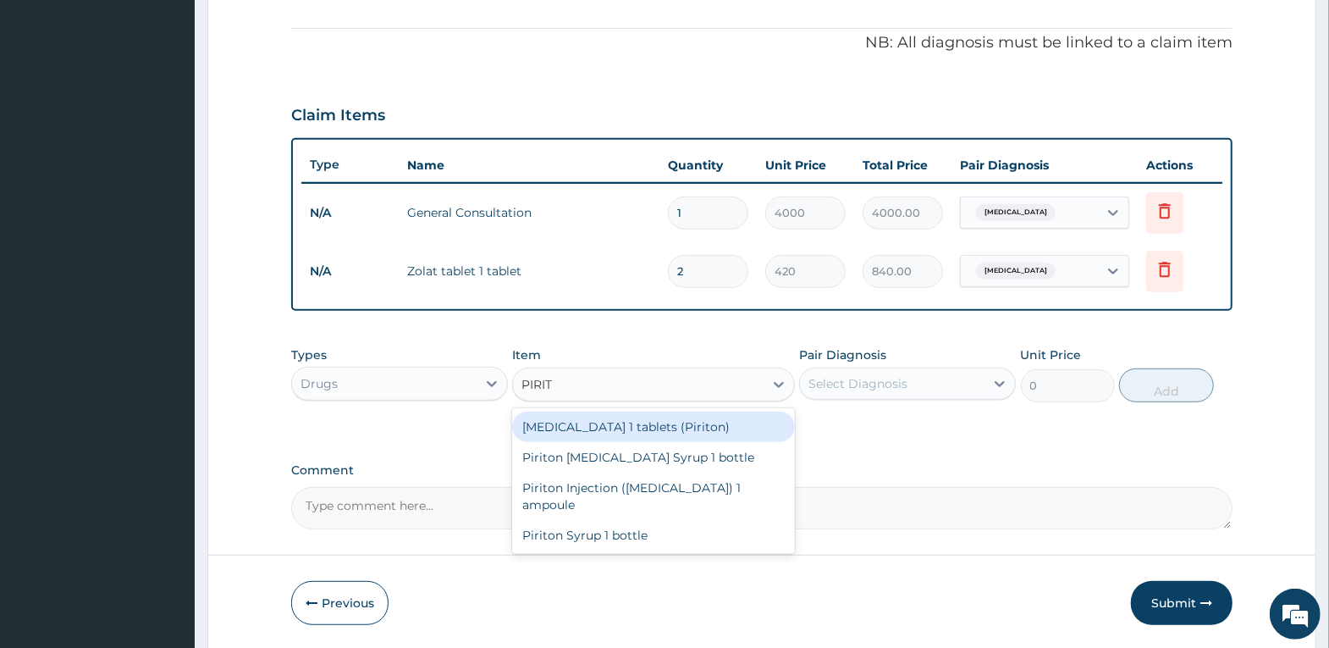
click at [701, 431] on div "[MEDICAL_DATA] 1 tablets (Piriton)" at bounding box center [653, 426] width 283 height 30
type input "80"
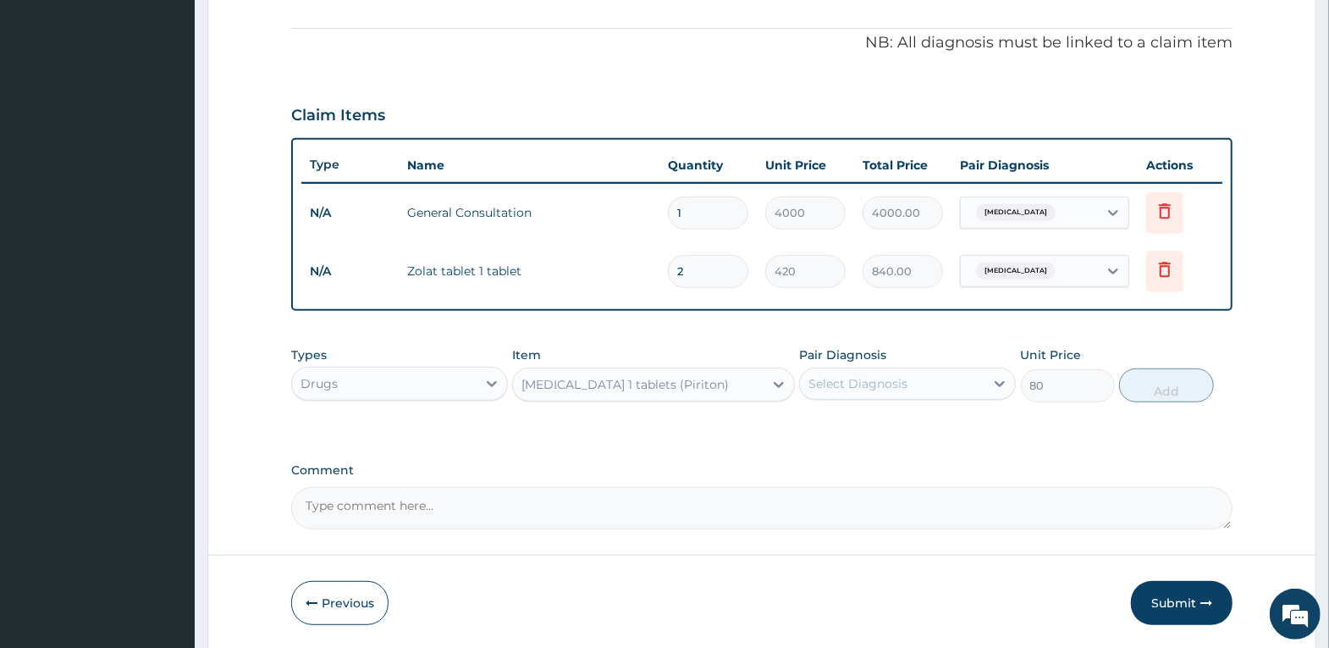
click at [873, 384] on div "Select Diagnosis" at bounding box center [858, 383] width 99 height 17
click at [878, 428] on label "Pruritus ani" at bounding box center [879, 425] width 105 height 17
checkbox input "true"
click at [1168, 385] on button "Add" at bounding box center [1166, 385] width 94 height 34
type input "0"
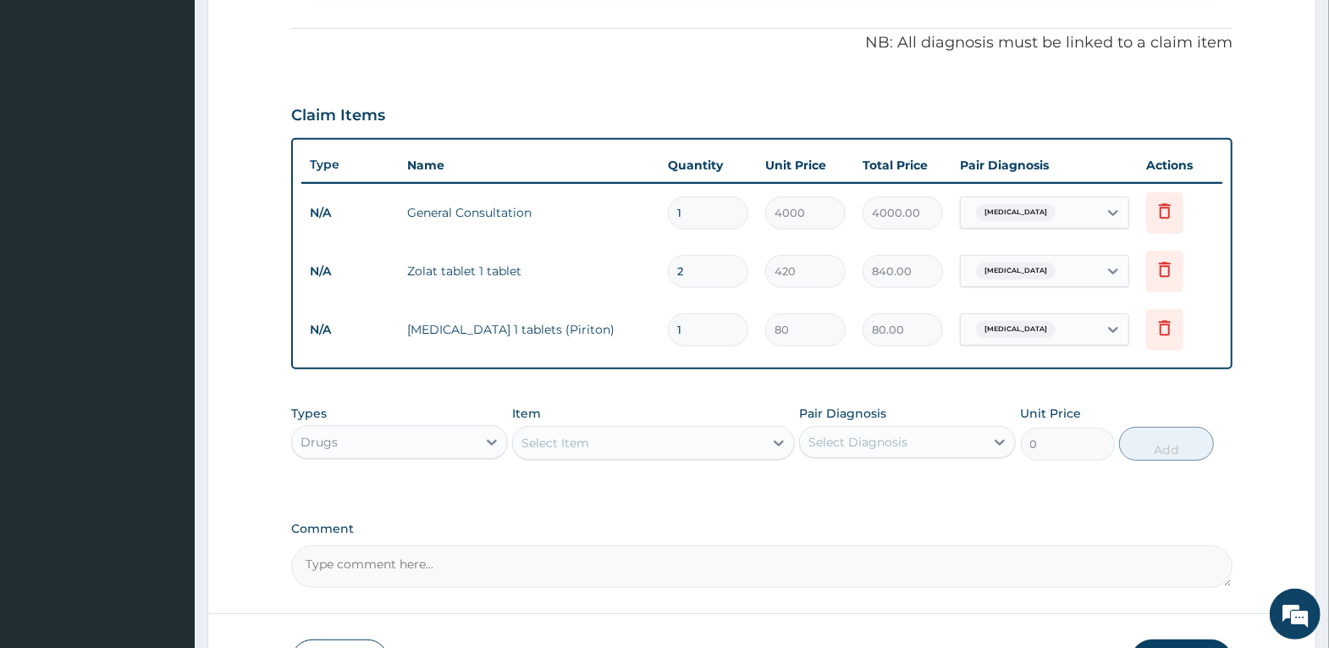
click at [599, 320] on tr "N/A Chlorpheniramine 1 tablets (Piriton) 1 80 80.00 Pruritus ani Delete" at bounding box center [761, 330] width 921 height 58
type input "5"
type input "400.00"
type input "5"
click at [835, 378] on div "PA Code / Prescription Code Enter Code(Secondary Care Only) Encounter Date 09-0…" at bounding box center [761, 129] width 941 height 918
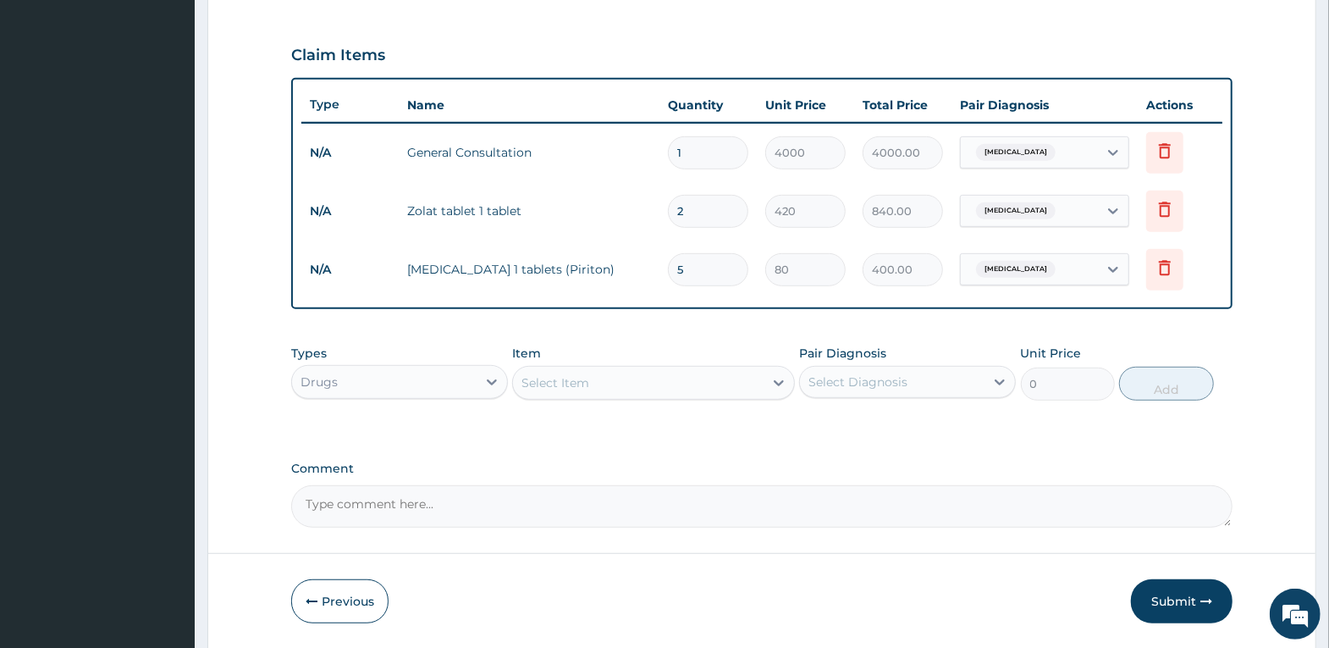
scroll to position [608, 0]
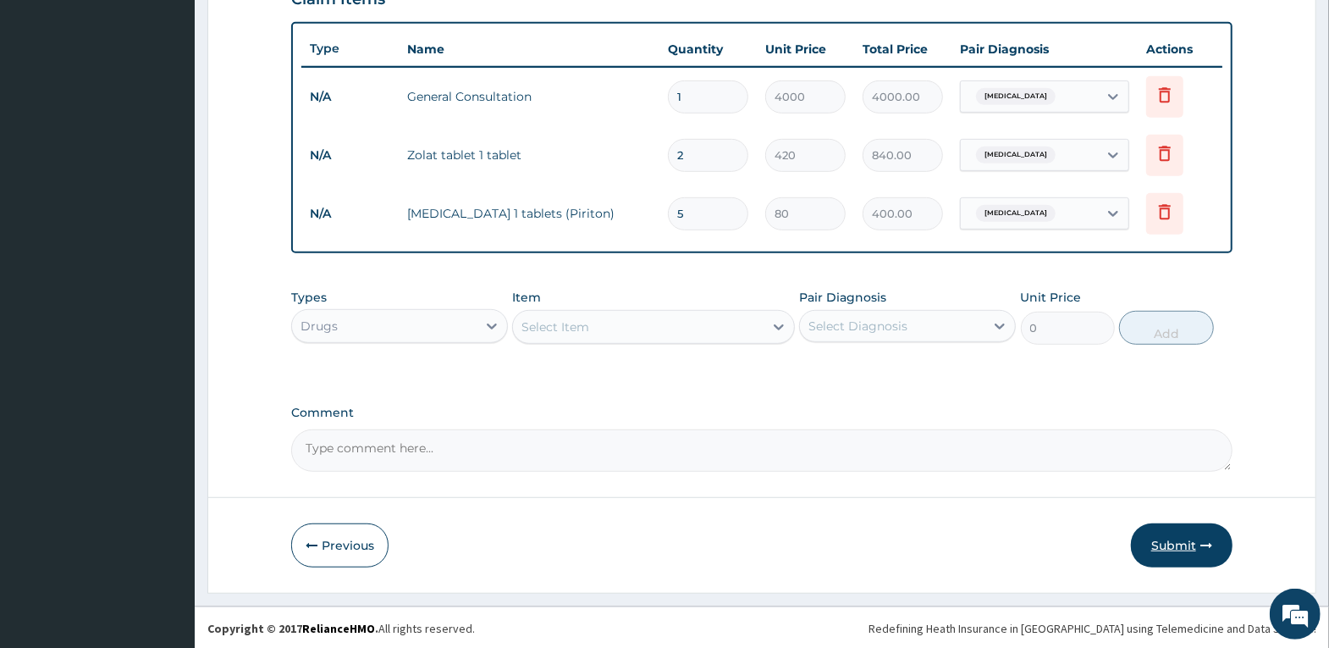
click at [1176, 540] on button "Submit" at bounding box center [1182, 545] width 102 height 44
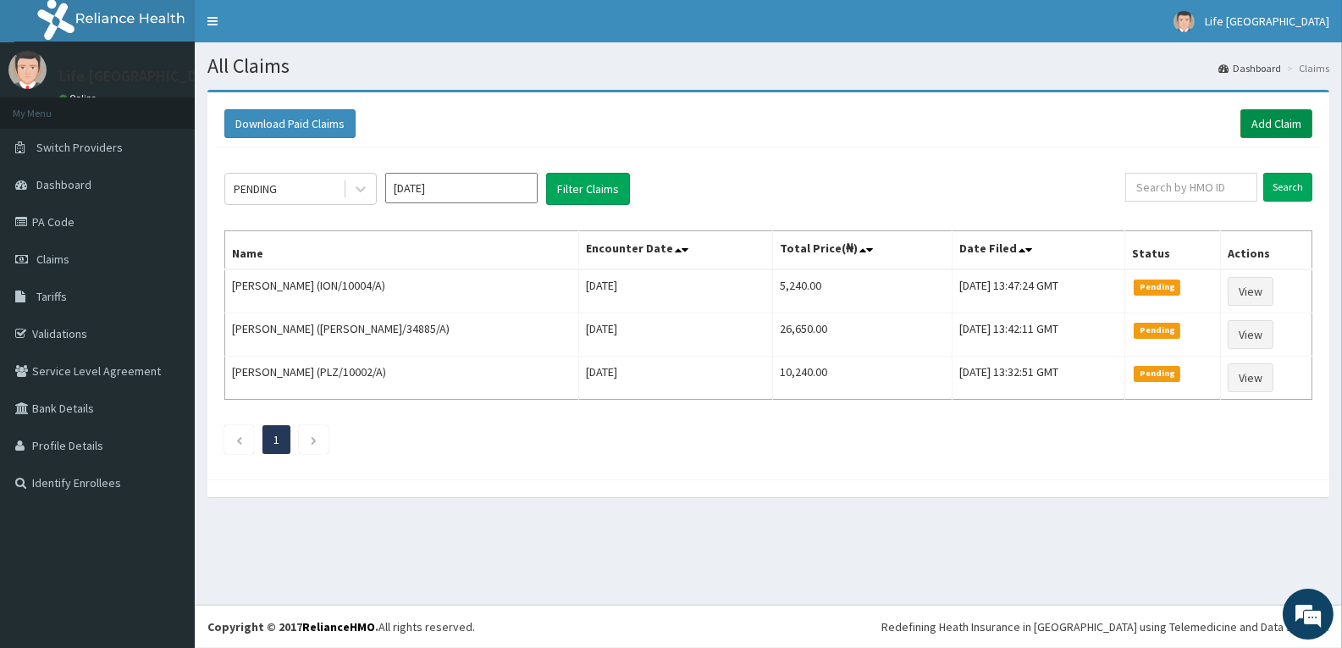
click at [1274, 124] on link "Add Claim" at bounding box center [1276, 123] width 72 height 29
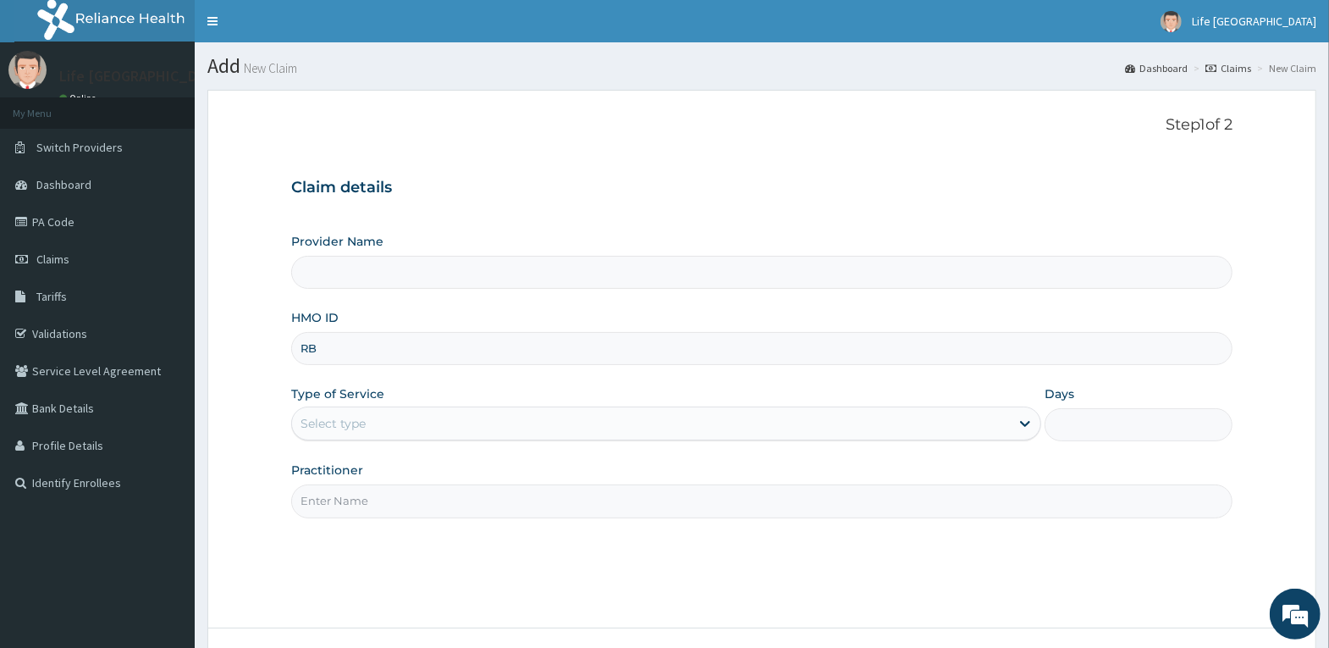
type input "RBN"
type input "Life [GEOGRAPHIC_DATA]"
type input "RBN/10221/A"
click at [445, 410] on div "Select type" at bounding box center [651, 423] width 718 height 27
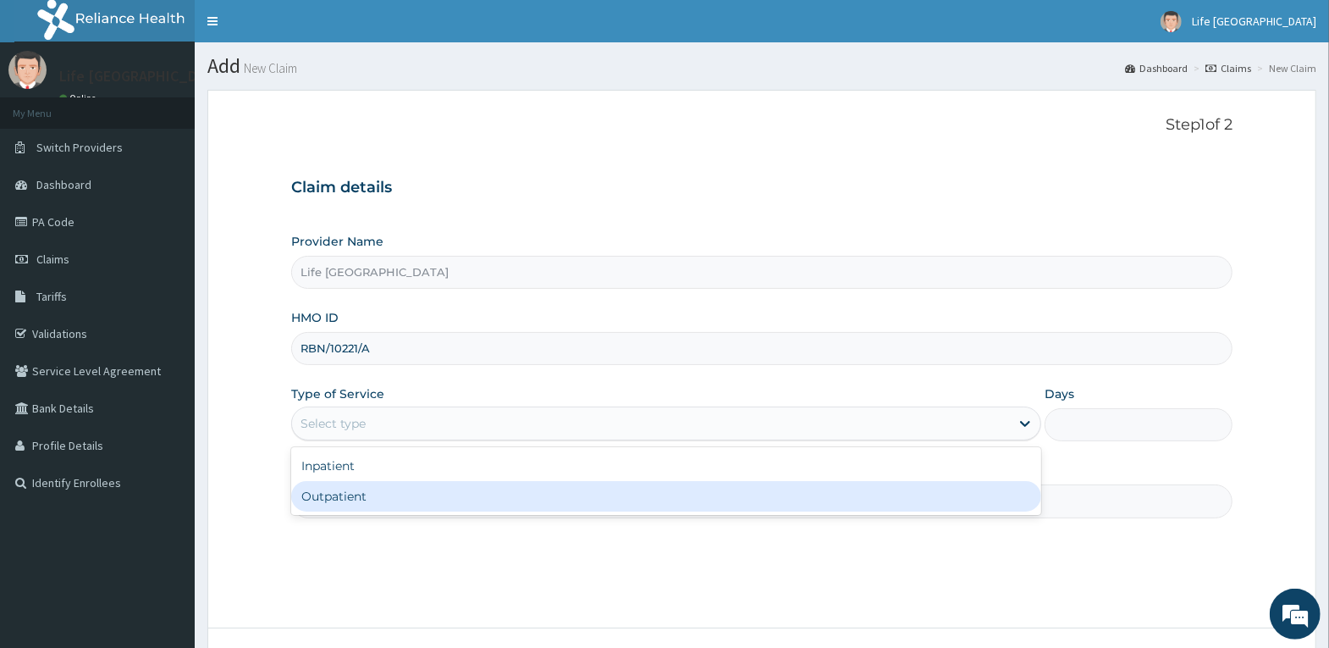
click at [454, 491] on div "Outpatient" at bounding box center [666, 496] width 750 height 30
type input "1"
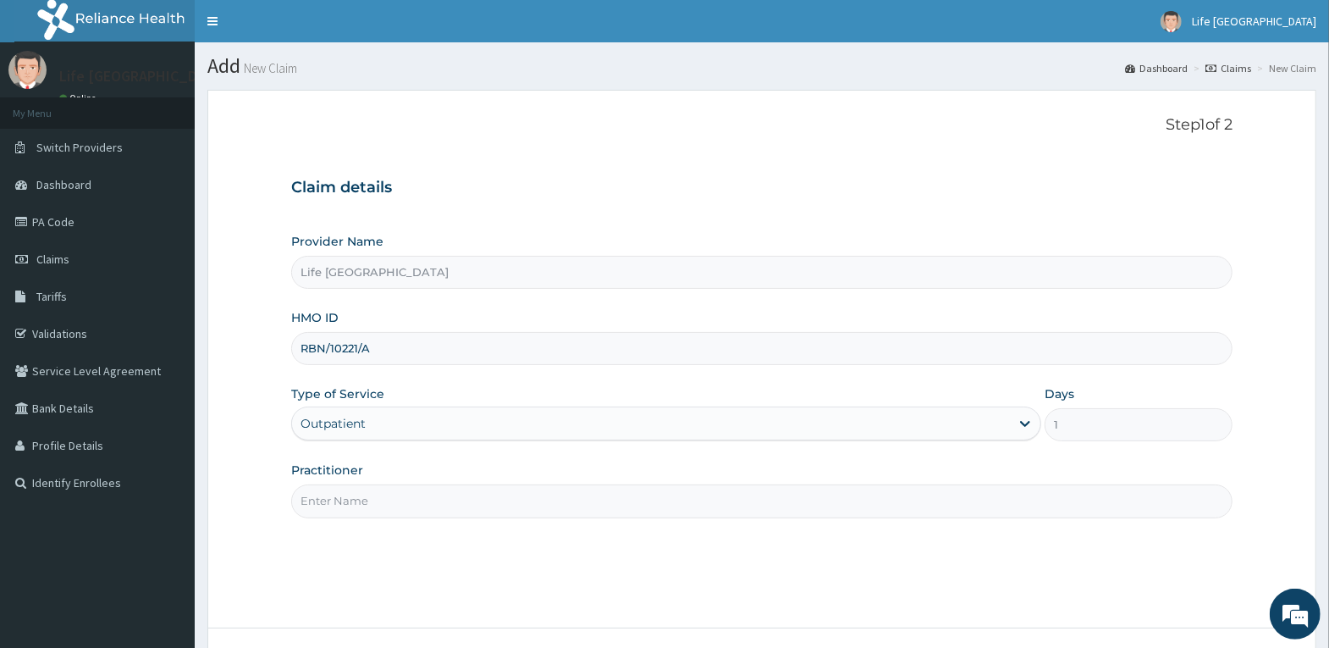
click at [454, 494] on input "Practitioner" at bounding box center [761, 500] width 941 height 33
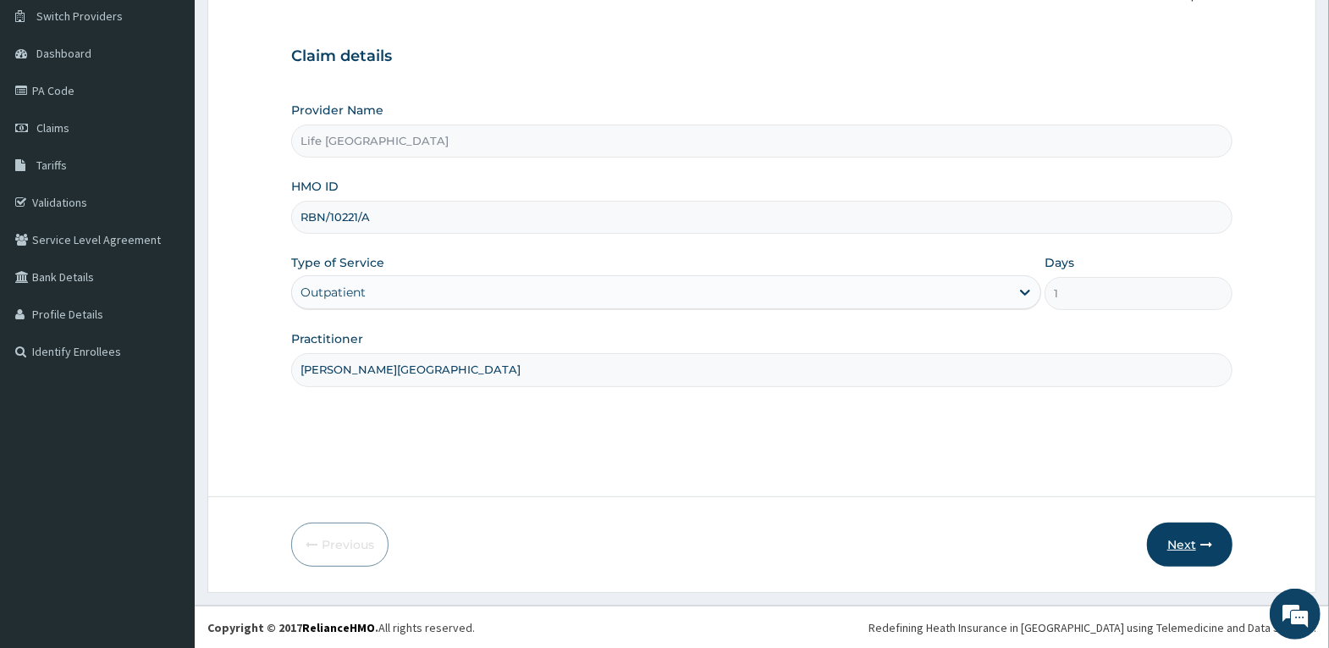
type input "[PERSON_NAME][GEOGRAPHIC_DATA]"
click at [1177, 549] on button "Next" at bounding box center [1190, 544] width 86 height 44
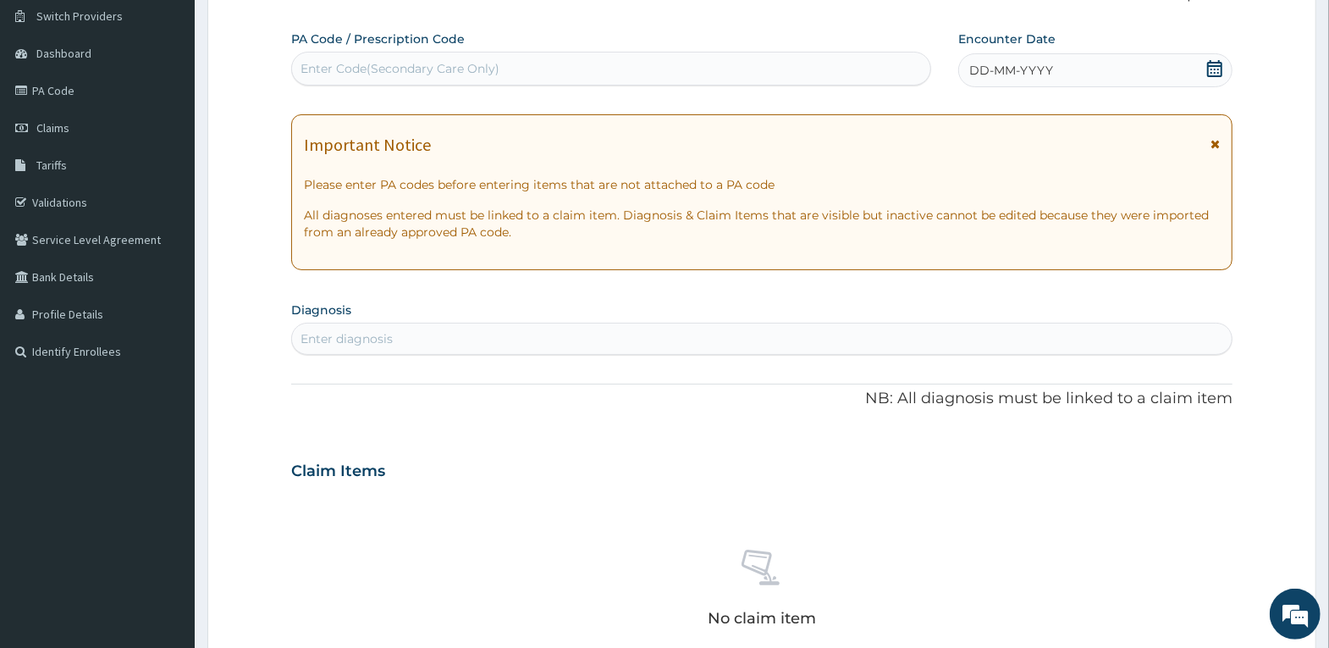
click at [1008, 62] on span "DD-MM-YYYY" at bounding box center [1011, 70] width 84 height 17
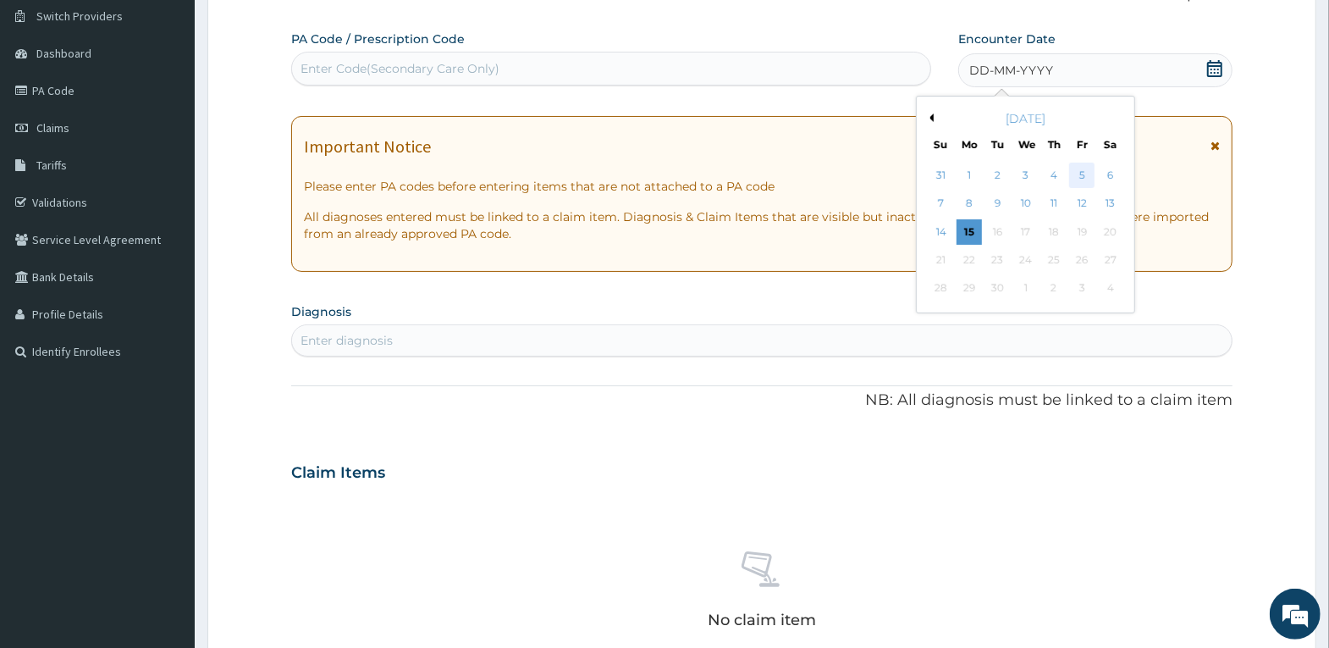
click at [1082, 172] on div "5" at bounding box center [1081, 175] width 25 height 25
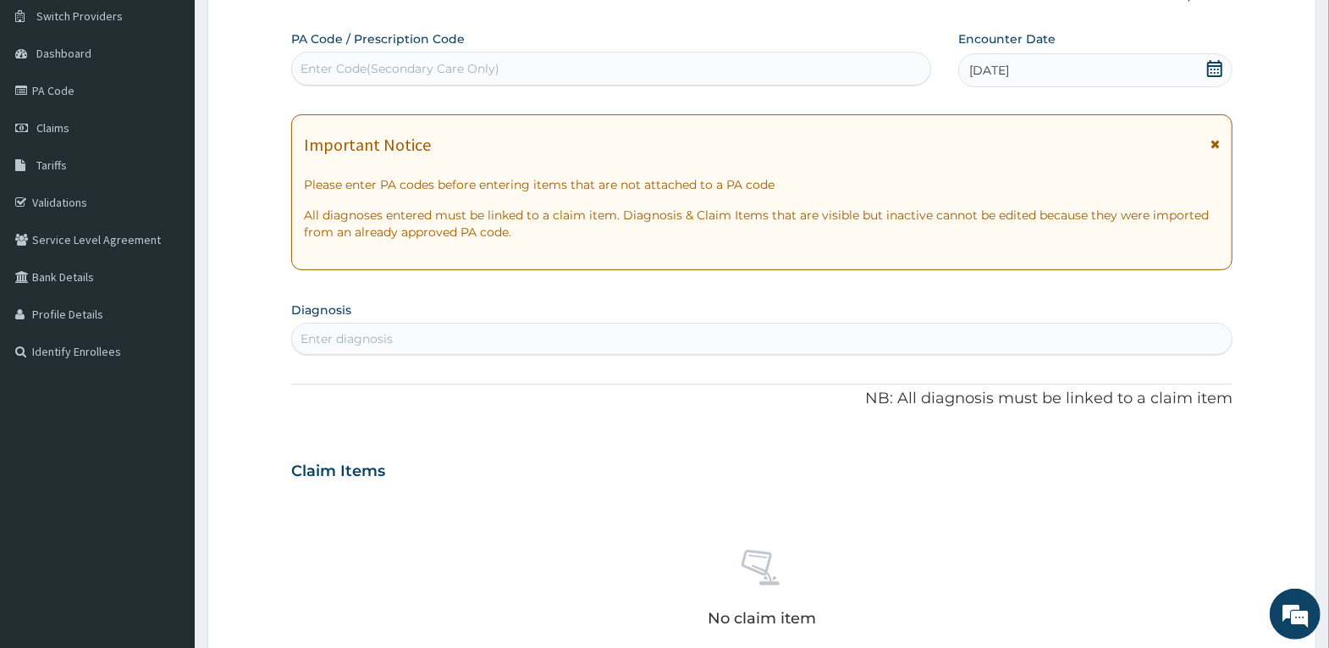
click at [842, 345] on div "Enter diagnosis" at bounding box center [762, 338] width 940 height 27
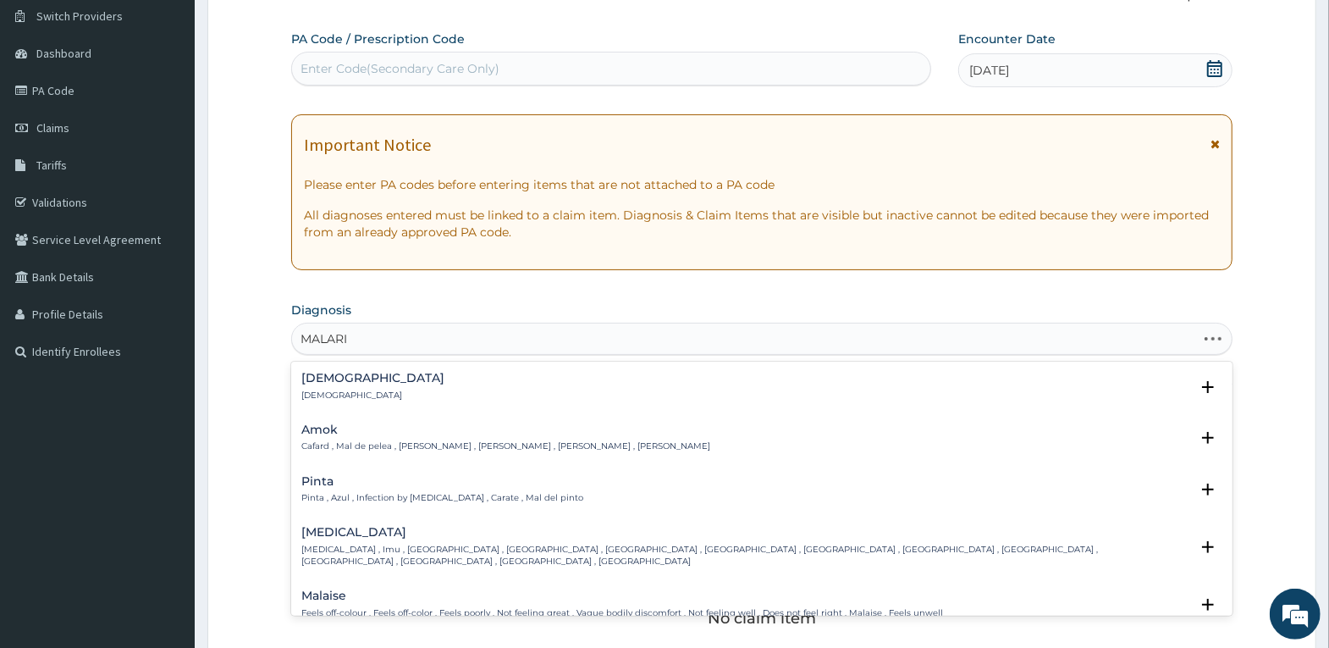
type input "[MEDICAL_DATA]"
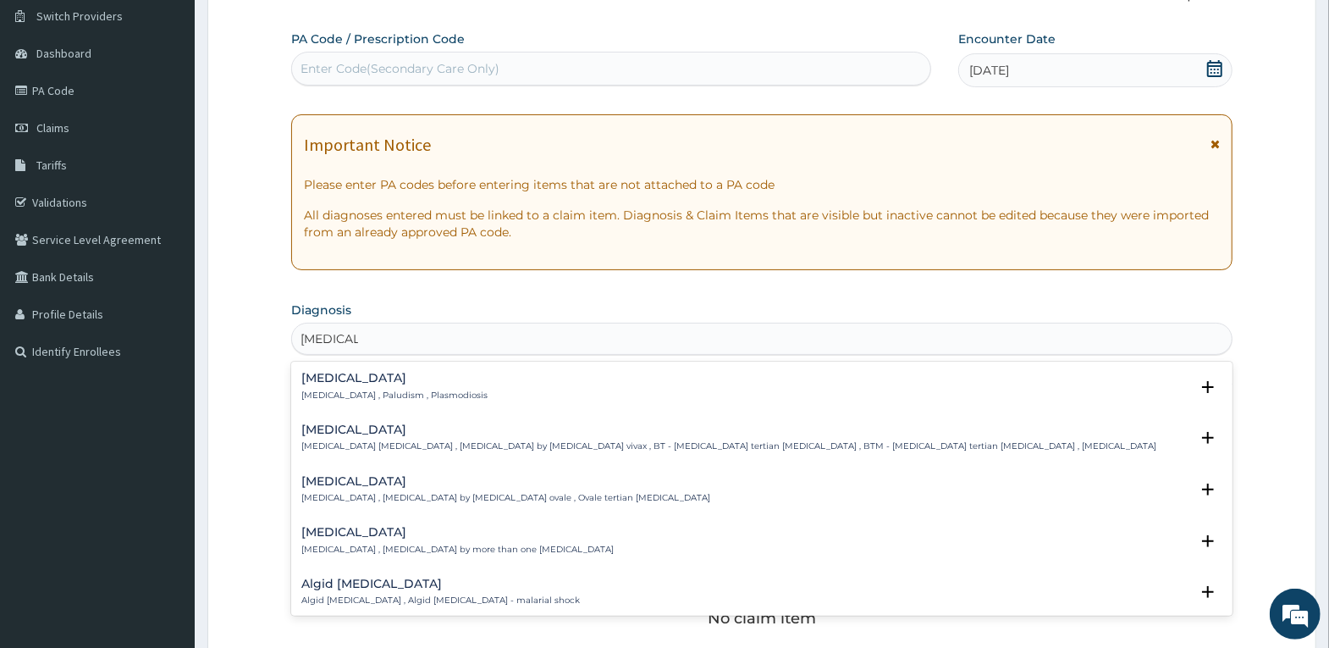
click at [490, 390] on div "[MEDICAL_DATA] [MEDICAL_DATA] , Paludism , Plasmodiosis" at bounding box center [761, 387] width 921 height 30
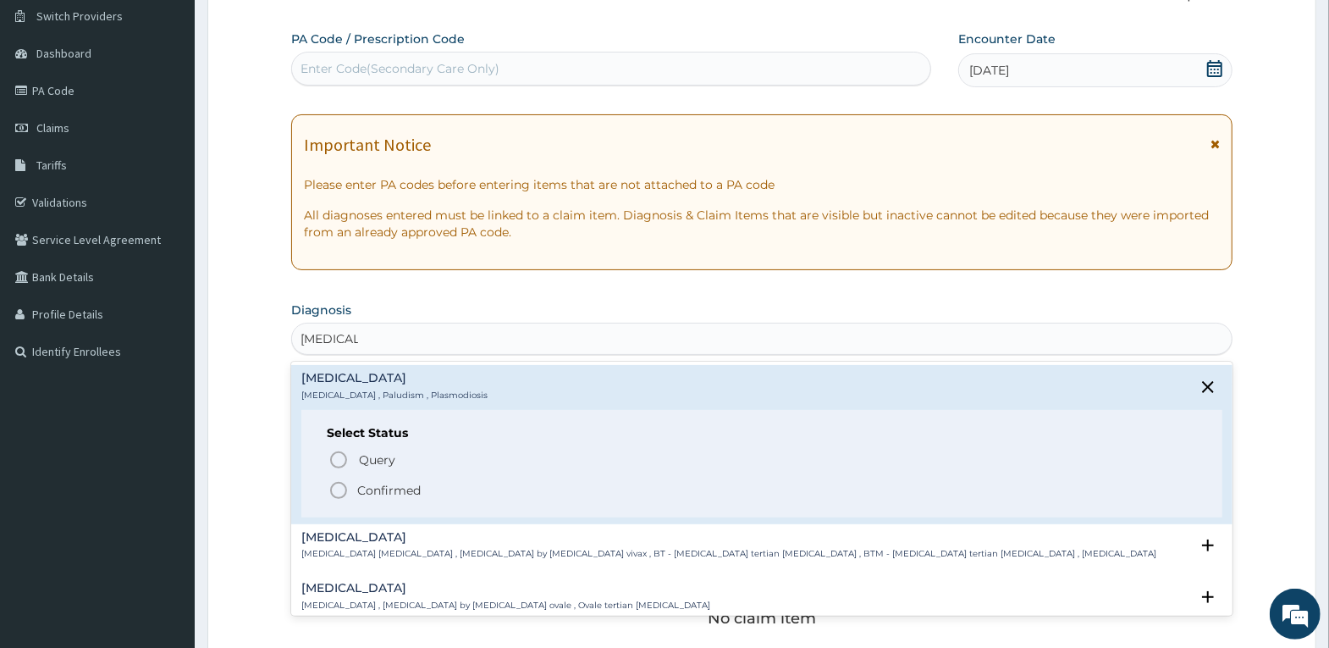
drag, startPoint x: 389, startPoint y: 483, endPoint x: 450, endPoint y: 444, distance: 71.6
click at [394, 483] on p "Confirmed" at bounding box center [388, 490] width 63 height 17
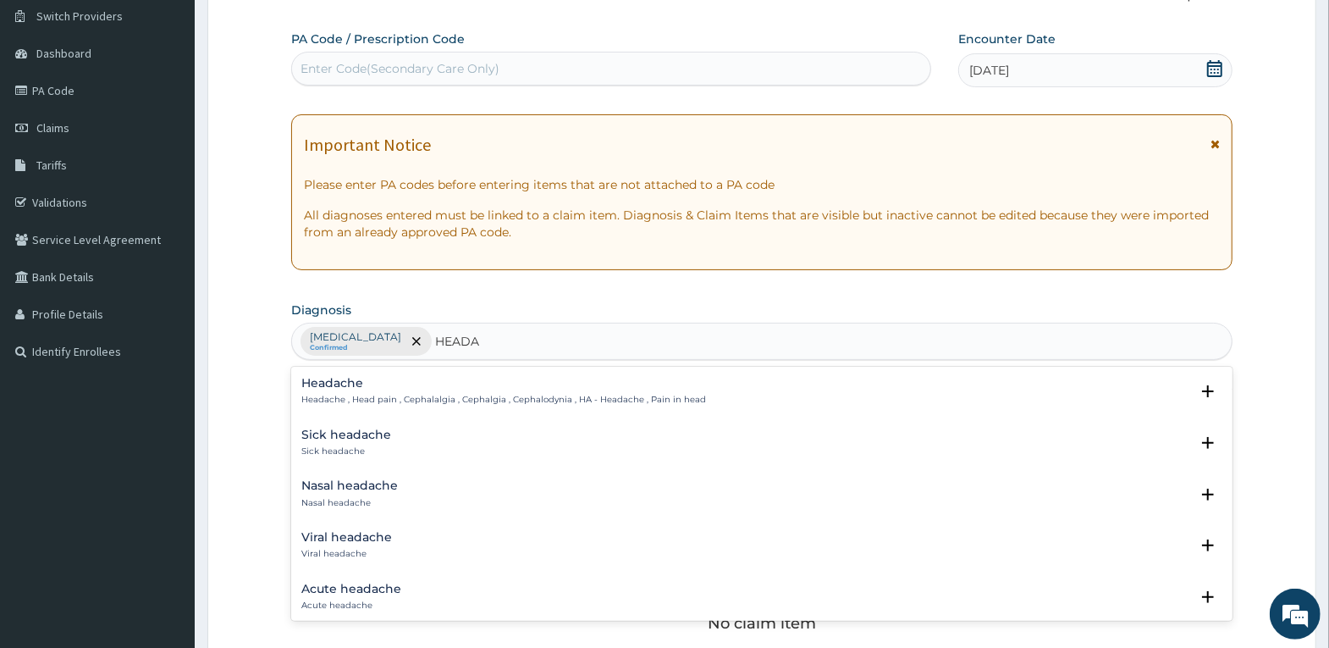
type input "HEADAC"
drag, startPoint x: 373, startPoint y: 408, endPoint x: 407, endPoint y: 397, distance: 36.4
click at [390, 405] on div "Headache Headache , Head pain , Cephalalgia , Cephalgia , Cephalodynia , HA - H…" at bounding box center [761, 396] width 921 height 38
click at [408, 397] on p "Headache , Head pain , Cephalalgia , Cephalgia , Cephalodynia , HA - Headache ,…" at bounding box center [503, 400] width 405 height 12
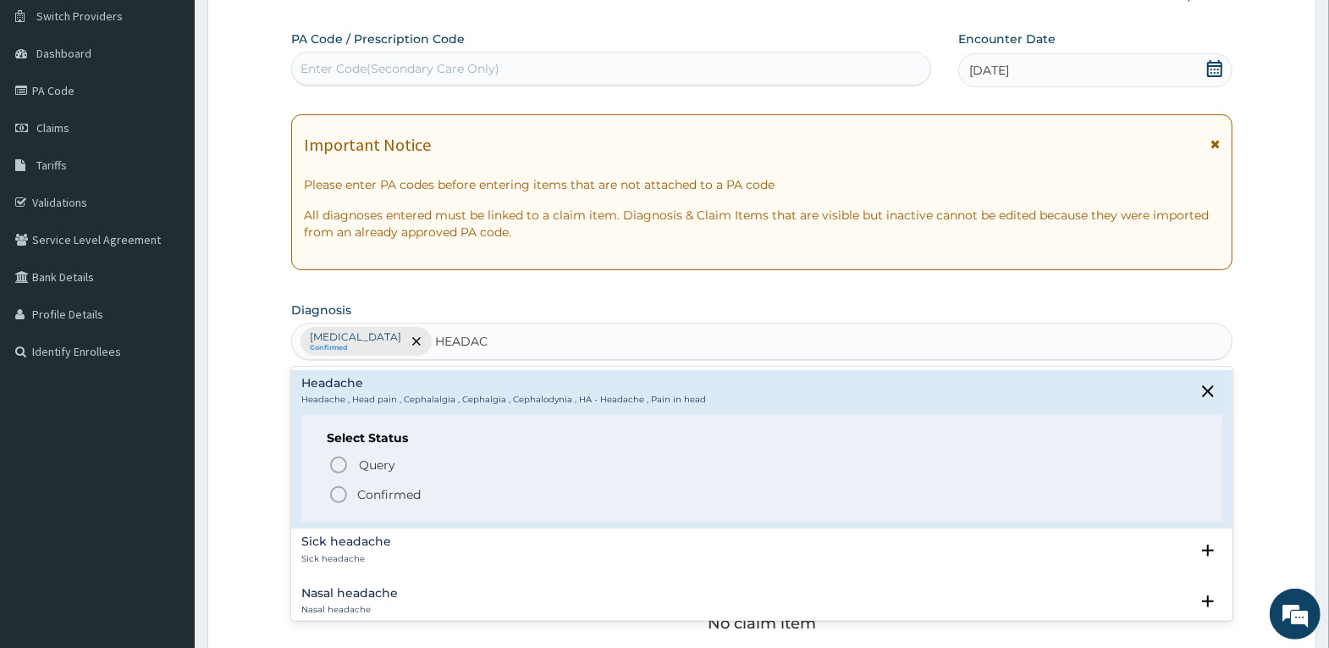
click at [389, 495] on p "Confirmed" at bounding box center [388, 494] width 63 height 17
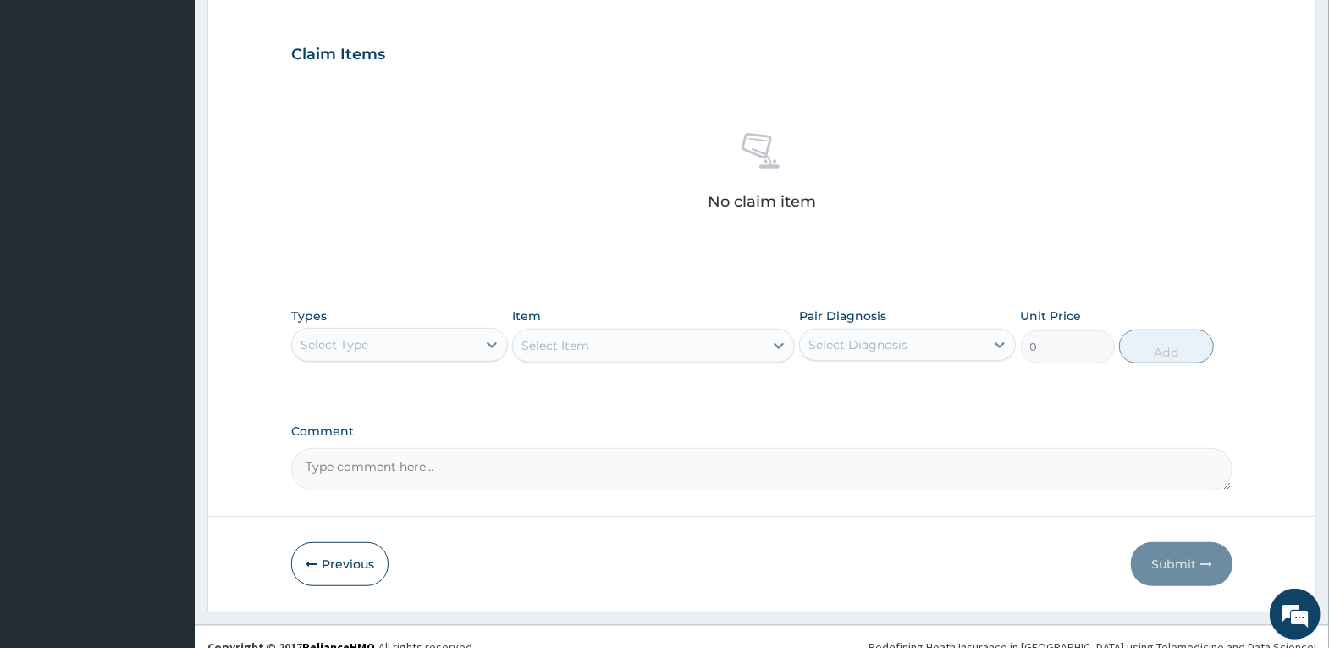
scroll to position [555, 0]
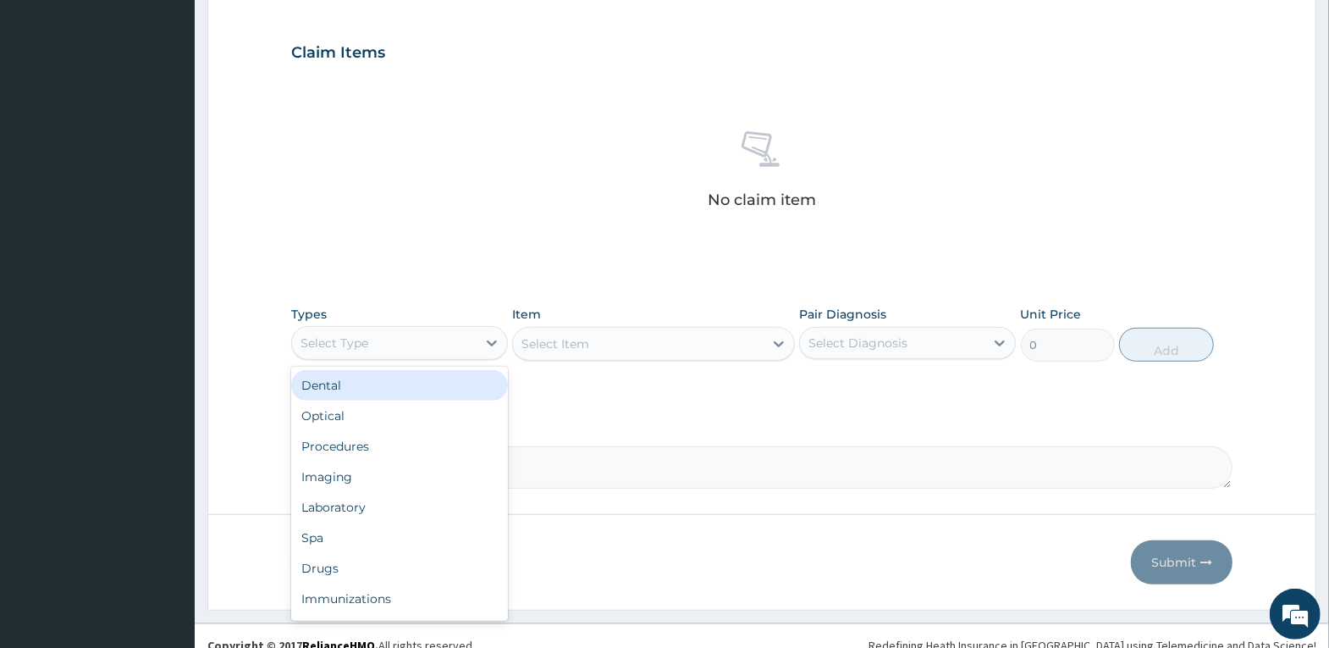
click at [468, 349] on div "Select Type" at bounding box center [384, 342] width 185 height 27
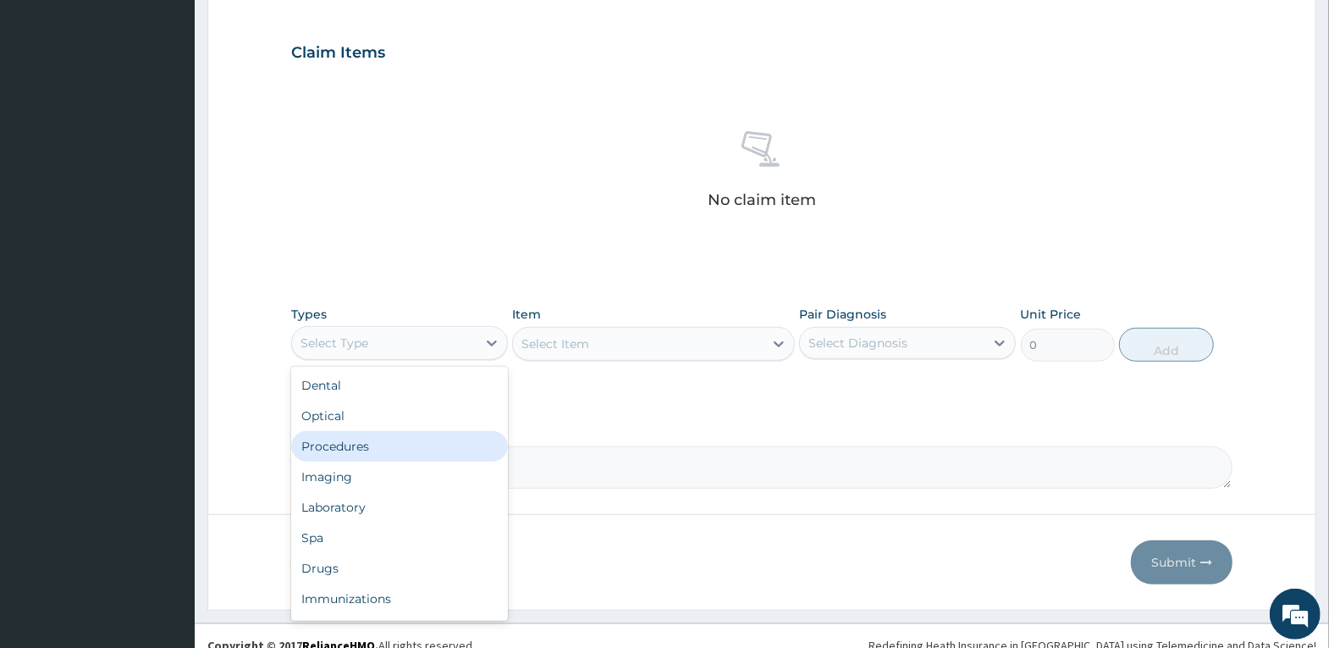
click at [447, 433] on div "Procedures" at bounding box center [399, 446] width 217 height 30
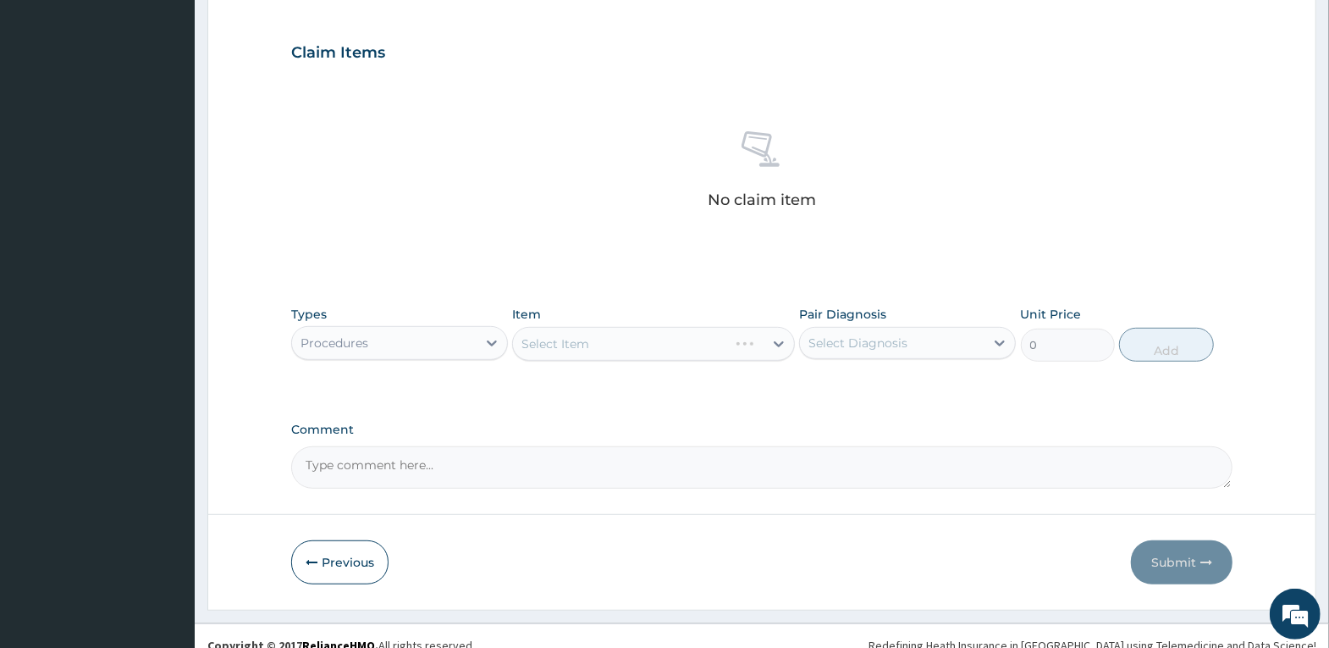
click at [630, 339] on div "Select Item" at bounding box center [653, 344] width 283 height 34
click at [630, 339] on div "Select Item" at bounding box center [638, 343] width 251 height 27
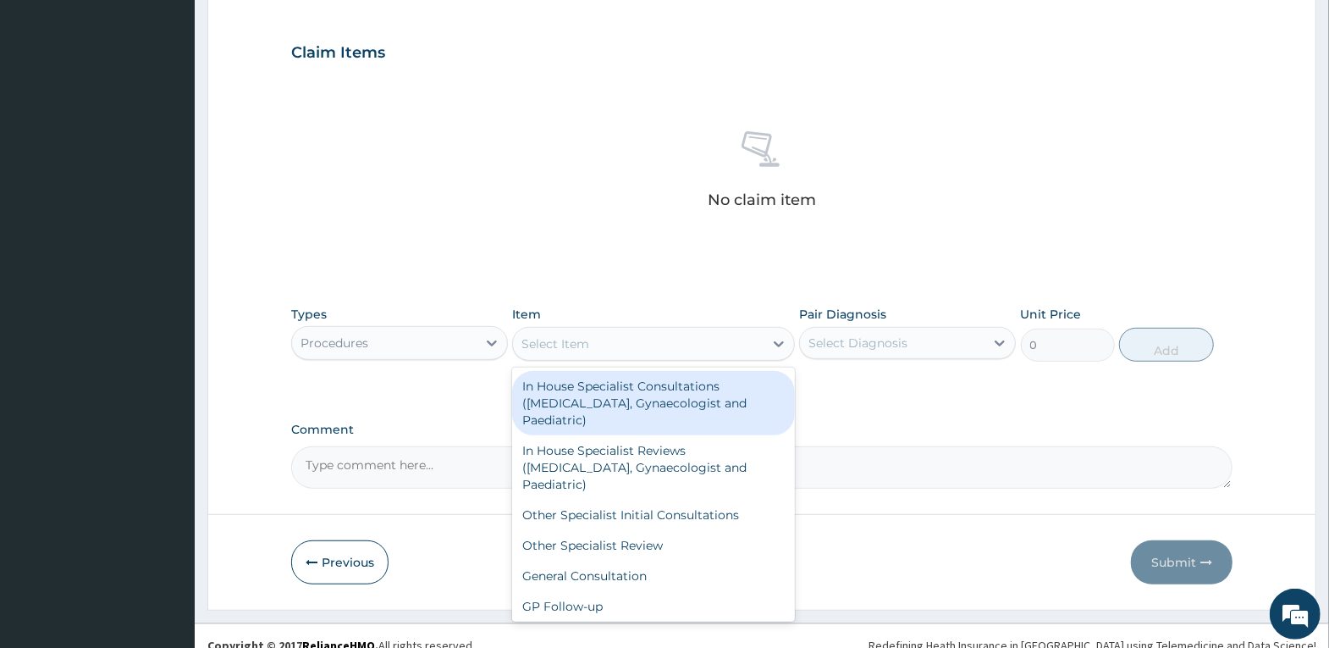
type input "G"
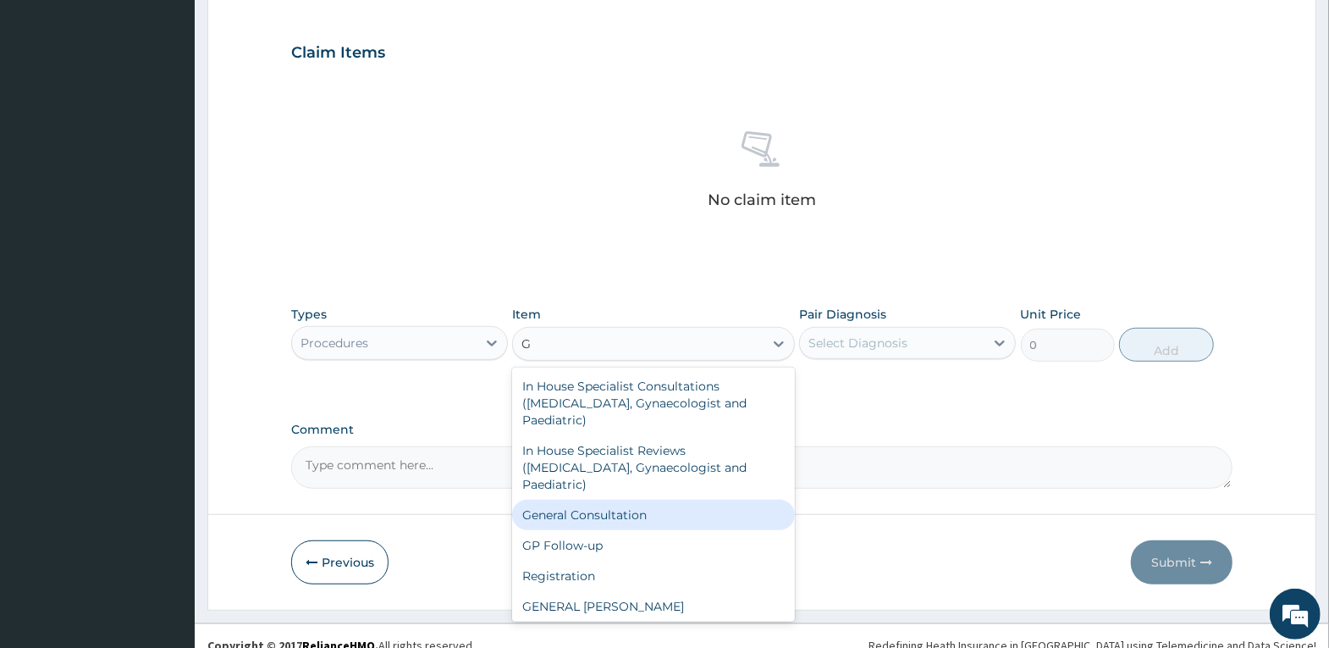
click at [632, 518] on div "General Consultation" at bounding box center [653, 515] width 283 height 30
type input "4000"
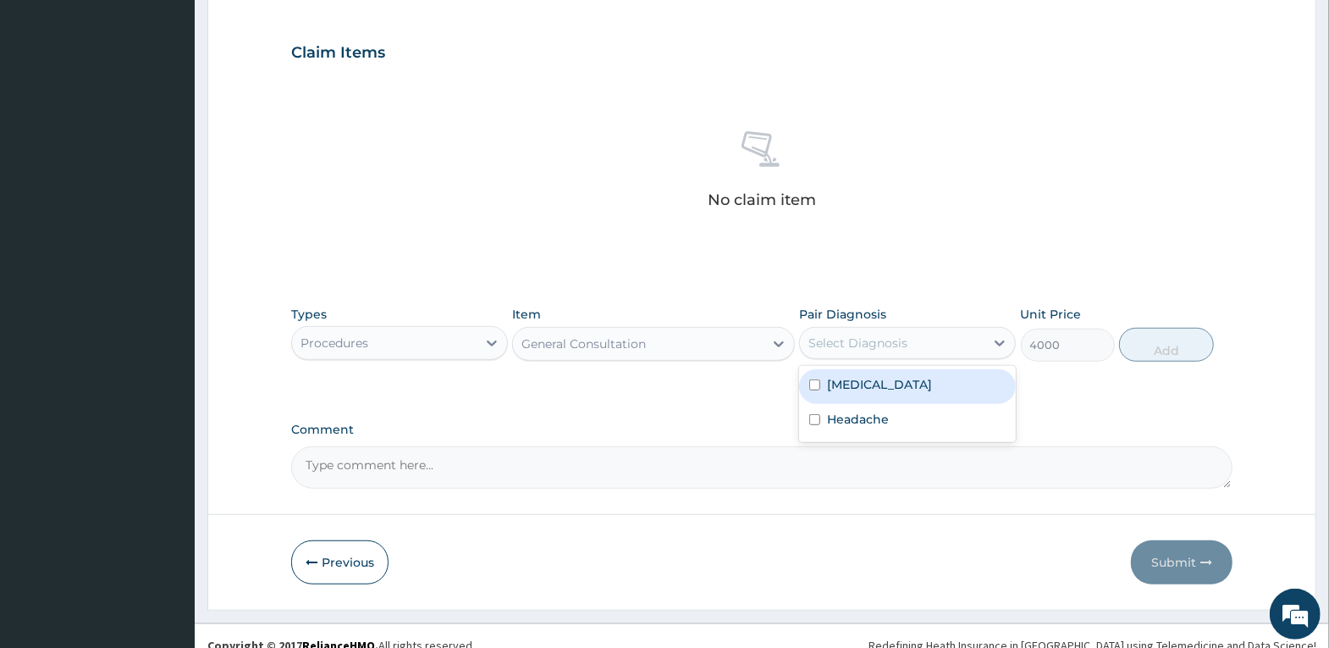
click at [877, 345] on div "Select Diagnosis" at bounding box center [858, 342] width 99 height 17
click at [899, 381] on div "[MEDICAL_DATA]" at bounding box center [907, 386] width 217 height 35
checkbox input "true"
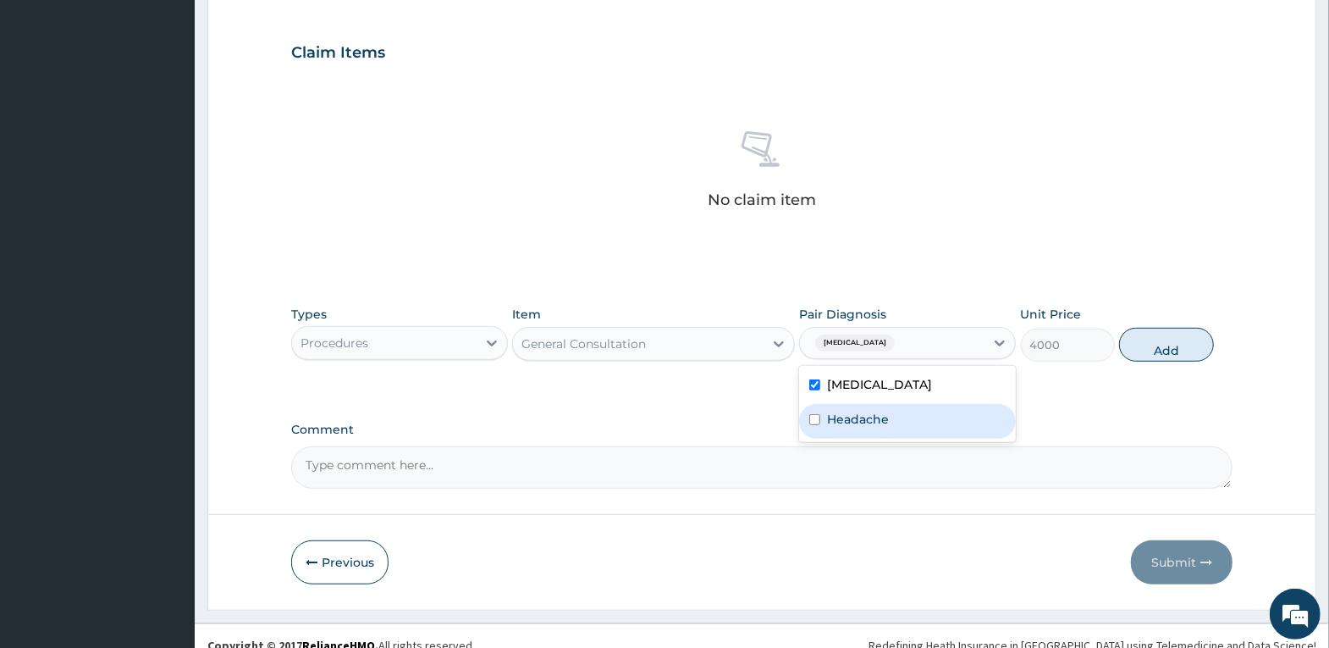
click at [881, 422] on label "Headache" at bounding box center [858, 419] width 62 height 17
checkbox input "true"
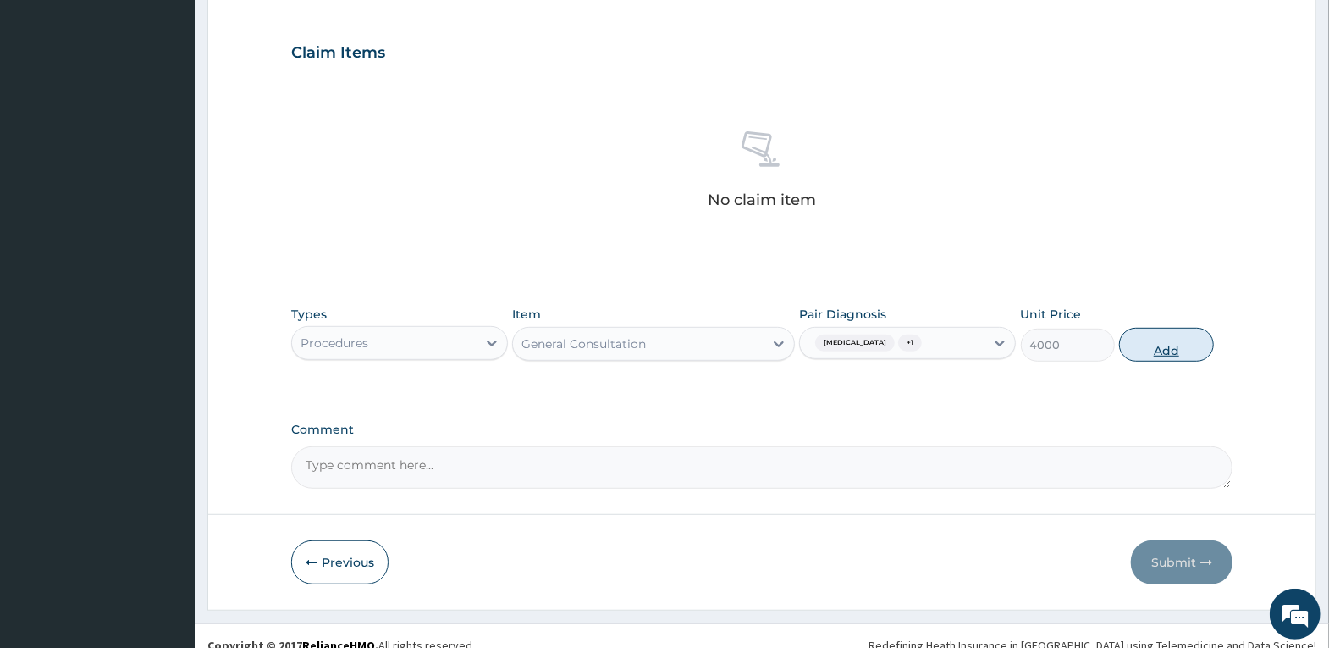
click at [1178, 334] on button "Add" at bounding box center [1166, 345] width 94 height 34
type input "0"
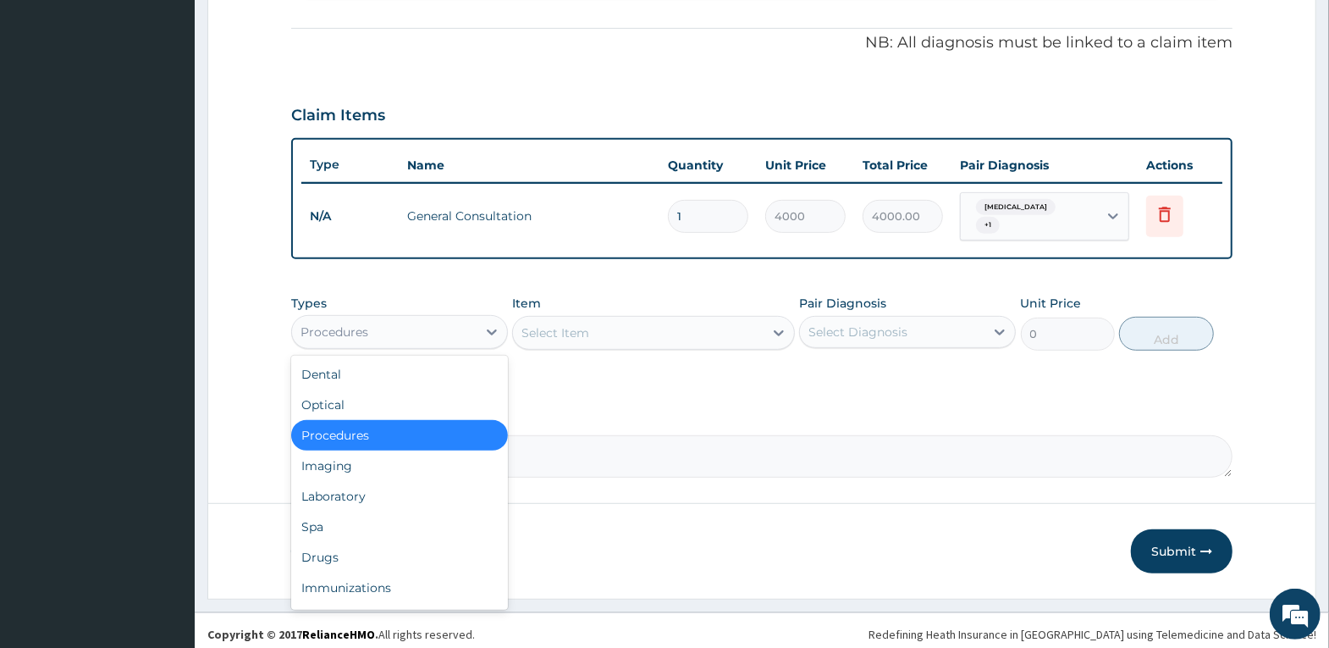
click at [462, 329] on div "Procedures" at bounding box center [384, 331] width 185 height 27
click at [399, 544] on div "Drugs" at bounding box center [399, 557] width 217 height 30
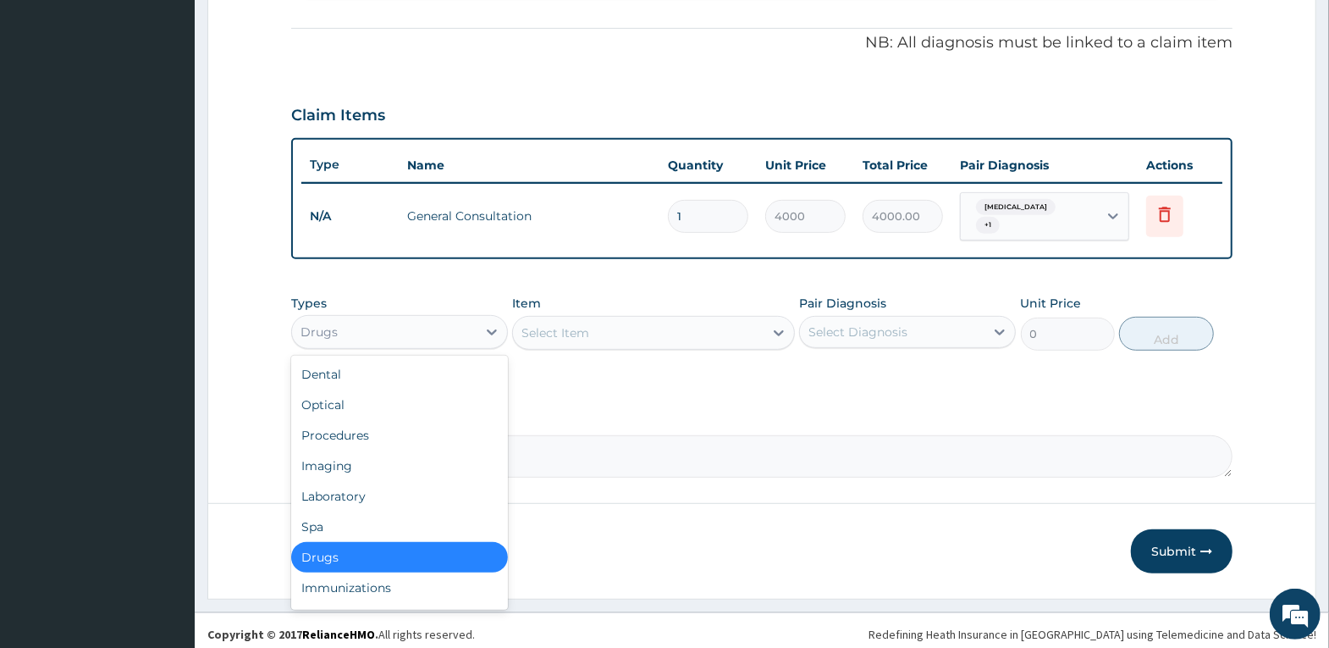
click at [465, 328] on div "Drugs" at bounding box center [384, 331] width 185 height 27
drag, startPoint x: 396, startPoint y: 489, endPoint x: 595, endPoint y: 351, distance: 242.1
click at [399, 489] on div "Laboratory" at bounding box center [399, 496] width 217 height 30
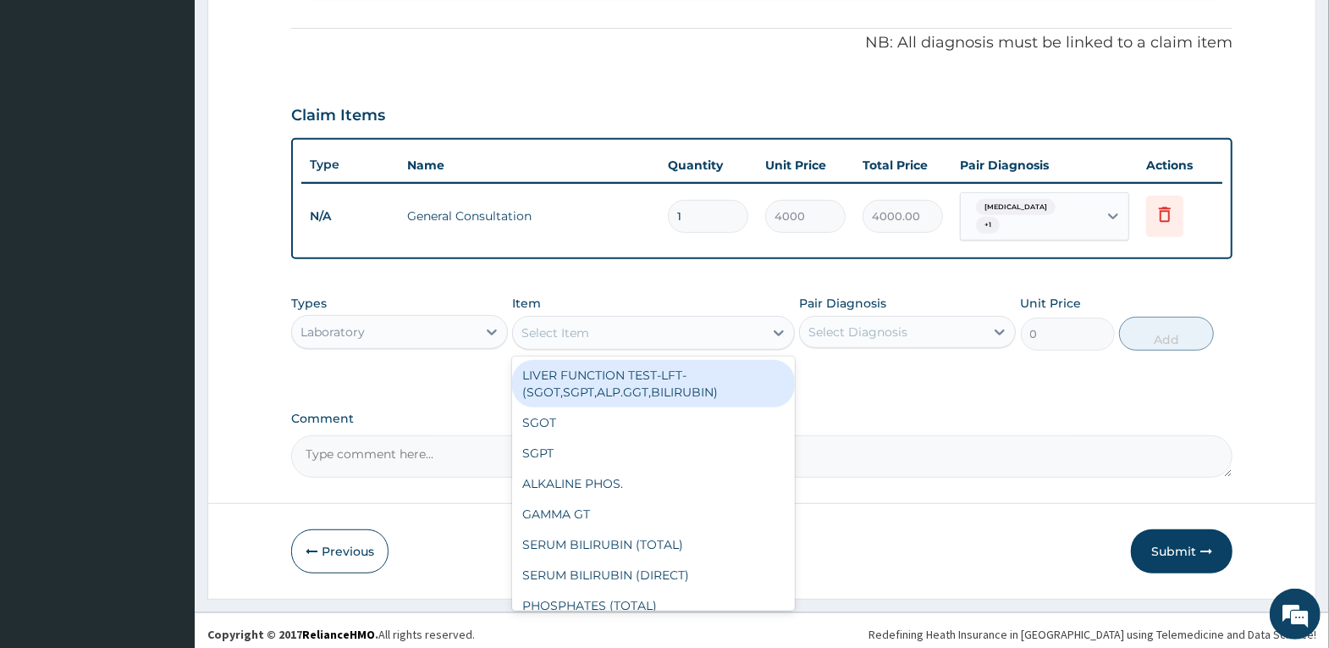
click at [621, 322] on div "Select Item" at bounding box center [638, 332] width 251 height 27
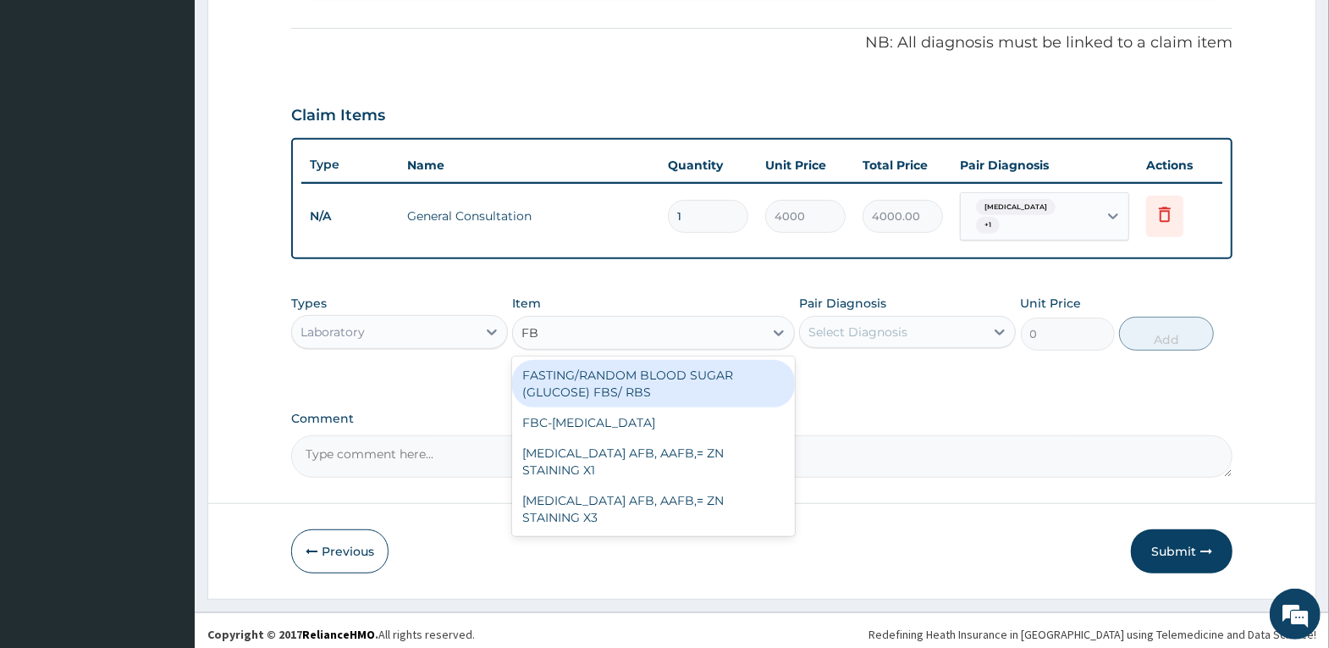
type input "FBC"
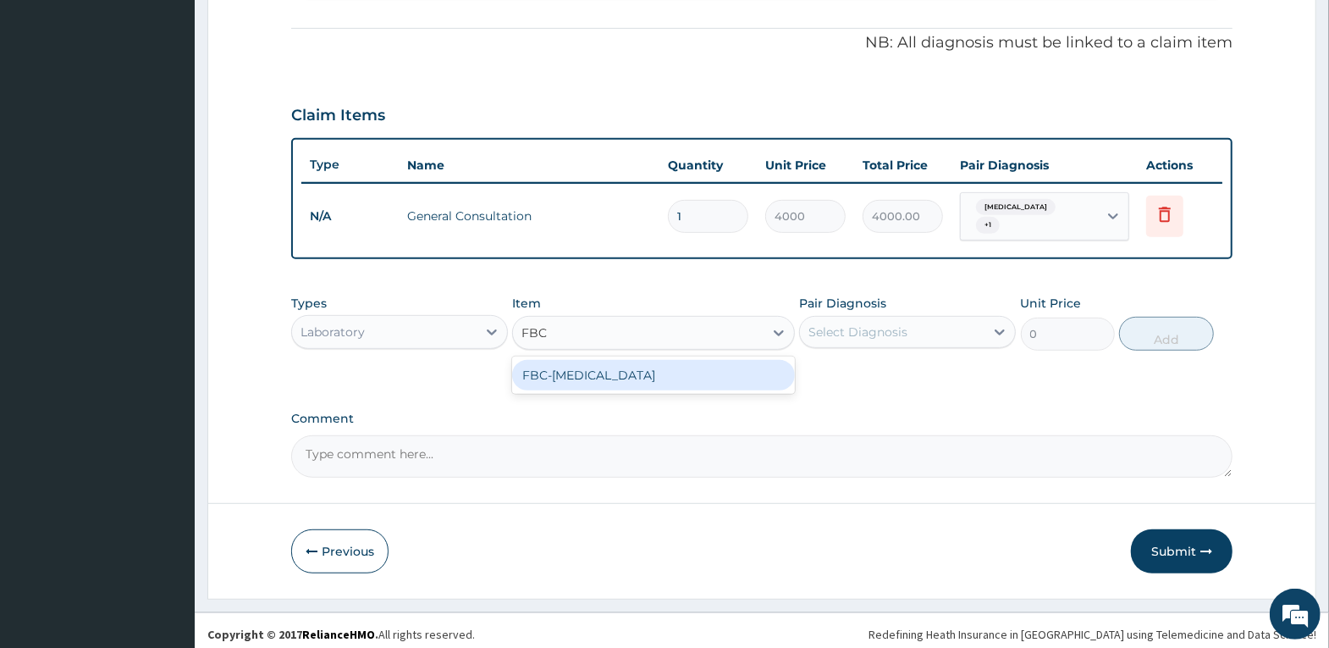
click at [643, 366] on div "FBC-[MEDICAL_DATA]" at bounding box center [653, 375] width 283 height 30
type input "4000"
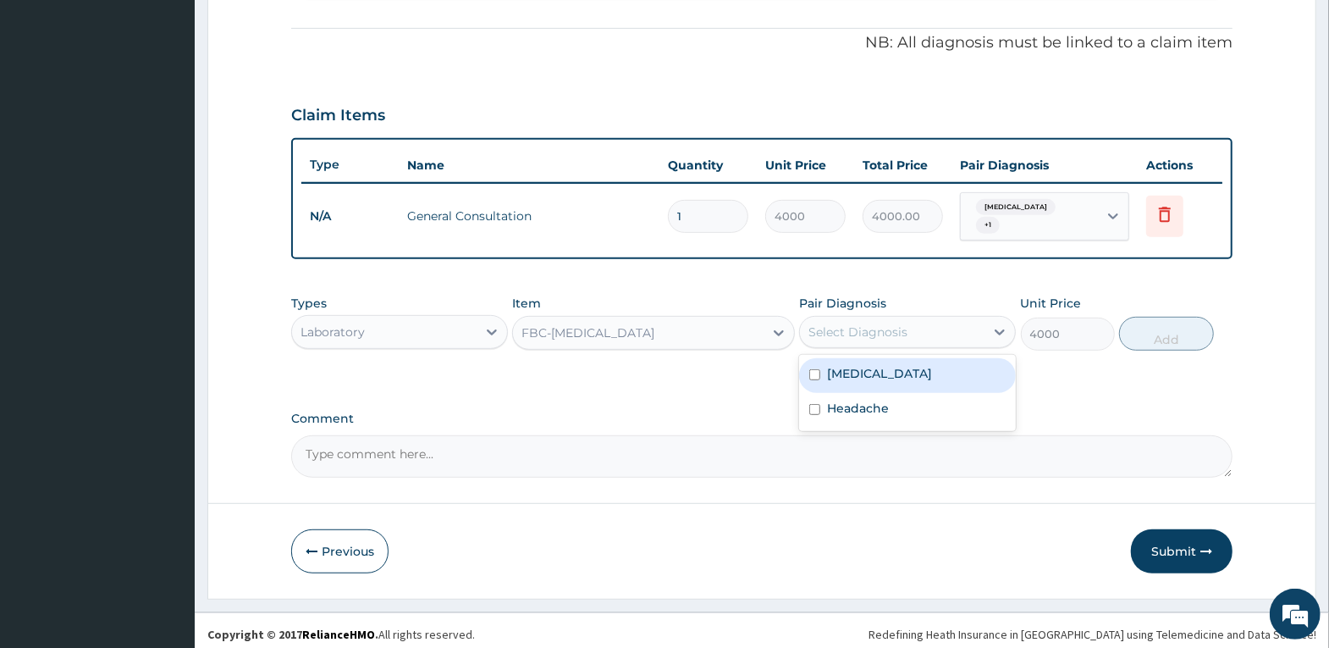
click at [847, 323] on div "Select Diagnosis" at bounding box center [858, 331] width 99 height 17
click at [875, 363] on div "[MEDICAL_DATA]" at bounding box center [907, 375] width 217 height 35
checkbox input "true"
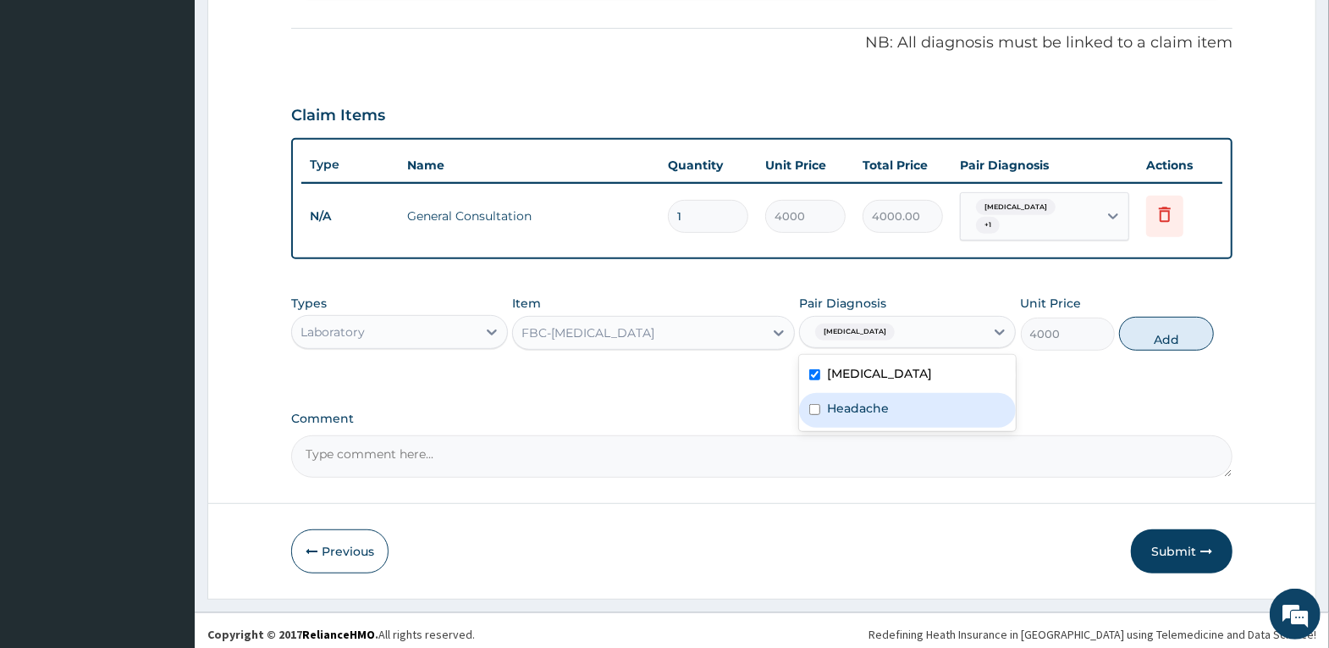
click at [884, 400] on label "Headache" at bounding box center [858, 408] width 62 height 17
checkbox input "true"
click at [1146, 328] on button "Add" at bounding box center [1166, 334] width 94 height 34
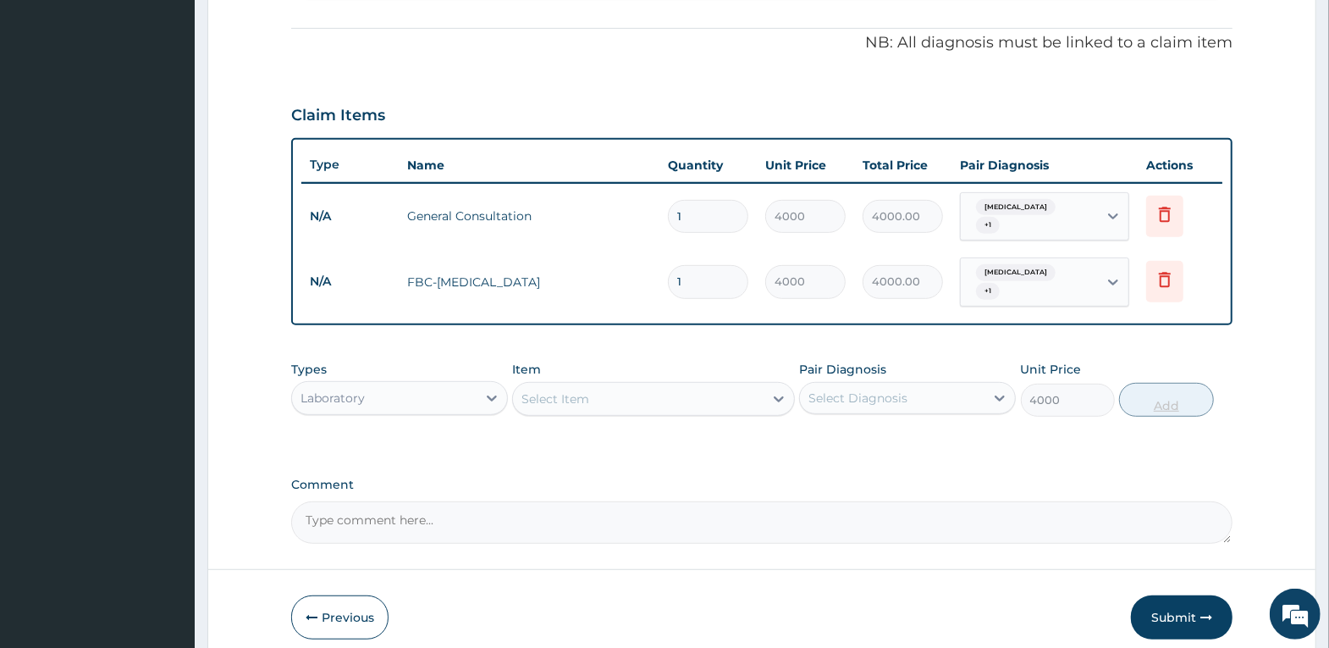
type input "0"
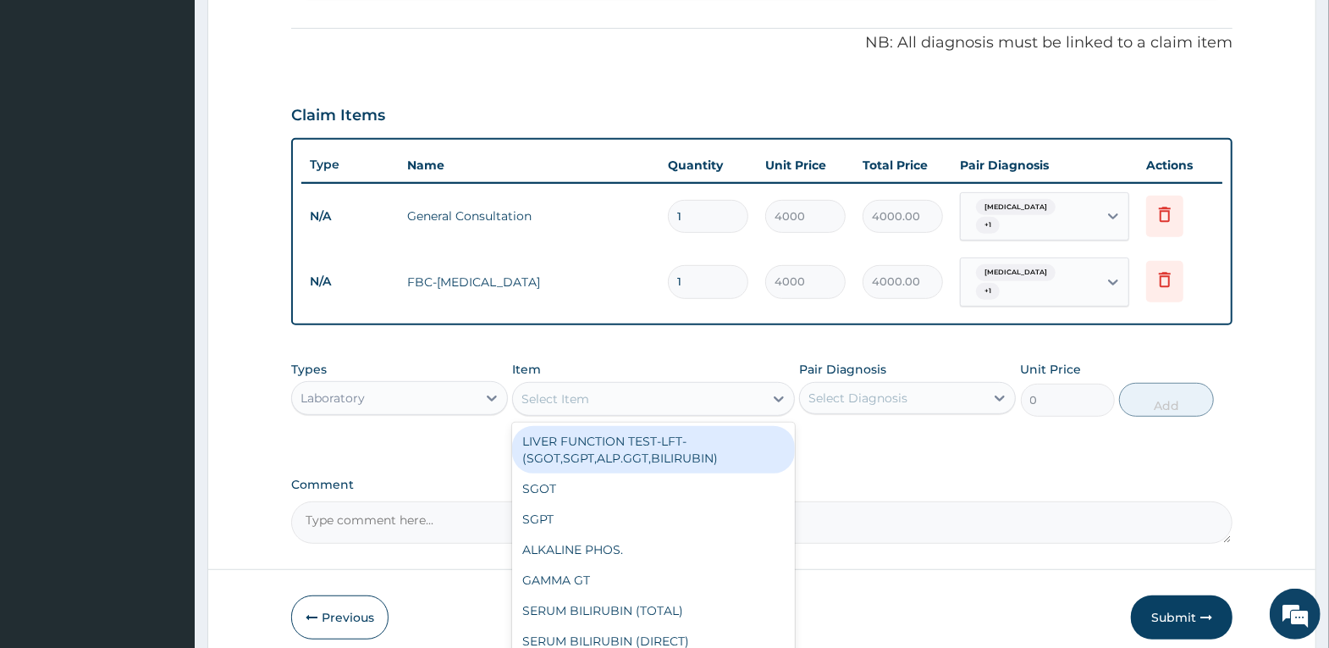
click at [637, 392] on div "Select Item" at bounding box center [638, 398] width 251 height 27
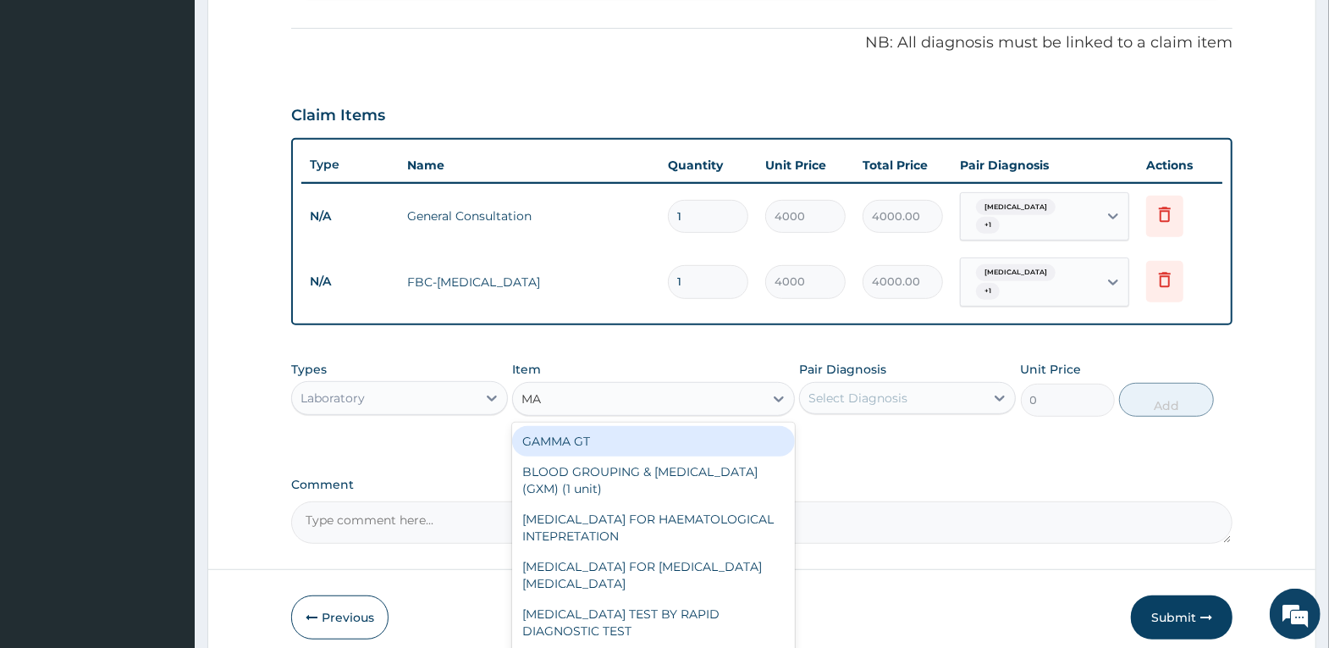
type input "MAL"
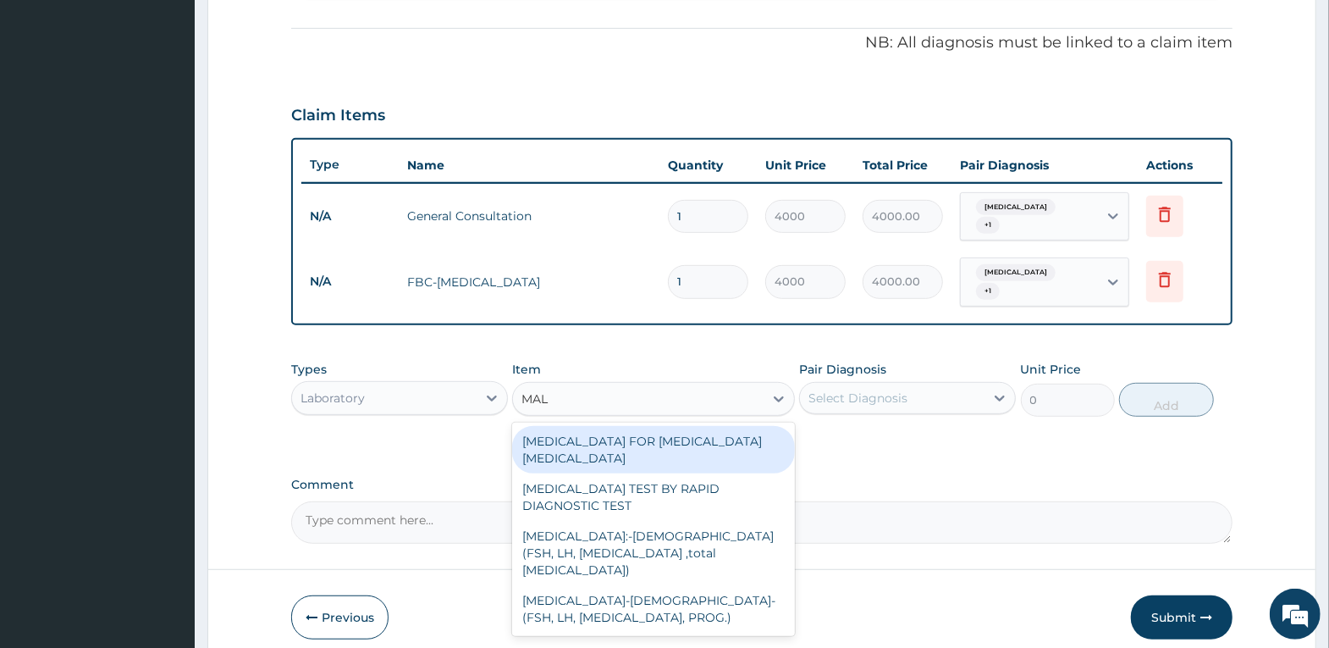
click at [631, 426] on div "BLOOD FILM FOR MALARIA PARASITE" at bounding box center [653, 449] width 283 height 47
type input "2500"
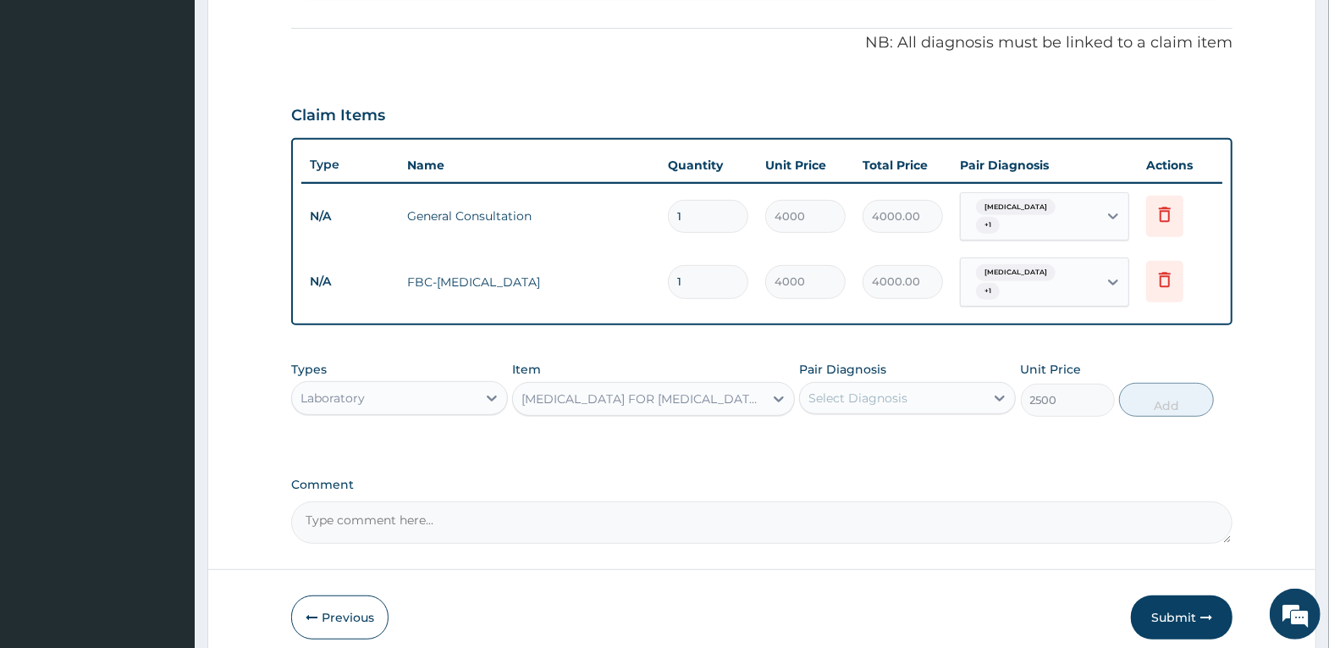
click at [879, 390] on div "Select Diagnosis" at bounding box center [858, 397] width 99 height 17
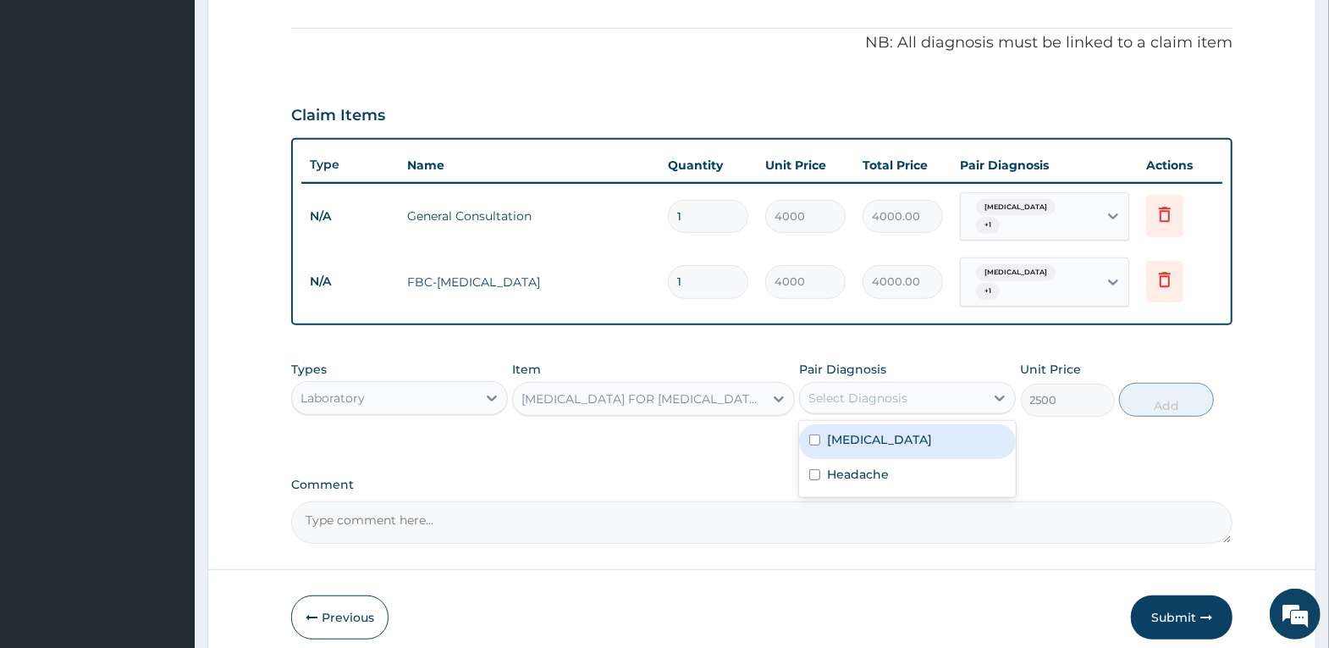
click at [868, 431] on label "Malaria" at bounding box center [879, 439] width 105 height 17
checkbox input "true"
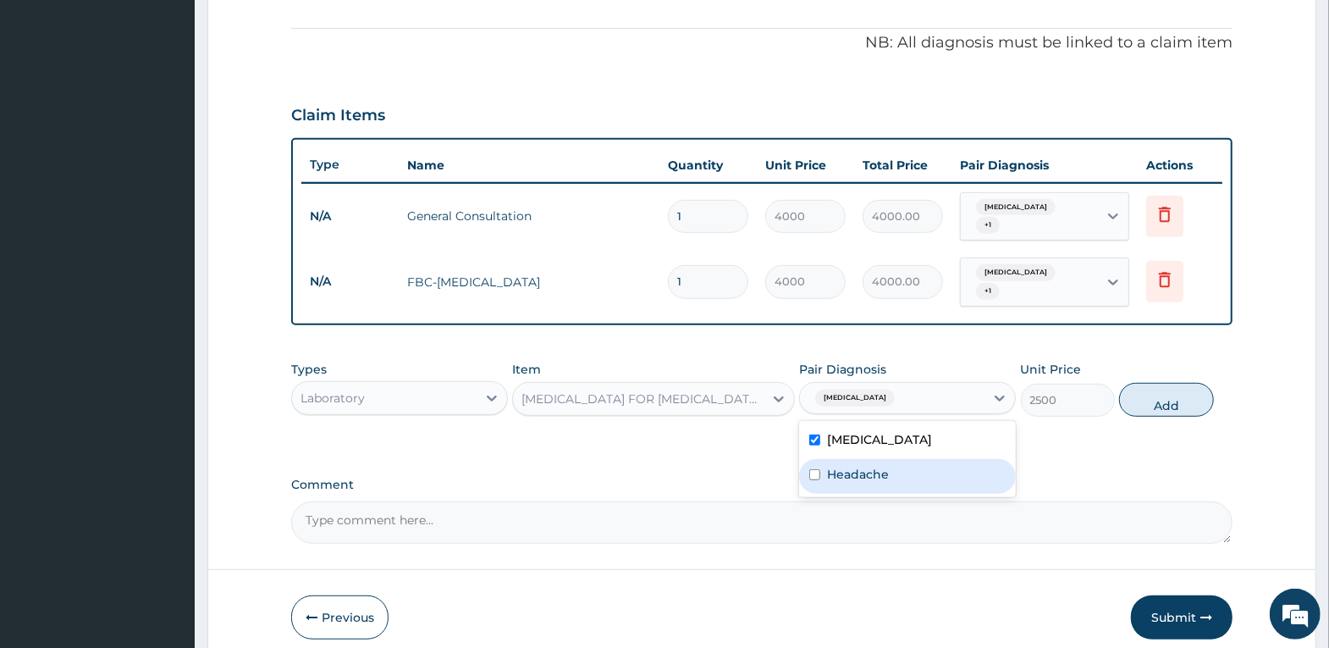
drag, startPoint x: 914, startPoint y: 461, endPoint x: 940, endPoint y: 461, distance: 26.2
click at [925, 461] on div "Headache" at bounding box center [907, 476] width 217 height 35
checkbox input "true"
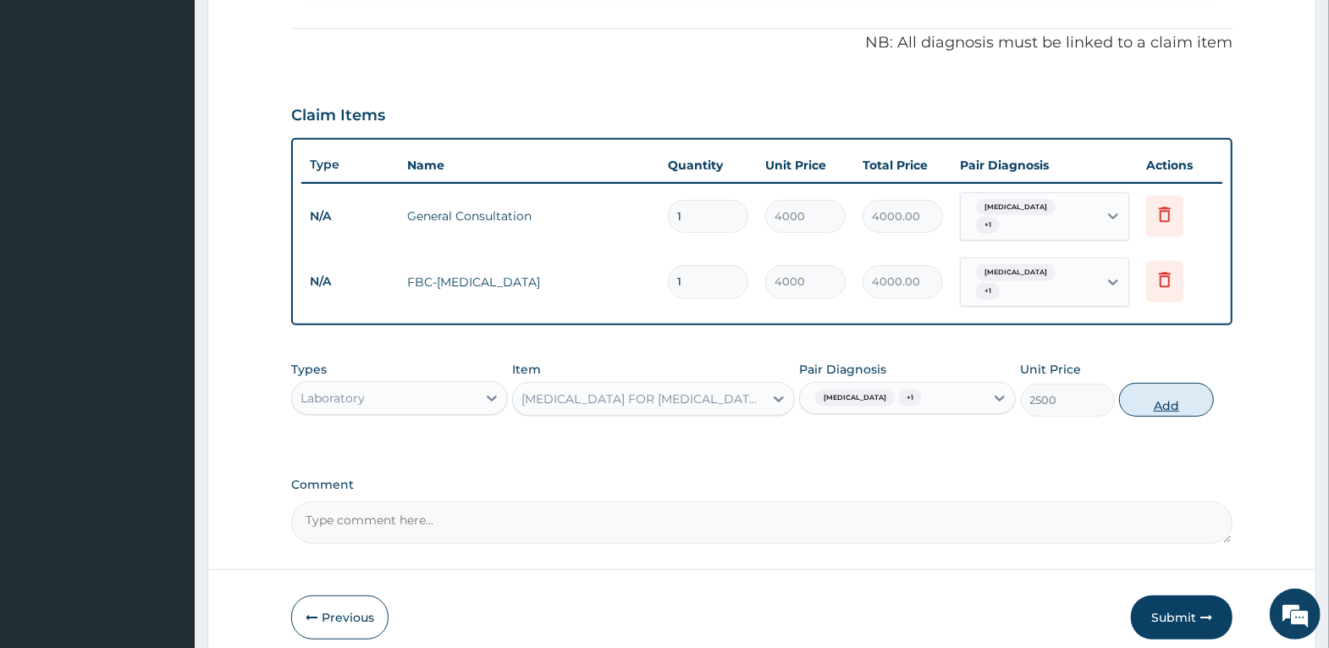
click at [1157, 392] on button "Add" at bounding box center [1166, 400] width 94 height 34
type input "0"
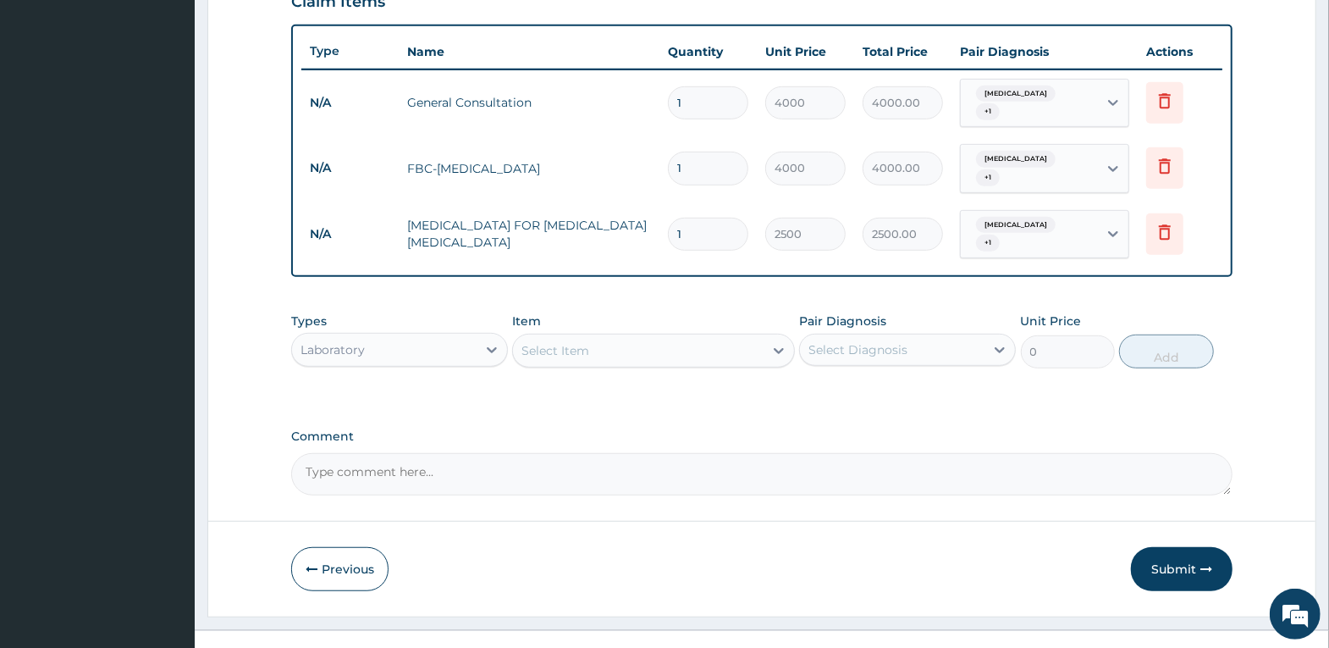
scroll to position [608, 0]
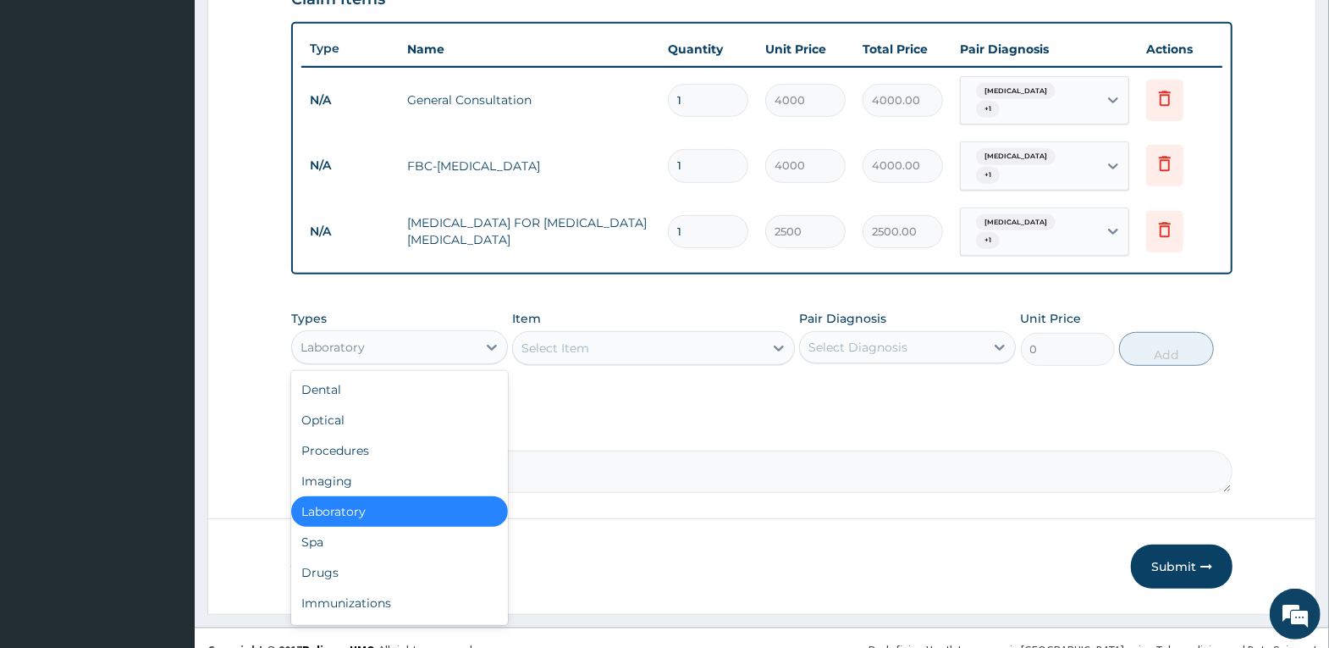
click at [389, 334] on div "Laboratory" at bounding box center [384, 347] width 185 height 27
drag, startPoint x: 362, startPoint y: 543, endPoint x: 478, endPoint y: 460, distance: 142.6
click at [367, 557] on div "Drugs" at bounding box center [399, 572] width 217 height 30
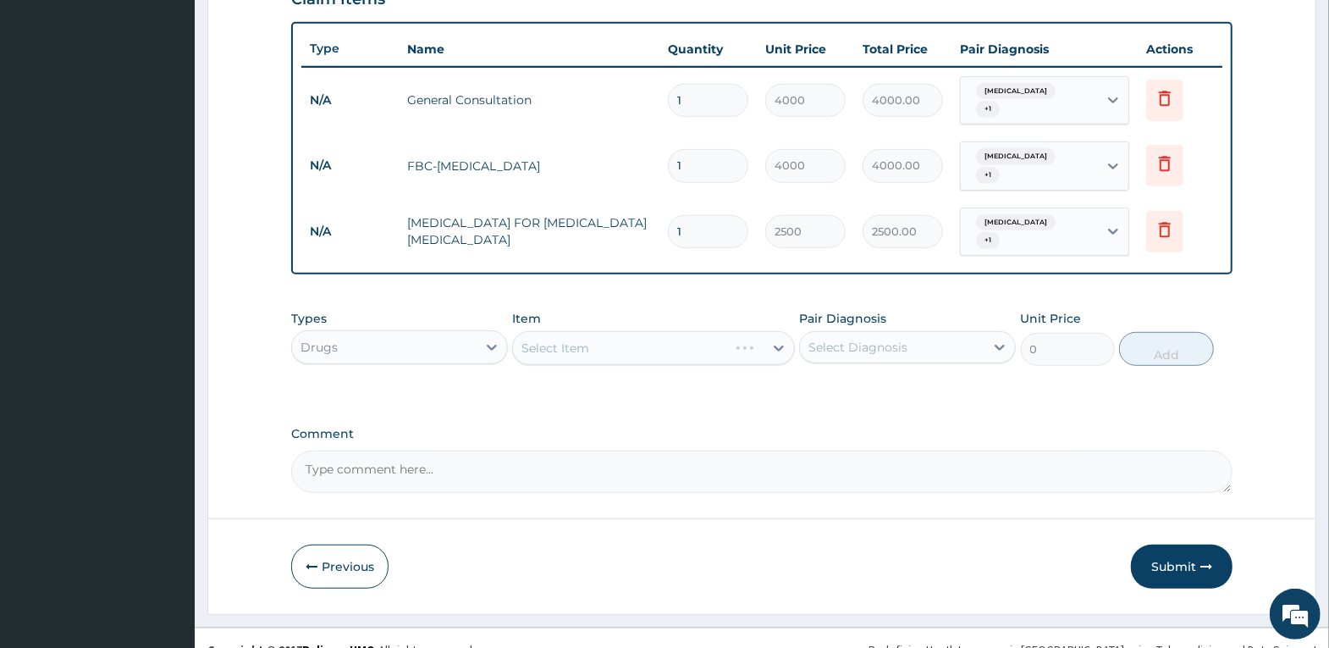
click at [598, 331] on div "Select Item" at bounding box center [653, 348] width 283 height 34
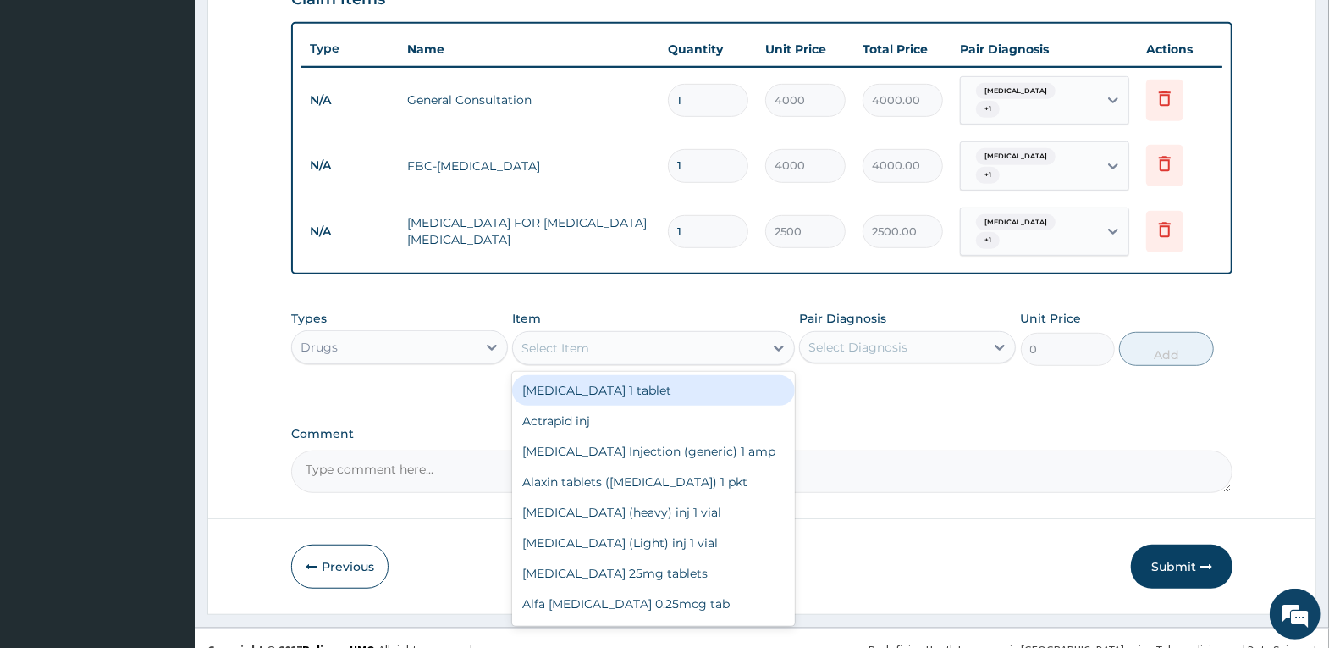
click at [598, 334] on div "Select Item" at bounding box center [638, 347] width 251 height 27
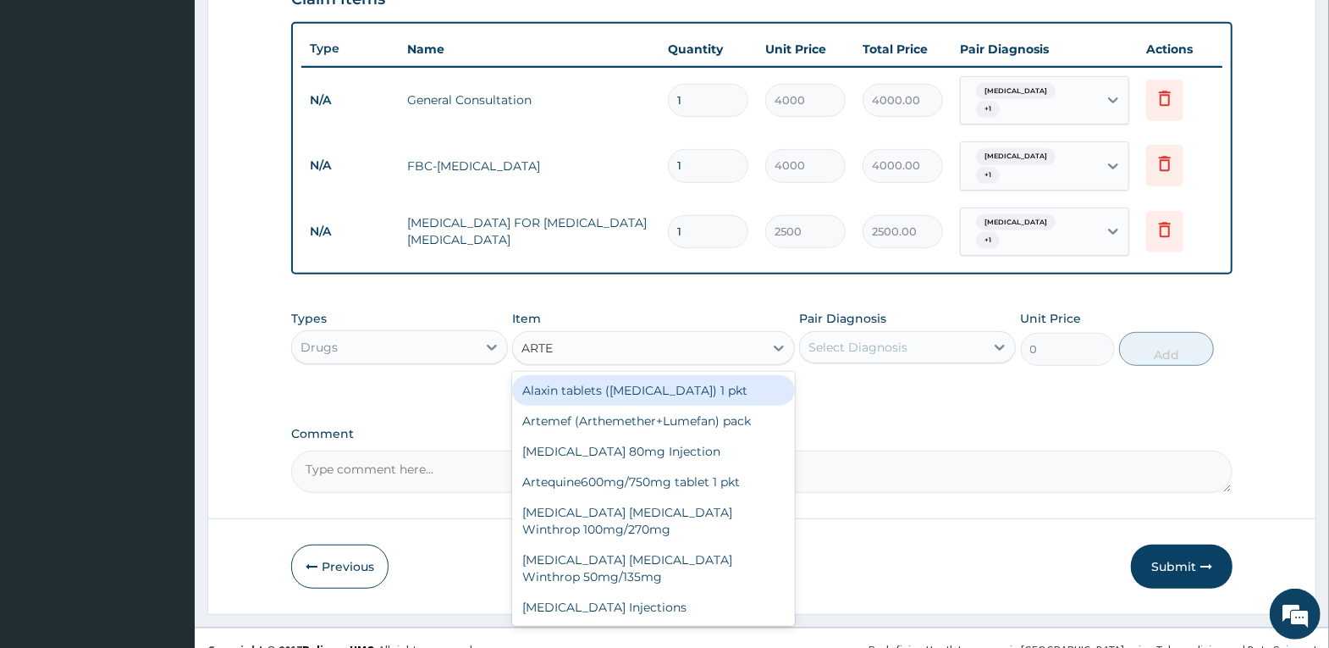
type input "ARTEM"
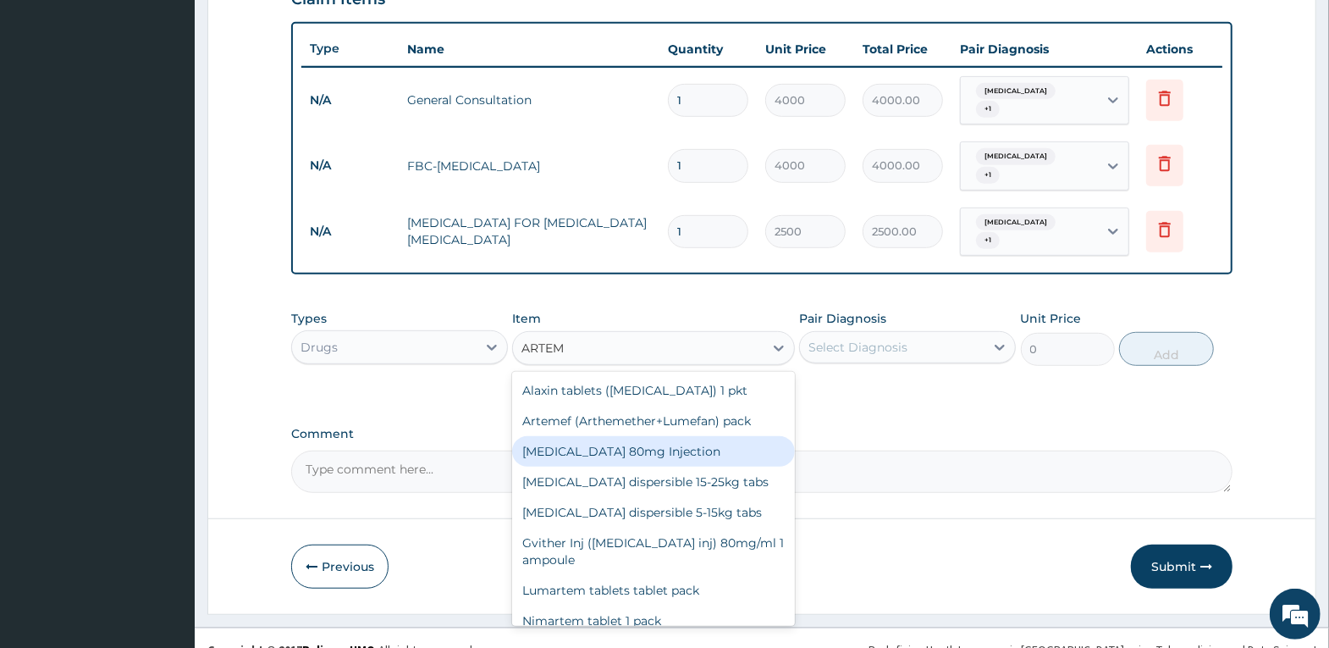
click at [653, 436] on div "Artemether 80mg Injection" at bounding box center [653, 451] width 283 height 30
type input "1600"
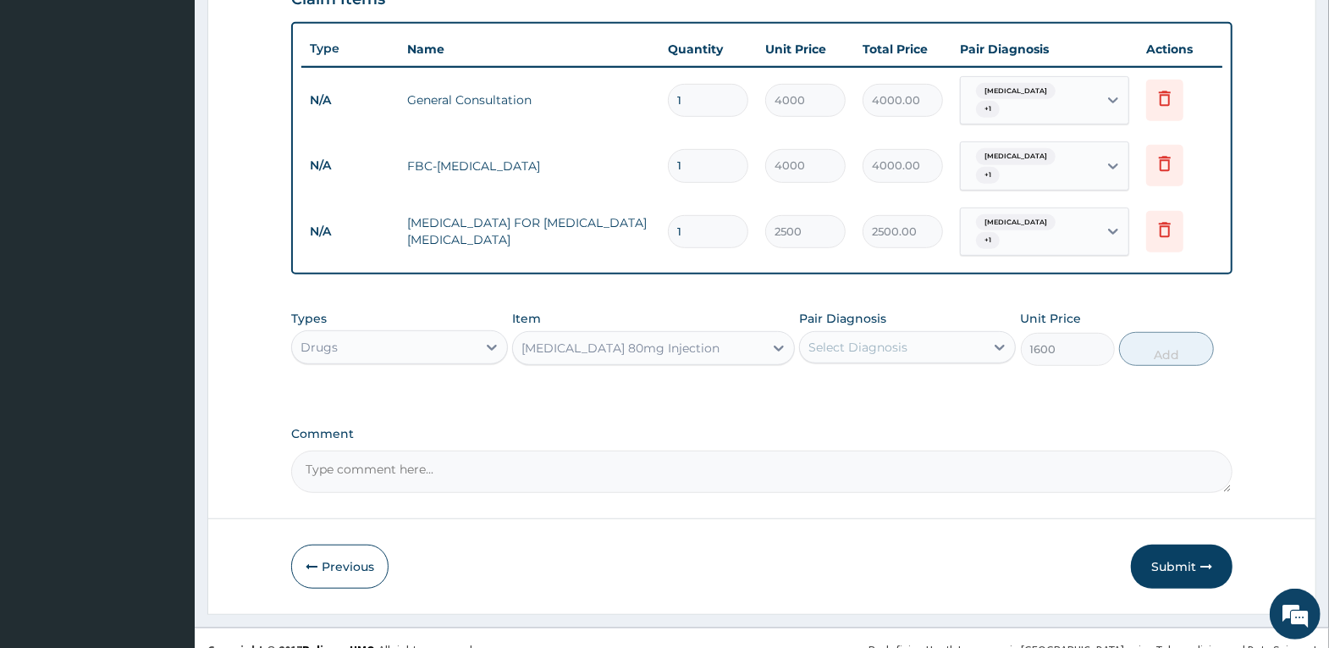
click at [870, 339] on div "Select Diagnosis" at bounding box center [858, 347] width 99 height 17
click at [856, 380] on label "Malaria" at bounding box center [879, 388] width 105 height 17
checkbox input "true"
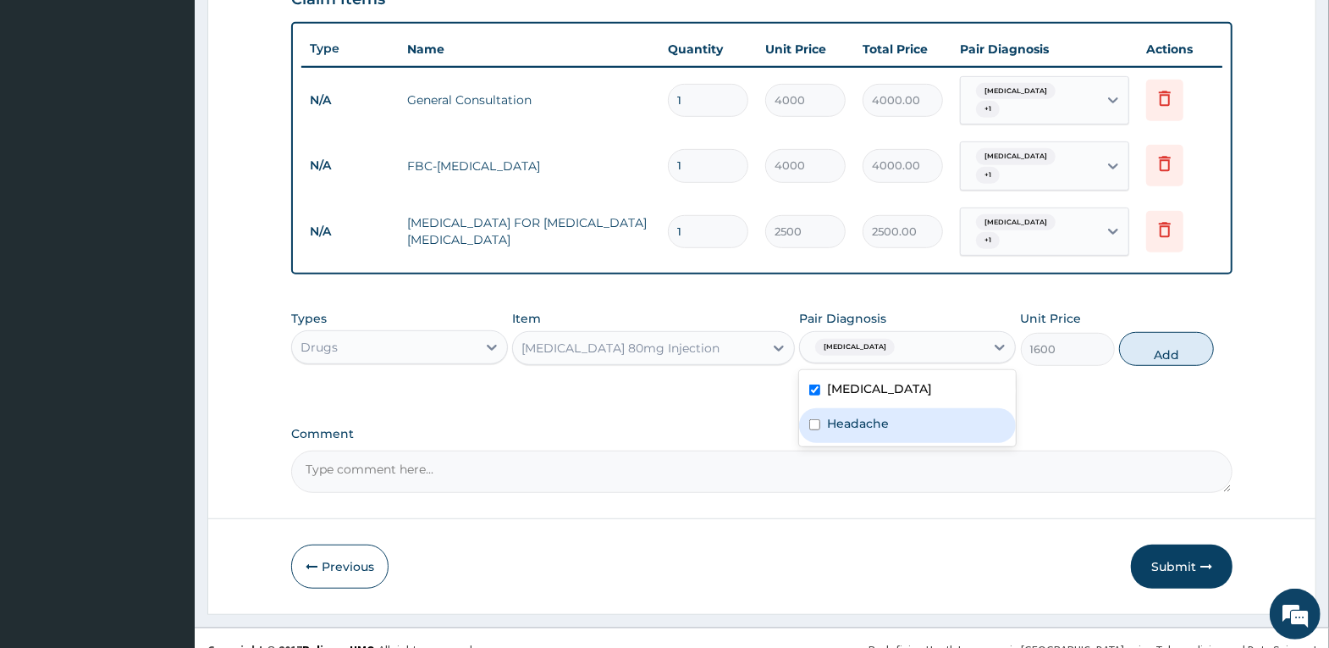
click at [861, 415] on label "Headache" at bounding box center [858, 423] width 62 height 17
checkbox input "true"
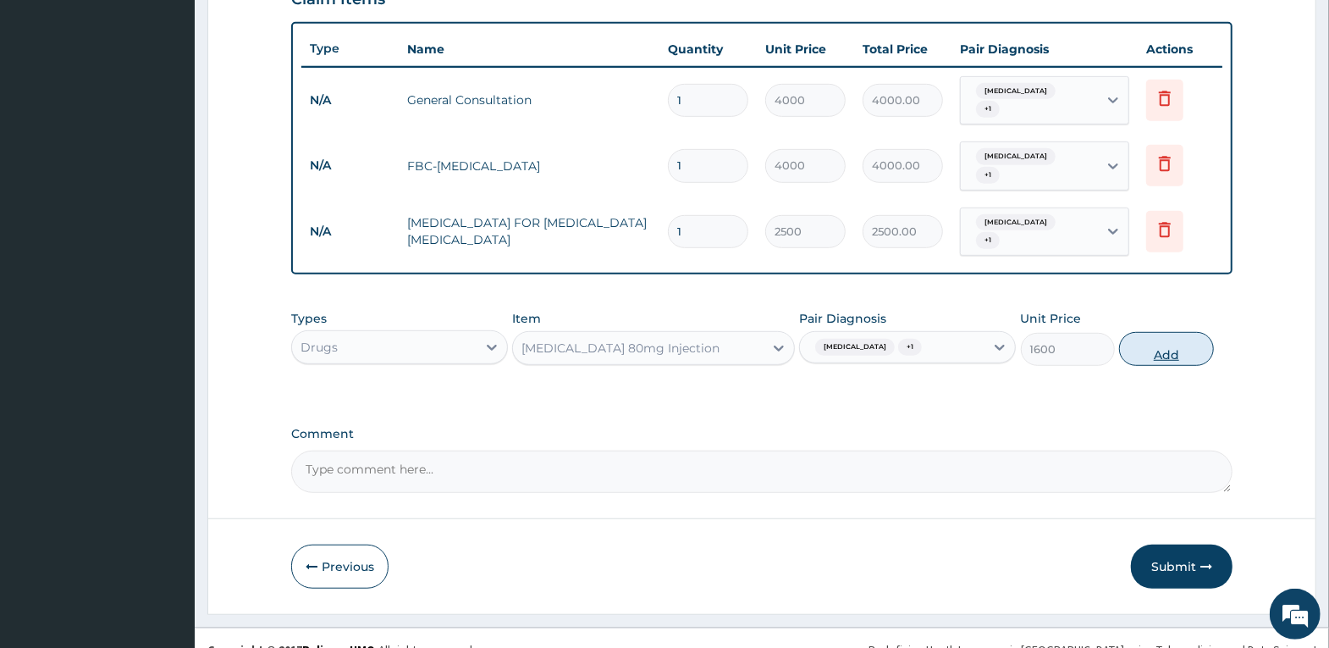
click at [1146, 332] on button "Add" at bounding box center [1166, 349] width 94 height 34
type input "0"
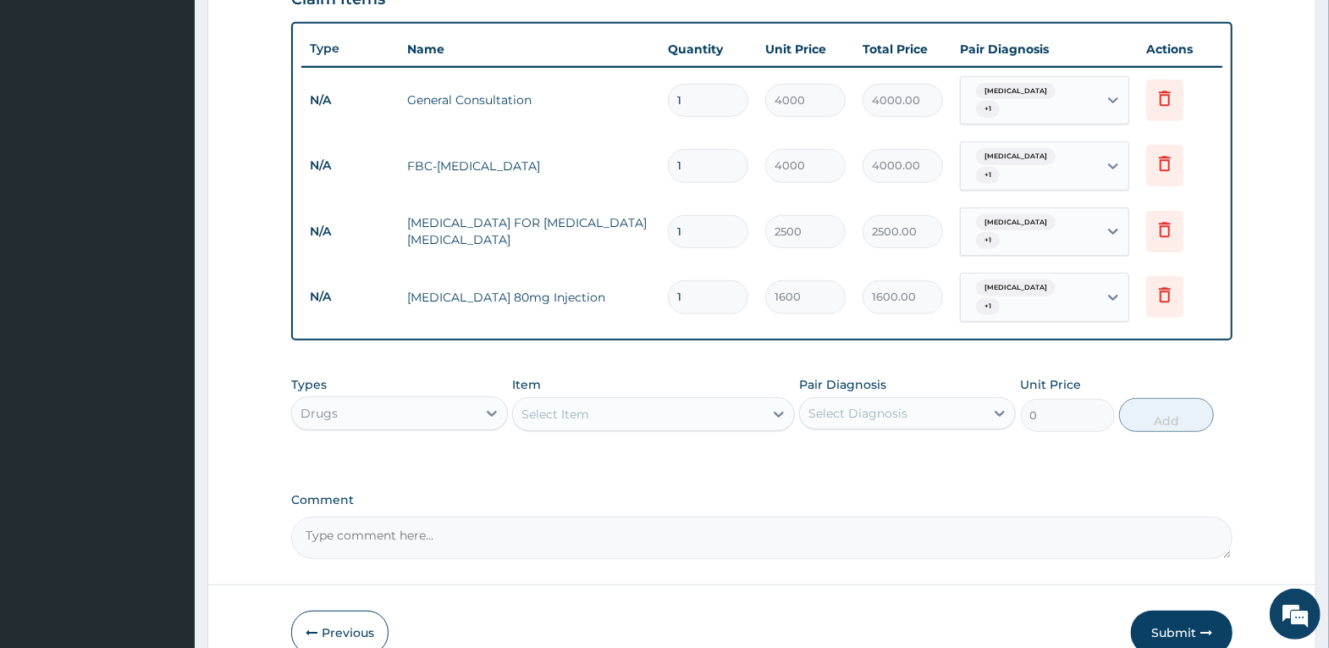
drag, startPoint x: 698, startPoint y: 268, endPoint x: 569, endPoint y: 269, distance: 128.7
click at [570, 269] on tr "N/A Artemether 80mg Injection 1 1600 1600.00 Malaria + 1 Delete" at bounding box center [761, 297] width 921 height 66
type input "3"
type input "4800.00"
type input "3"
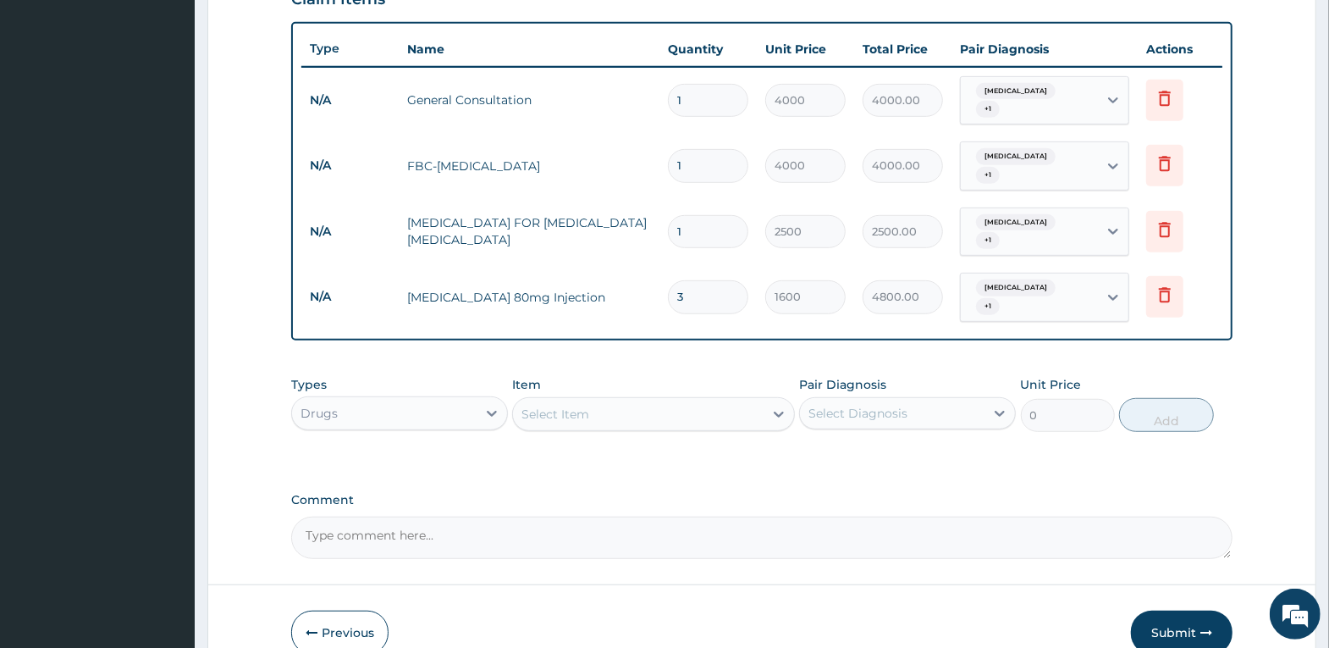
click at [692, 400] on div "Select Item" at bounding box center [638, 413] width 251 height 27
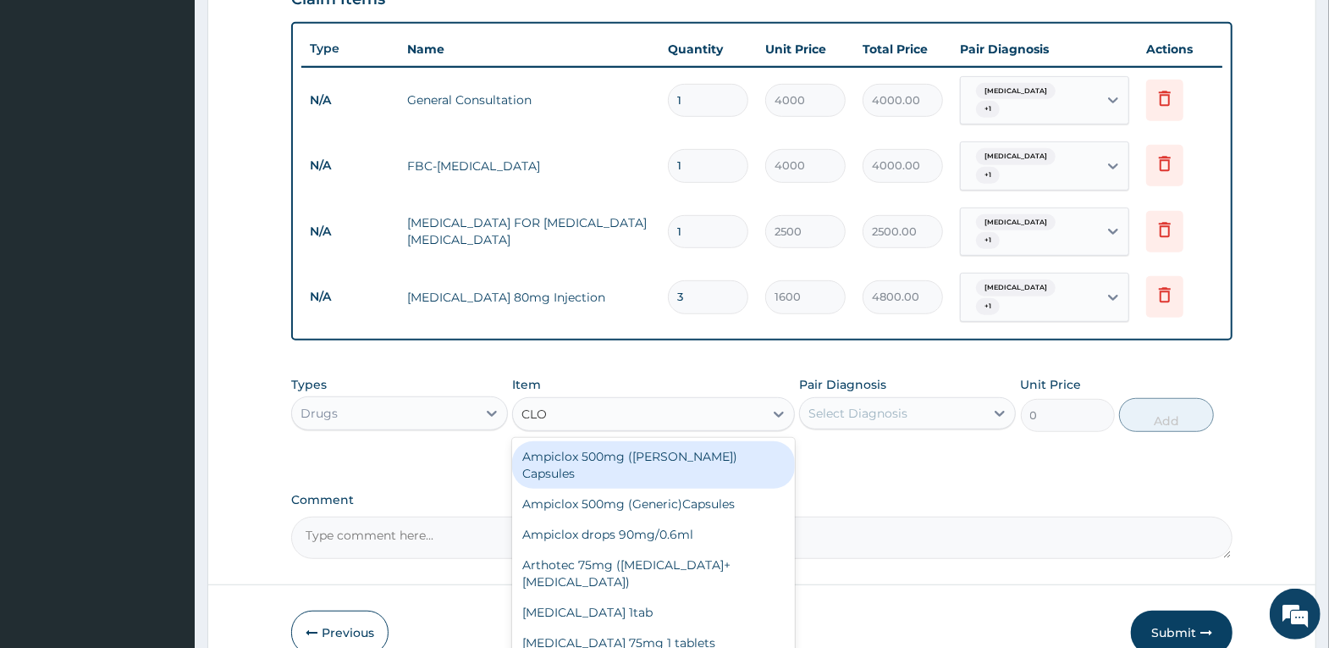
type input "CLOF"
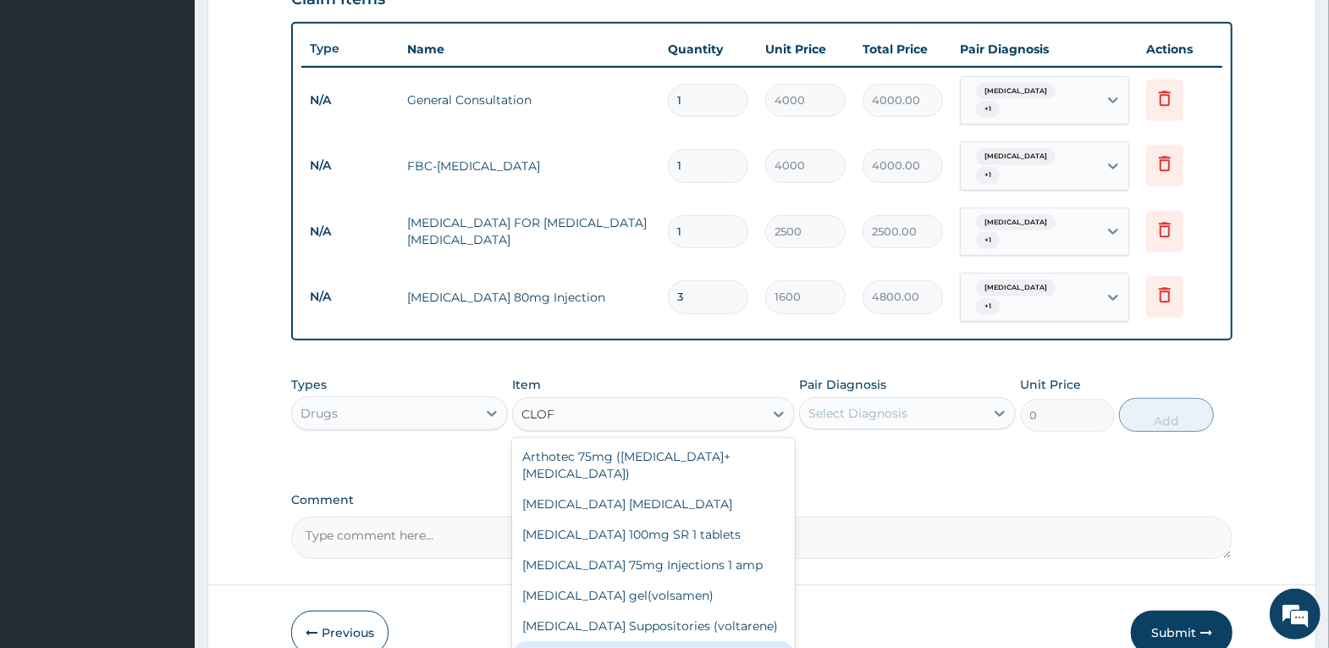
click at [660, 641] on div "Diclofenac Tablets 50mg" at bounding box center [653, 656] width 283 height 30
type input "80"
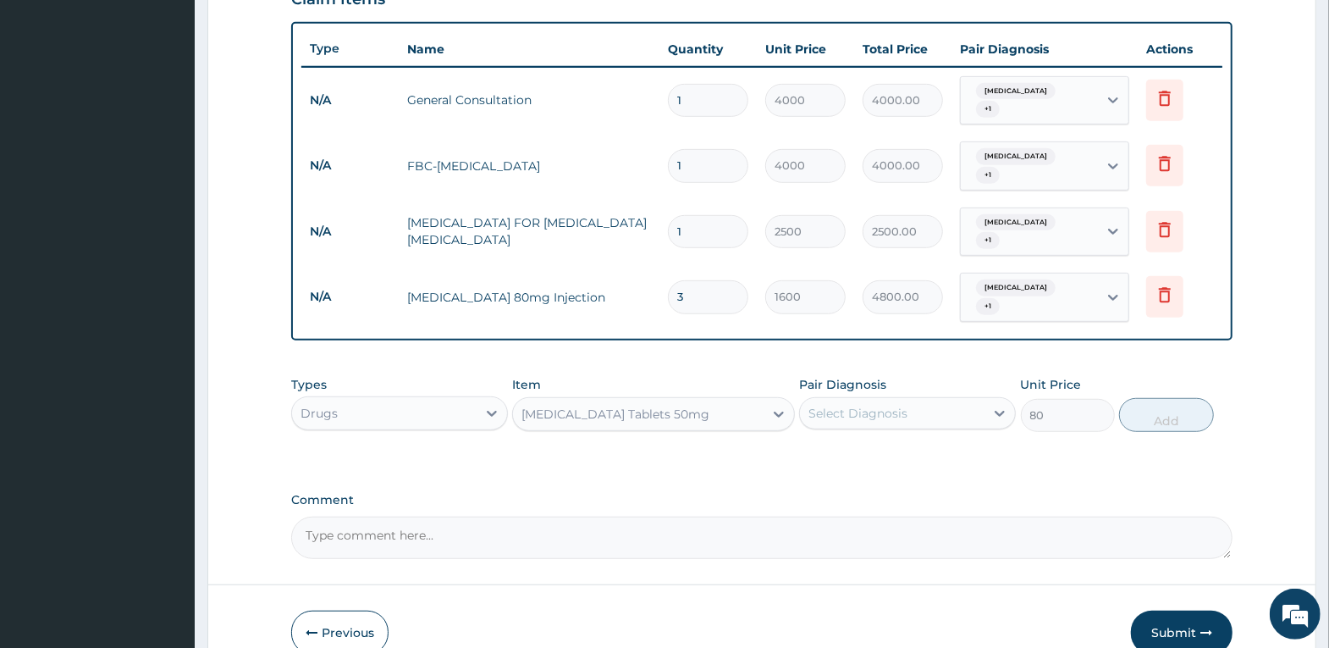
click at [841, 405] on div "Select Diagnosis" at bounding box center [858, 413] width 99 height 17
click at [843, 446] on label "Malaria" at bounding box center [879, 454] width 105 height 17
checkbox input "true"
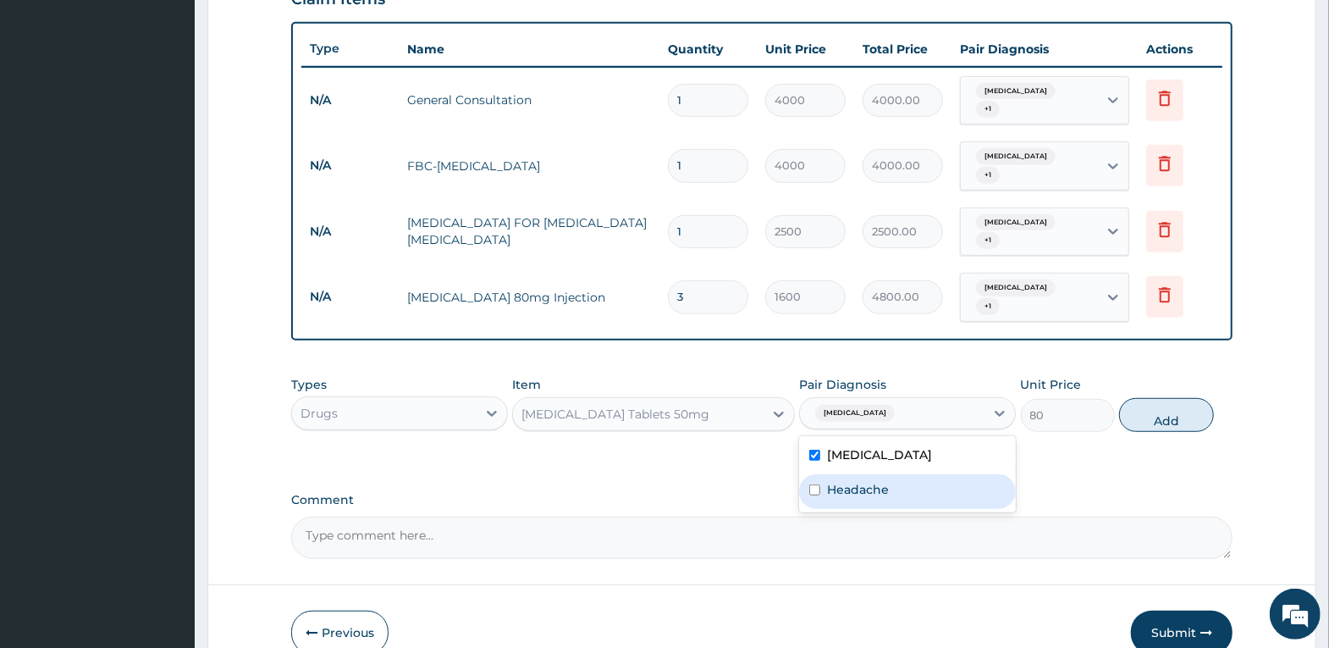
drag, startPoint x: 862, startPoint y: 470, endPoint x: 1054, endPoint y: 414, distance: 200.1
click at [883, 474] on div "Headache" at bounding box center [907, 491] width 217 height 35
checkbox input "true"
click at [1178, 398] on button "Add" at bounding box center [1166, 415] width 94 height 34
type input "0"
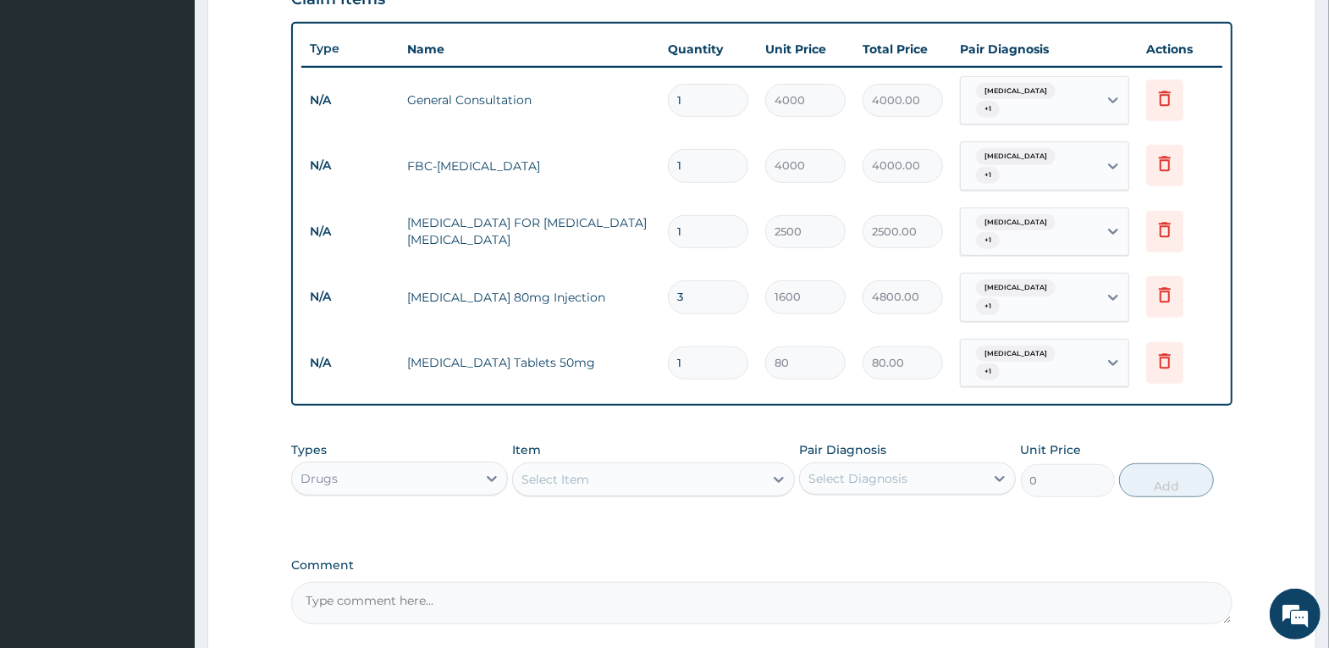
drag, startPoint x: 705, startPoint y: 336, endPoint x: 557, endPoint y: 335, distance: 148.2
click at [557, 335] on tr "N/A Diclofenac Tablets 50mg 1 80 80.00 Malaria + 1 Delete" at bounding box center [761, 363] width 921 height 66
type input "6"
type input "480.00"
type input "6"
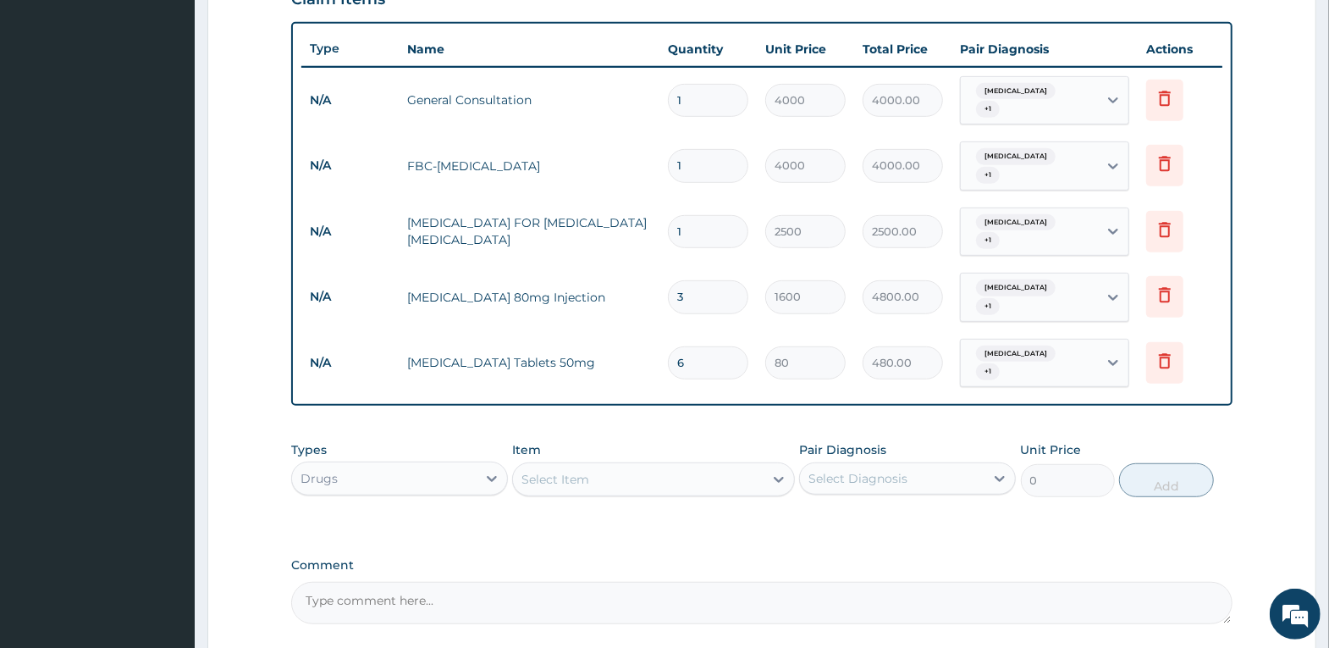
click at [969, 390] on div "PA Code / Prescription Code Enter Code(Secondary Care Only) Encounter Date 05-0…" at bounding box center [761, 89] width 941 height 1070
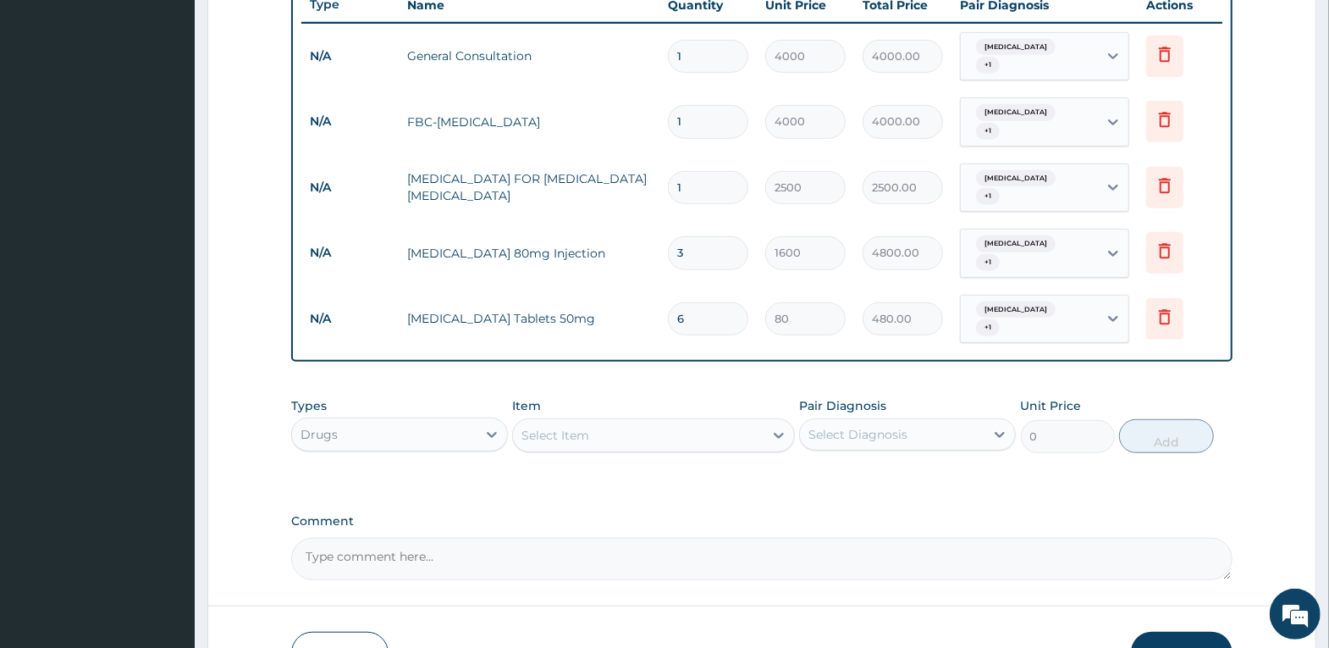
scroll to position [726, 0]
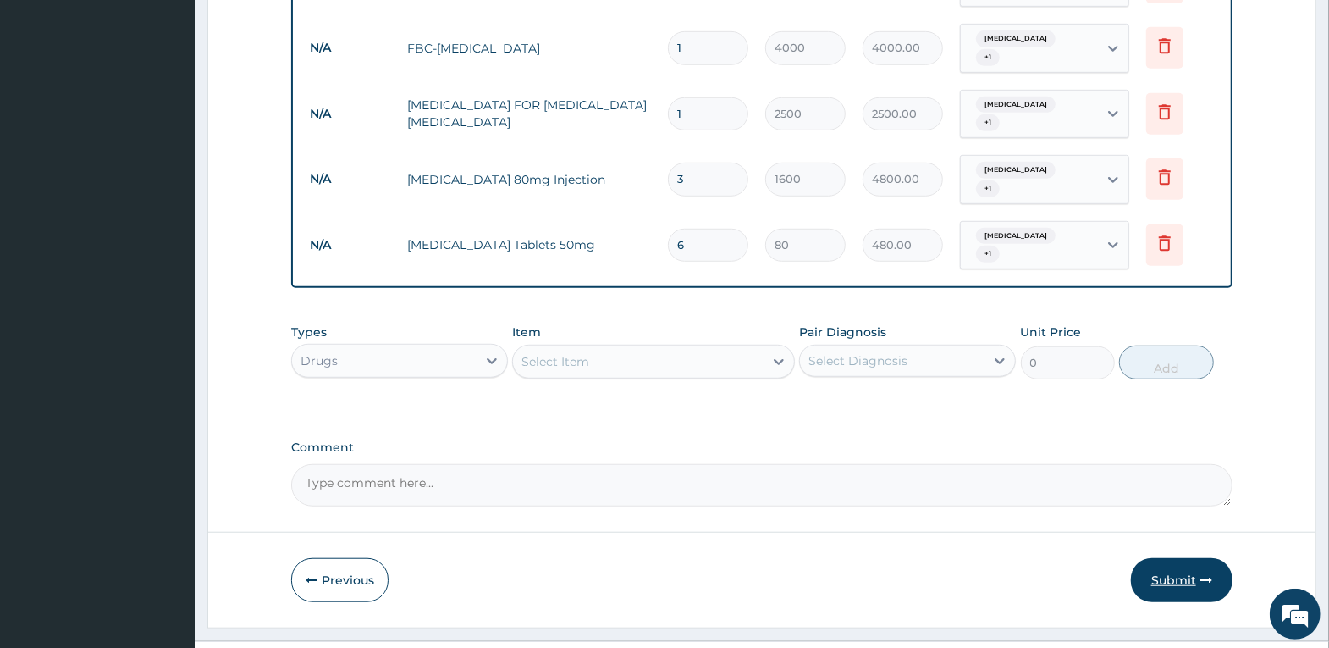
click at [1204, 558] on button "Submit" at bounding box center [1182, 580] width 102 height 44
